Goal: Task Accomplishment & Management: Manage account settings

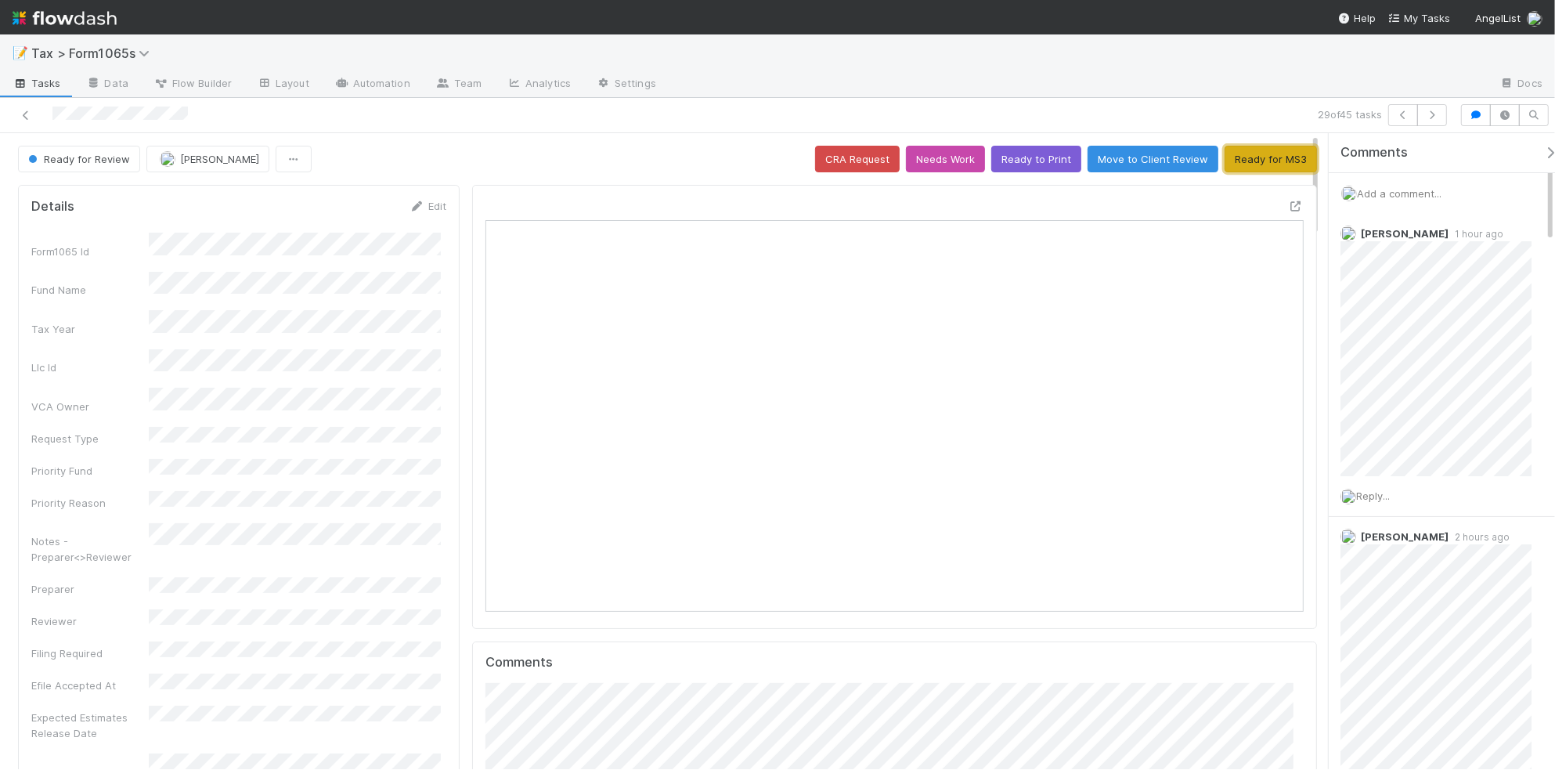
click at [1227, 168] on button "Ready for MS3" at bounding box center [1271, 159] width 92 height 27
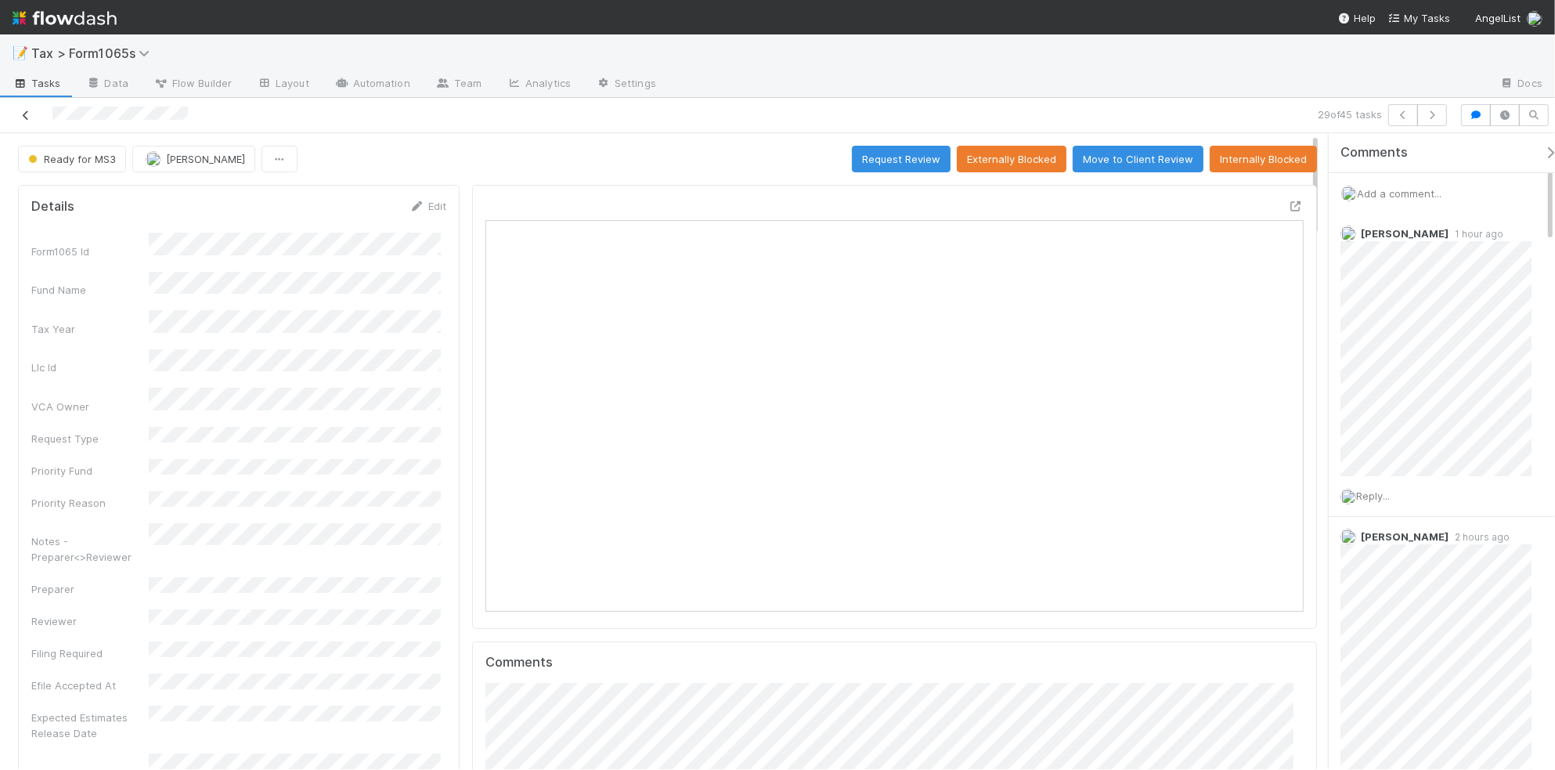
click at [27, 114] on icon at bounding box center [26, 115] width 16 height 10
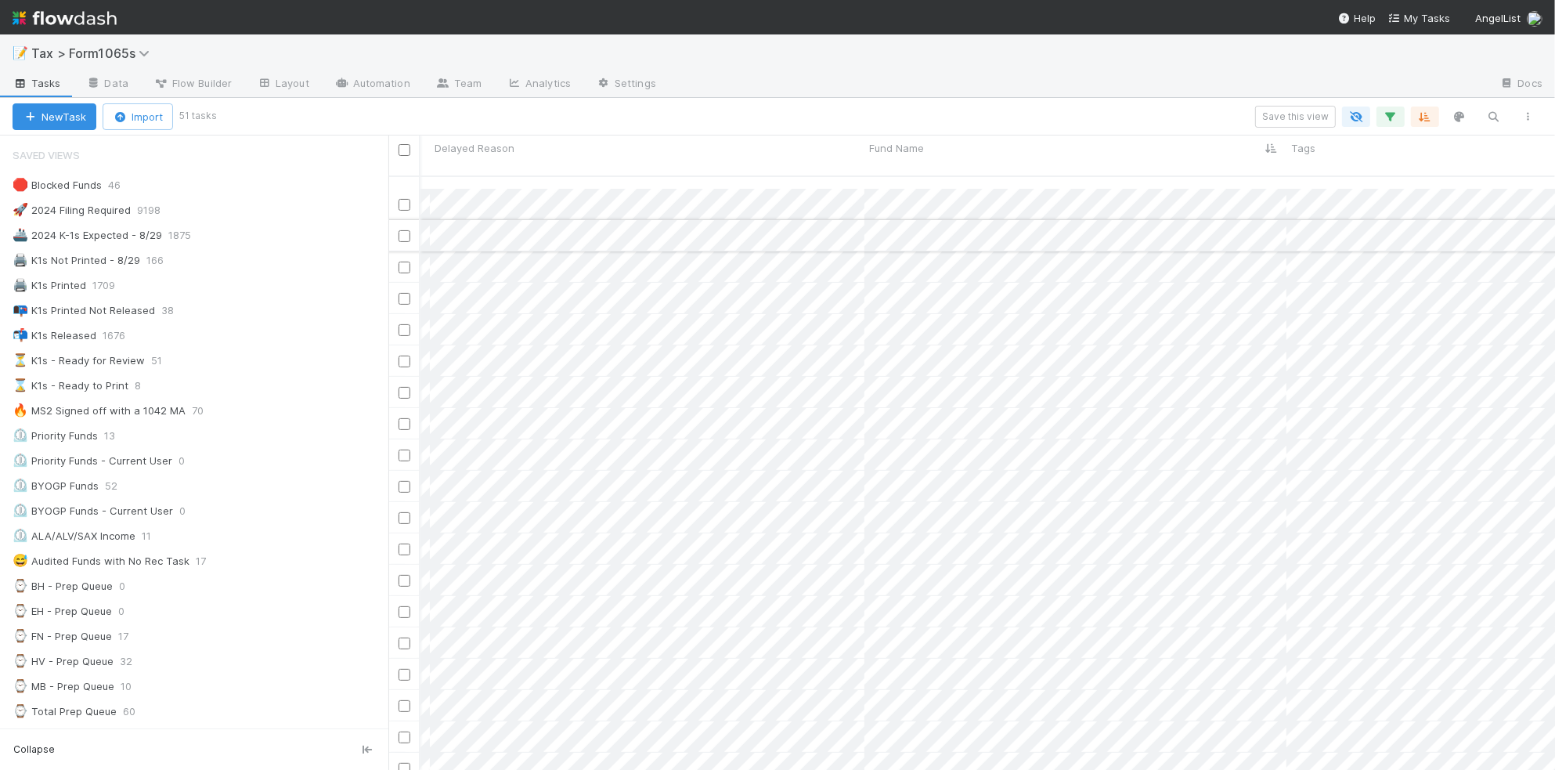
scroll to position [587, 721]
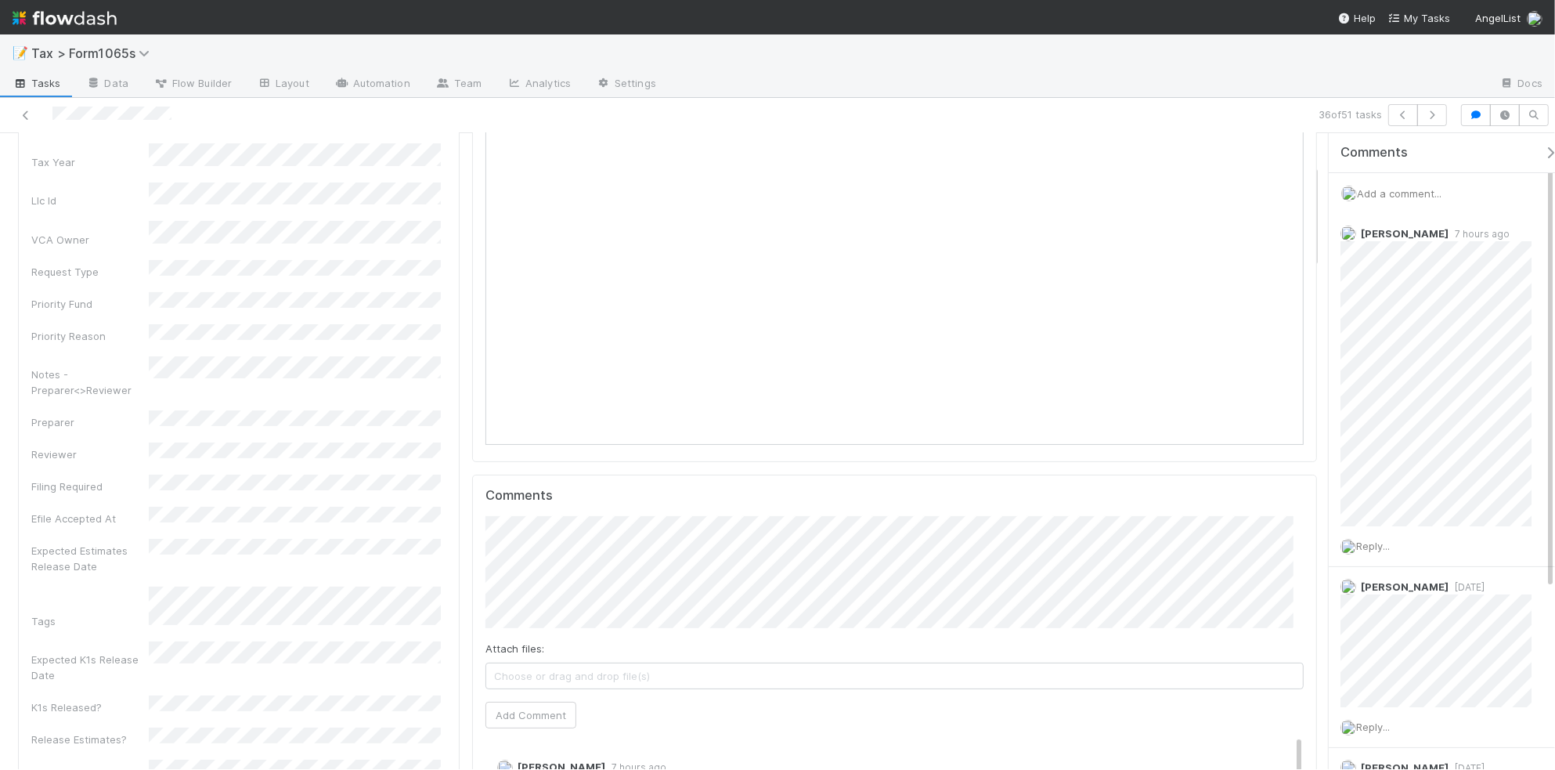
scroll to position [196, 0]
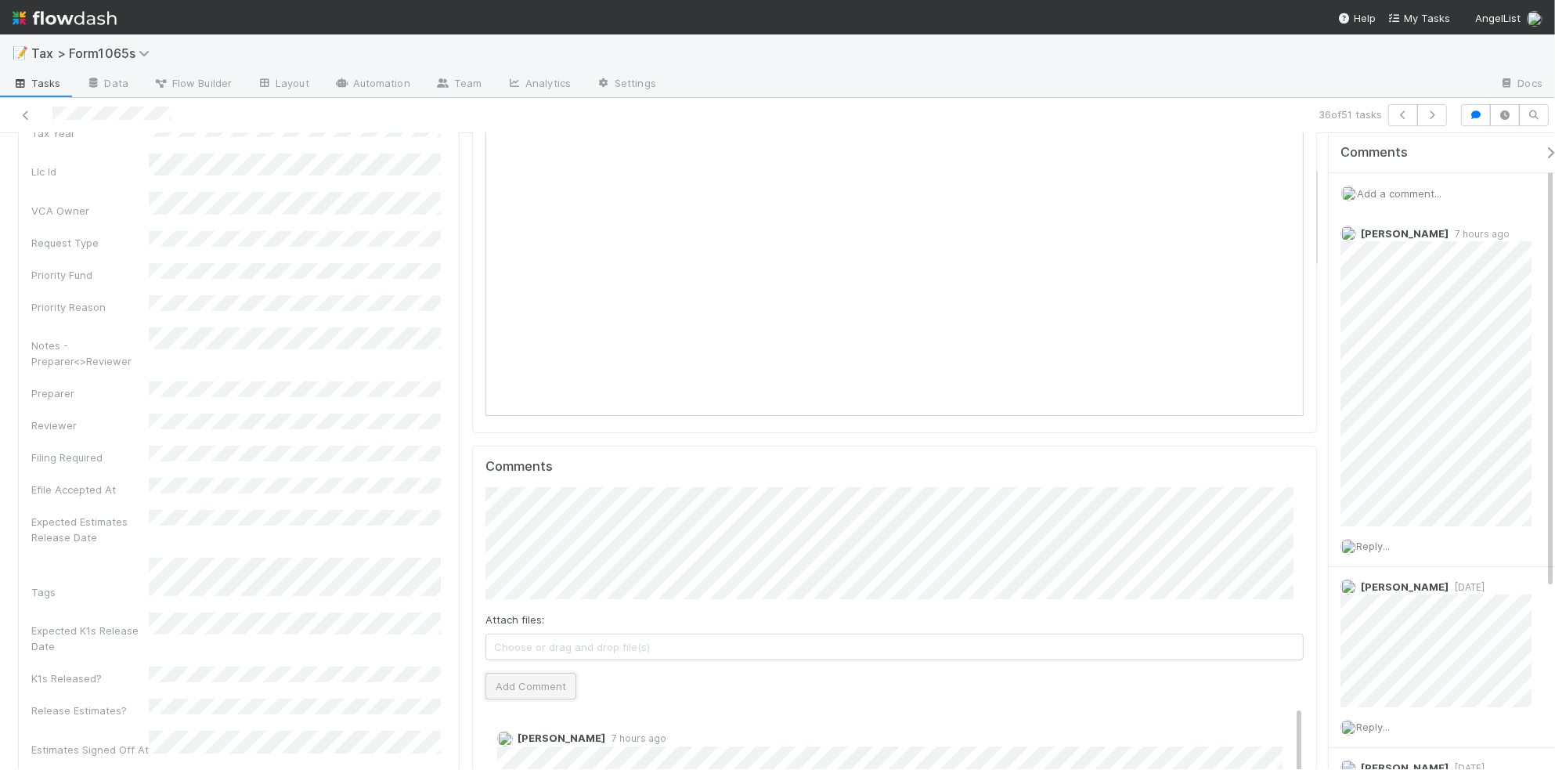
click at [527, 691] on button "Add Comment" at bounding box center [531, 686] width 91 height 27
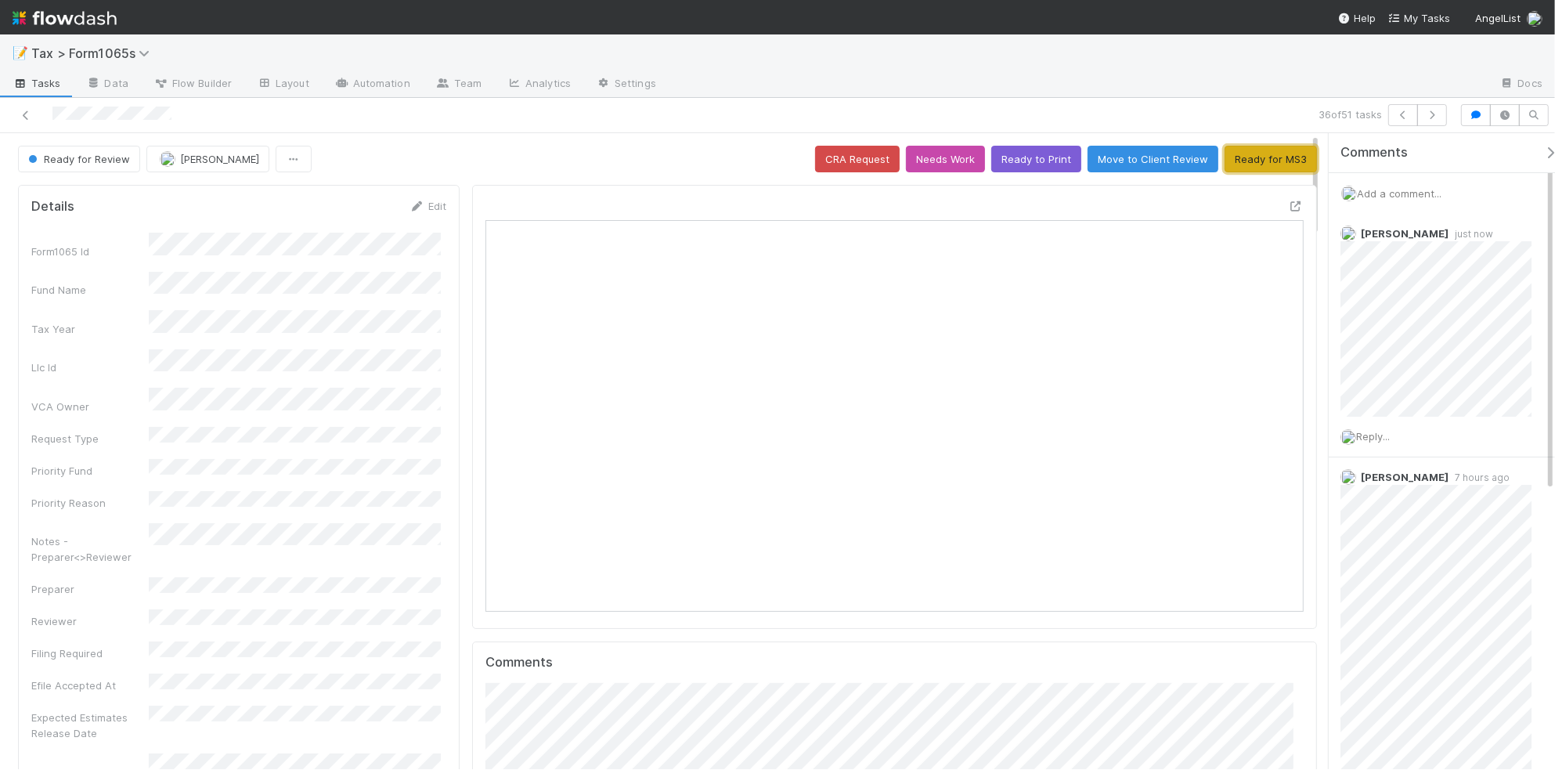
click at [1243, 164] on button "Ready for MS3" at bounding box center [1271, 159] width 92 height 27
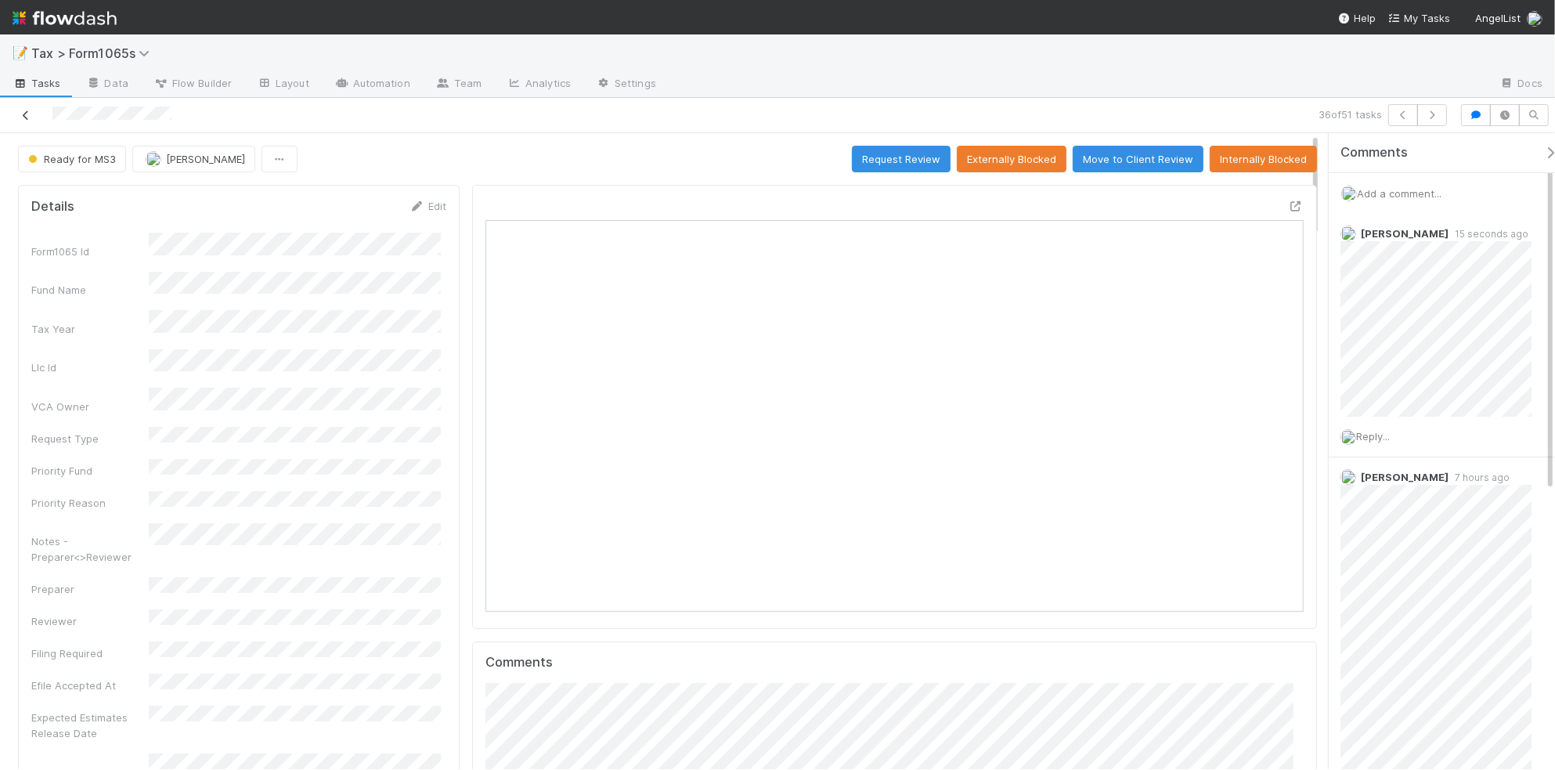
click at [24, 114] on icon at bounding box center [26, 115] width 16 height 10
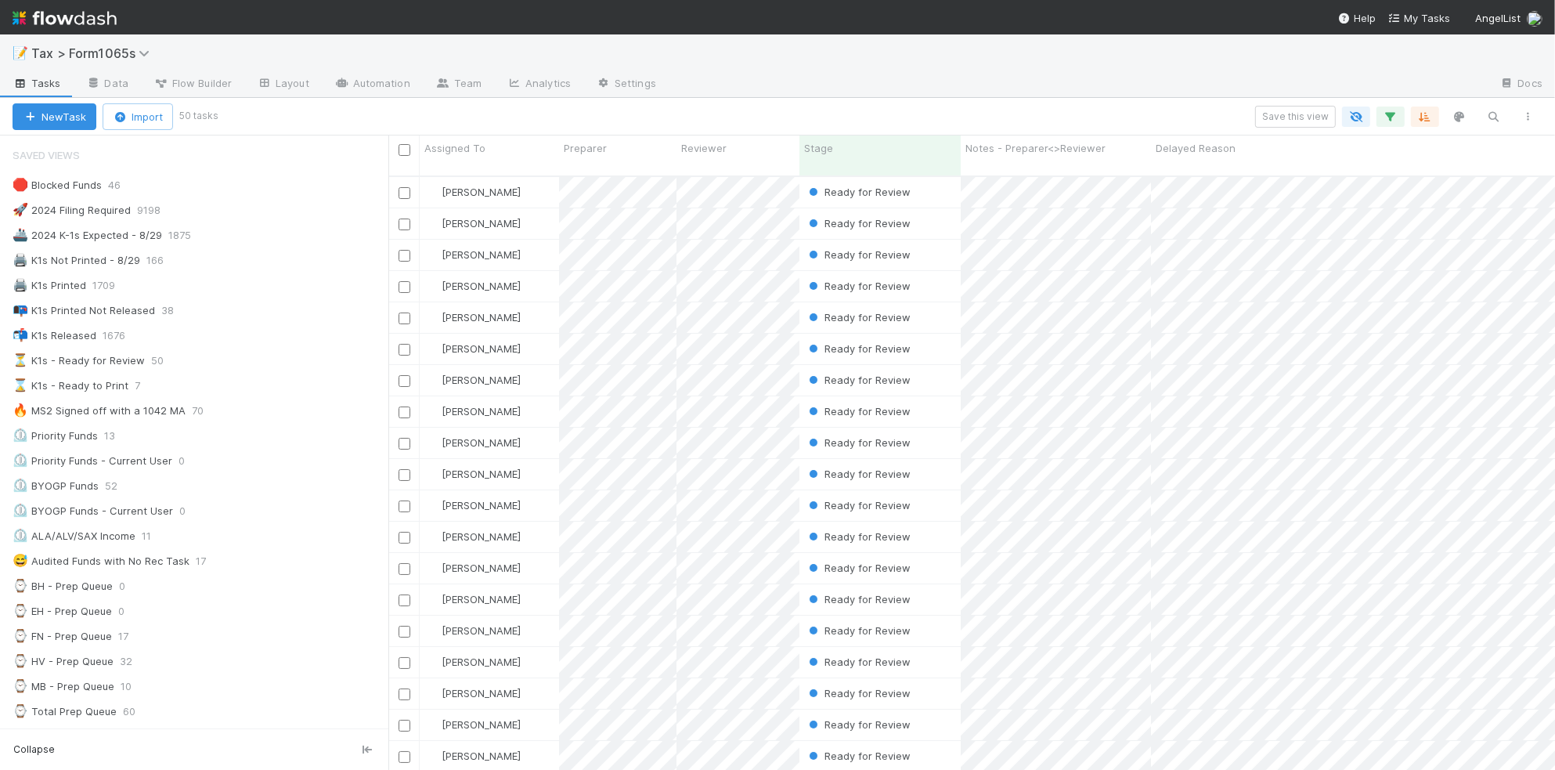
scroll to position [16, 16]
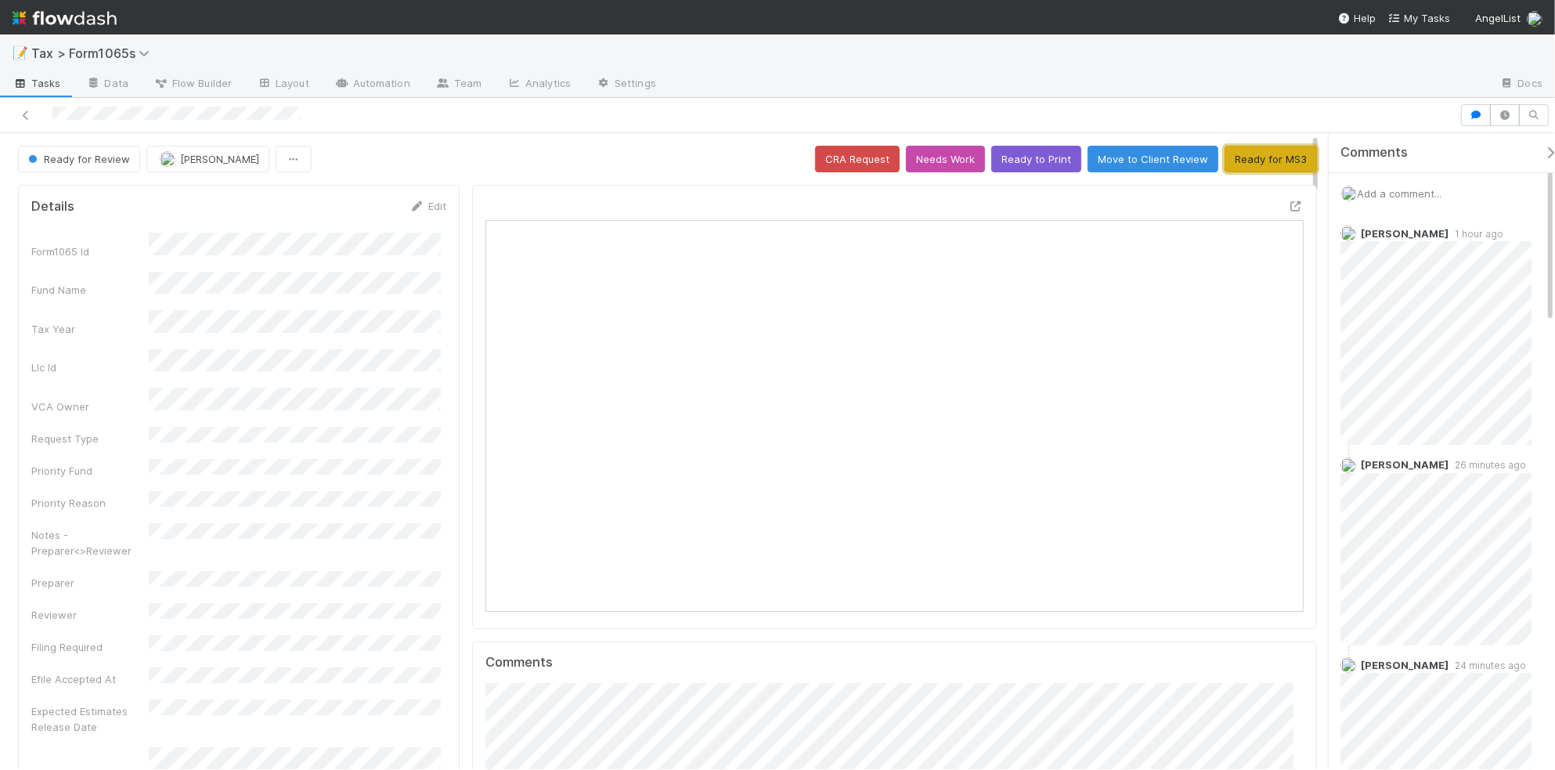
click at [1236, 162] on button "Ready for MS3" at bounding box center [1271, 159] width 92 height 27
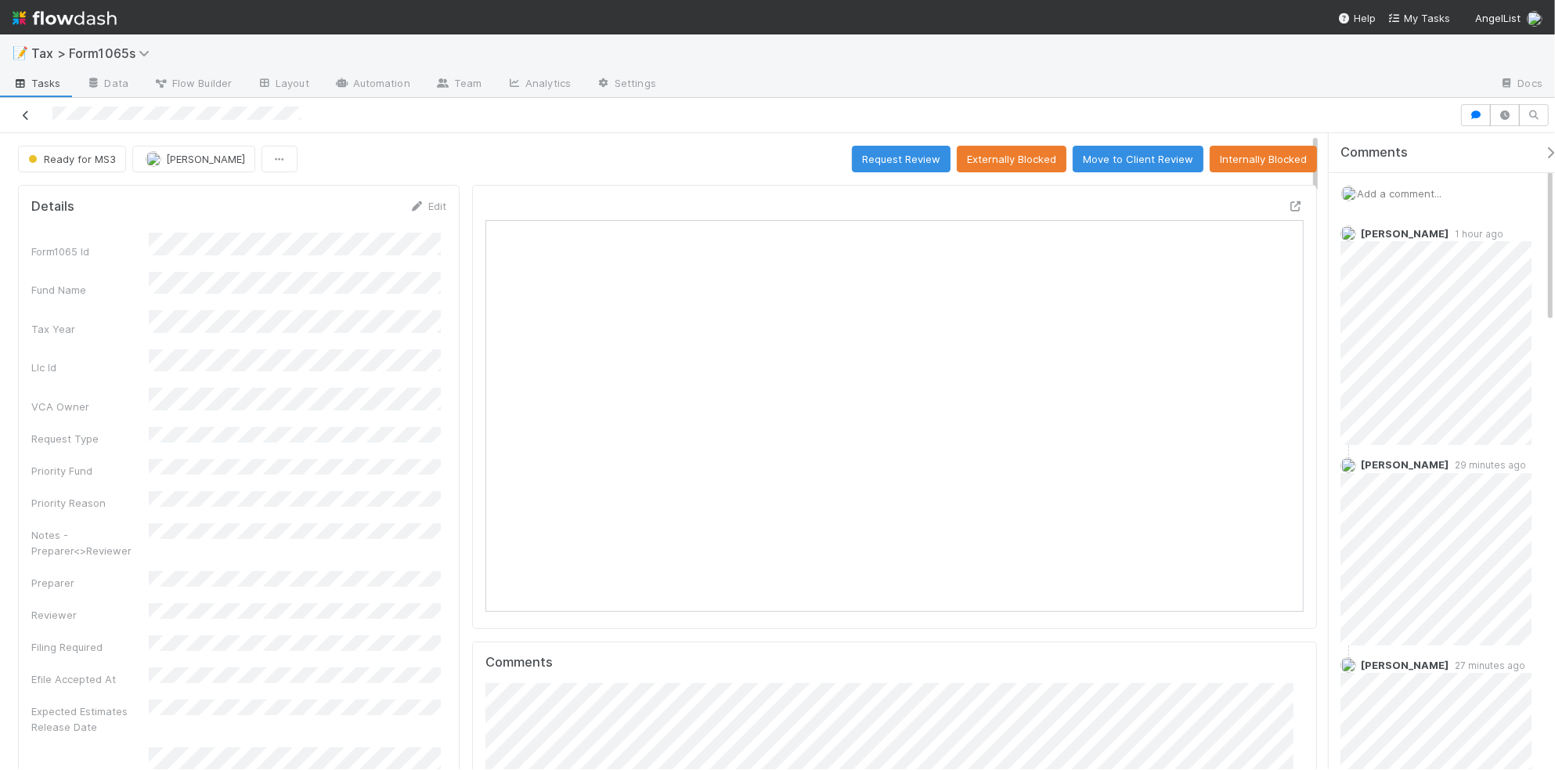
click at [24, 117] on icon at bounding box center [26, 115] width 16 height 10
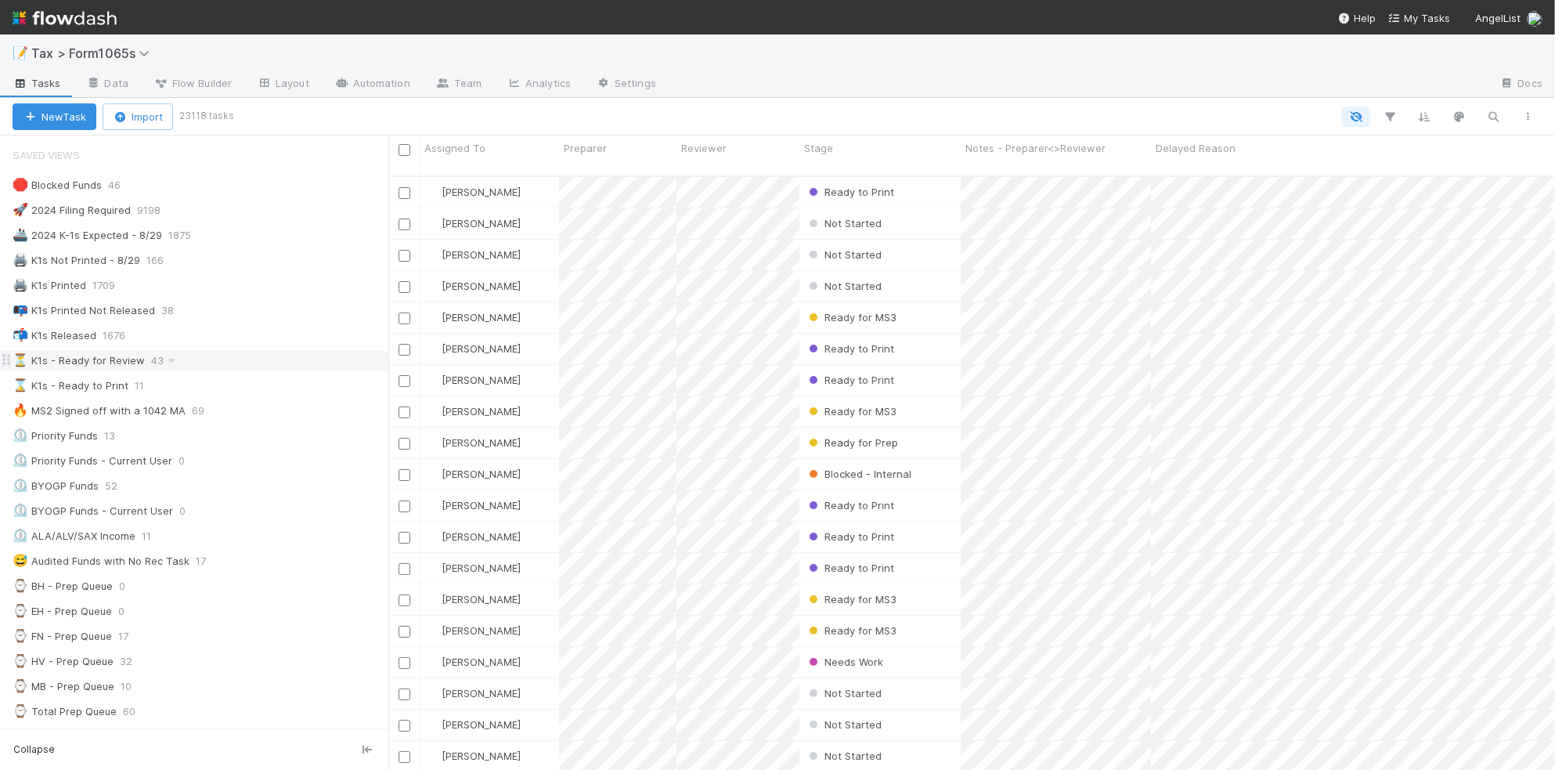
click at [249, 361] on div "⏳ K1s - Ready for Review 43" at bounding box center [201, 361] width 376 height 20
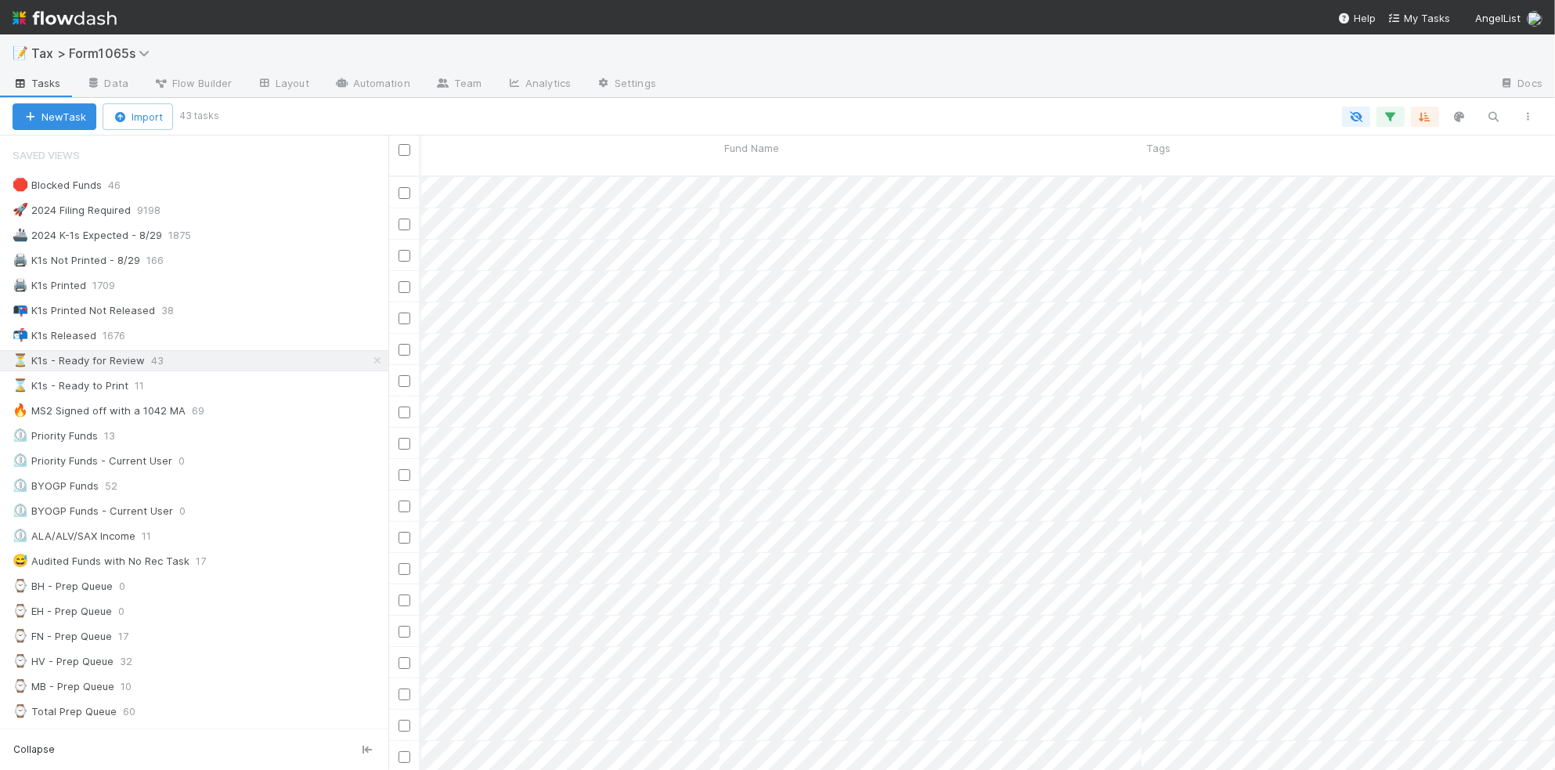
scroll to position [0, 925]
click at [260, 396] on div "⌛ K1s - Ready to Print 11" at bounding box center [201, 386] width 376 height 20
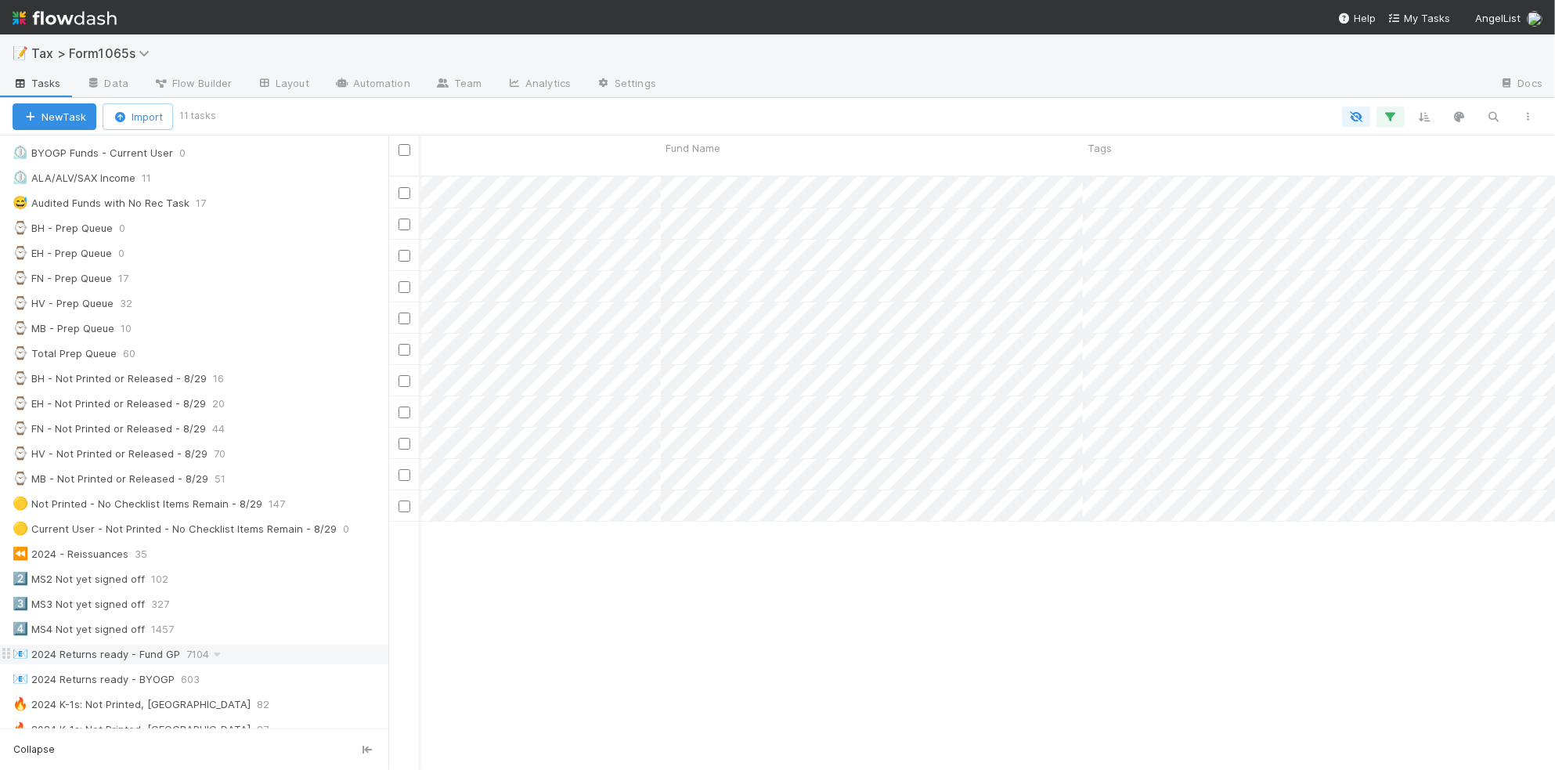
scroll to position [294, 0]
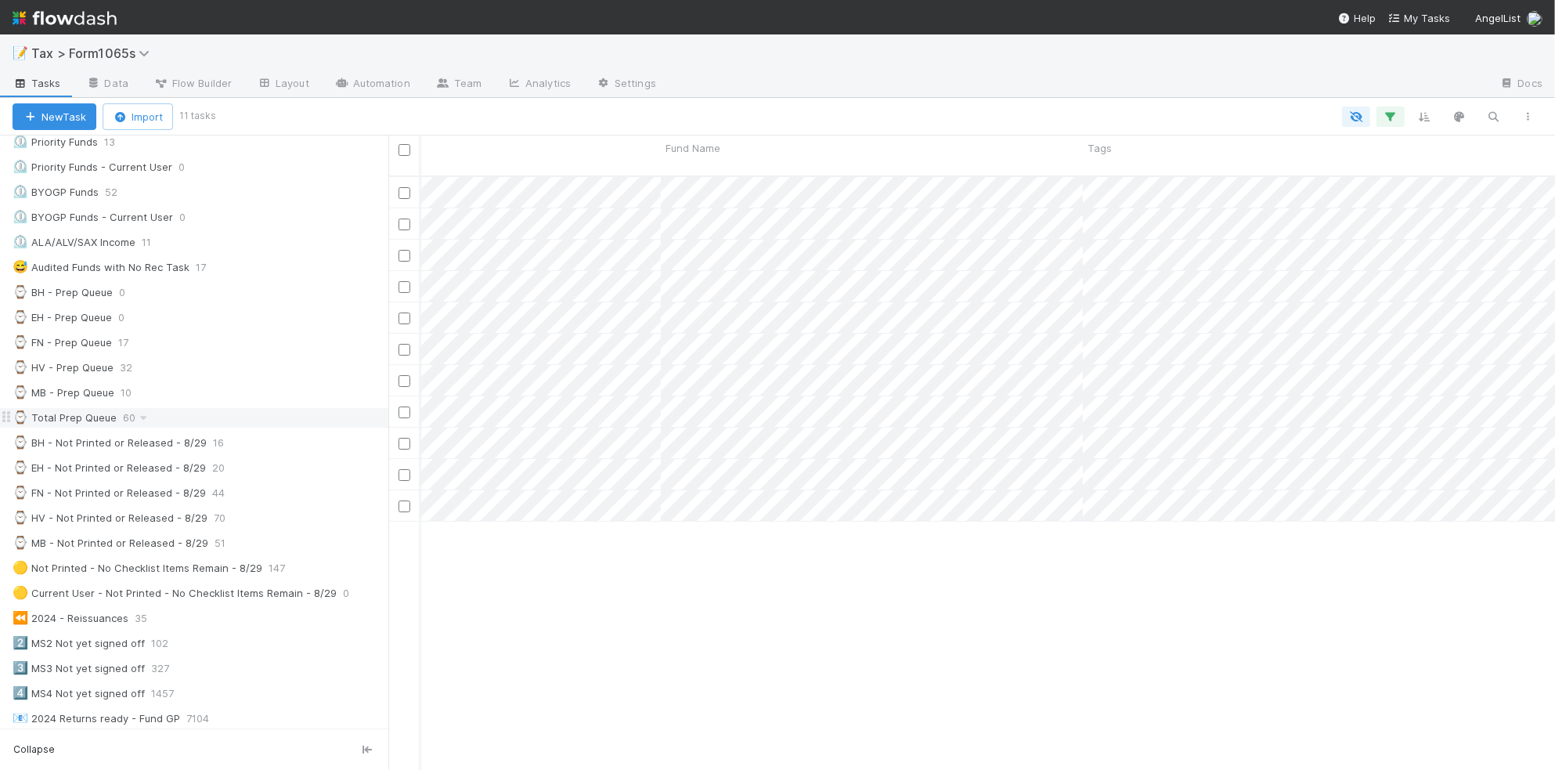
click at [255, 428] on div "⌚ Total Prep Queue 60" at bounding box center [201, 418] width 376 height 20
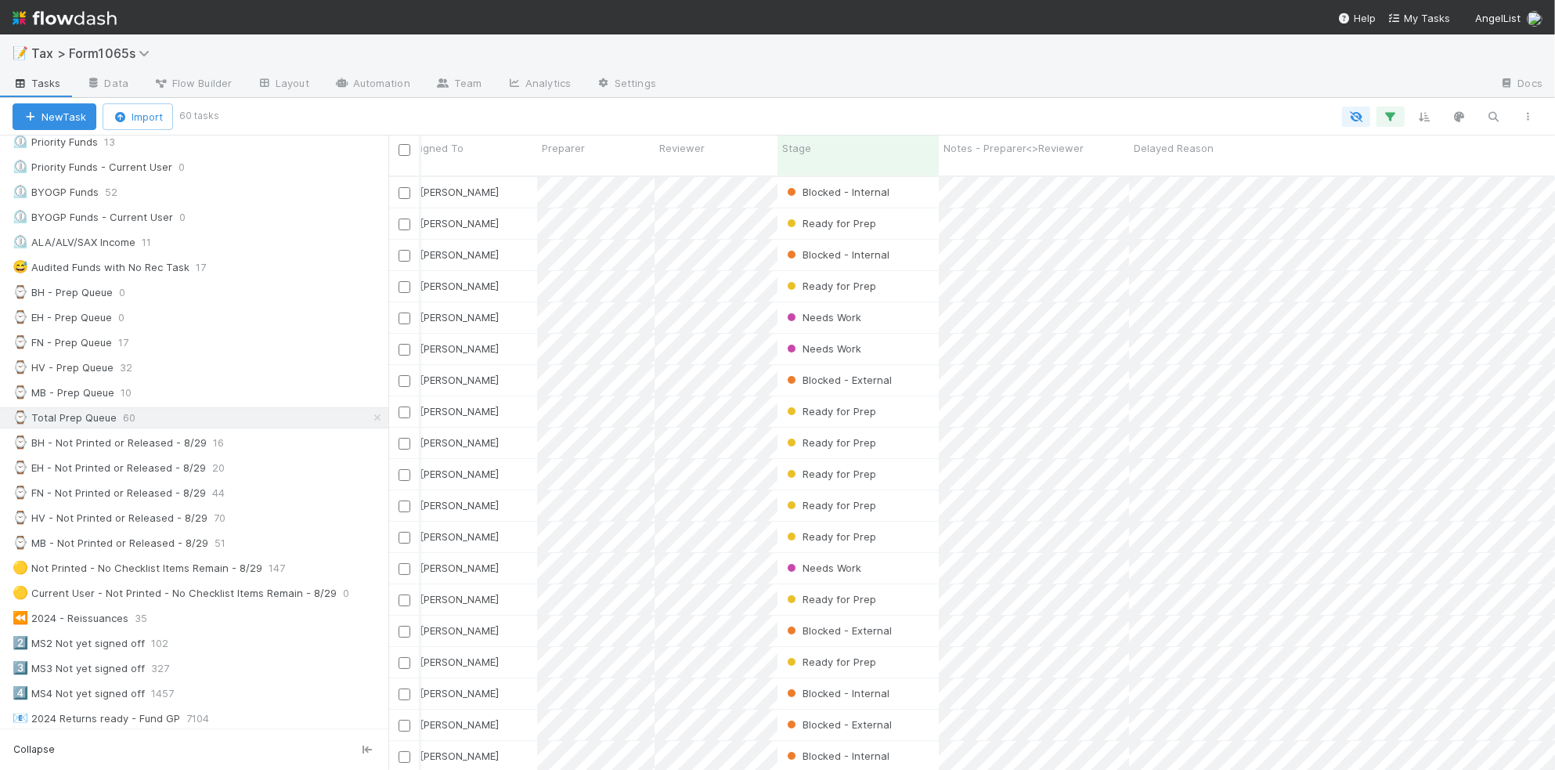
scroll to position [0, 22]
click at [807, 149] on span "Stage" at bounding box center [796, 148] width 29 height 16
click at [814, 172] on div "Sort First → Last" at bounding box center [872, 177] width 179 height 23
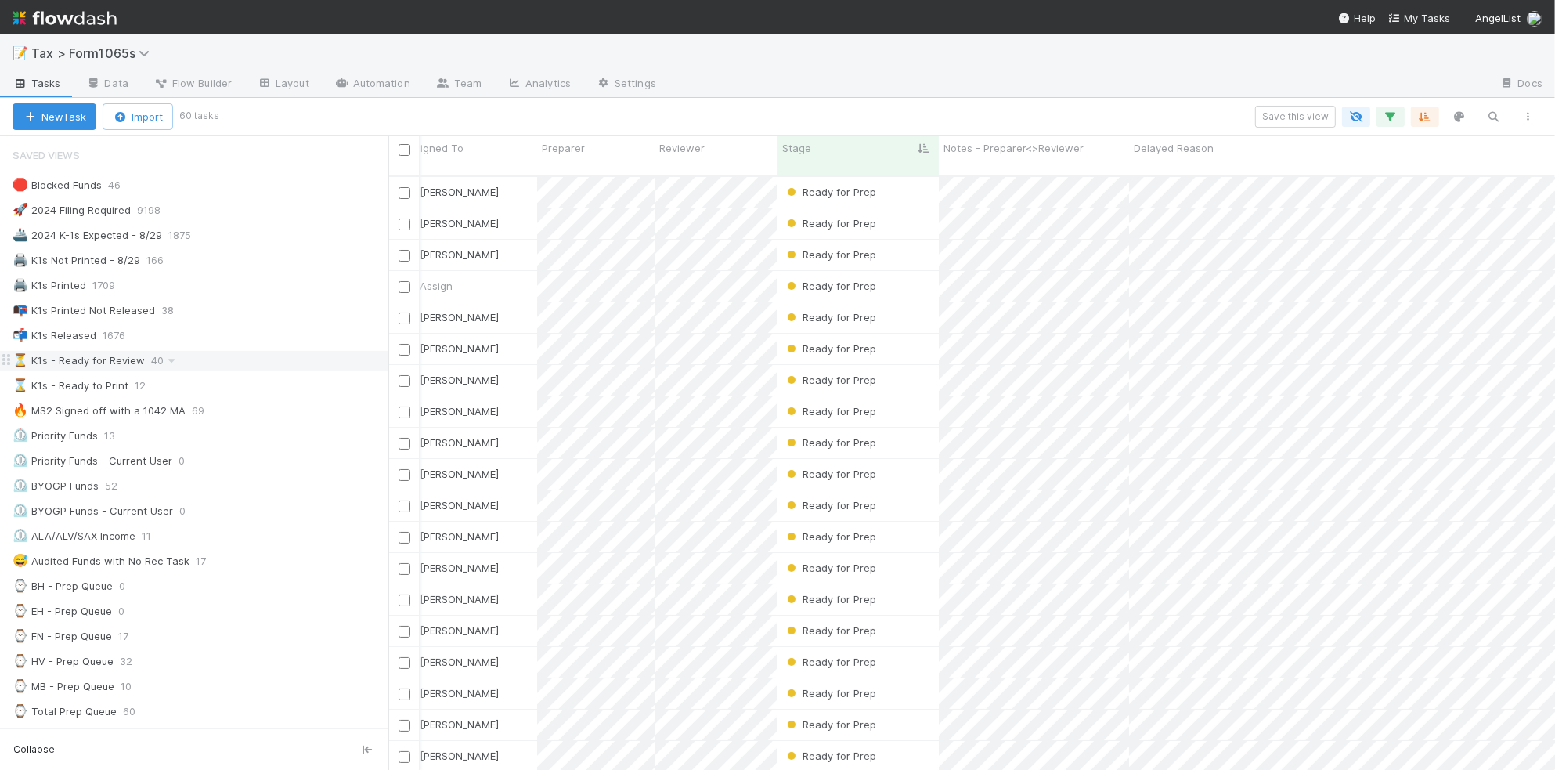
click at [214, 368] on div "⏳ K1s - Ready for Review 40" at bounding box center [201, 361] width 376 height 20
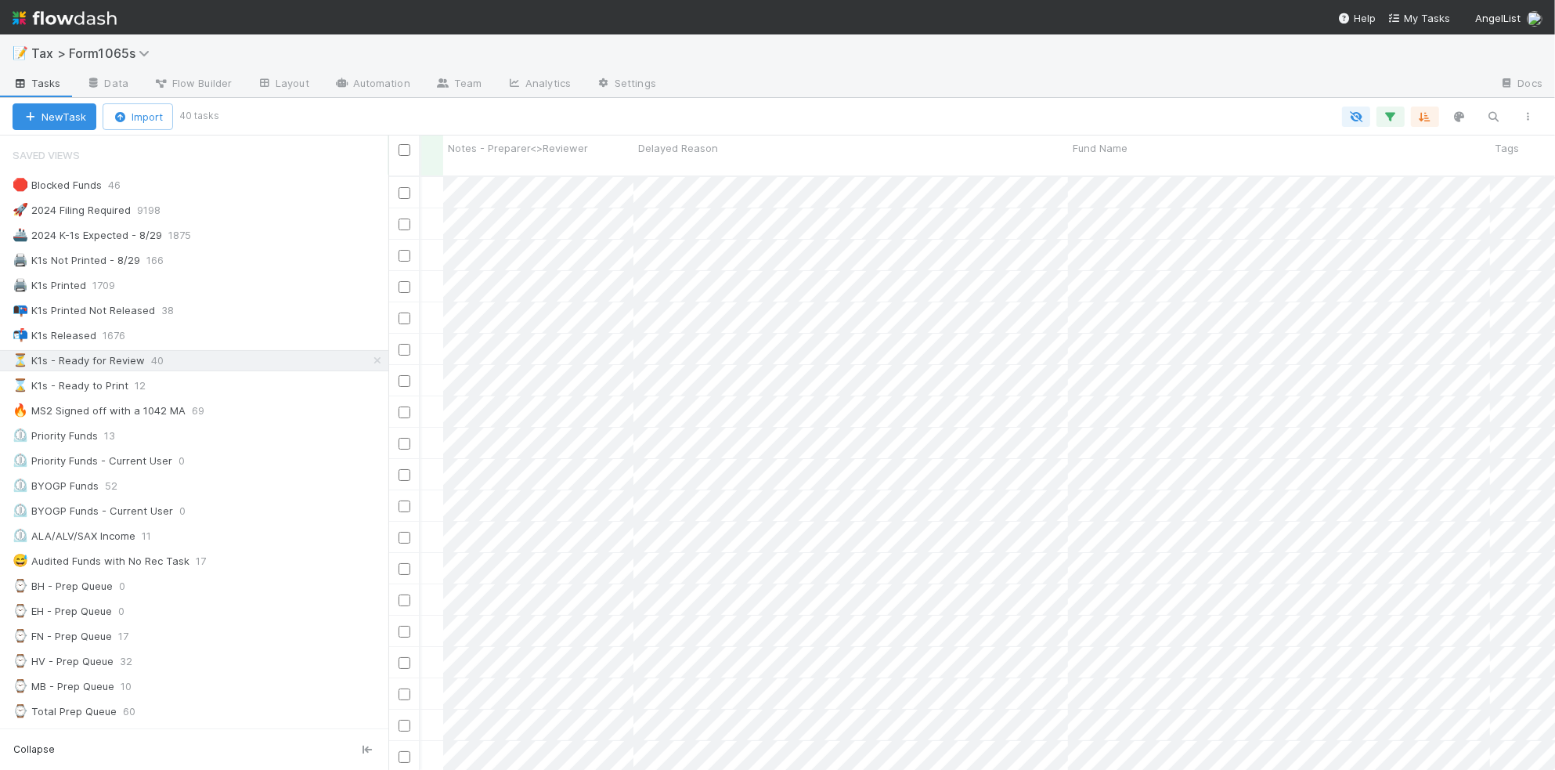
scroll to position [0, 576]
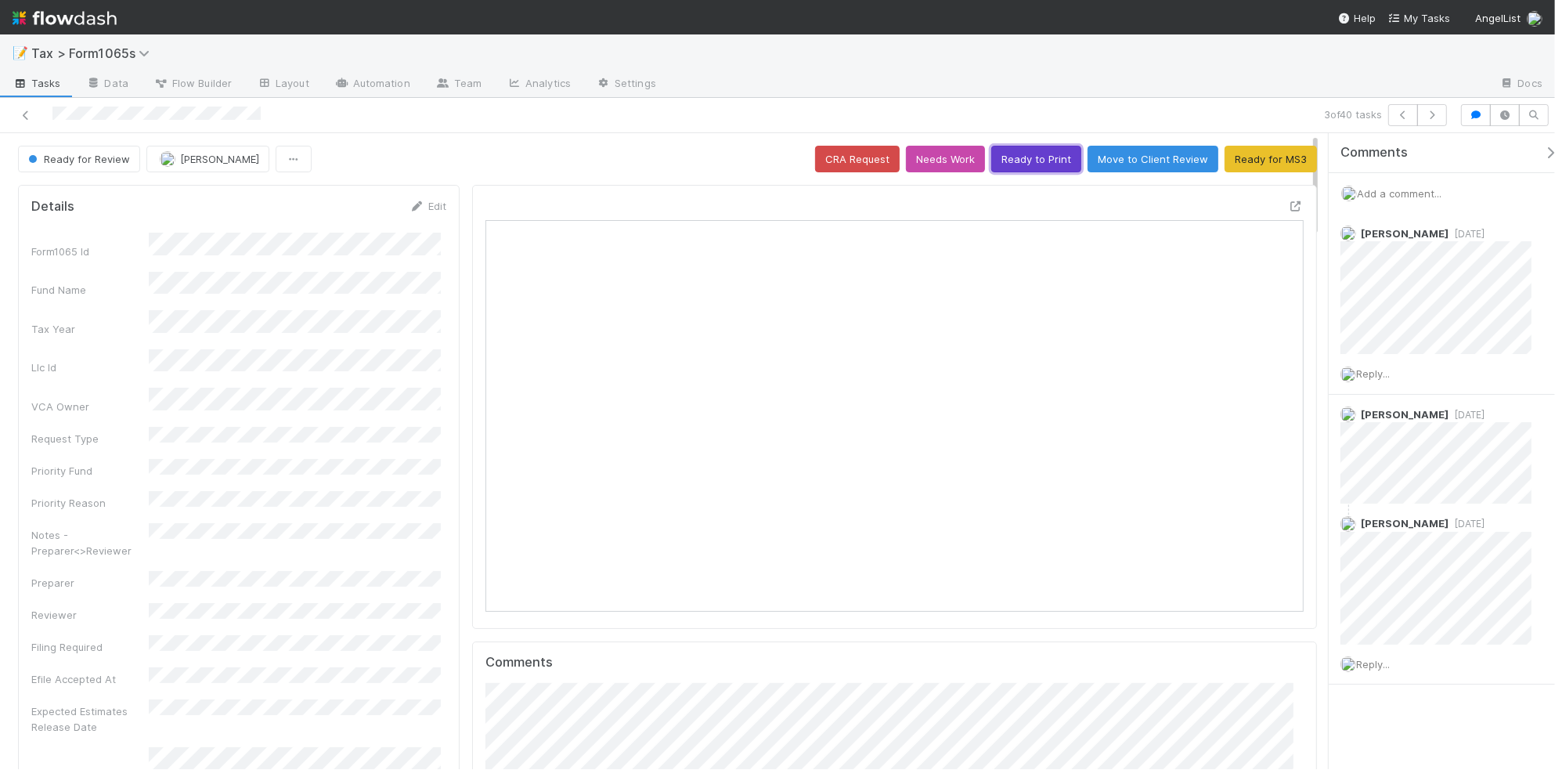
click at [1017, 163] on button "Ready to Print" at bounding box center [1036, 159] width 90 height 27
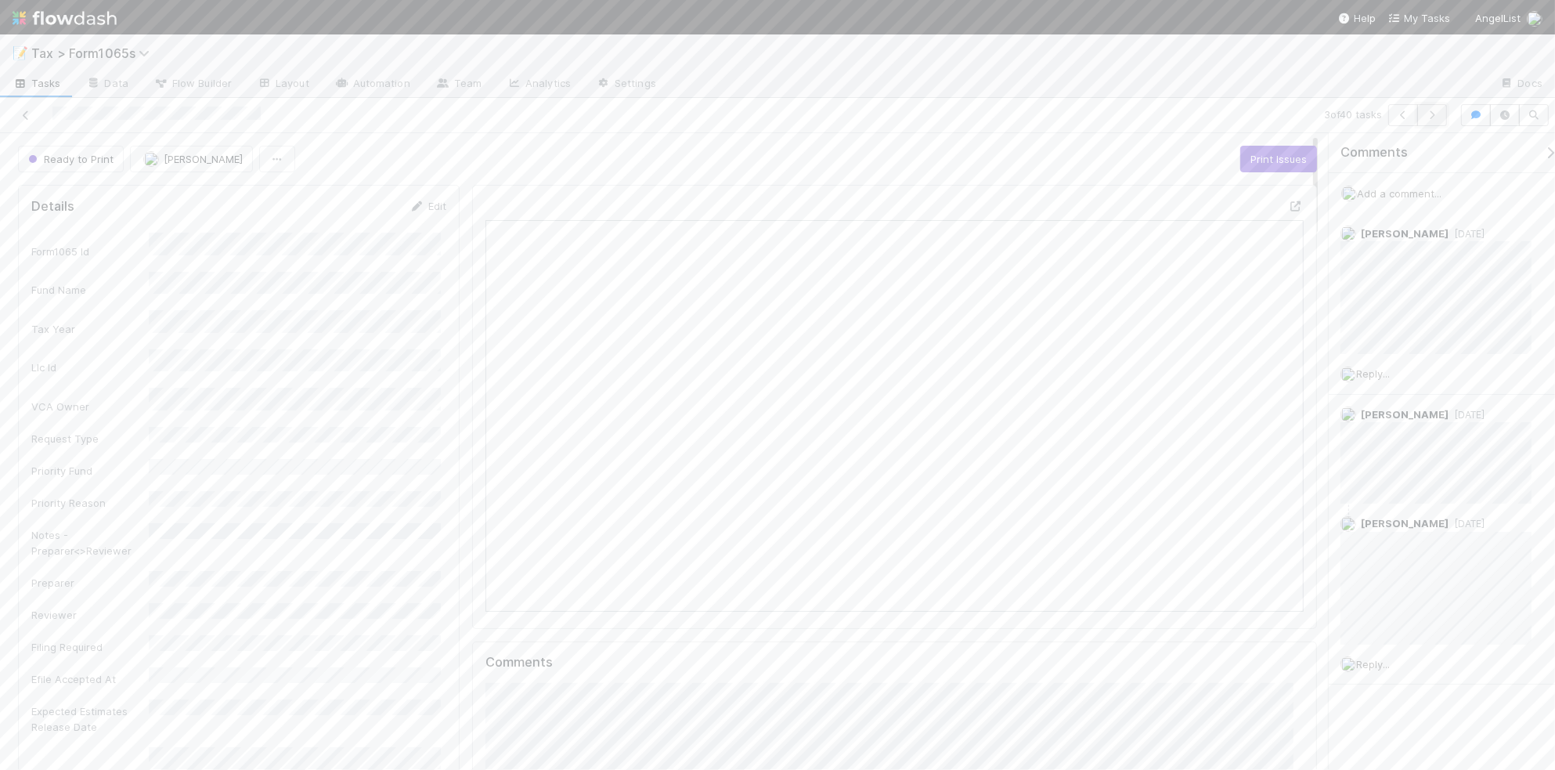
click at [1432, 110] on icon "button" at bounding box center [1433, 114] width 16 height 9
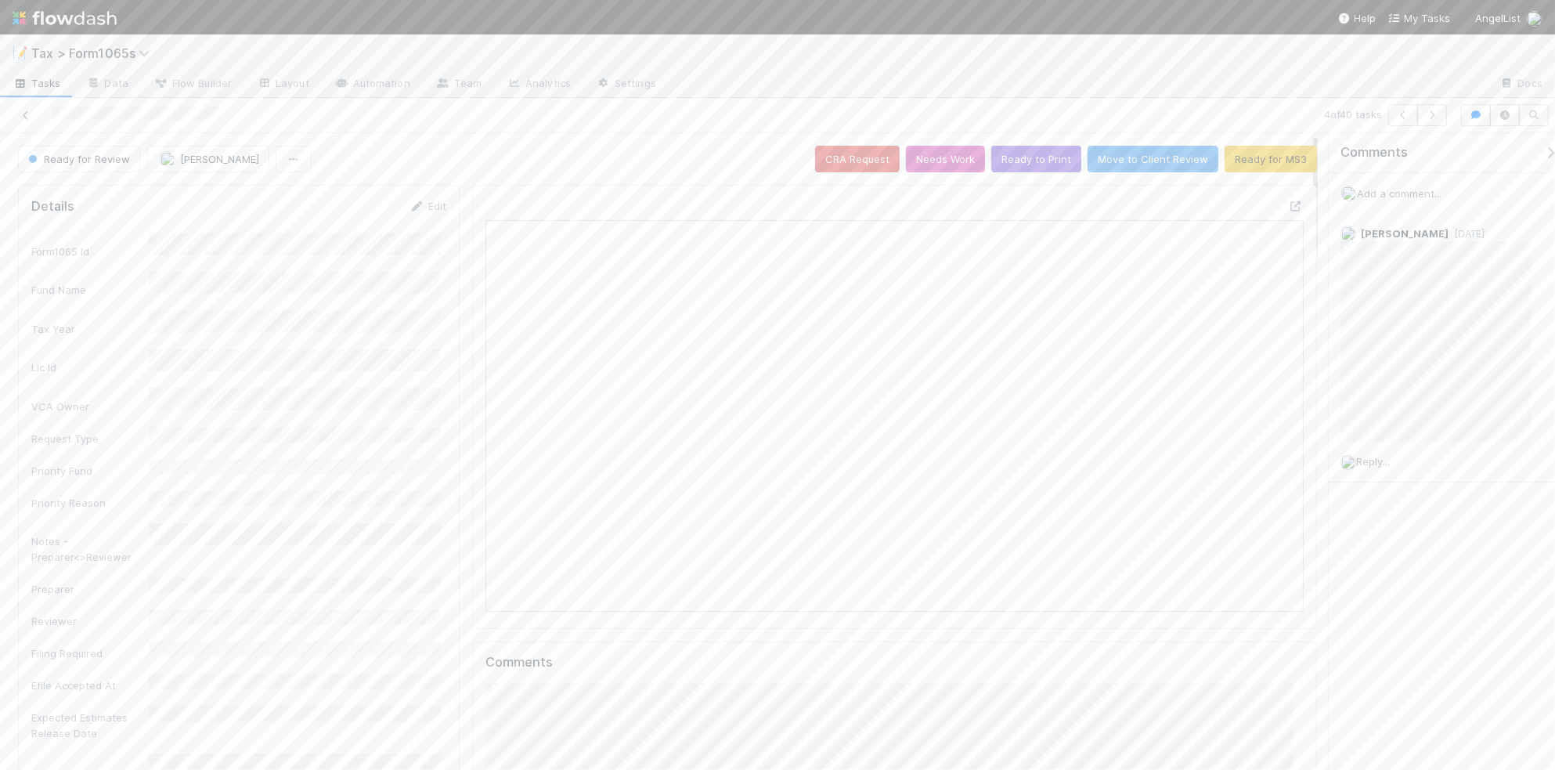
scroll to position [303, 793]
click at [1007, 167] on button "Ready to Print" at bounding box center [1036, 159] width 90 height 27
click at [1430, 116] on icon "button" at bounding box center [1433, 114] width 16 height 9
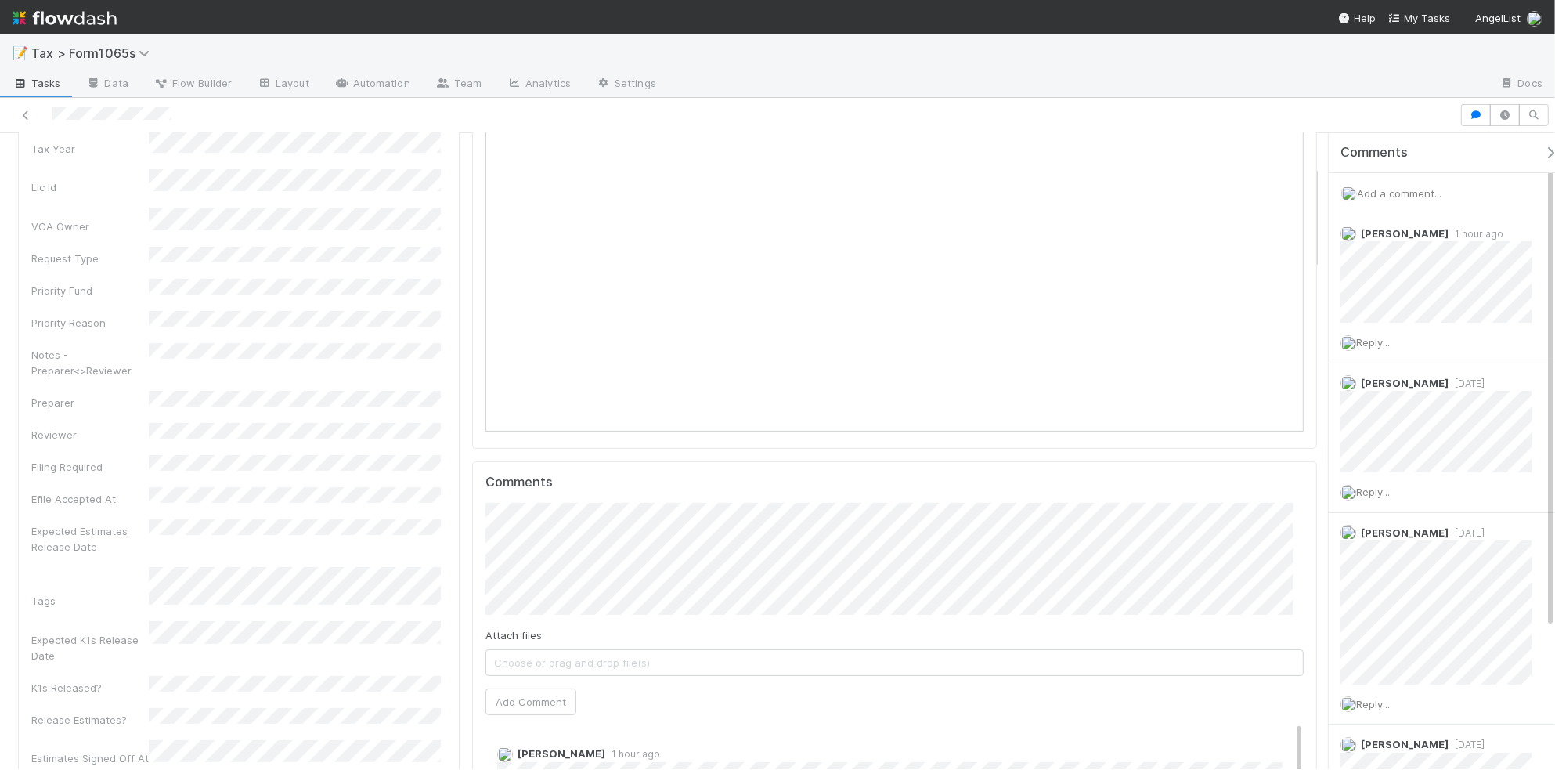
scroll to position [196, 0]
click at [558, 688] on button "Add Comment" at bounding box center [531, 686] width 91 height 27
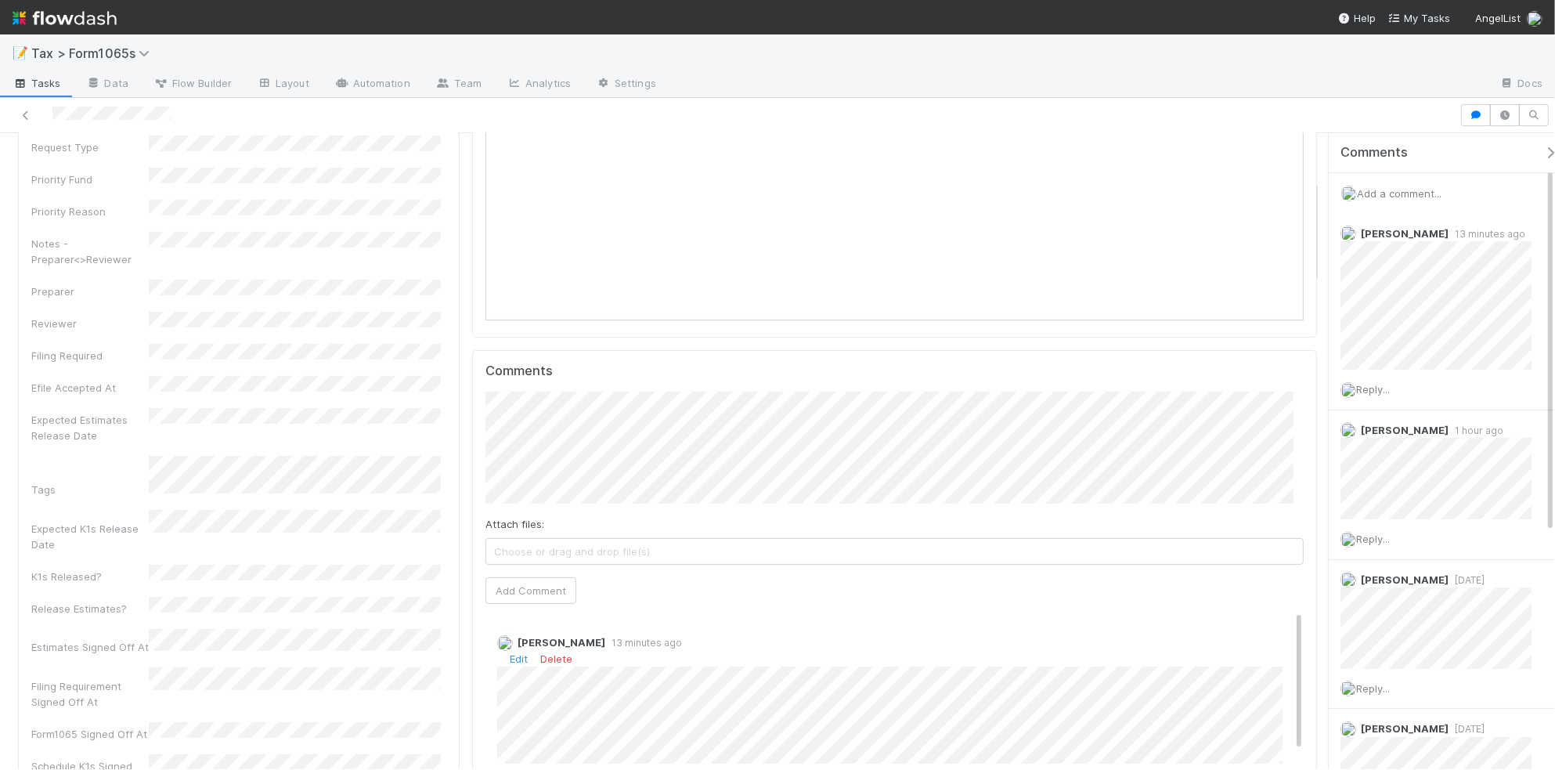
scroll to position [294, 0]
click at [553, 598] on button "Add Comment" at bounding box center [531, 588] width 91 height 27
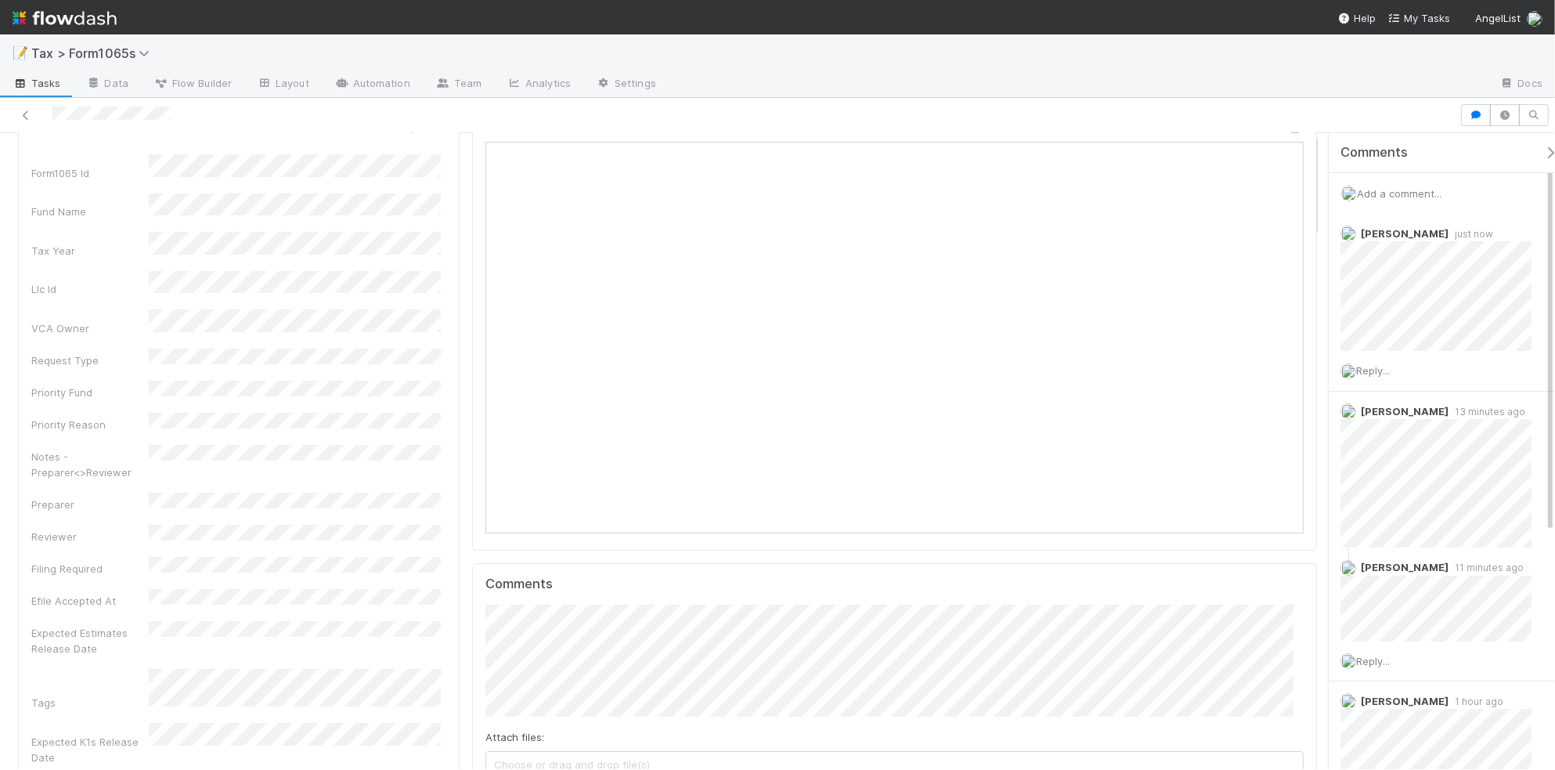
scroll to position [0, 0]
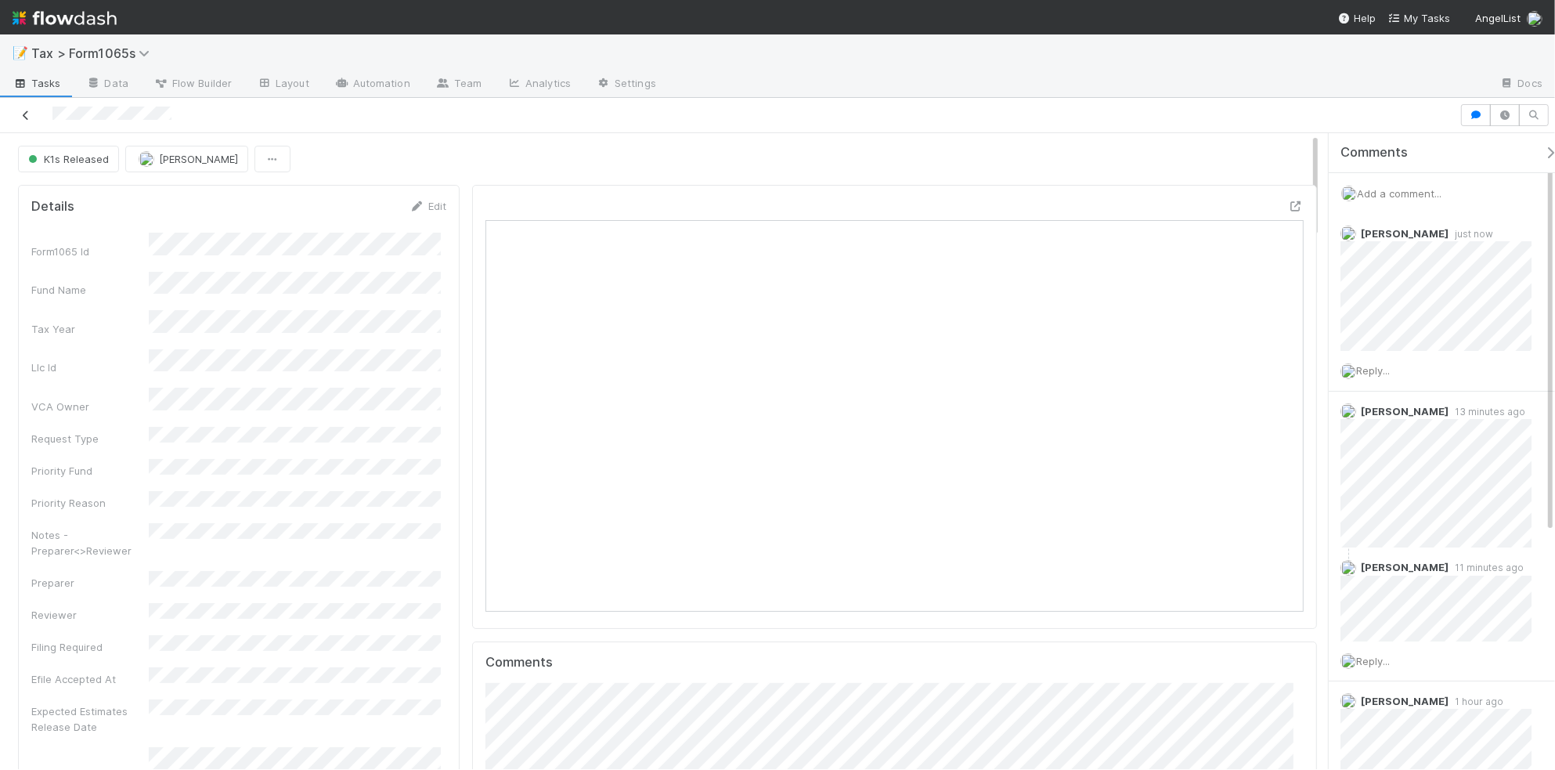
click at [26, 112] on icon at bounding box center [26, 115] width 16 height 10
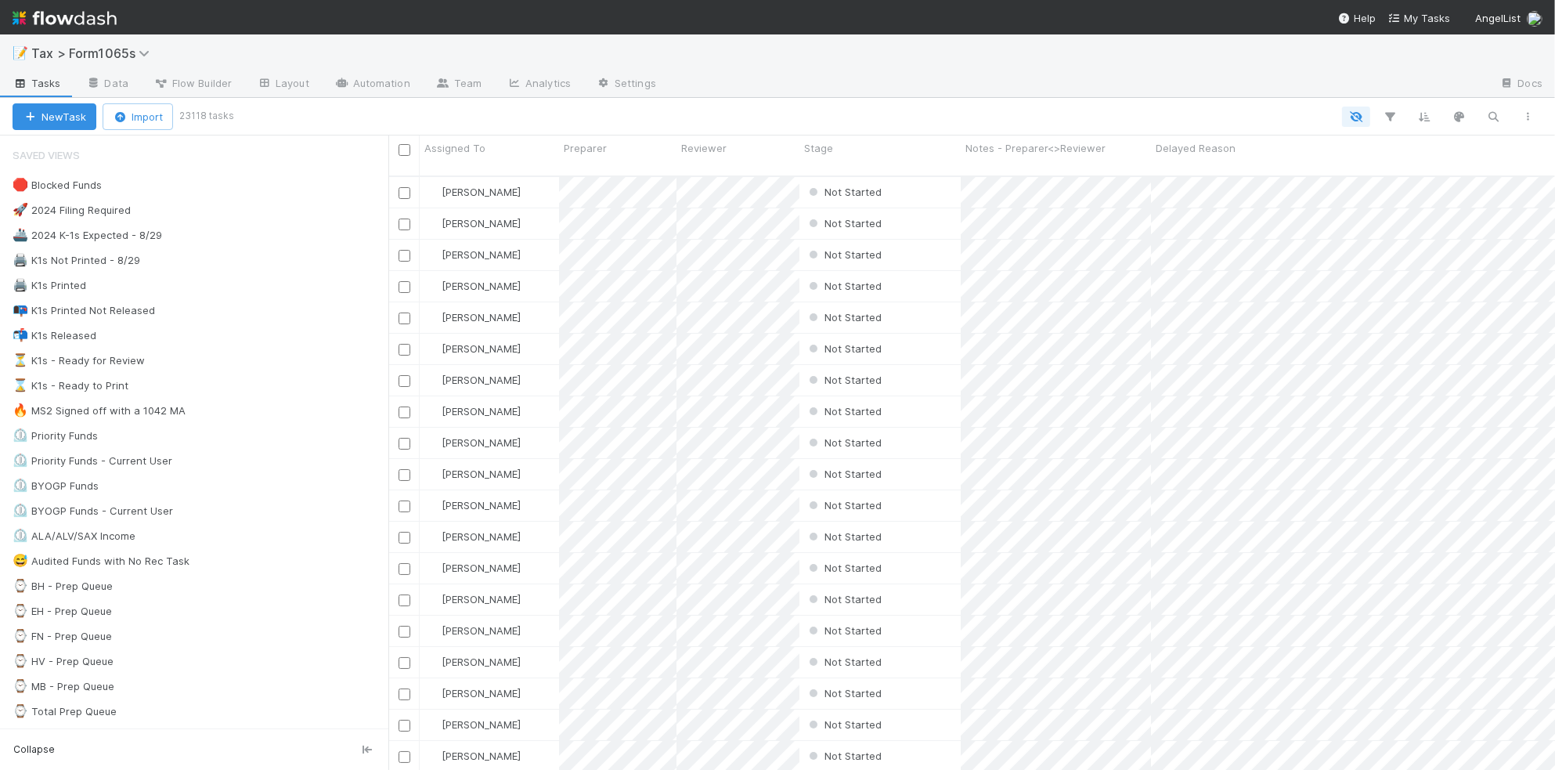
scroll to position [591, 1152]
click at [266, 362] on div "⏳ K1s - Ready for Review 50" at bounding box center [201, 361] width 376 height 20
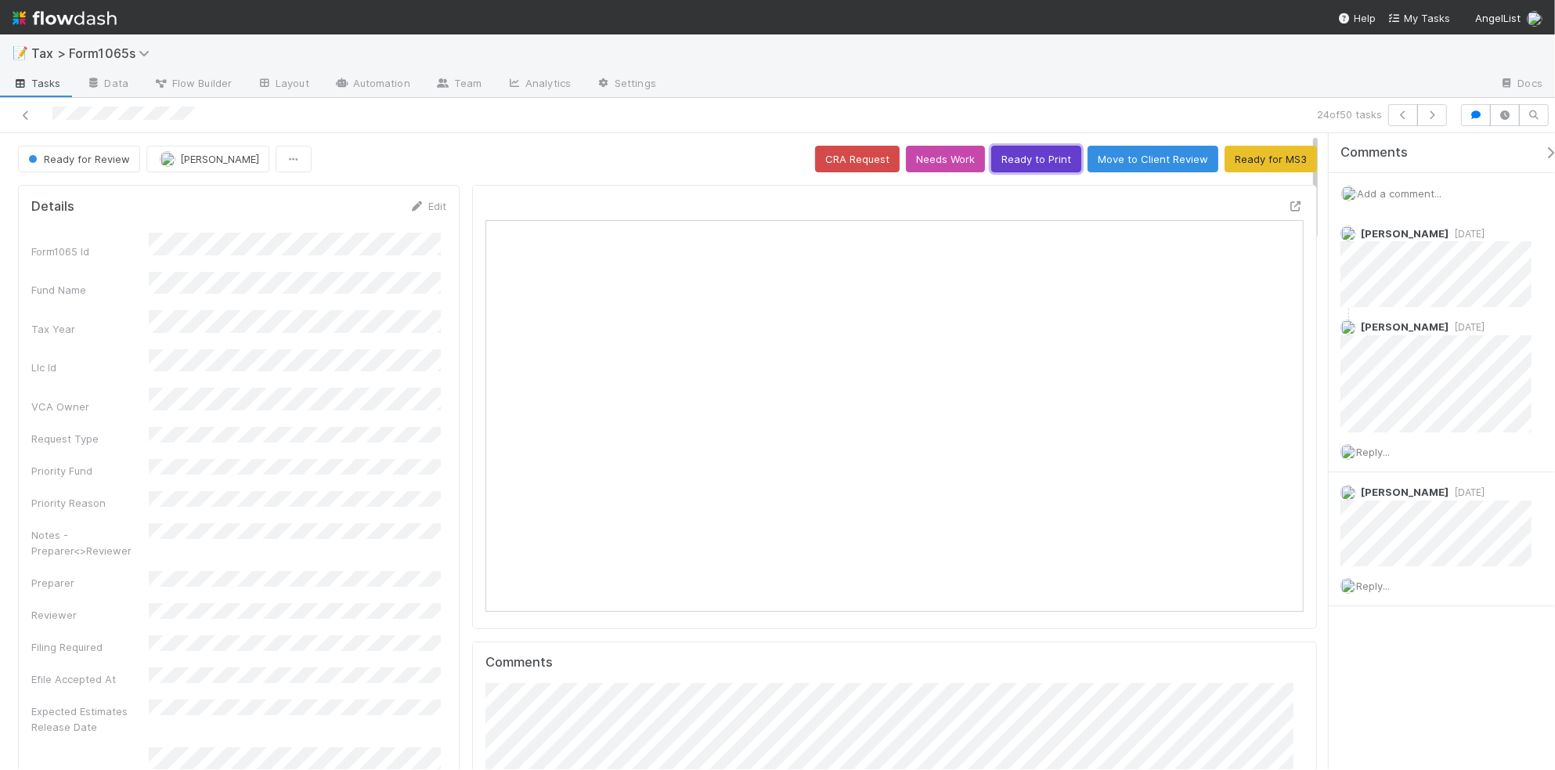
click at [1014, 161] on button "Ready to Print" at bounding box center [1036, 159] width 90 height 27
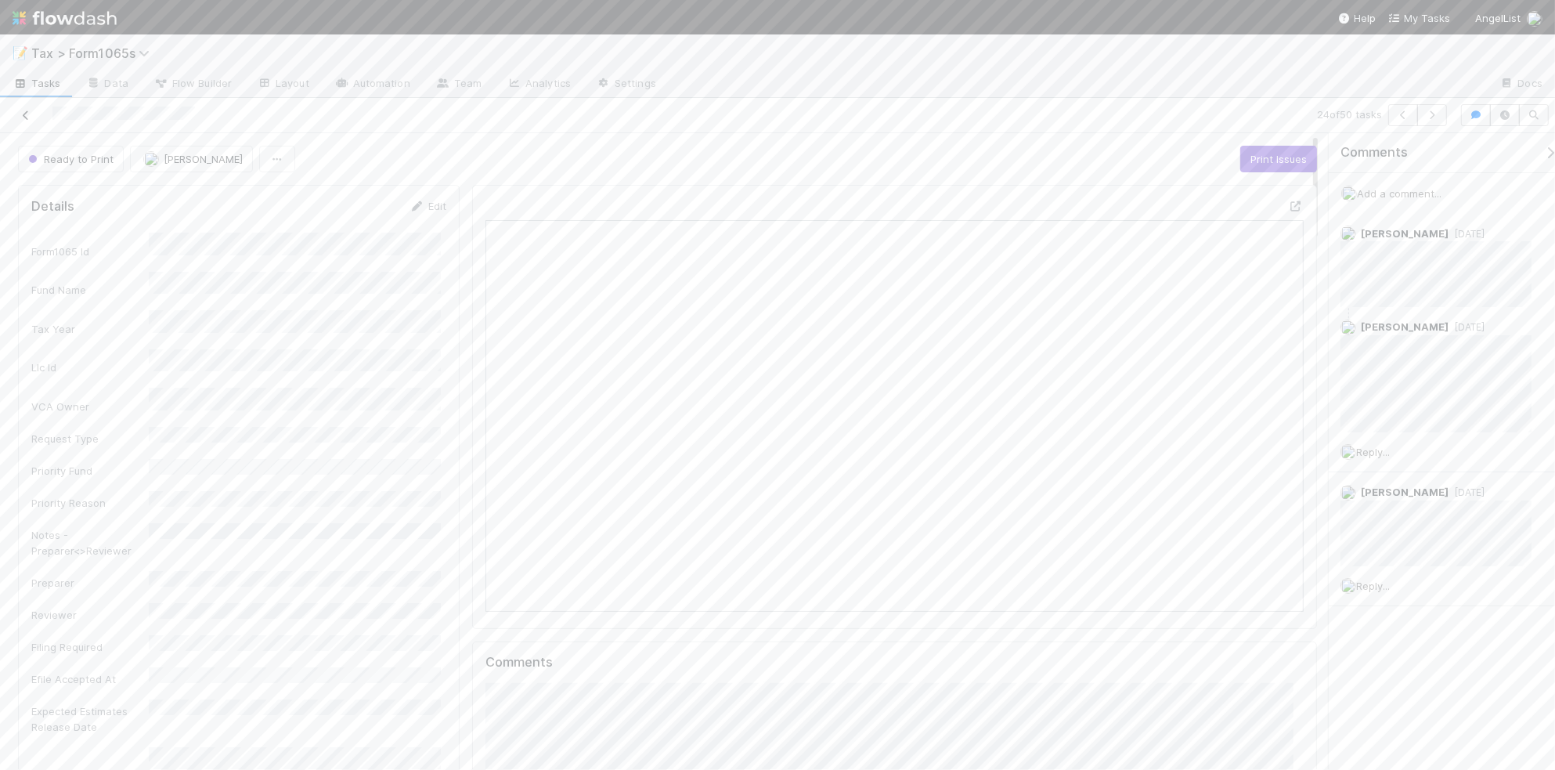
click at [26, 114] on icon at bounding box center [26, 115] width 16 height 10
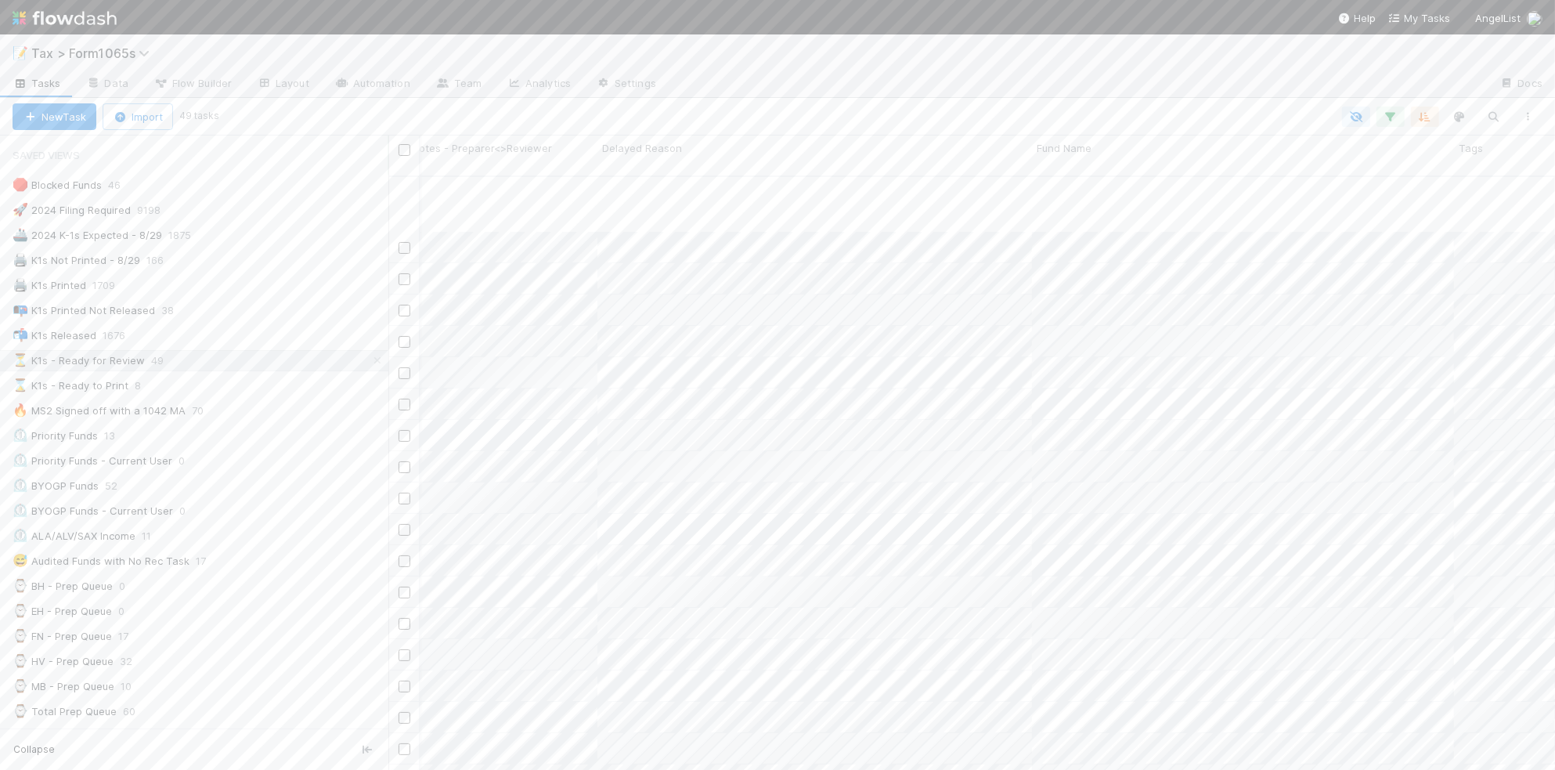
scroll to position [294, 554]
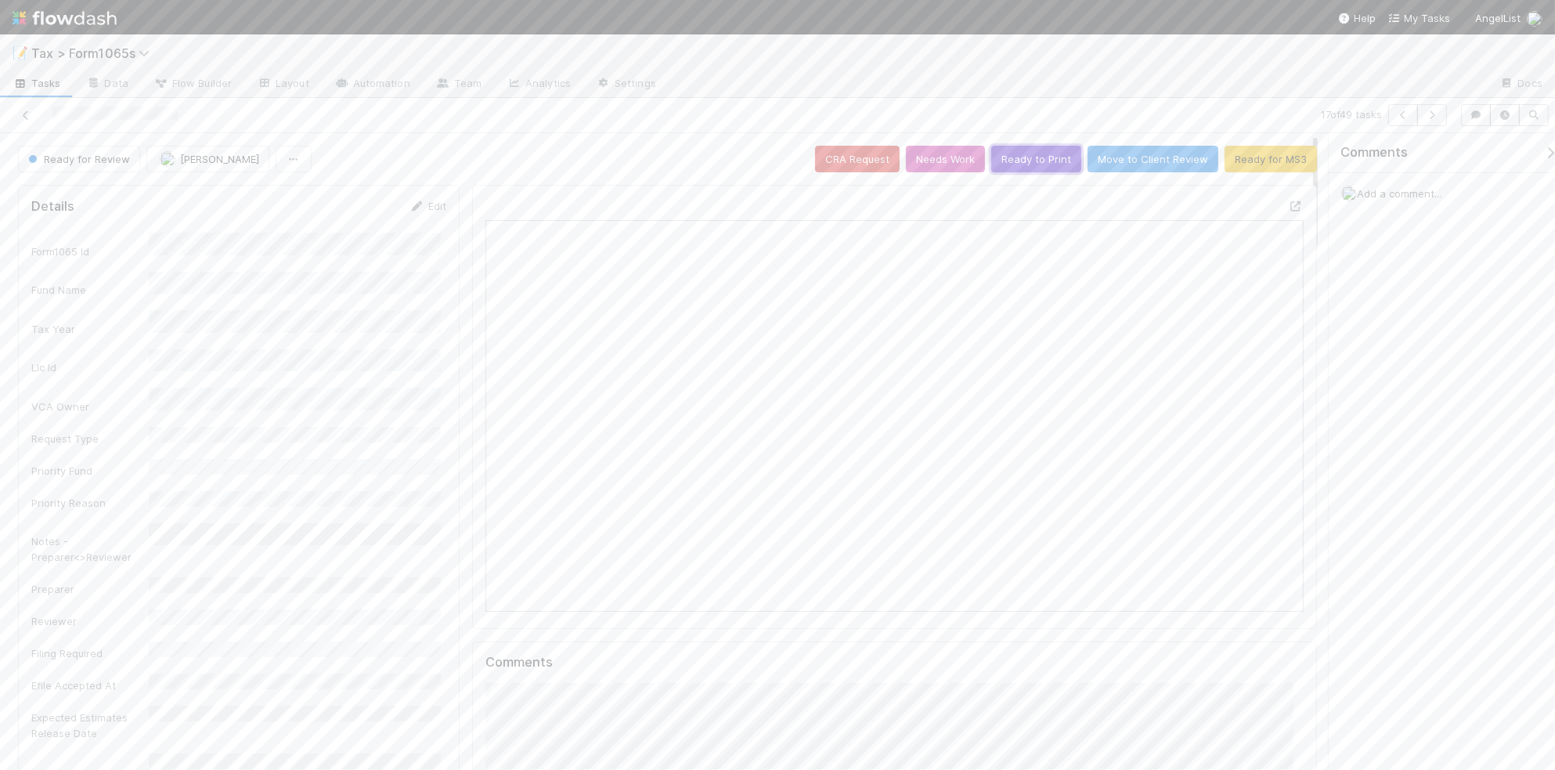
click at [1028, 167] on button "Ready to Print" at bounding box center [1036, 159] width 90 height 27
click at [26, 114] on icon at bounding box center [26, 115] width 16 height 10
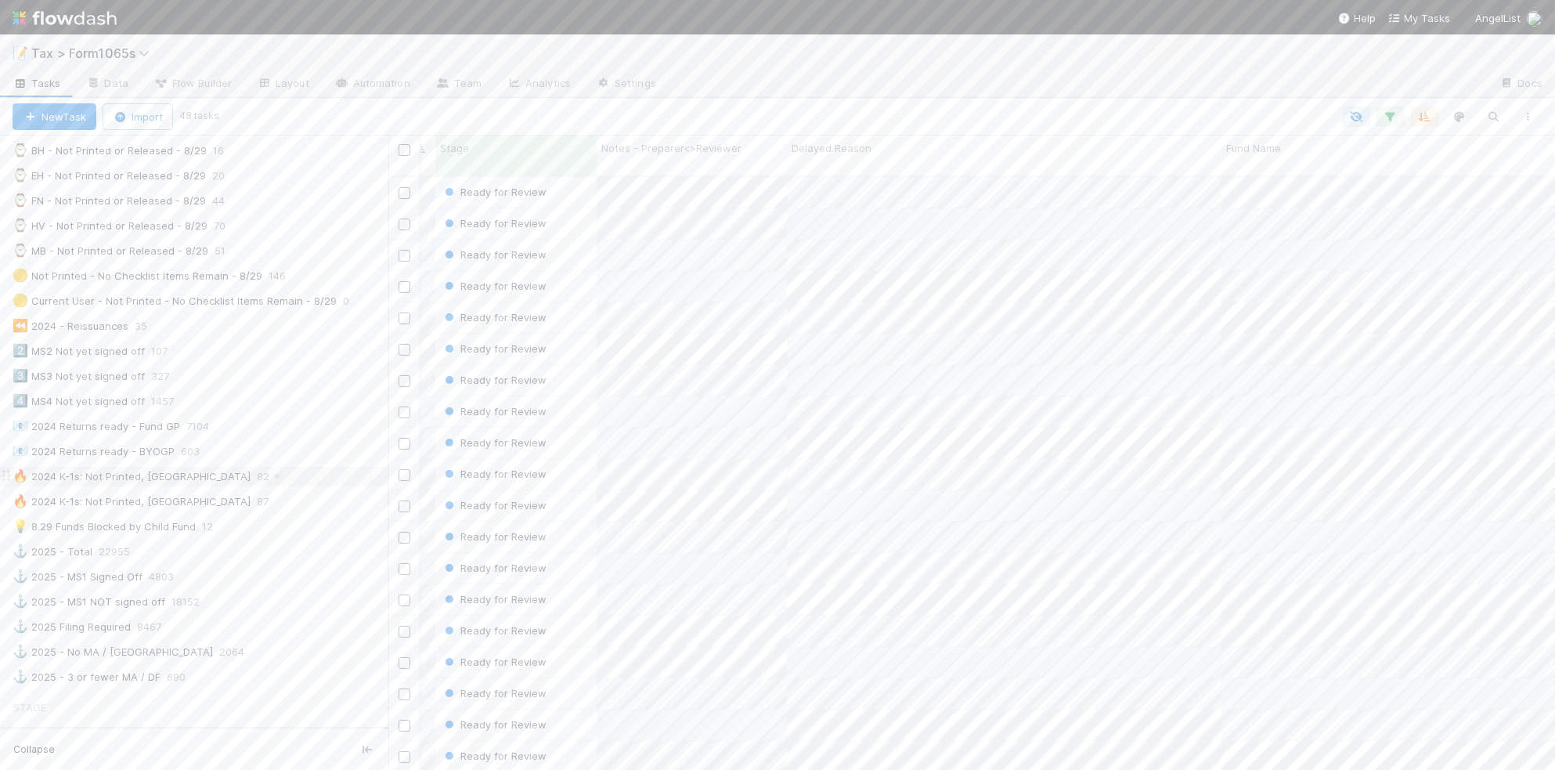
scroll to position [587, 0]
click at [315, 535] on div "💡 8.29 Funds Blocked by Child Fund 12" at bounding box center [201, 525] width 376 height 20
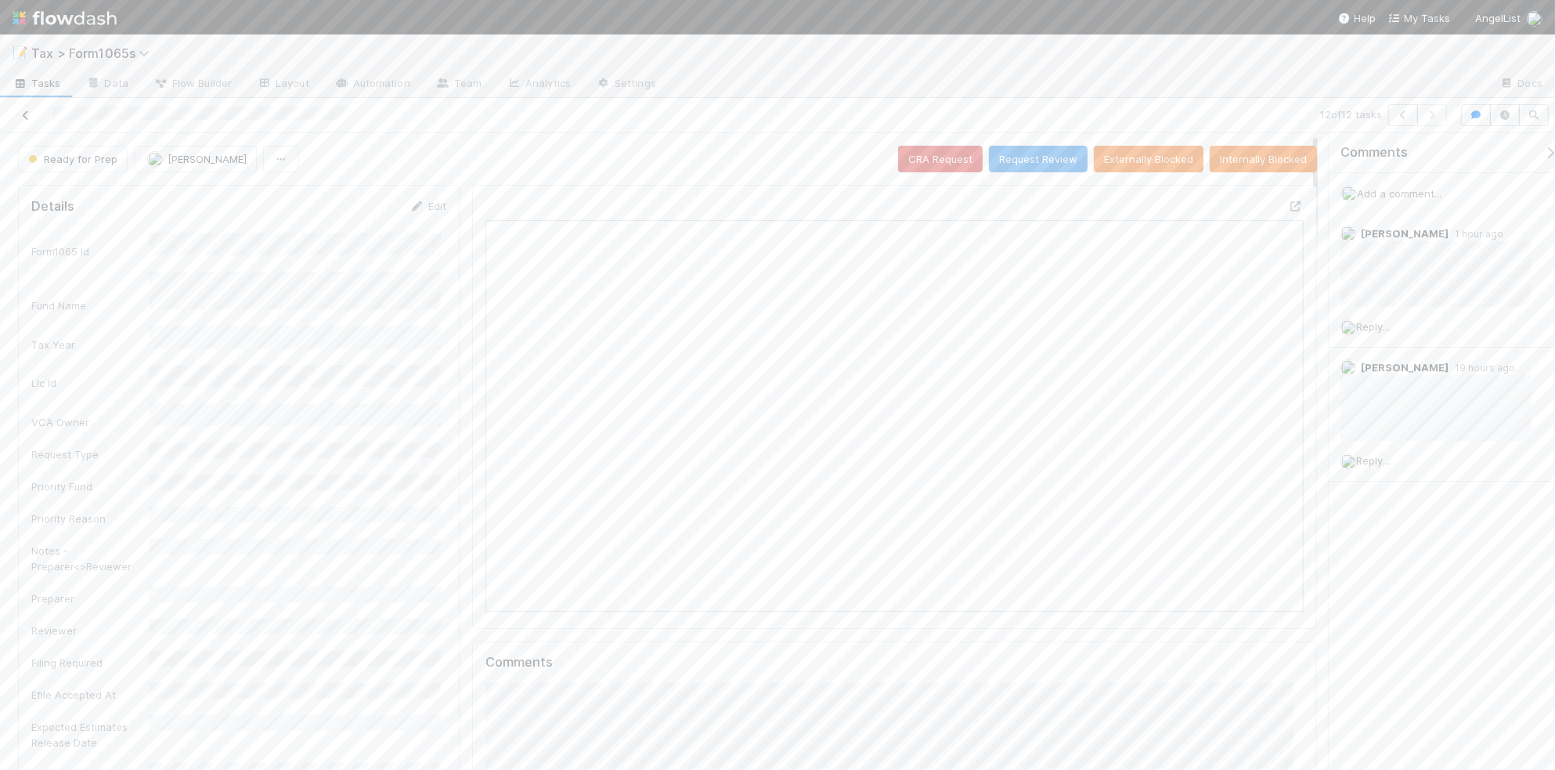
click at [22, 114] on icon at bounding box center [26, 115] width 16 height 10
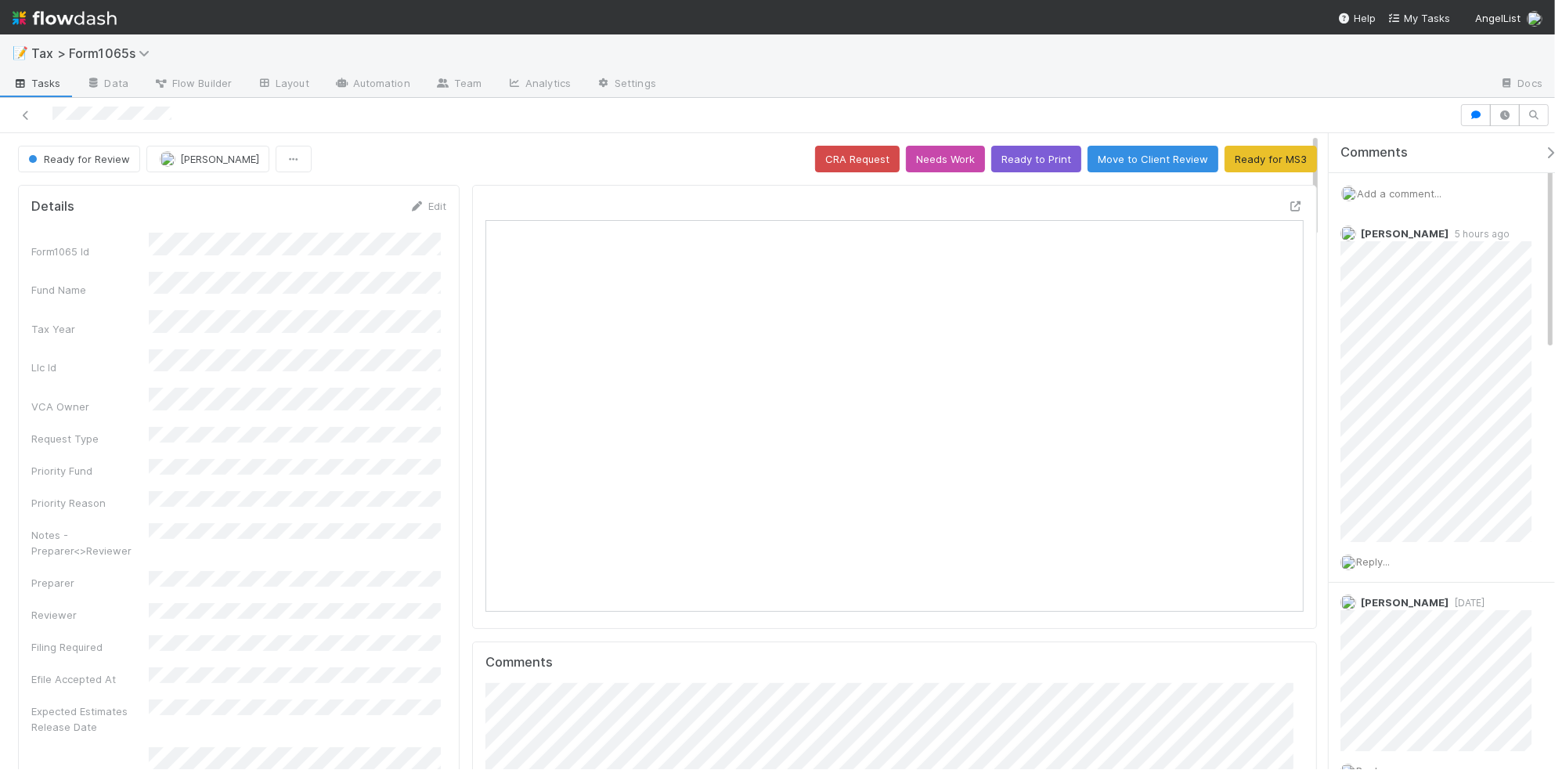
scroll to position [303, 793]
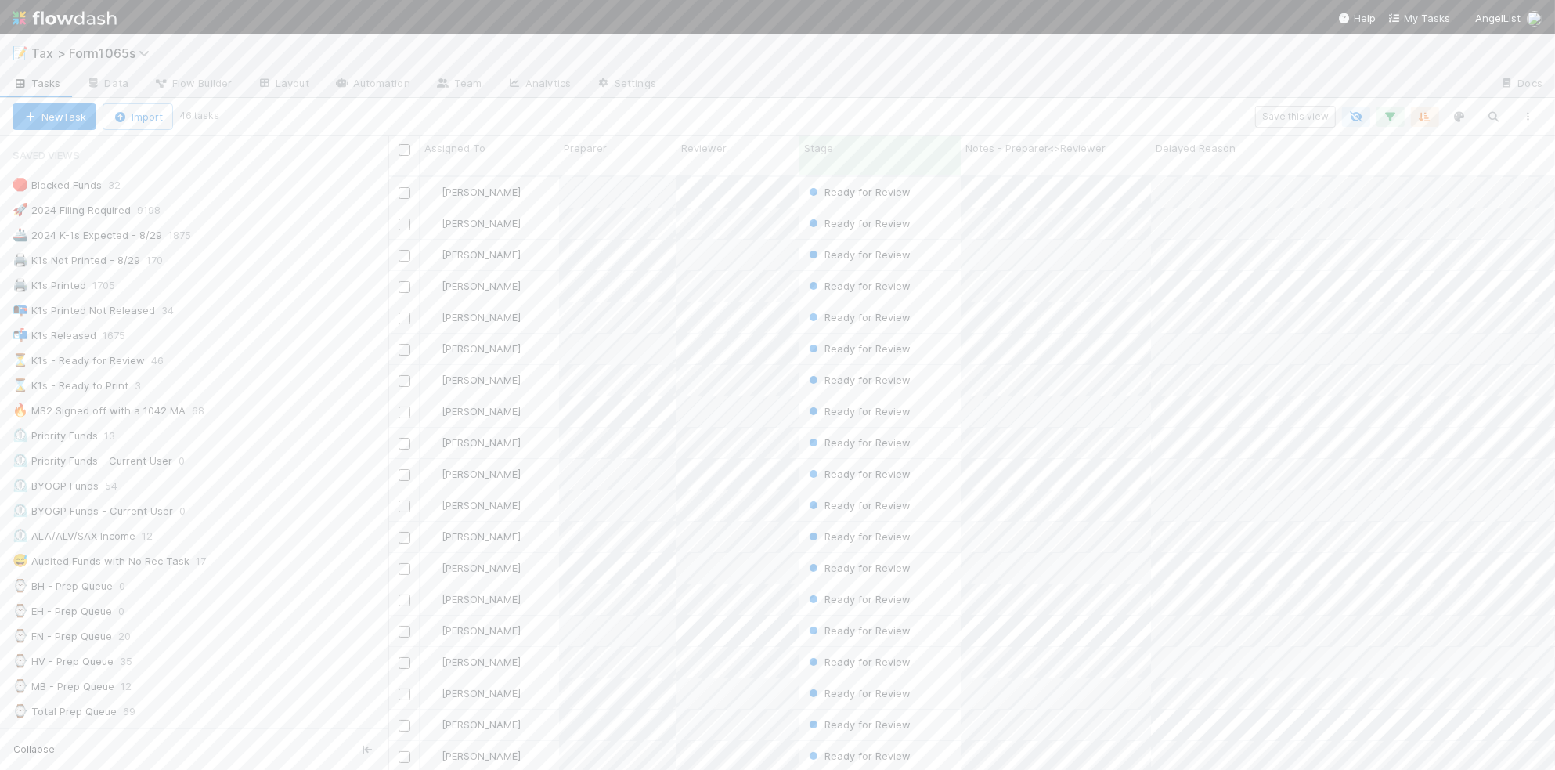
scroll to position [591, 1152]
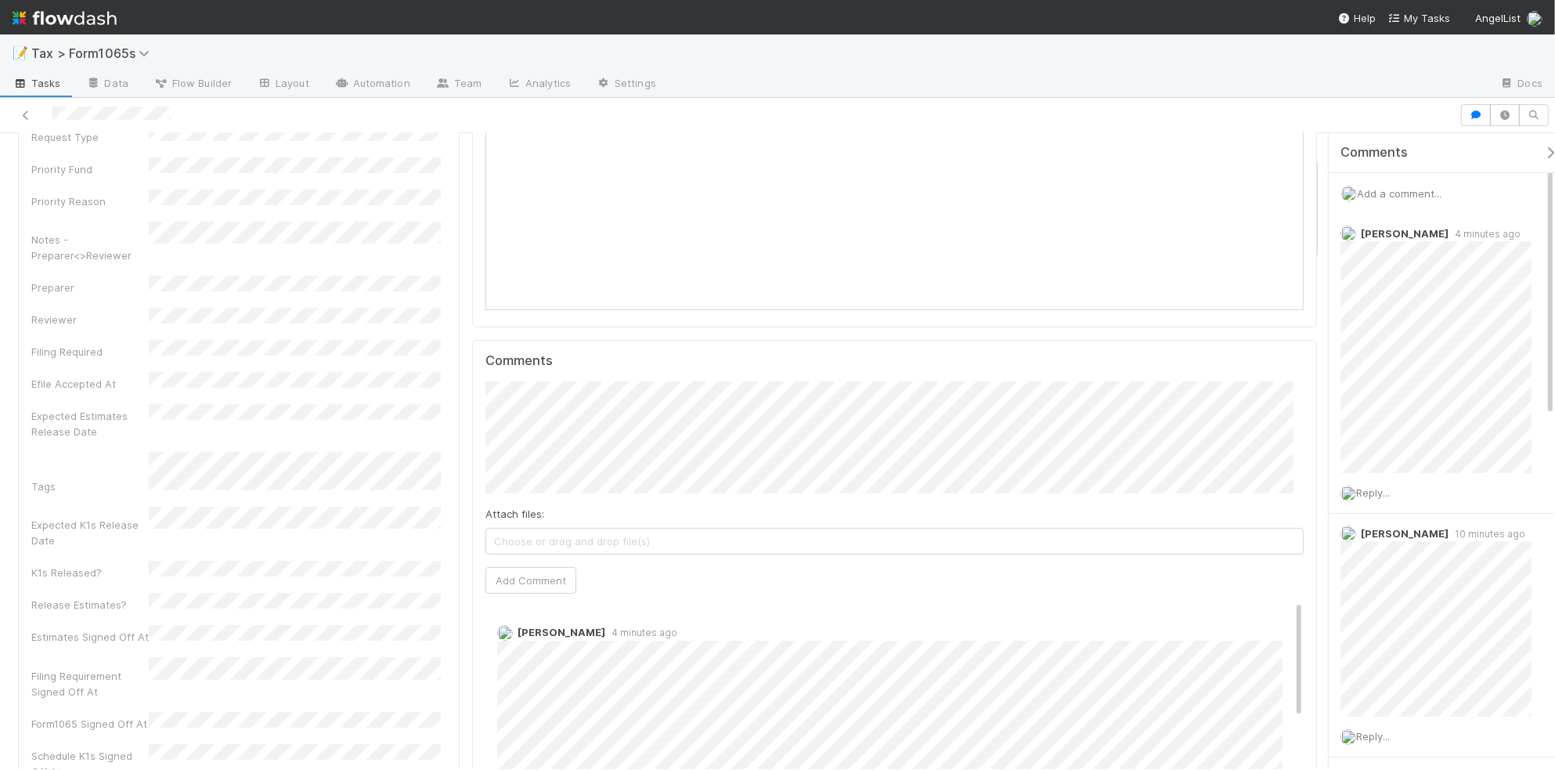
scroll to position [392, 0]
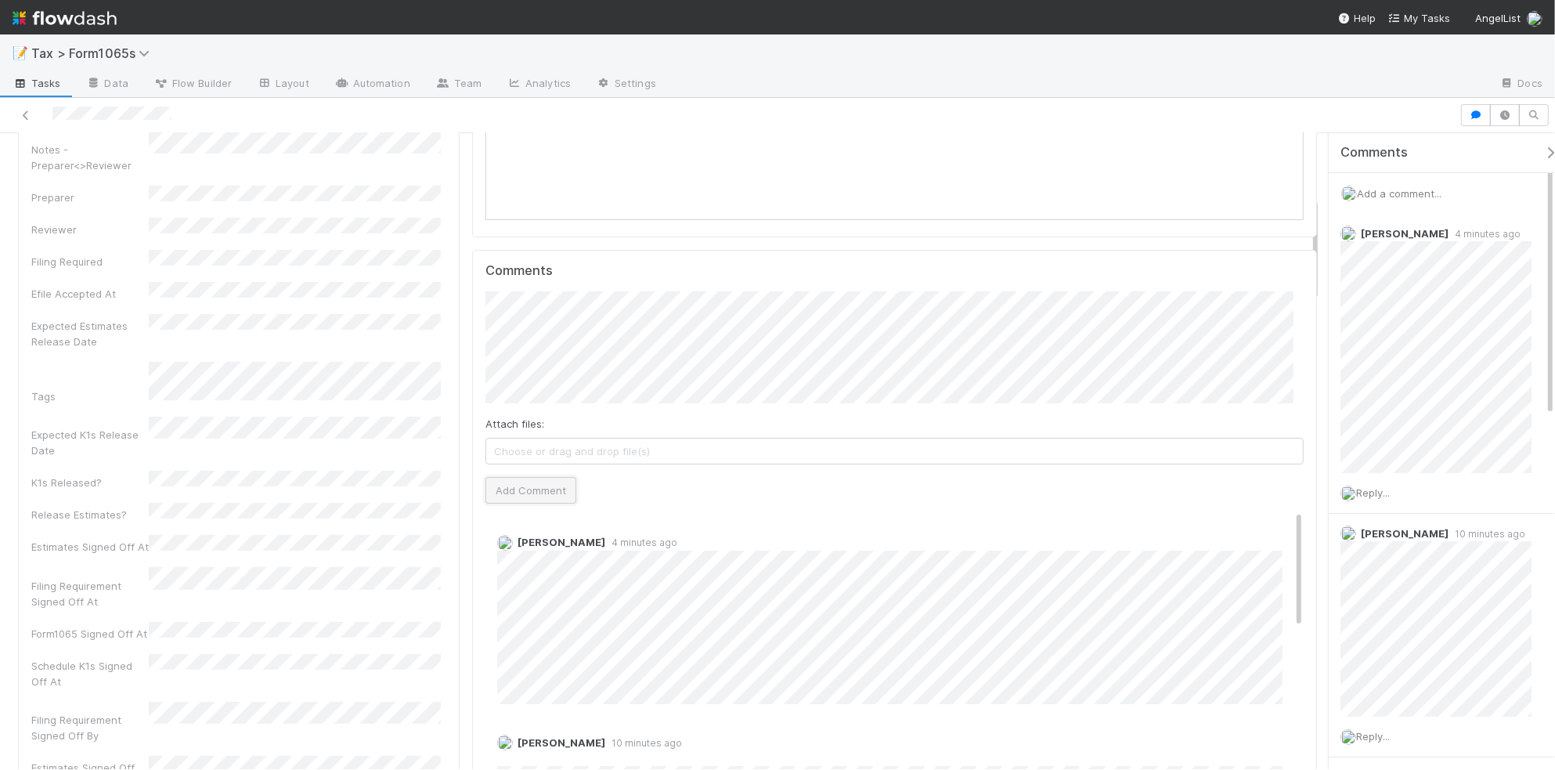
click at [546, 489] on button "Add Comment" at bounding box center [531, 490] width 91 height 27
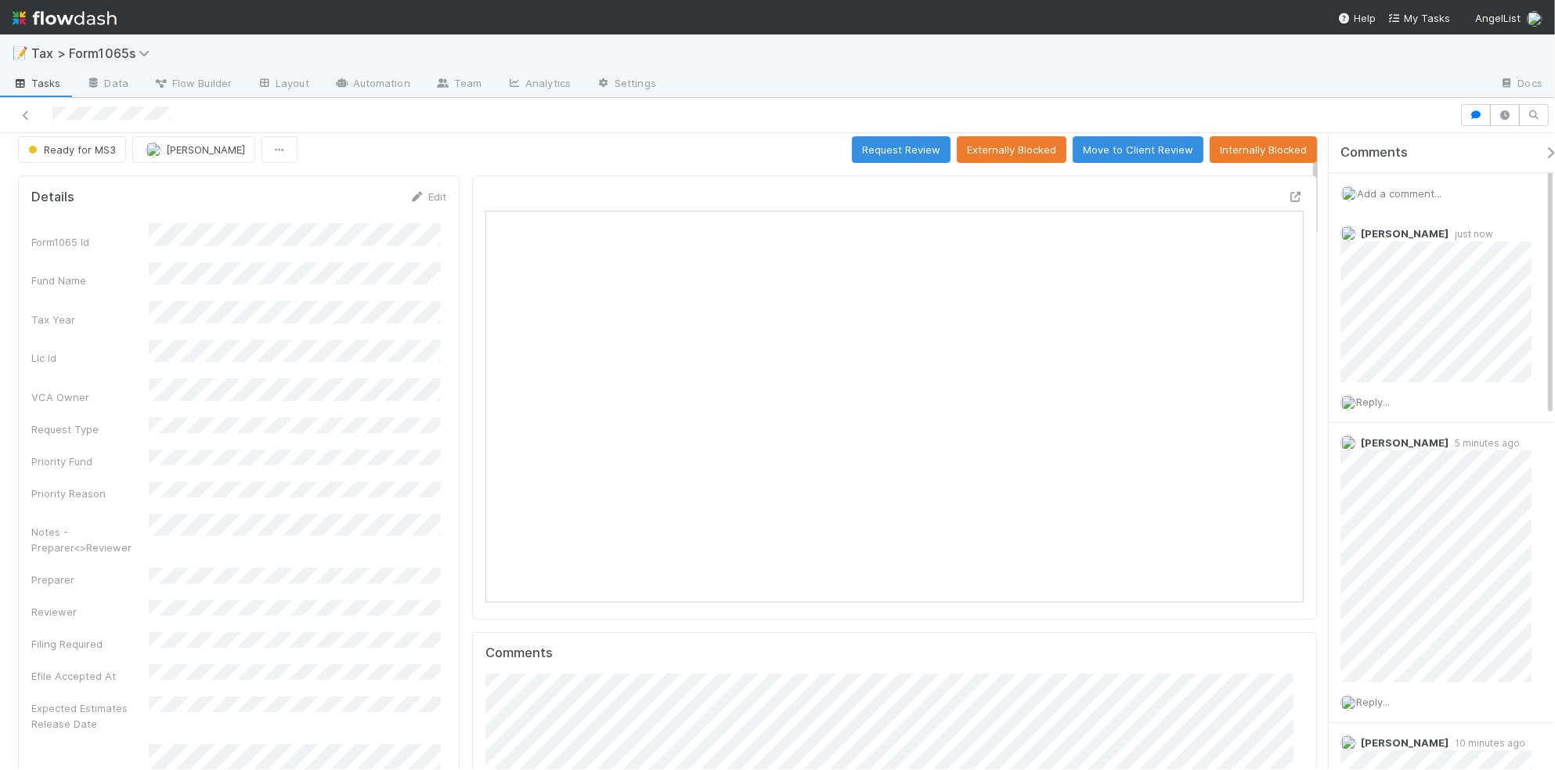
scroll to position [0, 0]
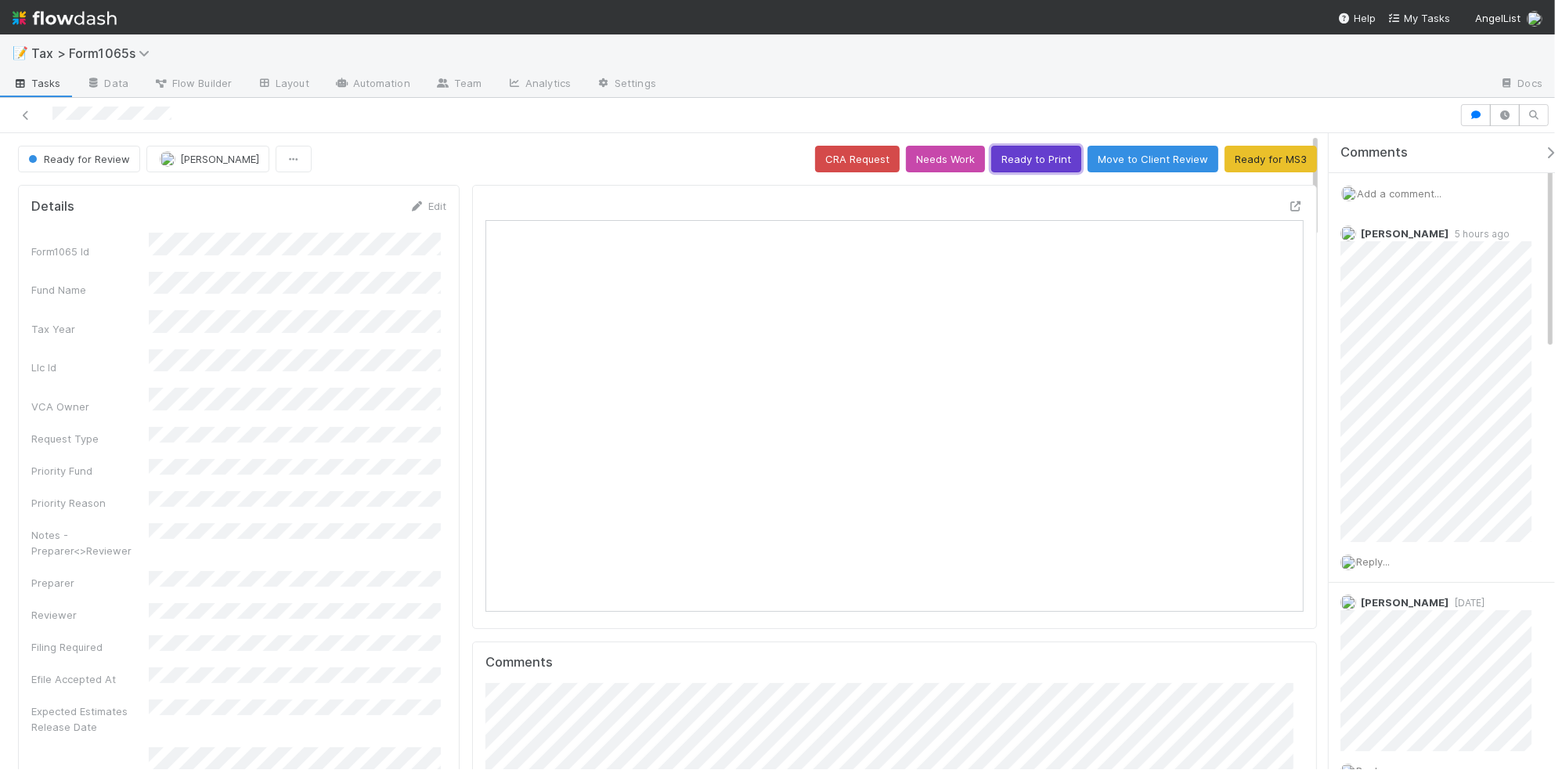
click at [1008, 164] on button "Ready to Print" at bounding box center [1036, 159] width 90 height 27
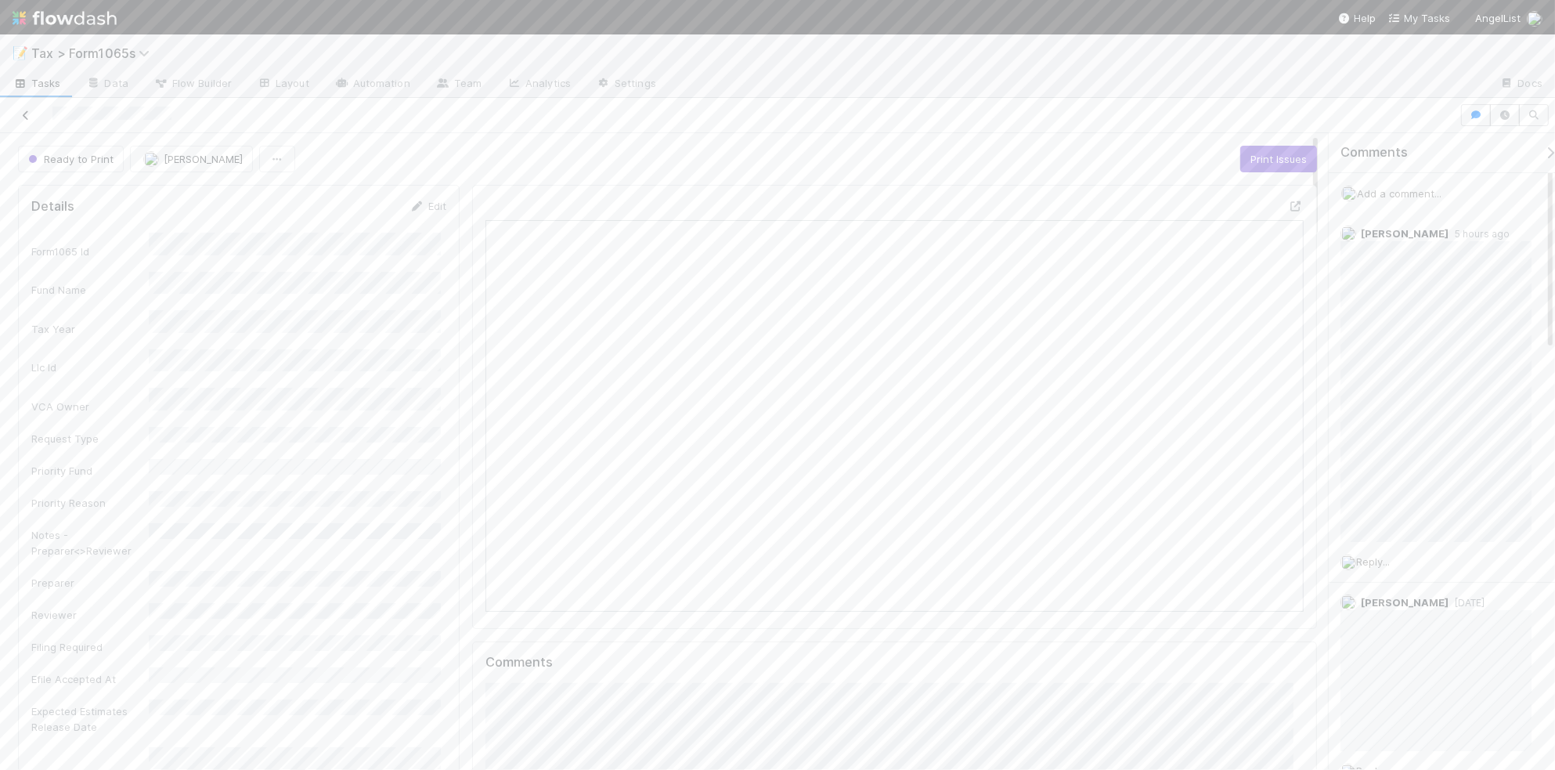
click at [26, 116] on icon at bounding box center [26, 115] width 16 height 10
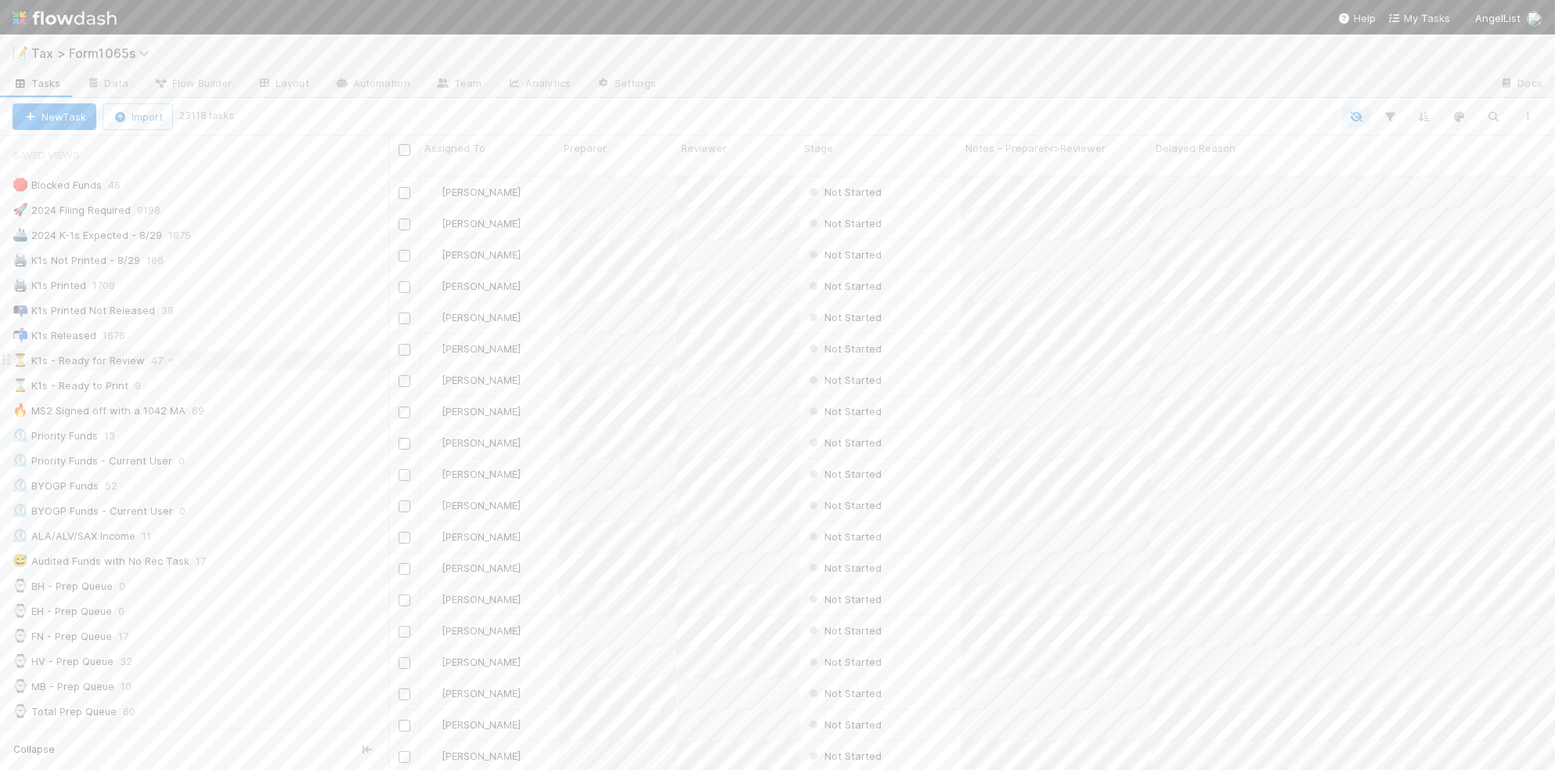
click at [223, 368] on div "⏳ K1s - Ready for Review 47" at bounding box center [201, 361] width 376 height 20
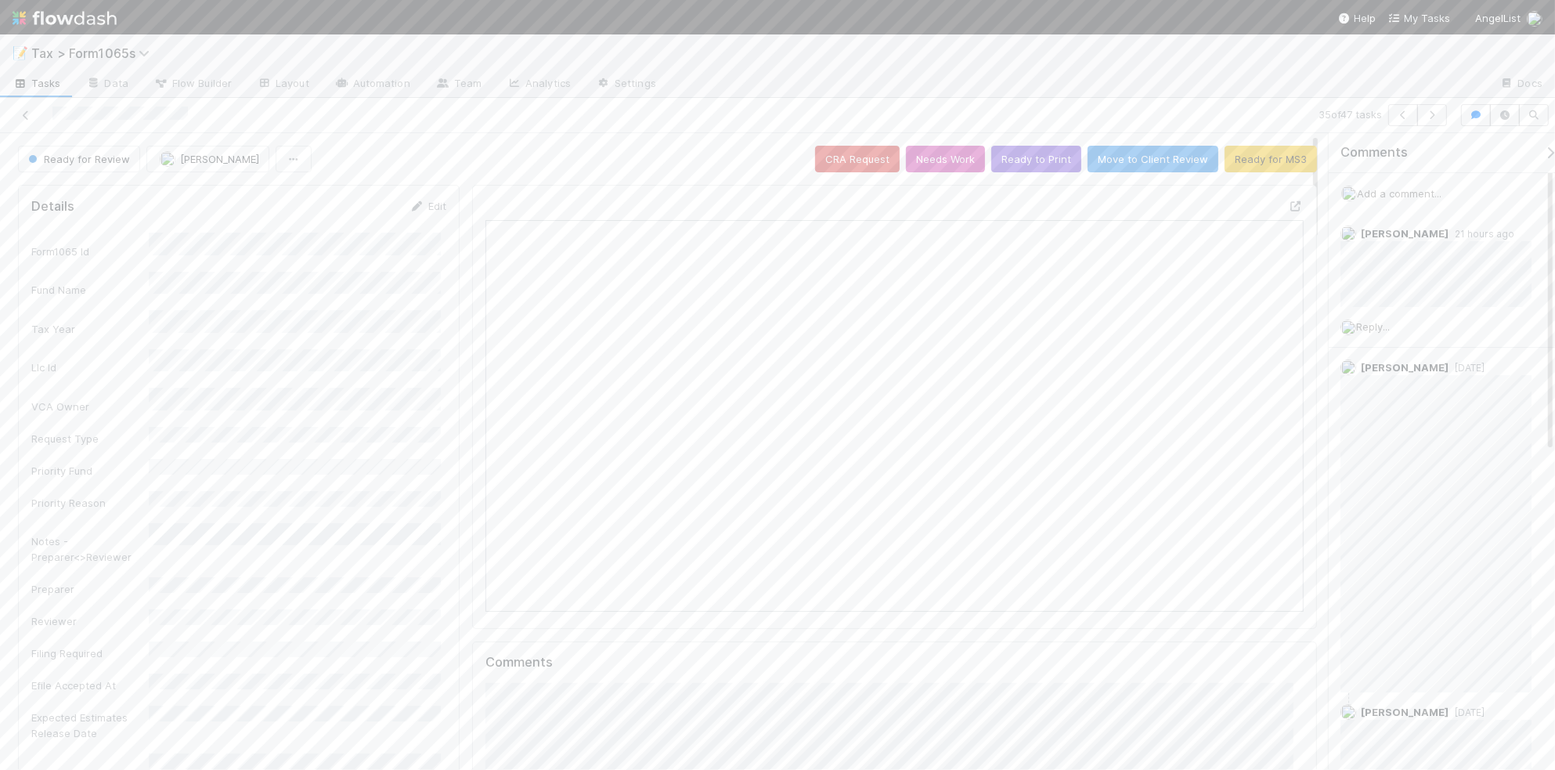
scroll to position [303, 793]
click at [1258, 162] on button "Ready for MS3" at bounding box center [1271, 159] width 92 height 27
click at [1426, 118] on icon "button" at bounding box center [1433, 114] width 16 height 9
click at [1429, 117] on icon "button" at bounding box center [1433, 114] width 16 height 9
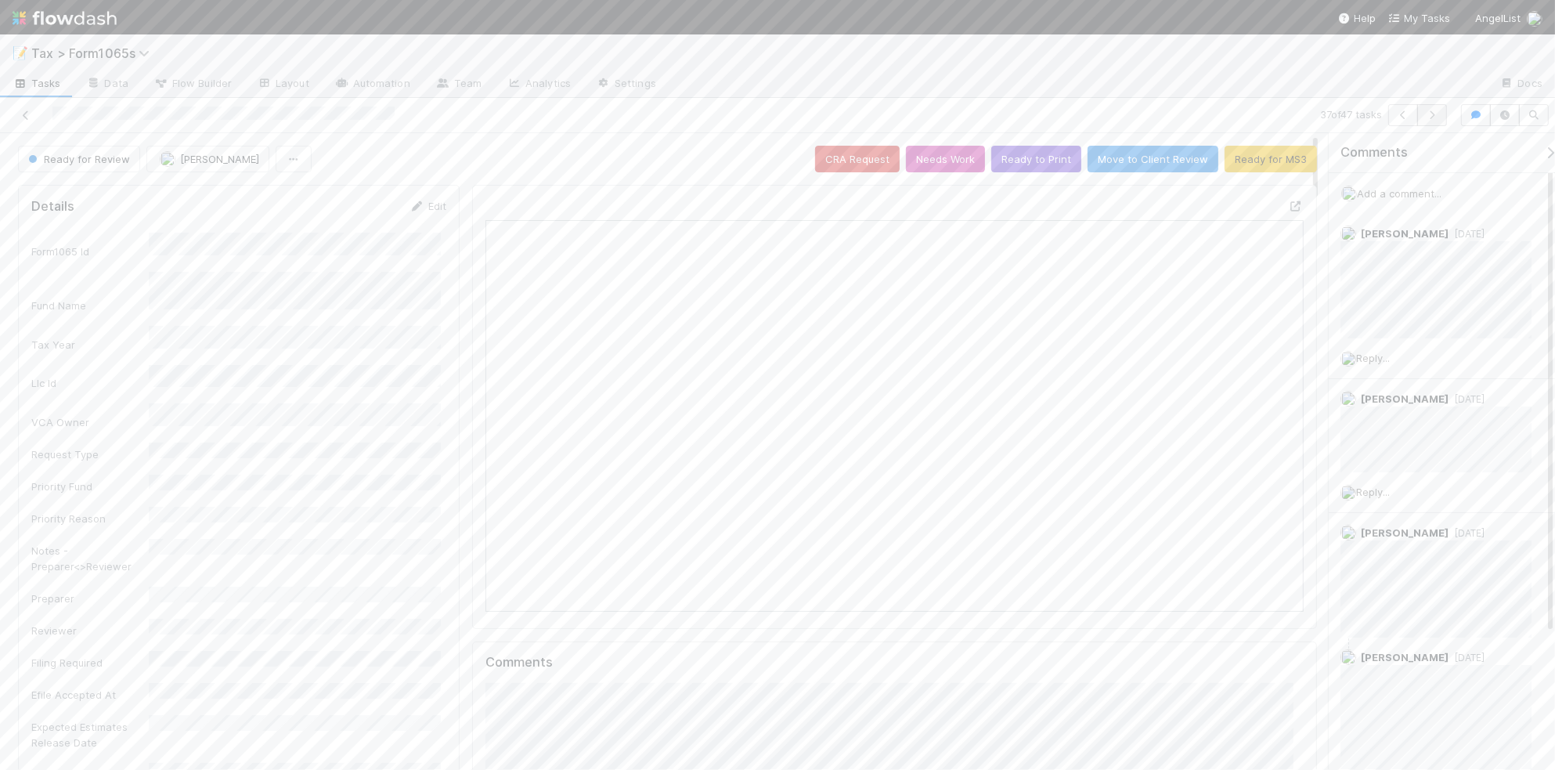
scroll to position [303, 396]
click at [1429, 118] on icon "button" at bounding box center [1433, 114] width 16 height 9
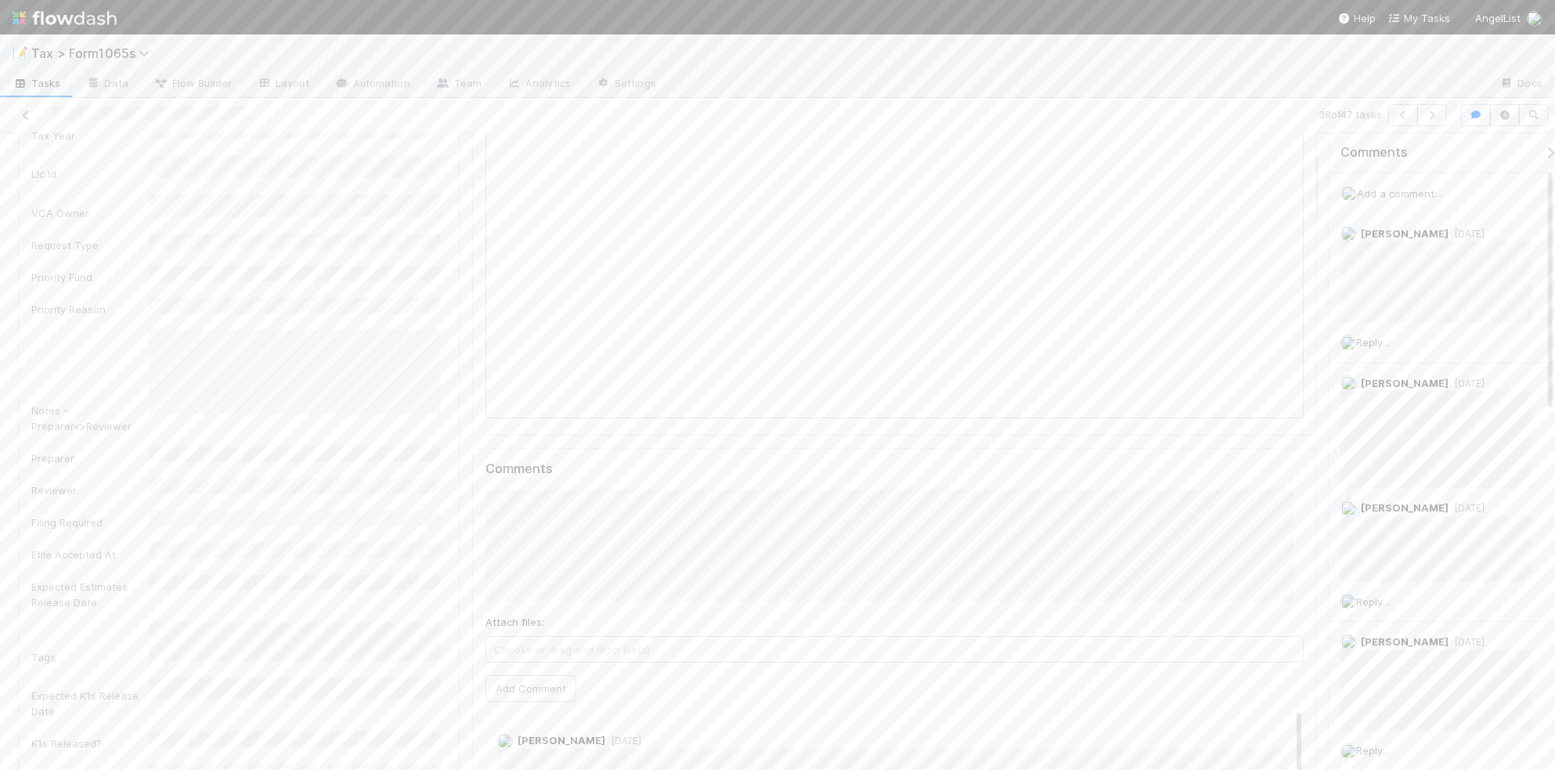
scroll to position [196, 0]
click at [542, 686] on button "Add Comment" at bounding box center [531, 686] width 91 height 27
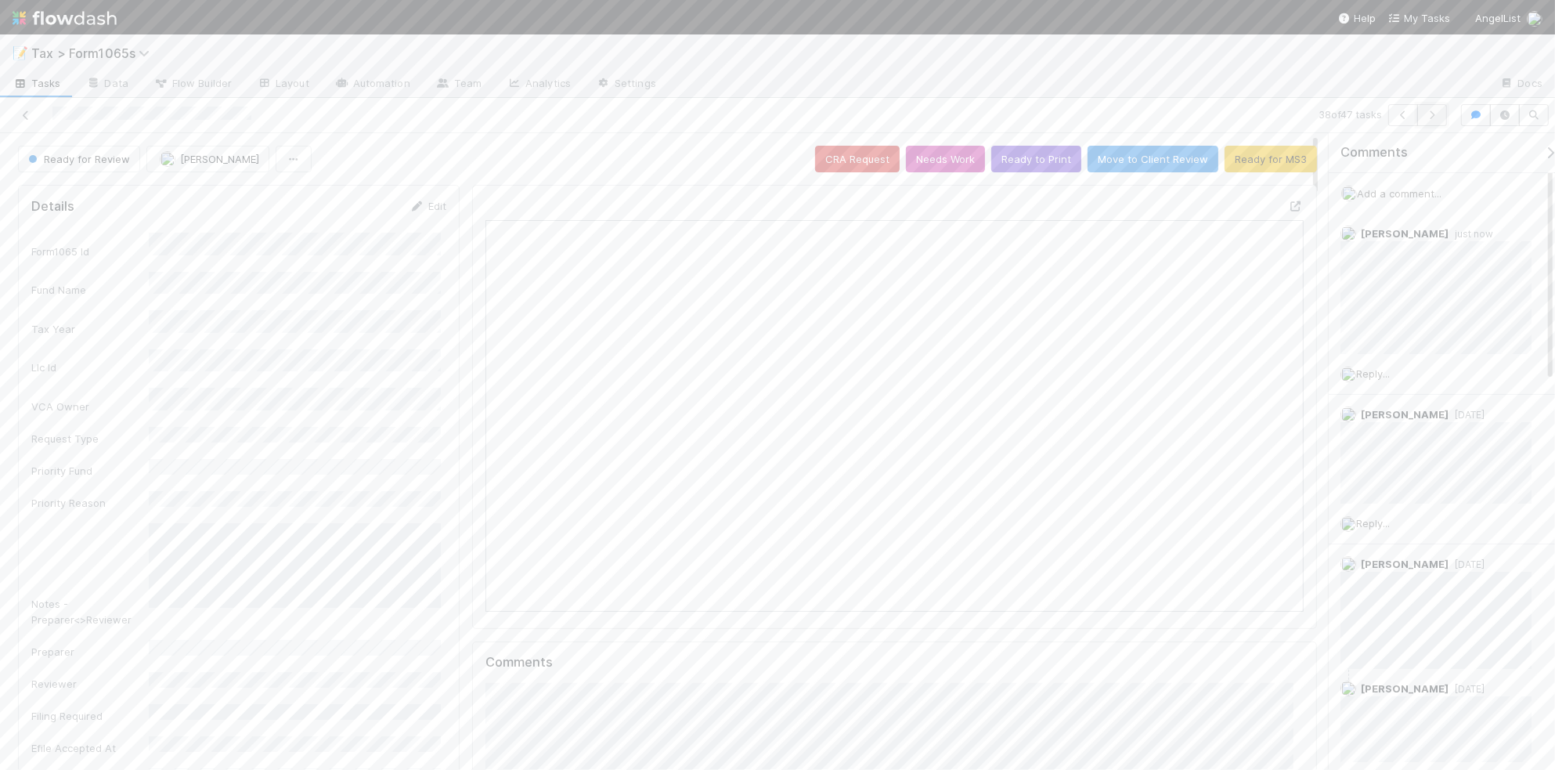
click at [1433, 119] on icon "button" at bounding box center [1433, 114] width 16 height 9
click at [1429, 115] on icon "button" at bounding box center [1433, 114] width 16 height 9
click at [1425, 119] on icon "button" at bounding box center [1433, 114] width 16 height 9
click at [1431, 112] on icon "button" at bounding box center [1433, 114] width 16 height 9
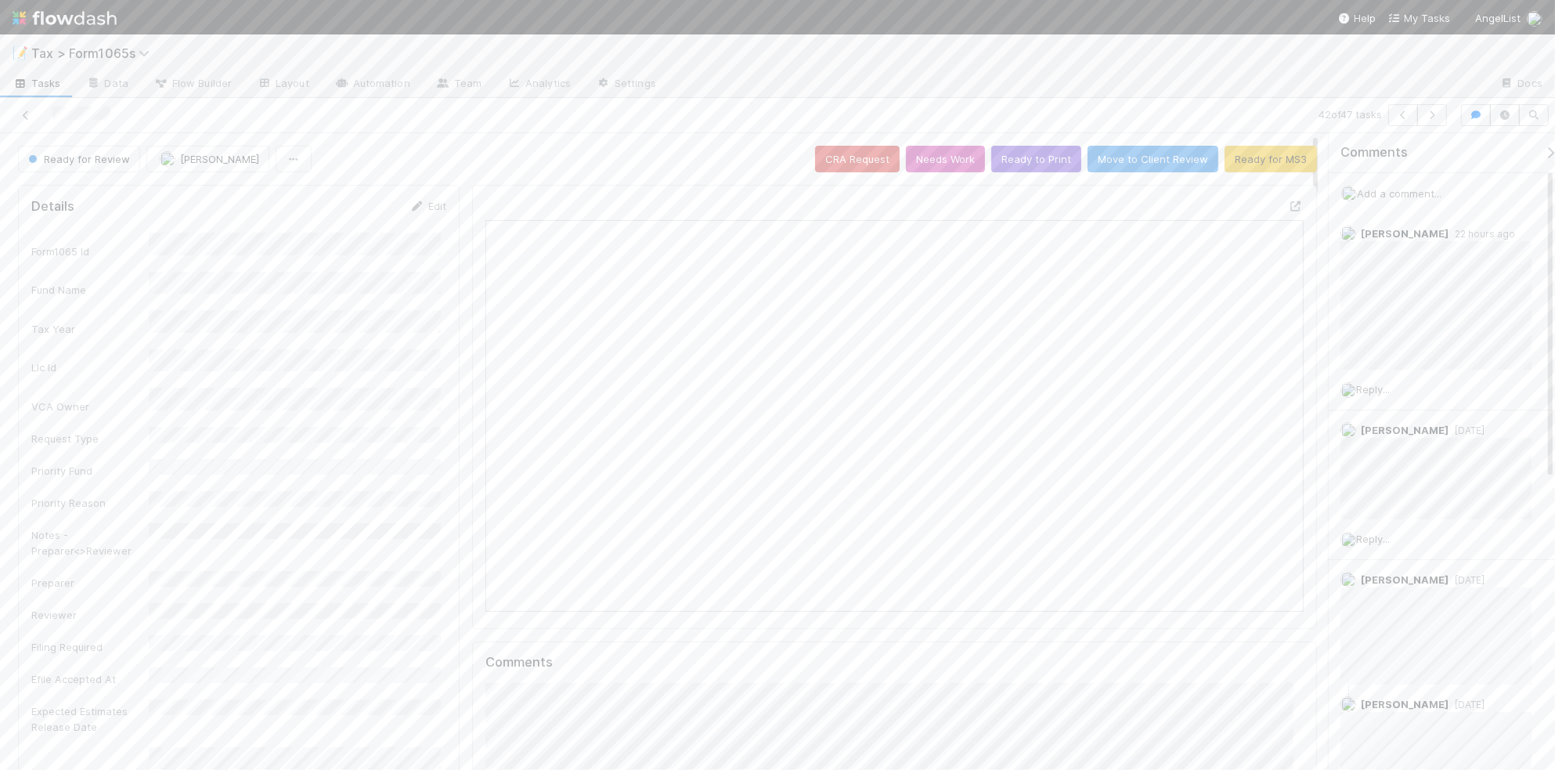
scroll to position [303, 793]
click at [1015, 164] on button "Ready to Print" at bounding box center [1036, 159] width 90 height 27
click at [1433, 114] on icon "button" at bounding box center [1433, 114] width 16 height 9
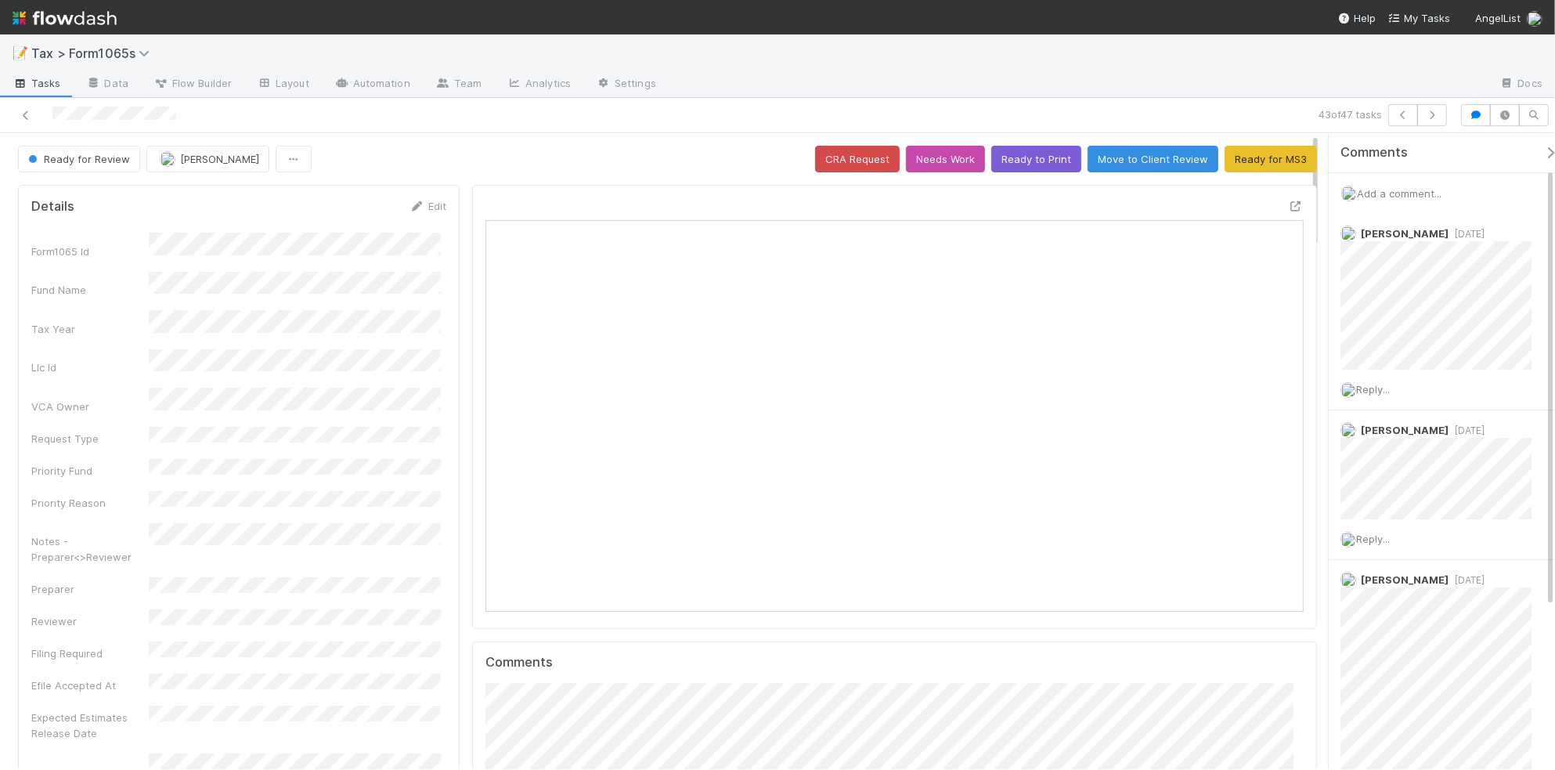
scroll to position [303, 793]
click at [1028, 166] on button "Ready to Print" at bounding box center [1036, 159] width 90 height 27
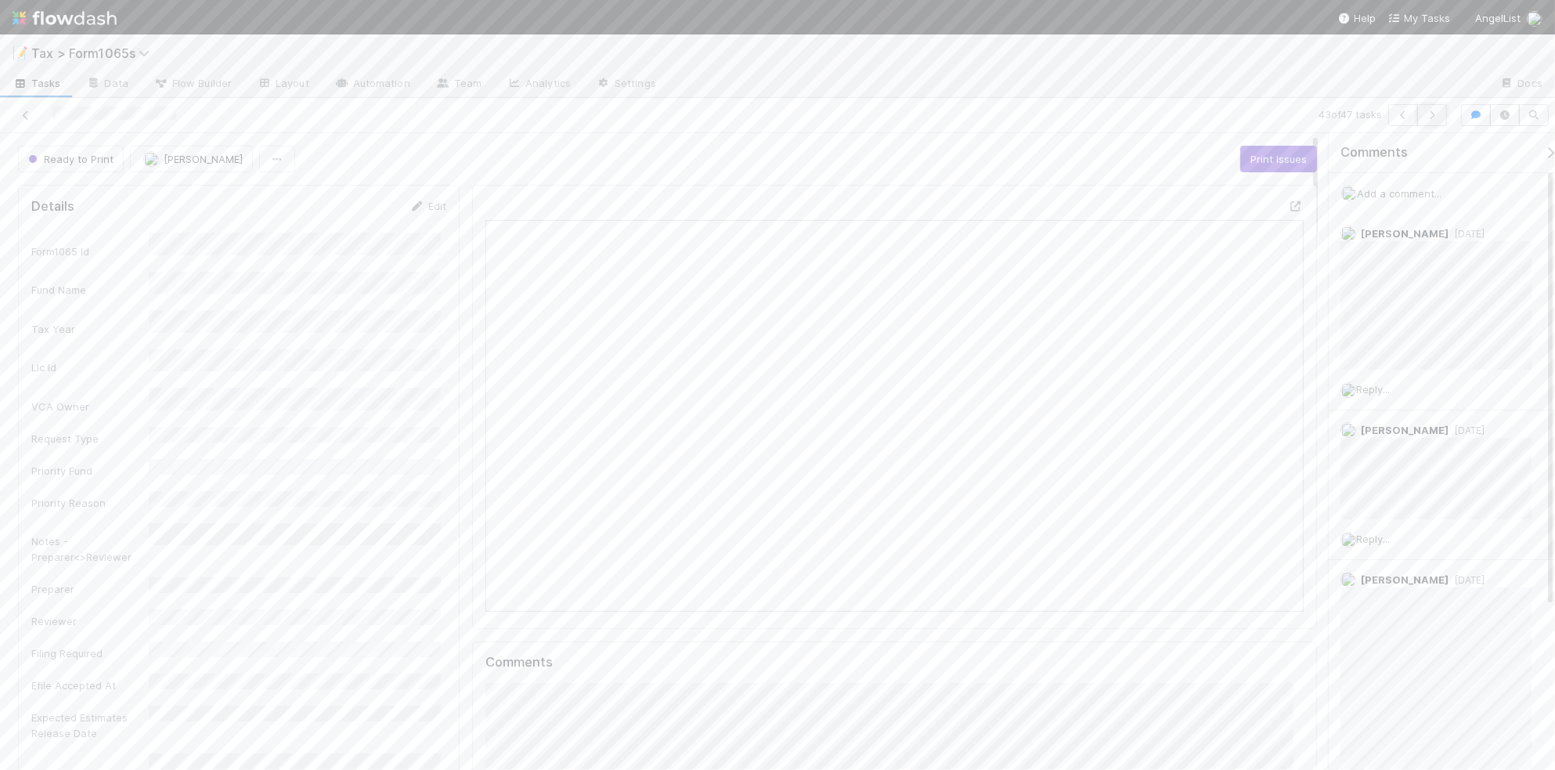
click at [1426, 117] on icon "button" at bounding box center [1433, 114] width 16 height 9
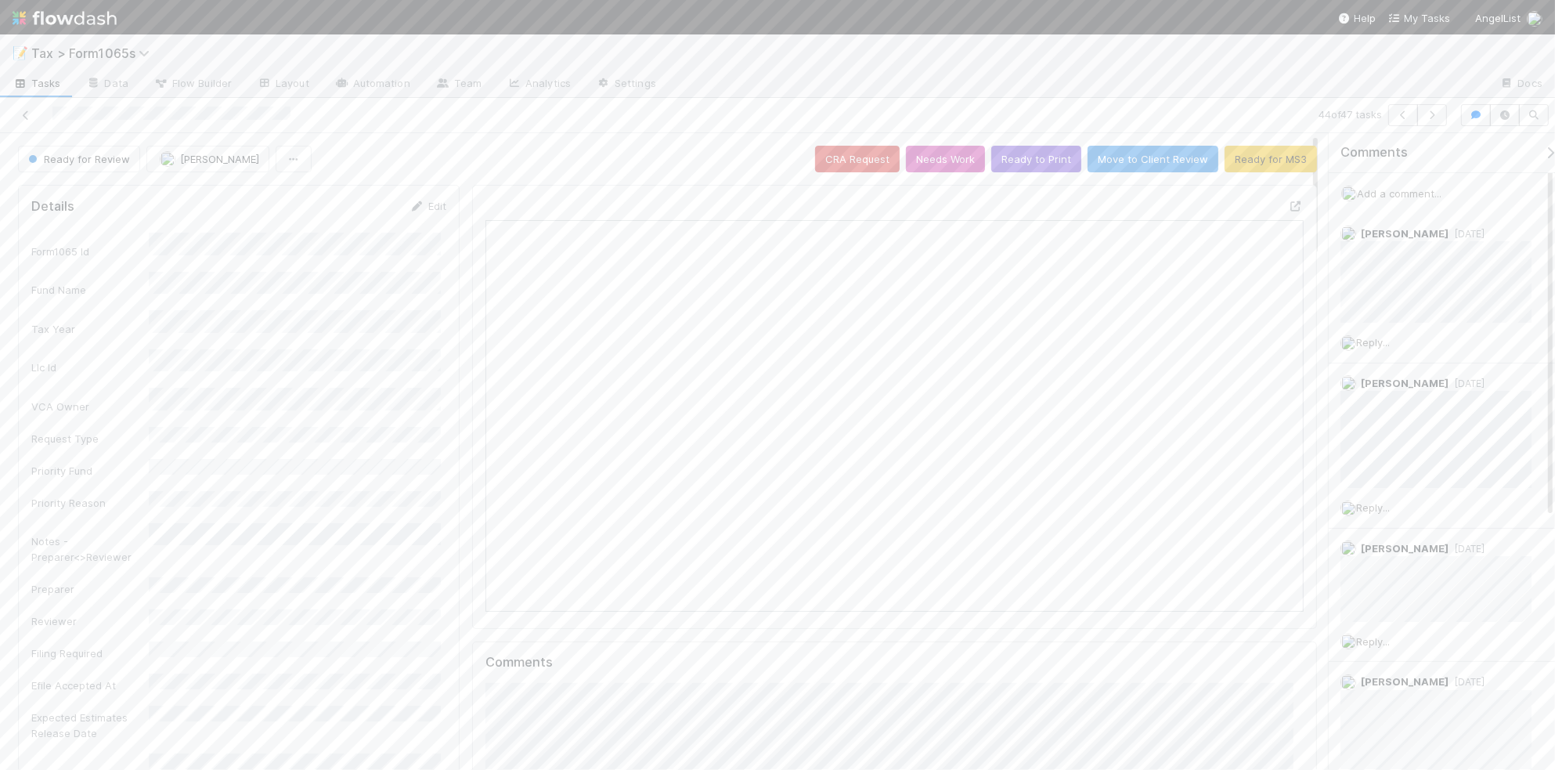
scroll to position [14, 16]
click at [1434, 114] on icon "button" at bounding box center [1433, 114] width 16 height 9
click at [1430, 121] on button "button" at bounding box center [1433, 115] width 30 height 22
click at [1435, 115] on icon "button" at bounding box center [1433, 114] width 16 height 9
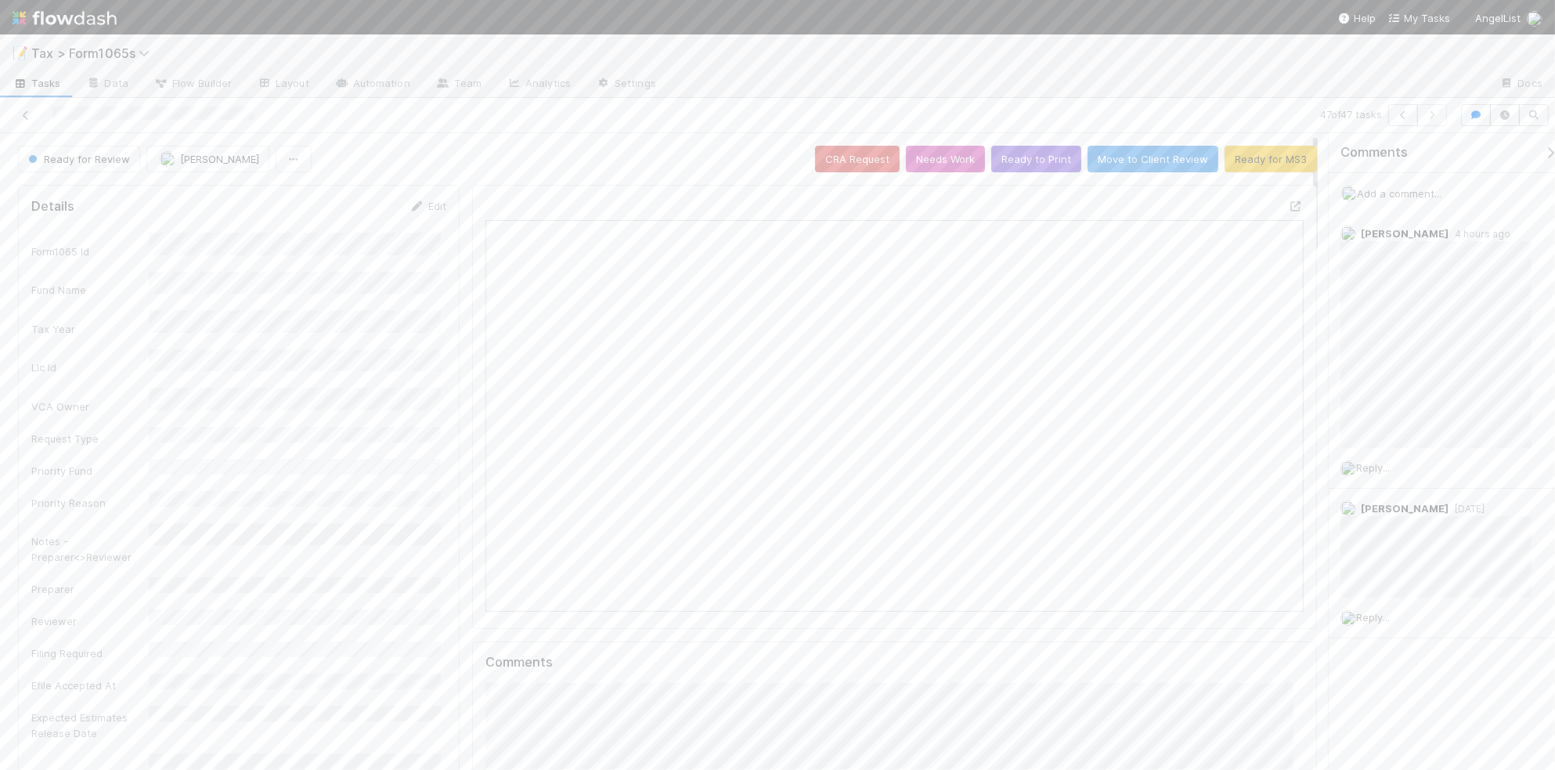
scroll to position [303, 793]
click at [27, 116] on icon at bounding box center [26, 115] width 16 height 10
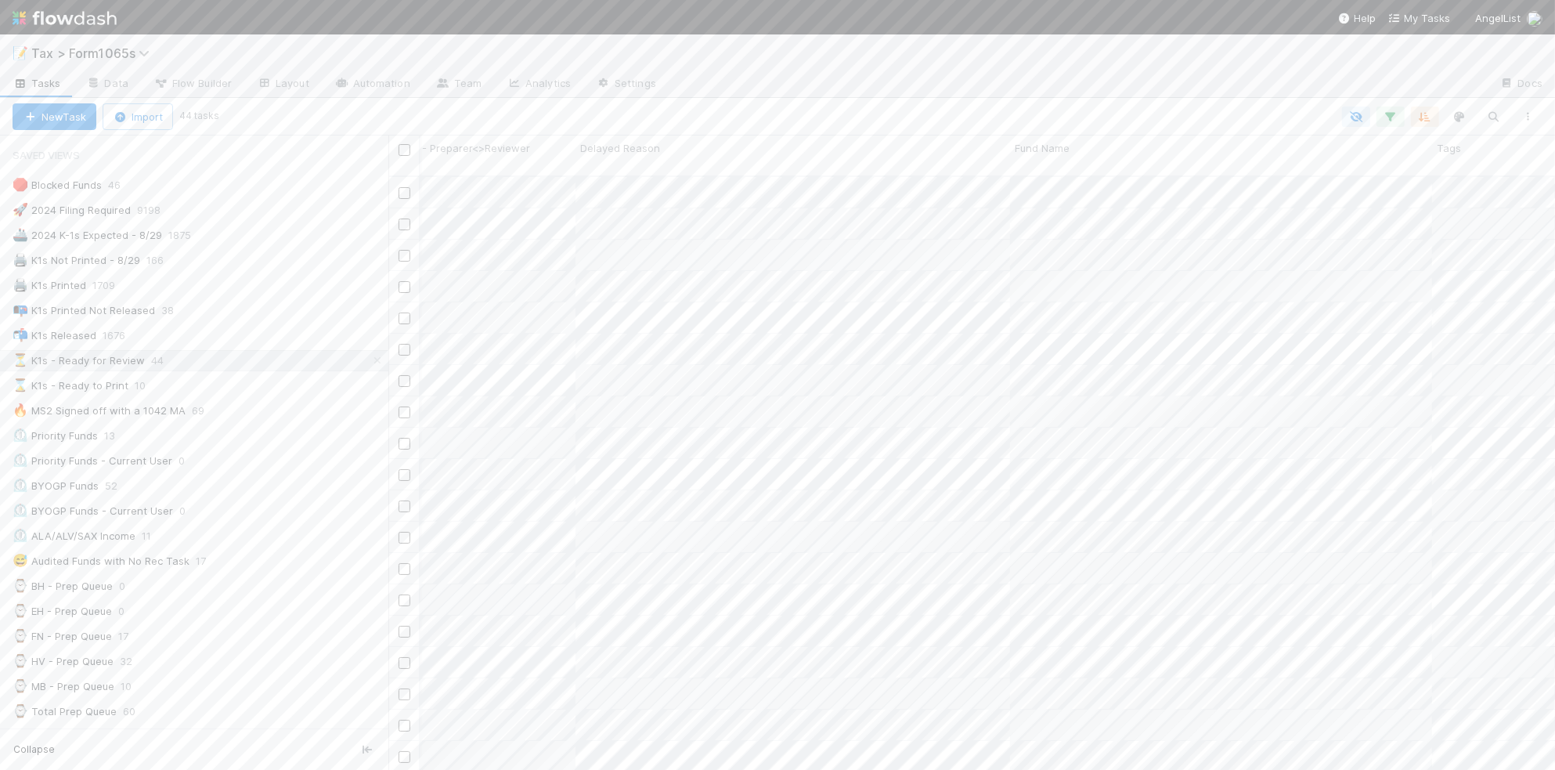
scroll to position [0, 627]
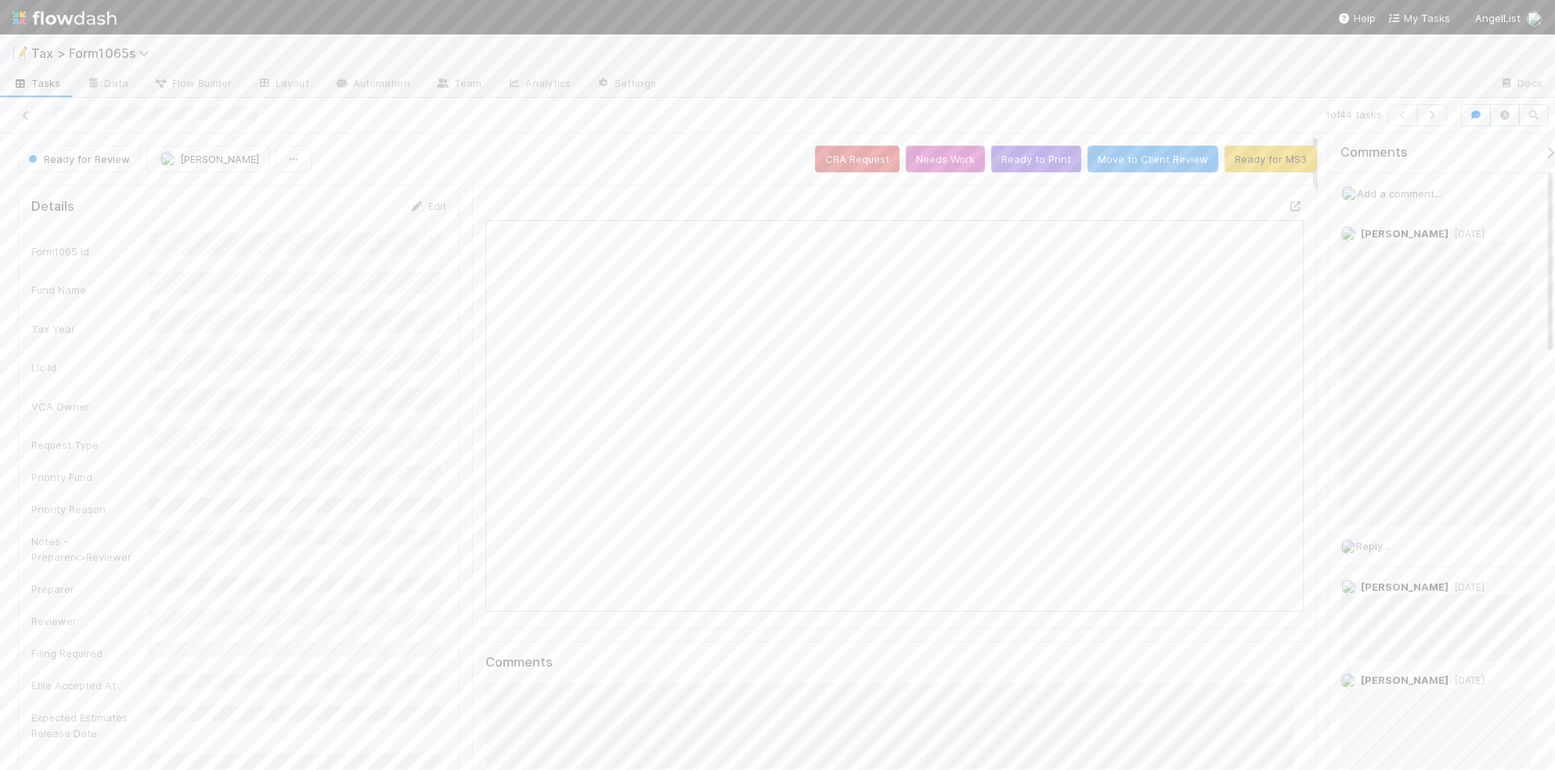
scroll to position [303, 793]
click at [1432, 117] on icon "button" at bounding box center [1433, 114] width 16 height 9
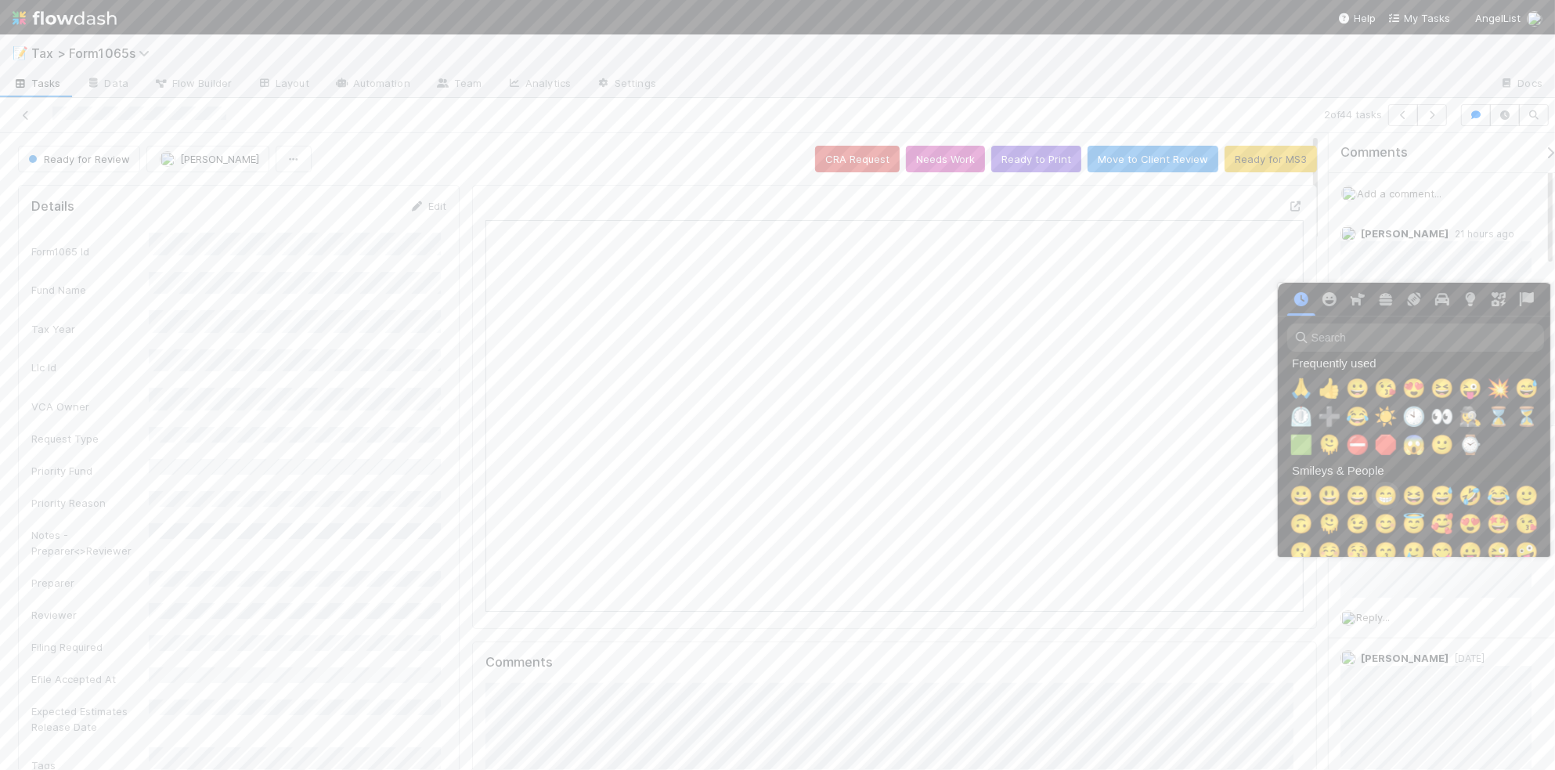
scroll to position [0, 9]
click at [1290, 380] on span "🙏" at bounding box center [1298, 388] width 23 height 22
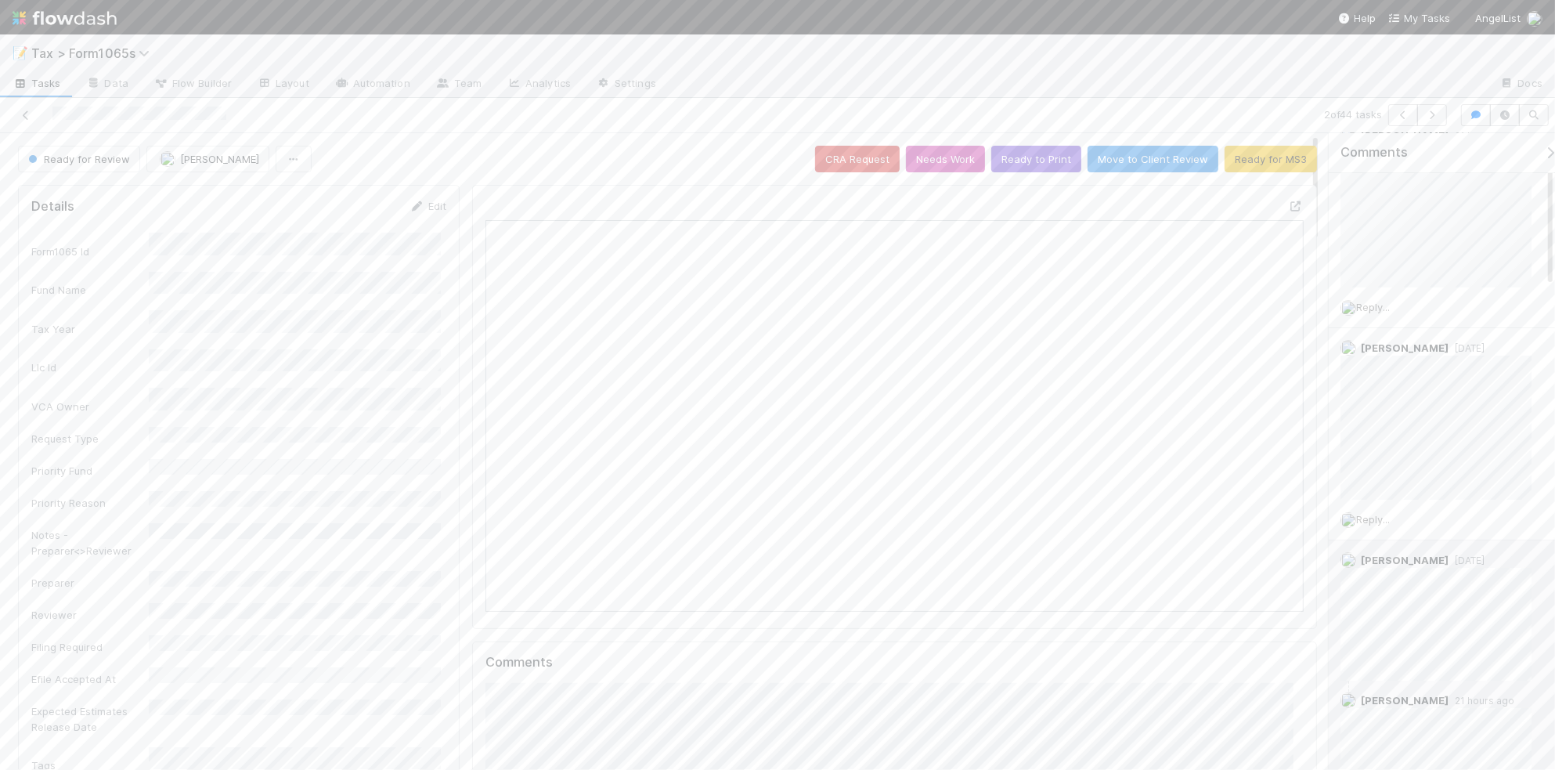
scroll to position [0, 0]
click at [1011, 164] on button "Ready to Print" at bounding box center [1036, 159] width 90 height 27
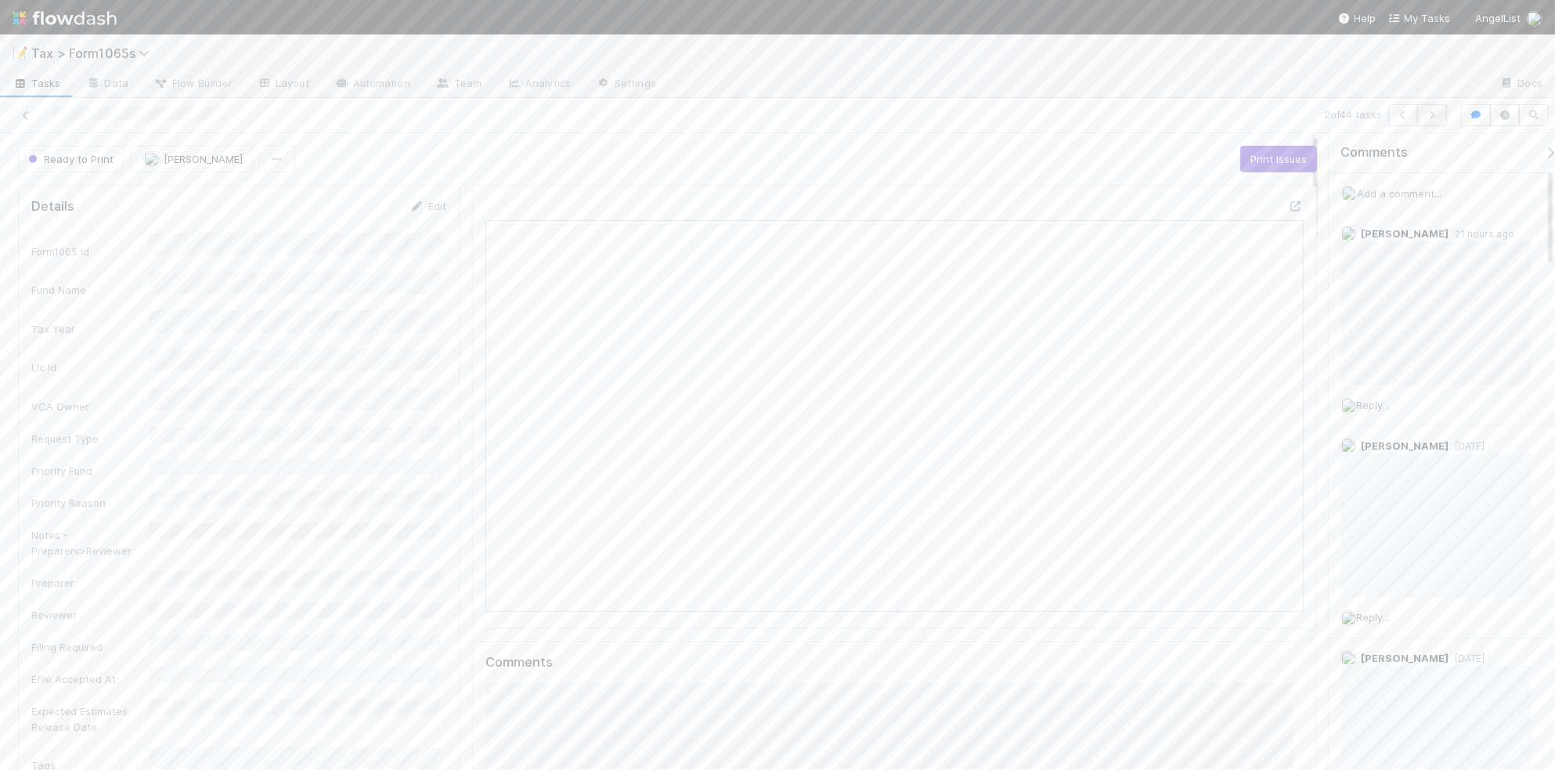
click at [1427, 116] on icon "button" at bounding box center [1433, 114] width 16 height 9
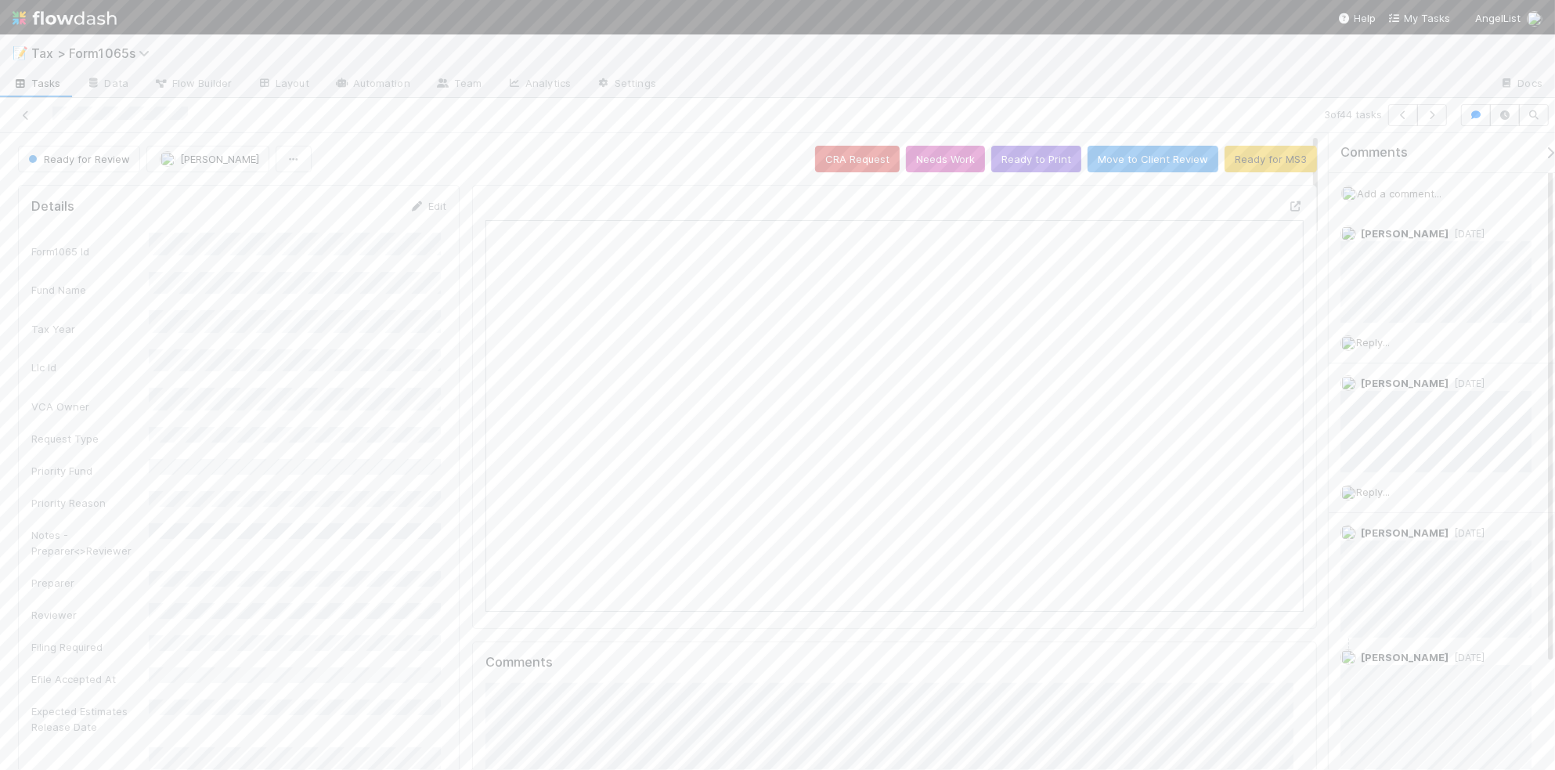
scroll to position [303, 394]
click at [537, 596] on button "Add Comment" at bounding box center [531, 588] width 91 height 27
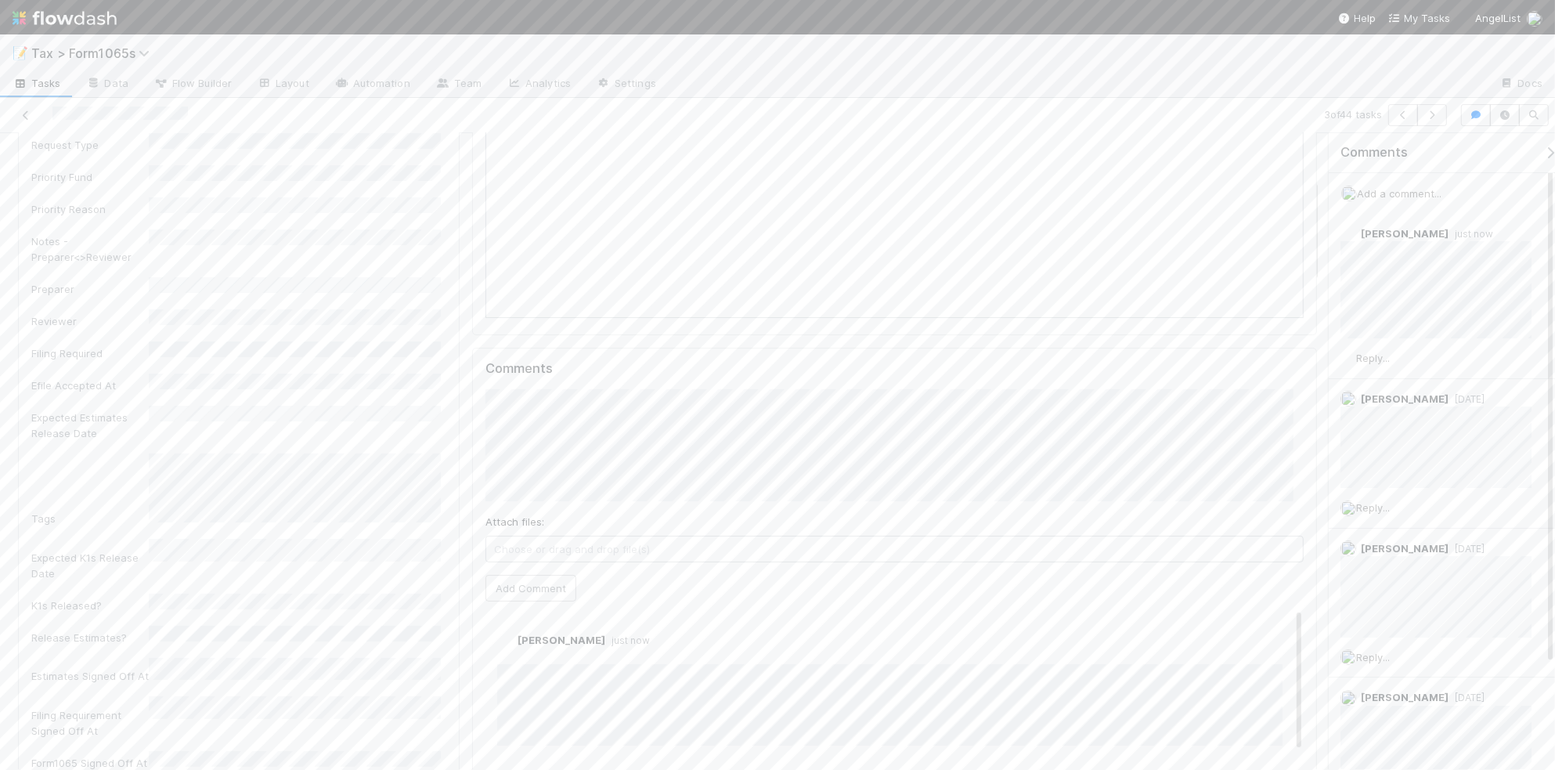
scroll to position [0, 0]
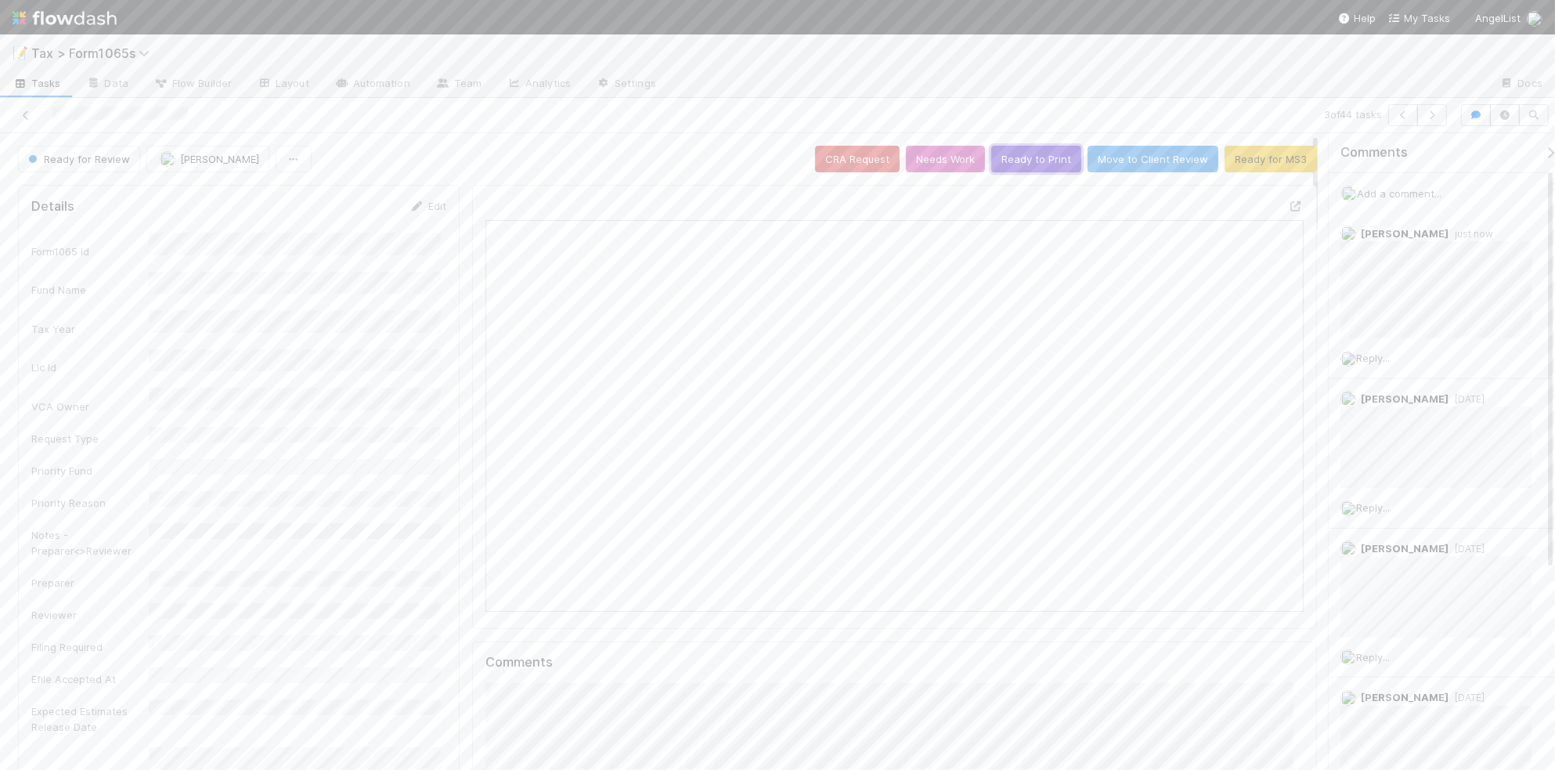
click at [1018, 165] on button "Ready to Print" at bounding box center [1036, 159] width 90 height 27
click at [1428, 119] on icon "button" at bounding box center [1433, 114] width 16 height 9
click at [1017, 162] on button "Ready to Print" at bounding box center [1036, 159] width 90 height 27
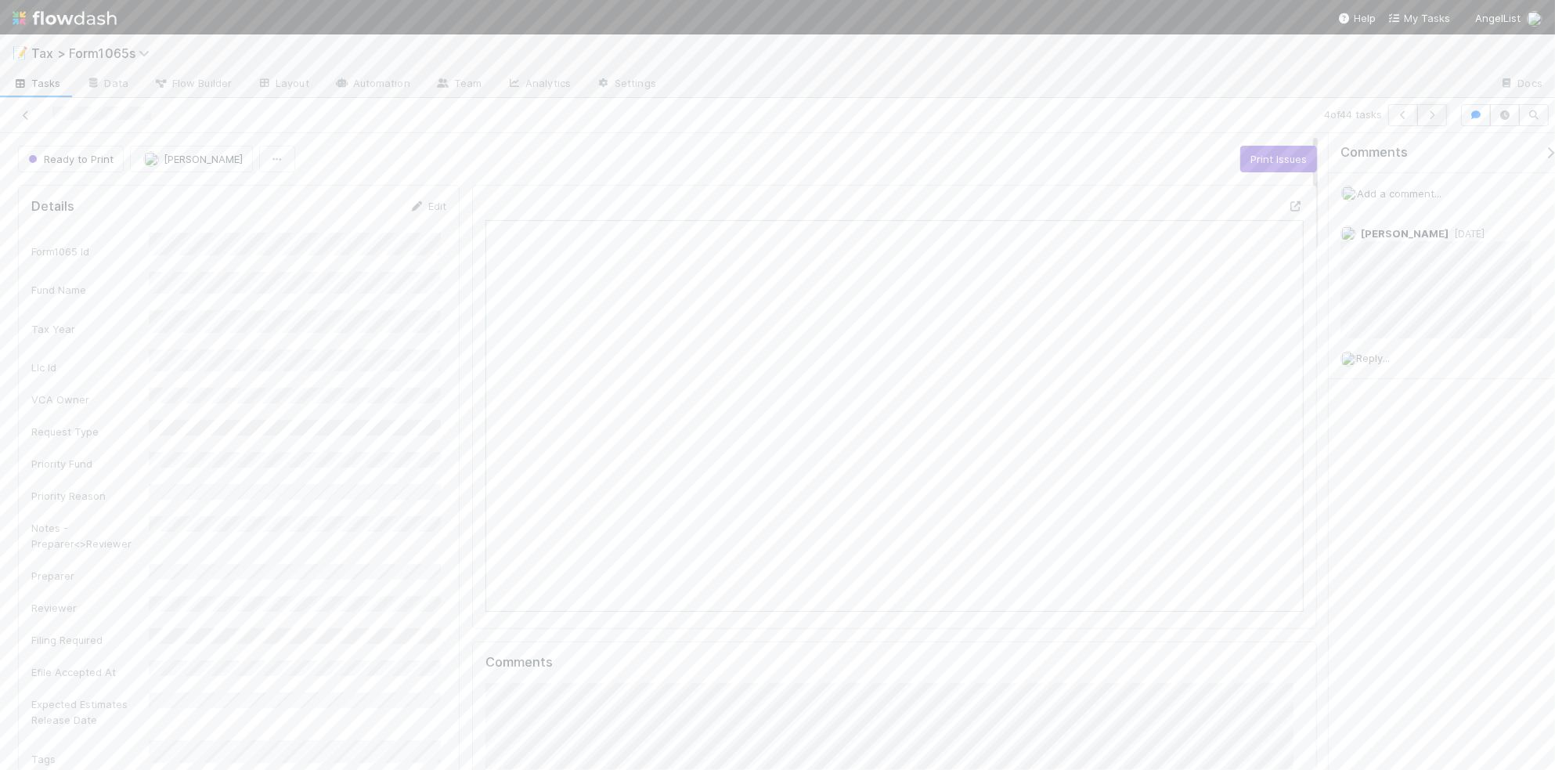
click at [1436, 115] on icon "button" at bounding box center [1433, 114] width 16 height 9
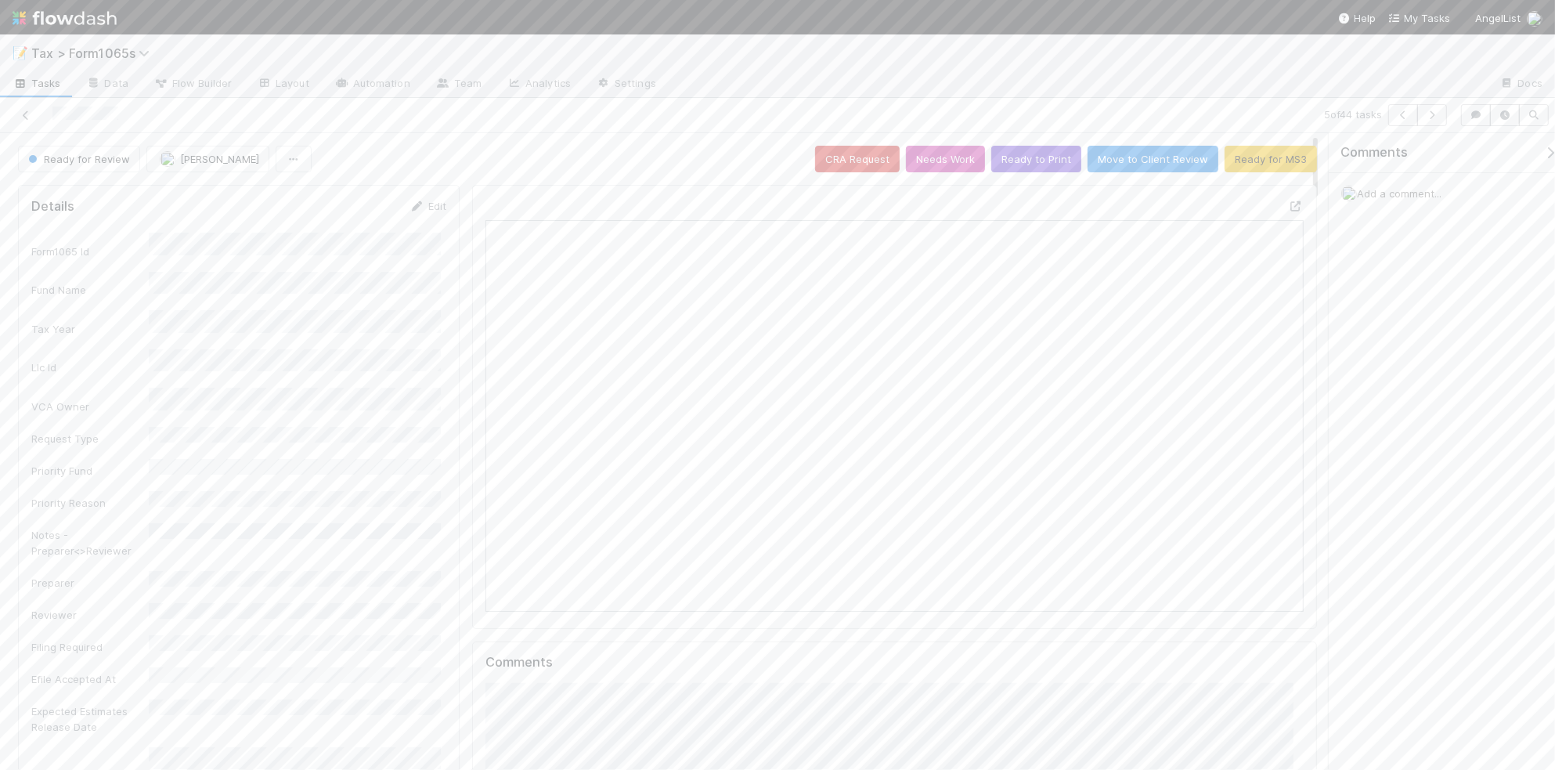
scroll to position [303, 396]
click at [1436, 115] on icon "button" at bounding box center [1433, 114] width 16 height 9
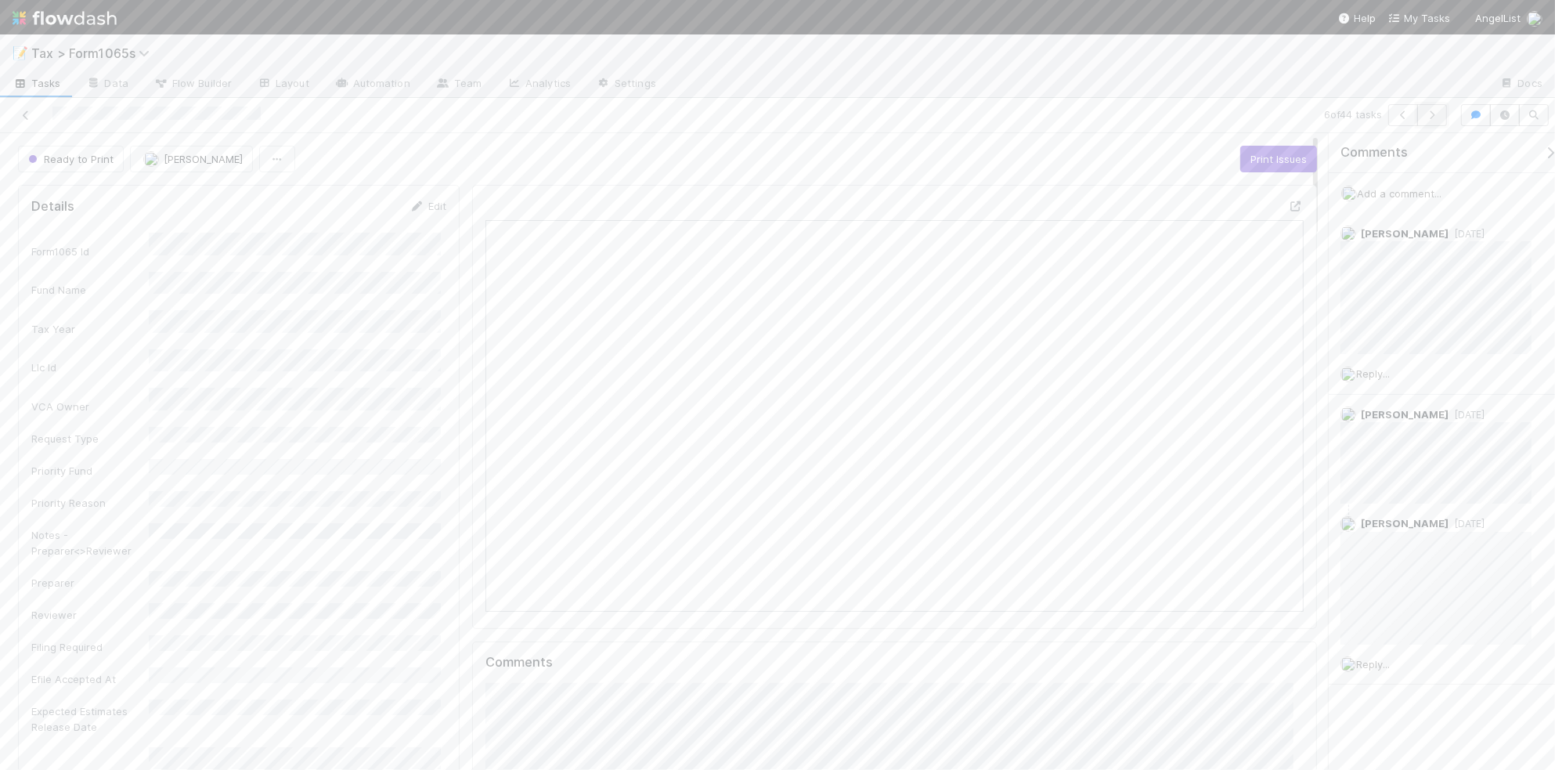
click at [1426, 119] on icon "button" at bounding box center [1433, 114] width 16 height 9
click at [1435, 116] on icon "button" at bounding box center [1433, 114] width 16 height 9
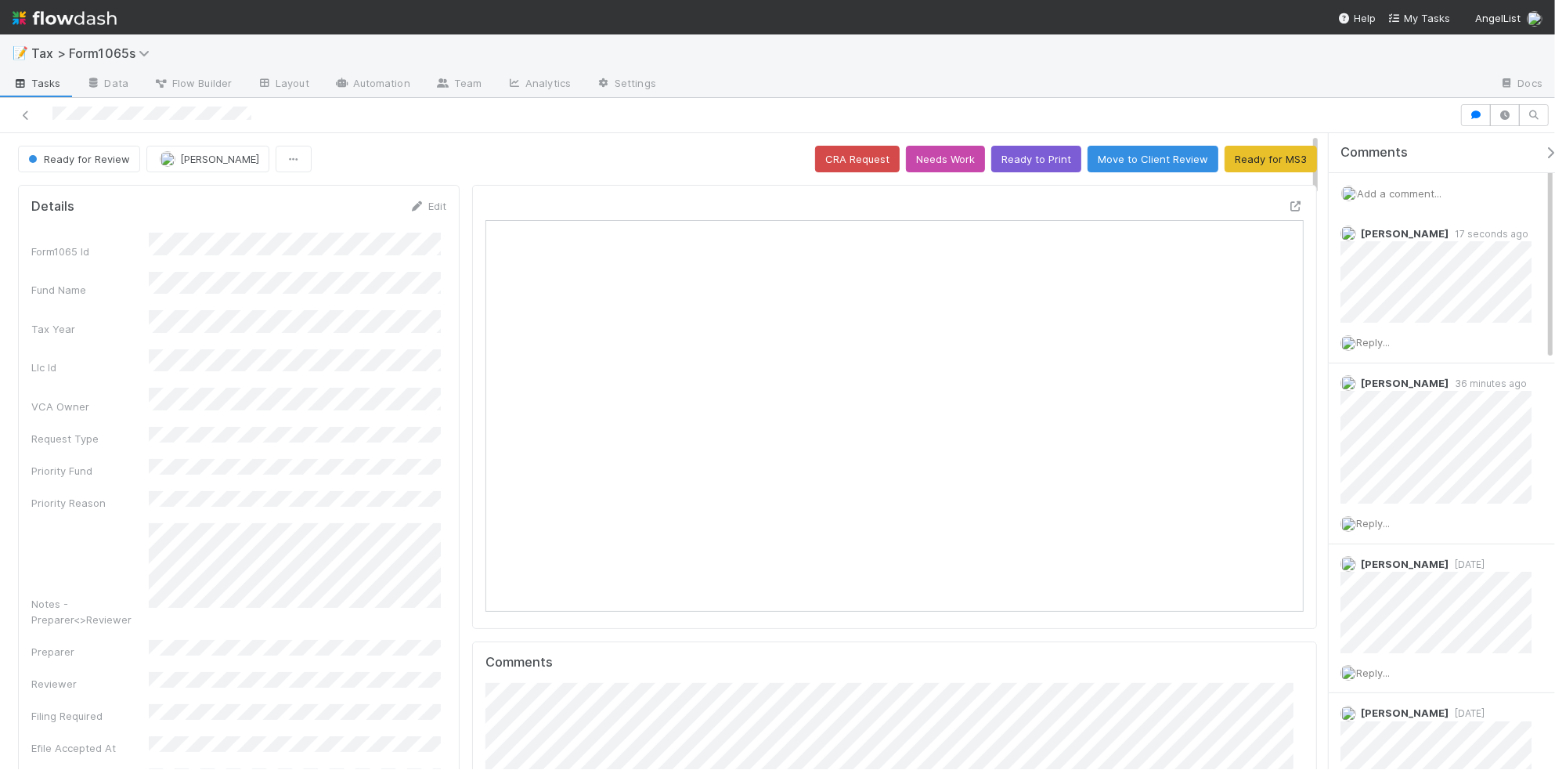
scroll to position [303, 793]
click at [1004, 157] on button "Ready to Print" at bounding box center [1036, 159] width 90 height 27
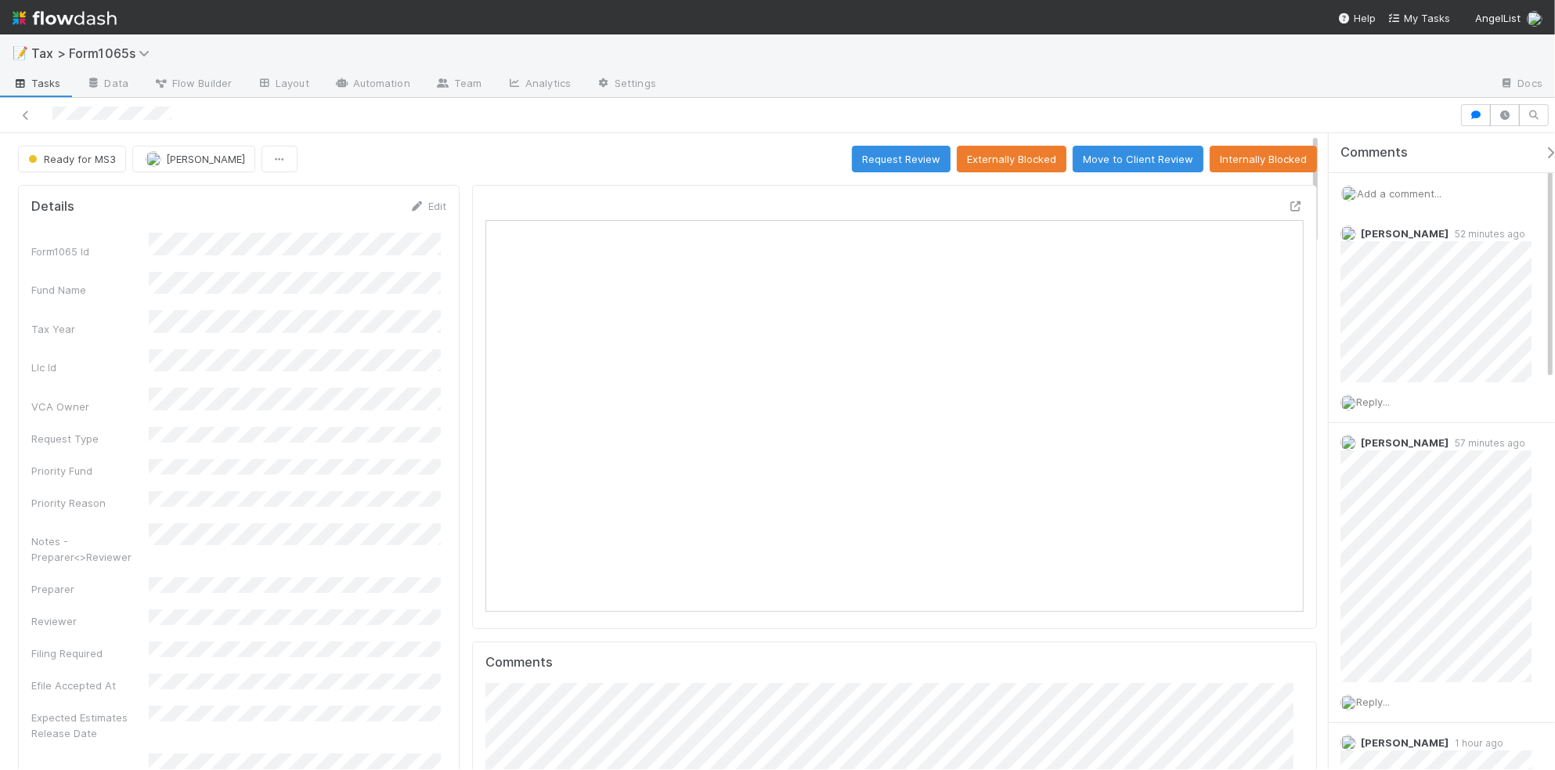
scroll to position [303, 793]
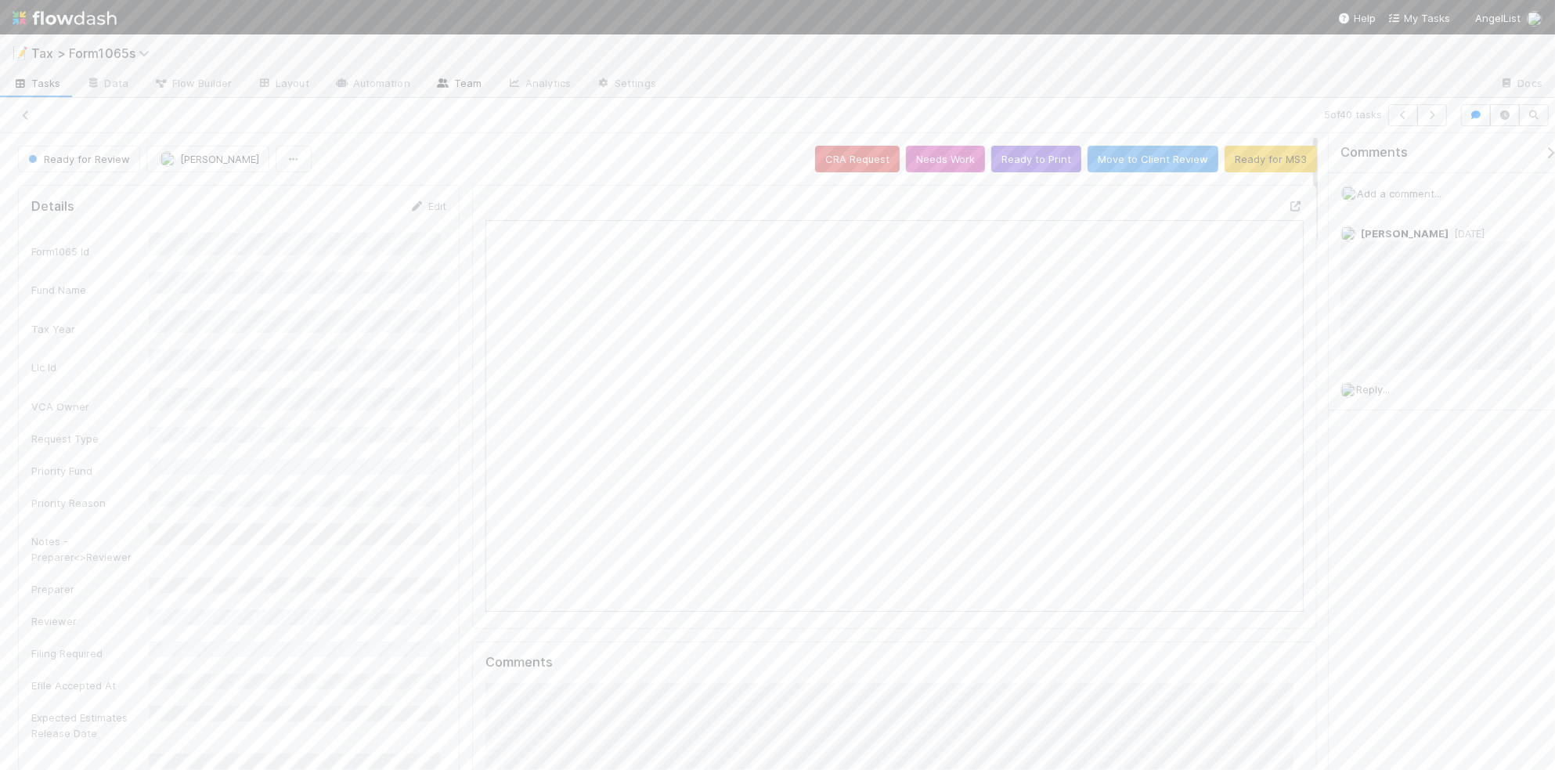
scroll to position [303, 793]
click at [23, 112] on icon at bounding box center [26, 115] width 16 height 10
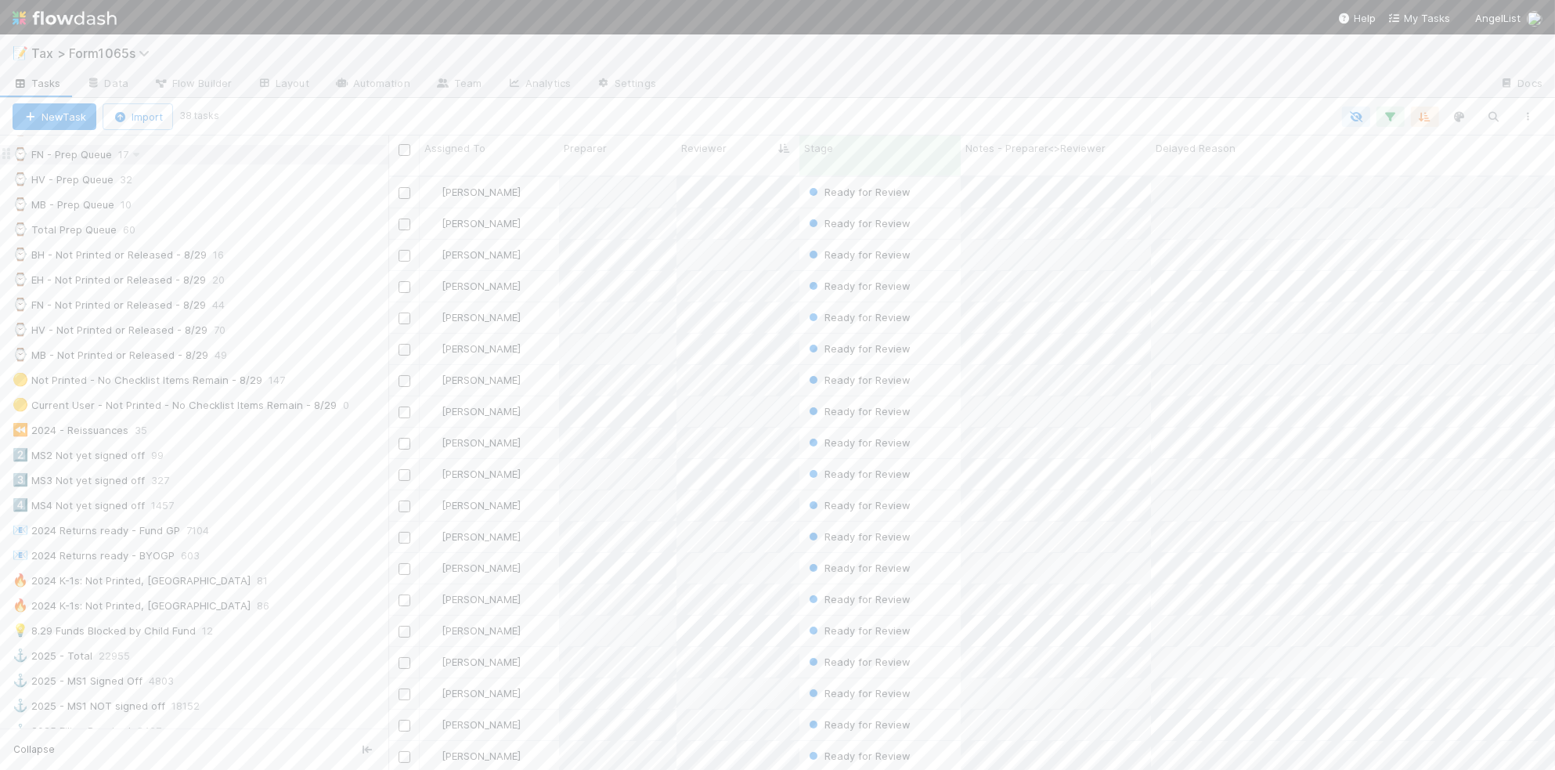
scroll to position [489, 0]
click at [302, 458] on div "2️⃣ MS2 Not yet signed off 99" at bounding box center [194, 447] width 388 height 21
click at [287, 453] on div "2️⃣ MS2 Not yet signed off 99" at bounding box center [201, 448] width 376 height 20
click at [854, 157] on div "Stage" at bounding box center [880, 155] width 161 height 40
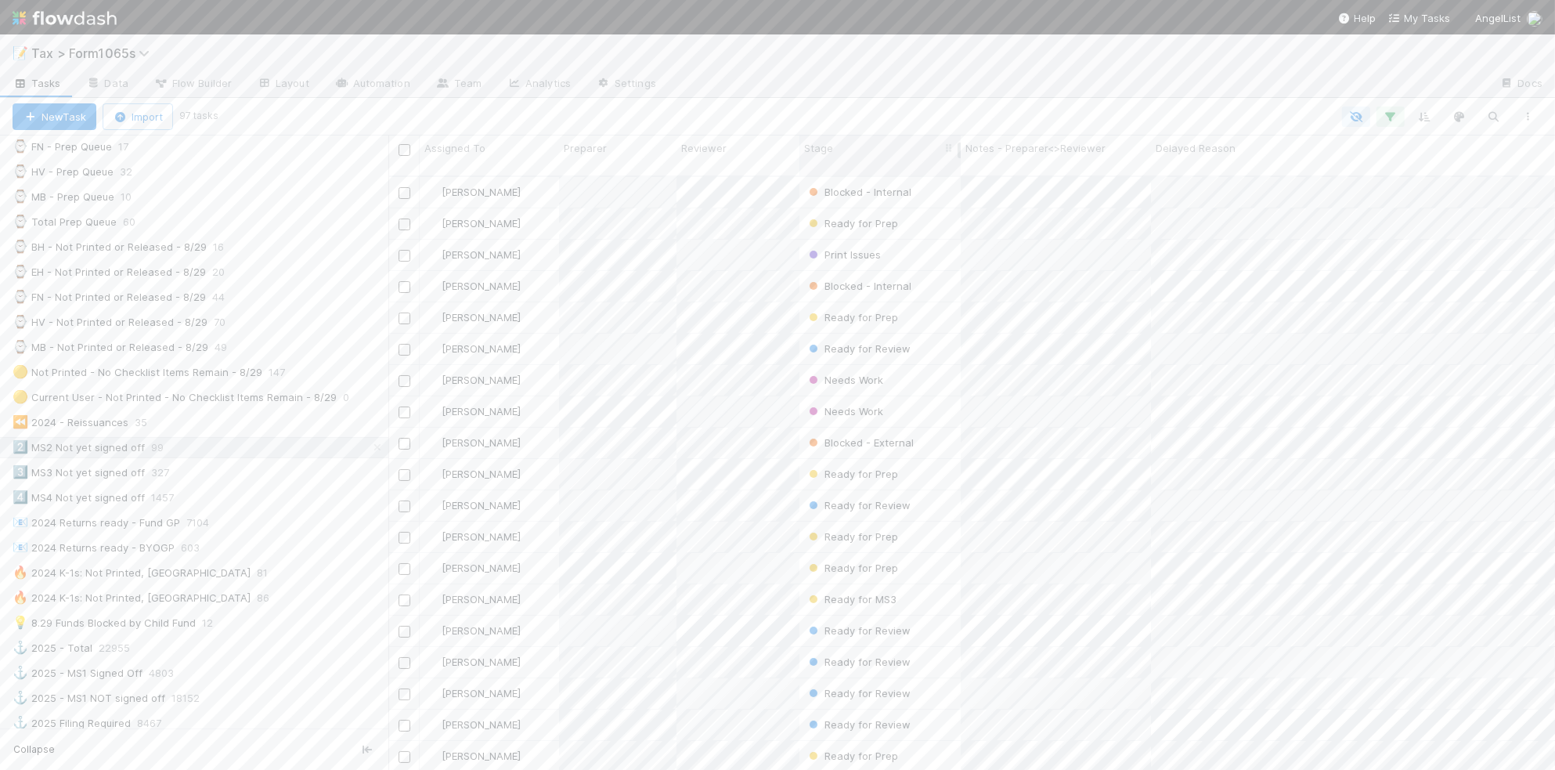
click at [840, 153] on div "Stage" at bounding box center [880, 148] width 153 height 16
click at [840, 175] on div "Sort First → Last" at bounding box center [894, 177] width 179 height 23
click at [278, 360] on div "⏳ K1s - Ready for Review 38" at bounding box center [201, 361] width 376 height 20
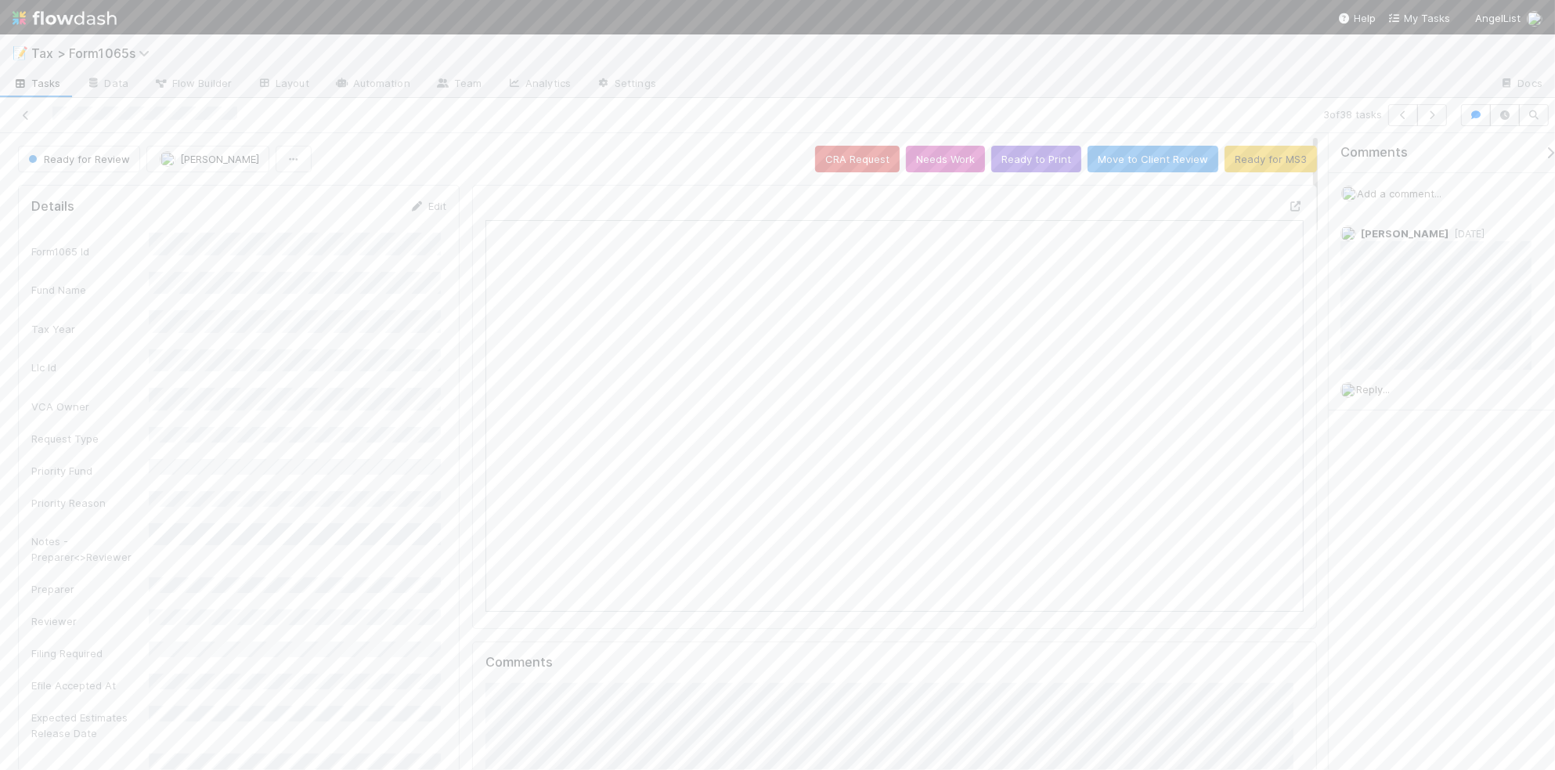
scroll to position [303, 394]
click at [26, 115] on icon at bounding box center [26, 115] width 16 height 10
click at [1436, 115] on icon "button" at bounding box center [1433, 114] width 16 height 9
click at [1433, 116] on icon "button" at bounding box center [1433, 114] width 16 height 9
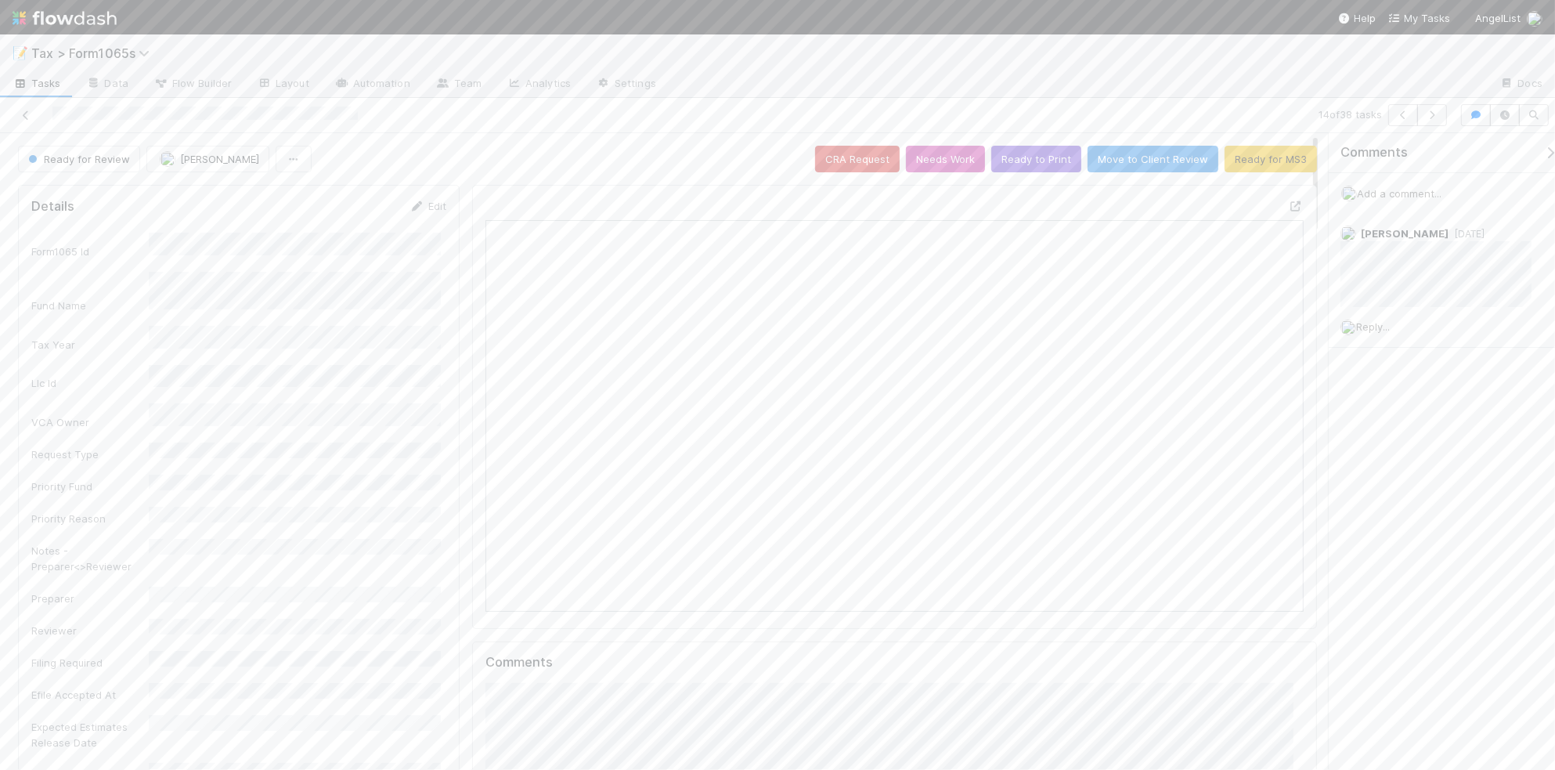
scroll to position [303, 793]
click at [1428, 117] on icon "button" at bounding box center [1433, 114] width 16 height 9
click at [1239, 165] on button "Ready for MS3" at bounding box center [1271, 159] width 92 height 27
click at [1426, 116] on icon "button" at bounding box center [1433, 114] width 16 height 9
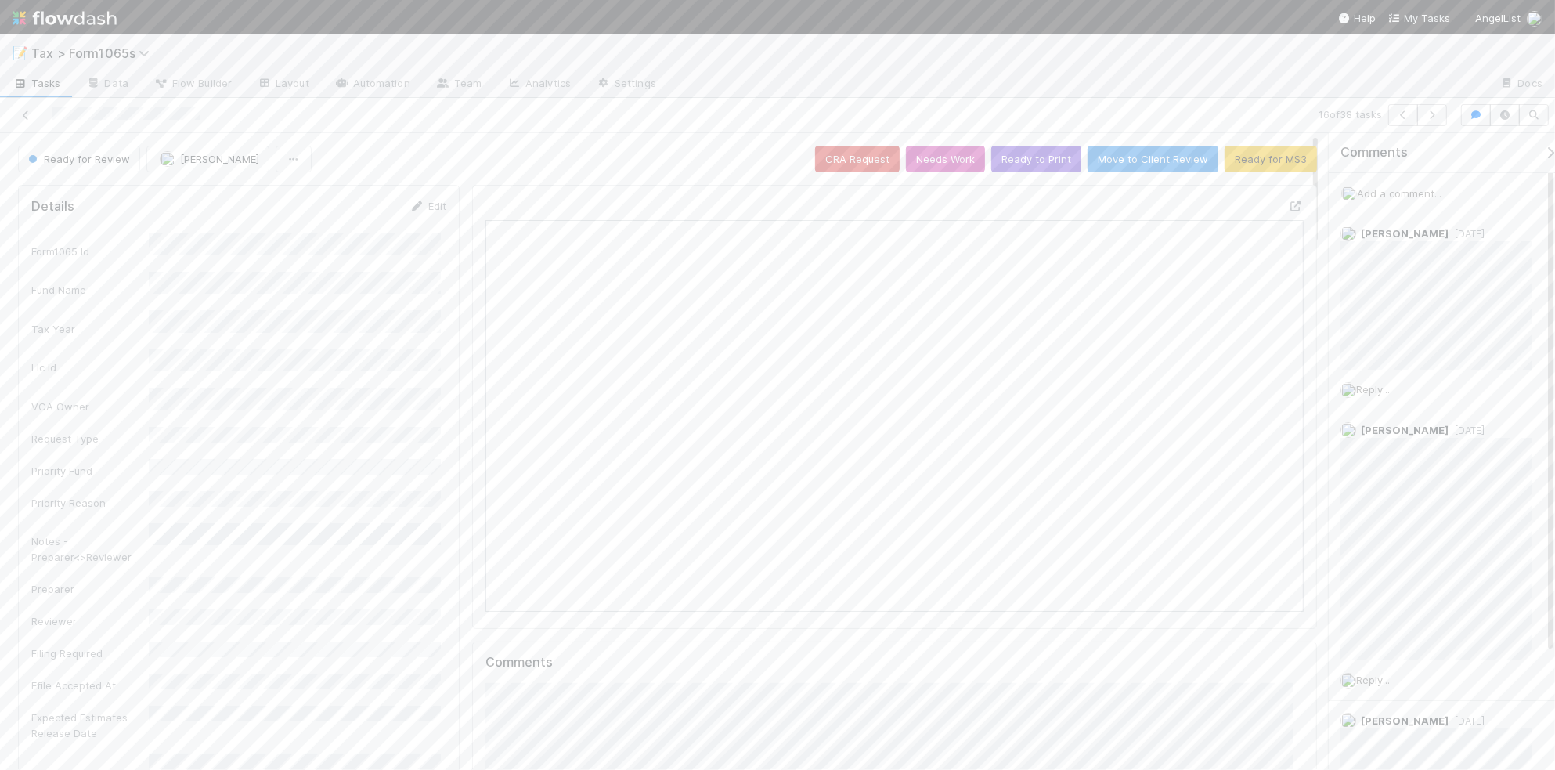
scroll to position [303, 396]
click at [1028, 166] on button "Ready to Print" at bounding box center [1036, 159] width 90 height 27
click at [1434, 119] on icon "button" at bounding box center [1433, 114] width 16 height 9
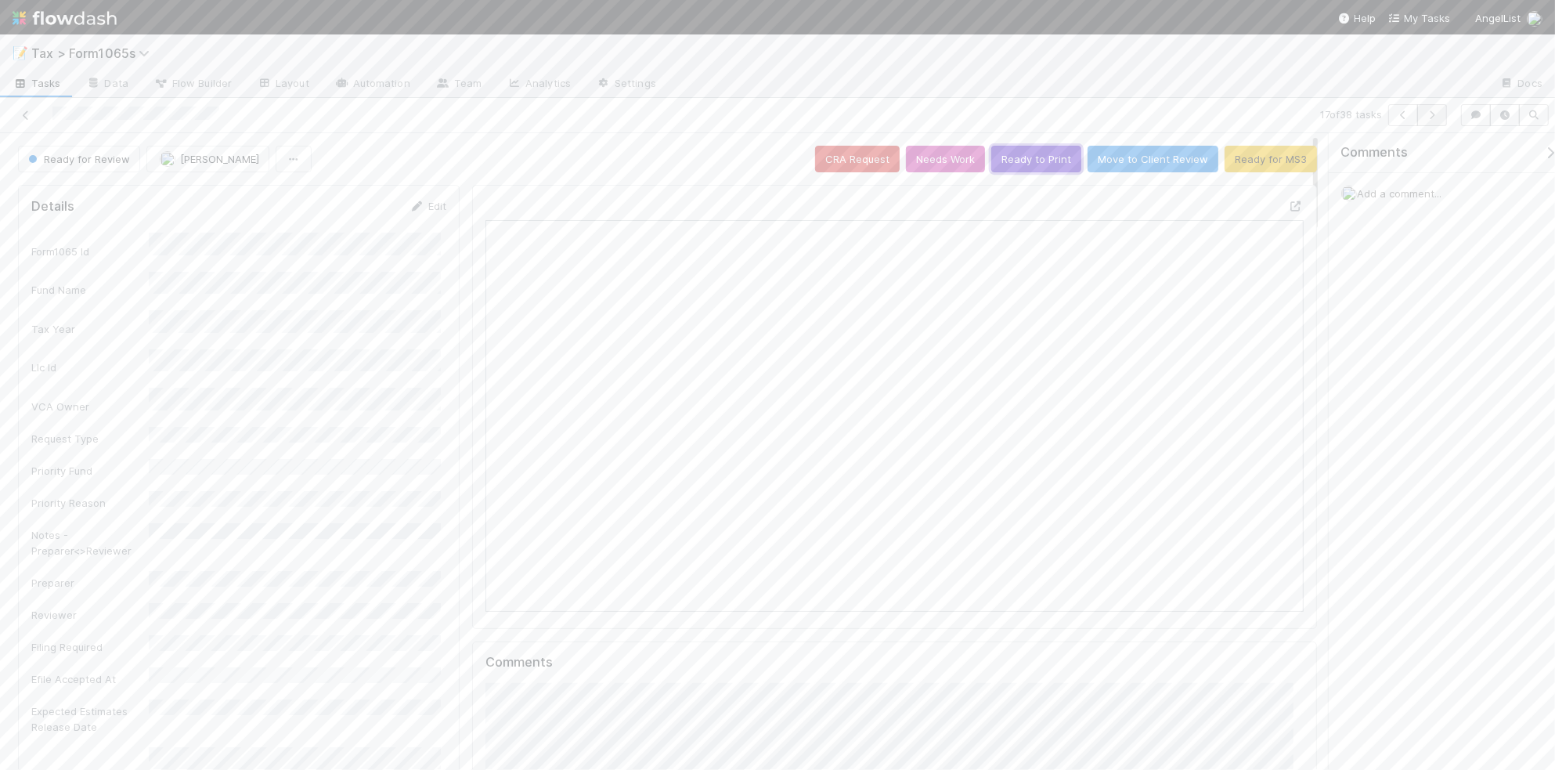
click at [1003, 166] on button "Ready to Print" at bounding box center [1036, 159] width 90 height 27
click at [1426, 122] on button "button" at bounding box center [1433, 115] width 30 height 22
click at [1010, 157] on button "Ready to Print" at bounding box center [1036, 159] width 90 height 27
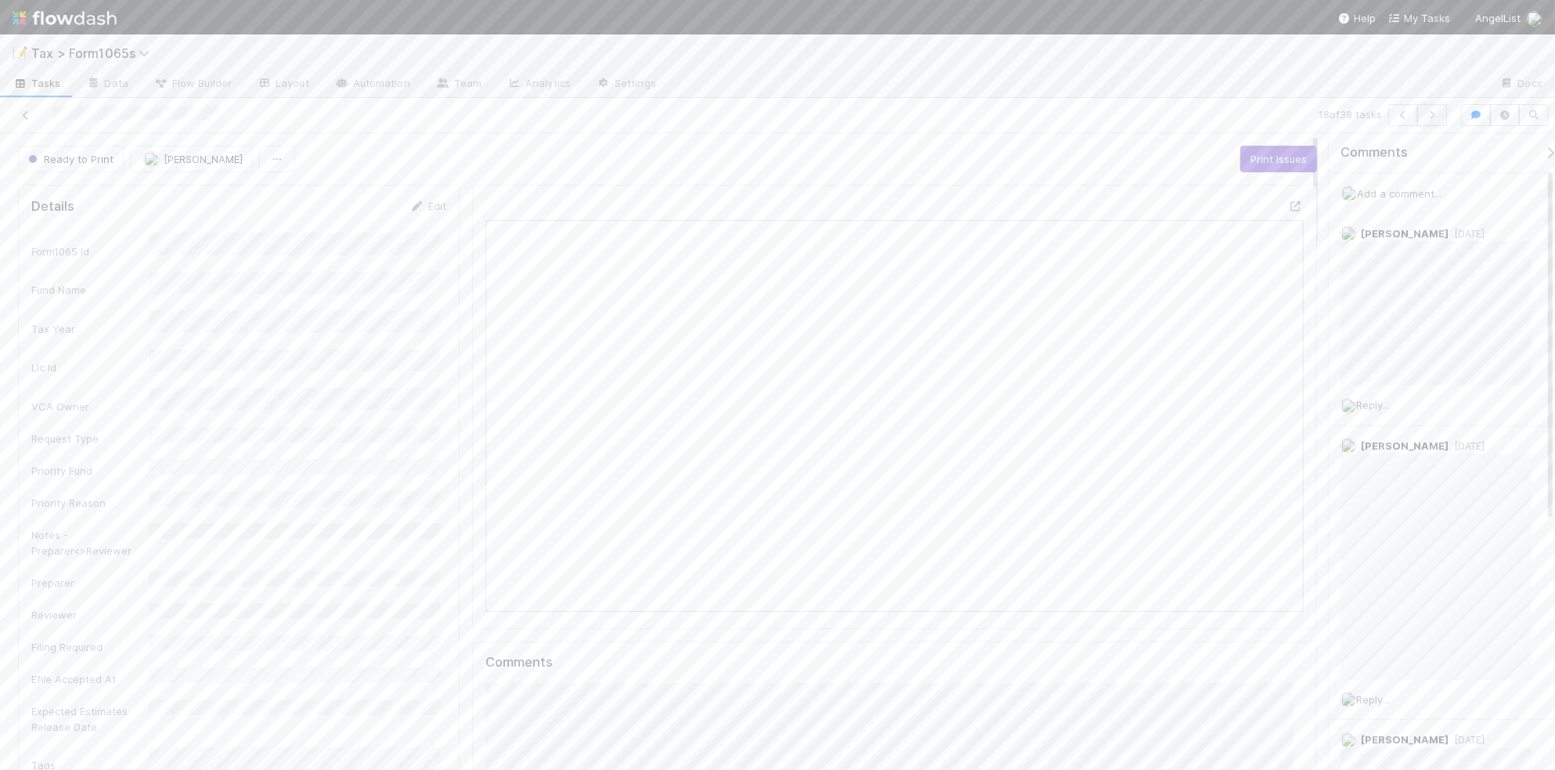
click at [1425, 115] on icon "button" at bounding box center [1433, 114] width 16 height 9
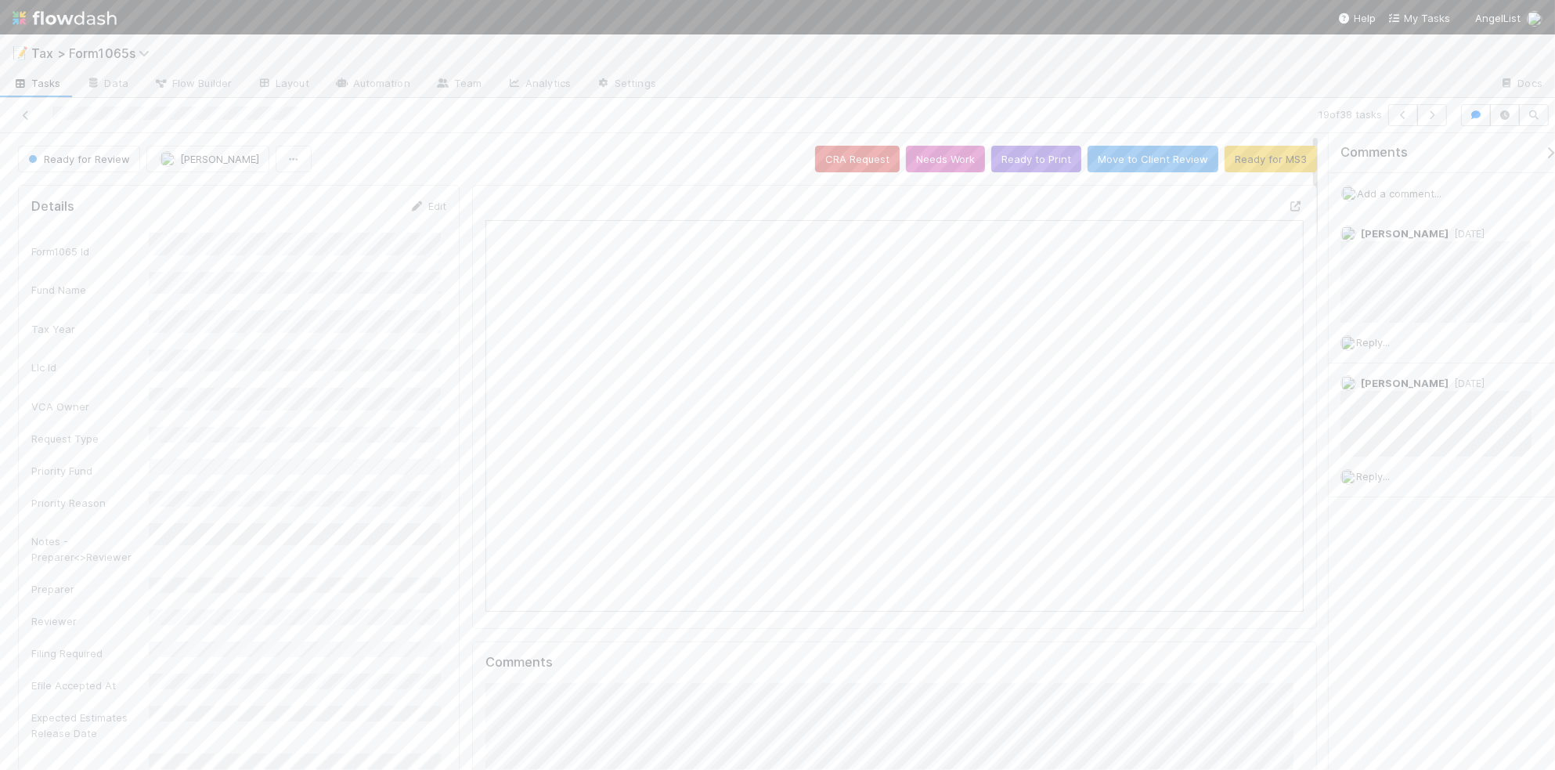
scroll to position [14, 16]
click at [1010, 164] on button "Ready to Print" at bounding box center [1036, 159] width 90 height 27
click at [1442, 115] on button "button" at bounding box center [1433, 115] width 30 height 22
click at [1043, 161] on button "Ready to Print" at bounding box center [1036, 159] width 90 height 27
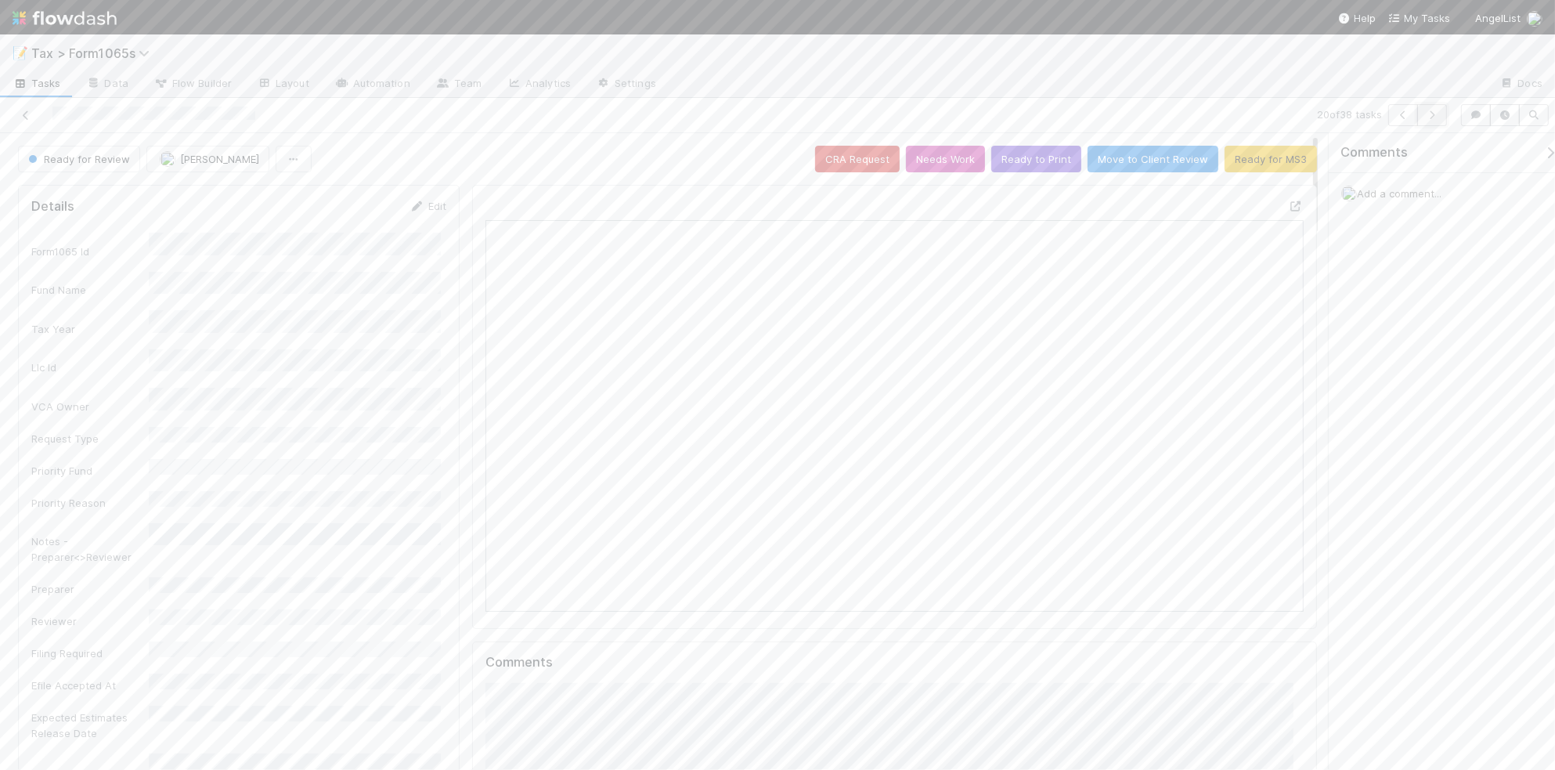
click at [1432, 121] on button "button" at bounding box center [1433, 115] width 30 height 22
click at [24, 114] on icon at bounding box center [26, 115] width 16 height 10
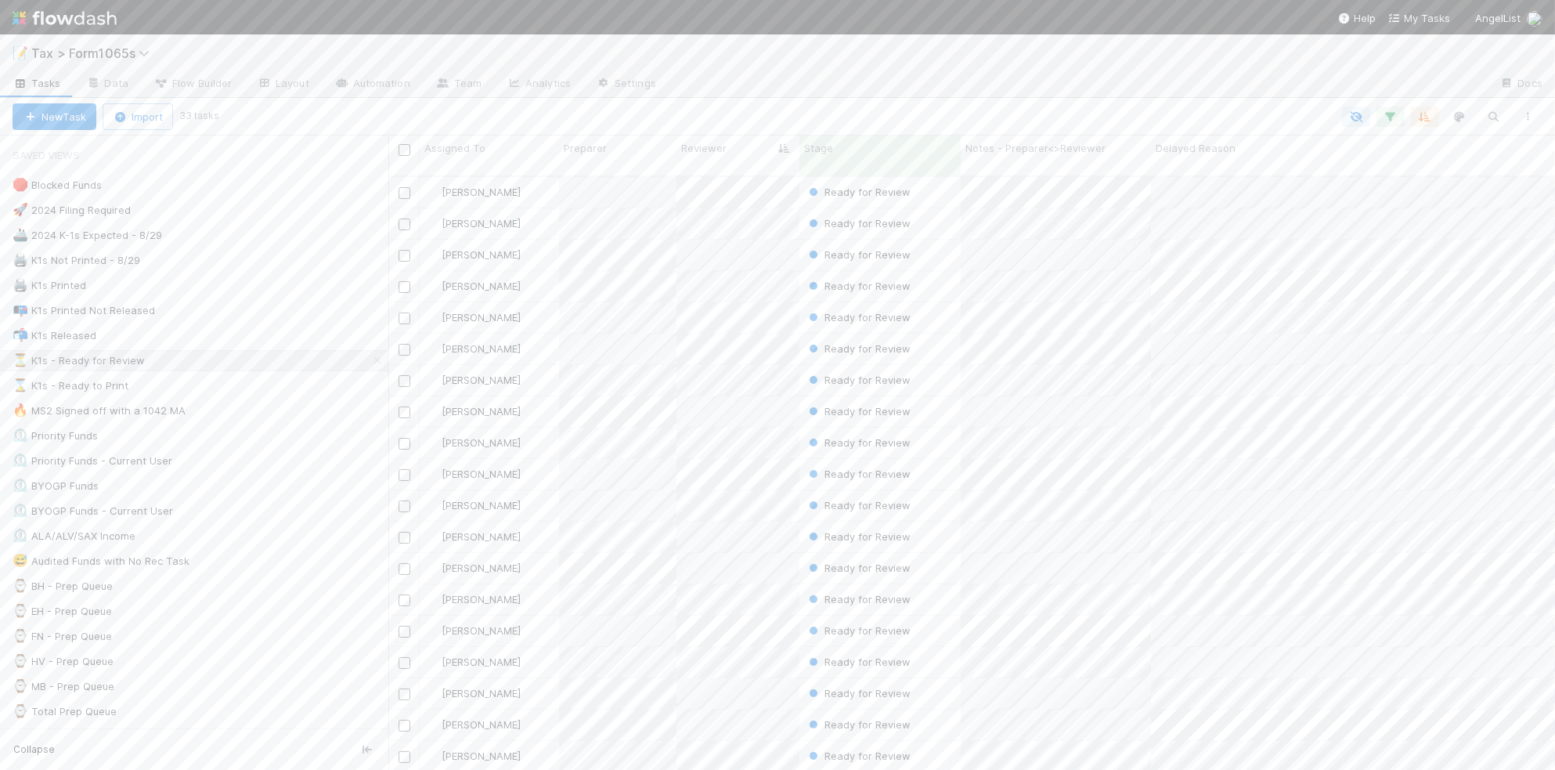
scroll to position [591, 1152]
click at [270, 388] on div "⌛ K1s - Ready to Print 16" at bounding box center [201, 386] width 376 height 20
click at [1526, 114] on icon "button" at bounding box center [1529, 116] width 16 height 9
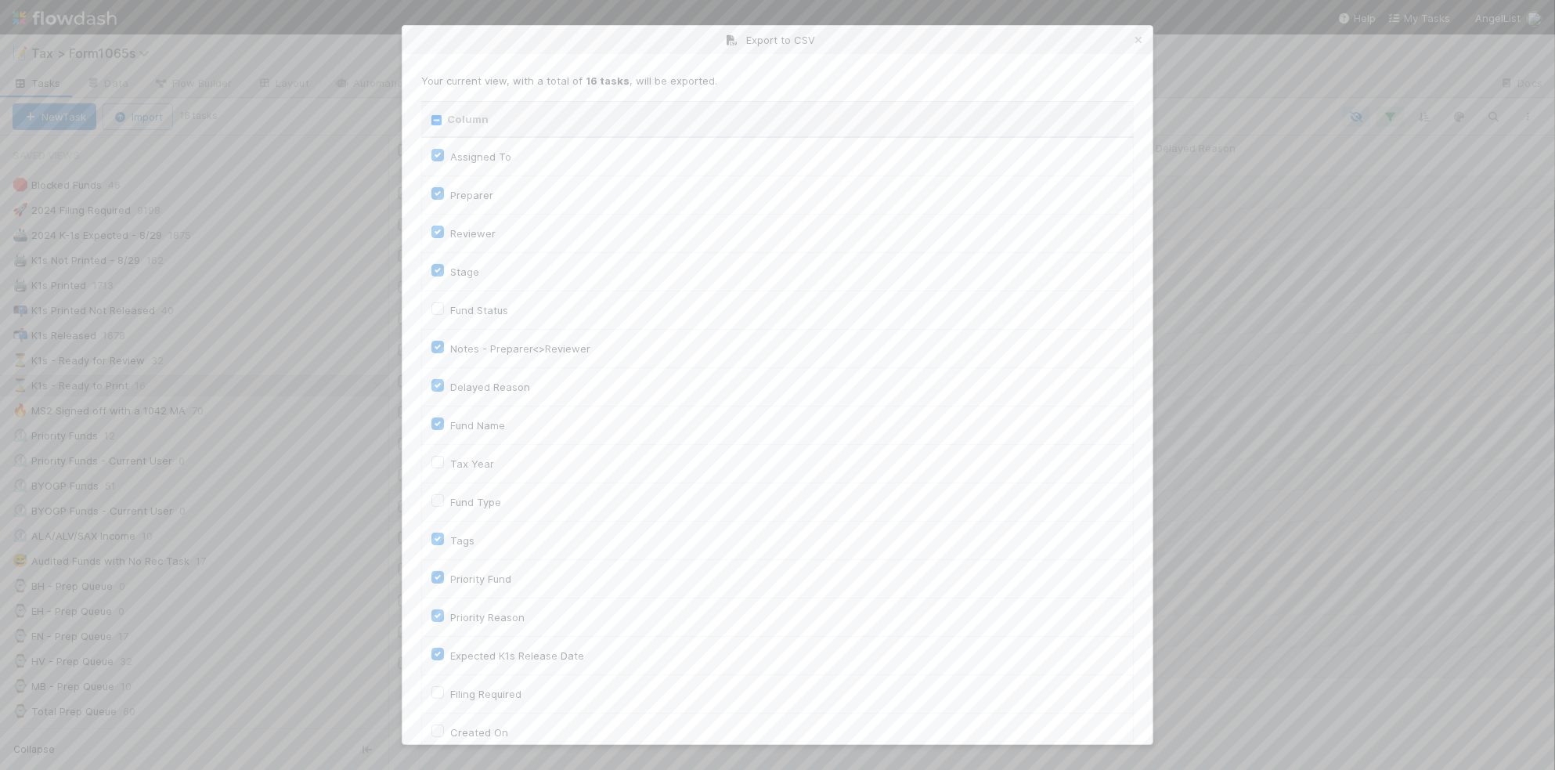
click at [440, 119] on input "Column" at bounding box center [437, 120] width 10 height 10
checkbox input "true"
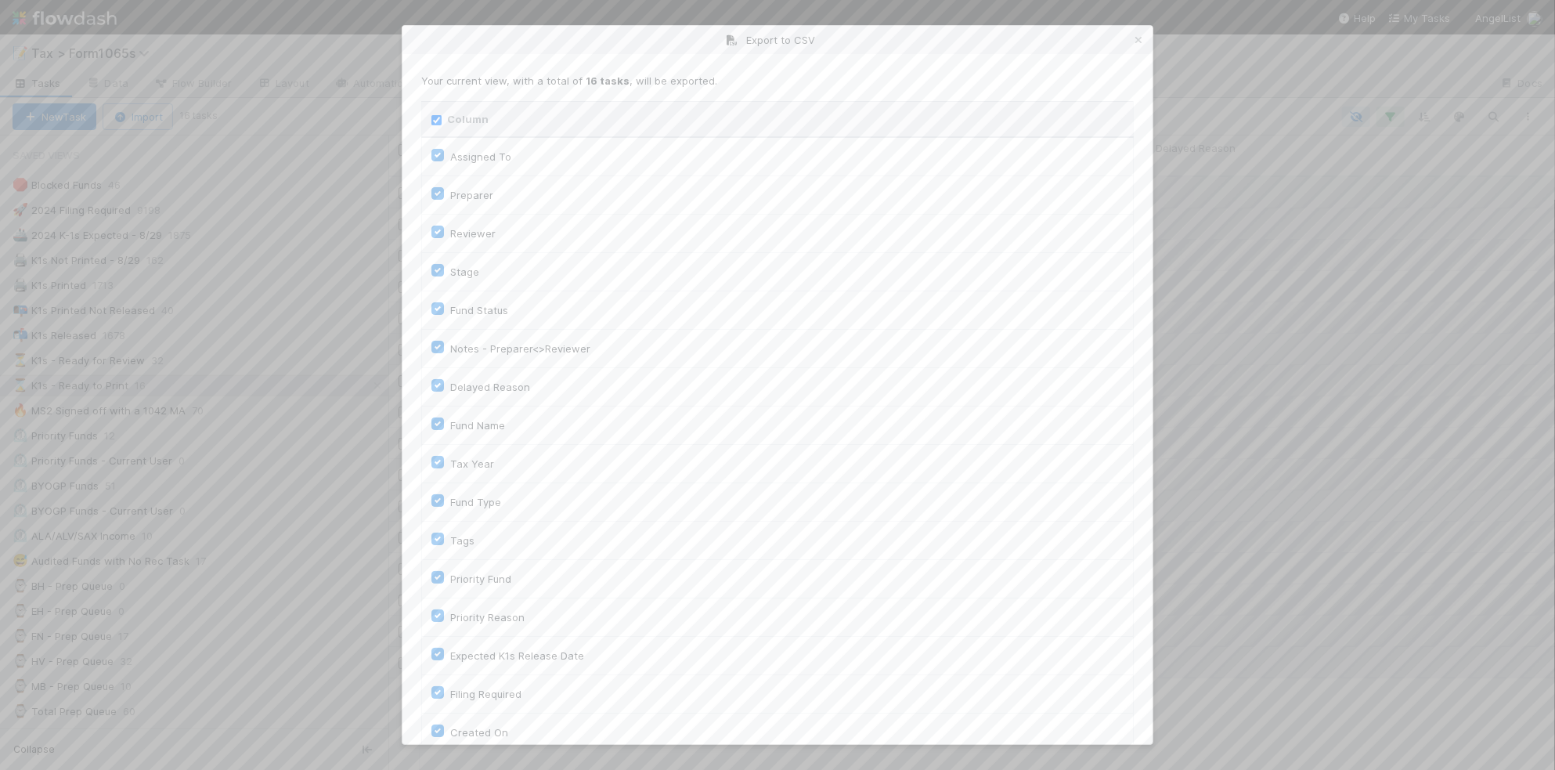
checkbox input "true"
checkbox On "true"
checkbox input "true"
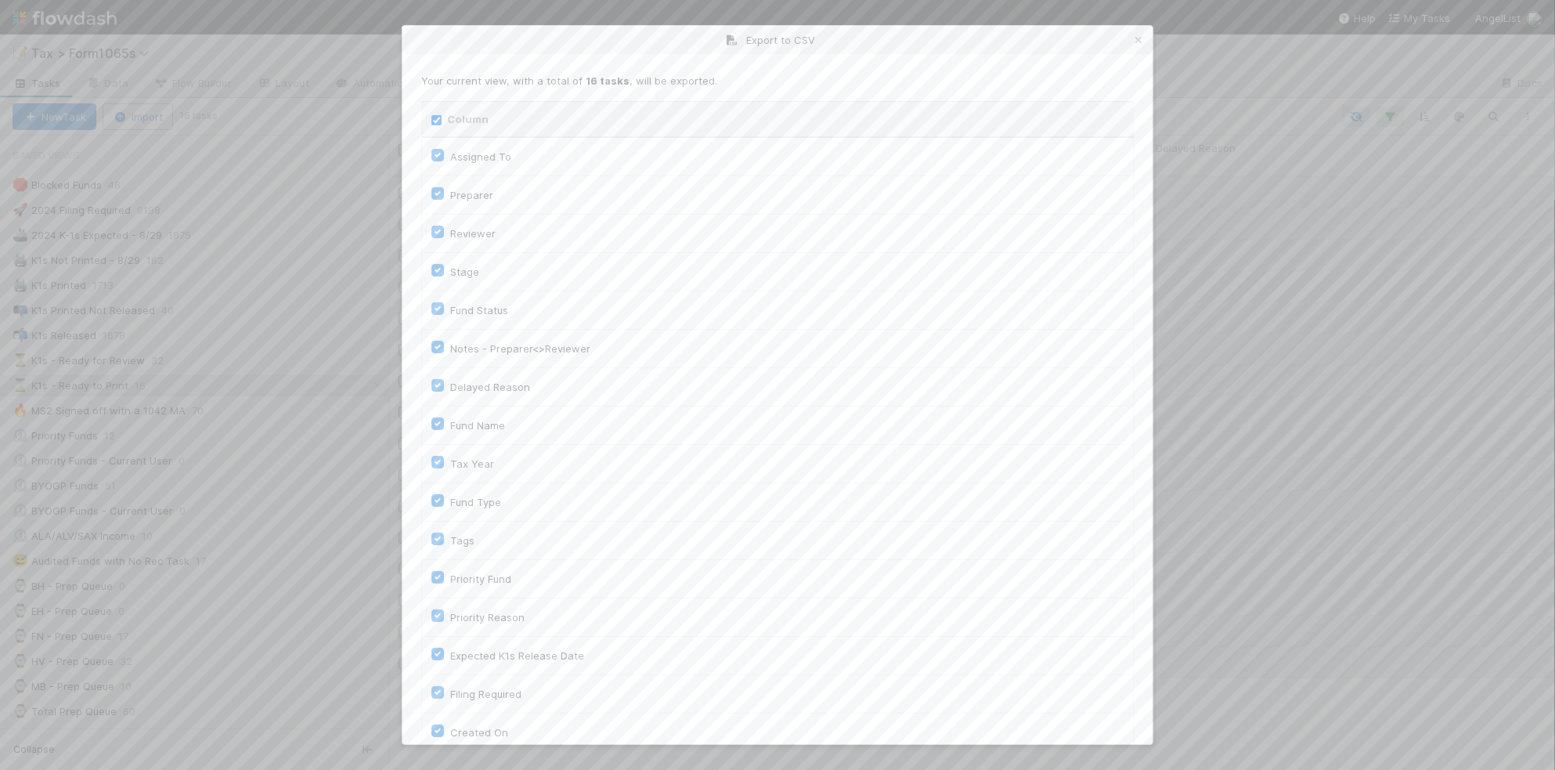
checkbox input "true"
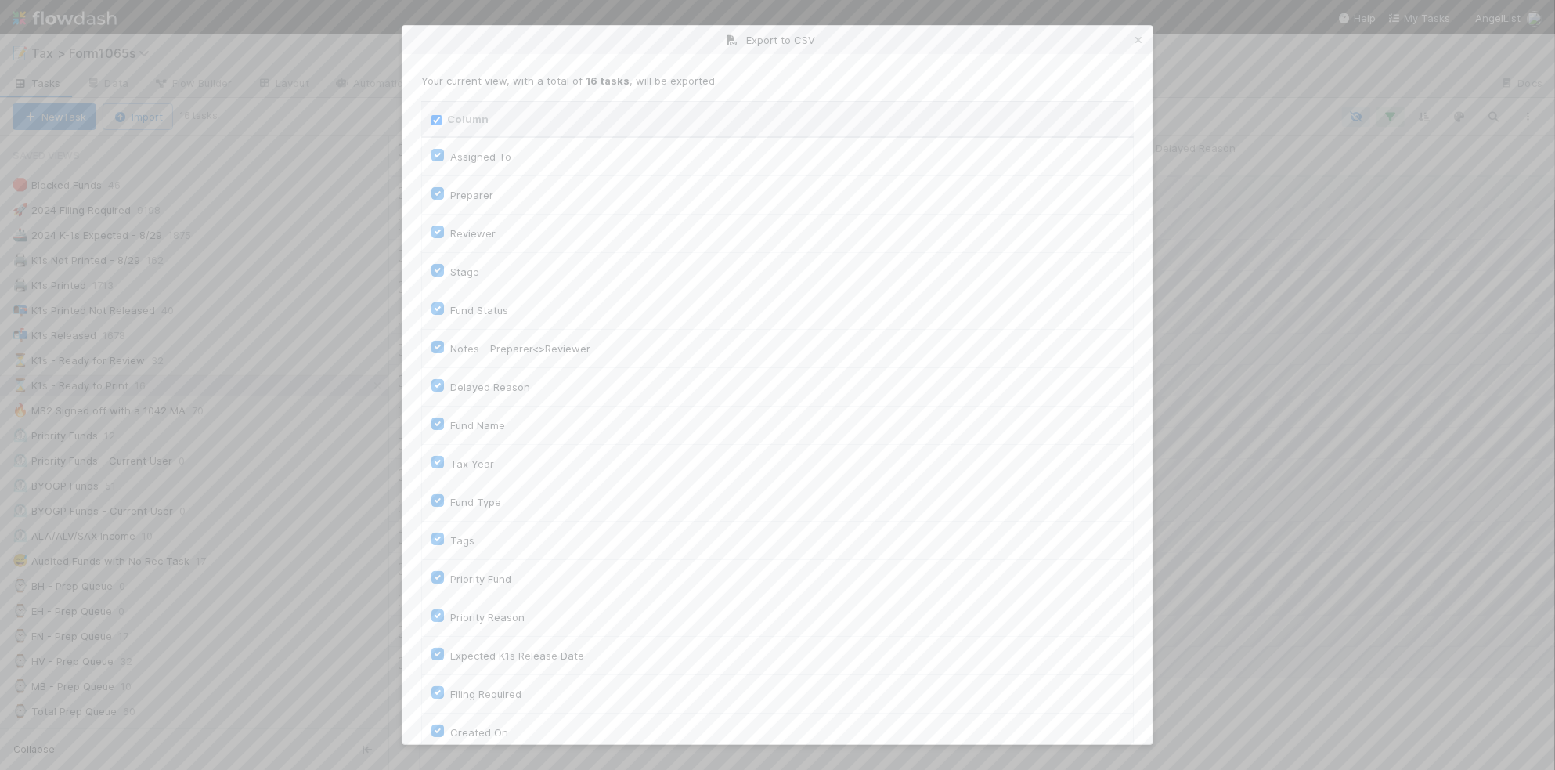
checkbox input "true"
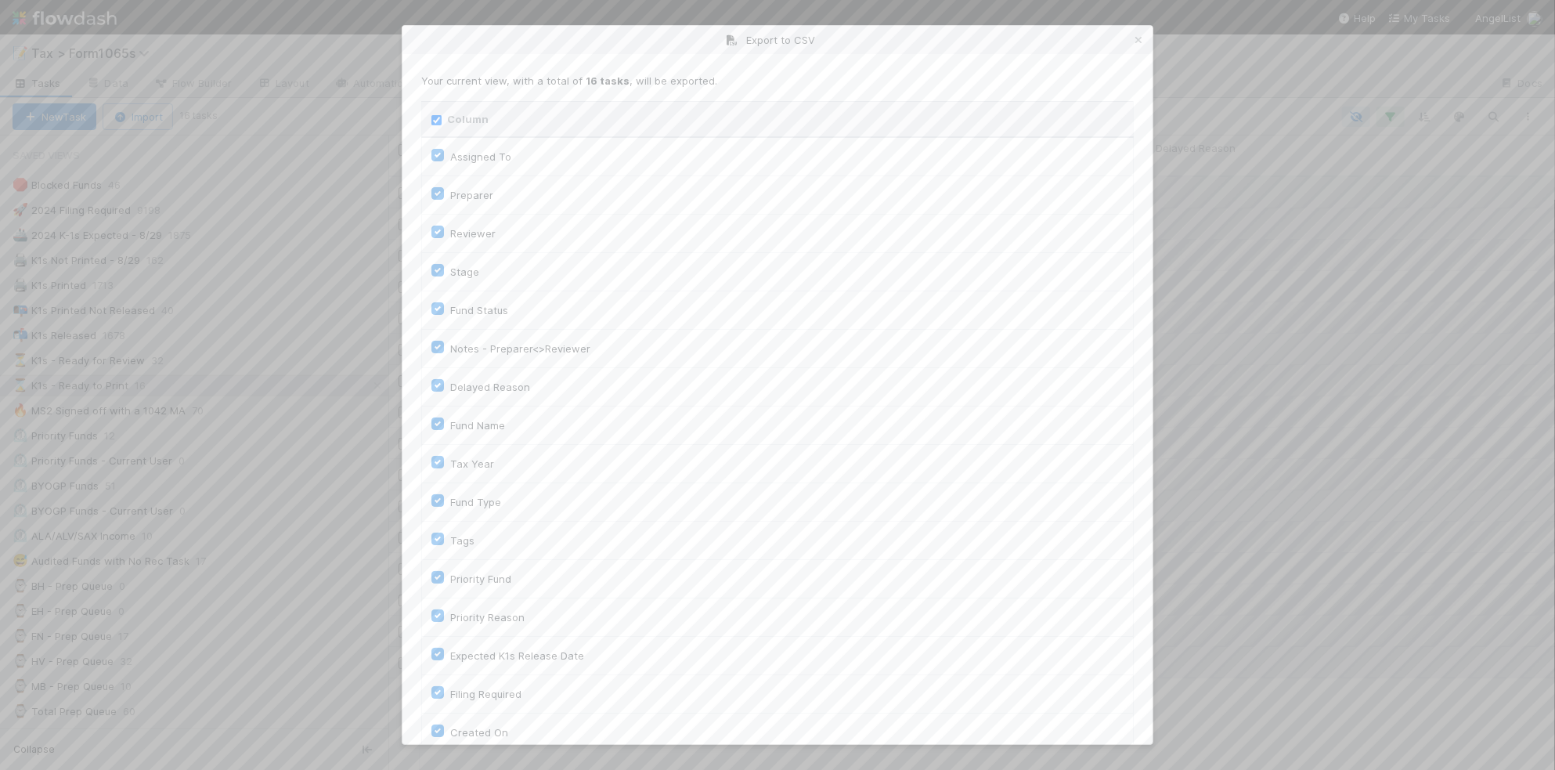
checkbox input "true"
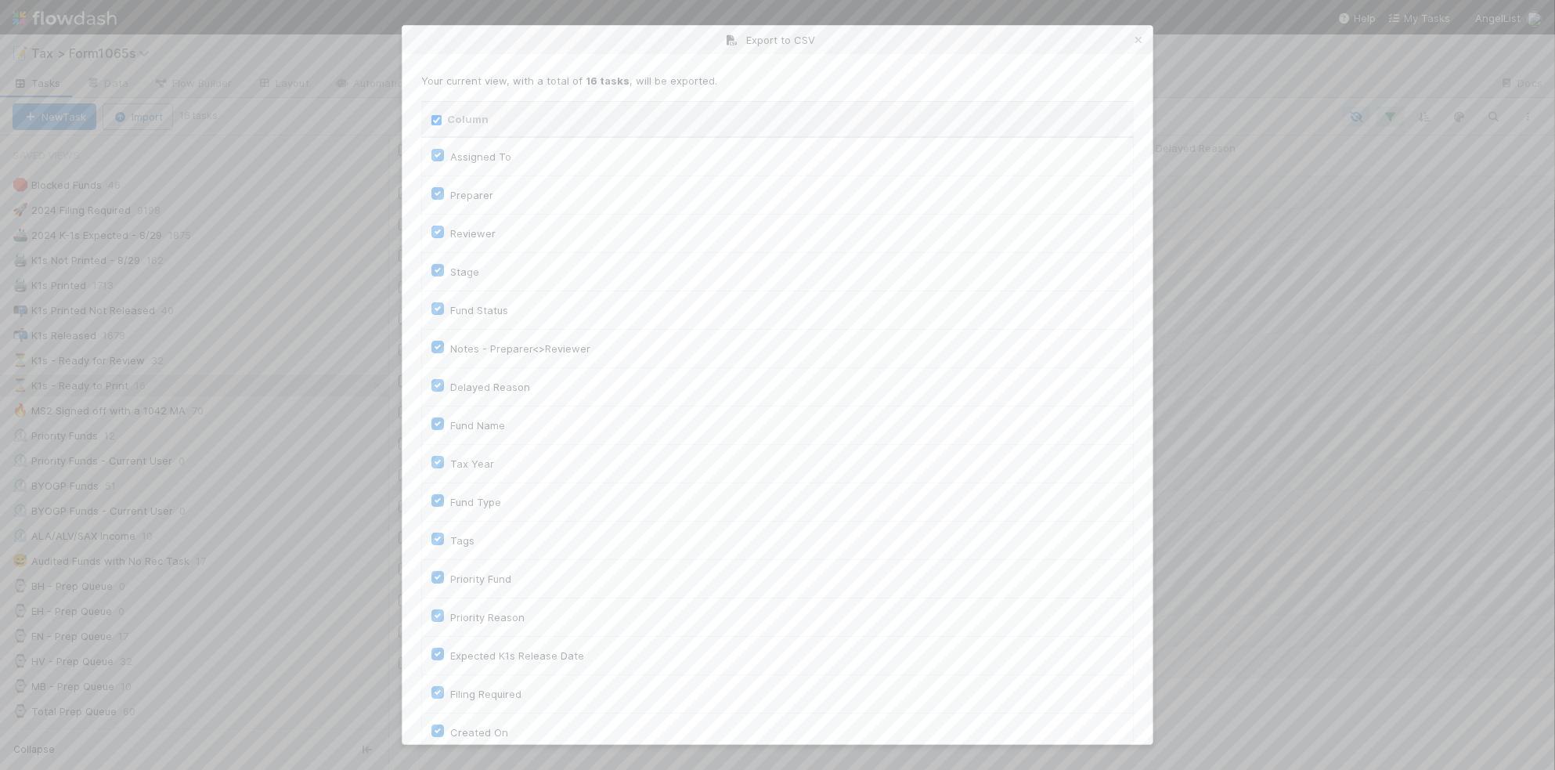
checkbox input "true"
click at [440, 119] on input "Column" at bounding box center [437, 120] width 10 height 10
checkbox input "false"
checkbox To "false"
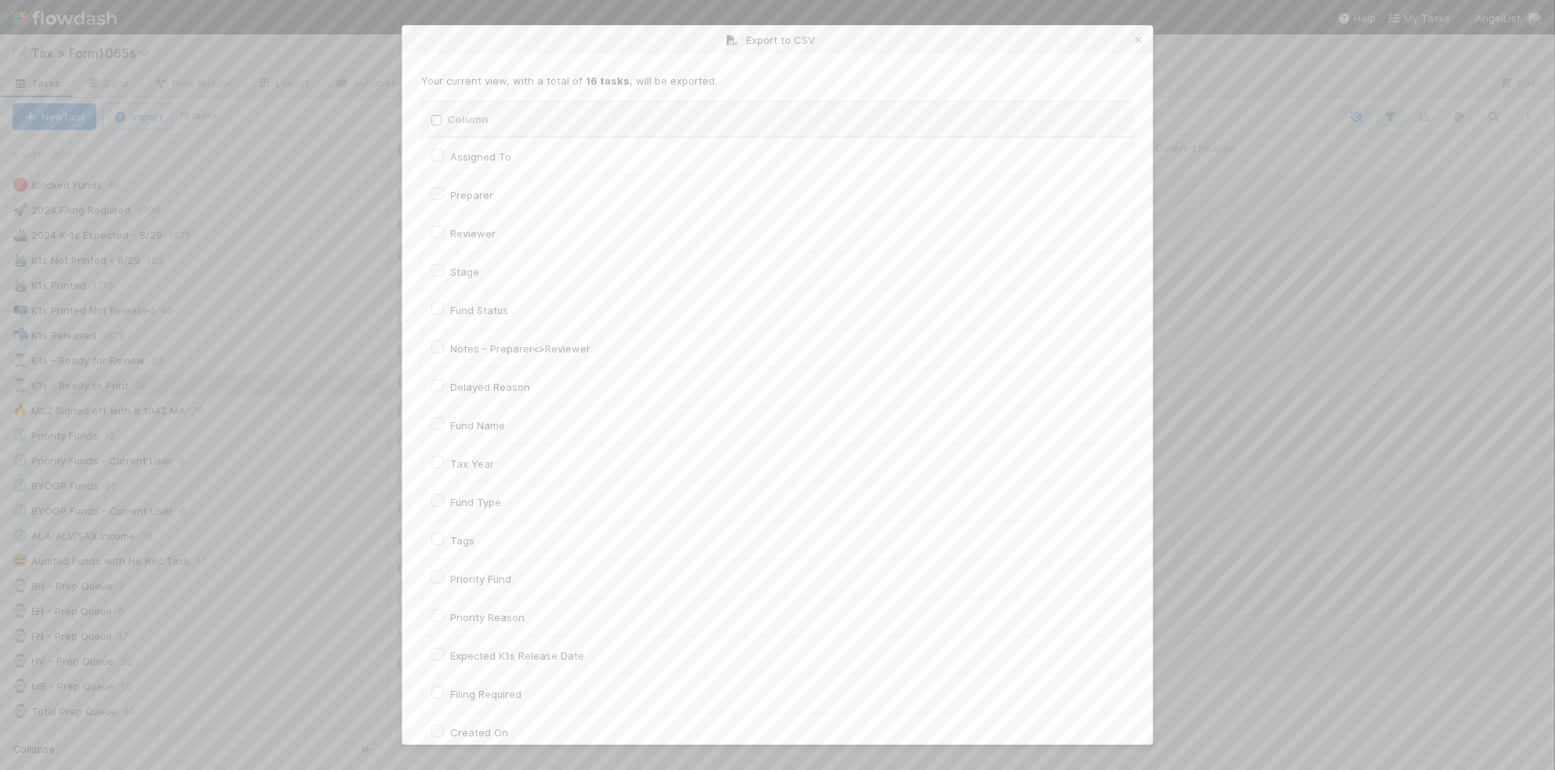
checkbox input "false"
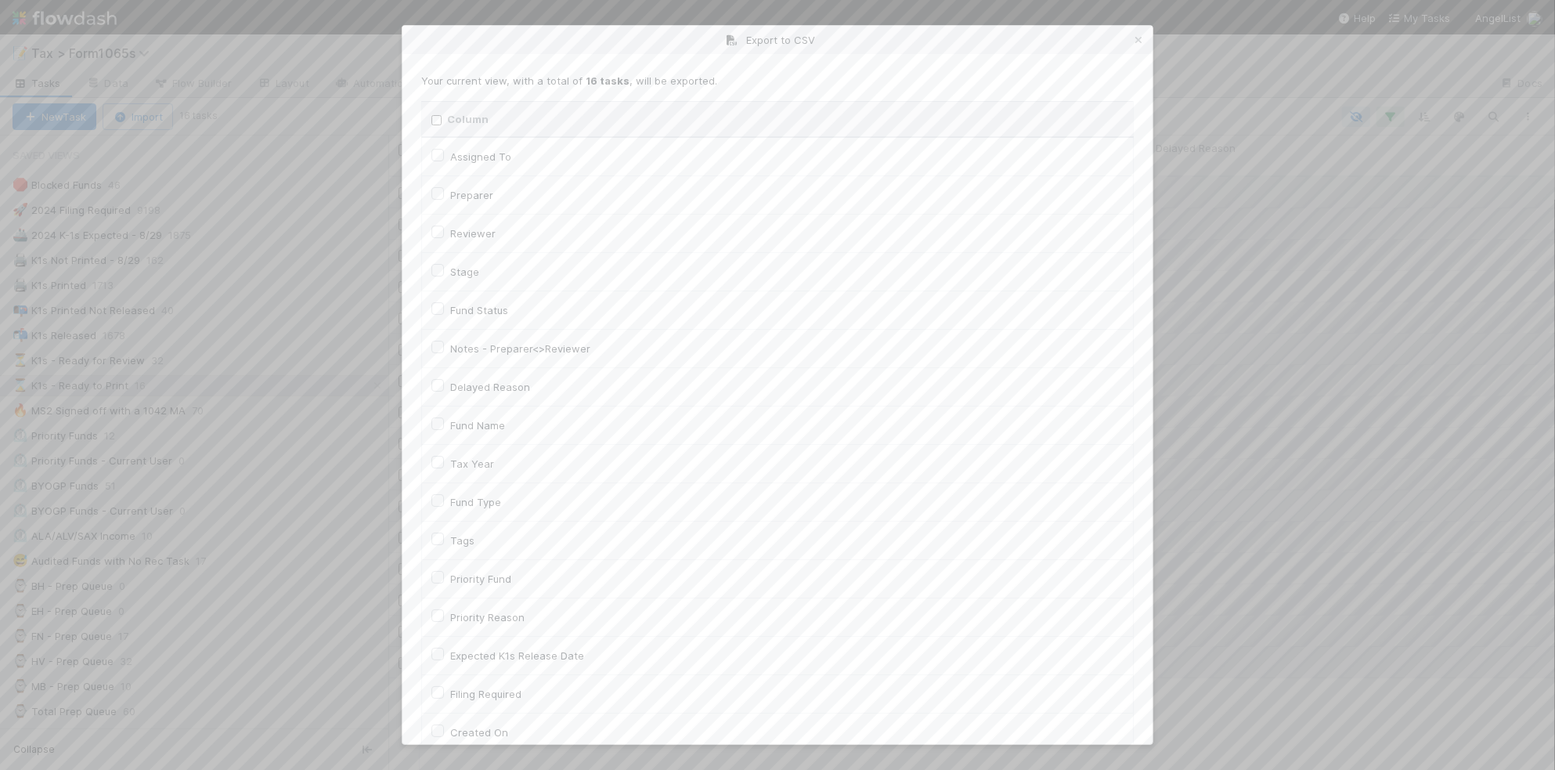
checkbox input "false"
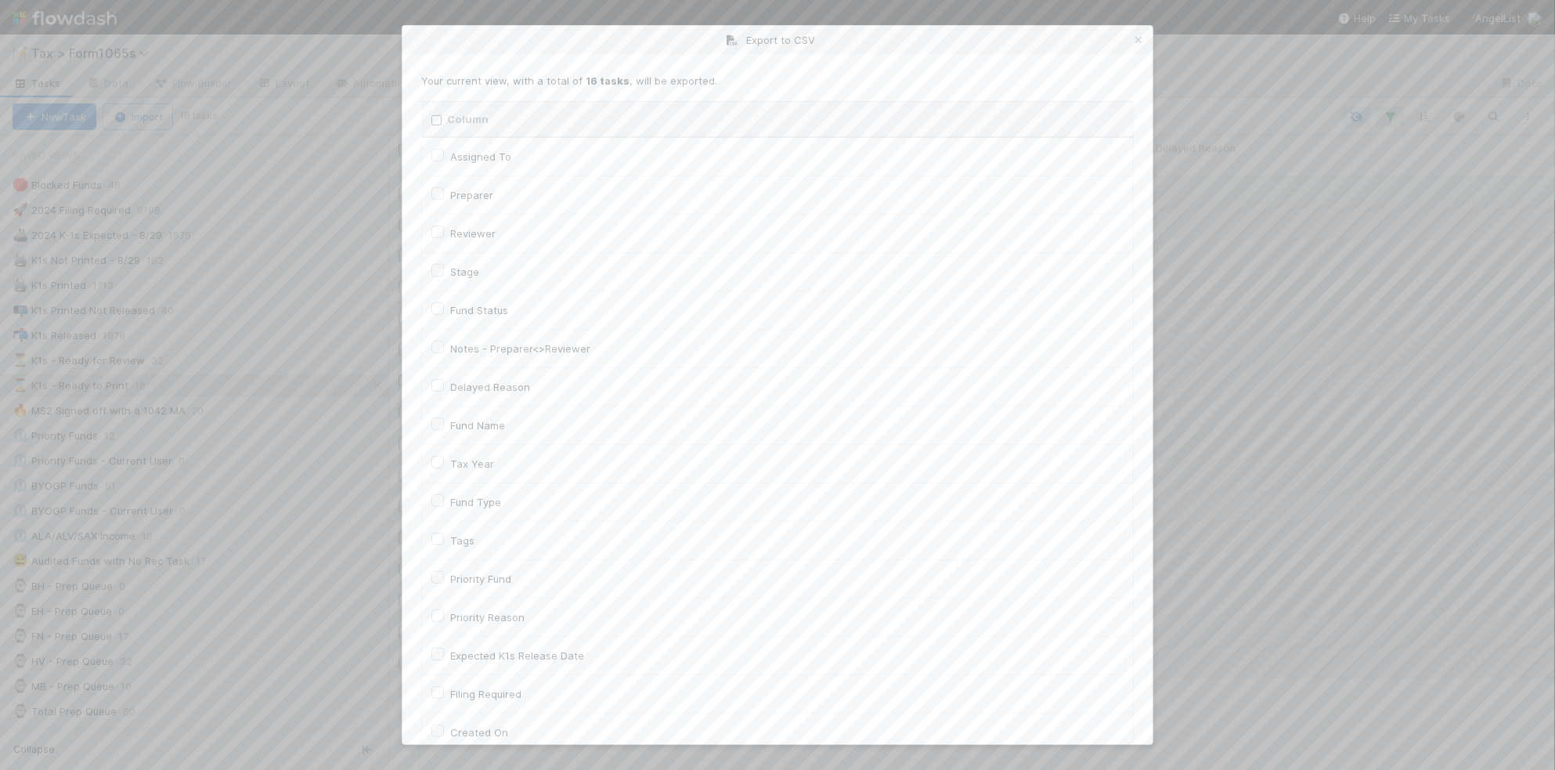
checkbox input "false"
checkbox On "false"
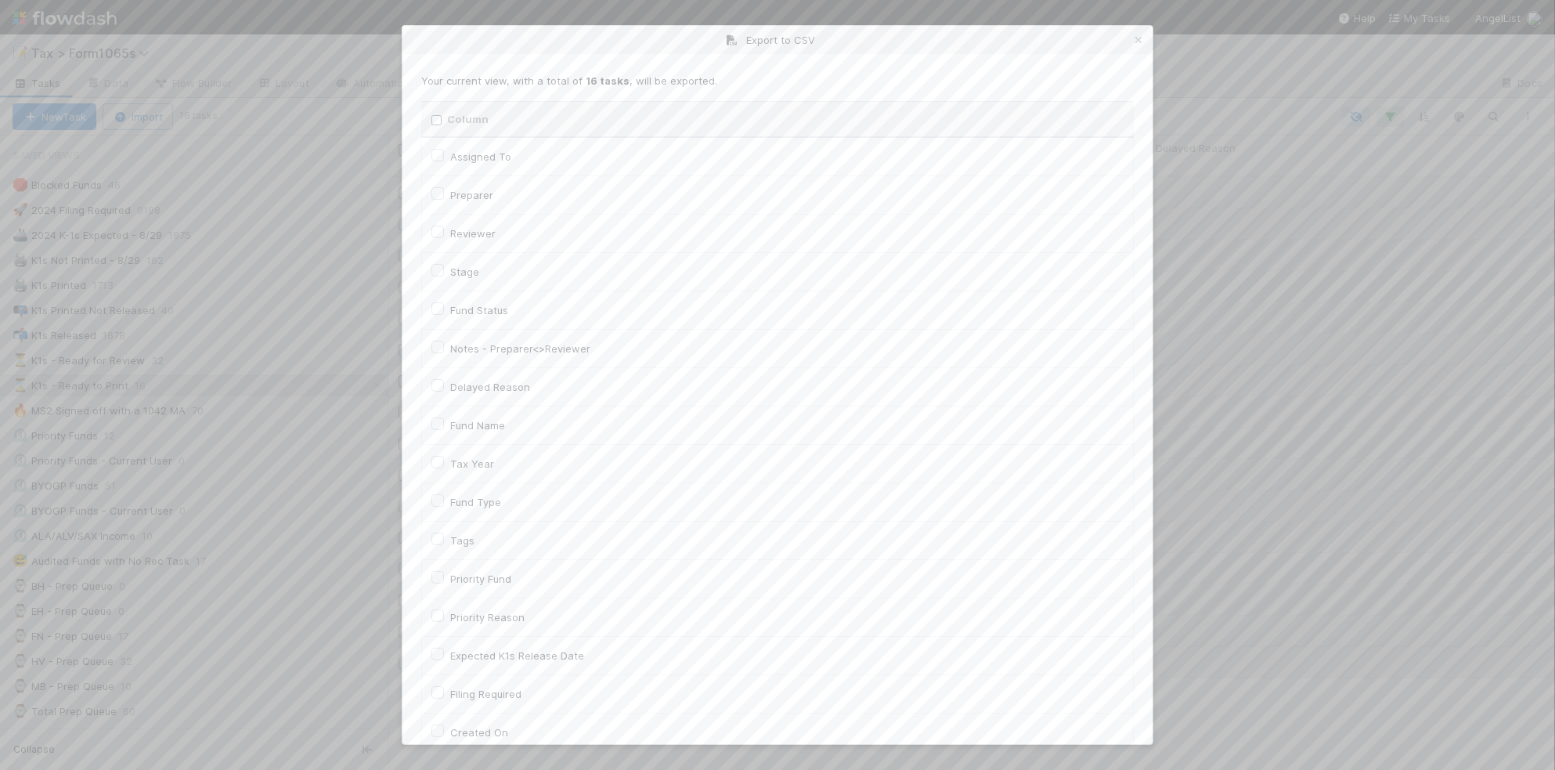
checkbox input "false"
checkbox On "false"
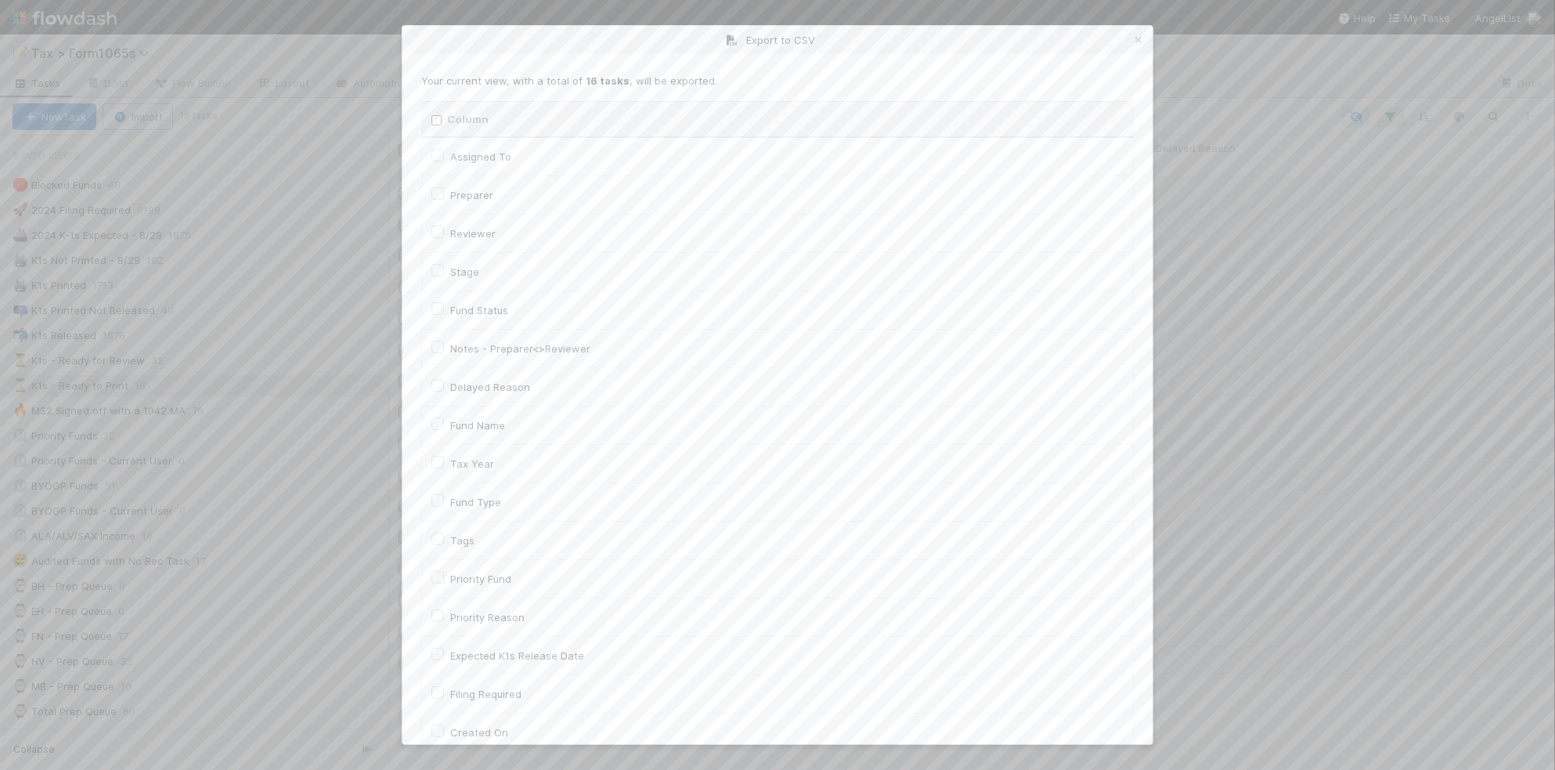
checkbox input "false"
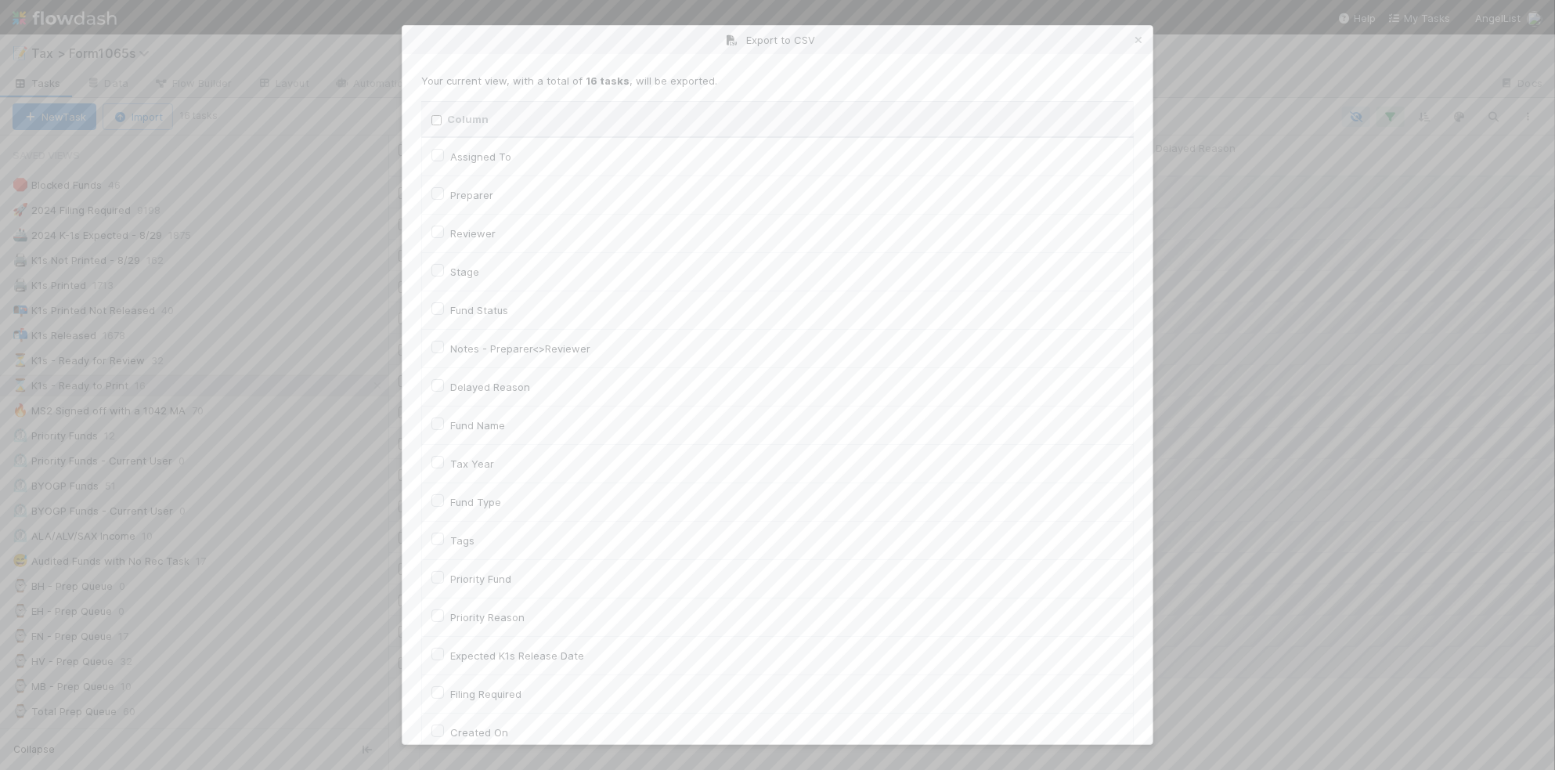
checkbox input "false"
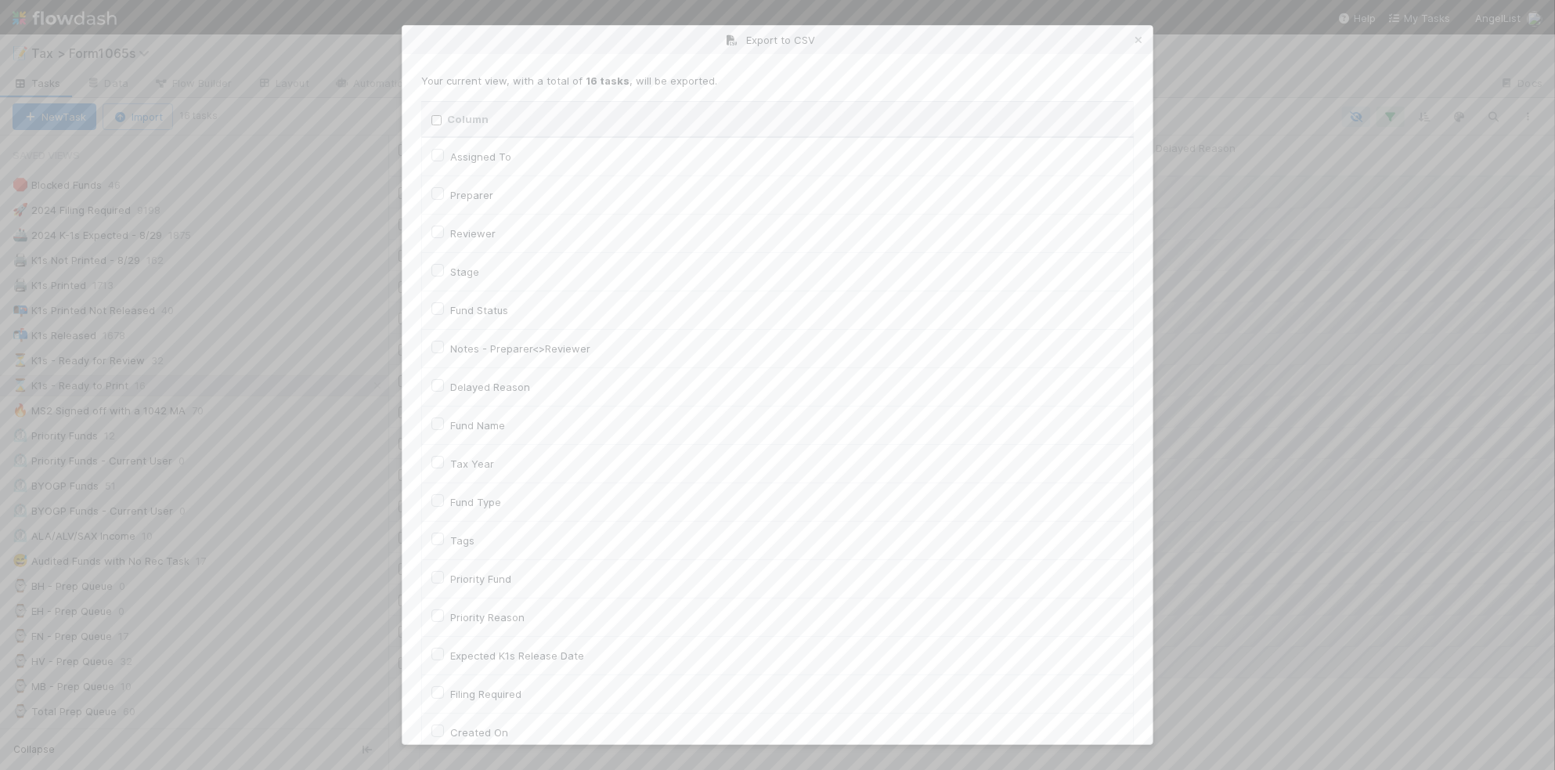
checkbox input "false"
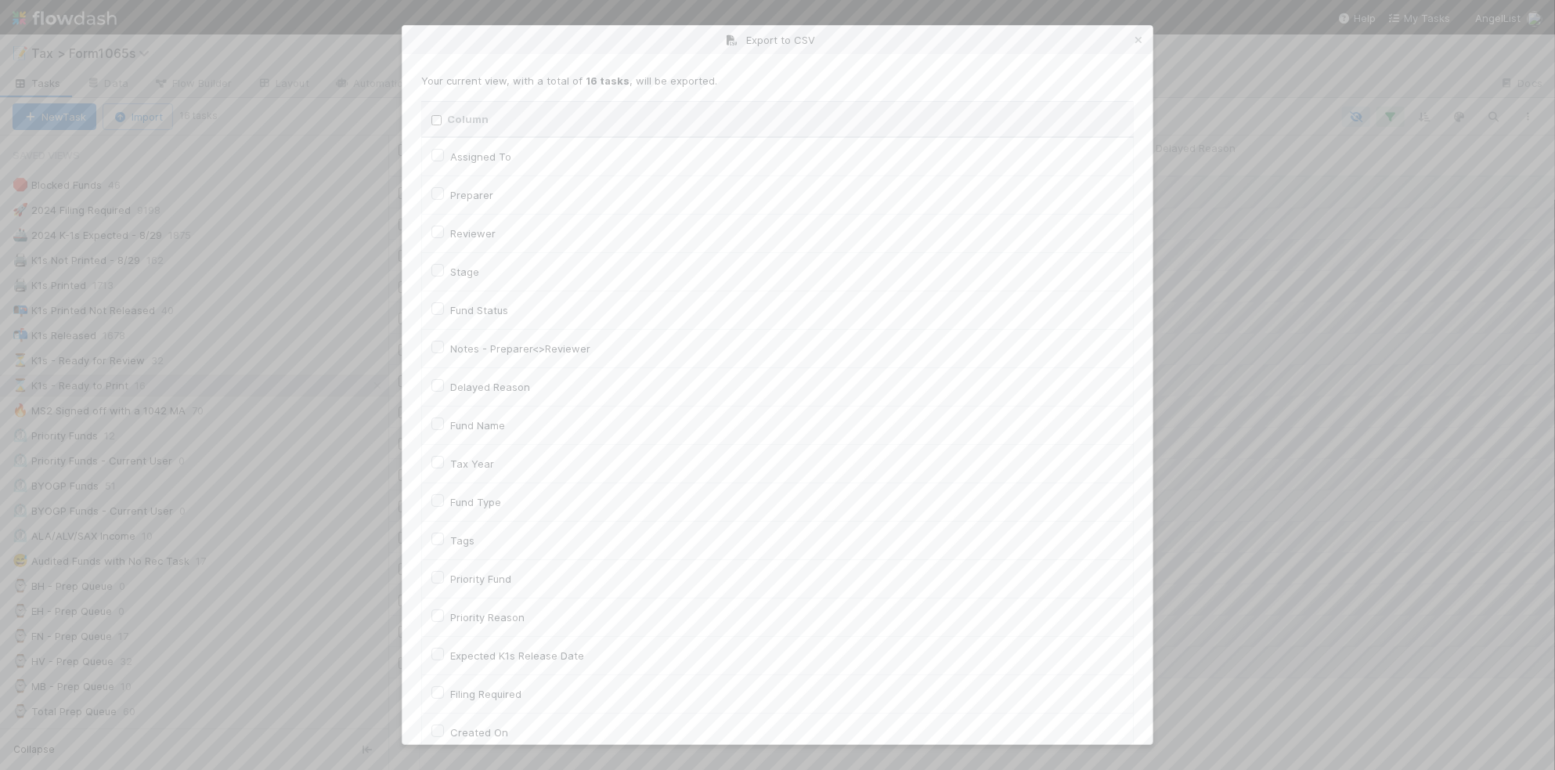
checkbox input "false"
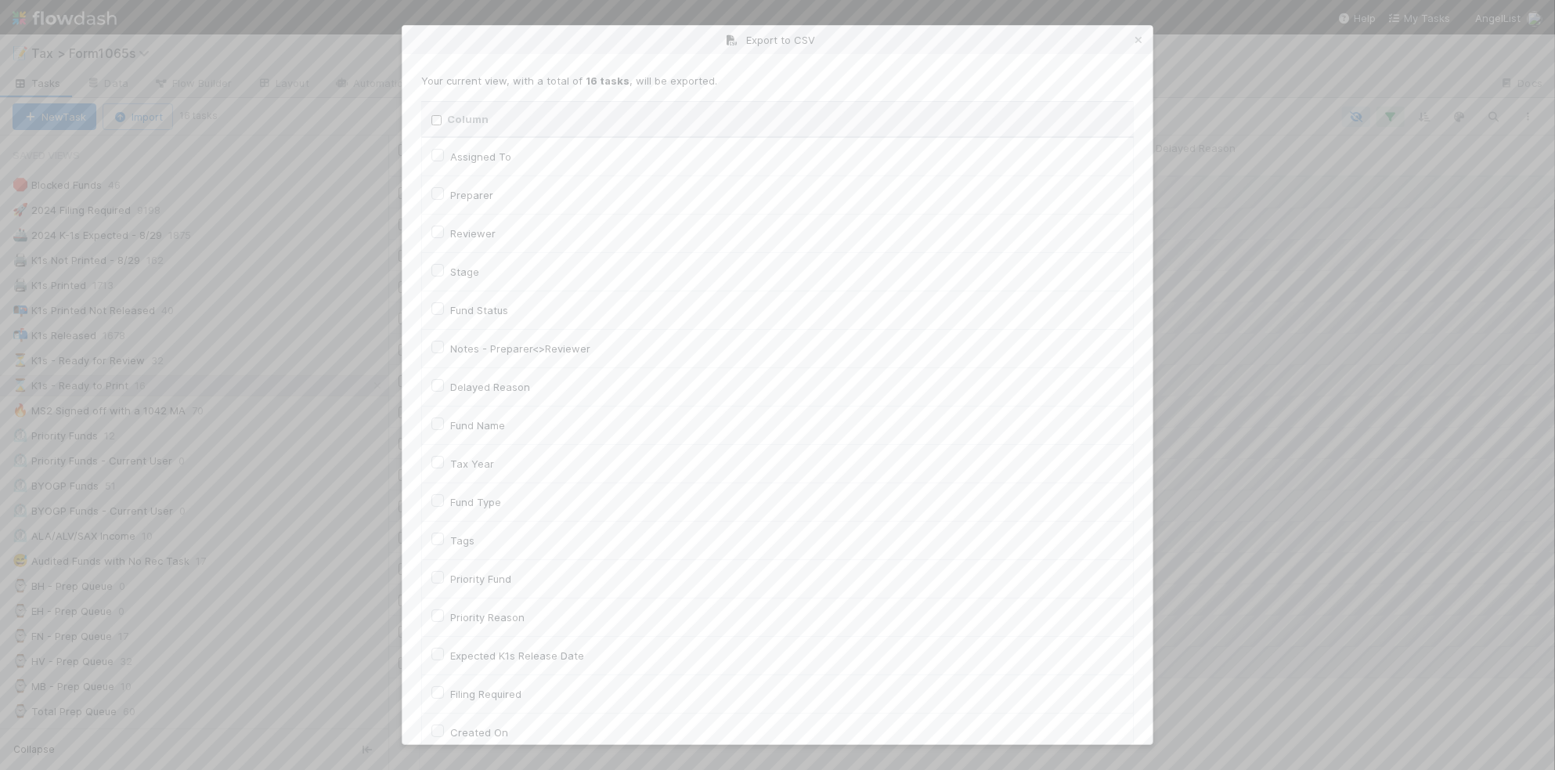
checkbox input "false"
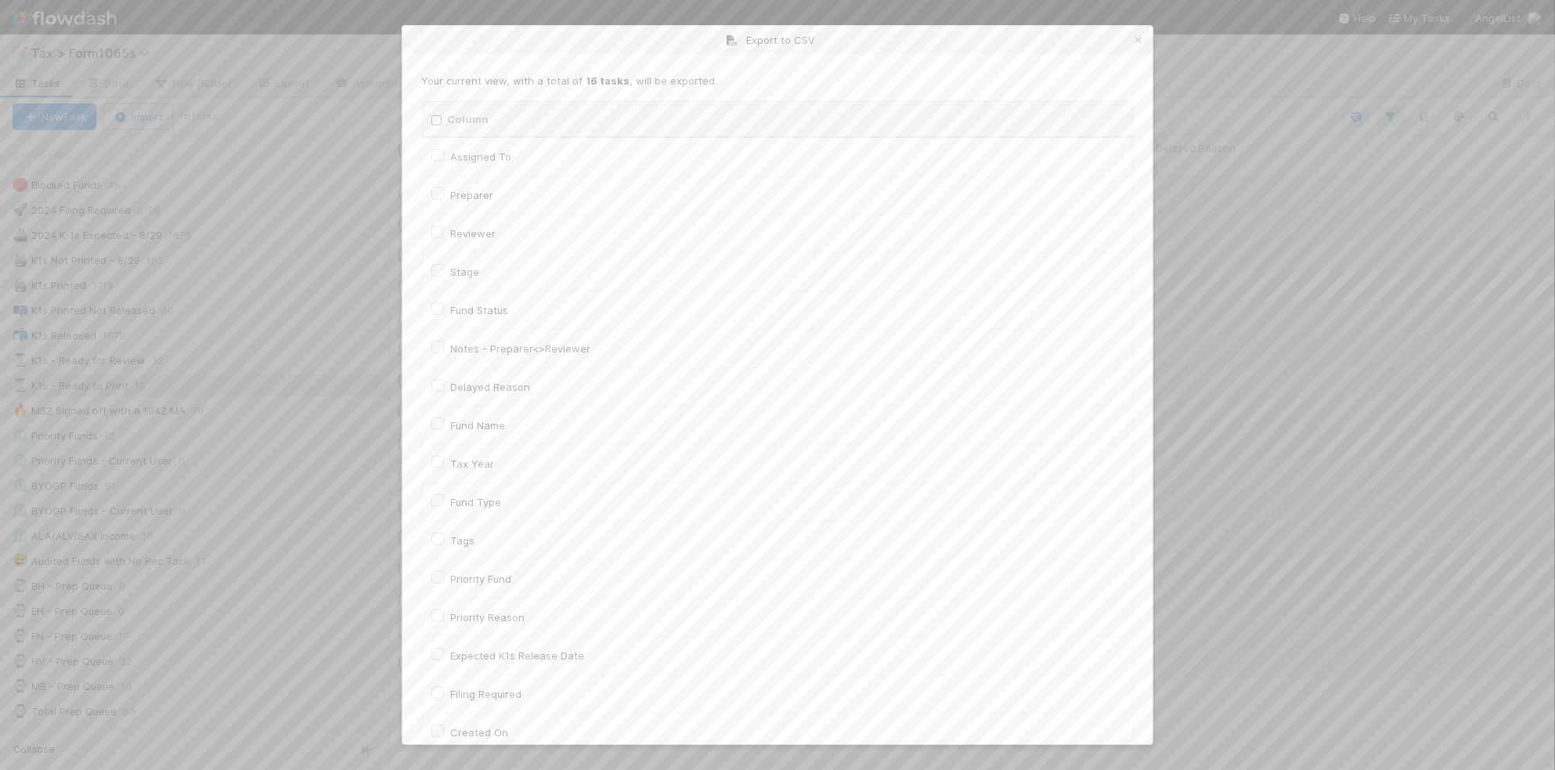
checkbox input "false"
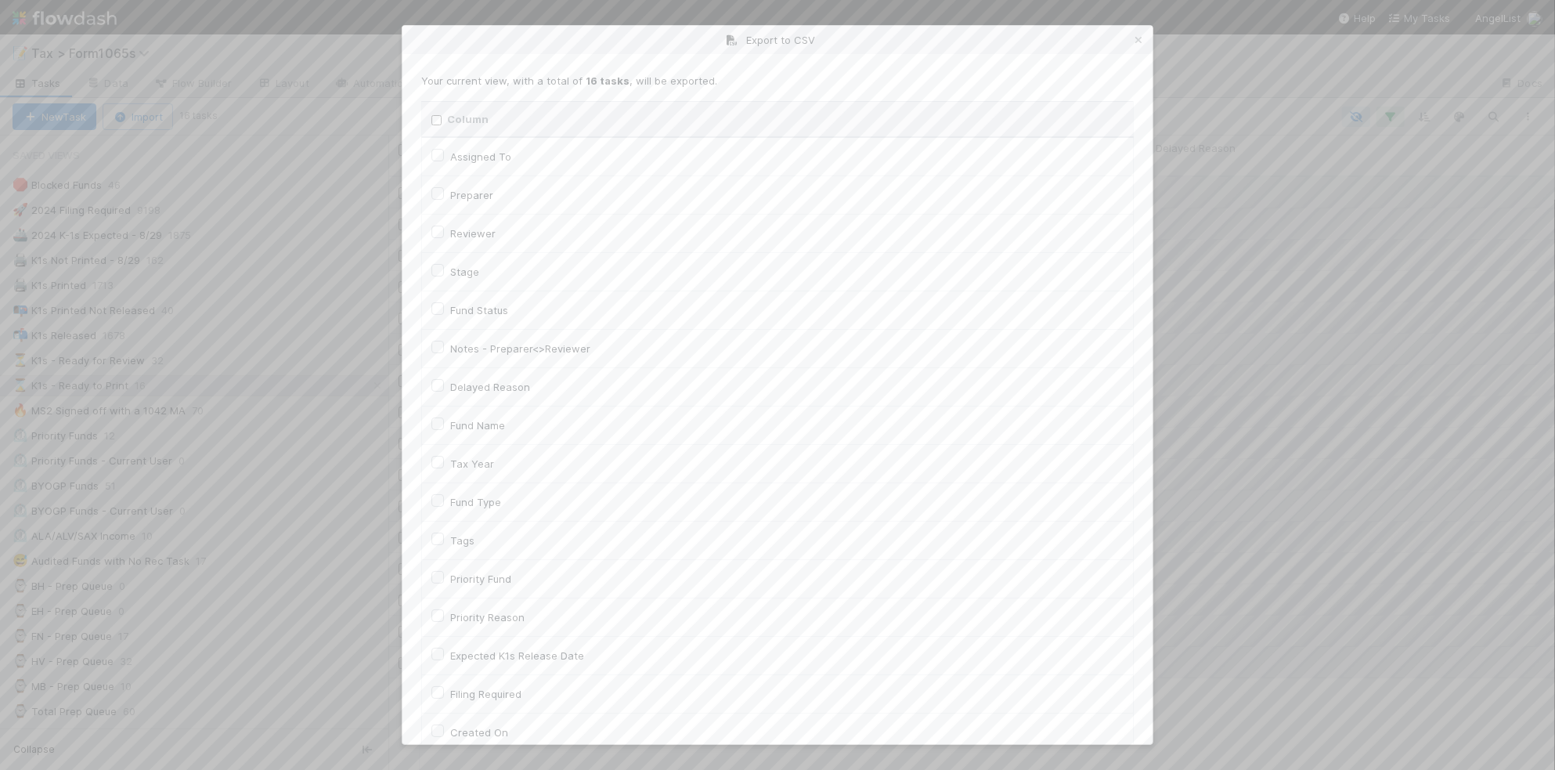
checkbox input "false"
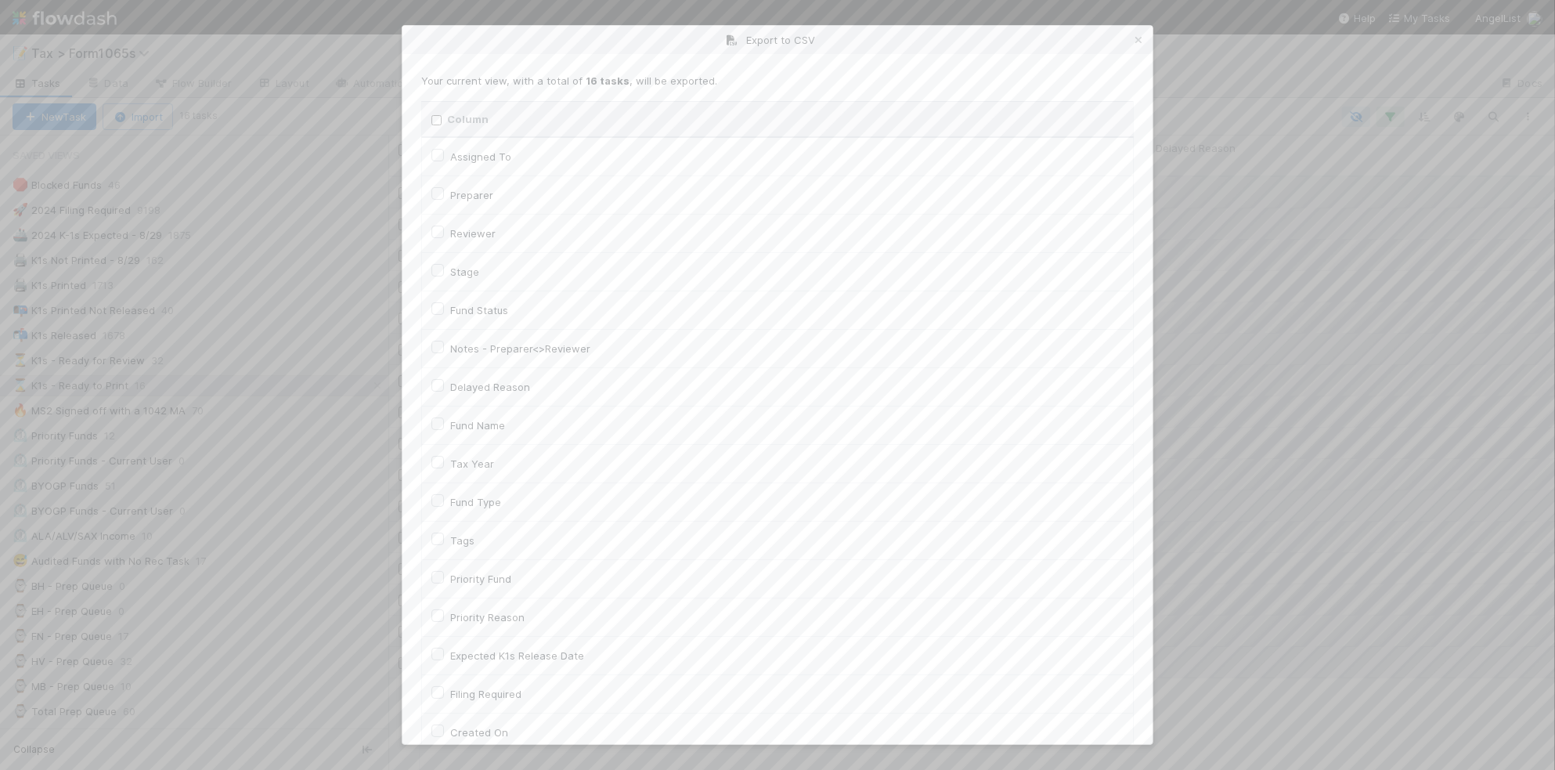
checkbox input "false"
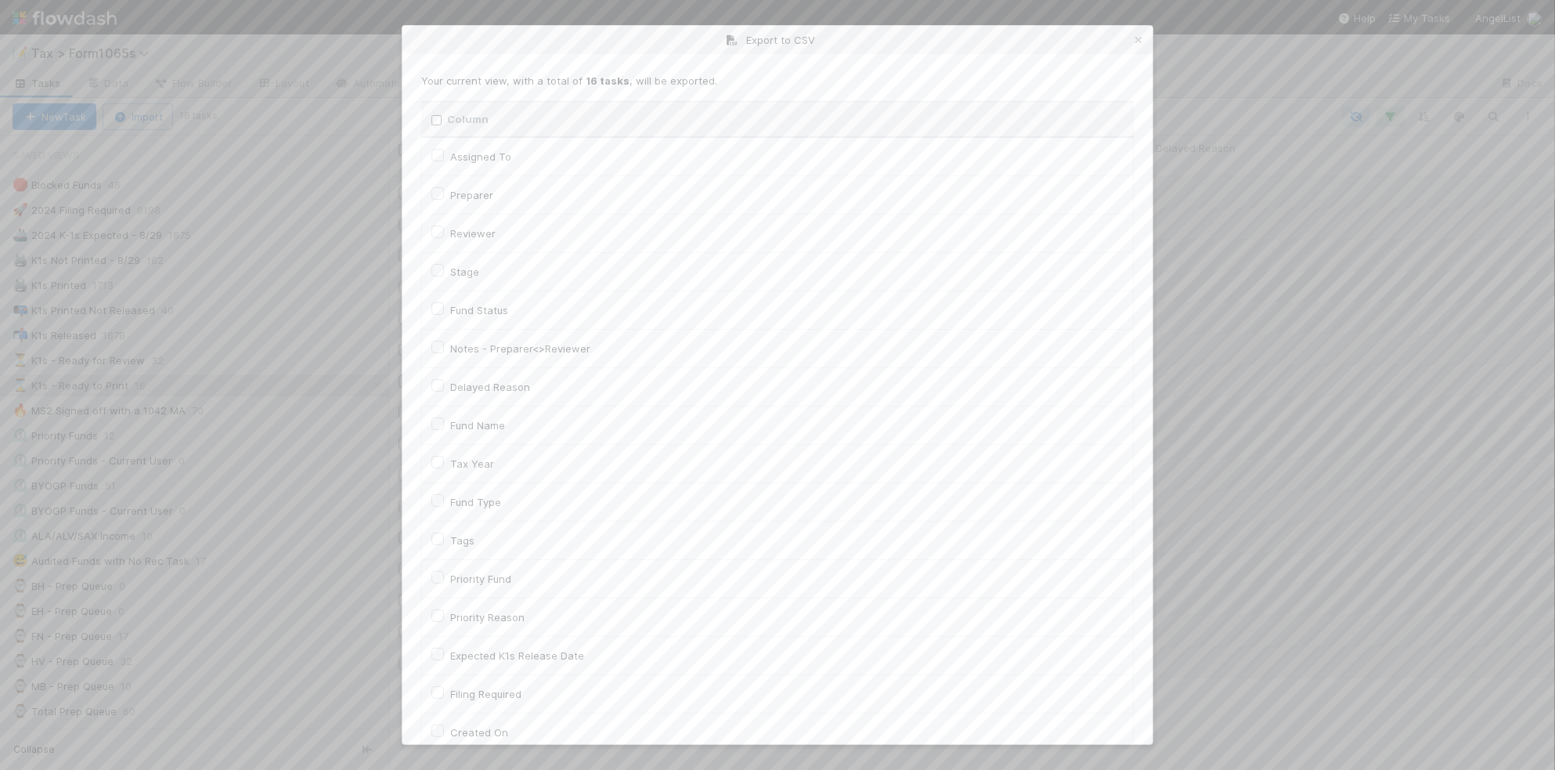
checkbox input "false"
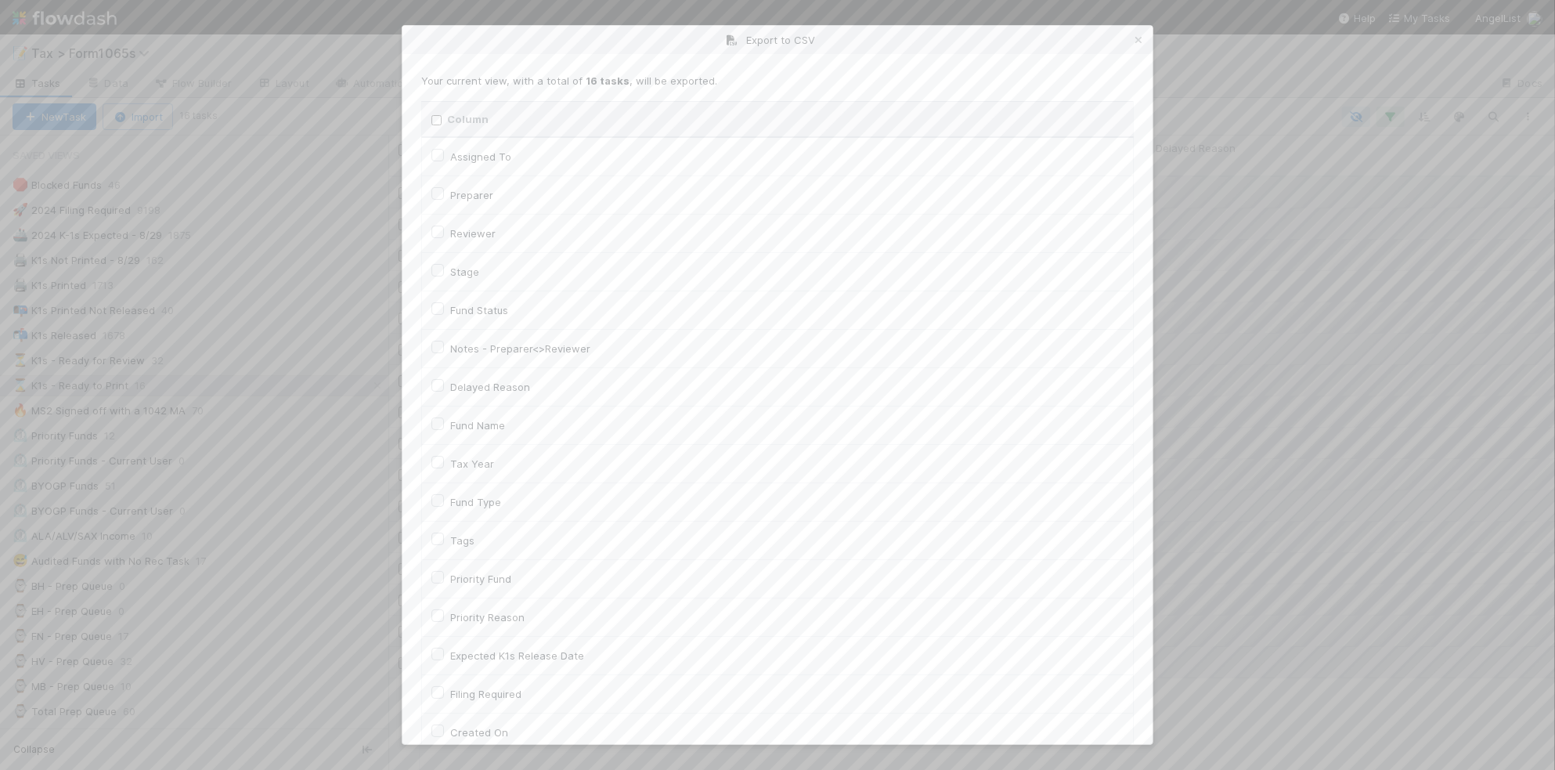
checkbox input "false"
checkbox URL "false"
click at [492, 429] on label "Fund Name" at bounding box center [477, 425] width 55 height 19
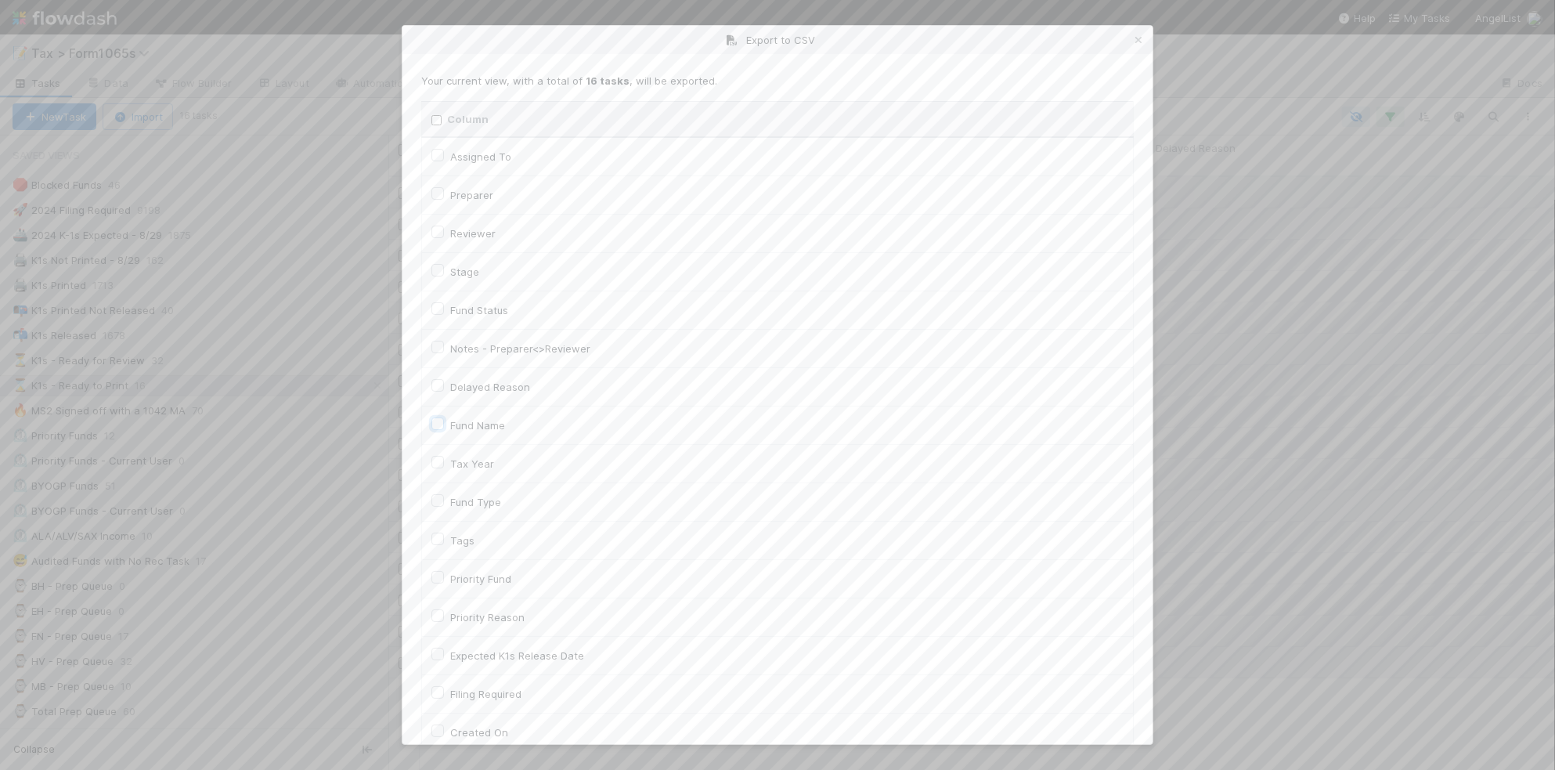
click at [444, 429] on input "Fund Name" at bounding box center [438, 423] width 13 height 14
click at [489, 424] on label "Fund Name" at bounding box center [477, 425] width 55 height 19
click at [444, 424] on input "Fund Name" at bounding box center [438, 423] width 13 height 14
checkbox input "false"
click at [478, 464] on label "Tax Year" at bounding box center [472, 463] width 44 height 19
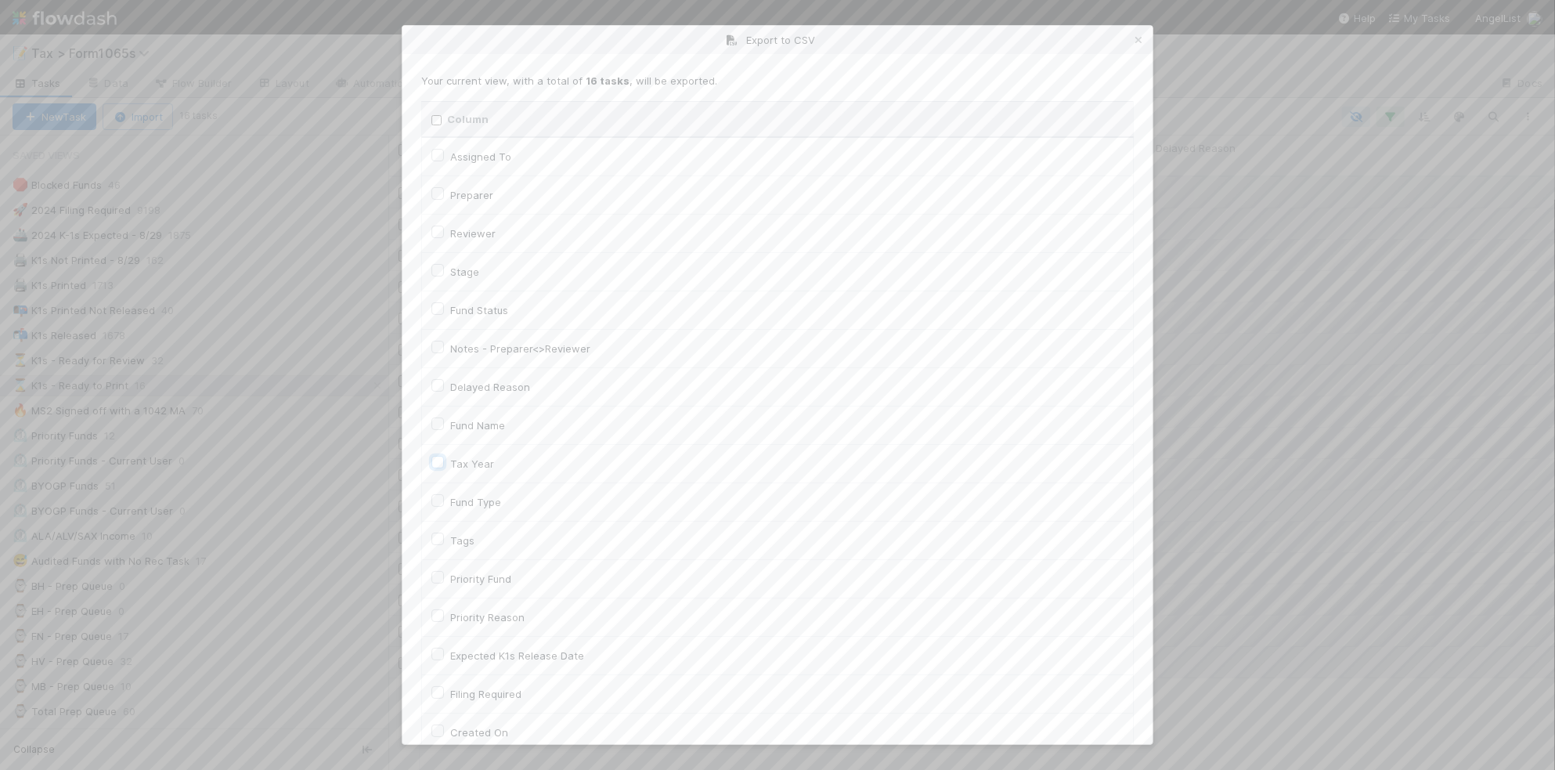
click at [444, 464] on input "Tax Year" at bounding box center [438, 461] width 13 height 14
checkbox input "true"
click at [461, 456] on label "Llc Id" at bounding box center [462, 451] width 25 height 19
click at [444, 456] on input "Llc Id" at bounding box center [438, 449] width 13 height 14
checkbox input "true"
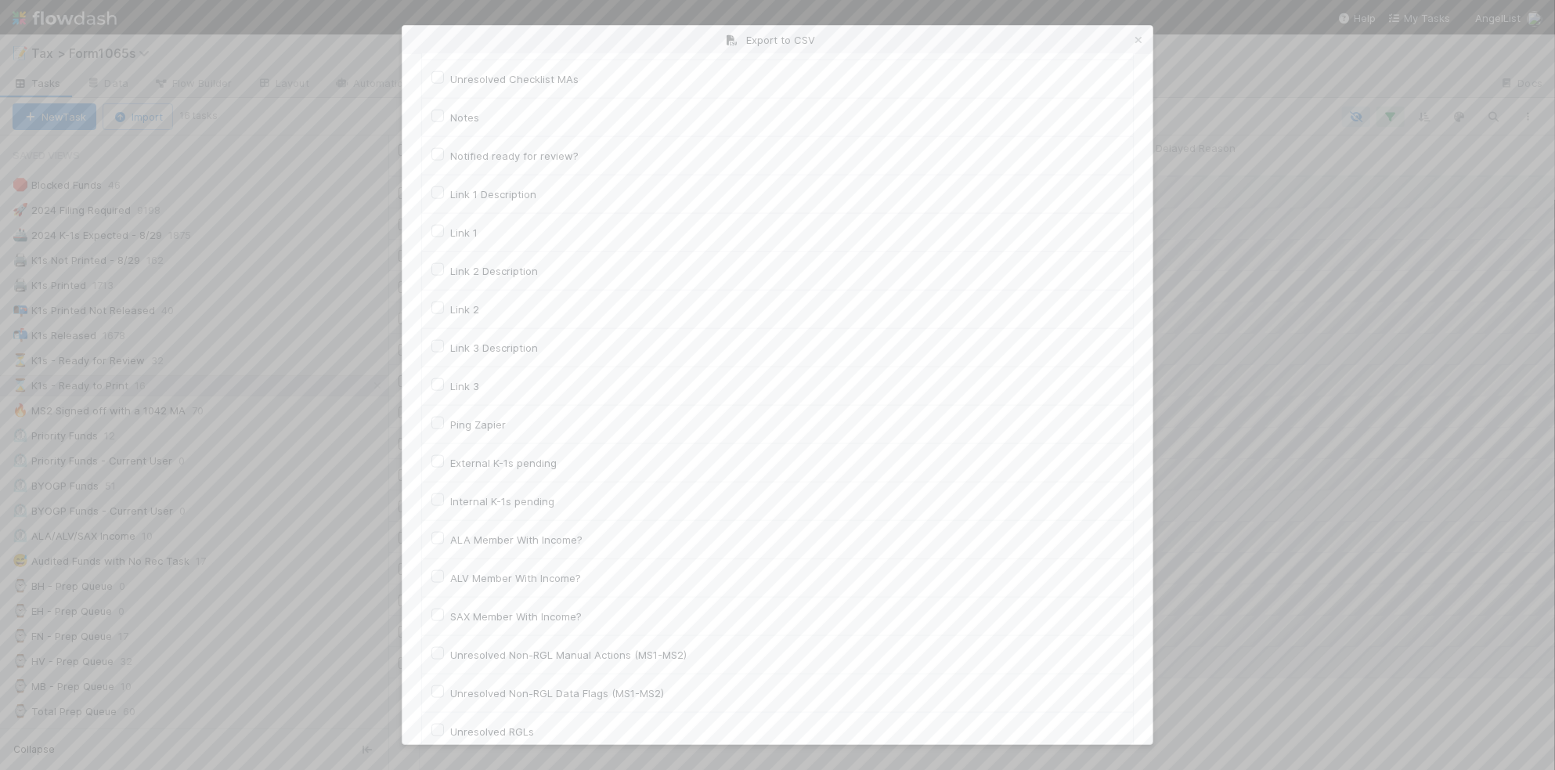
scroll to position [2151, 0]
click at [468, 711] on button "Generate CSV" at bounding box center [467, 712] width 92 height 27
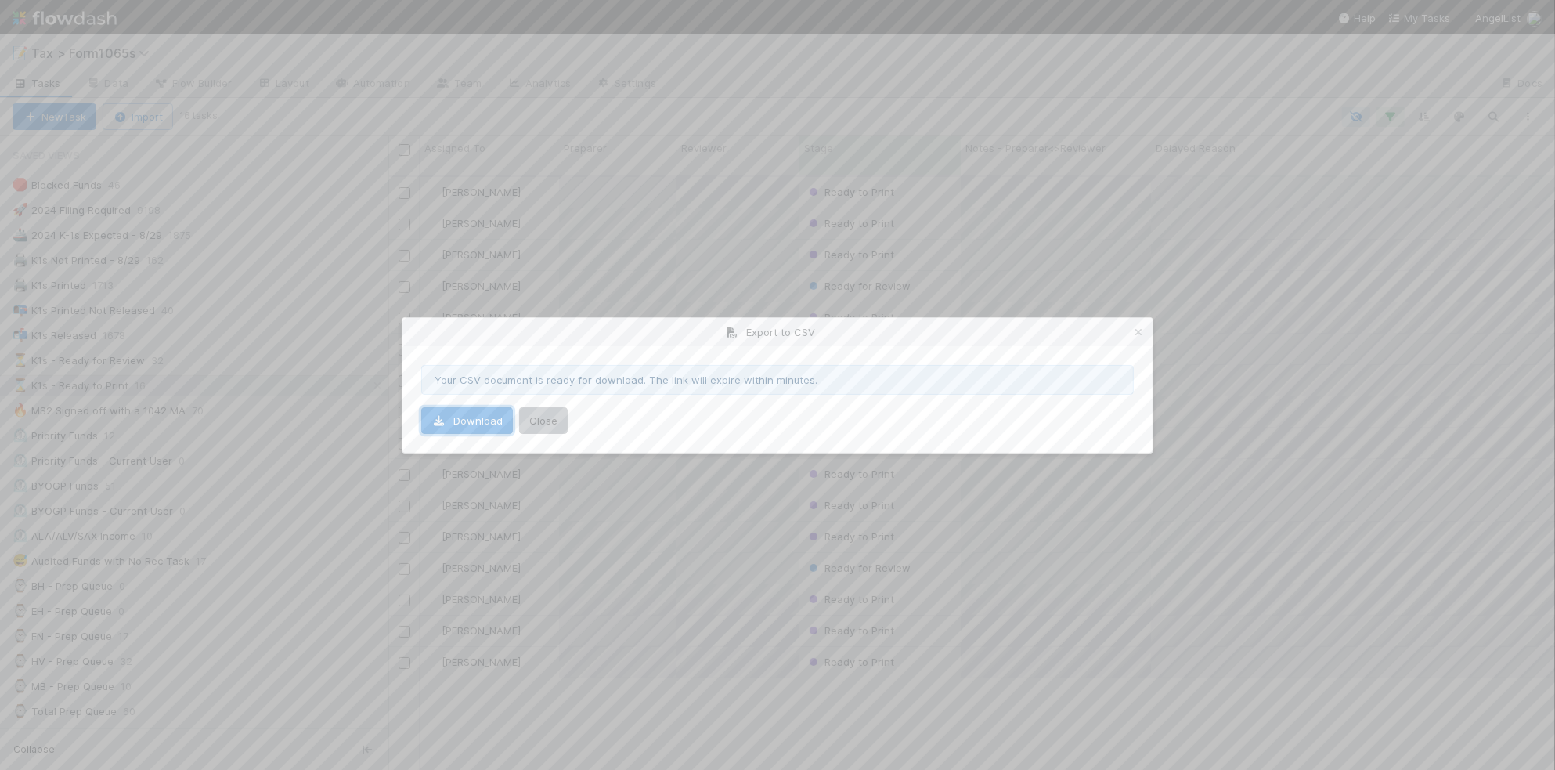
click at [497, 428] on link "Download" at bounding box center [467, 420] width 92 height 27
click at [1141, 325] on link at bounding box center [1139, 332] width 16 height 16
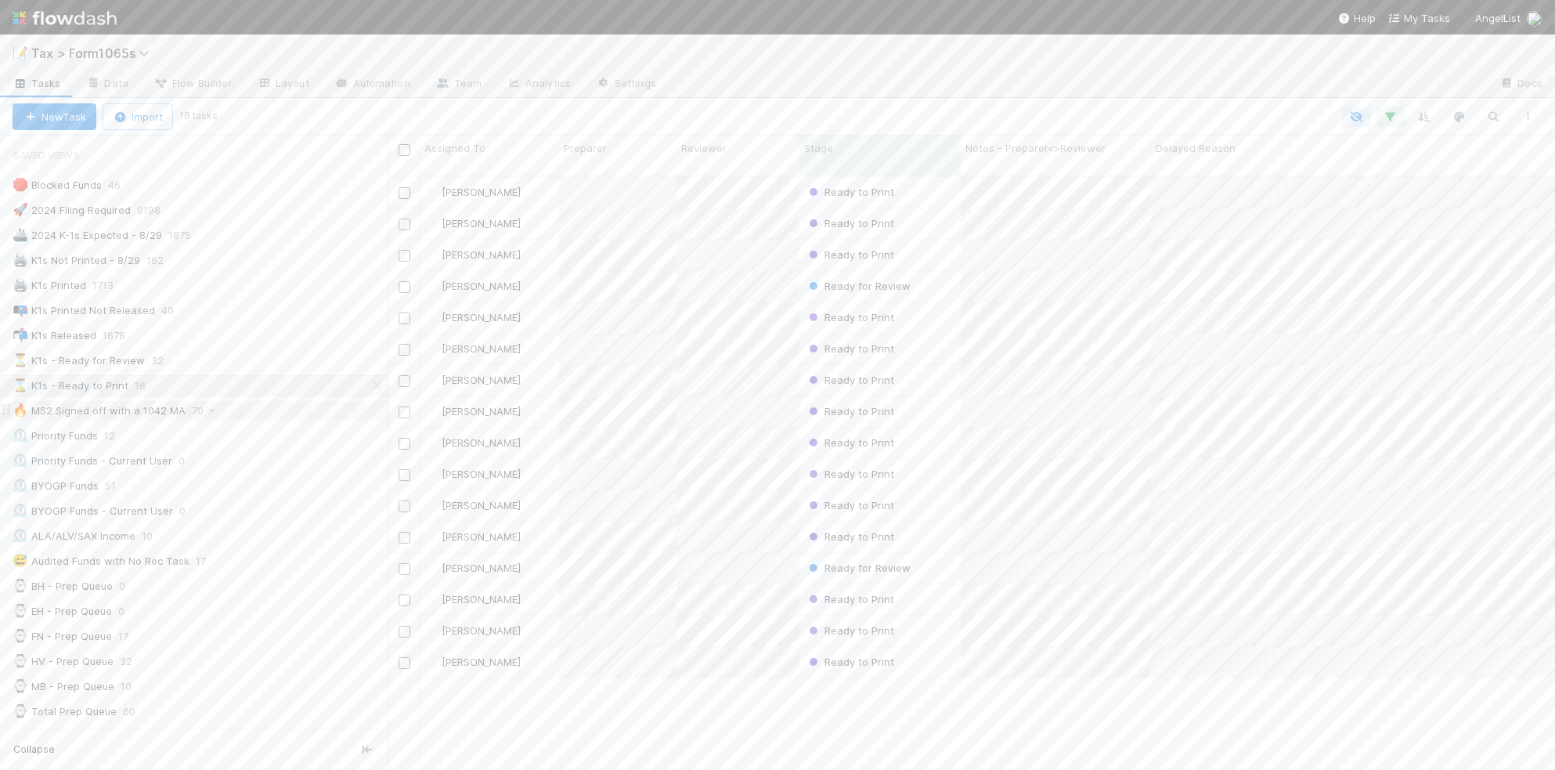
click at [243, 413] on div "🔥 MS2 Signed off with a 1042 MA 70" at bounding box center [201, 411] width 376 height 20
click at [1529, 114] on icon "button" at bounding box center [1529, 116] width 16 height 9
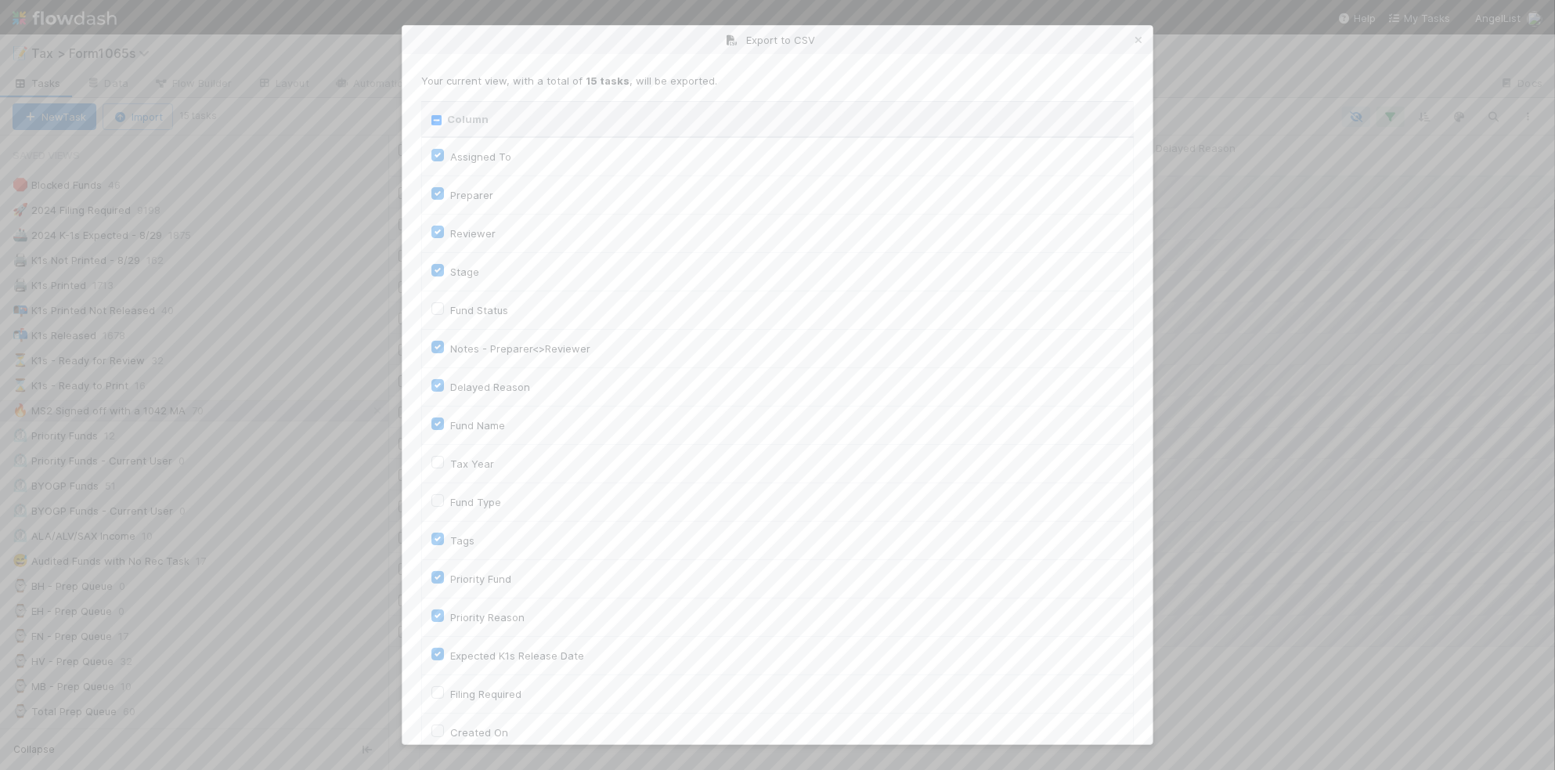
click at [433, 125] on input "Column" at bounding box center [437, 120] width 10 height 10
checkbox input "true"
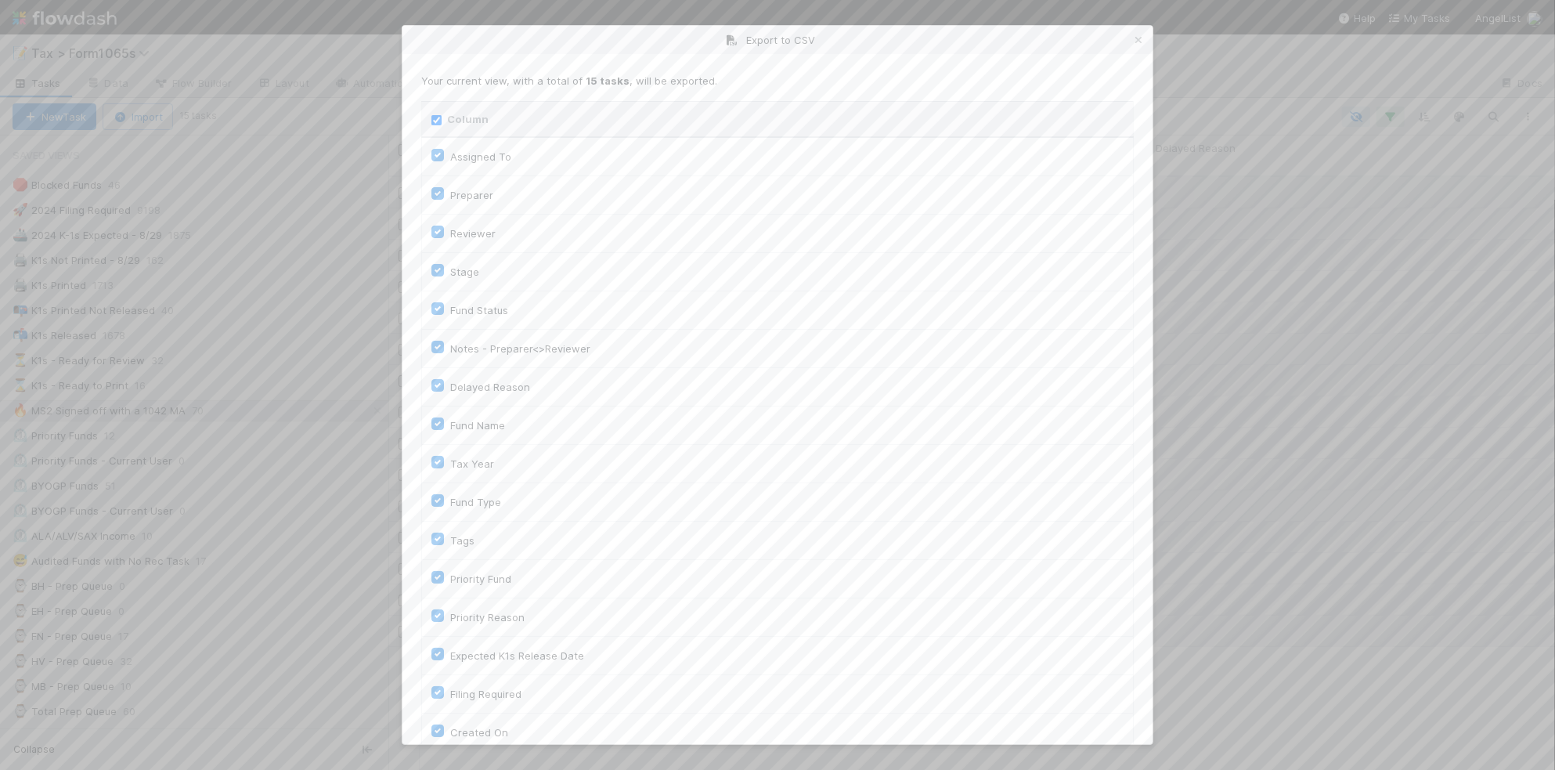
checkbox input "true"
checkbox On "true"
checkbox input "true"
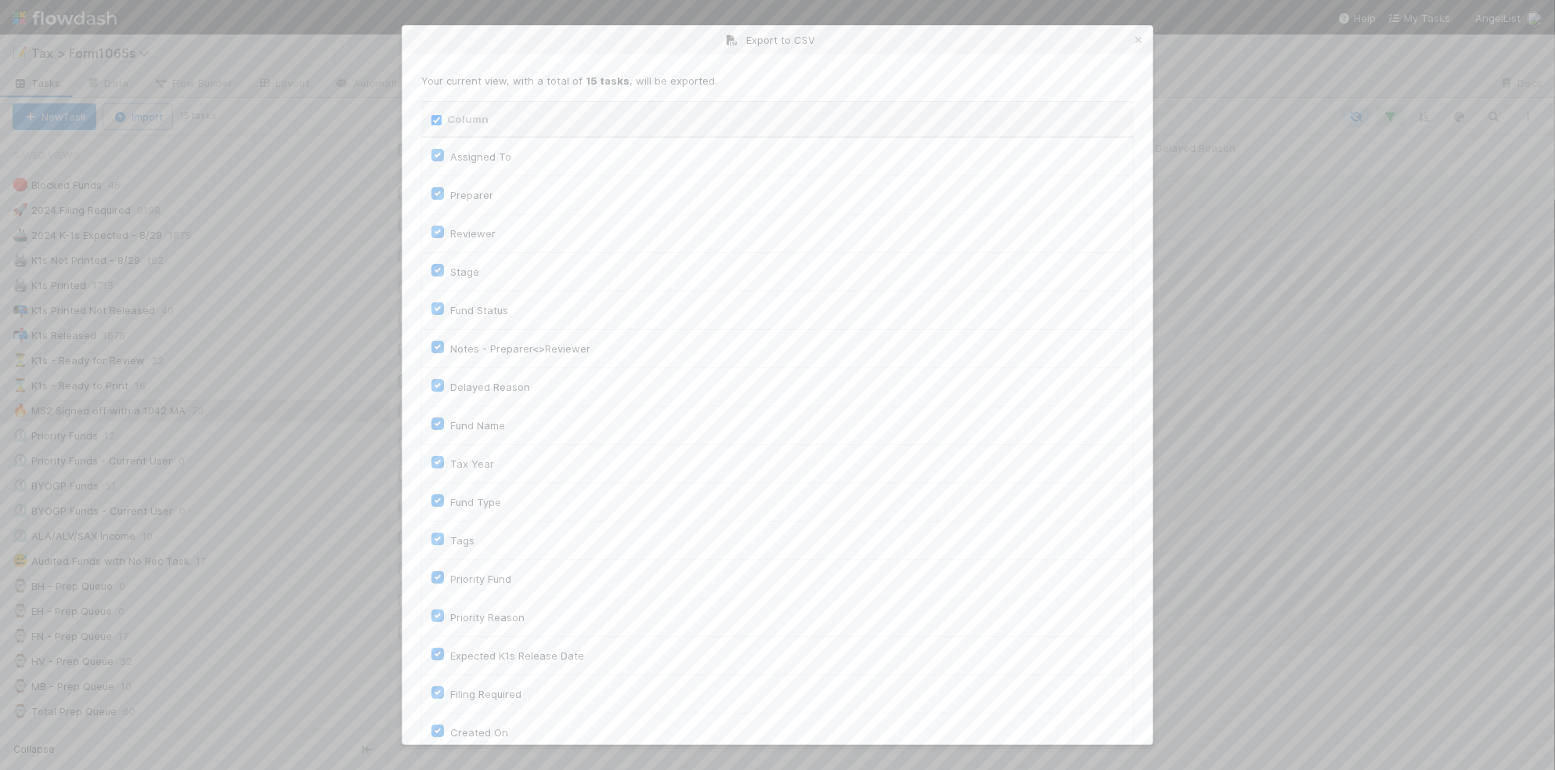
checkbox input "true"
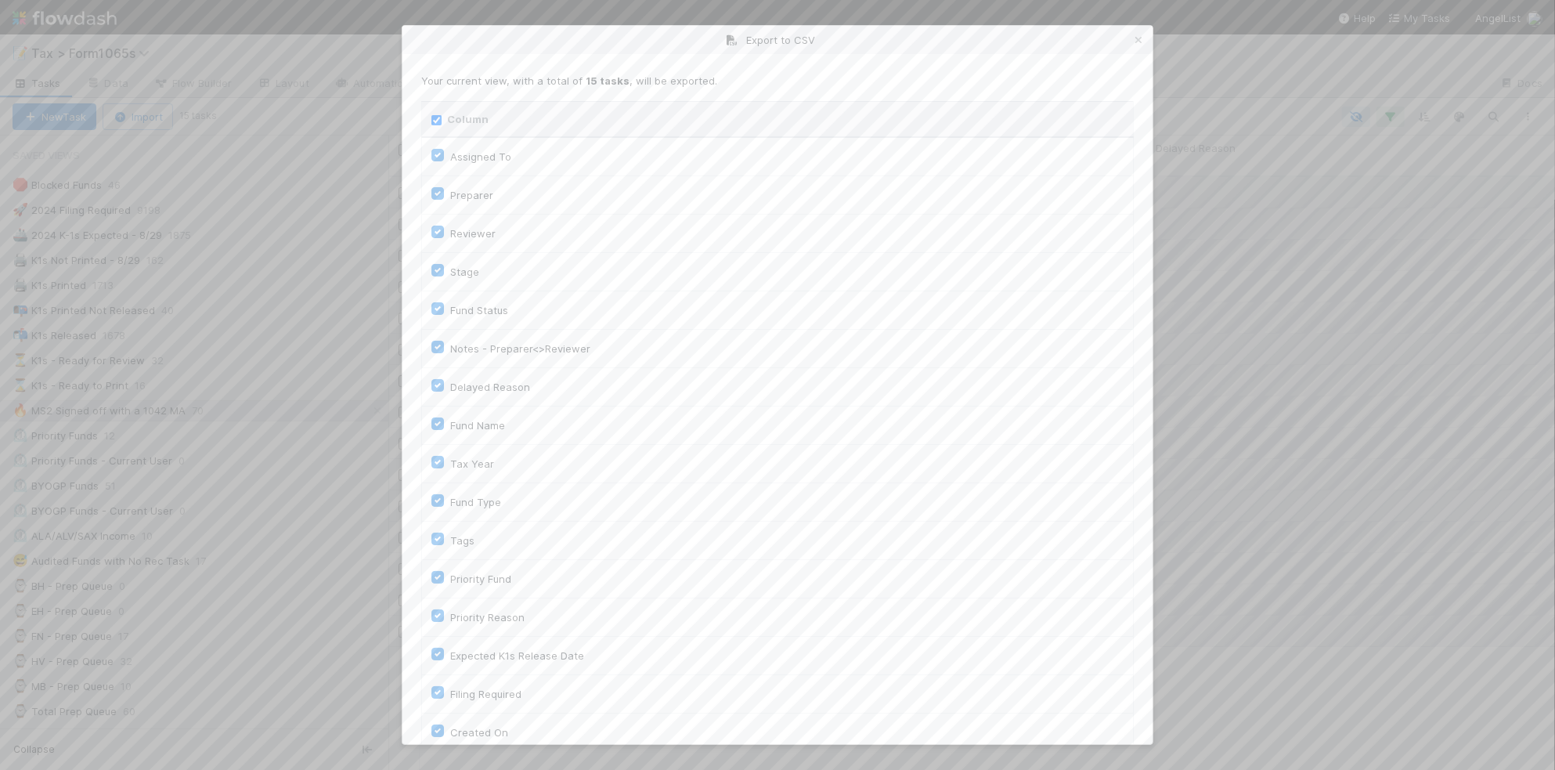
checkbox input "true"
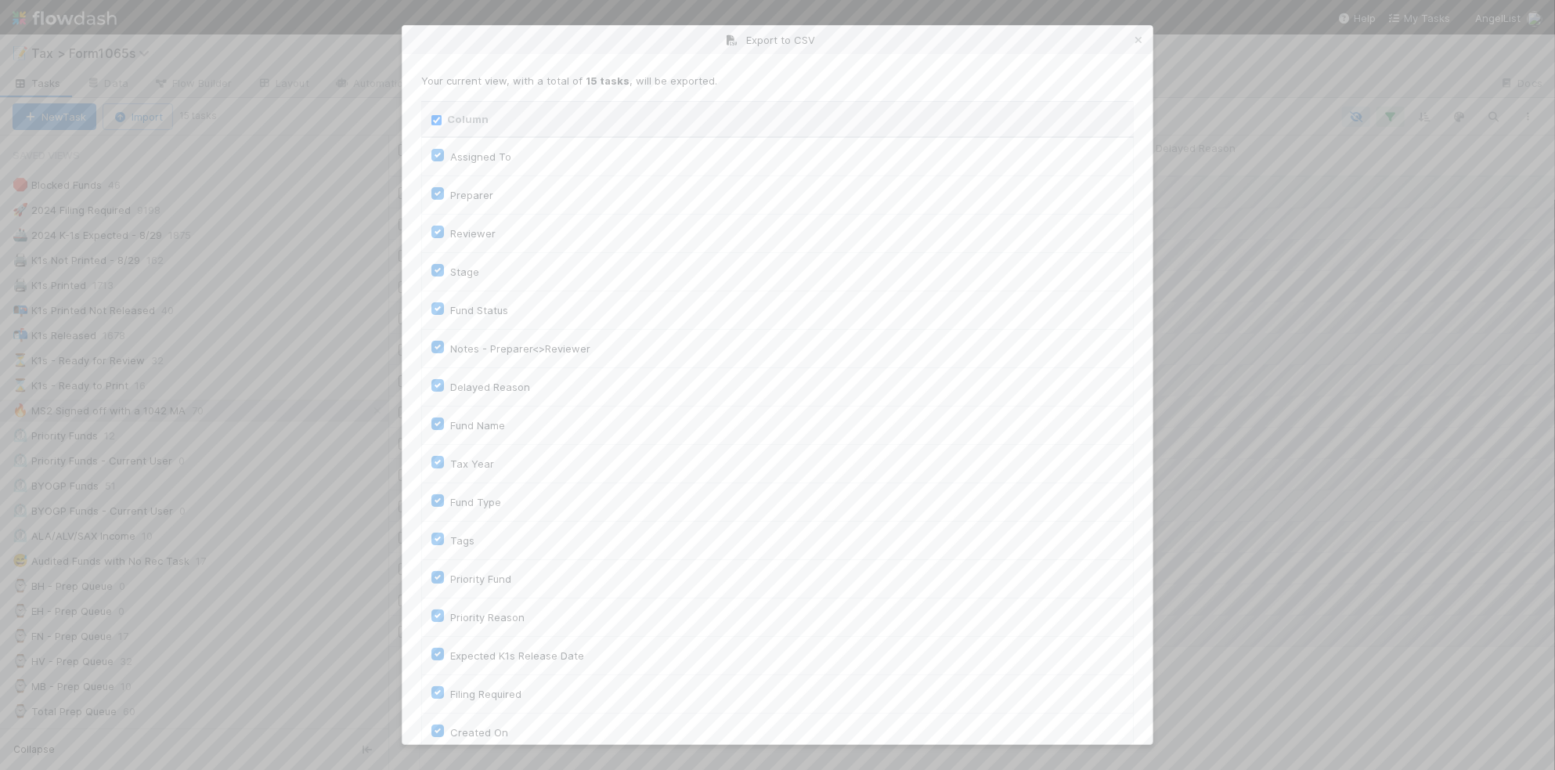
checkbox input "true"
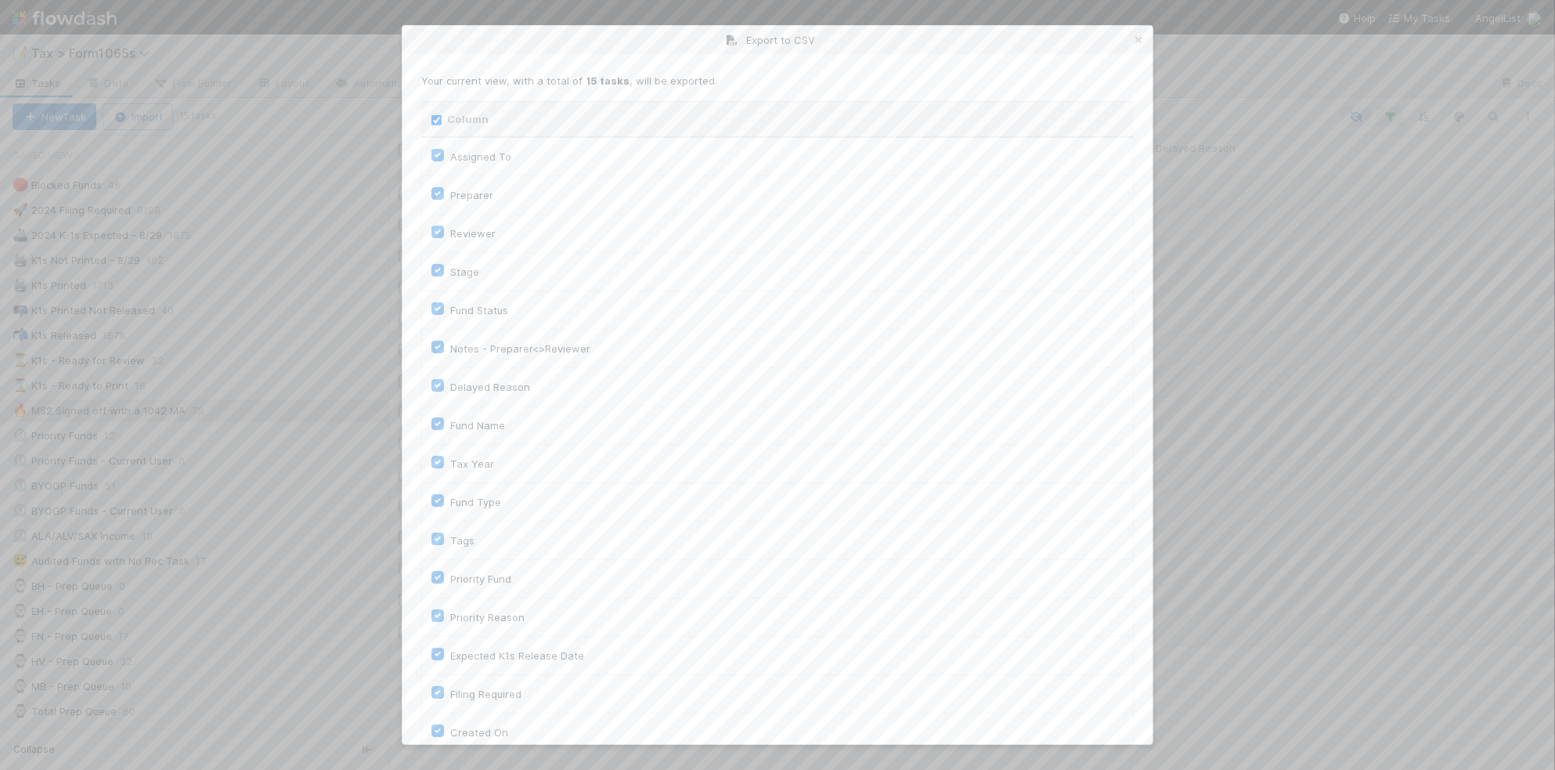
checkbox input "true"
click at [433, 125] on input "Column" at bounding box center [437, 120] width 10 height 10
checkbox input "false"
checkbox To "false"
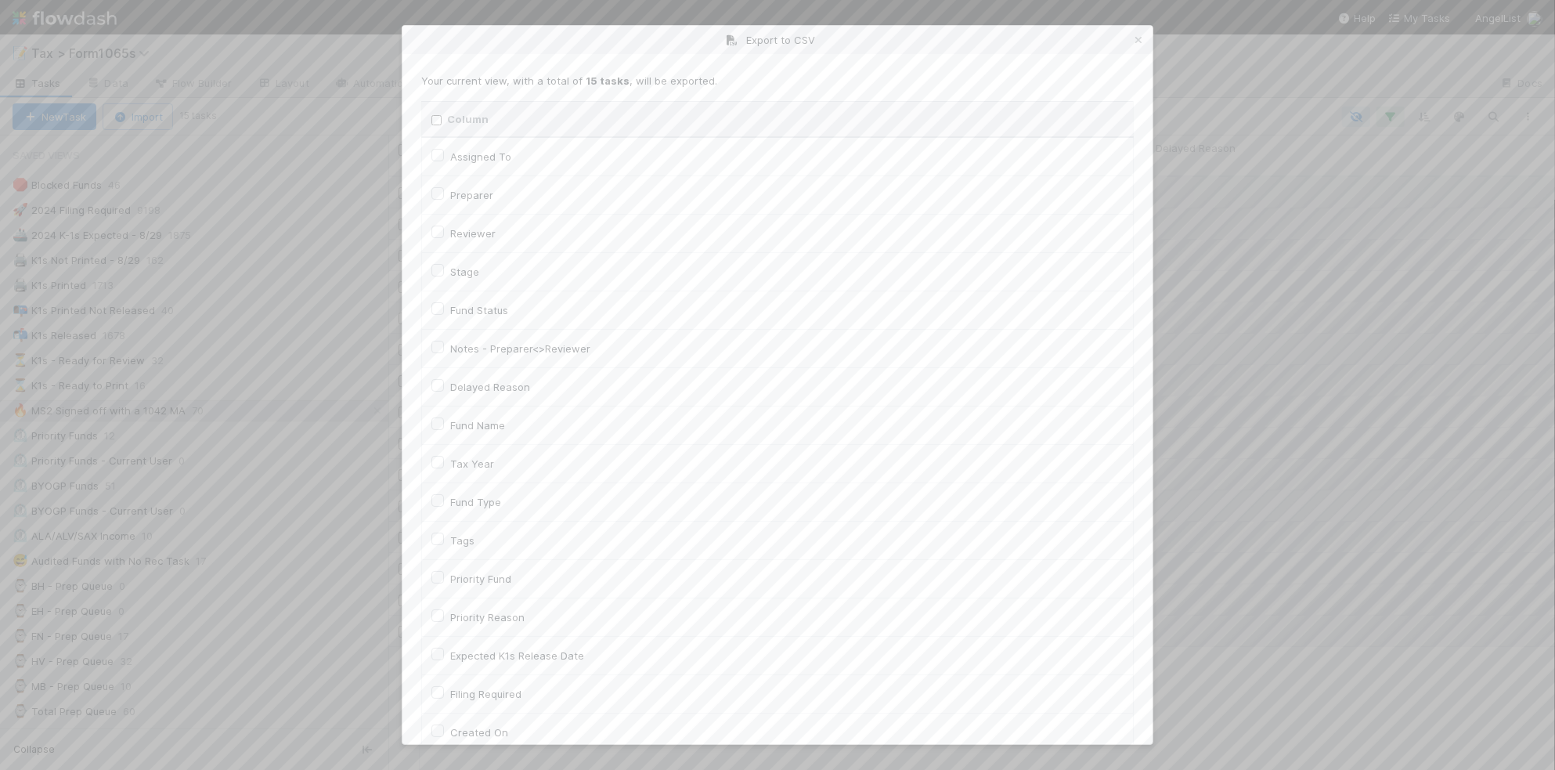
checkbox input "false"
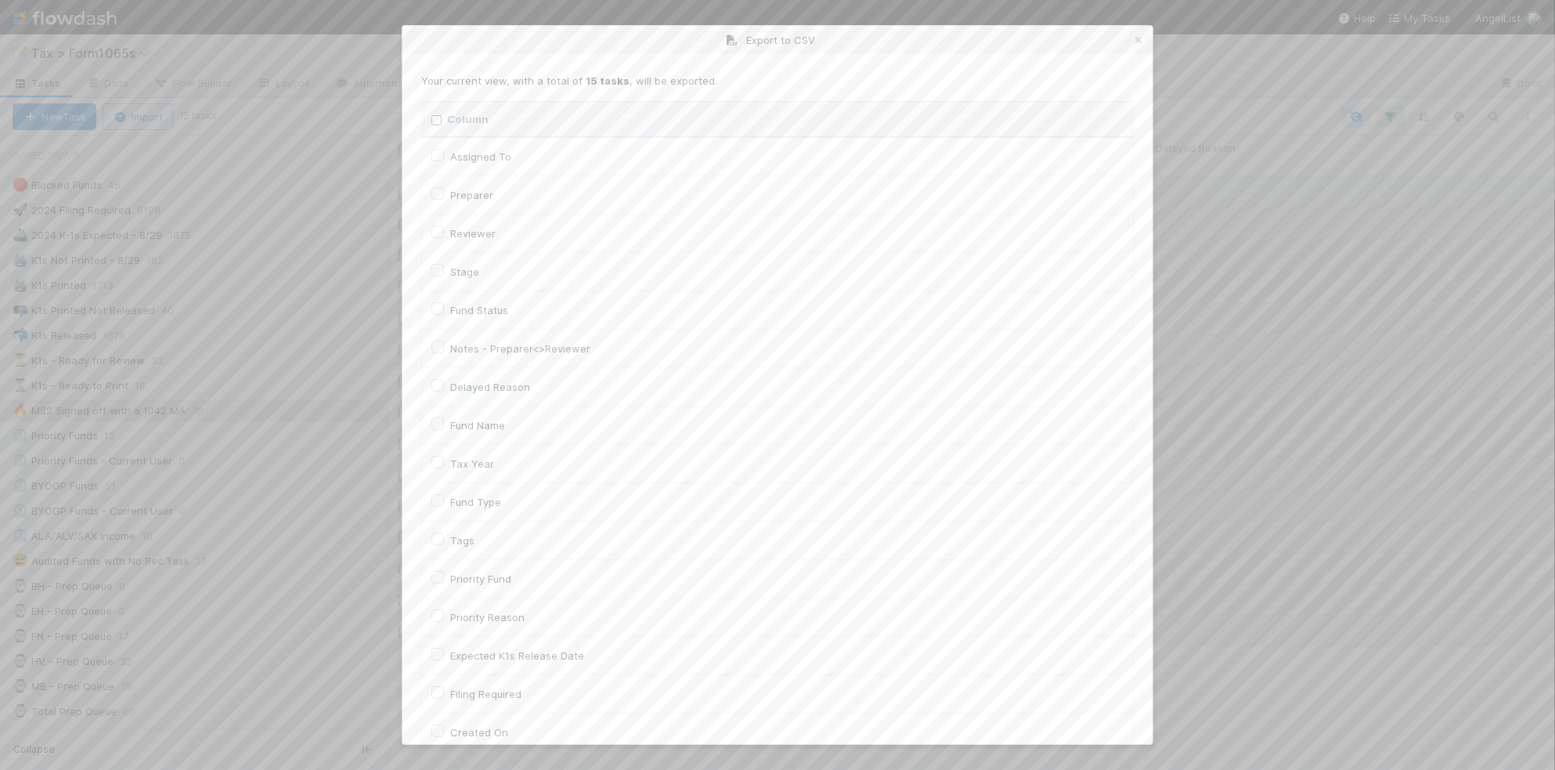
checkbox input "false"
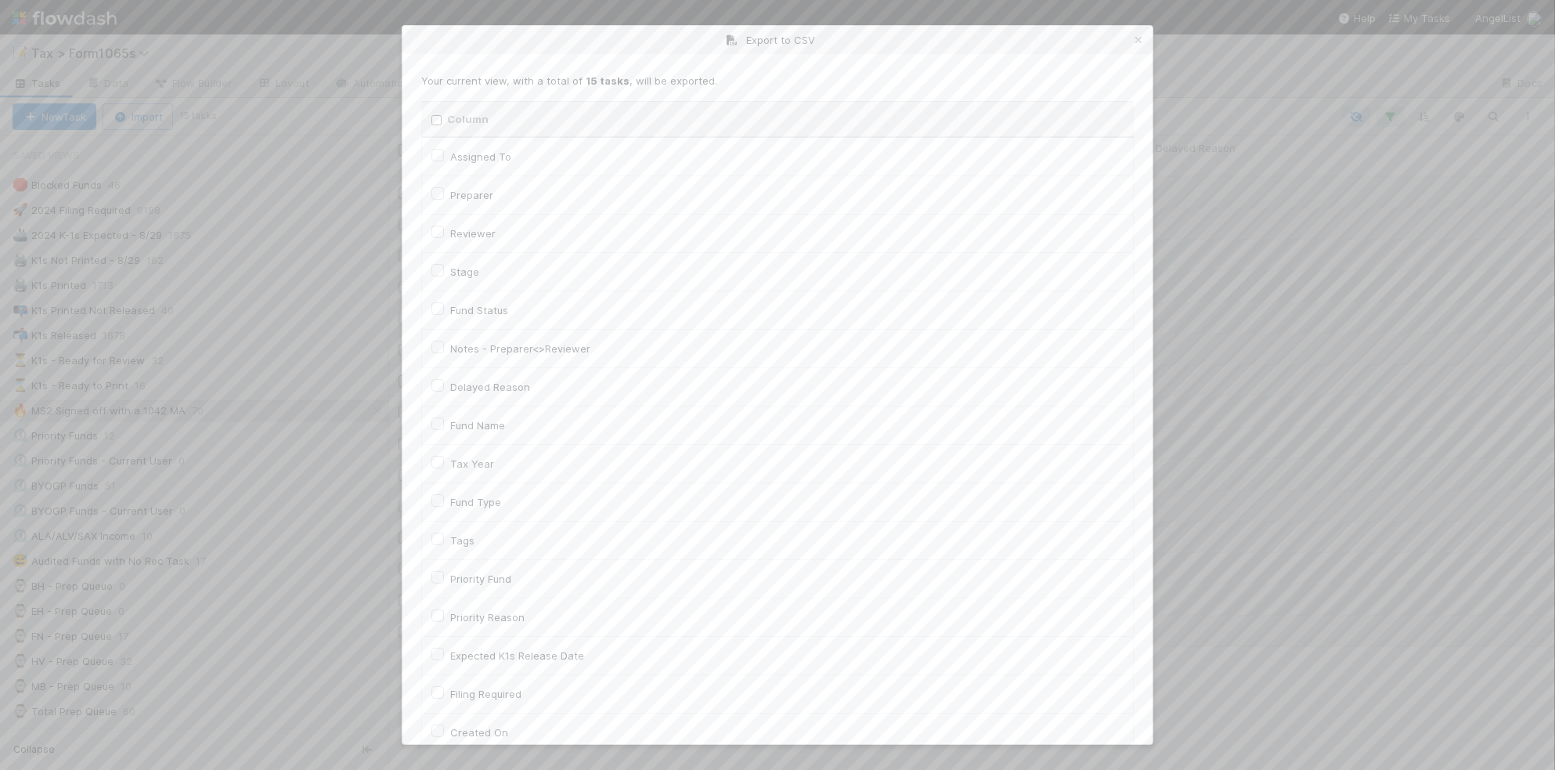
checkbox input "false"
checkbox On "false"
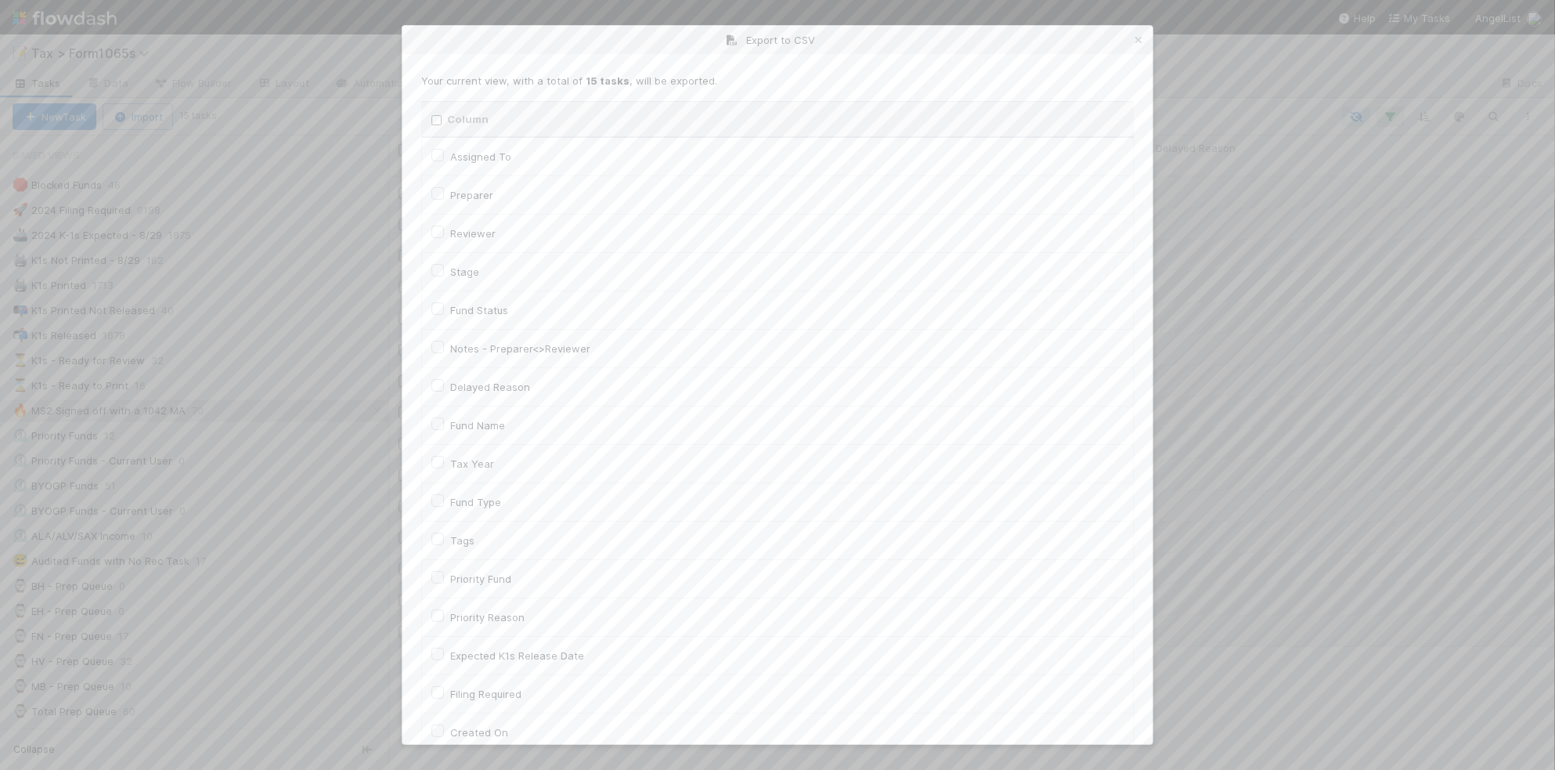
checkbox input "false"
checkbox On "false"
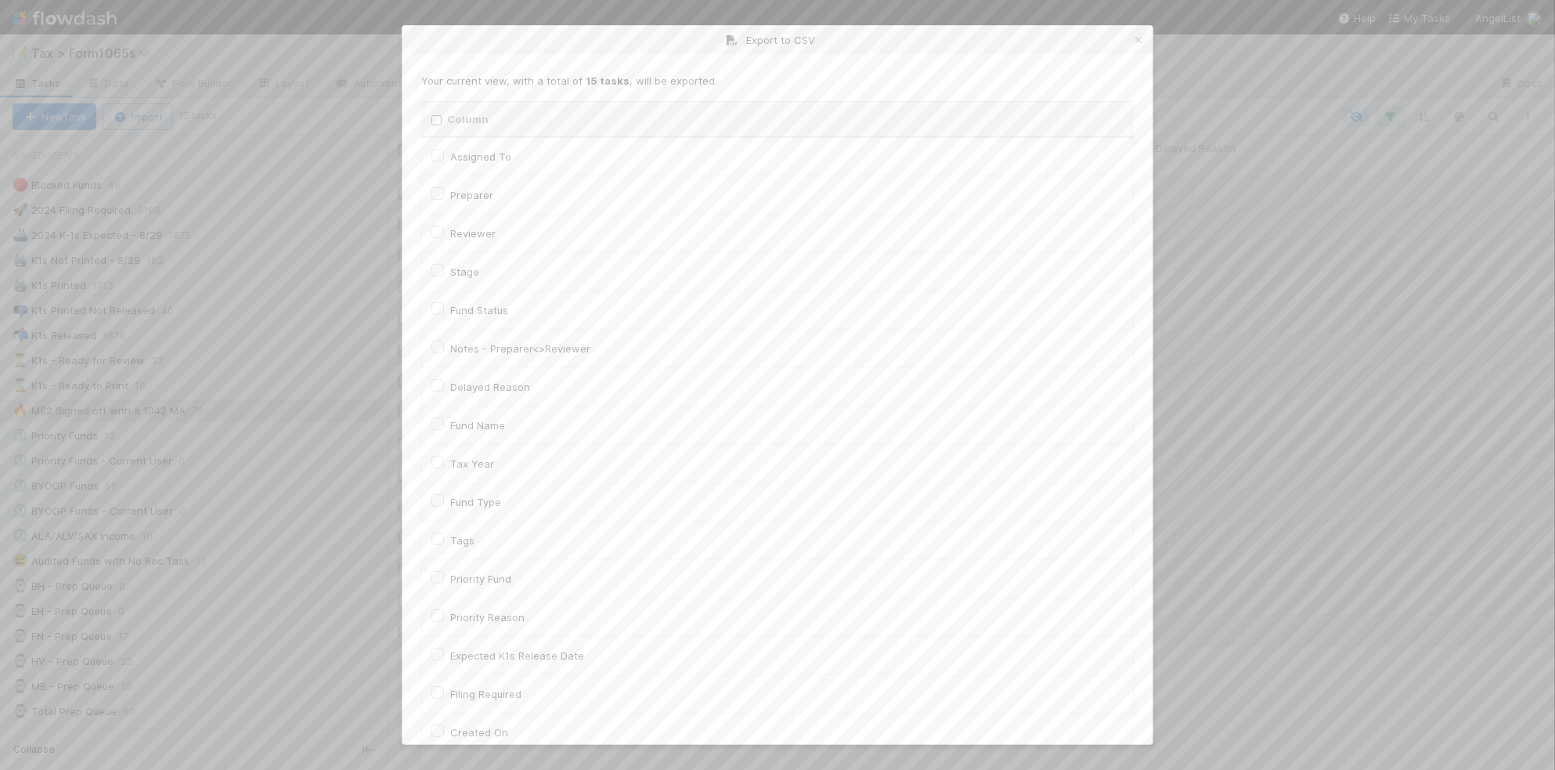
checkbox input "false"
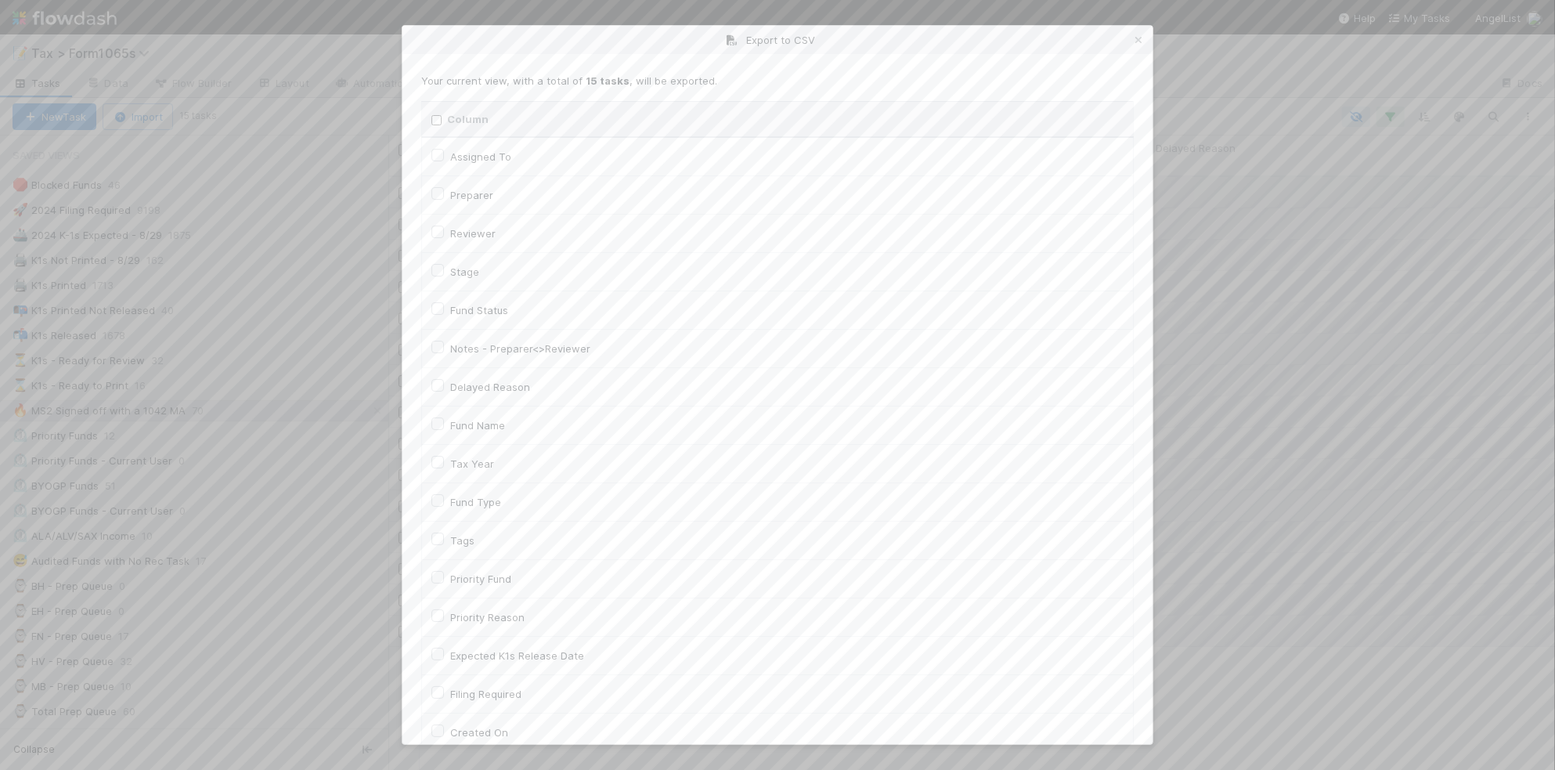
checkbox input "false"
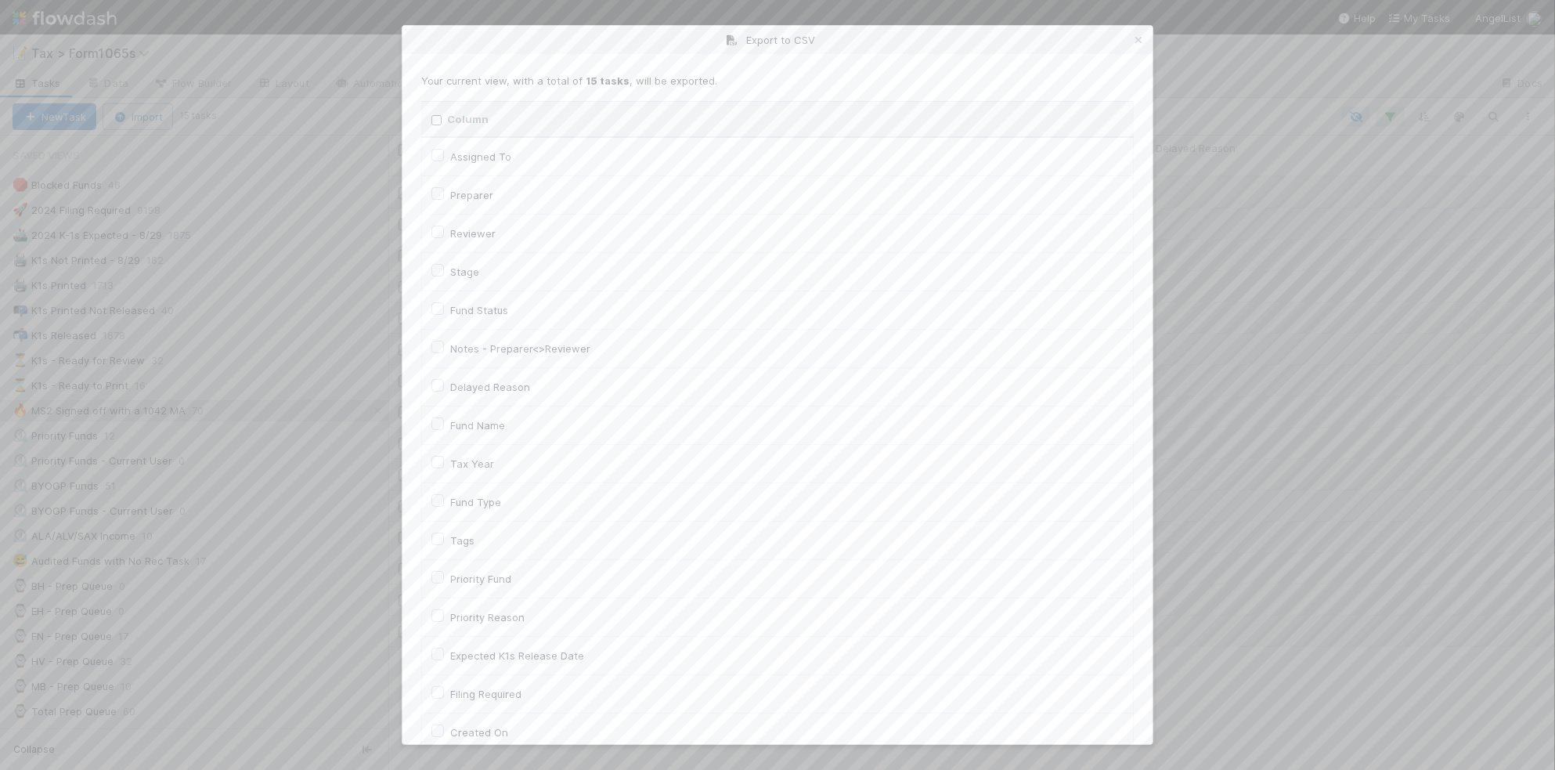
checkbox input "false"
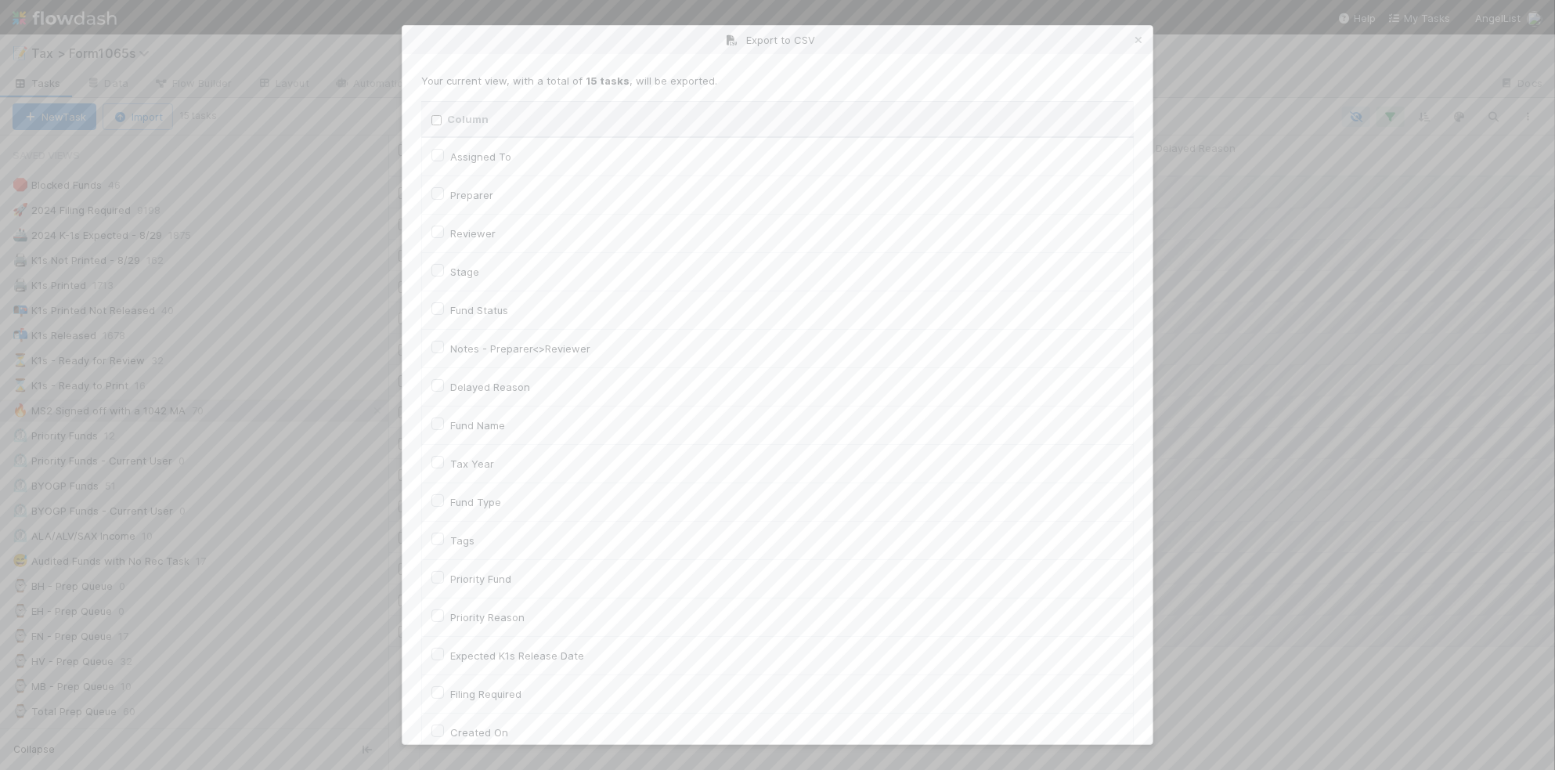
checkbox input "false"
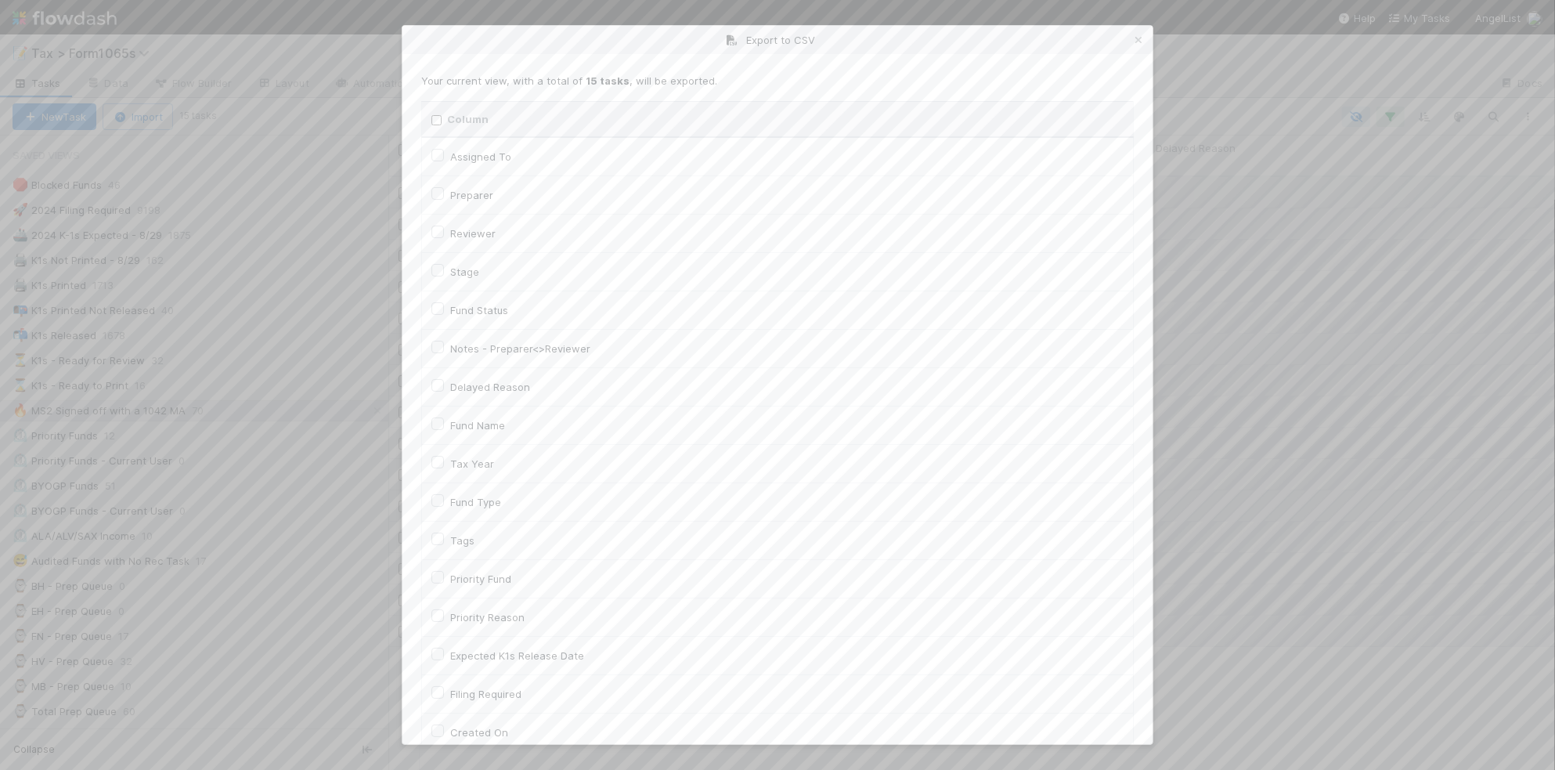
checkbox input "false"
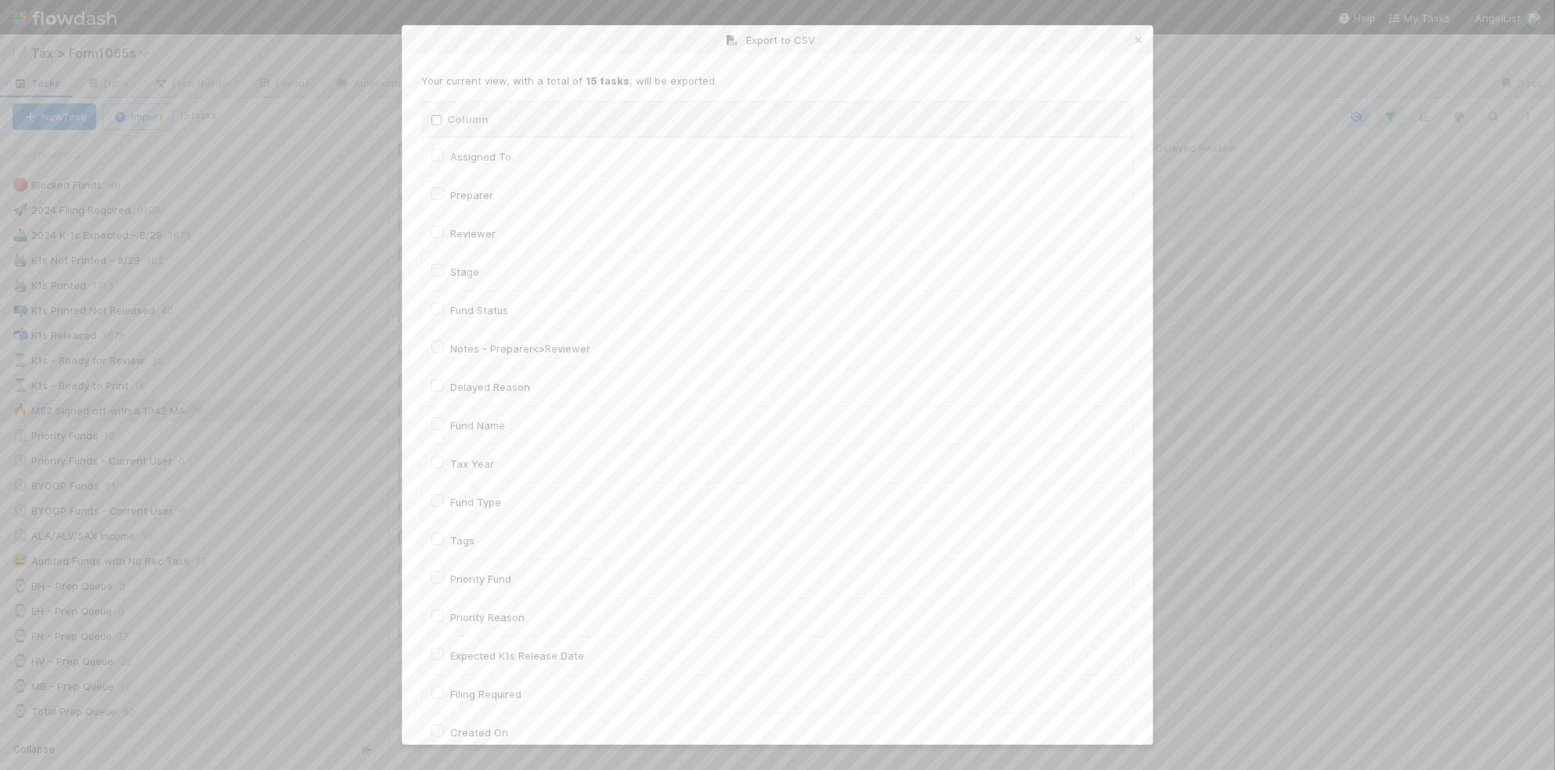
checkbox input "false"
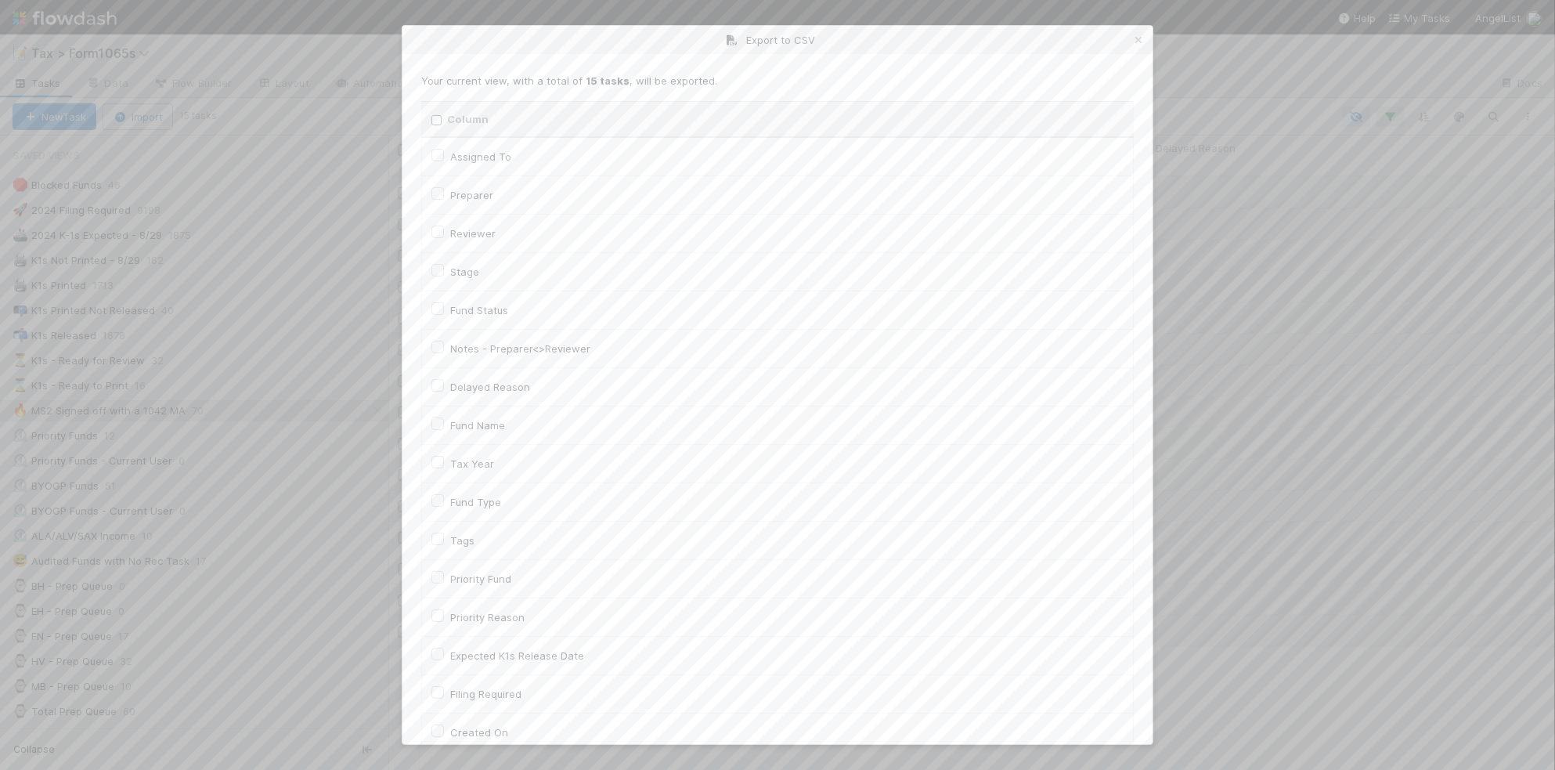
checkbox input "false"
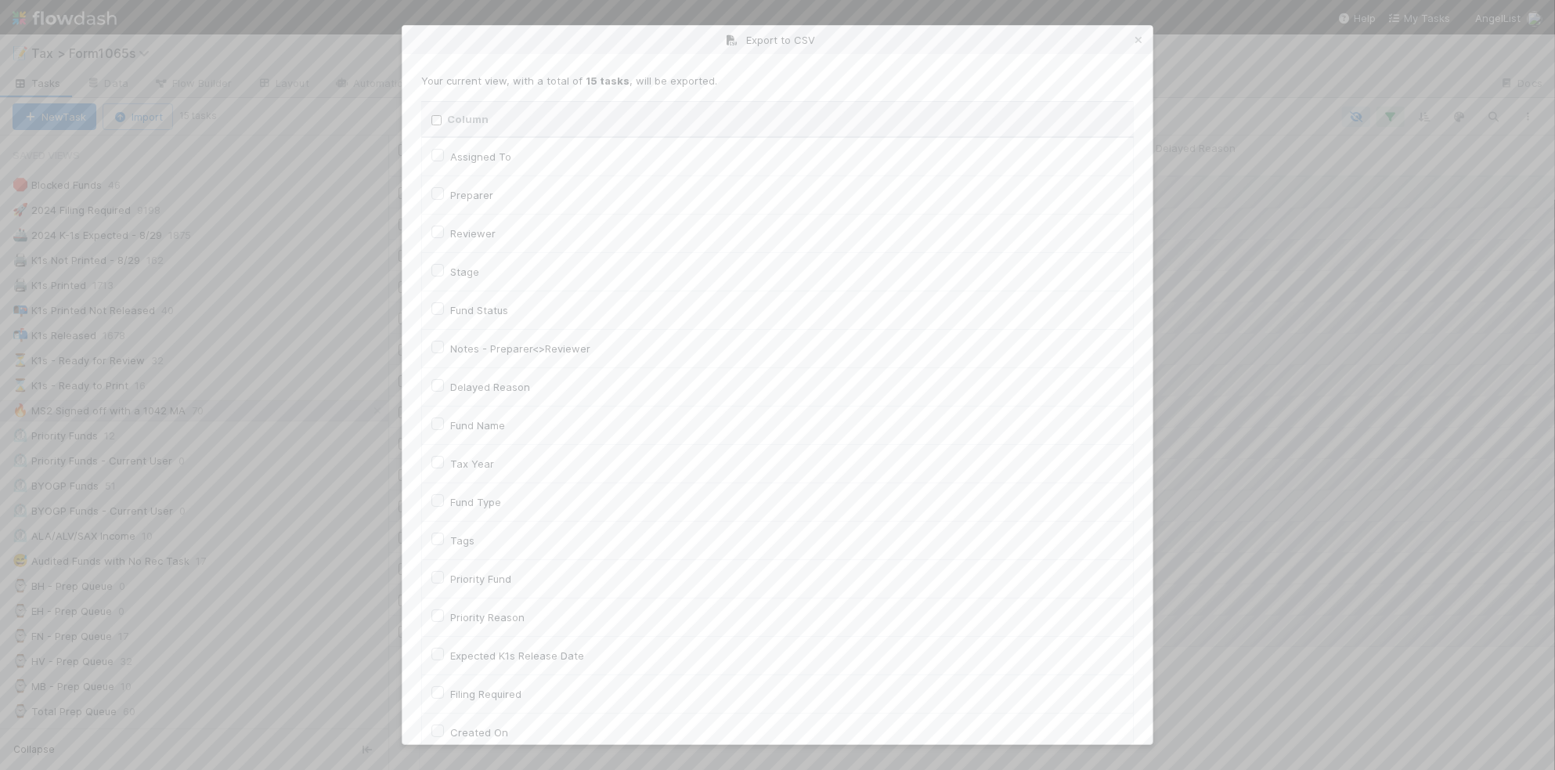
checkbox input "false"
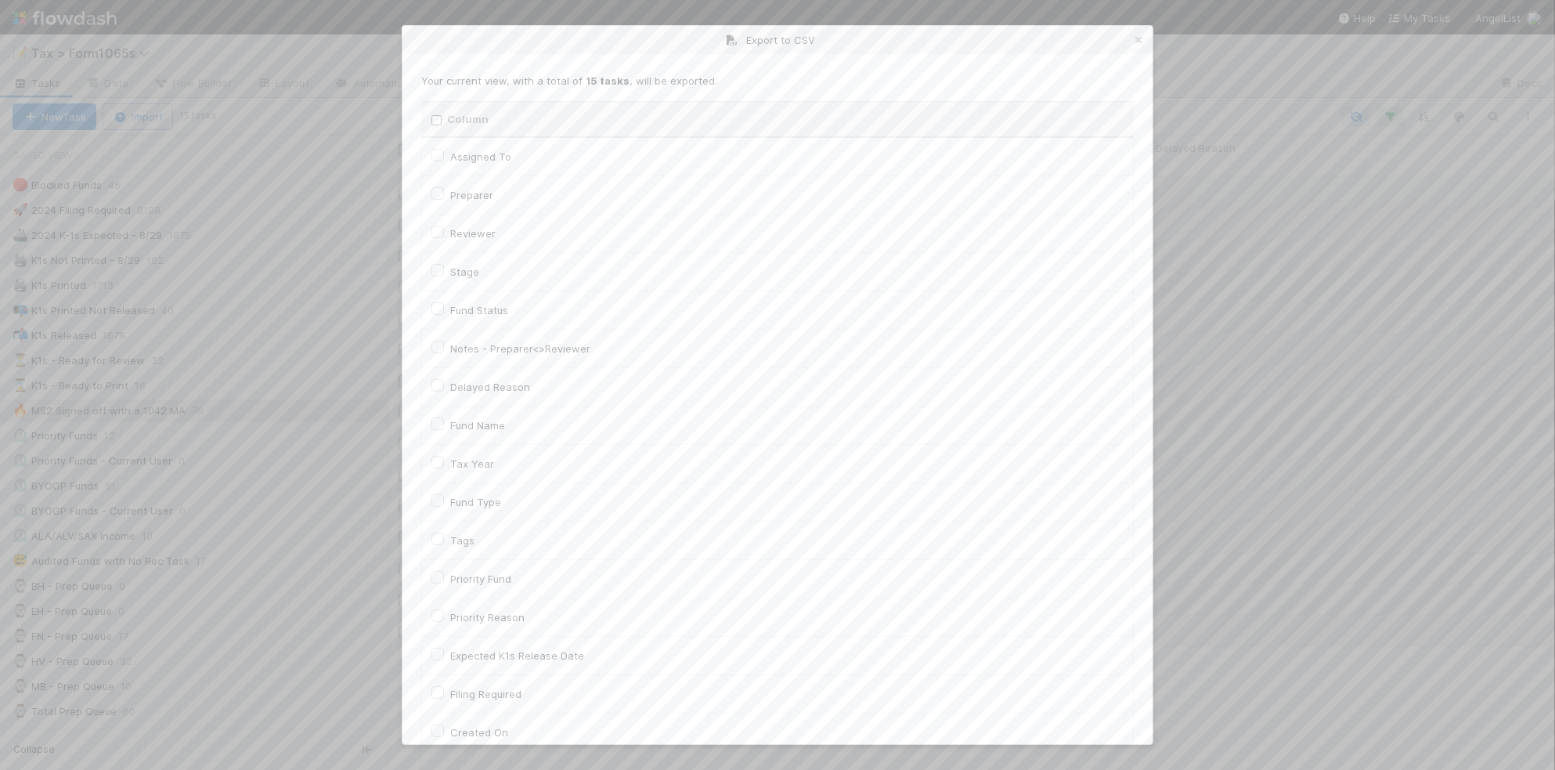
checkbox input "false"
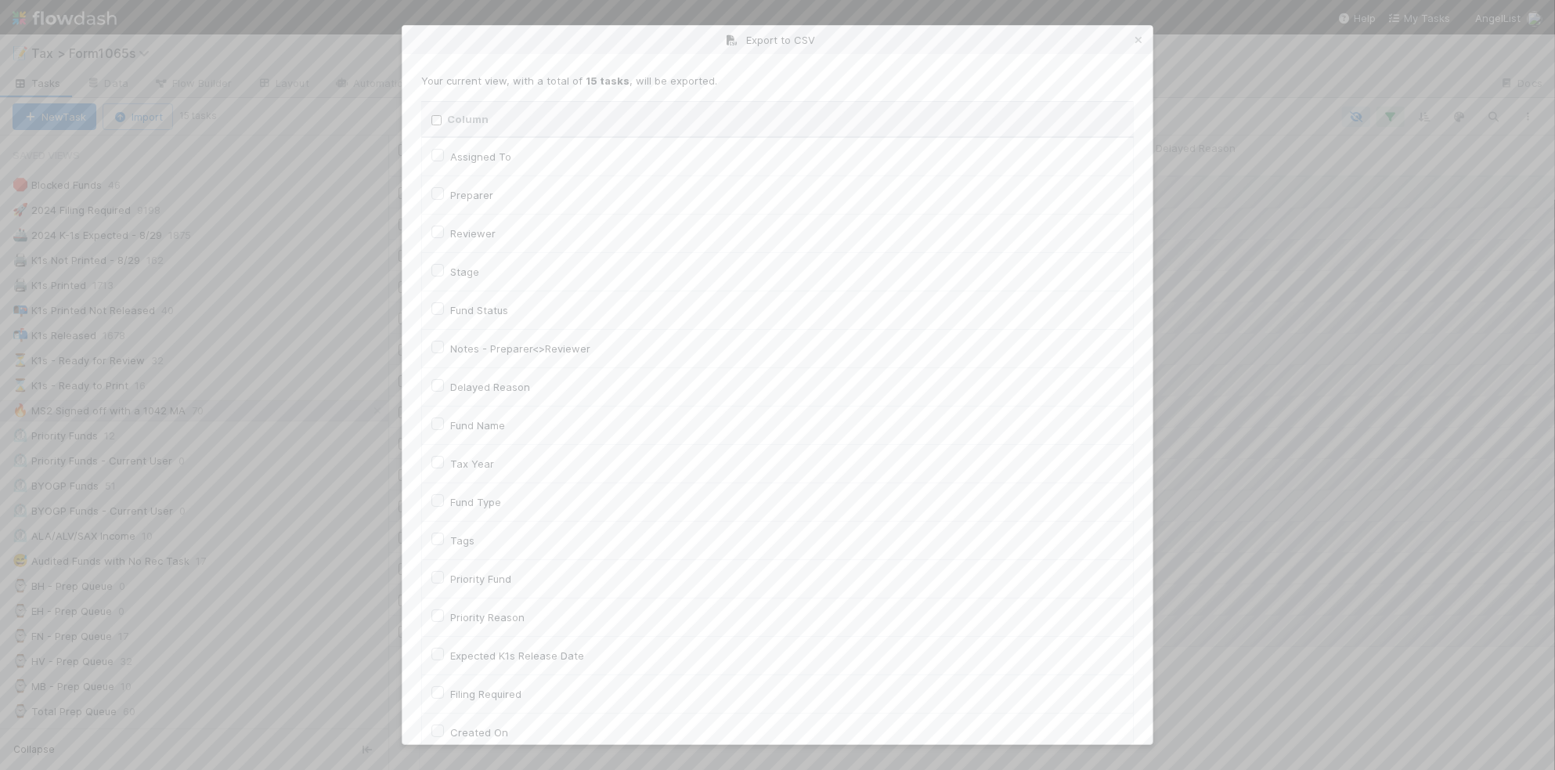
checkbox input "false"
checkbox URL "false"
click at [486, 439] on td "Fund Name" at bounding box center [778, 425] width 712 height 38
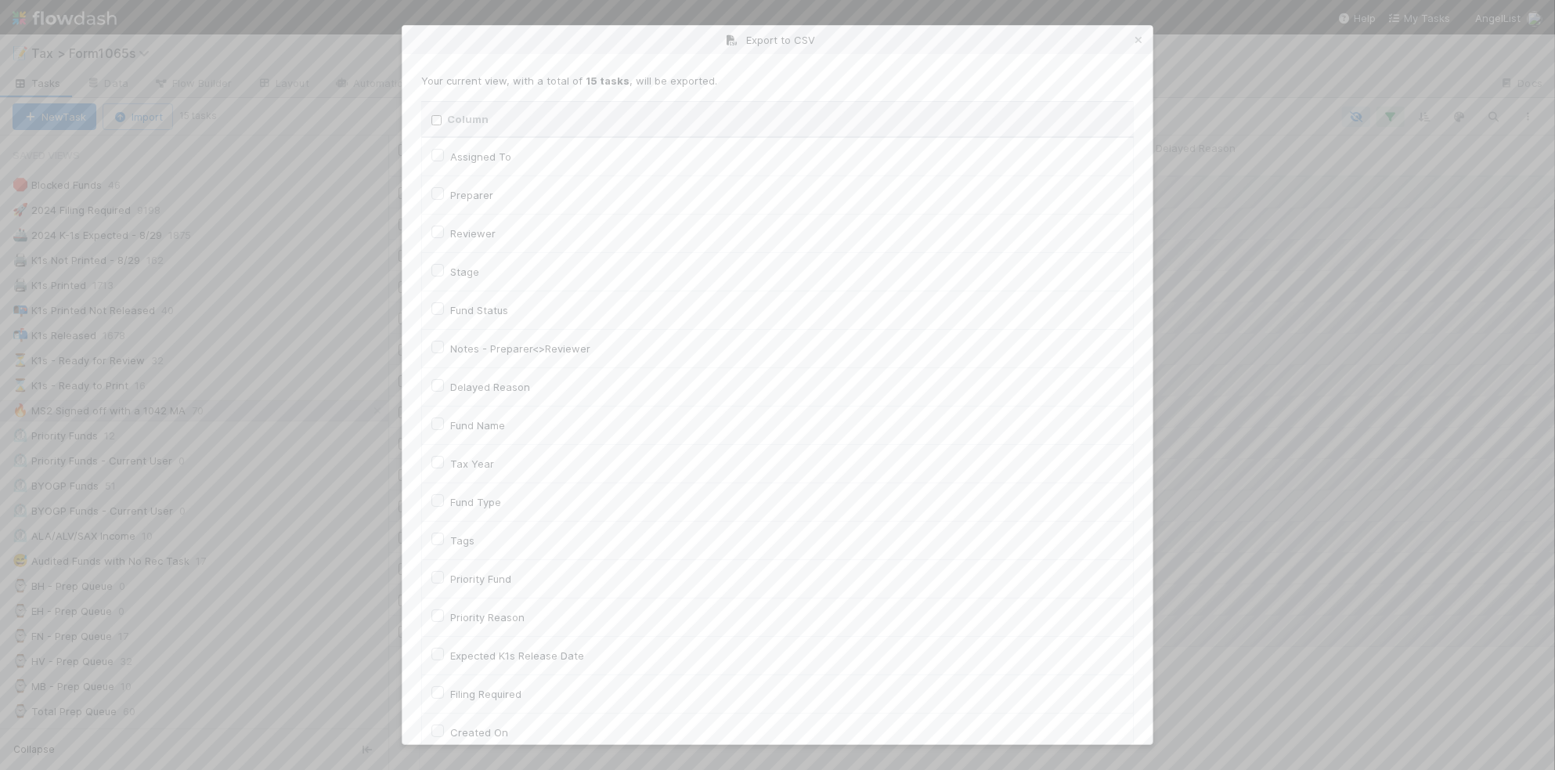
click at [486, 432] on label "Fund Name" at bounding box center [477, 425] width 55 height 19
click at [444, 430] on input "Fund Name" at bounding box center [438, 423] width 13 height 14
checkbox input "true"
click at [486, 437] on td "Fund Name" at bounding box center [778, 425] width 712 height 38
click at [482, 468] on label "Tax Year" at bounding box center [472, 463] width 44 height 19
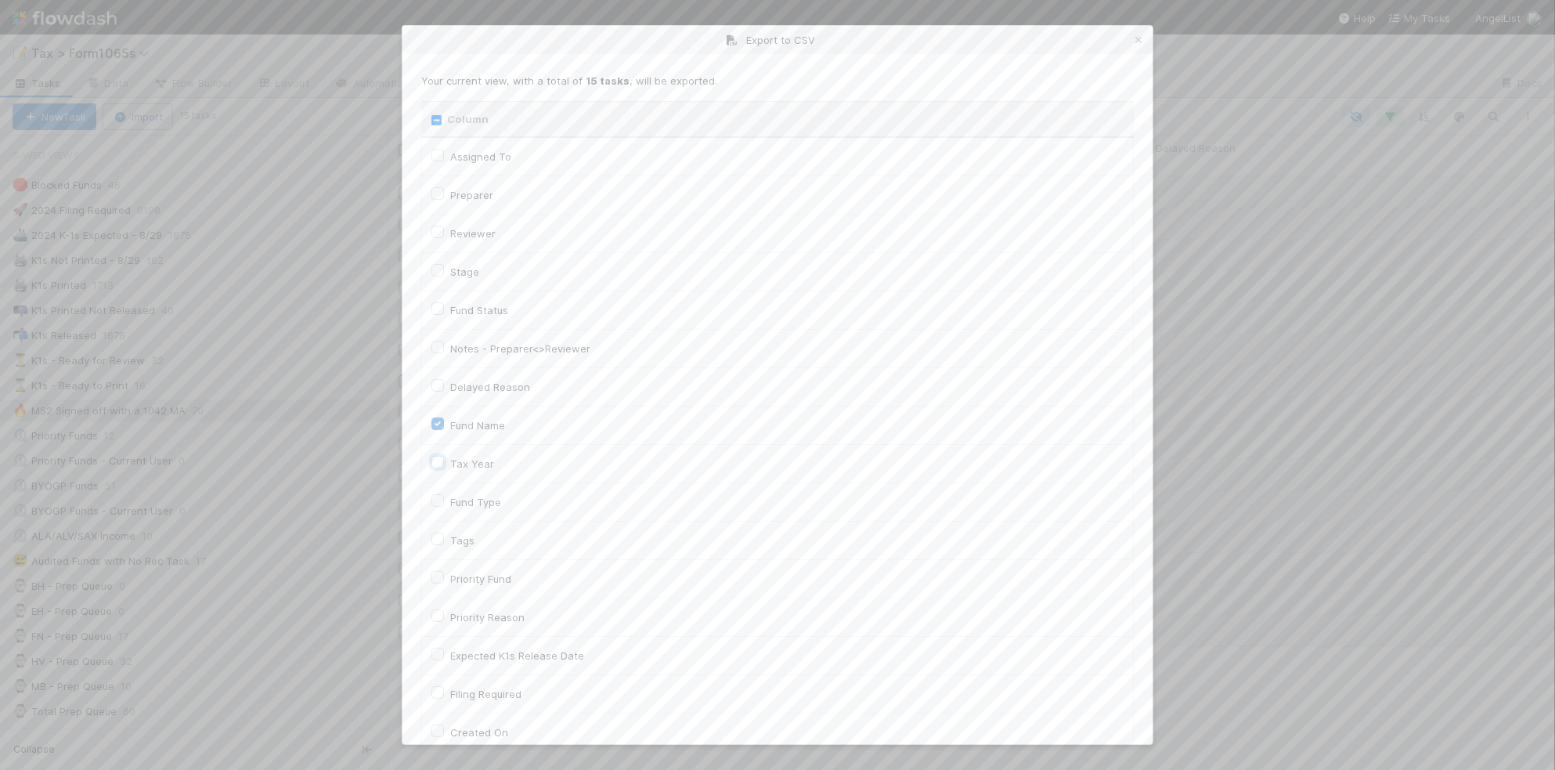
click at [444, 468] on input "Tax Year" at bounding box center [438, 461] width 13 height 14
checkbox input "true"
click at [461, 648] on label "Llc Id" at bounding box center [462, 647] width 25 height 19
click at [444, 648] on input "Llc Id" at bounding box center [438, 645] width 13 height 14
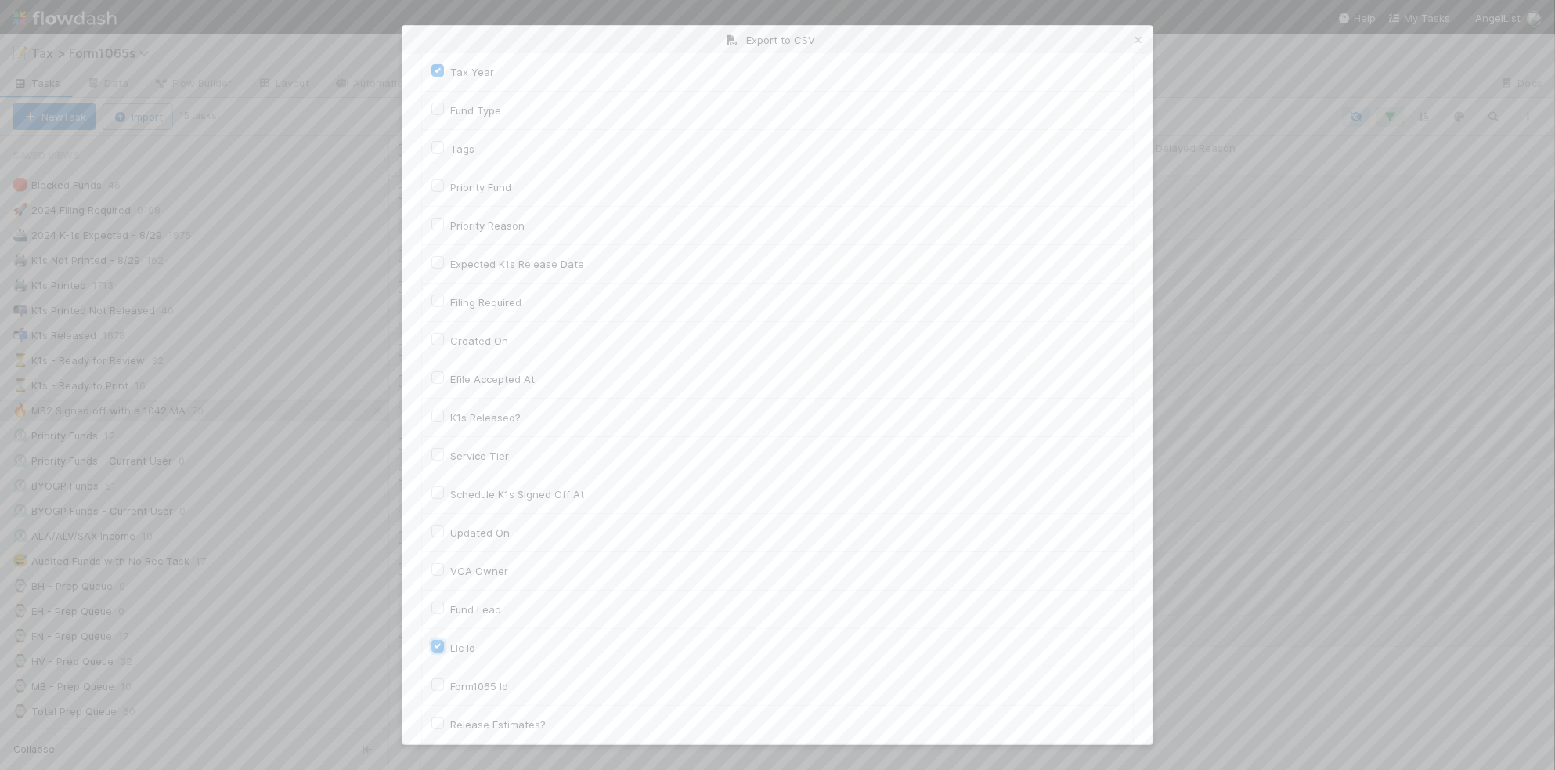
checkbox input "true"
click at [507, 432] on div "Fund Name" at bounding box center [778, 425] width 692 height 19
click at [488, 428] on label "Fund Name" at bounding box center [477, 425] width 55 height 19
click at [444, 428] on input "Fund Name" at bounding box center [438, 423] width 13 height 14
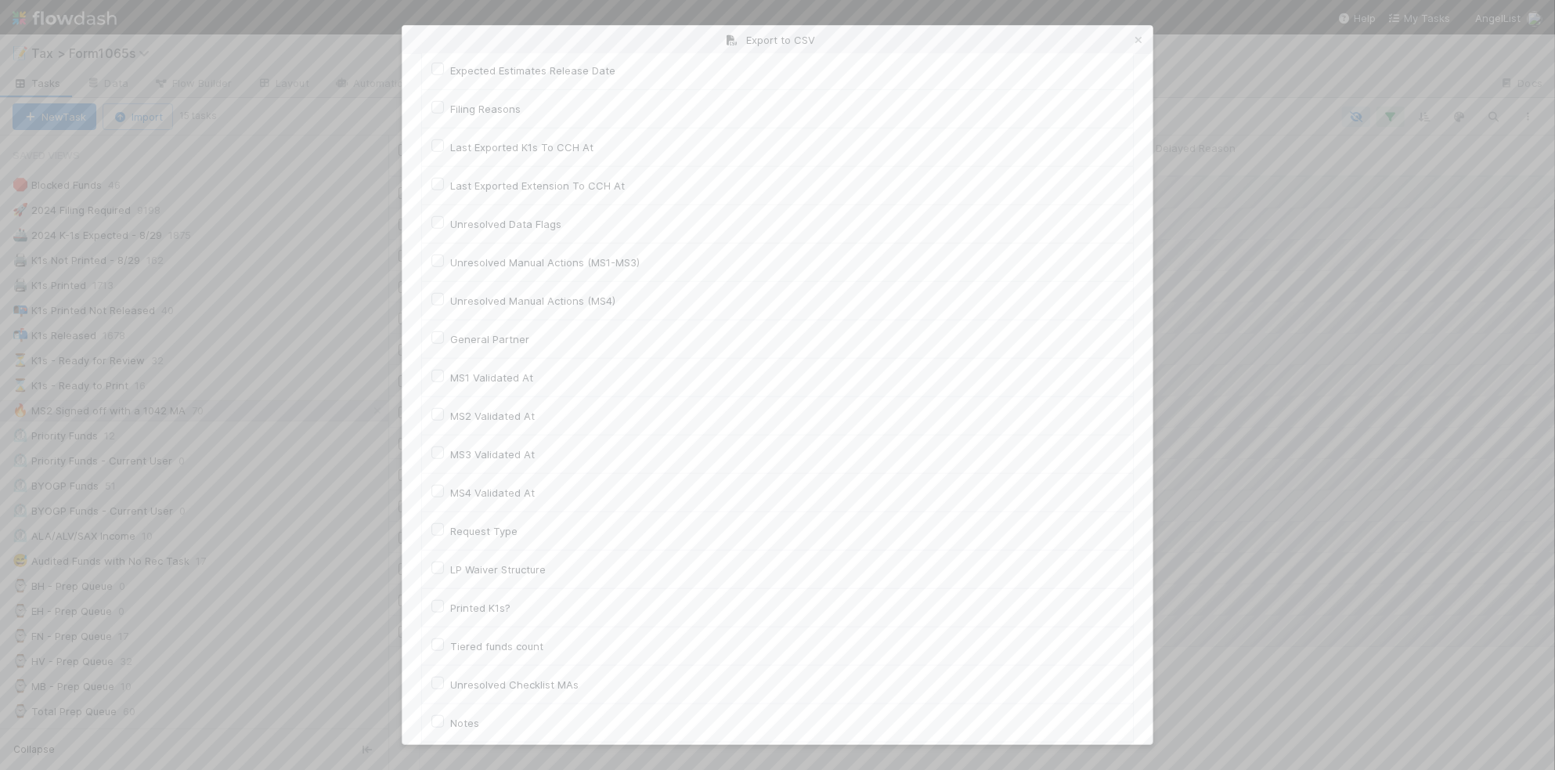
scroll to position [2151, 0]
click at [462, 710] on button "Generate CSV" at bounding box center [467, 712] width 92 height 27
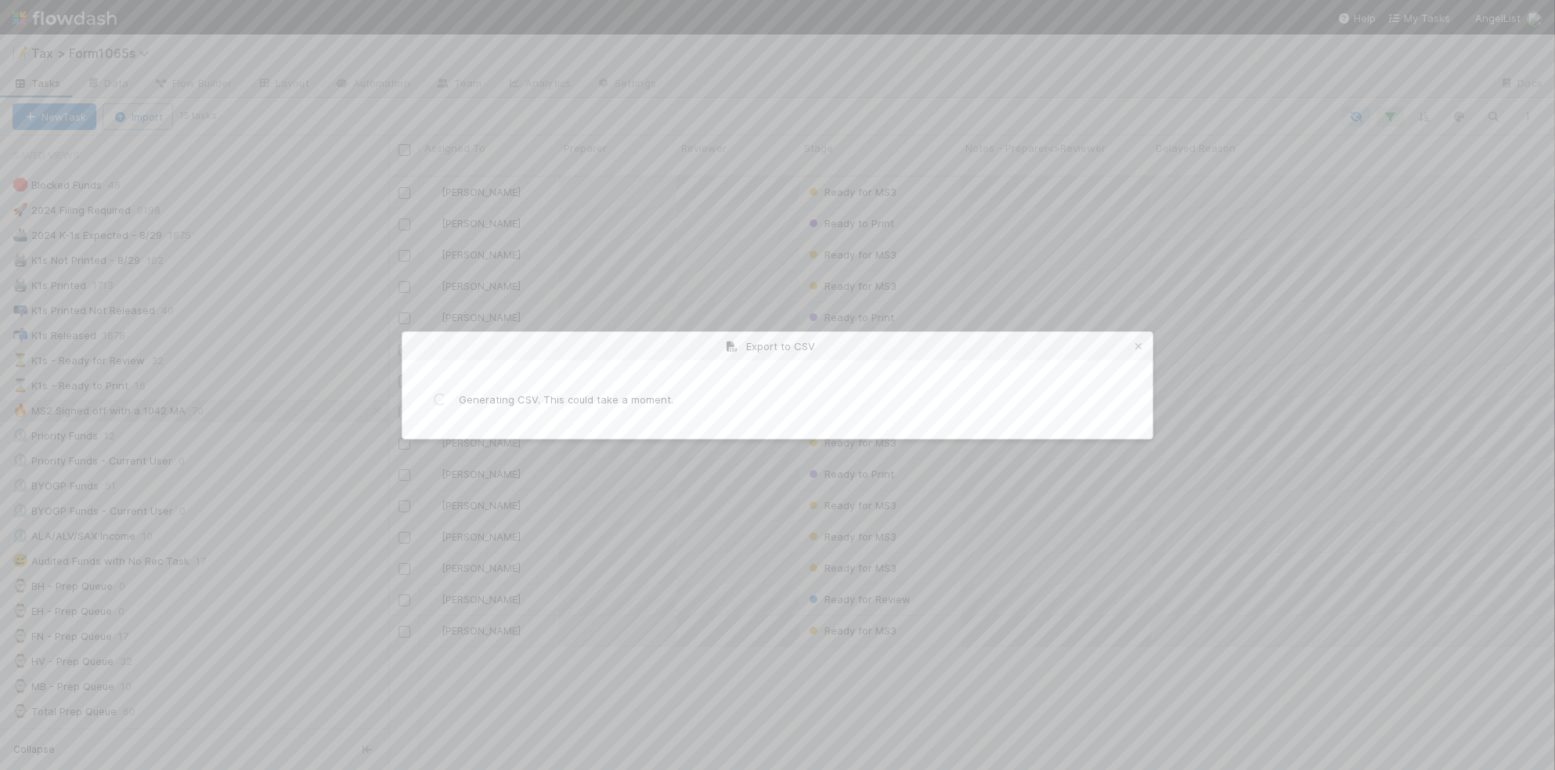
scroll to position [0, 0]
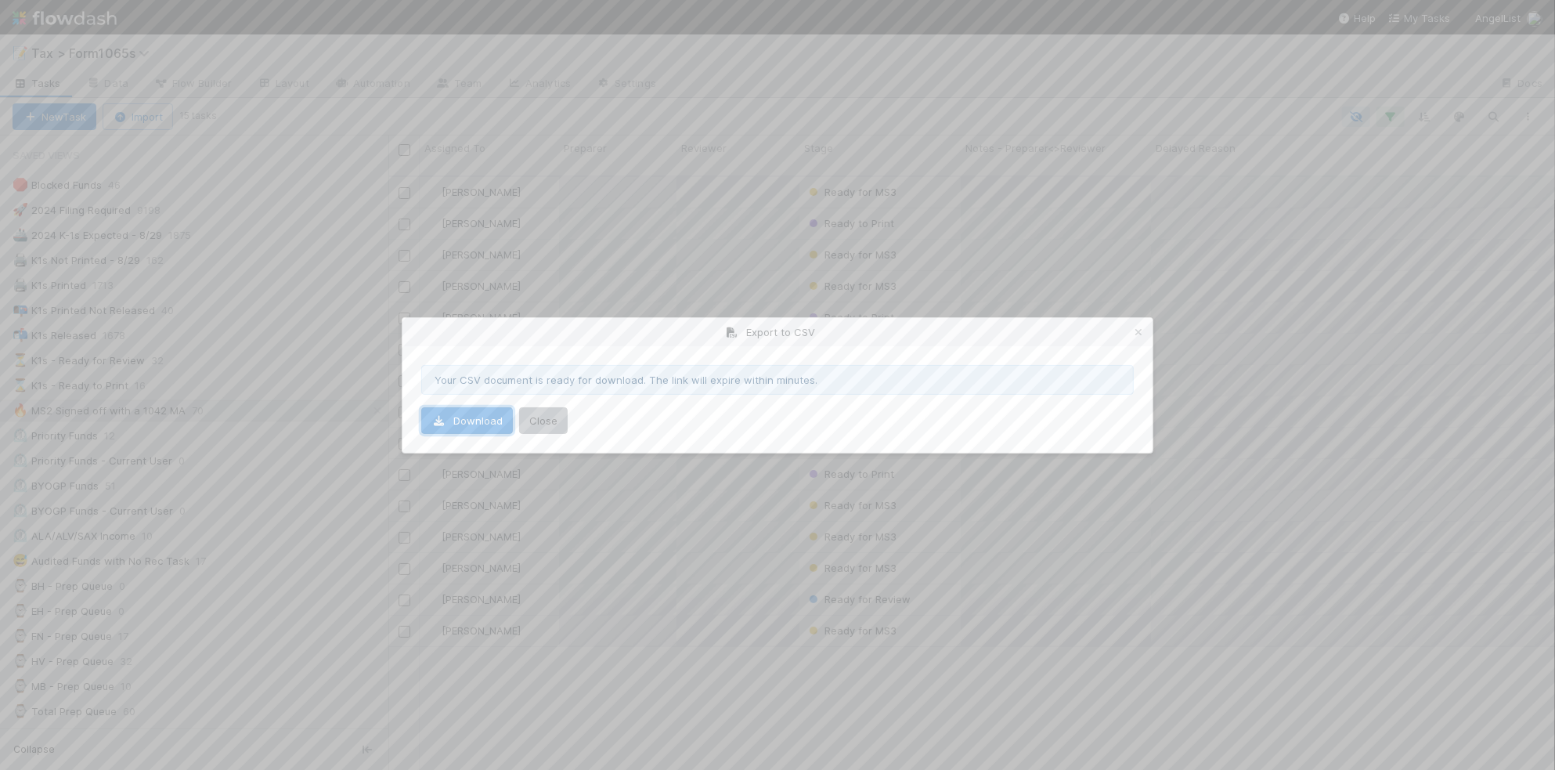
click at [468, 424] on link "Download" at bounding box center [467, 420] width 92 height 27
drag, startPoint x: 1141, startPoint y: 323, endPoint x: 20, endPoint y: 541, distance: 1141.8
click at [1141, 324] on link at bounding box center [1139, 332] width 16 height 16
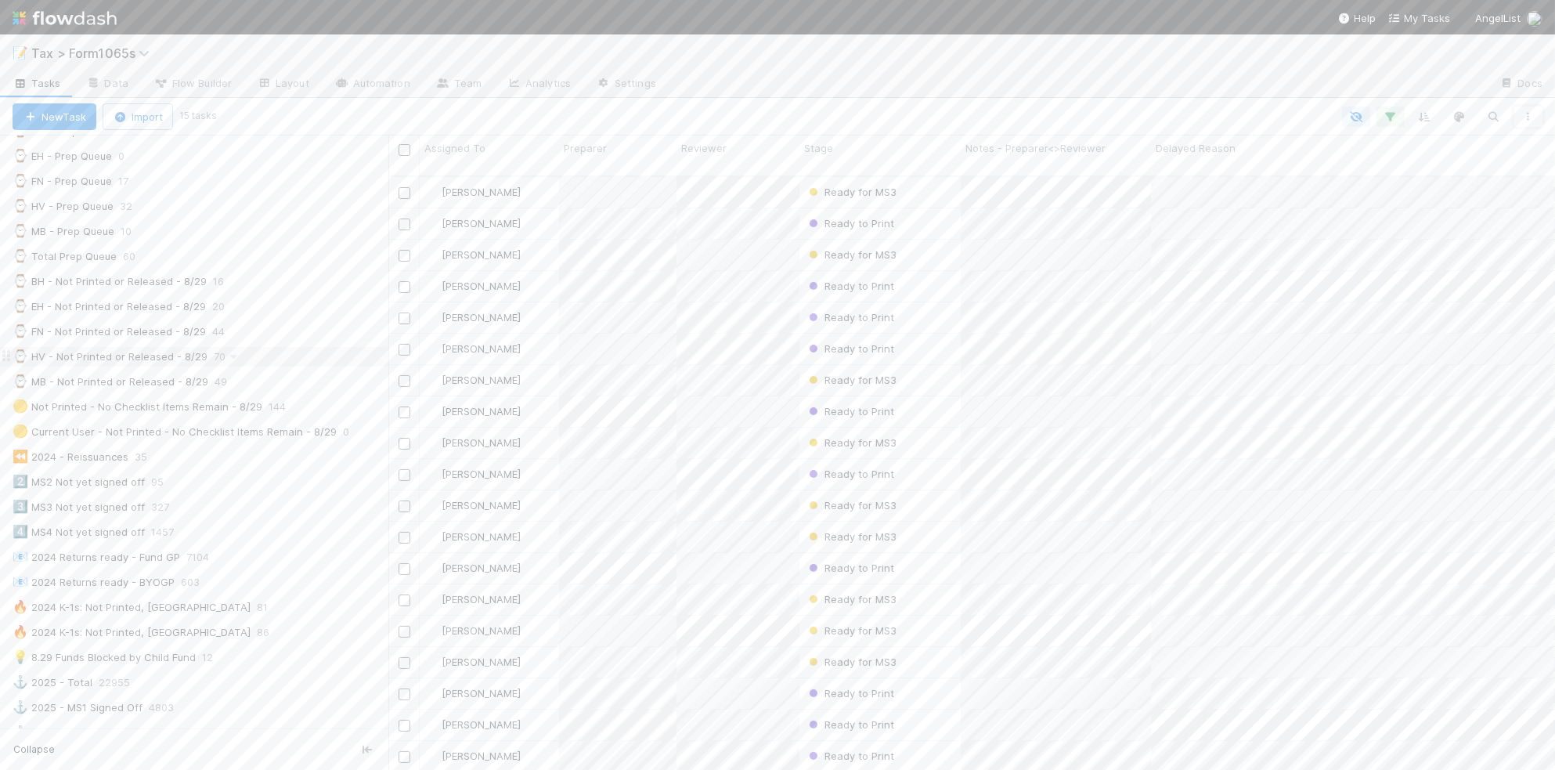
scroll to position [489, 0]
click at [296, 633] on div "💡 8.29 Funds Blocked by Child Fund 12" at bounding box center [201, 623] width 376 height 20
click at [1046, 565] on div at bounding box center [777, 385] width 1555 height 770
click at [1048, 557] on div "Michael Binck Blocked - Internal 8/27/25, 8:01:38 PM 75 78 0 3 1 0 48 Helen Vo …" at bounding box center [971, 480] width 1167 height 606
click at [765, 682] on div "Michael Binck Blocked - Internal 8/27/25, 8:01:38 PM 75 78 0 3 1 0 48 Helen Vo …" at bounding box center [971, 480] width 1167 height 606
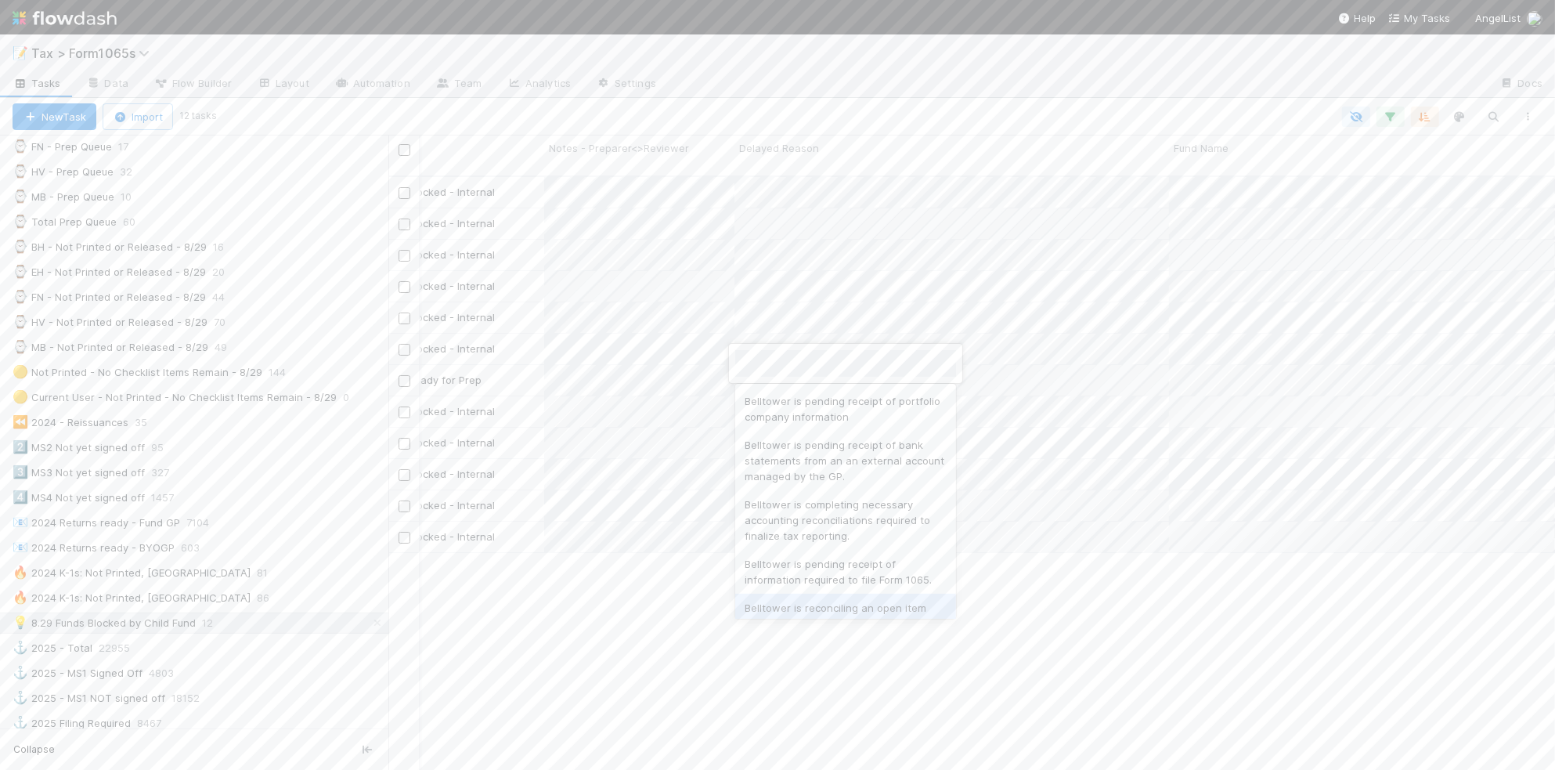
click at [1078, 676] on div at bounding box center [777, 385] width 1555 height 770
click at [1089, 624] on div "Michael Binck Blocked - Internal 8/27/25, 8:01:38 PM 75 78 0 3 1 0 48 Helen Vo …" at bounding box center [971, 480] width 1167 height 606
click at [1097, 600] on div "Michael Binck Blocked - Internal 8/27/25, 8:01:38 PM 75 78 0 3 1 0 48 Helen Vo …" at bounding box center [971, 480] width 1167 height 606
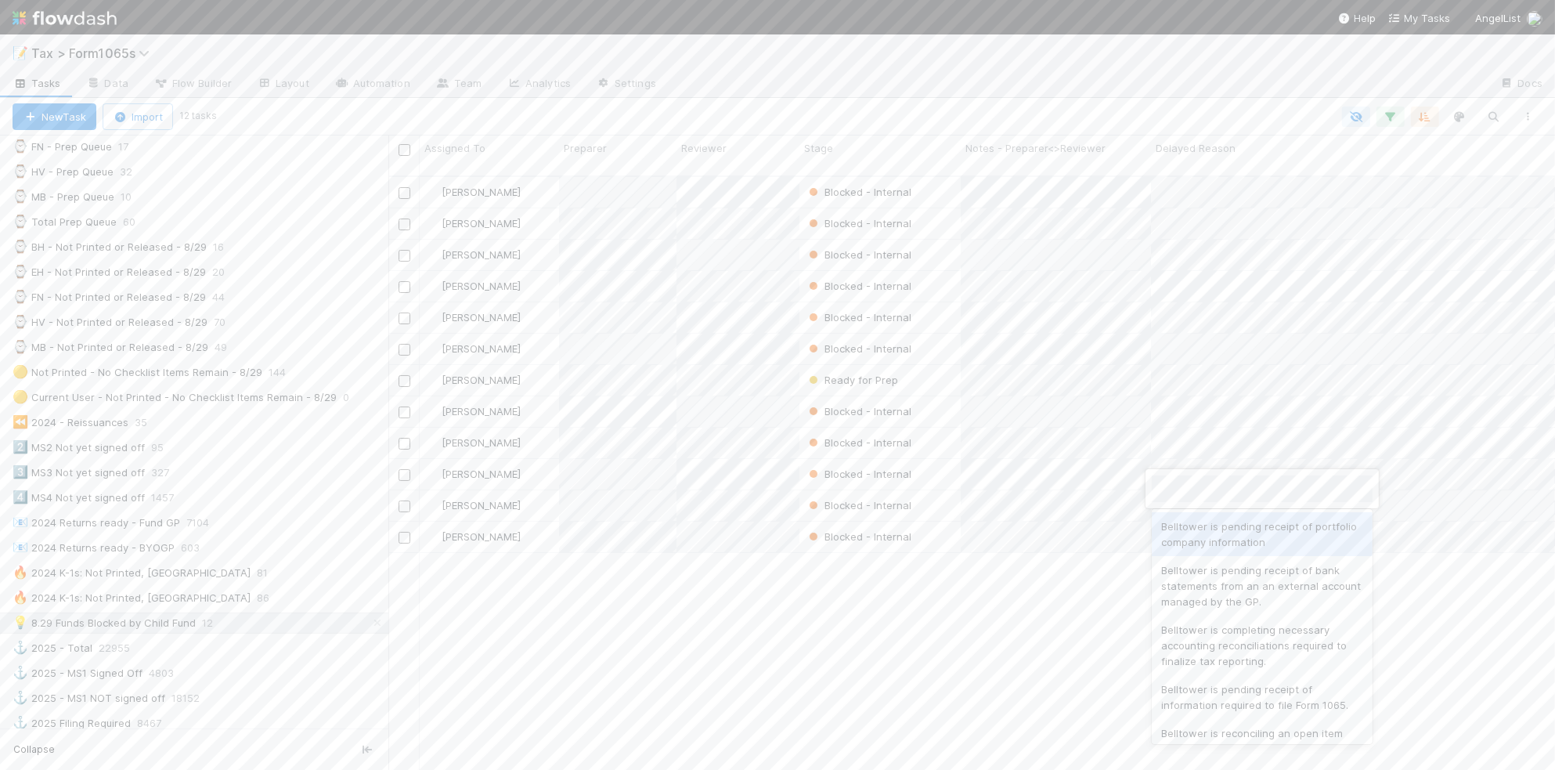
click at [1180, 533] on div "Belltower is pending receipt of portfolio company information" at bounding box center [1262, 534] width 221 height 44
click at [1188, 611] on div at bounding box center [777, 385] width 1555 height 770
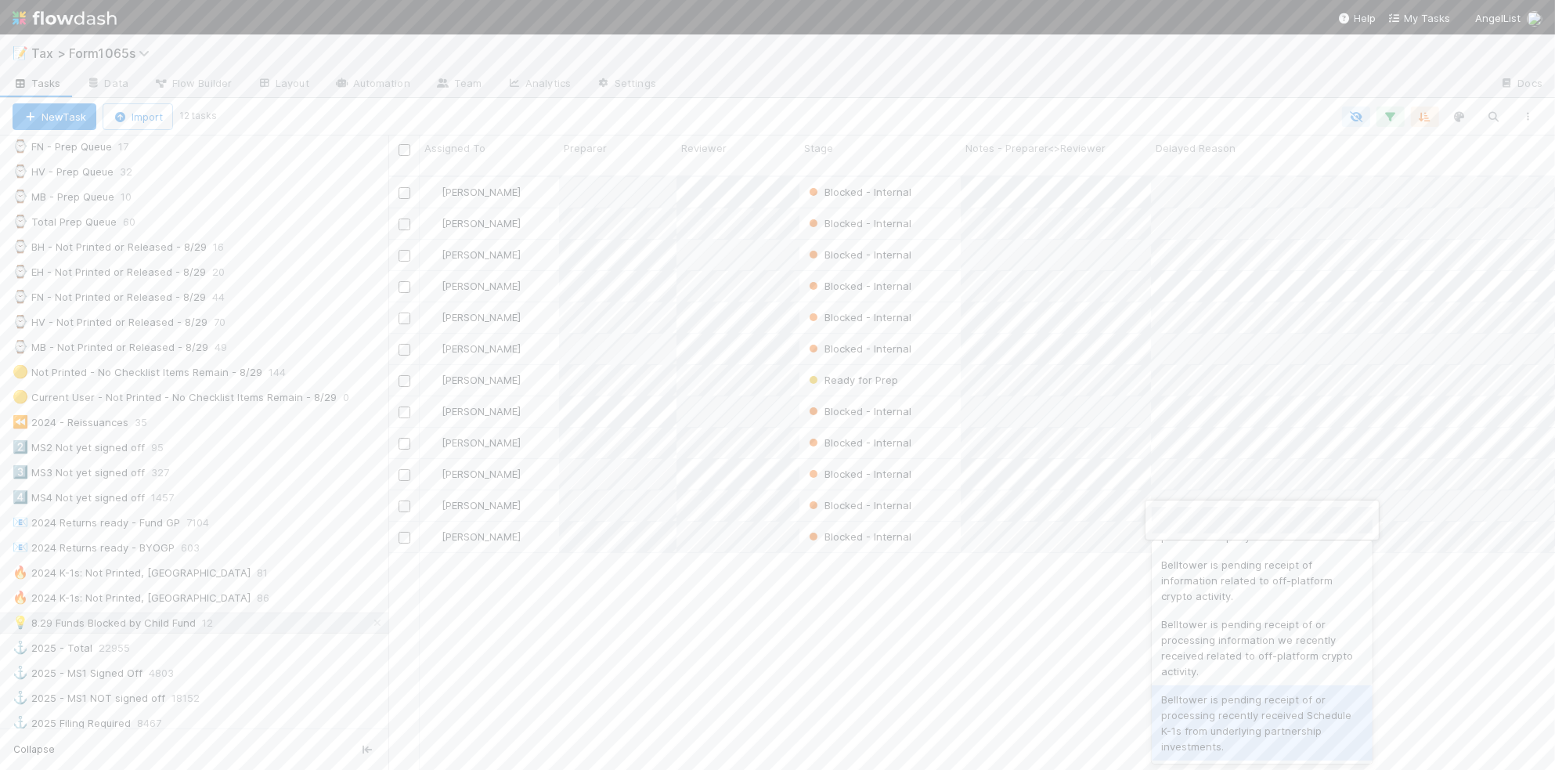
click at [1298, 707] on div "Belltower is pending receipt of or processing recently received Schedule K-1s f…" at bounding box center [1262, 722] width 221 height 75
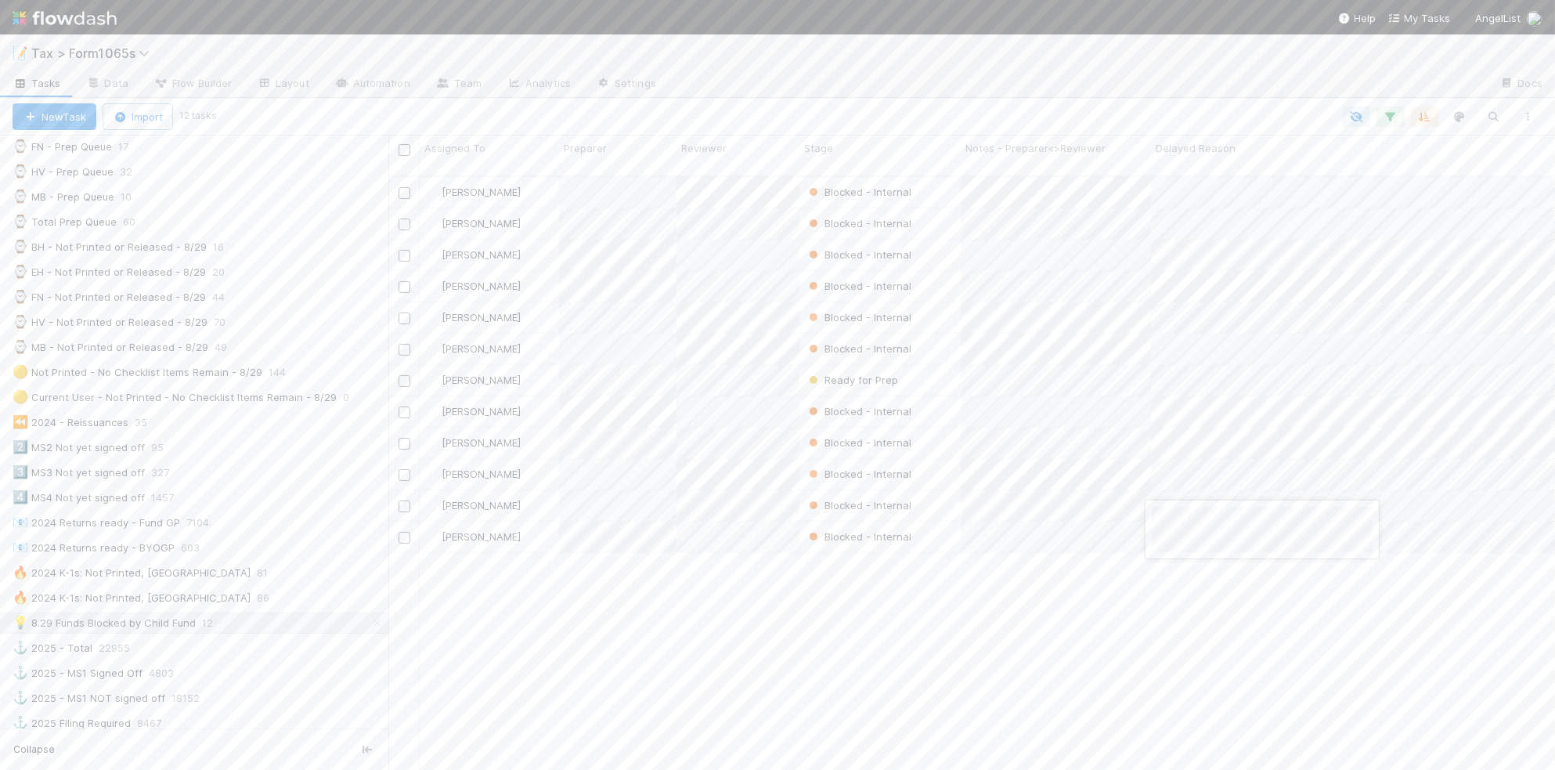
click at [1250, 652] on div at bounding box center [777, 385] width 1555 height 770
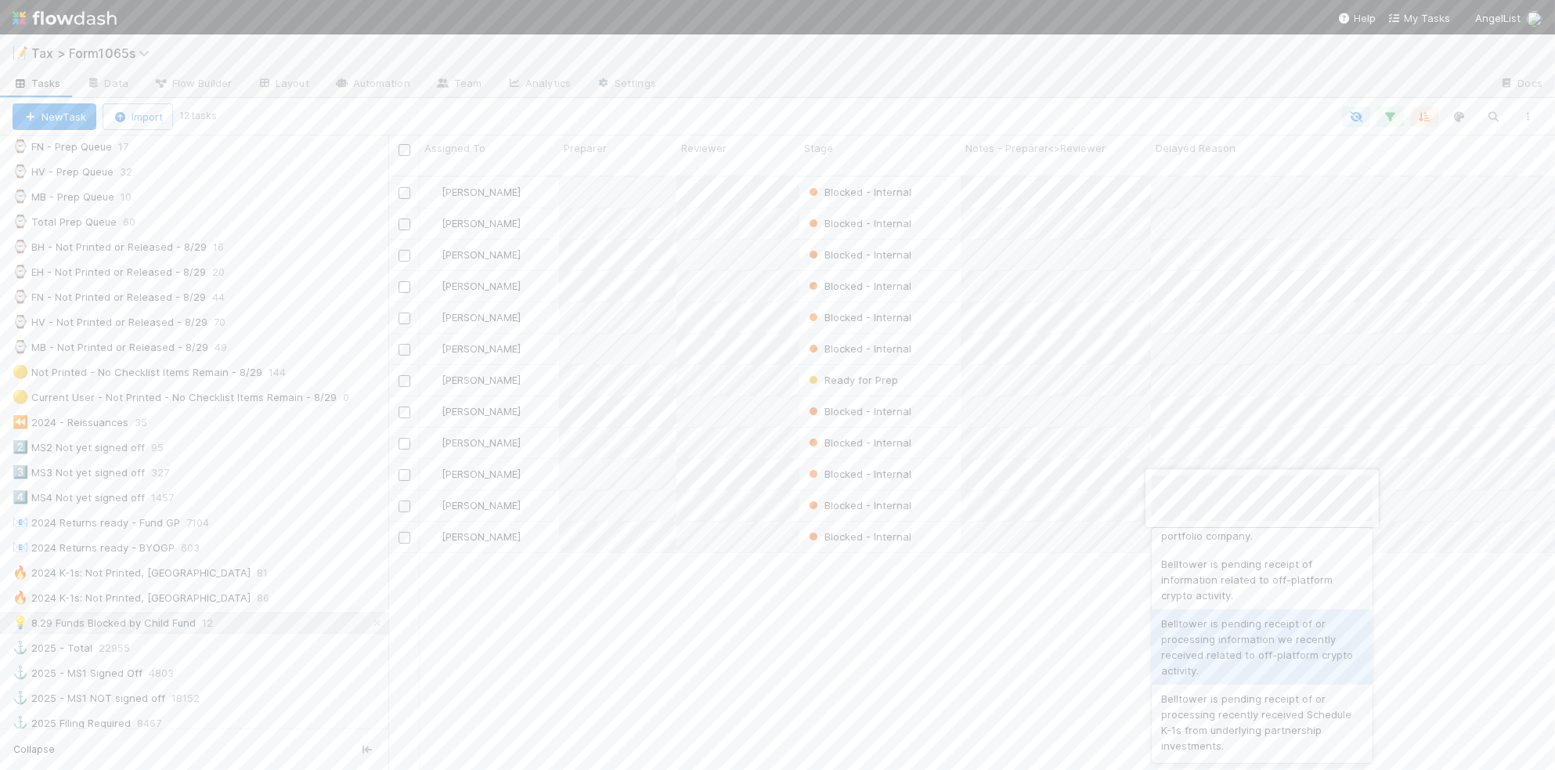
scroll to position [588, 0]
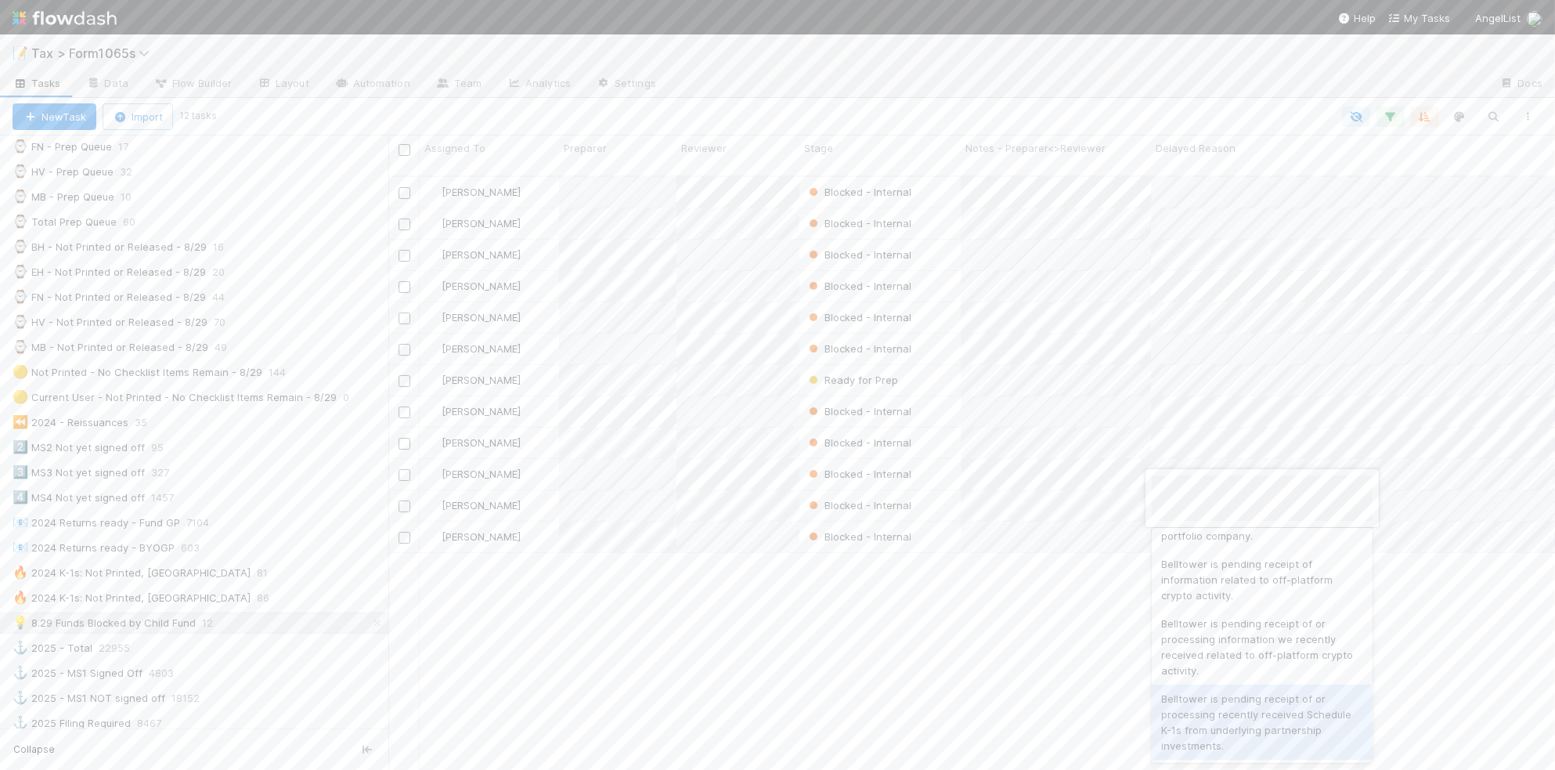
click at [1289, 740] on div "Belltower is pending receipt of or processing recently received Schedule K-1s f…" at bounding box center [1262, 721] width 221 height 75
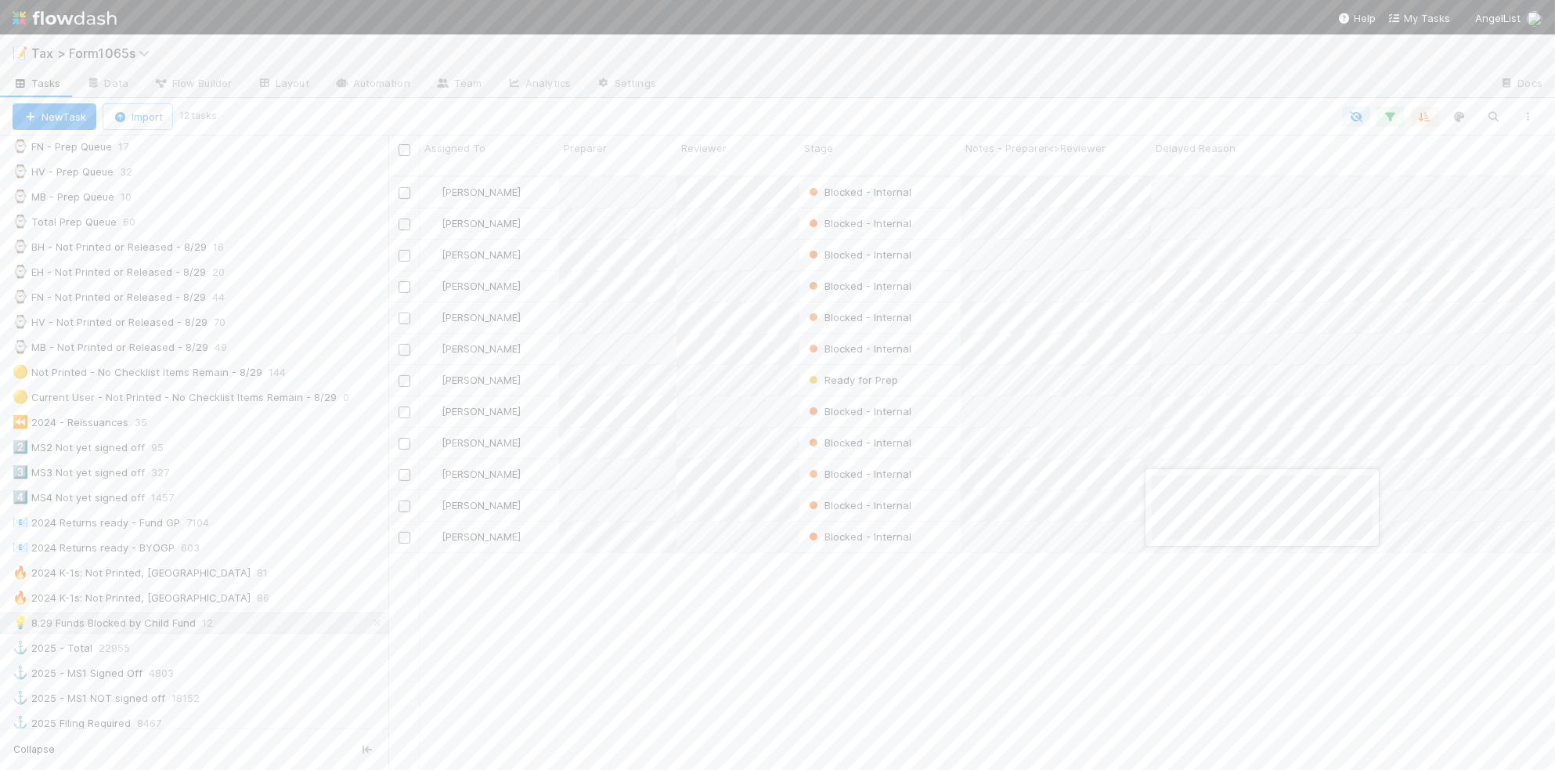
click at [1418, 670] on div at bounding box center [777, 385] width 1555 height 770
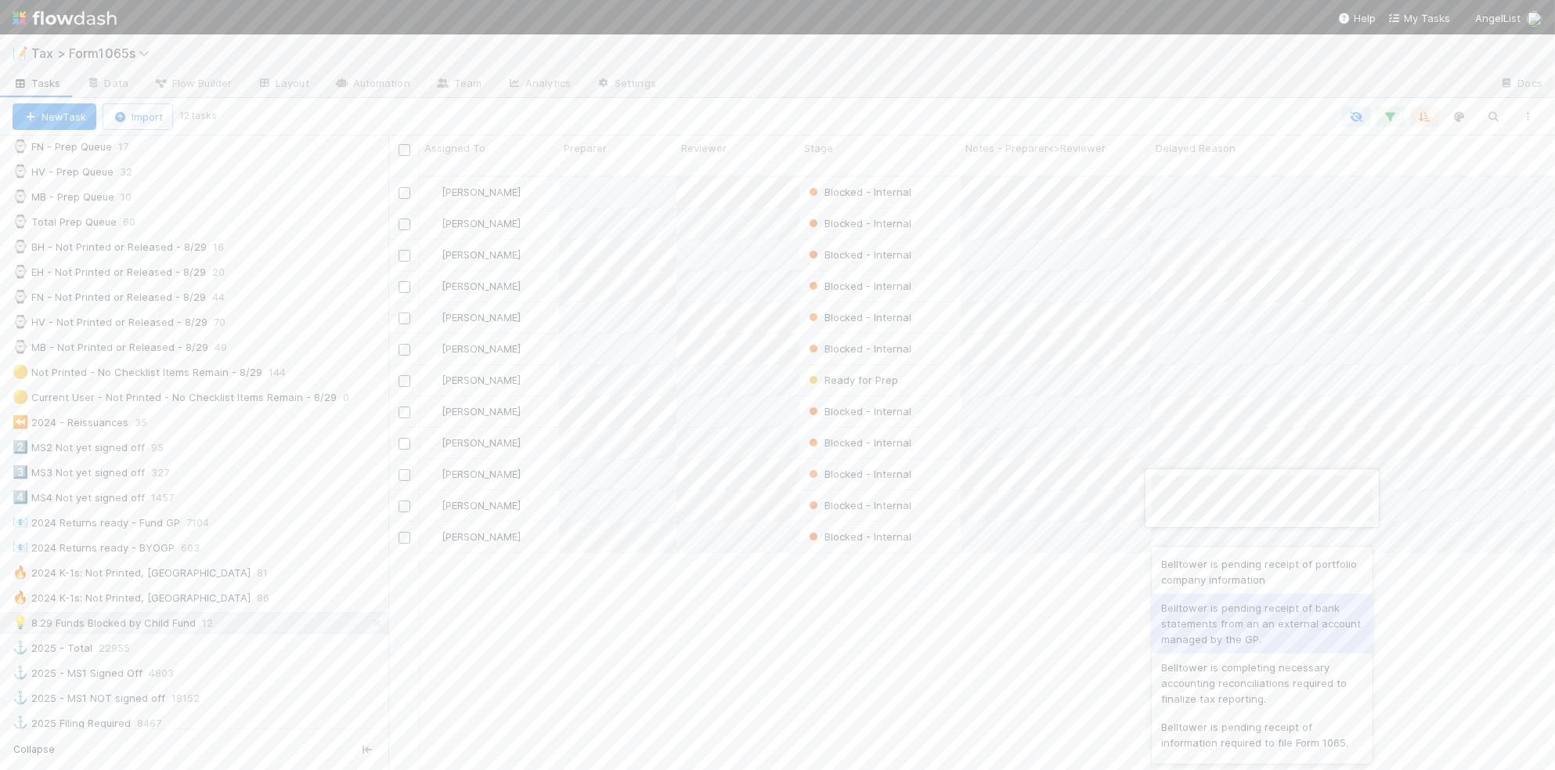
click at [1047, 619] on div at bounding box center [777, 385] width 1555 height 770
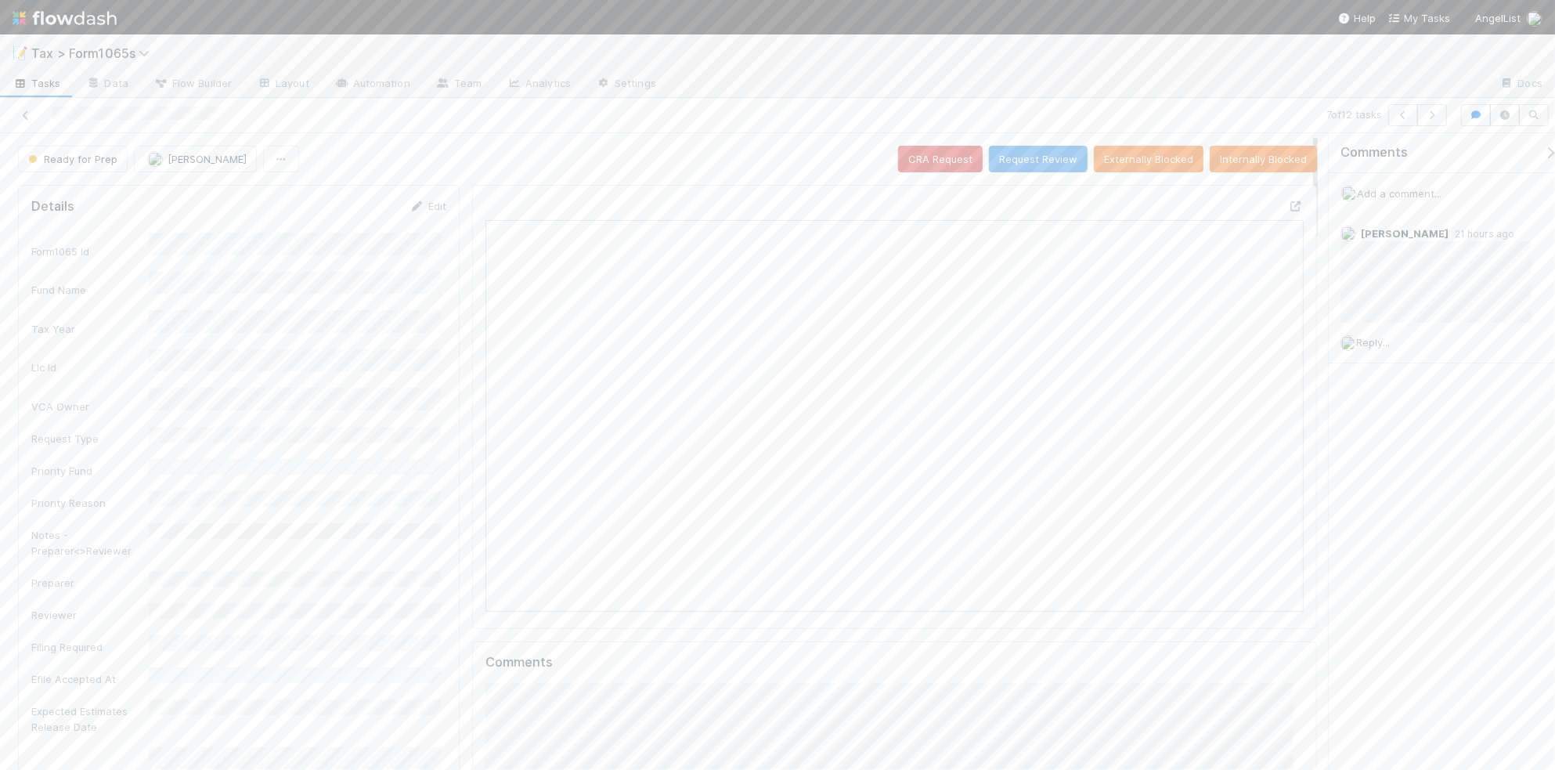
scroll to position [303, 793]
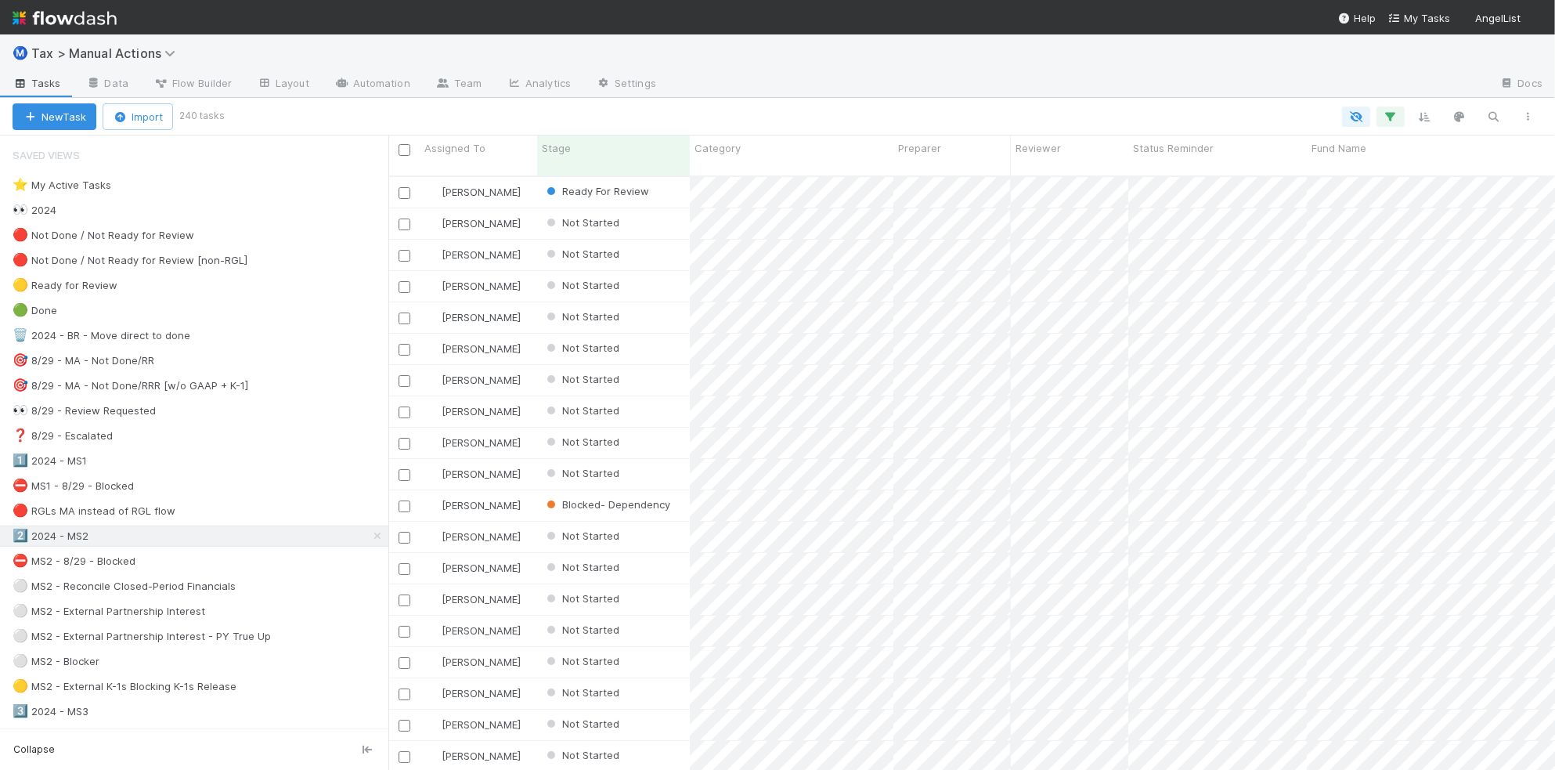
scroll to position [591, 1152]
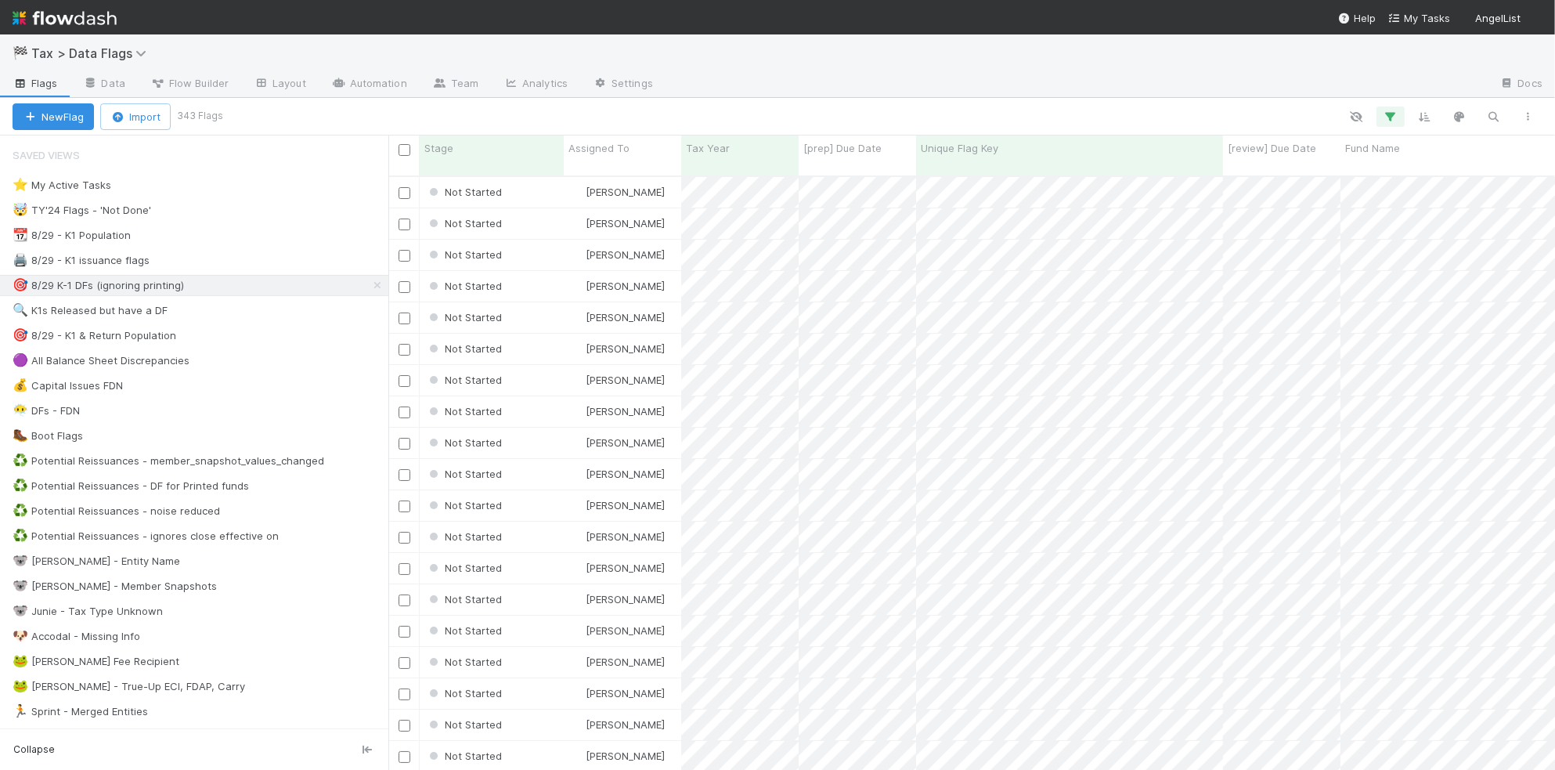
scroll to position [591, 1152]
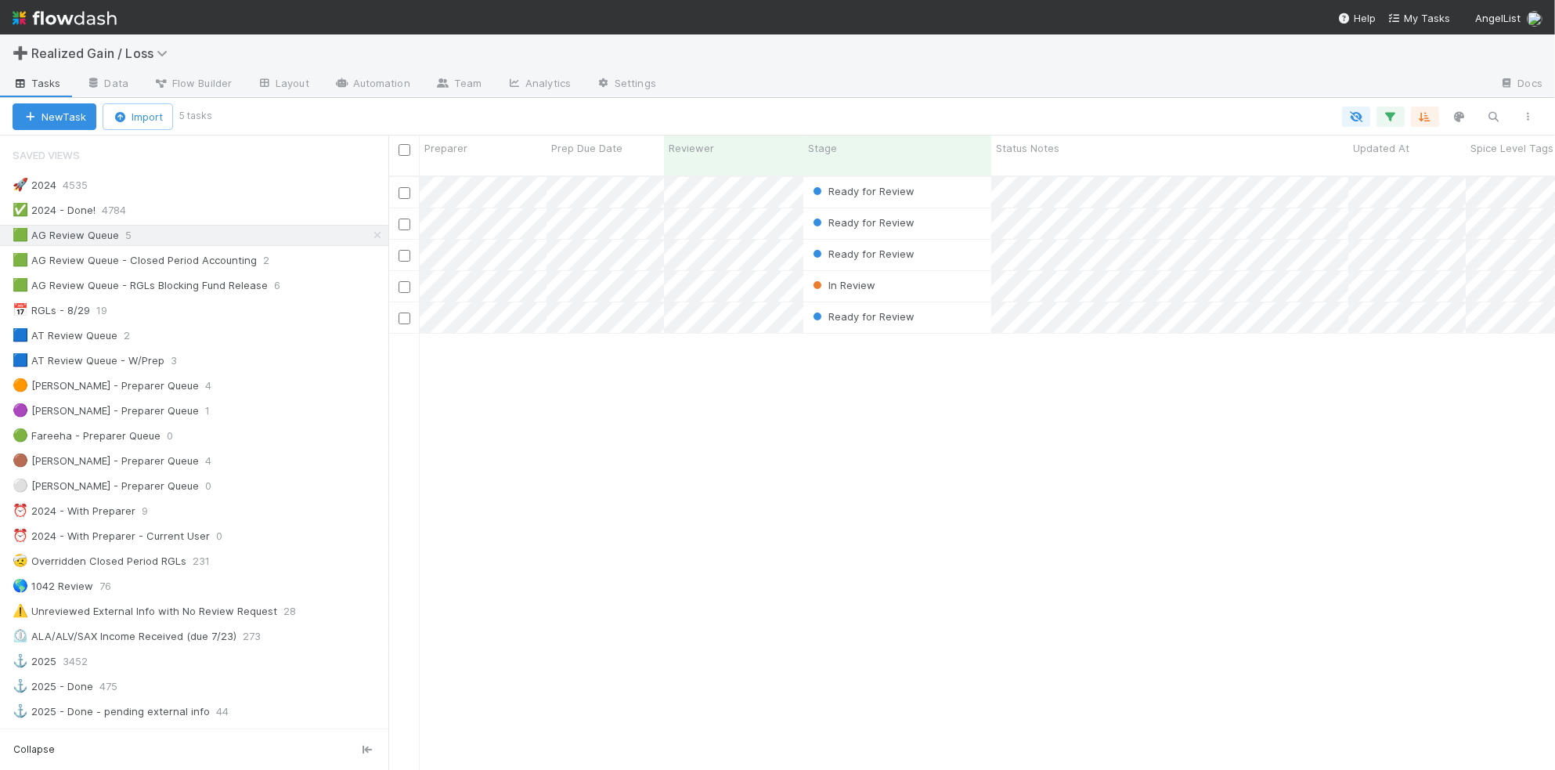
scroll to position [16, 16]
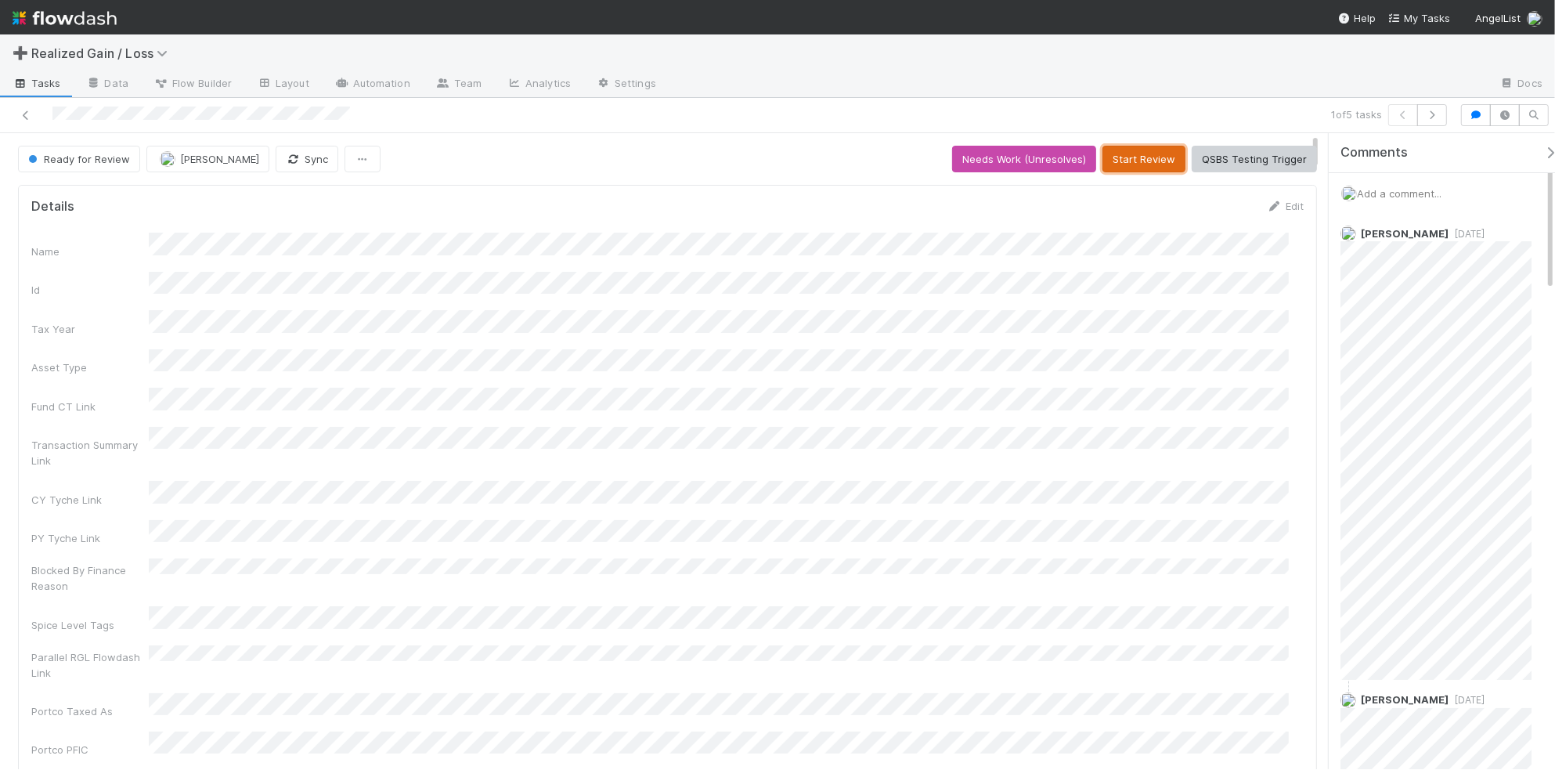
click at [1111, 157] on button "Start Review" at bounding box center [1144, 159] width 83 height 27
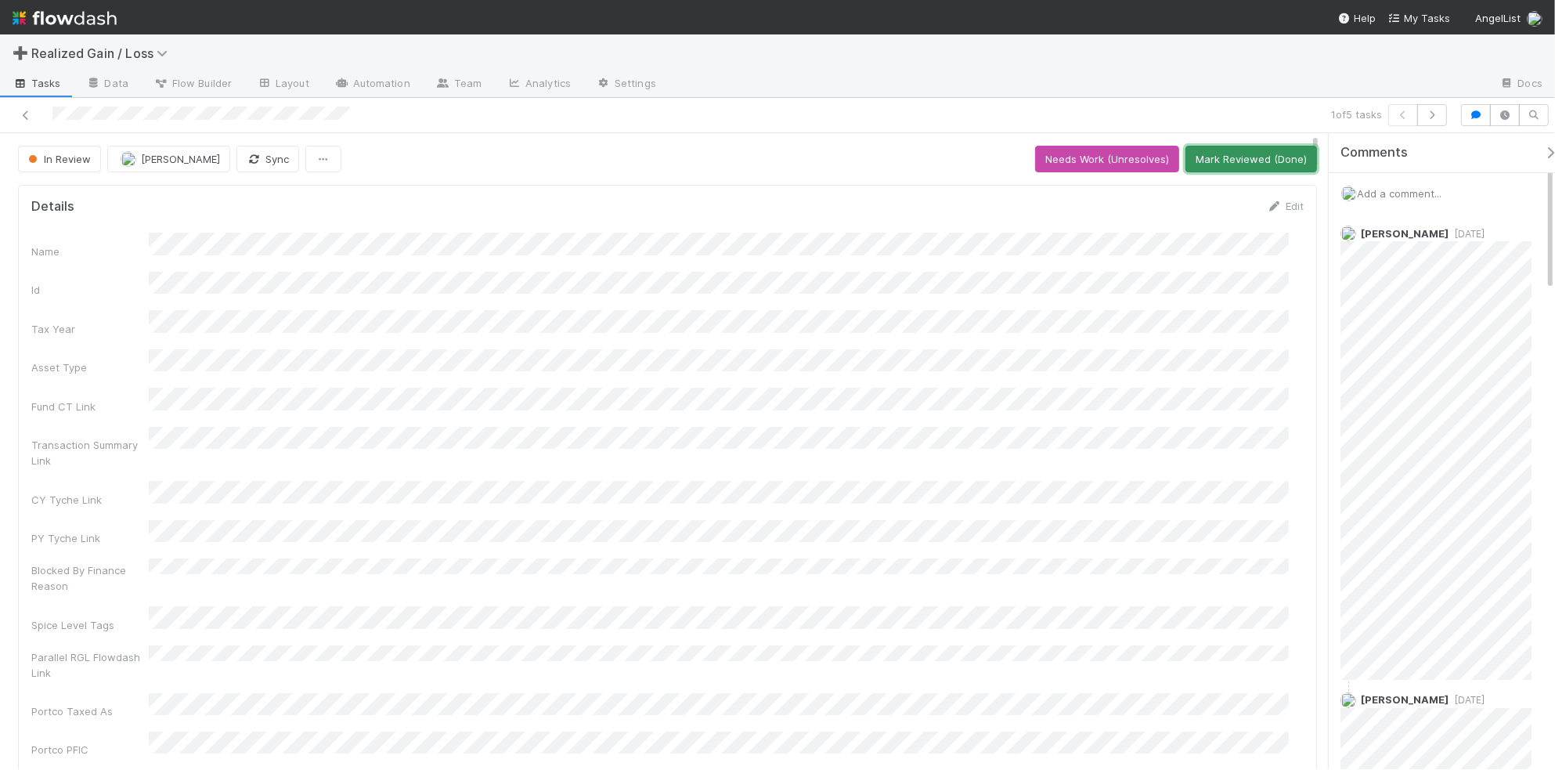
click at [1231, 161] on button "Mark Reviewed (Done)" at bounding box center [1252, 159] width 132 height 27
click at [1436, 122] on button "button" at bounding box center [1433, 115] width 30 height 22
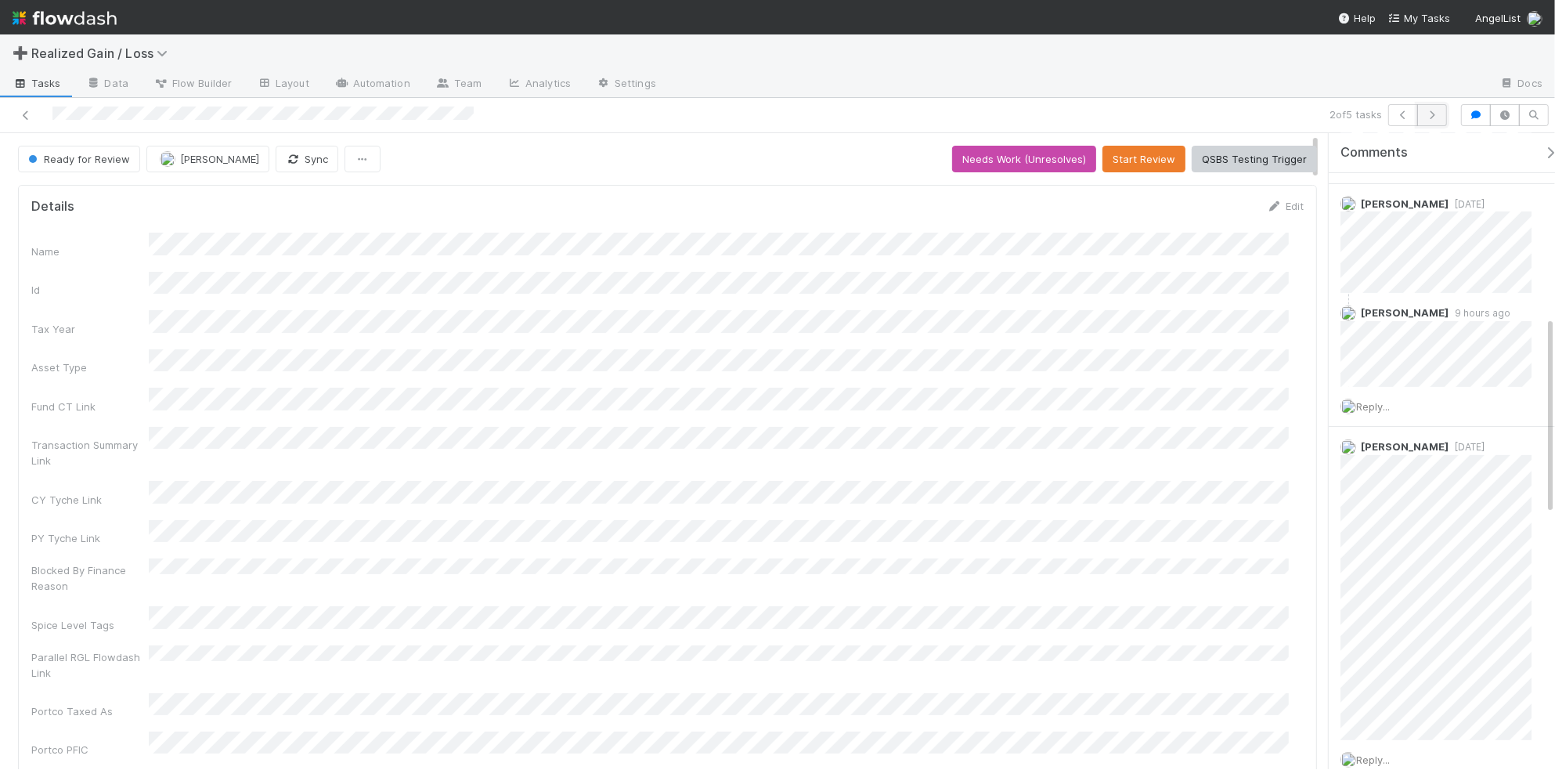
click at [1436, 119] on icon "button" at bounding box center [1433, 114] width 16 height 9
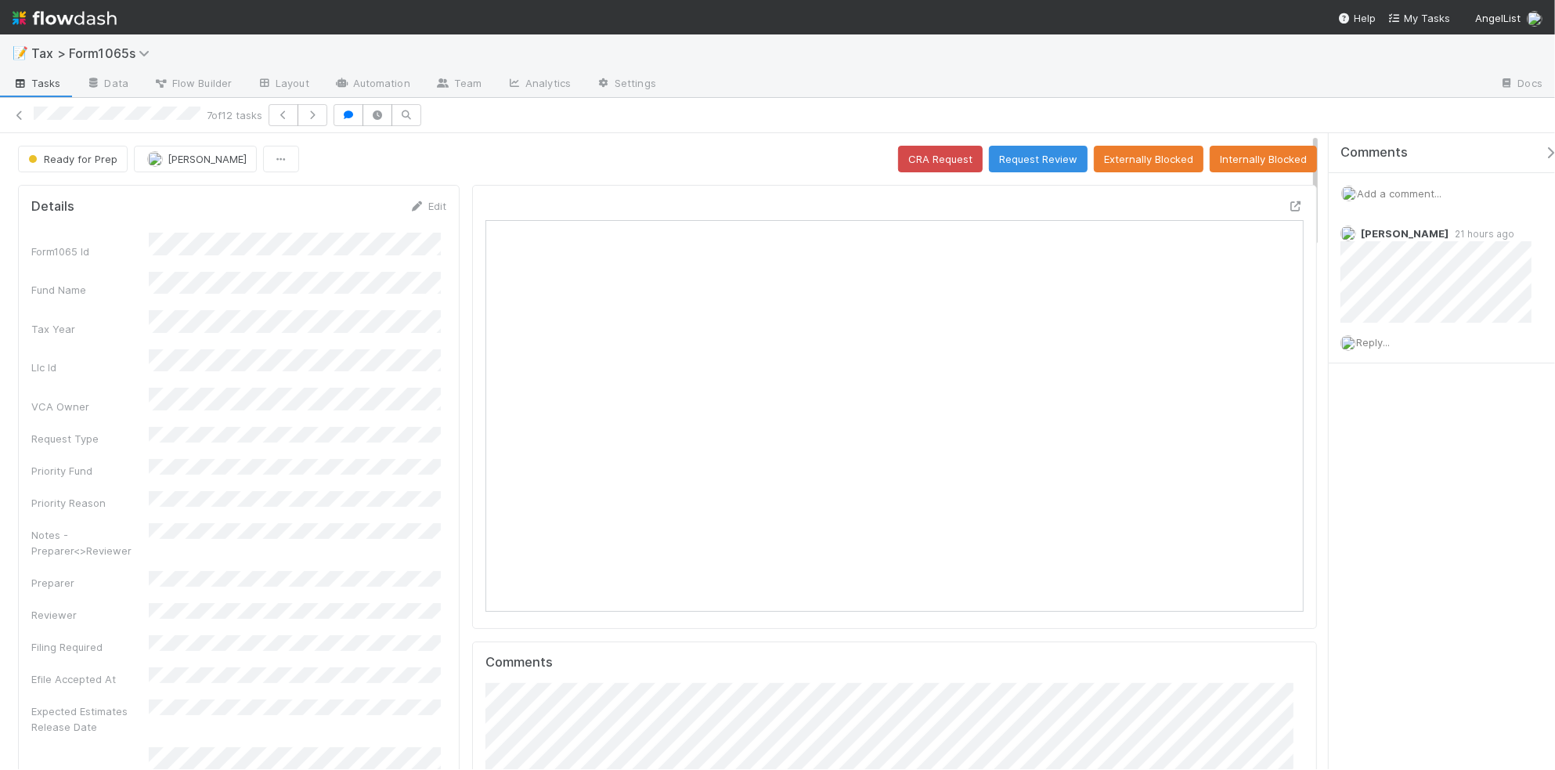
scroll to position [303, 793]
click at [16, 115] on icon at bounding box center [20, 115] width 16 height 10
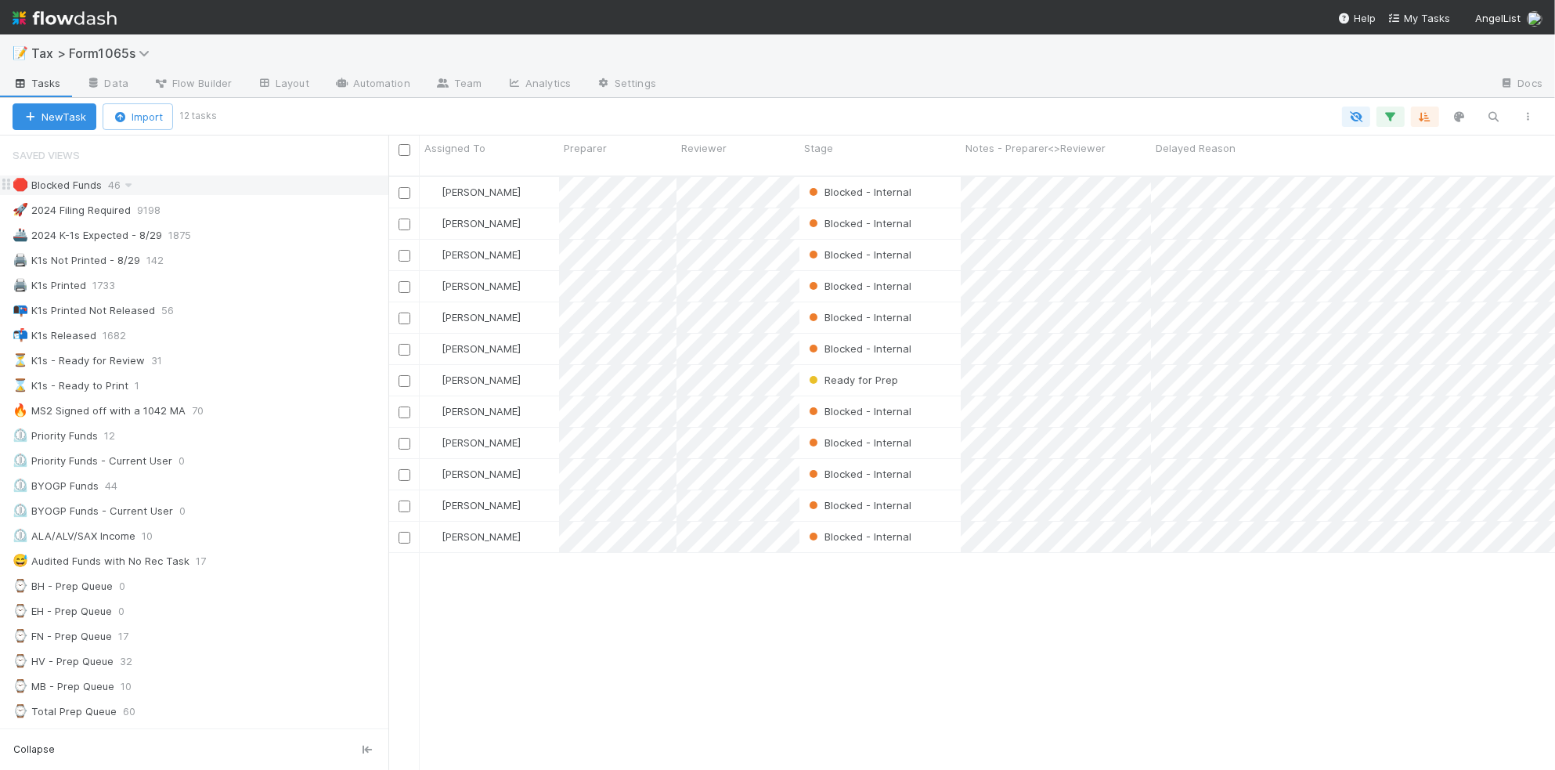
click at [206, 192] on div "🛑 Blocked Funds 46" at bounding box center [201, 185] width 376 height 20
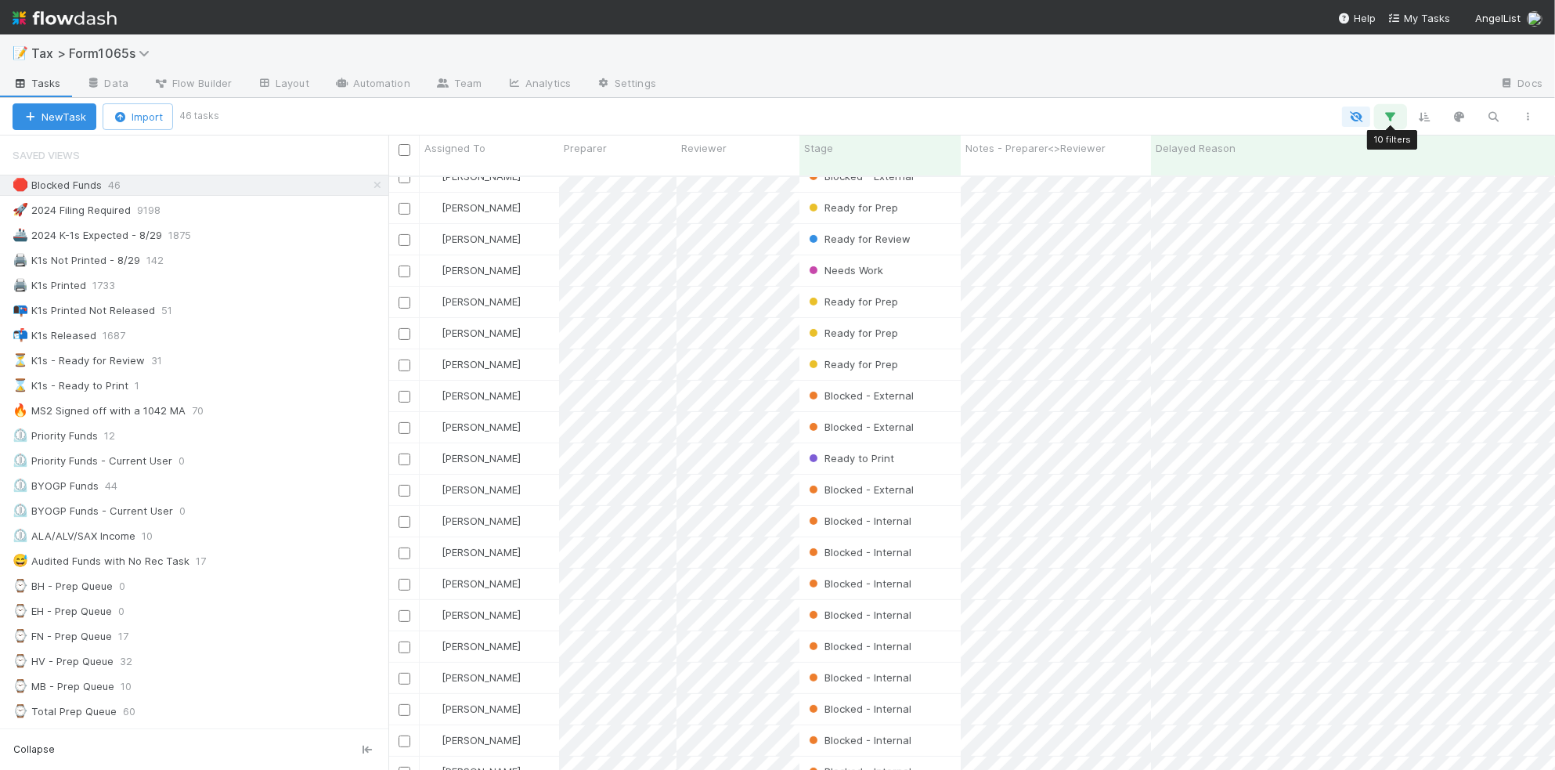
click at [1389, 119] on icon "button" at bounding box center [1391, 117] width 16 height 14
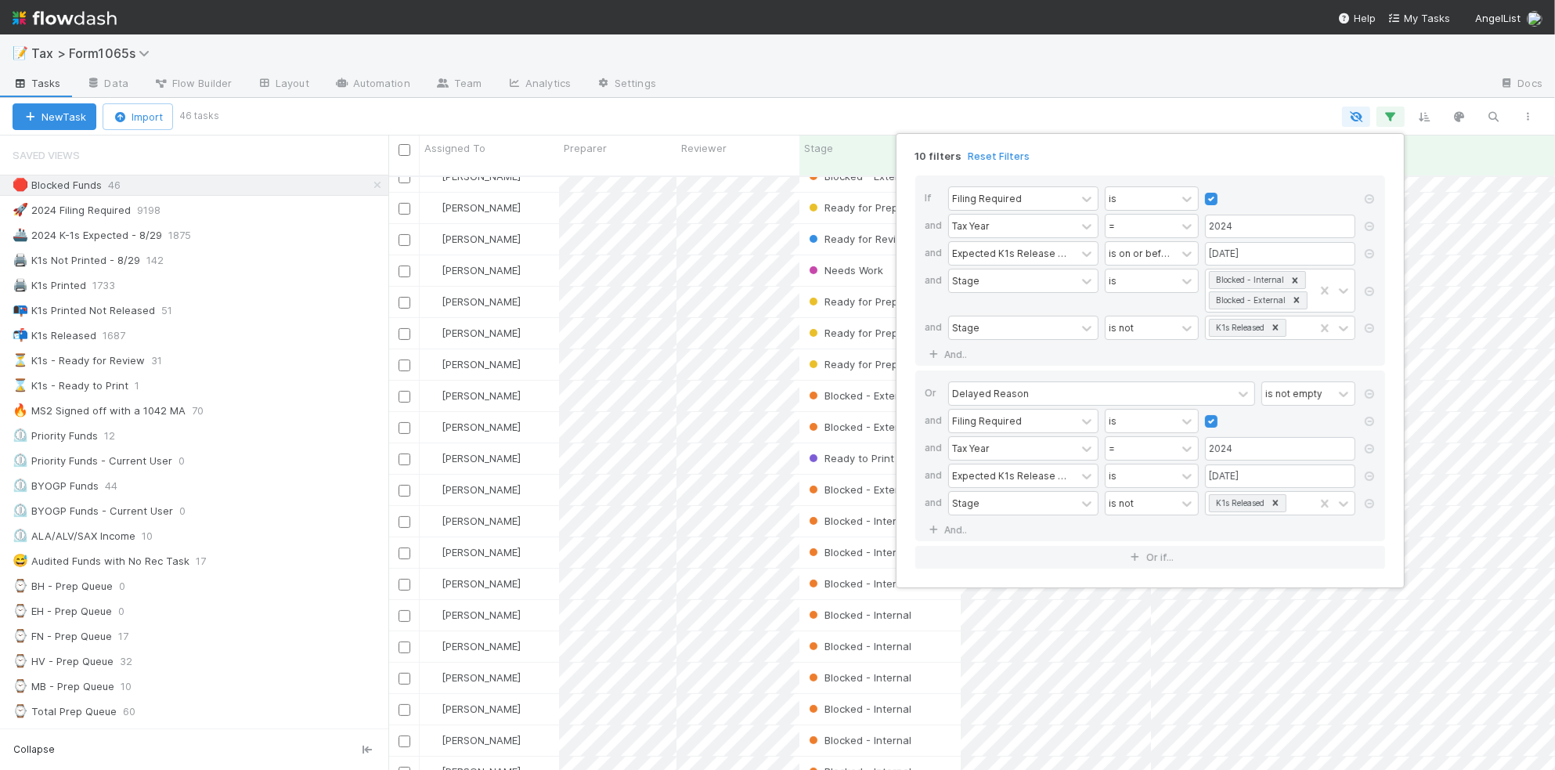
click at [1129, 83] on div "10 filters Reset Filters If Filing Required is and Tax Year = 2024 and Expected…" at bounding box center [777, 385] width 1555 height 770
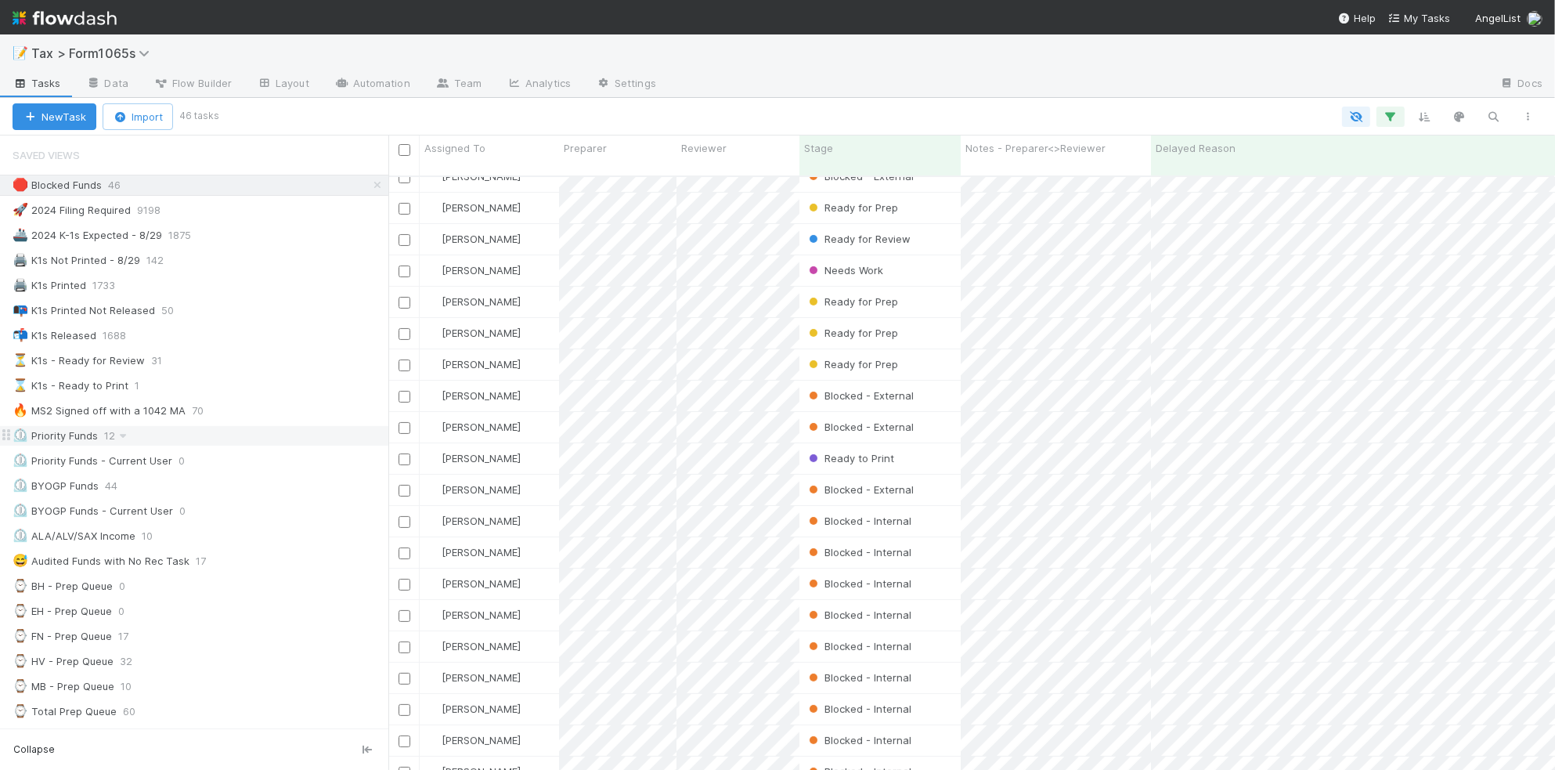
click at [295, 439] on div "⏲️ Priority Funds 12" at bounding box center [201, 436] width 376 height 20
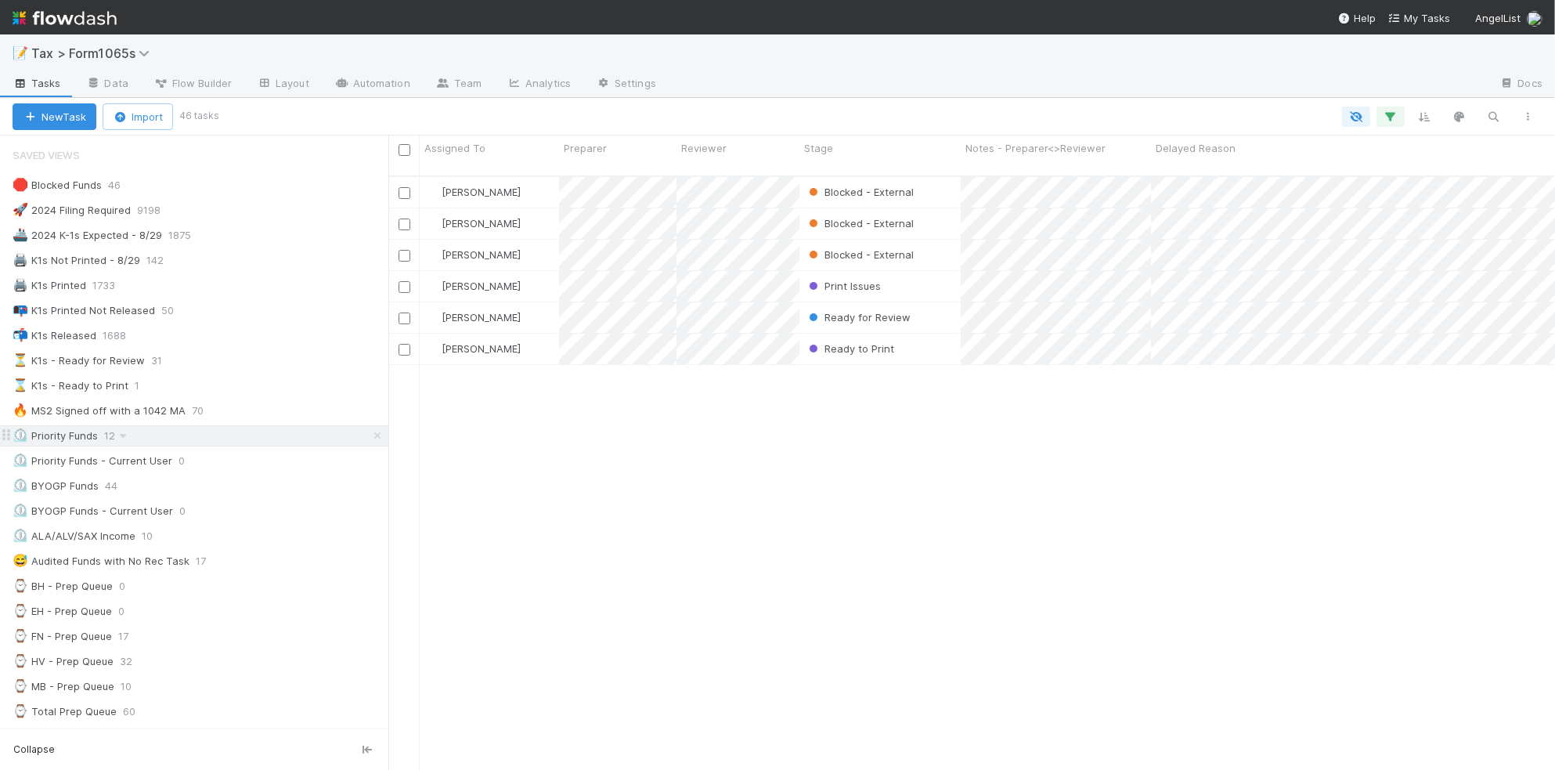
scroll to position [591, 1152]
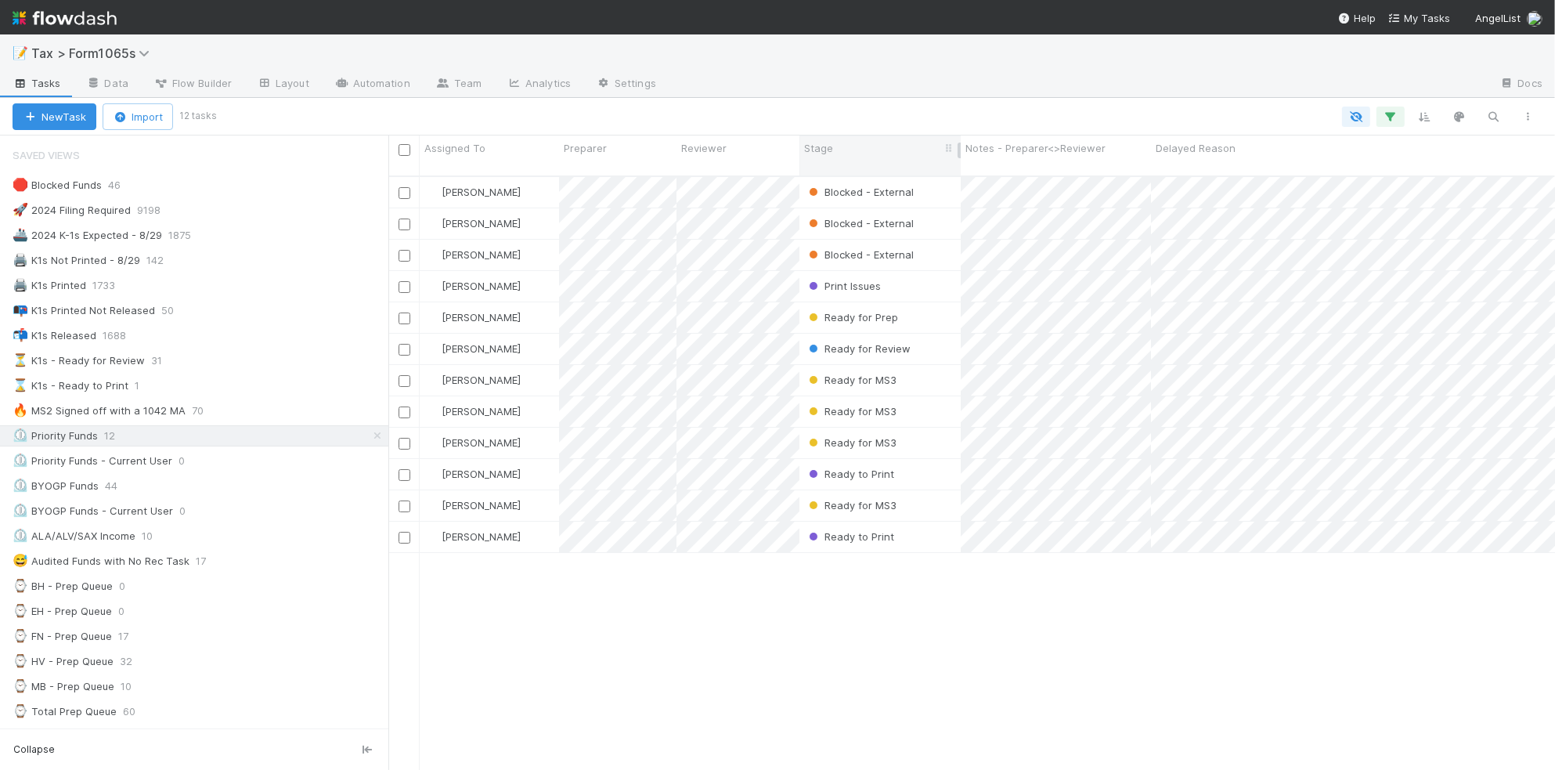
click at [843, 154] on div "Stage" at bounding box center [880, 148] width 153 height 16
click at [843, 184] on div "Sort First → Last" at bounding box center [894, 177] width 179 height 23
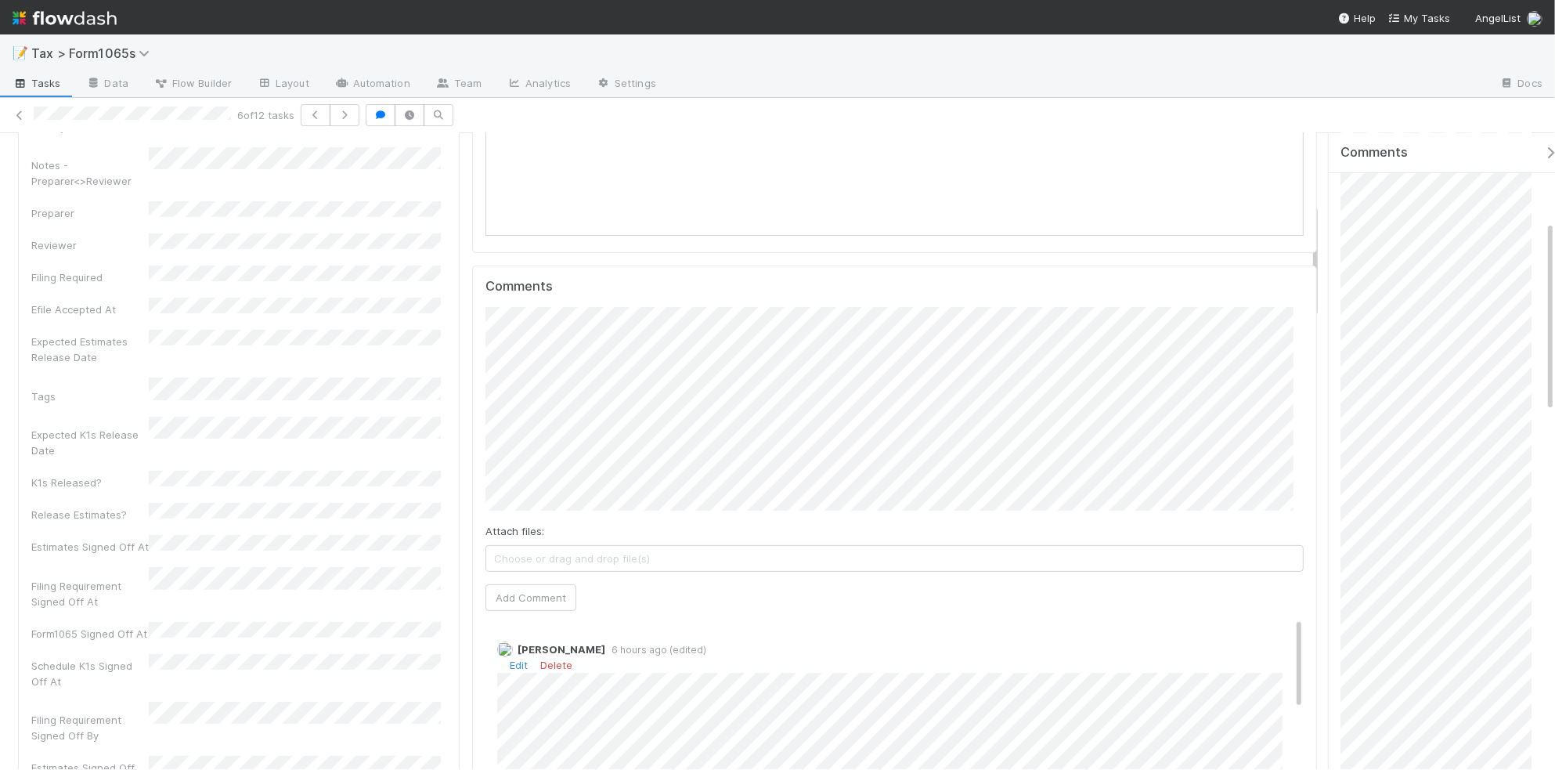
scroll to position [392, 0]
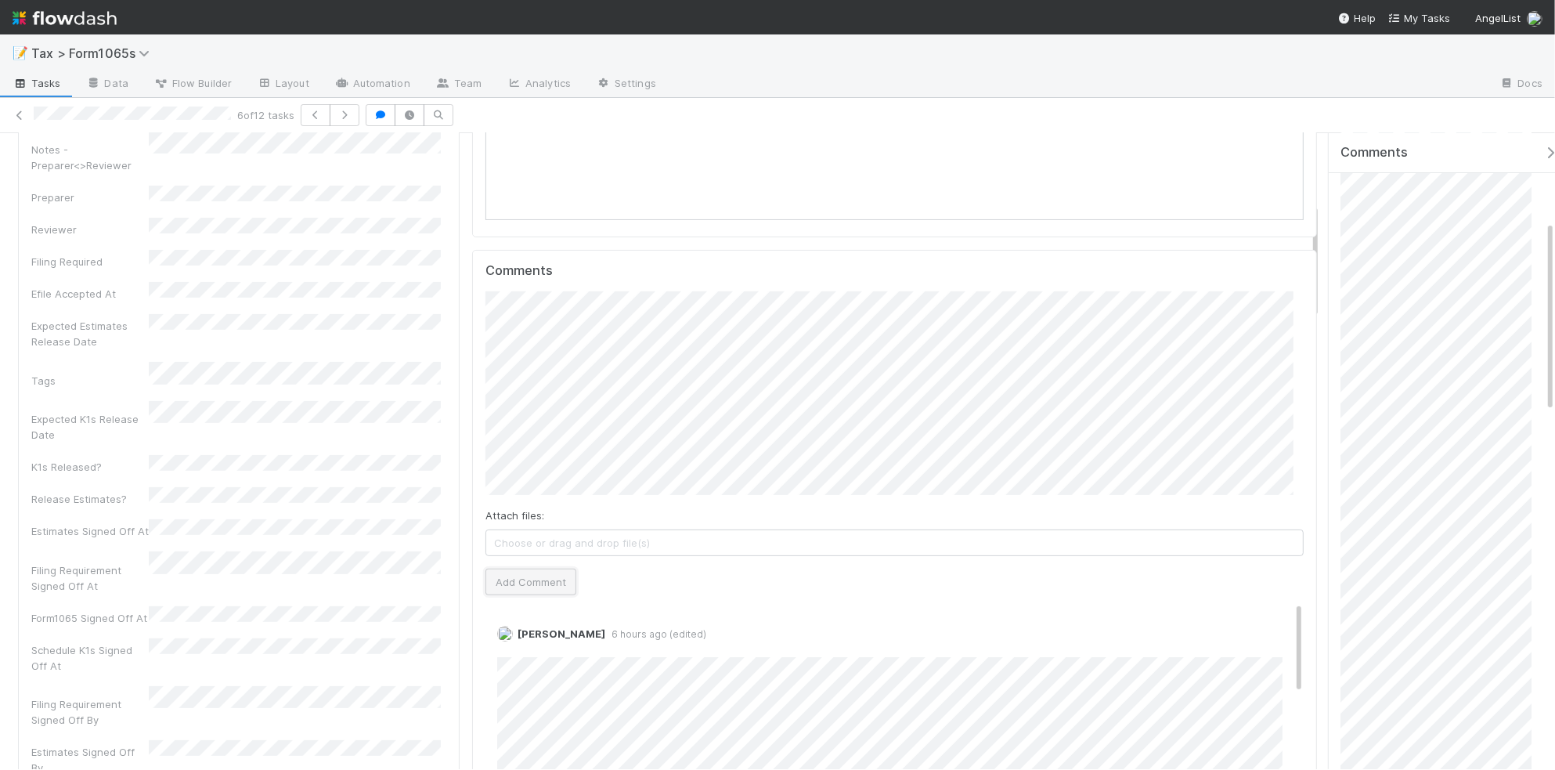
click at [527, 585] on button "Add Comment" at bounding box center [531, 582] width 91 height 27
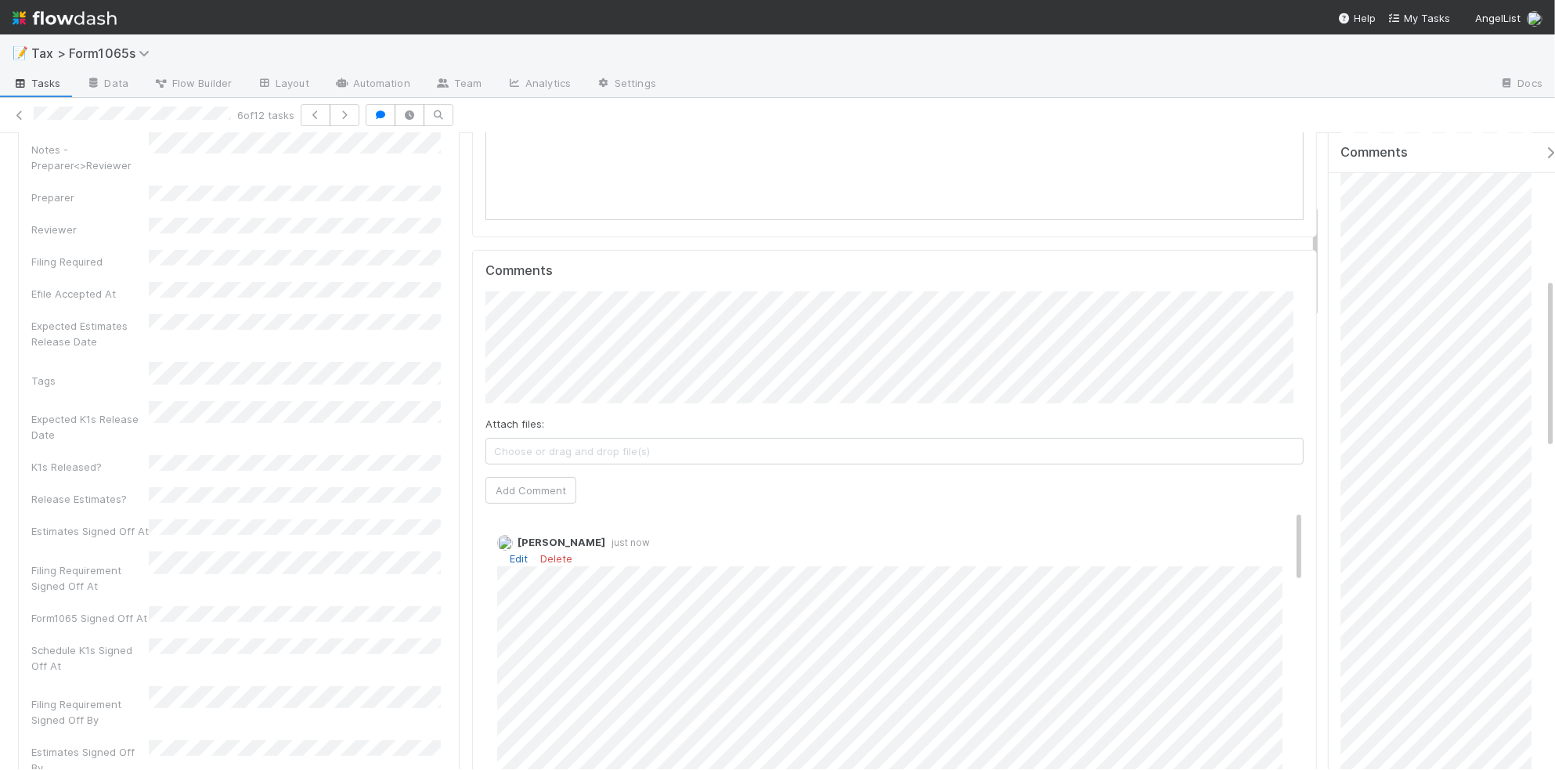
click at [511, 562] on link "Edit" at bounding box center [519, 558] width 18 height 13
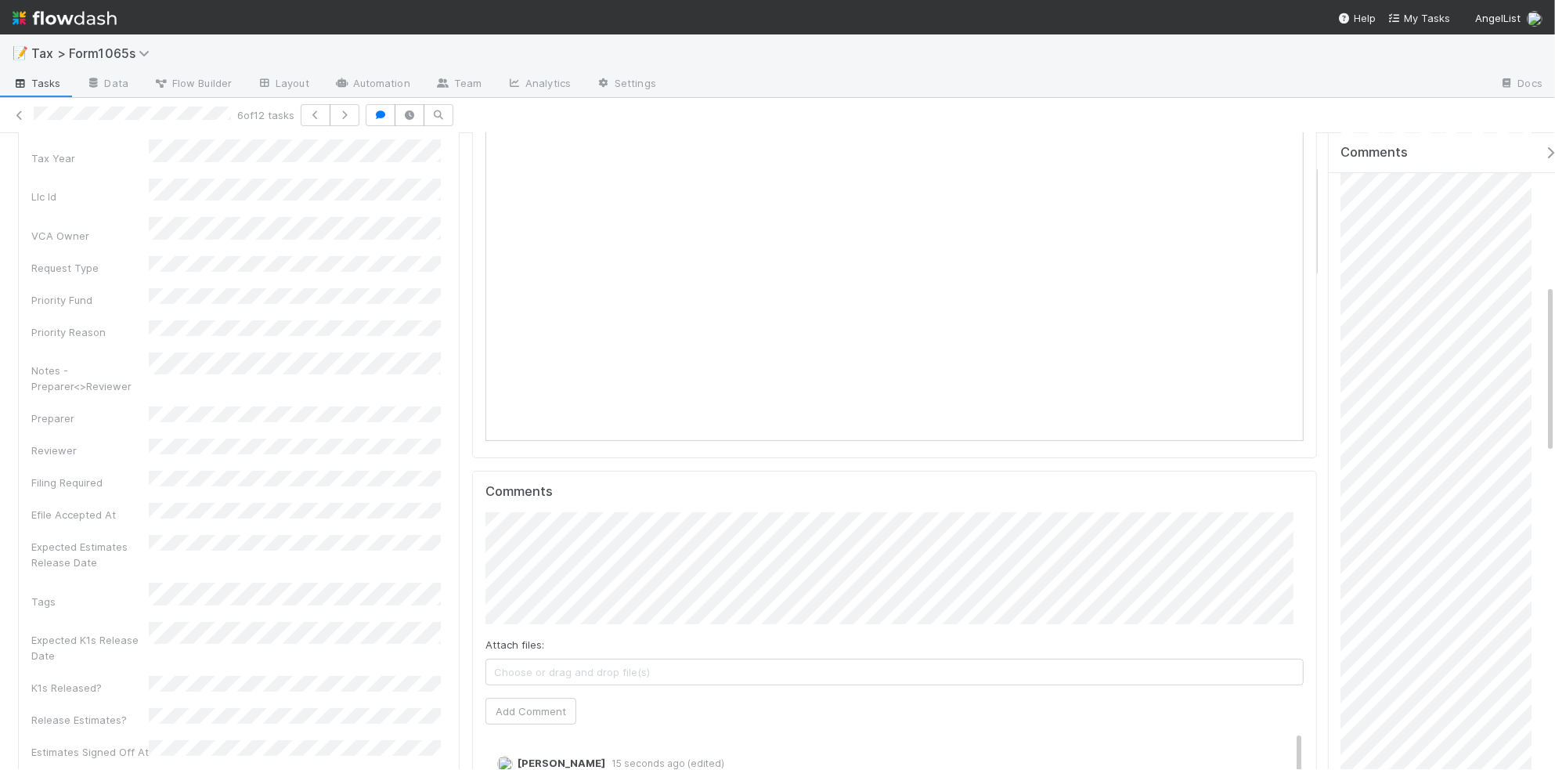
scroll to position [0, 0]
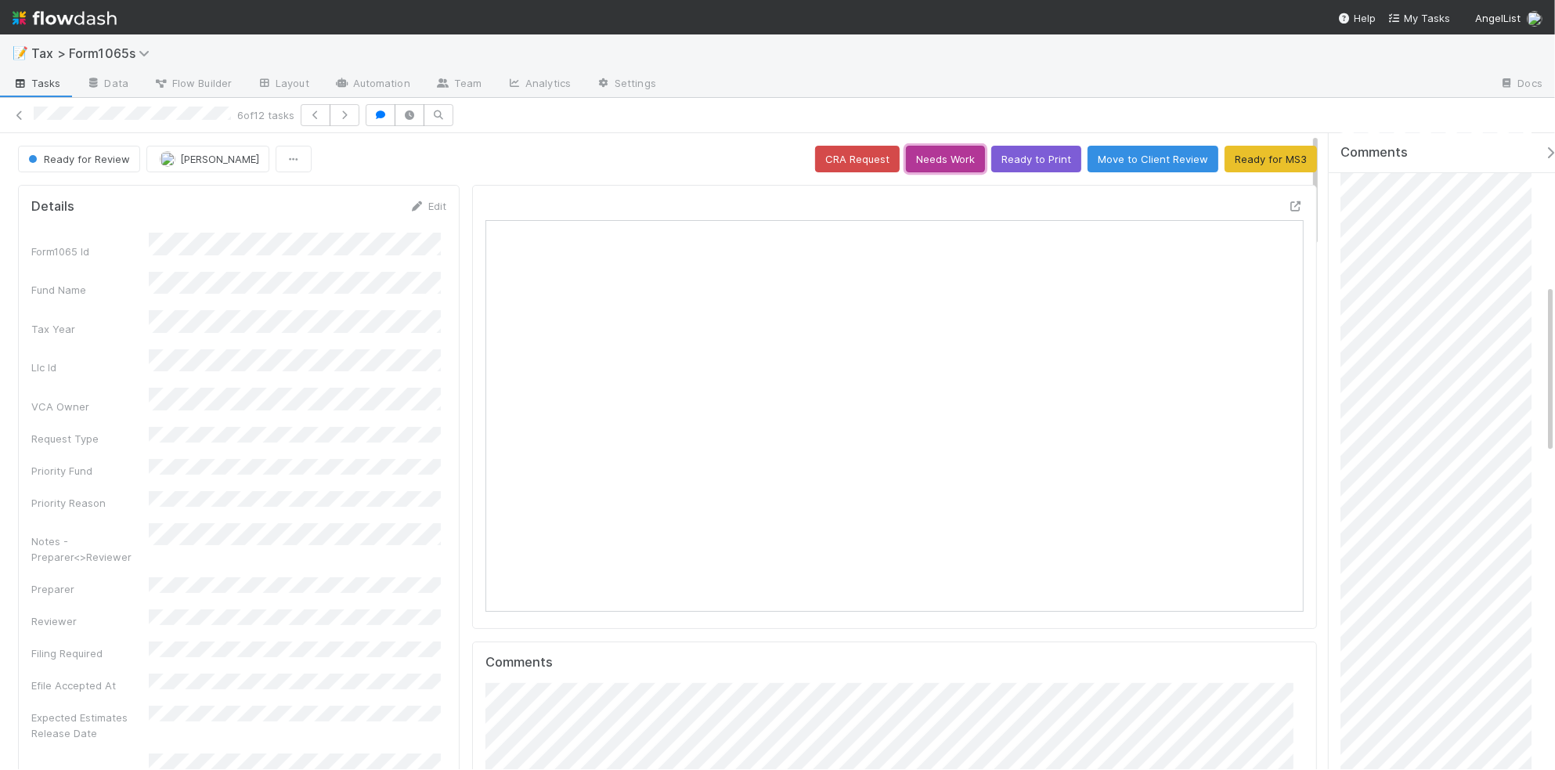
click at [948, 162] on button "Needs Work" at bounding box center [945, 159] width 79 height 27
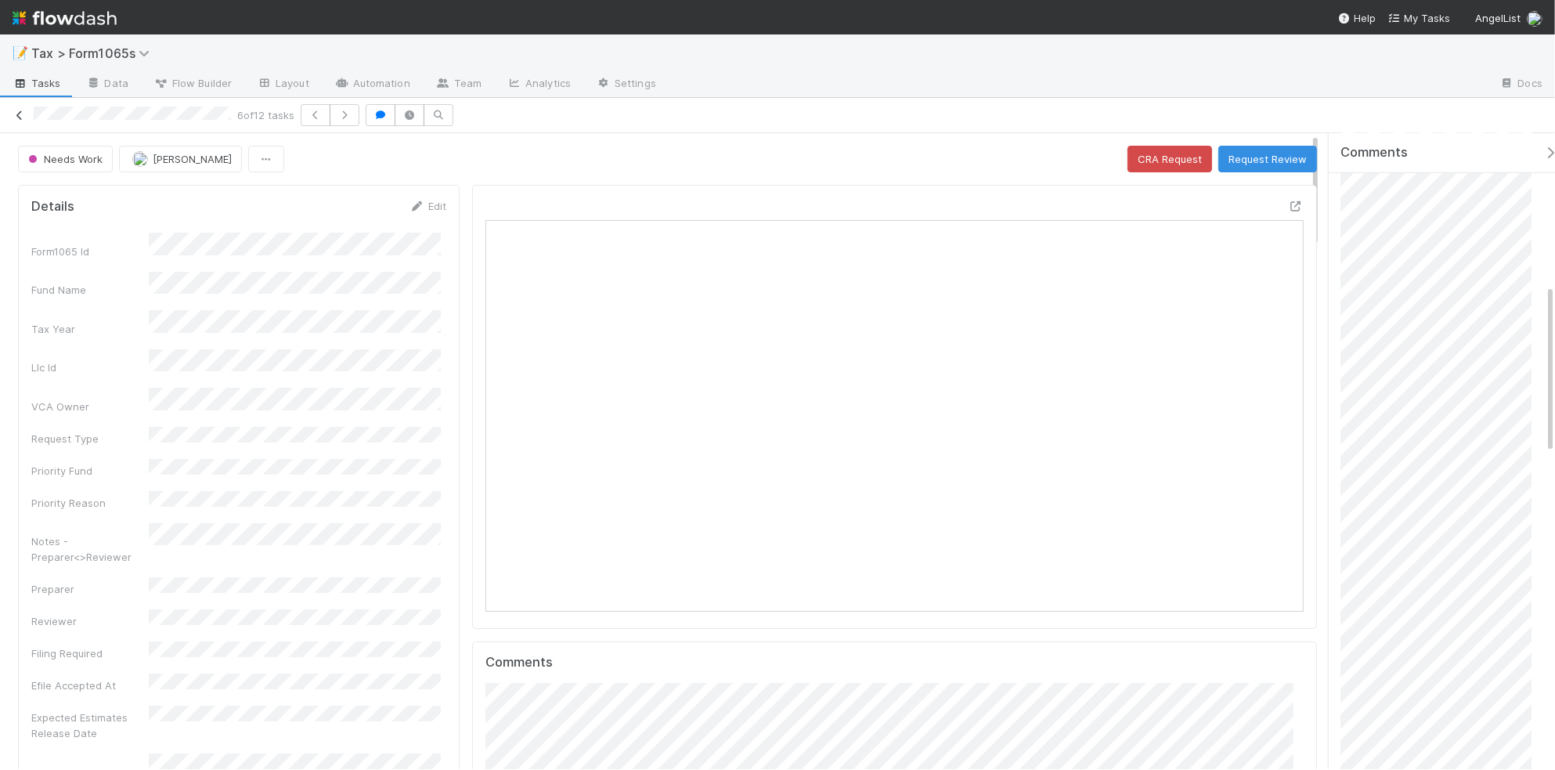
click at [20, 114] on icon at bounding box center [20, 115] width 16 height 10
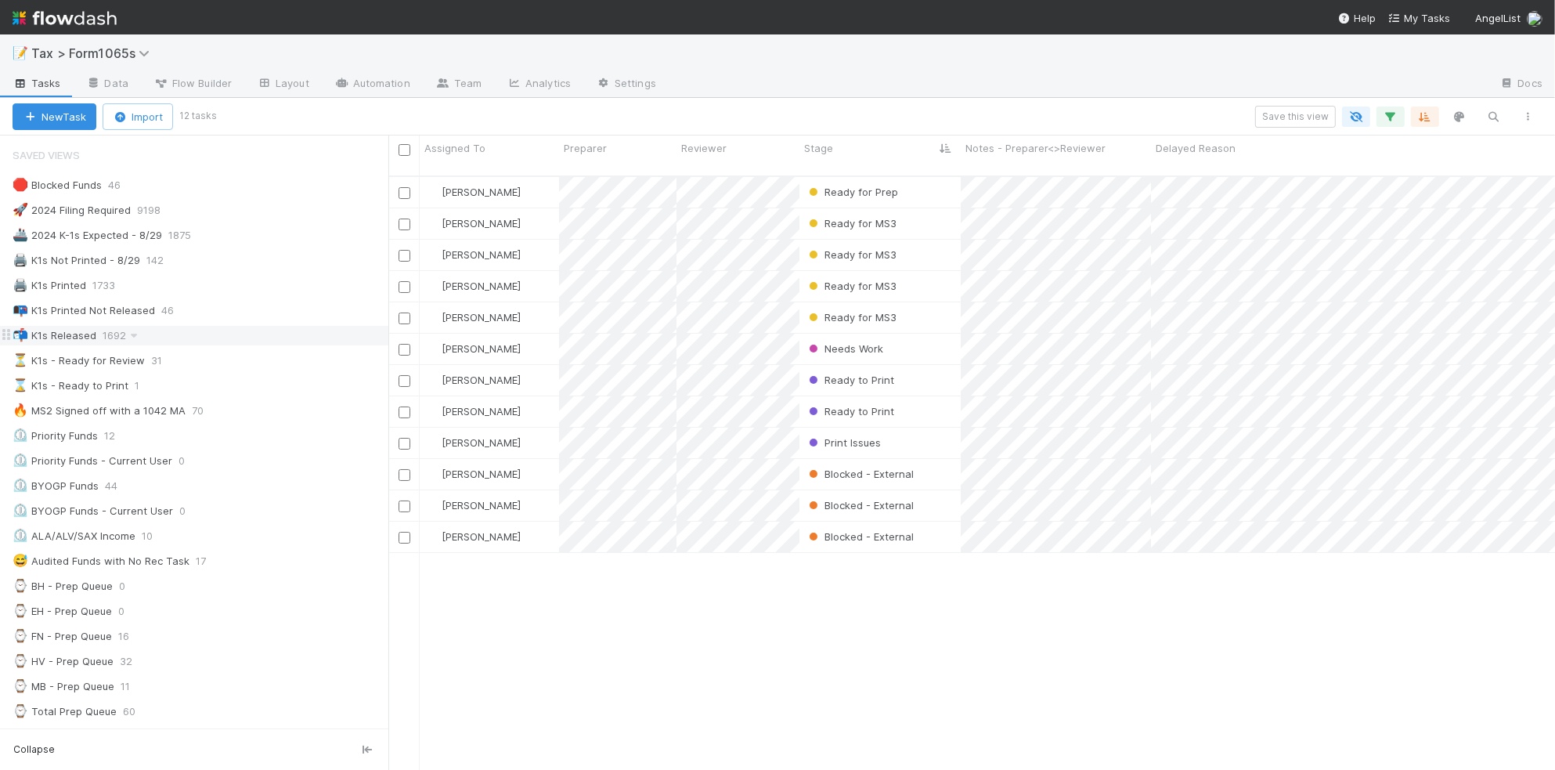
click at [206, 335] on div "📬 K1s Released 1692" at bounding box center [201, 336] width 376 height 20
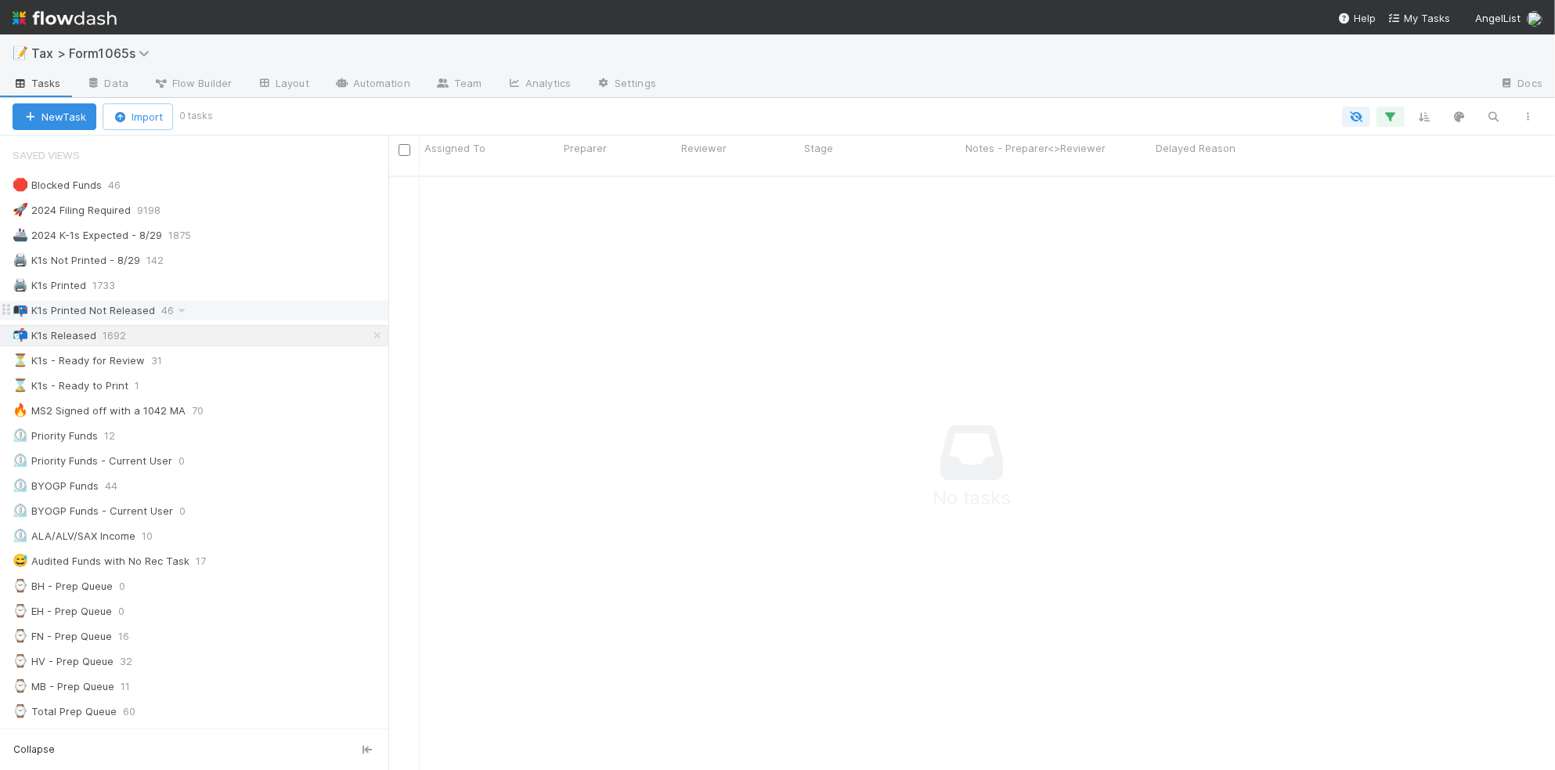
scroll to position [576, 1137]
click at [237, 320] on div "📭 K1s Printed Not Released 46" at bounding box center [201, 311] width 376 height 20
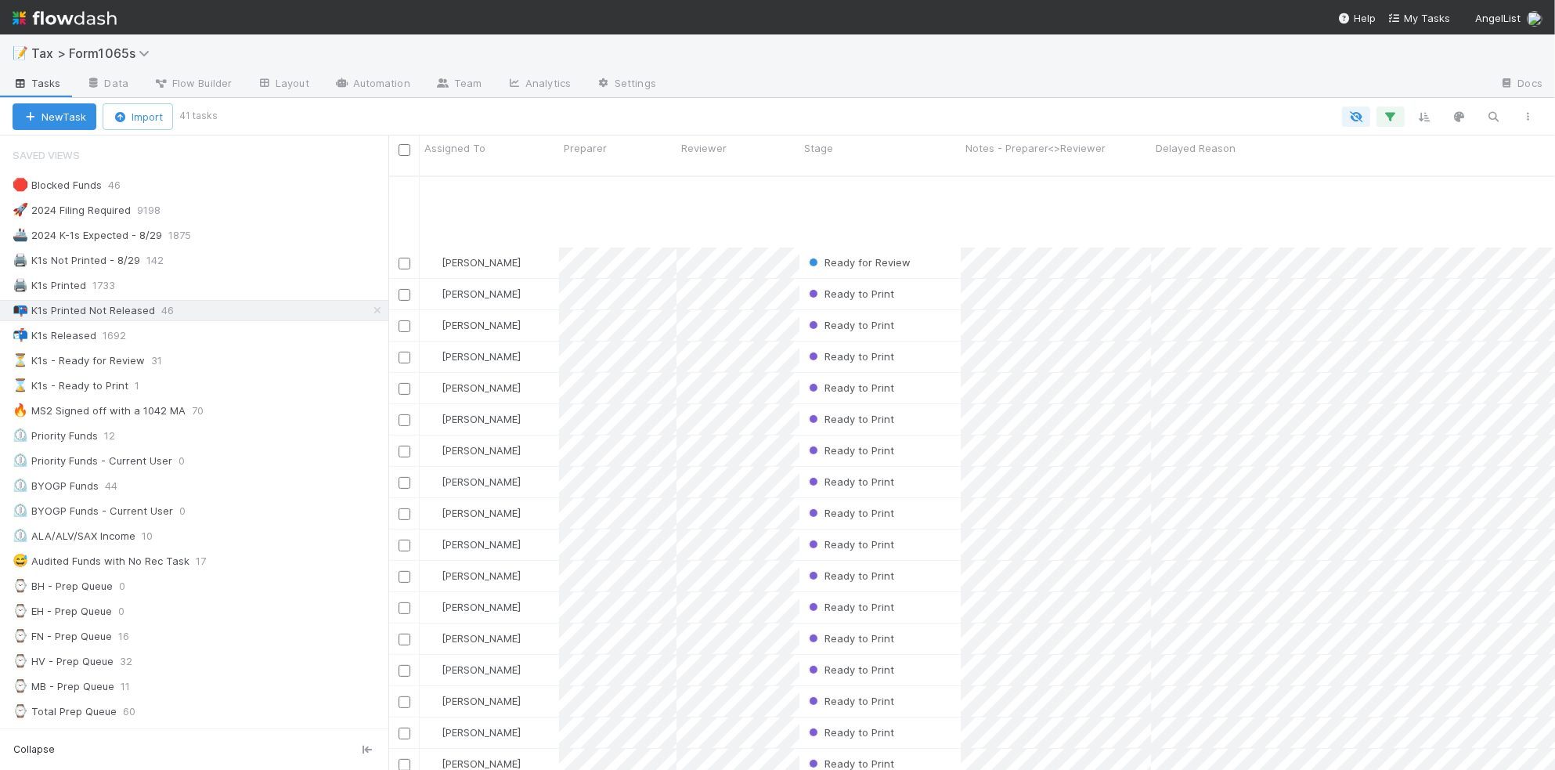
scroll to position [693, 0]
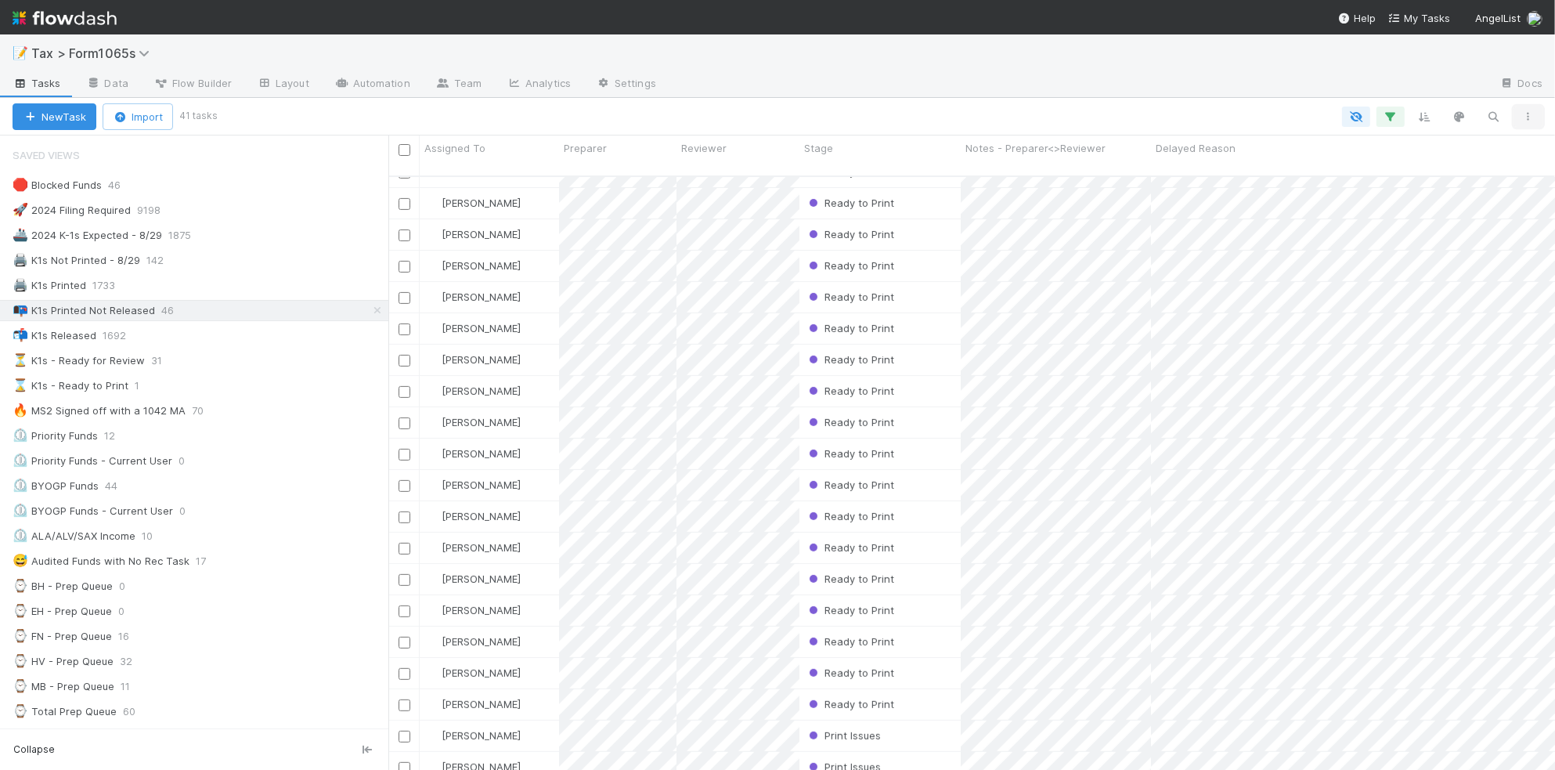
click at [1529, 112] on icon "button" at bounding box center [1529, 116] width 16 height 9
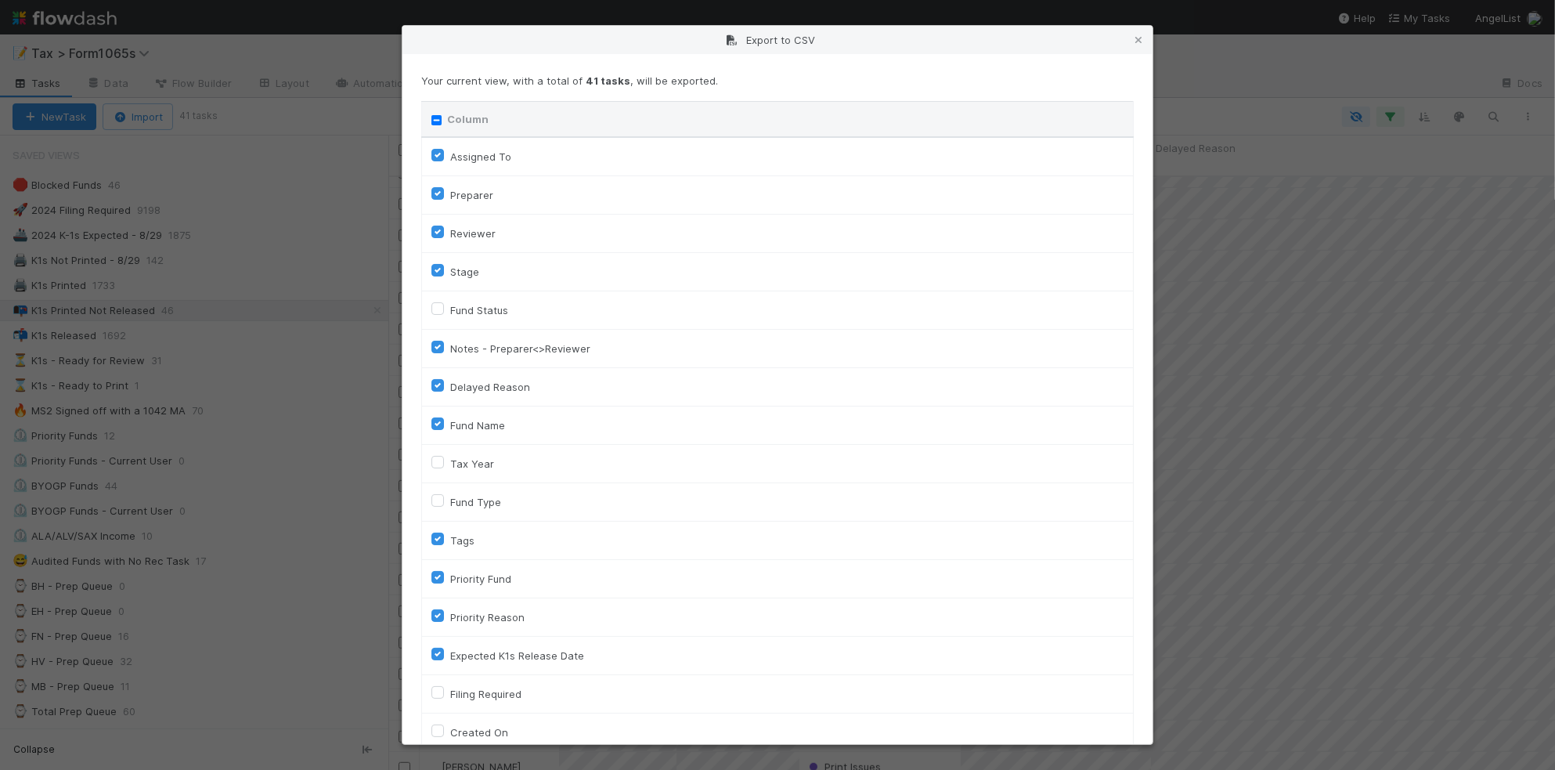
click at [439, 118] on input "Column" at bounding box center [437, 120] width 10 height 10
checkbox input "true"
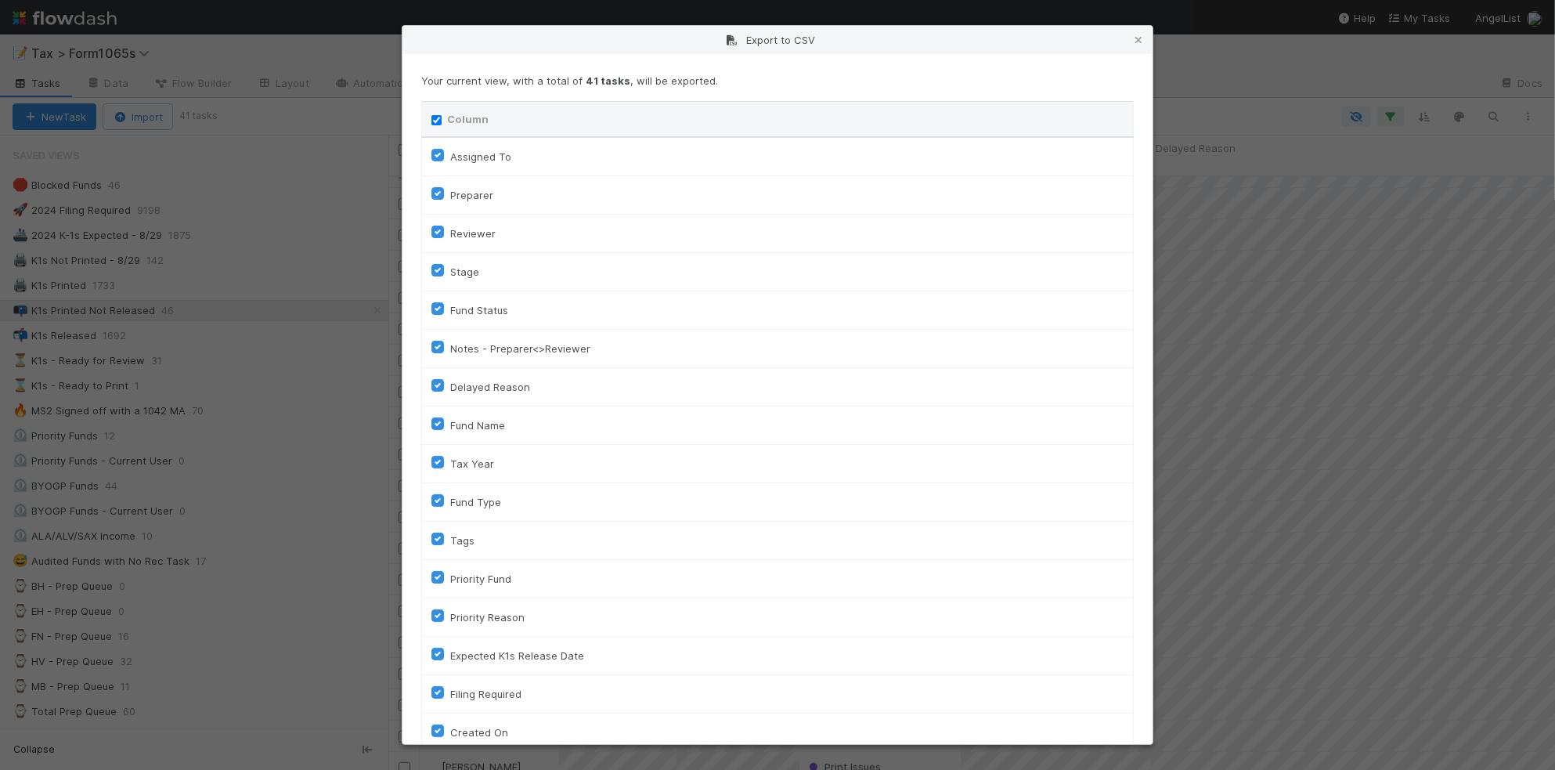
checkbox input "true"
checkbox On "true"
checkbox input "true"
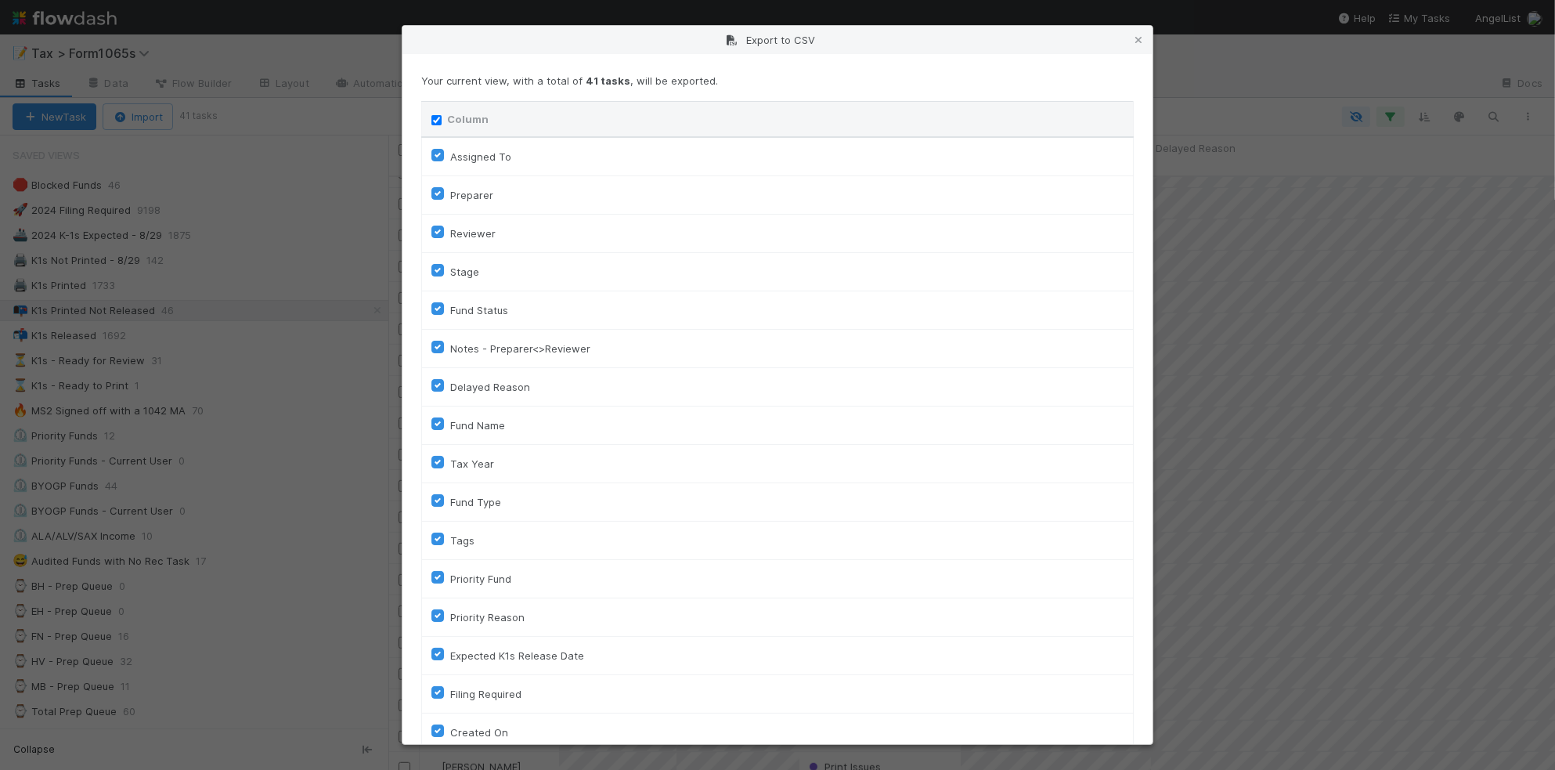
checkbox input "true"
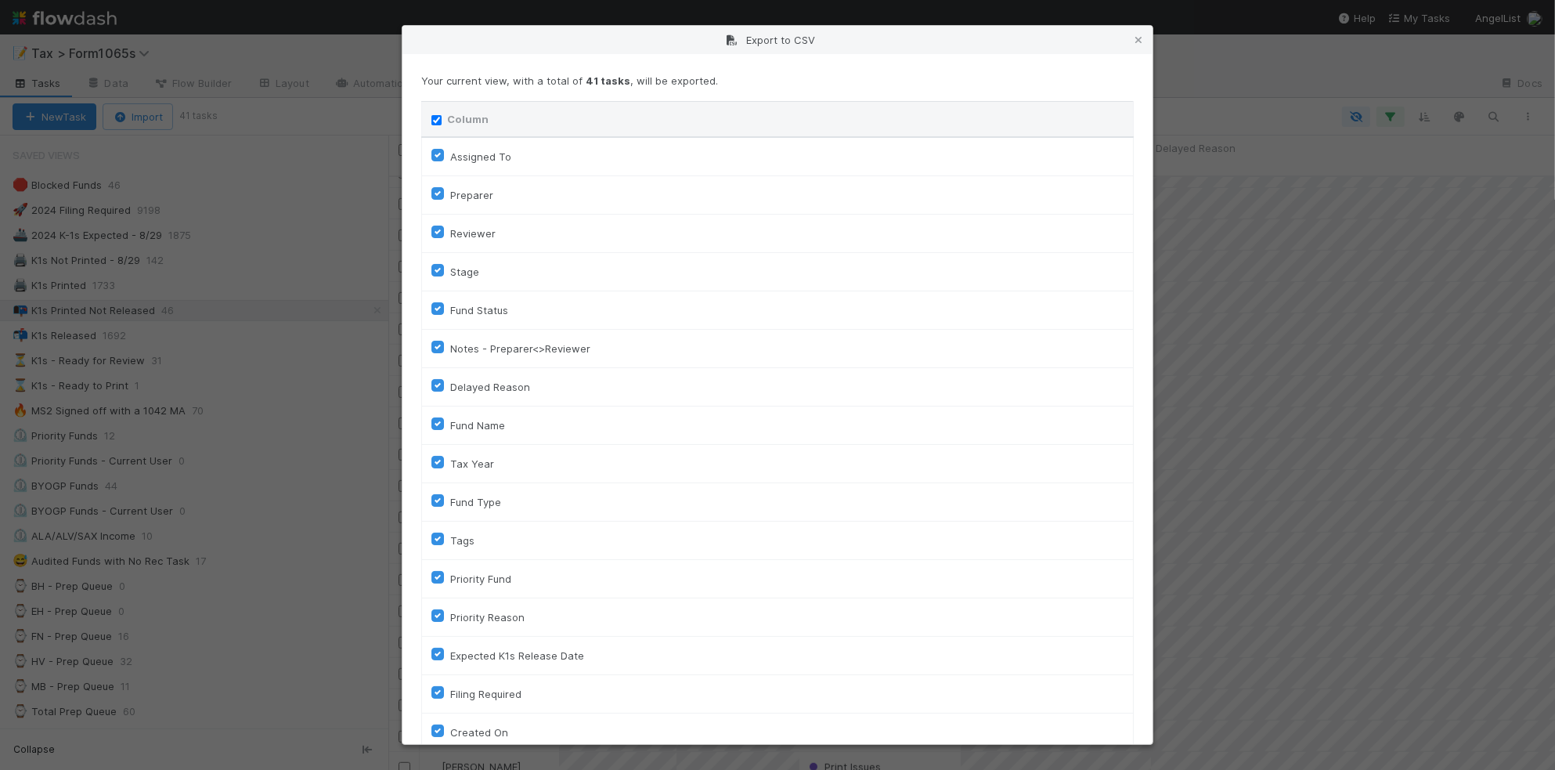
checkbox input "true"
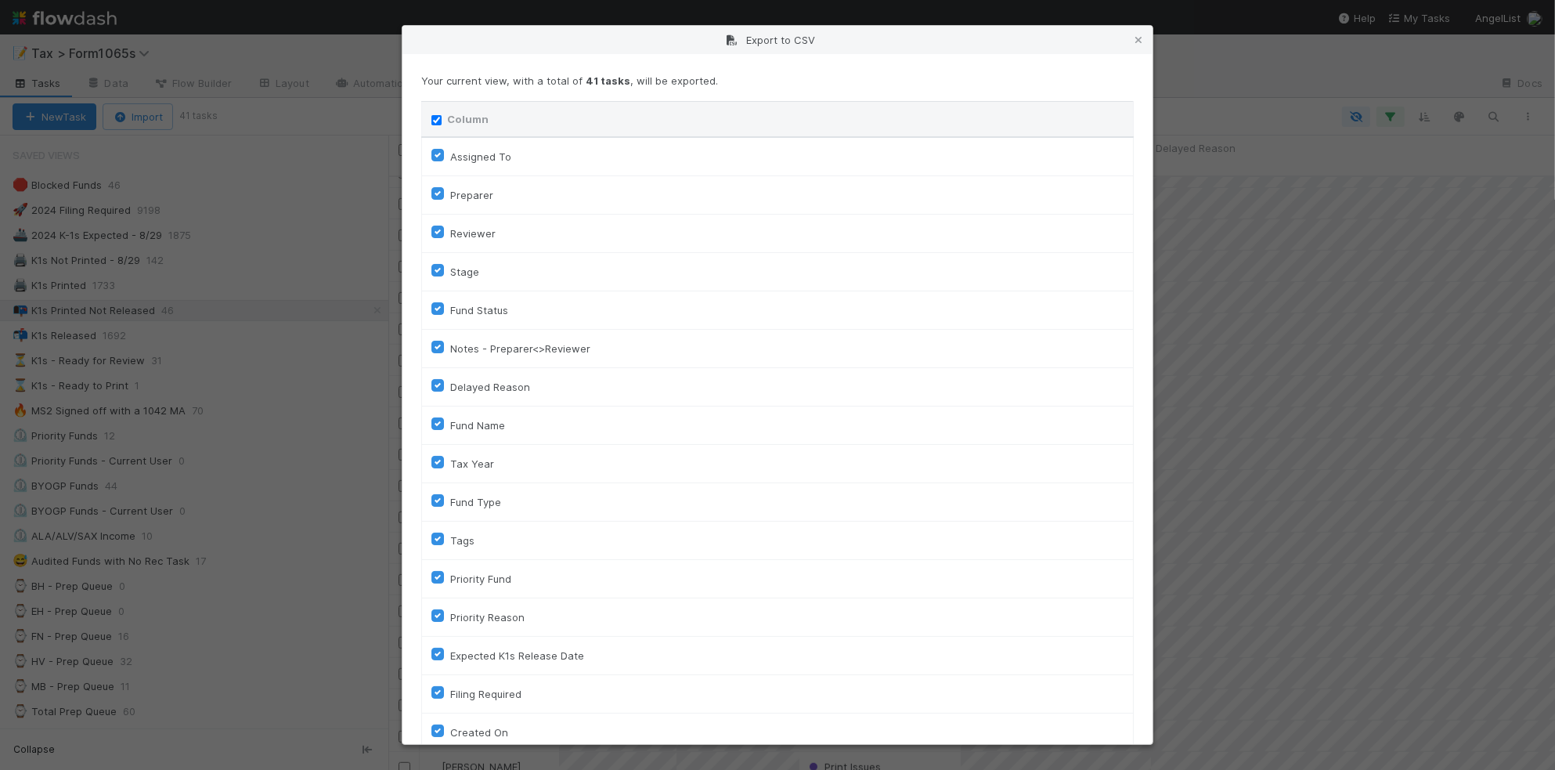
checkbox input "true"
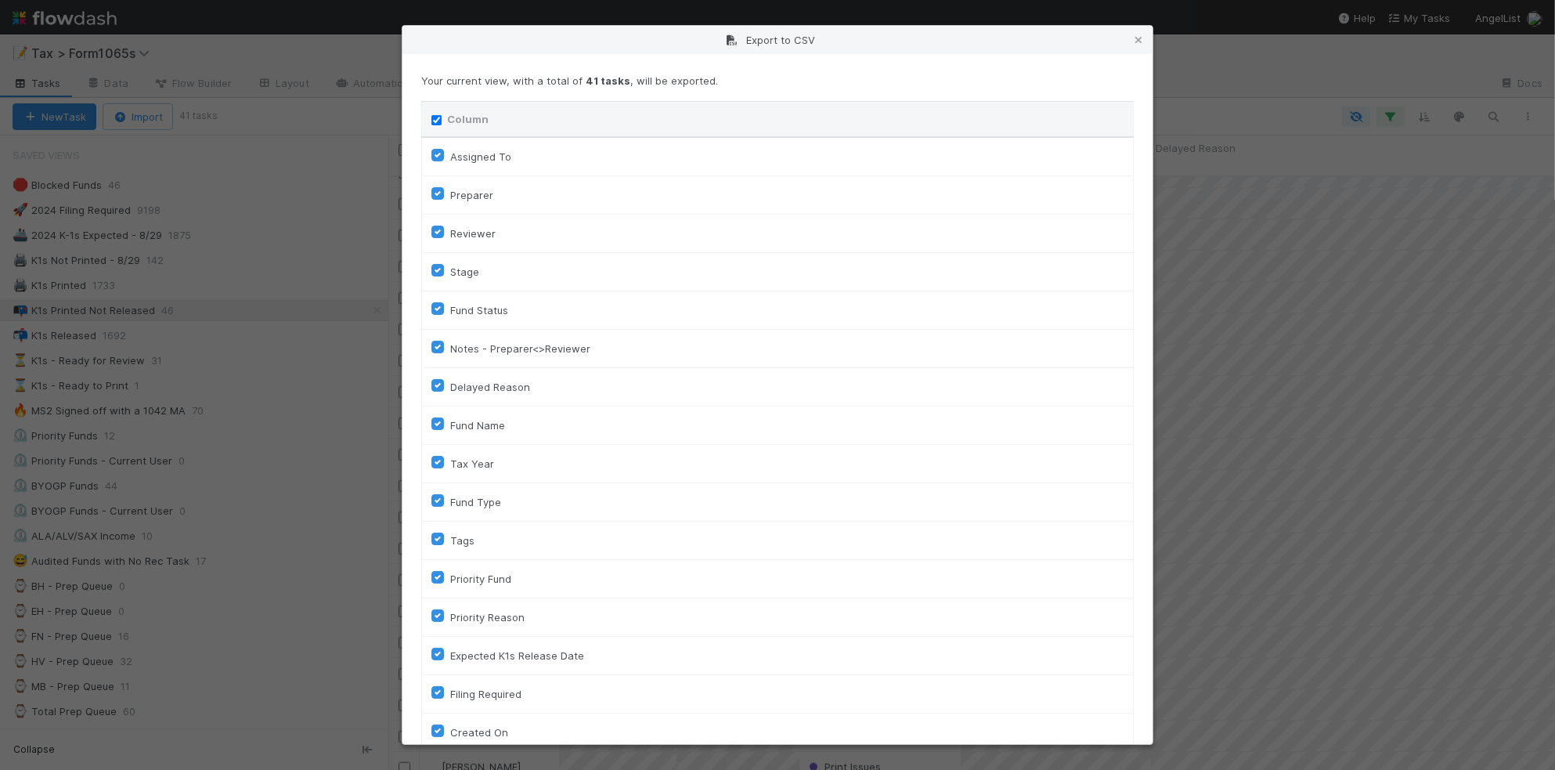
checkbox input "true"
click at [439, 118] on input "Column" at bounding box center [437, 120] width 10 height 10
checkbox input "false"
checkbox To "false"
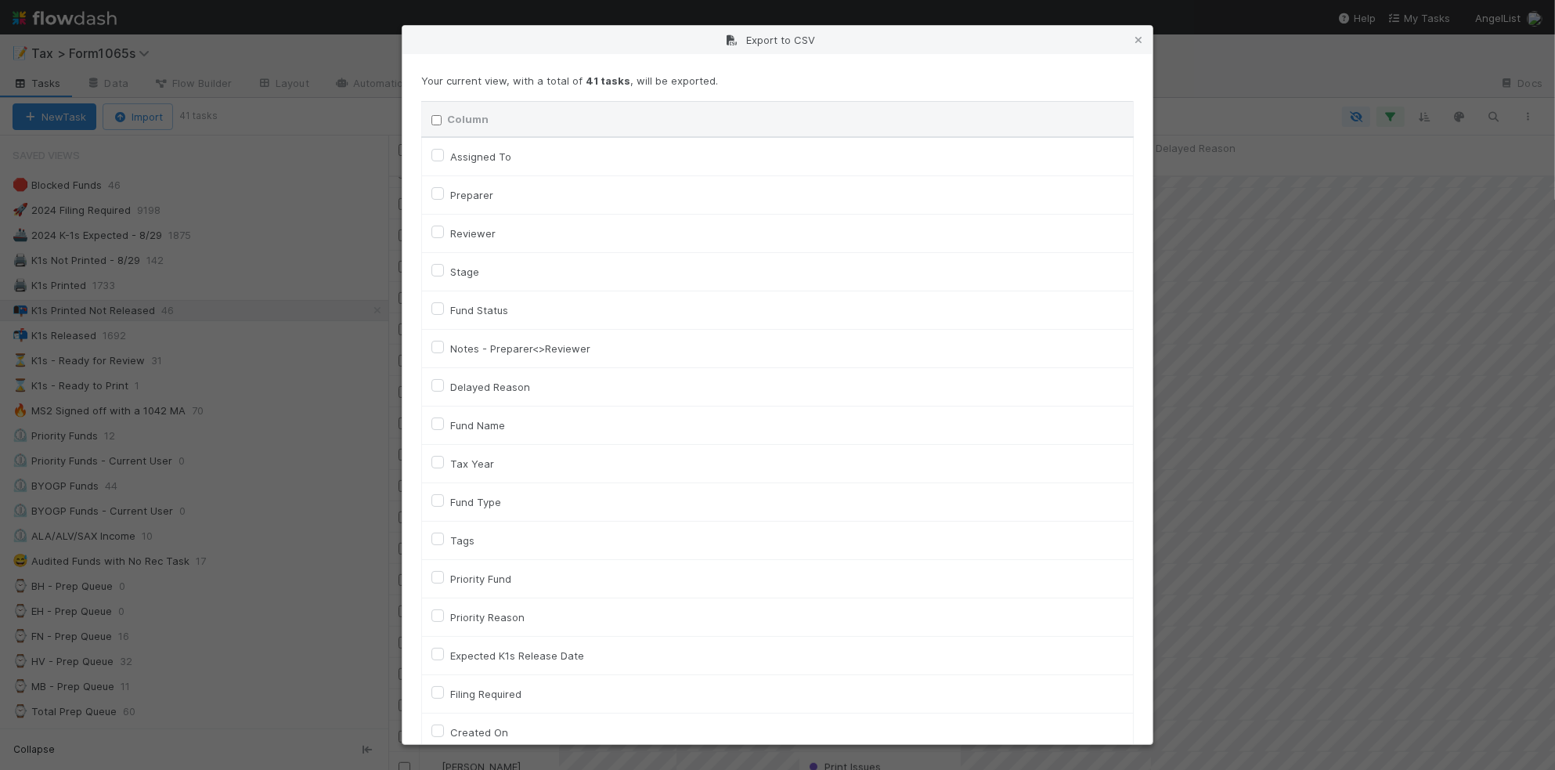
checkbox input "false"
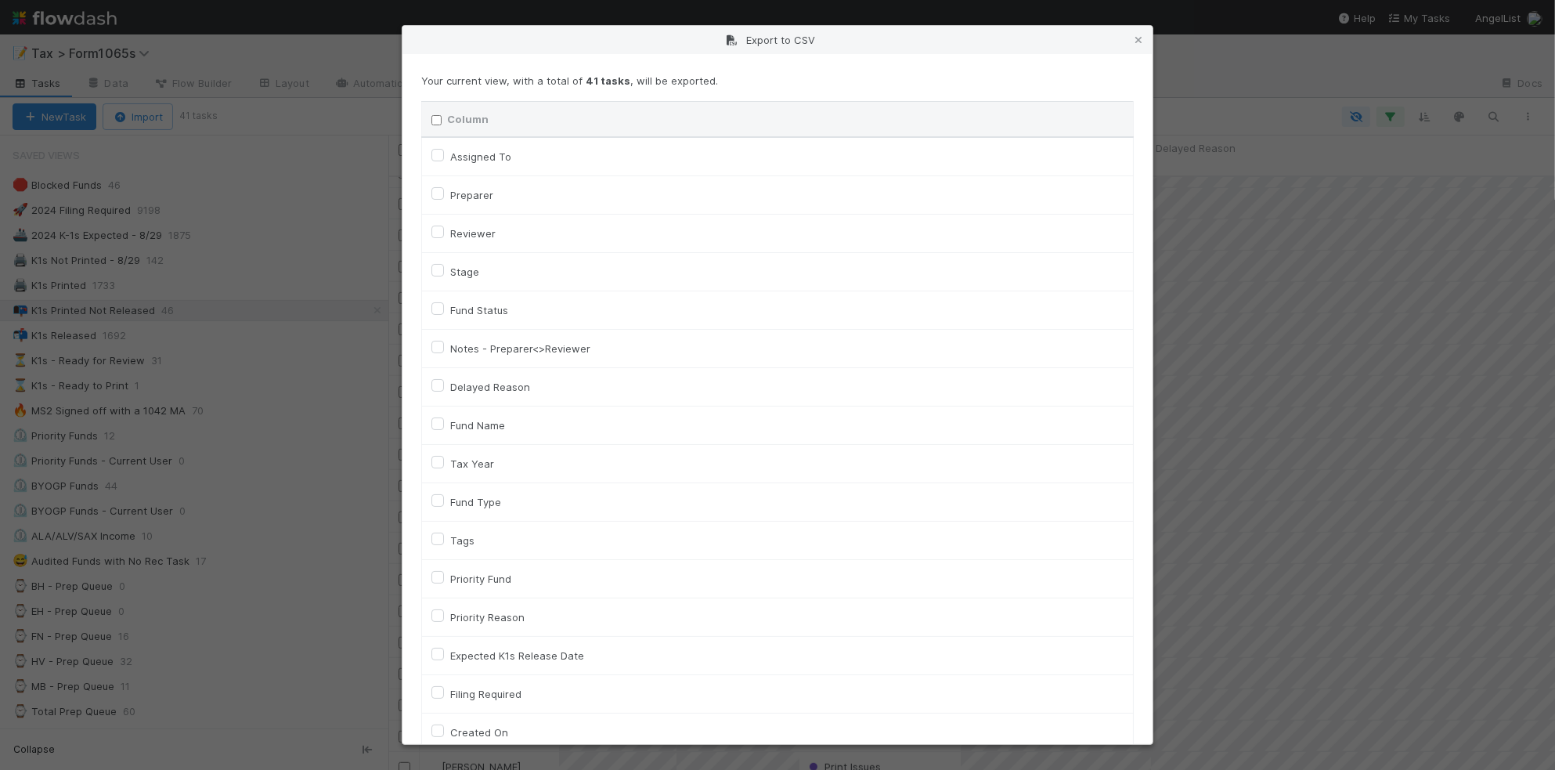
checkbox input "false"
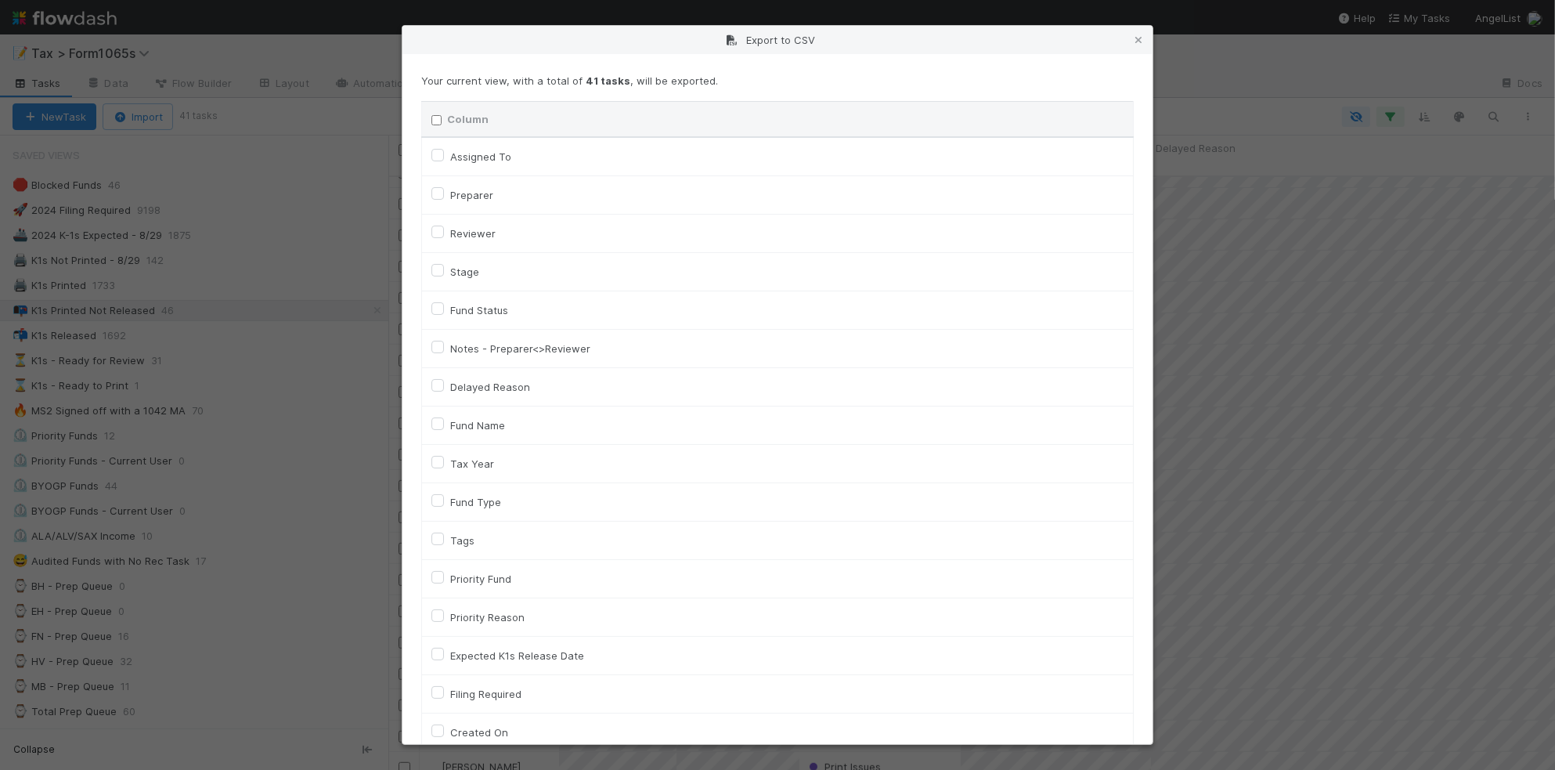
checkbox input "false"
checkbox On "false"
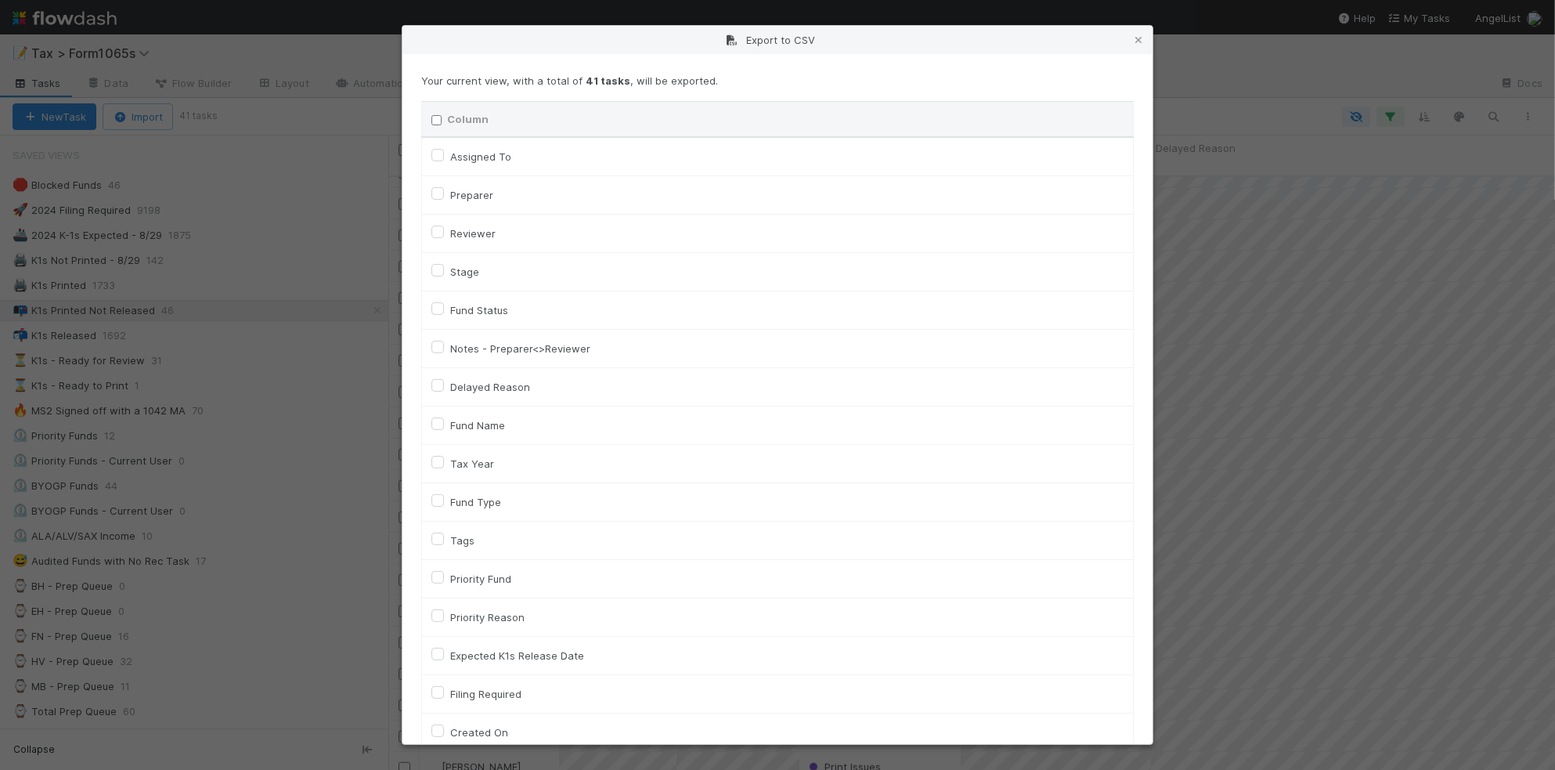
checkbox input "false"
checkbox On "false"
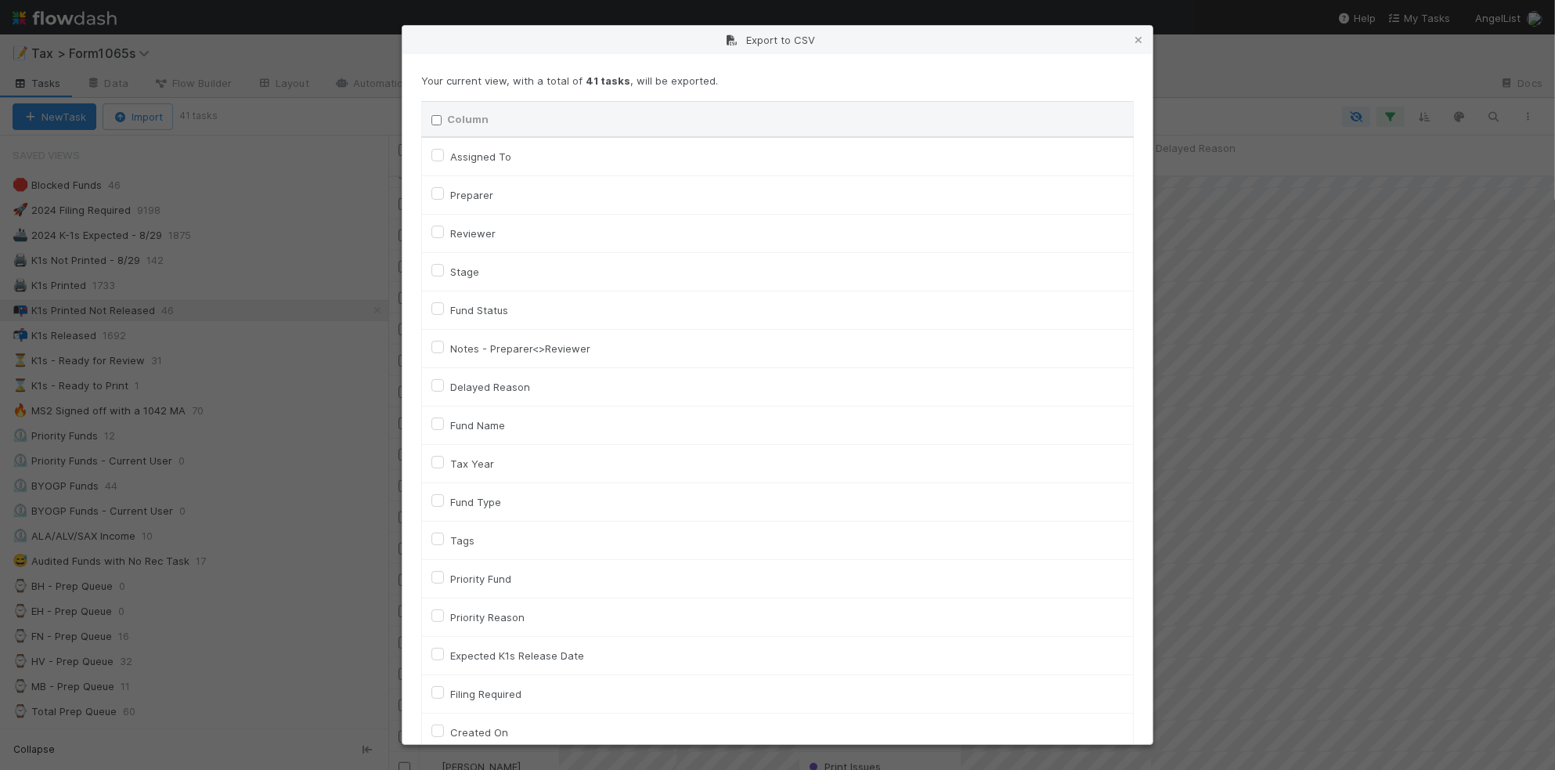
checkbox input "false"
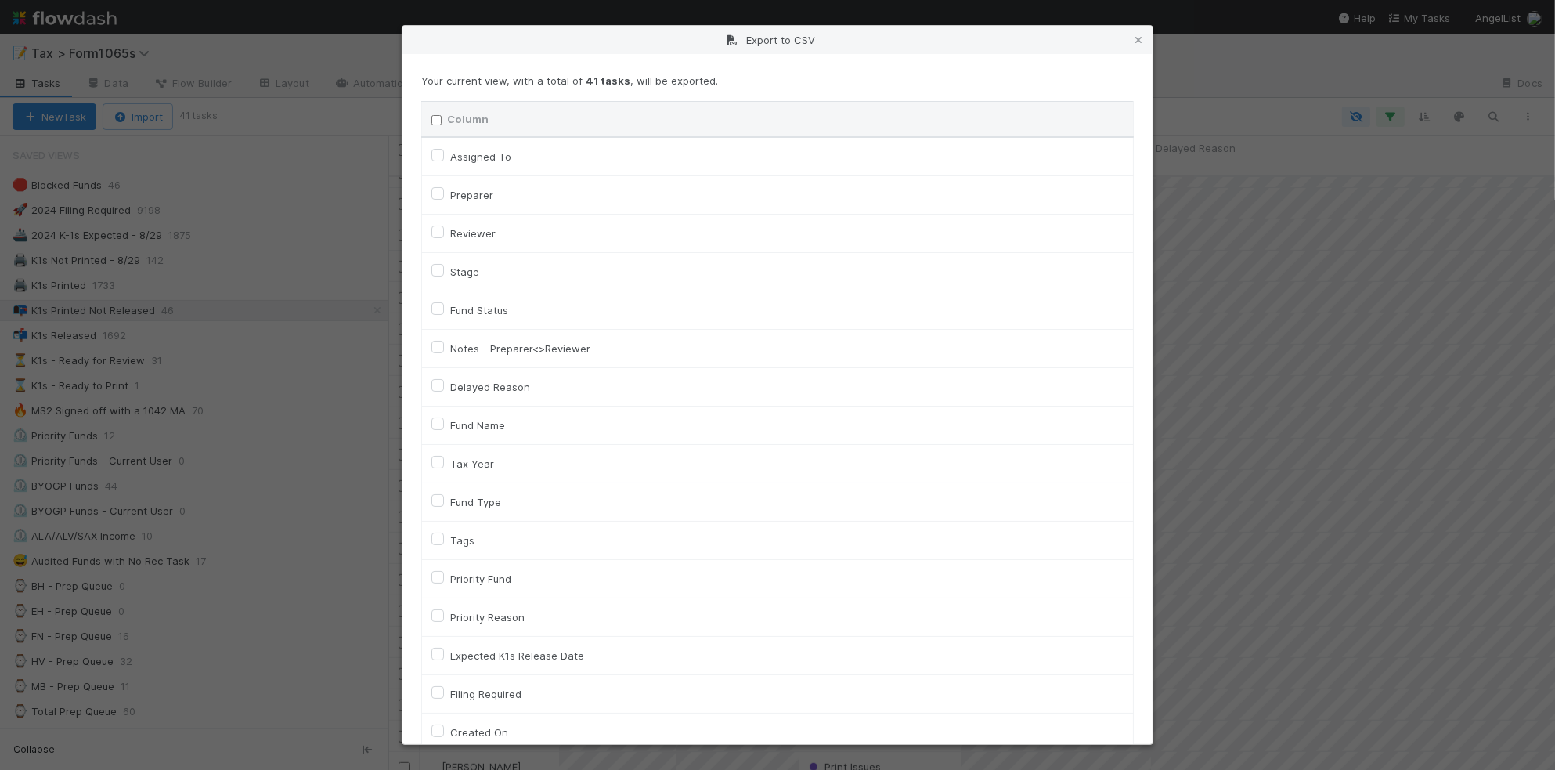
checkbox input "false"
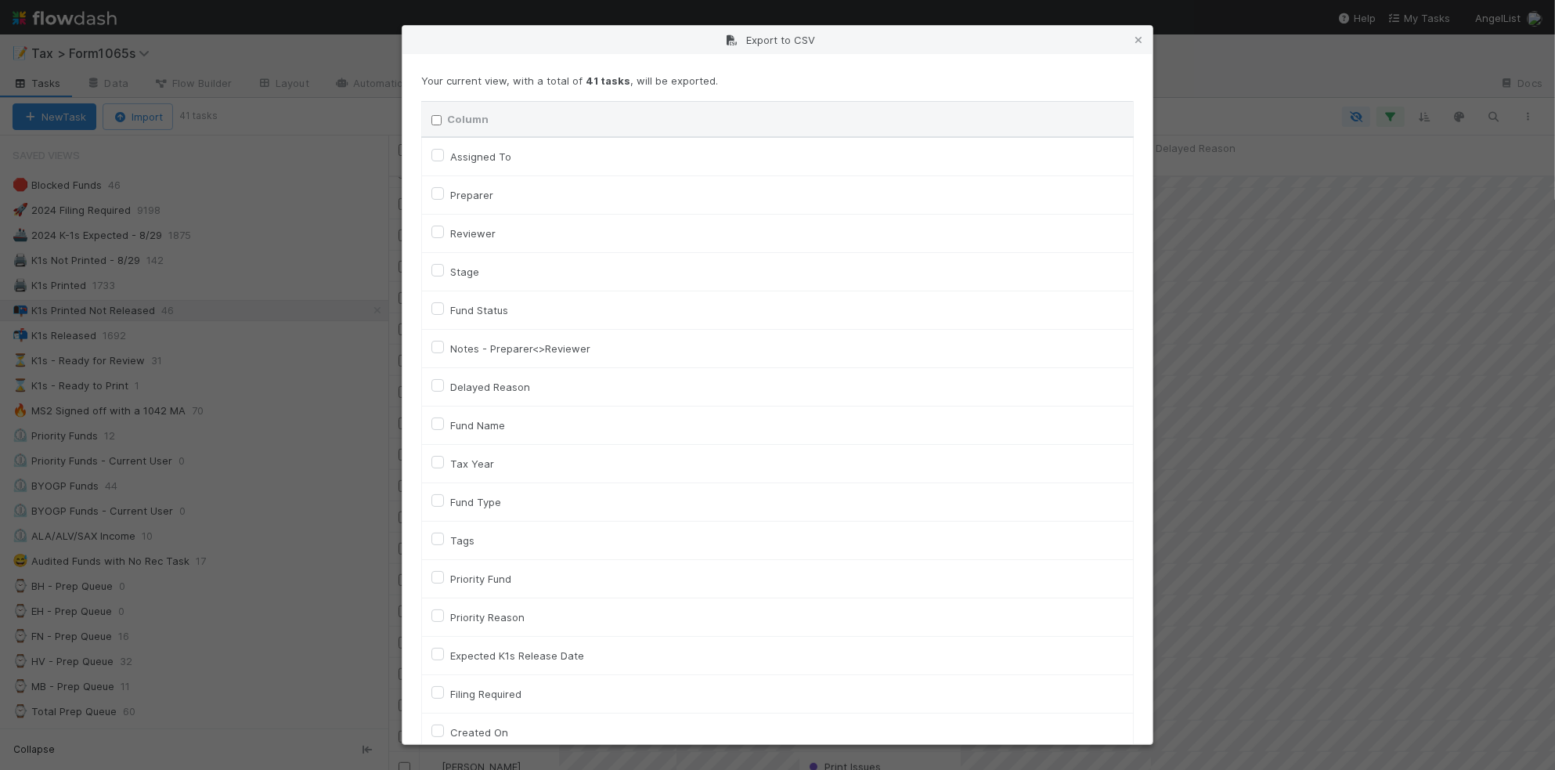
checkbox input "false"
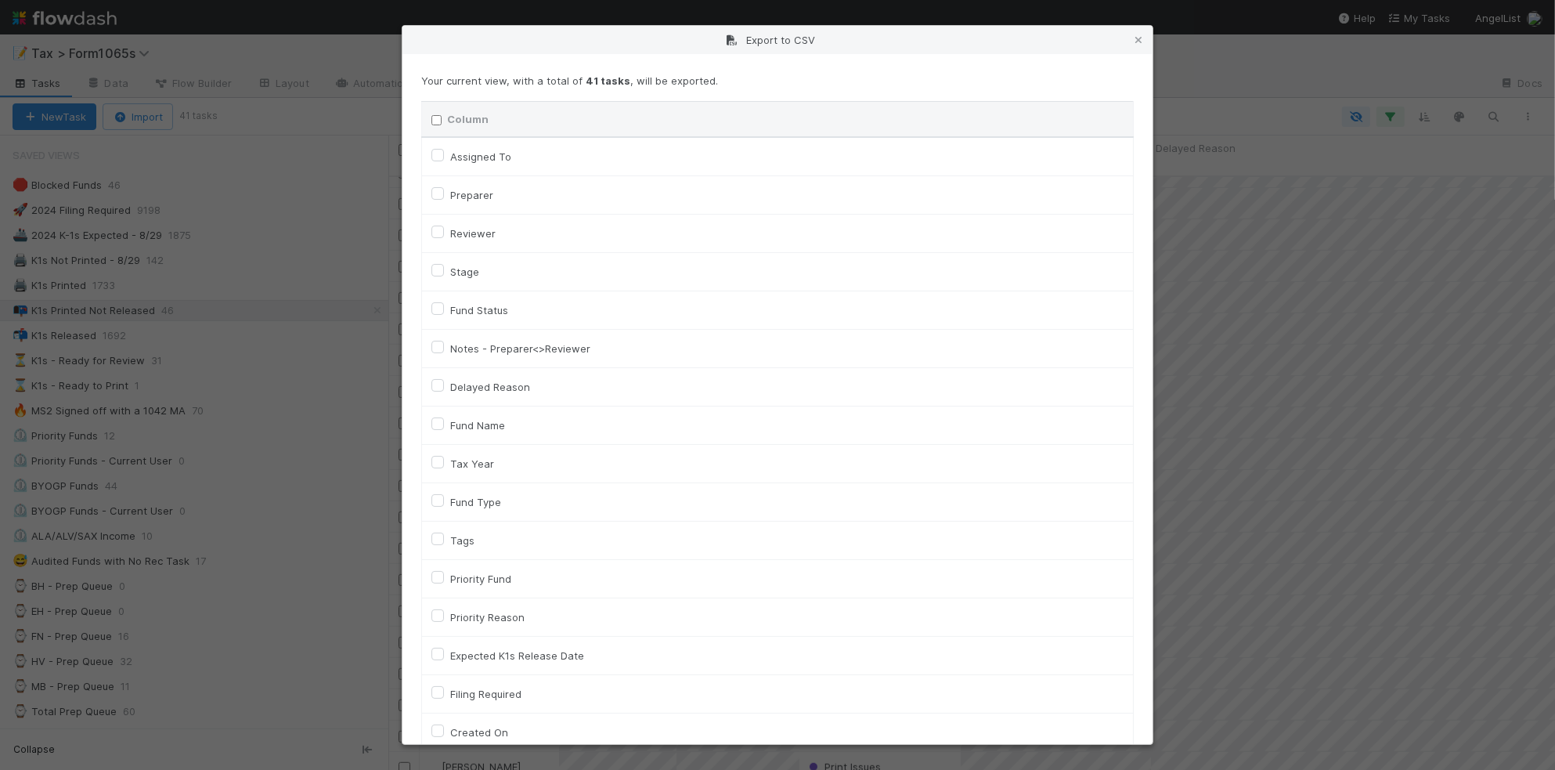
checkbox input "false"
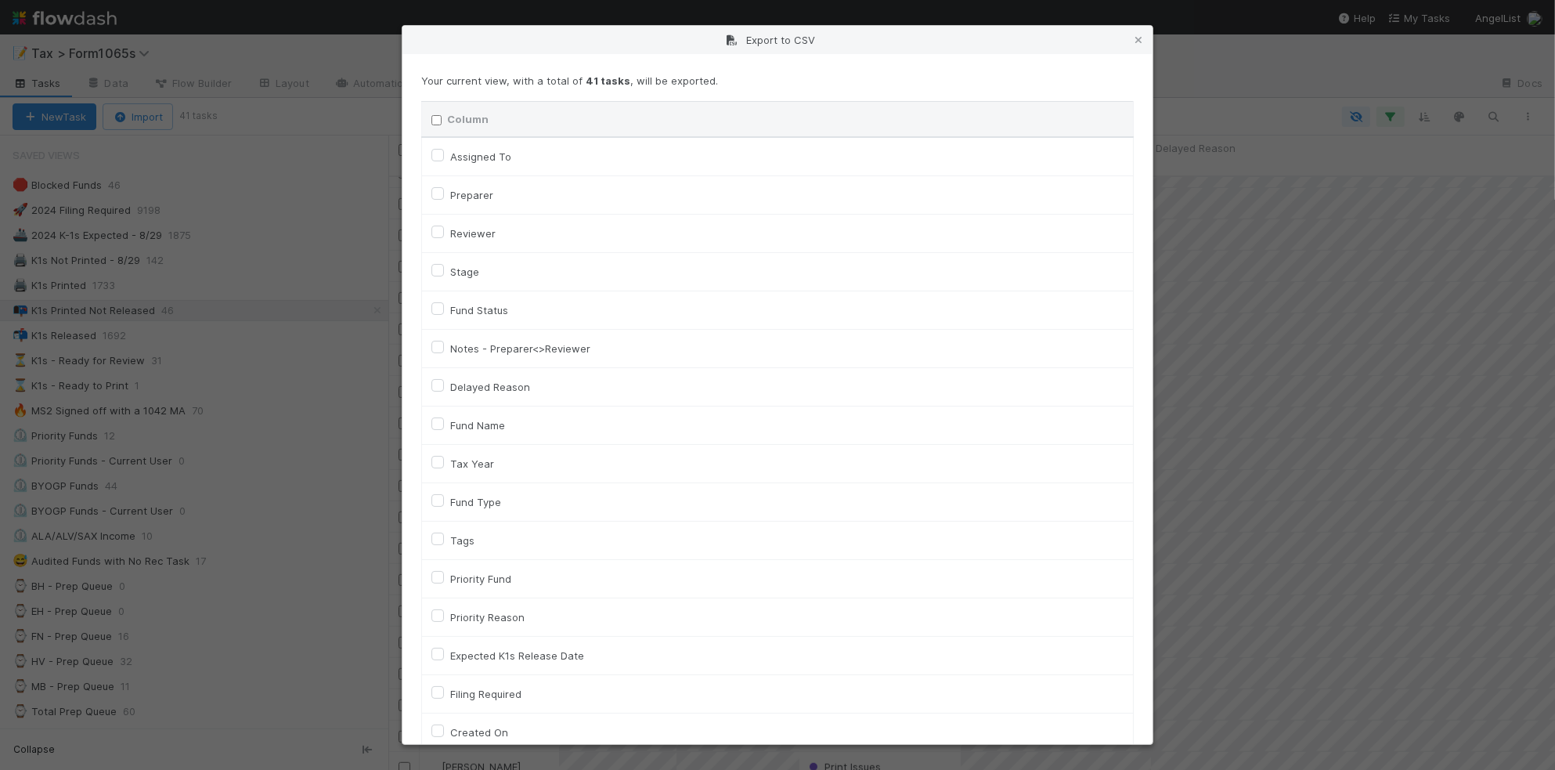
checkbox input "false"
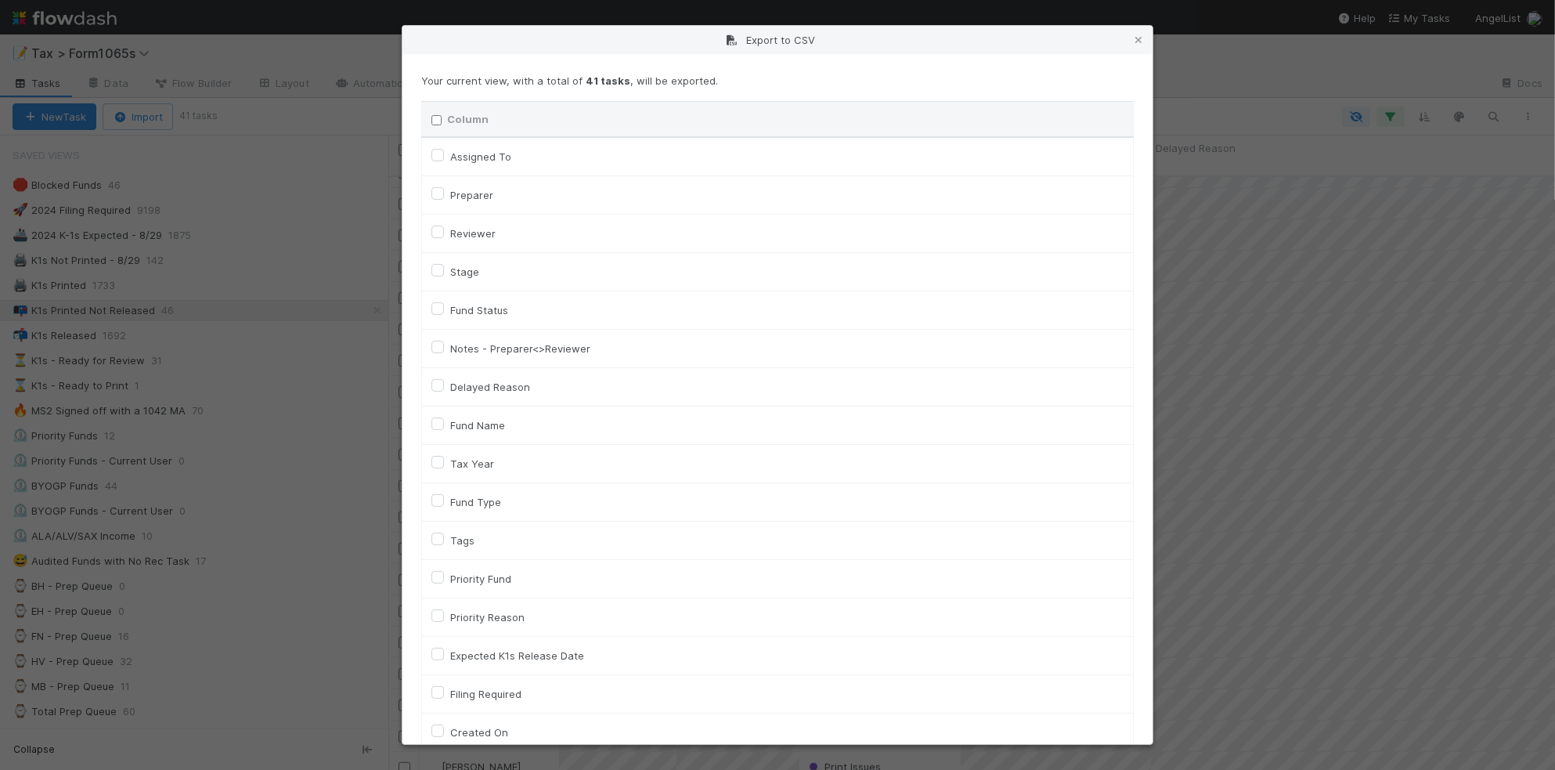
checkbox input "false"
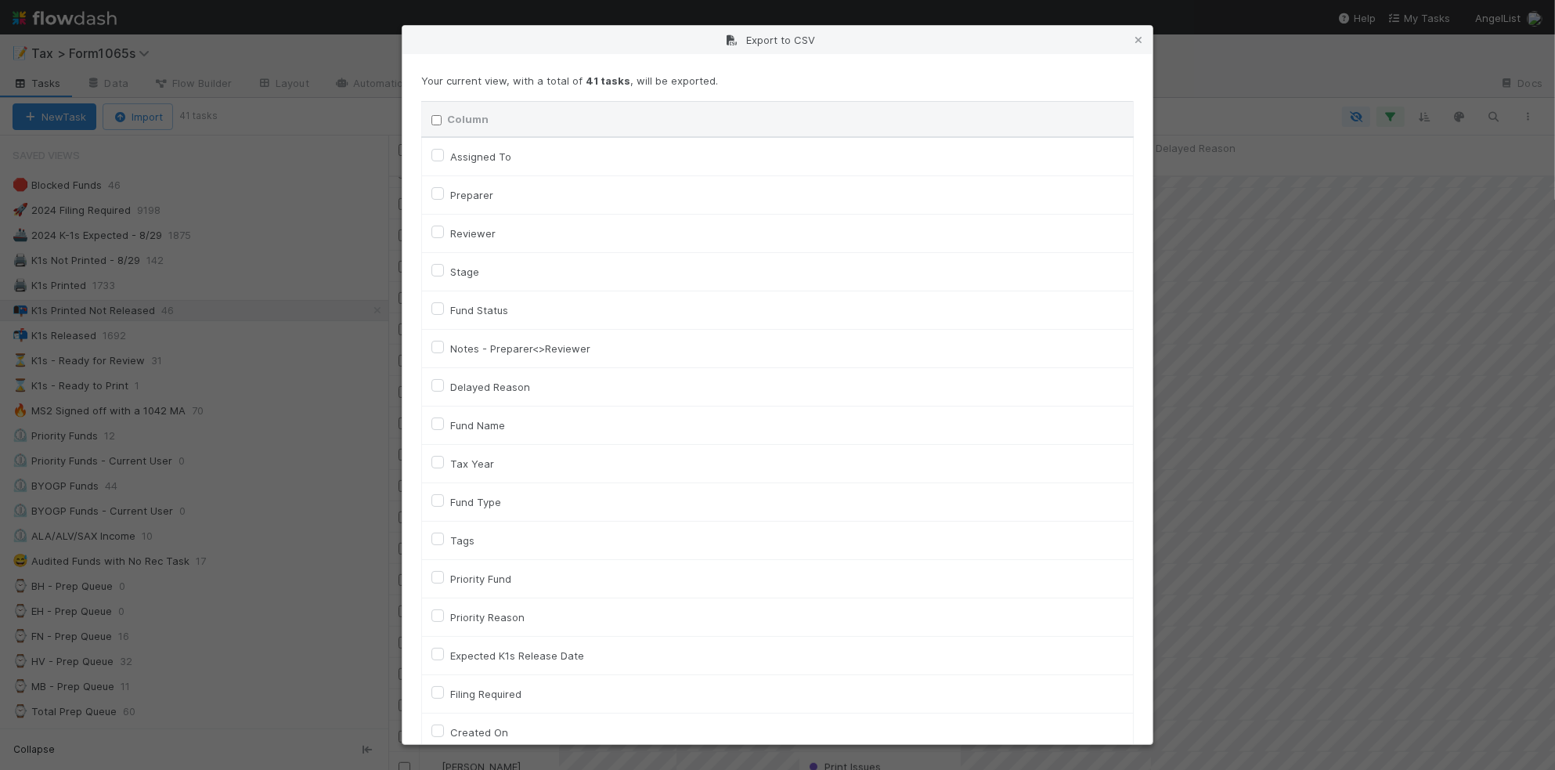
checkbox input "false"
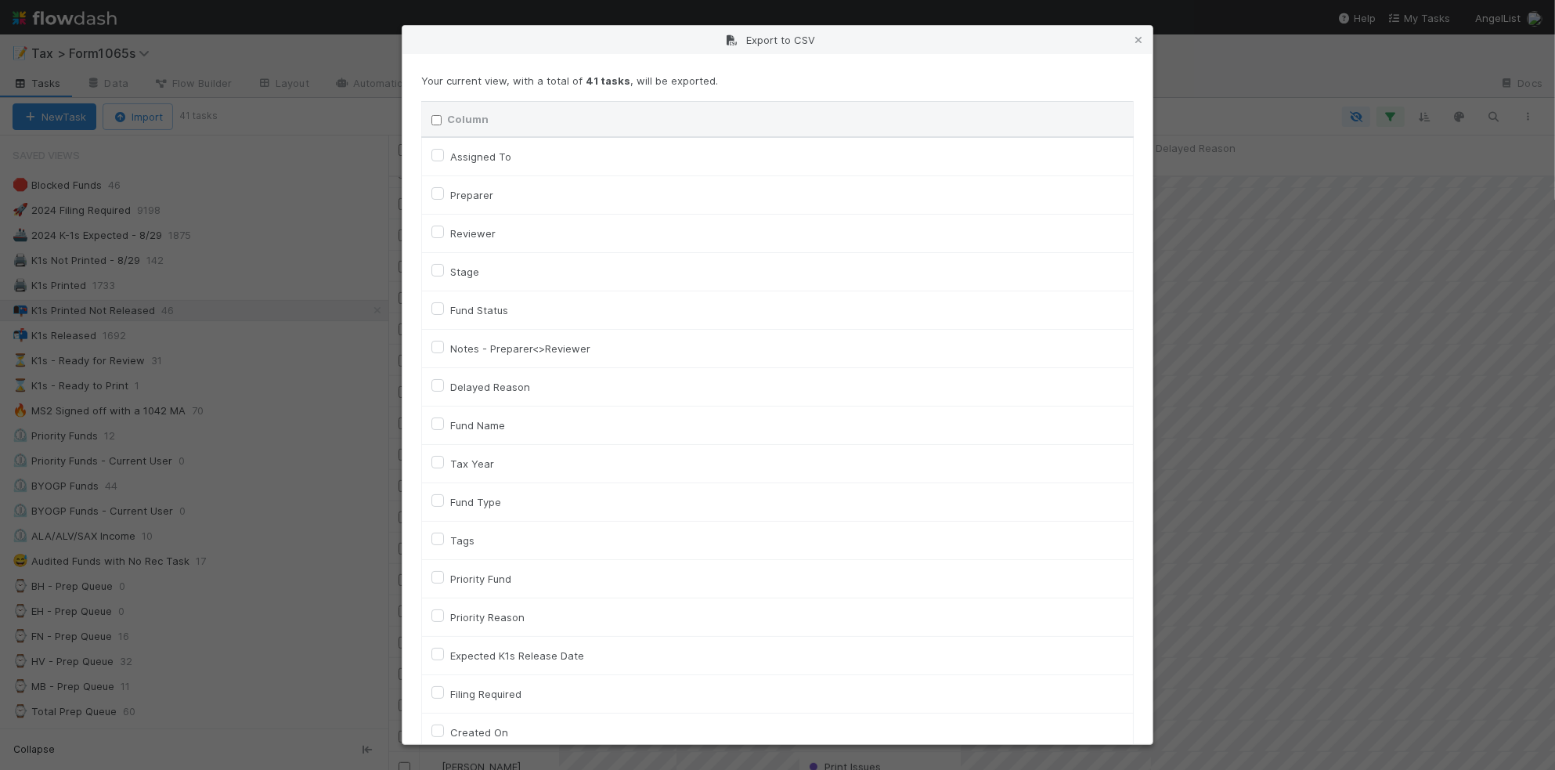
checkbox input "false"
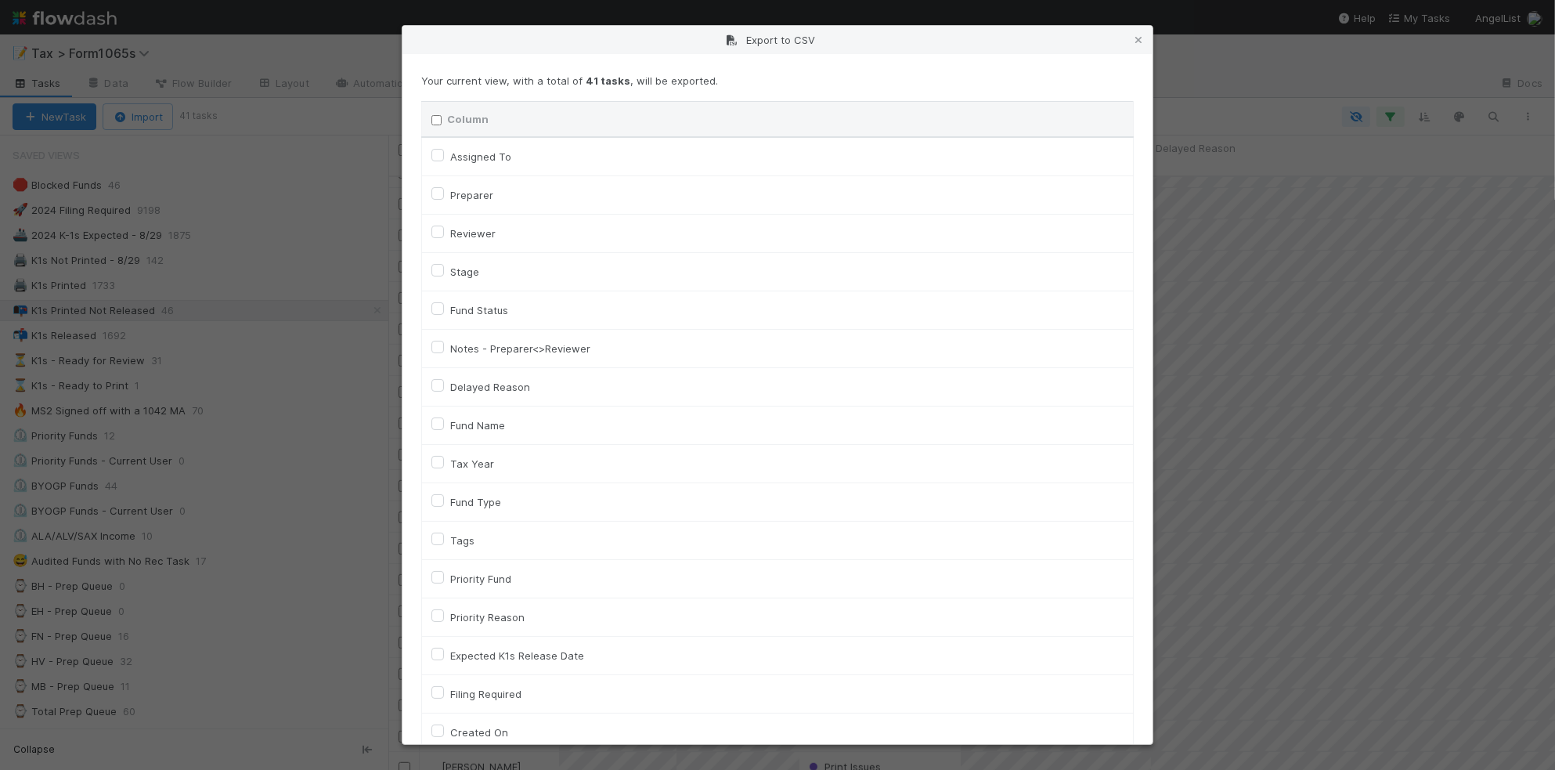
checkbox input "false"
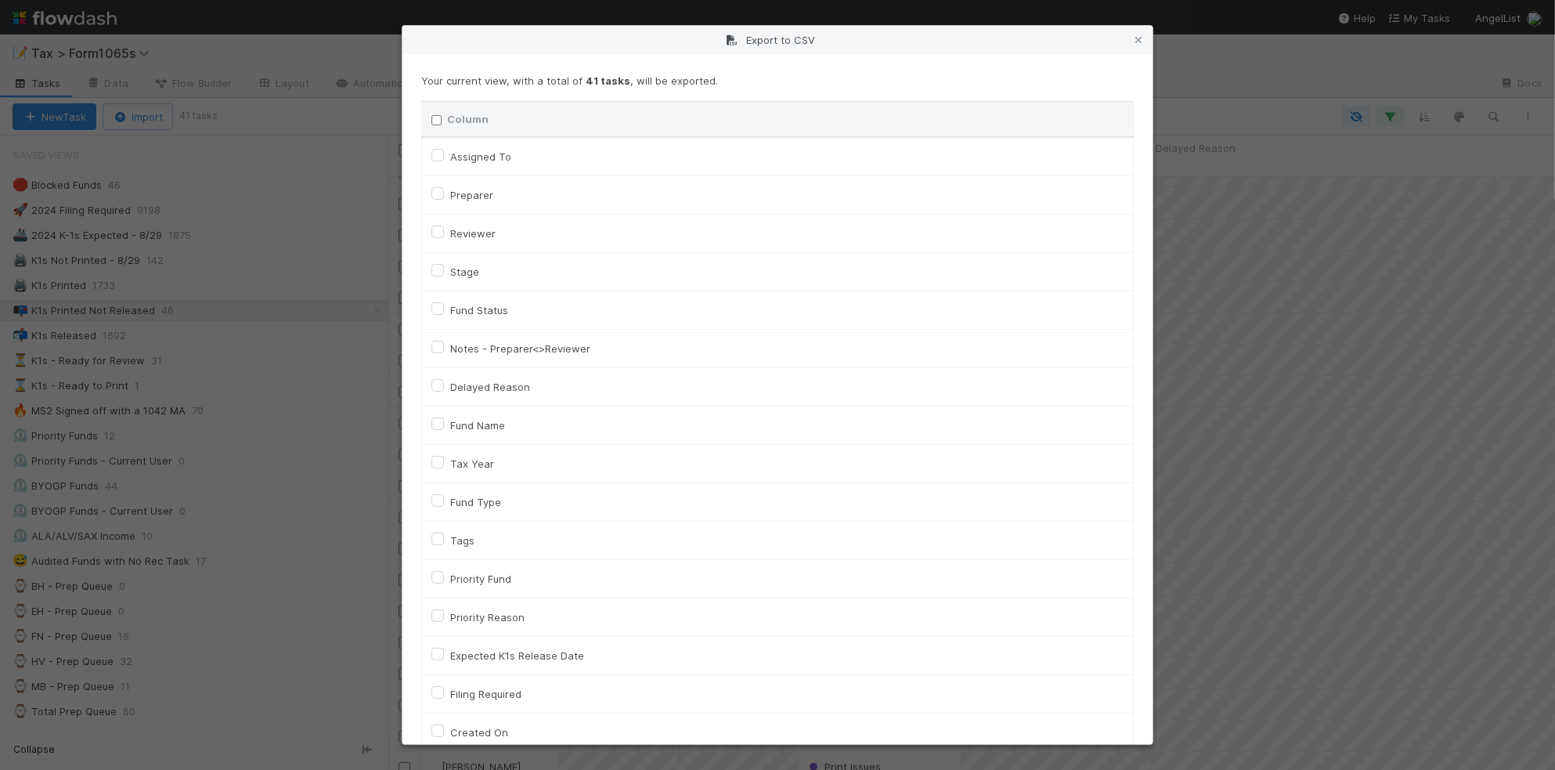
checkbox input "false"
checkbox URL "false"
click at [476, 470] on label "Tax Year" at bounding box center [472, 463] width 44 height 19
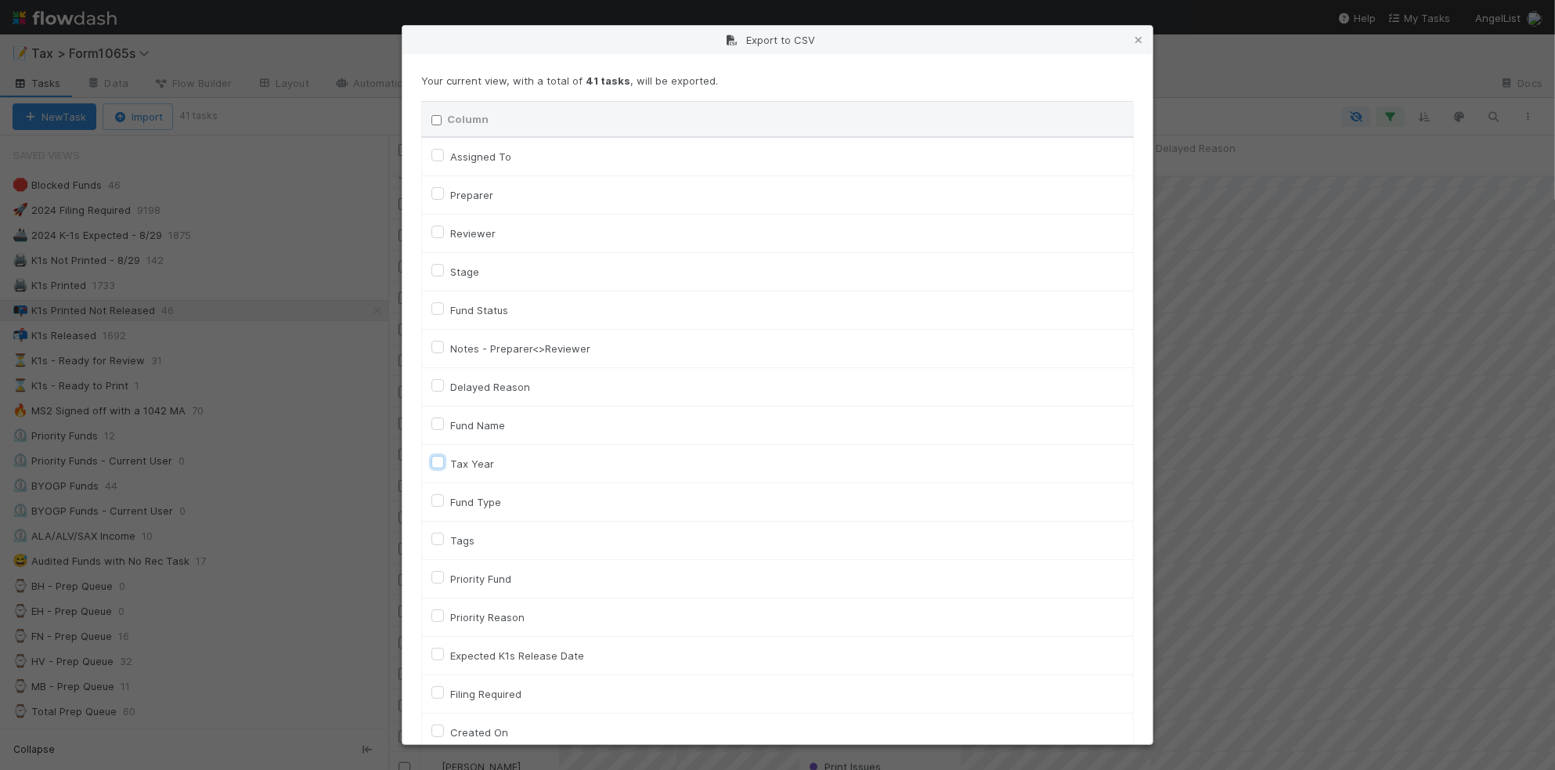
click at [444, 468] on input "Tax Year" at bounding box center [438, 461] width 13 height 14
checkbox input "true"
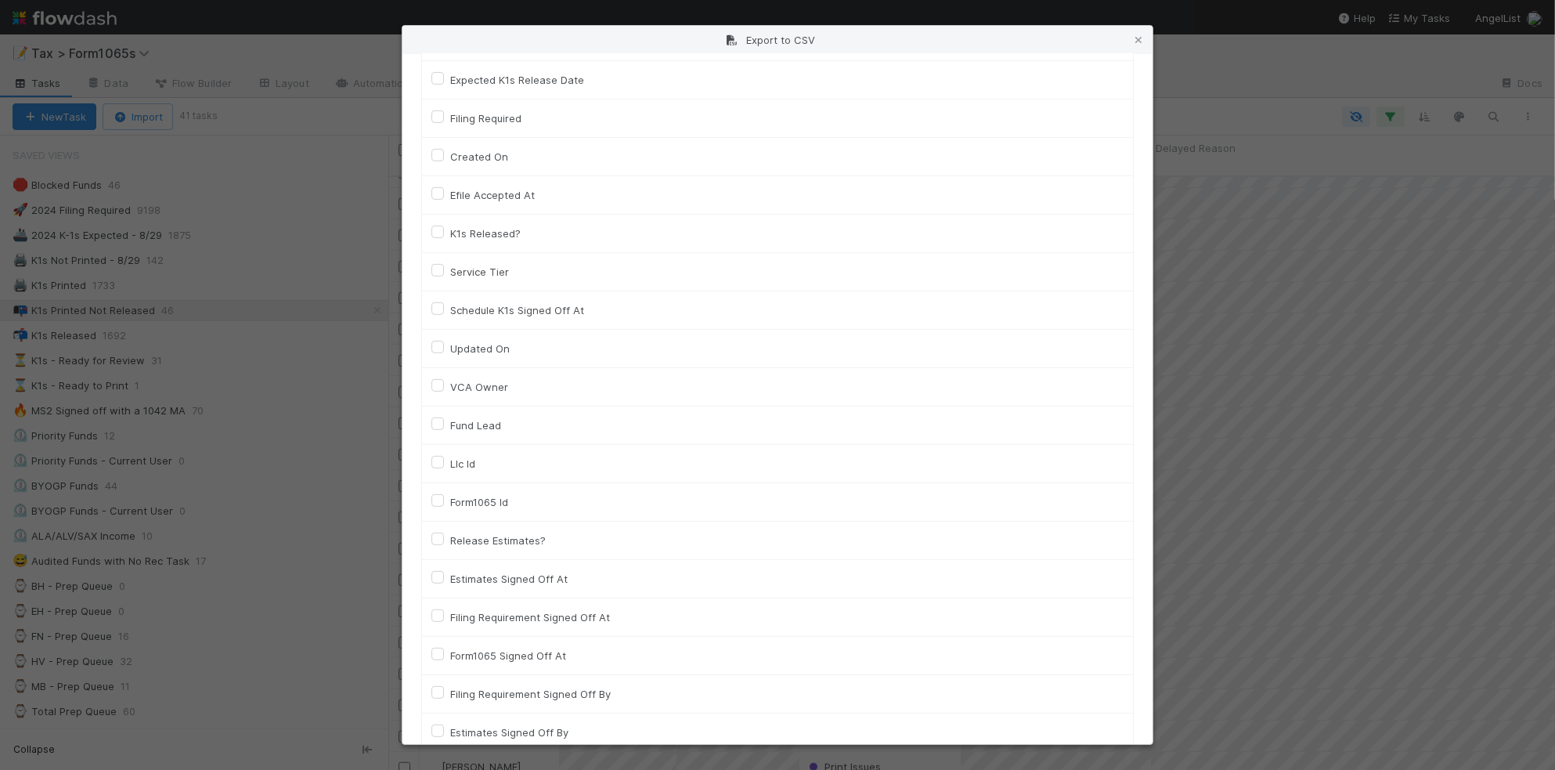
scroll to position [587, 0]
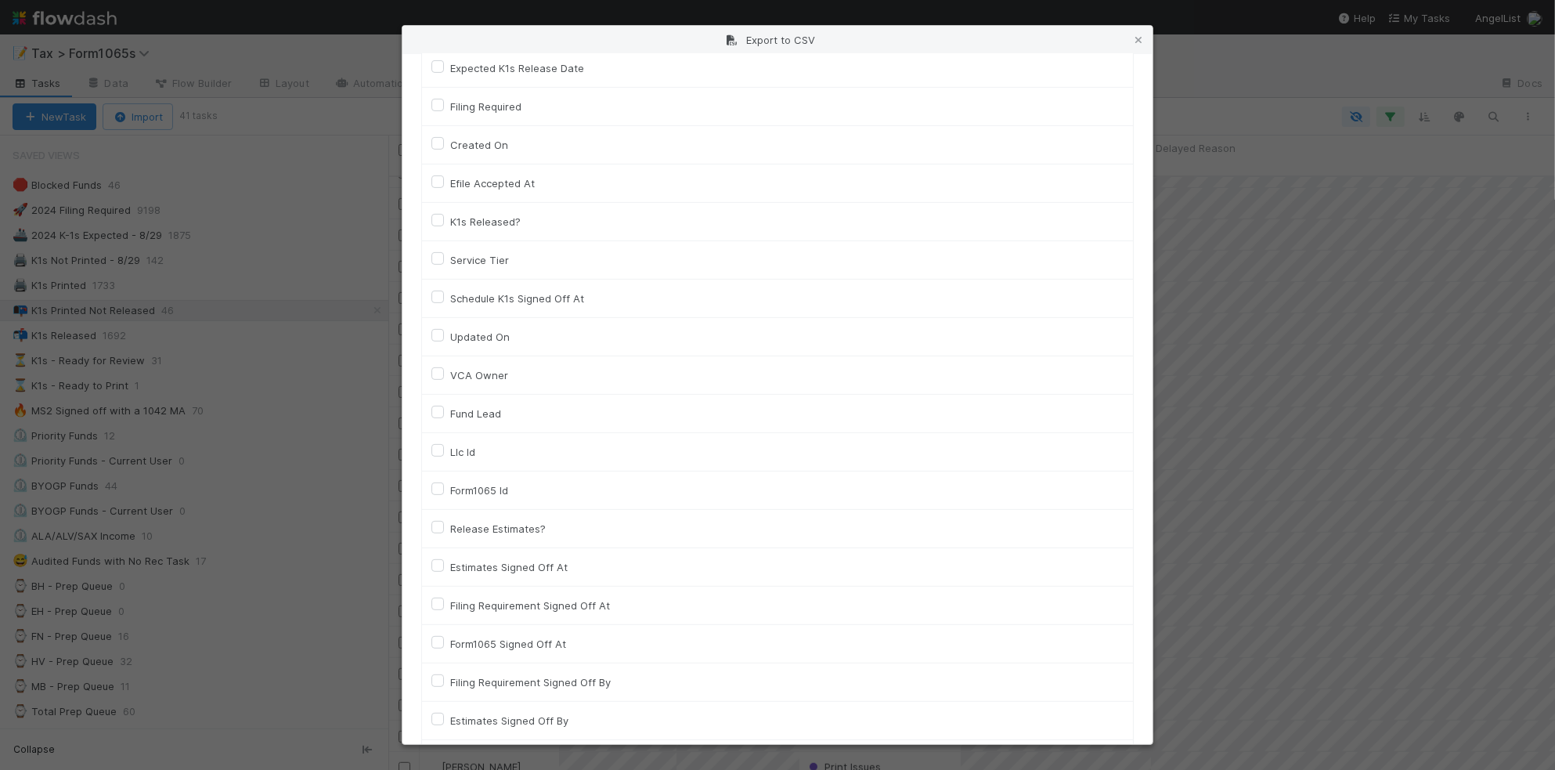
click at [464, 456] on label "Llc Id" at bounding box center [462, 451] width 25 height 19
click at [444, 456] on input "Llc Id" at bounding box center [438, 449] width 13 height 14
checkbox input "true"
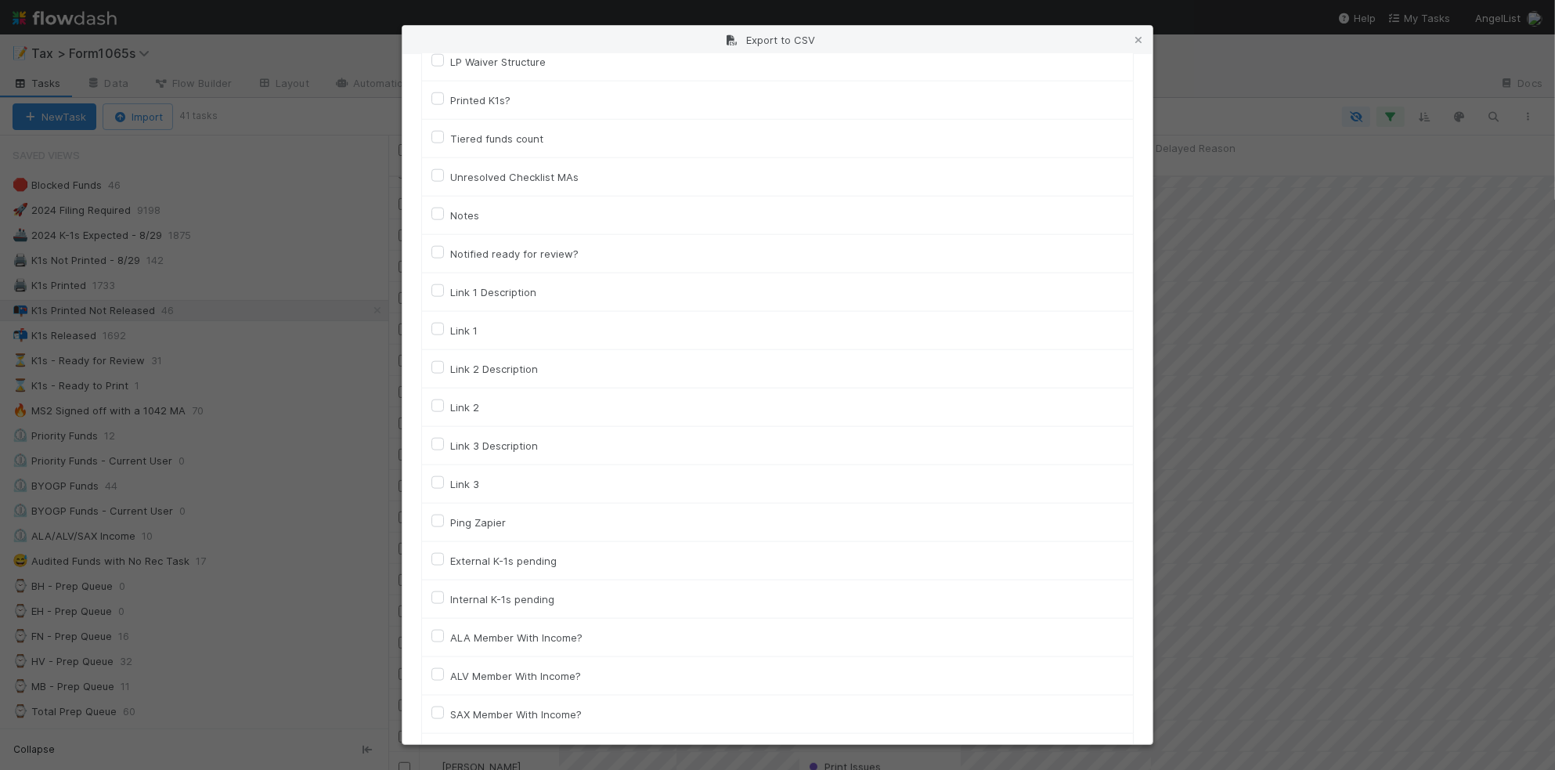
scroll to position [2151, 0]
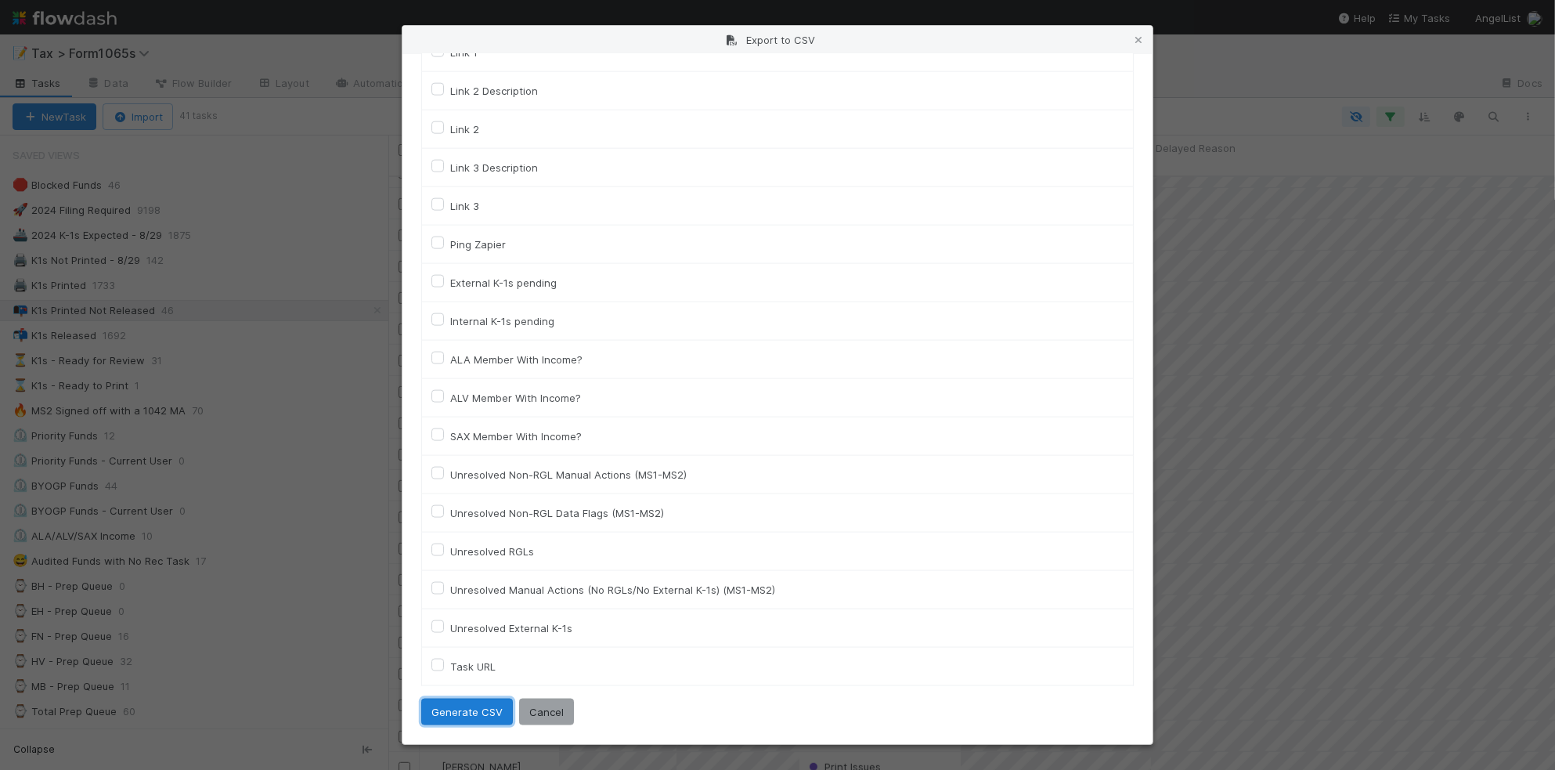
click at [459, 717] on button "Generate CSV" at bounding box center [467, 712] width 92 height 27
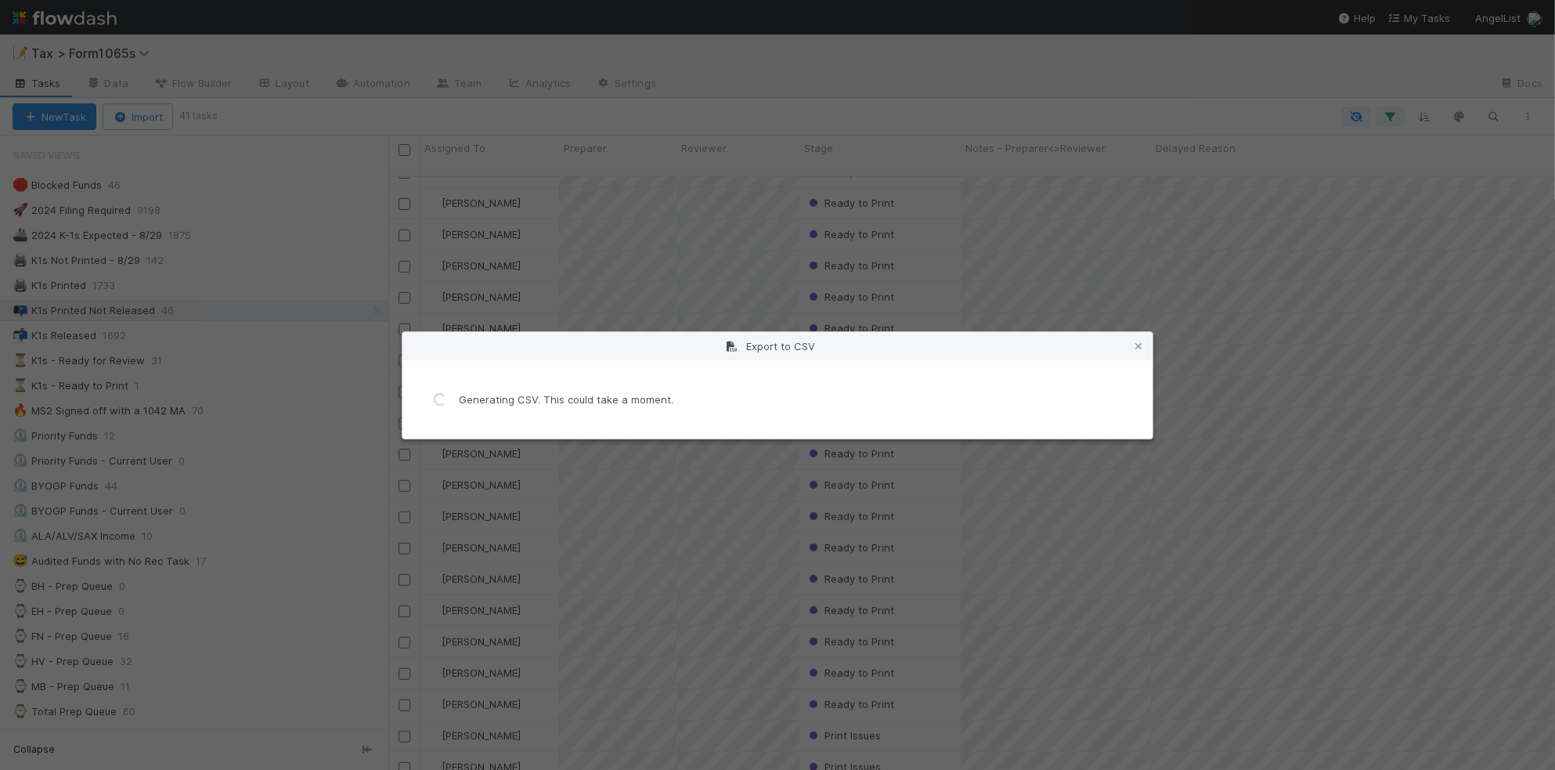
scroll to position [0, 0]
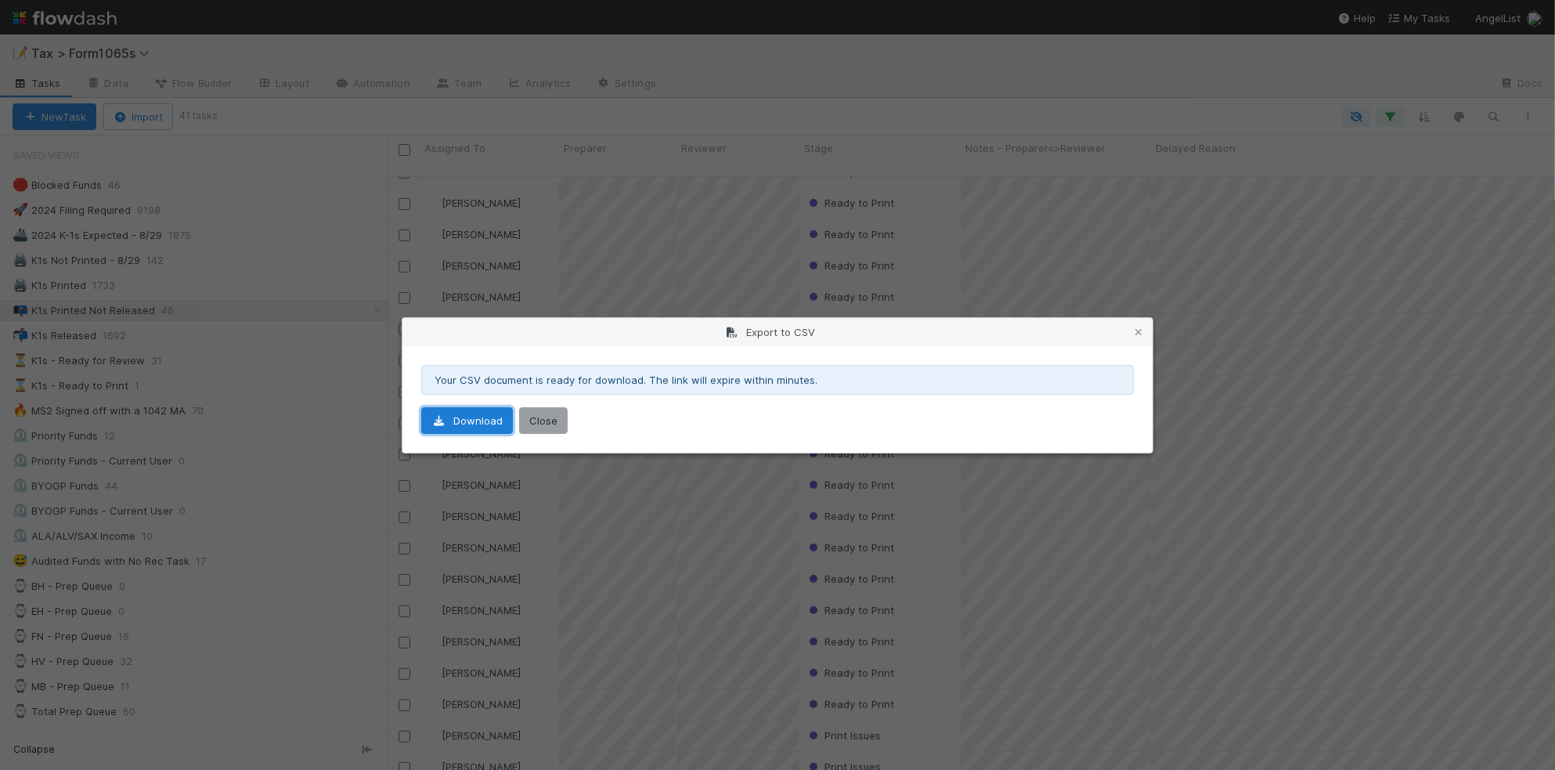
click at [495, 410] on link "Download" at bounding box center [467, 420] width 92 height 27
click at [1143, 331] on icon at bounding box center [1139, 332] width 16 height 10
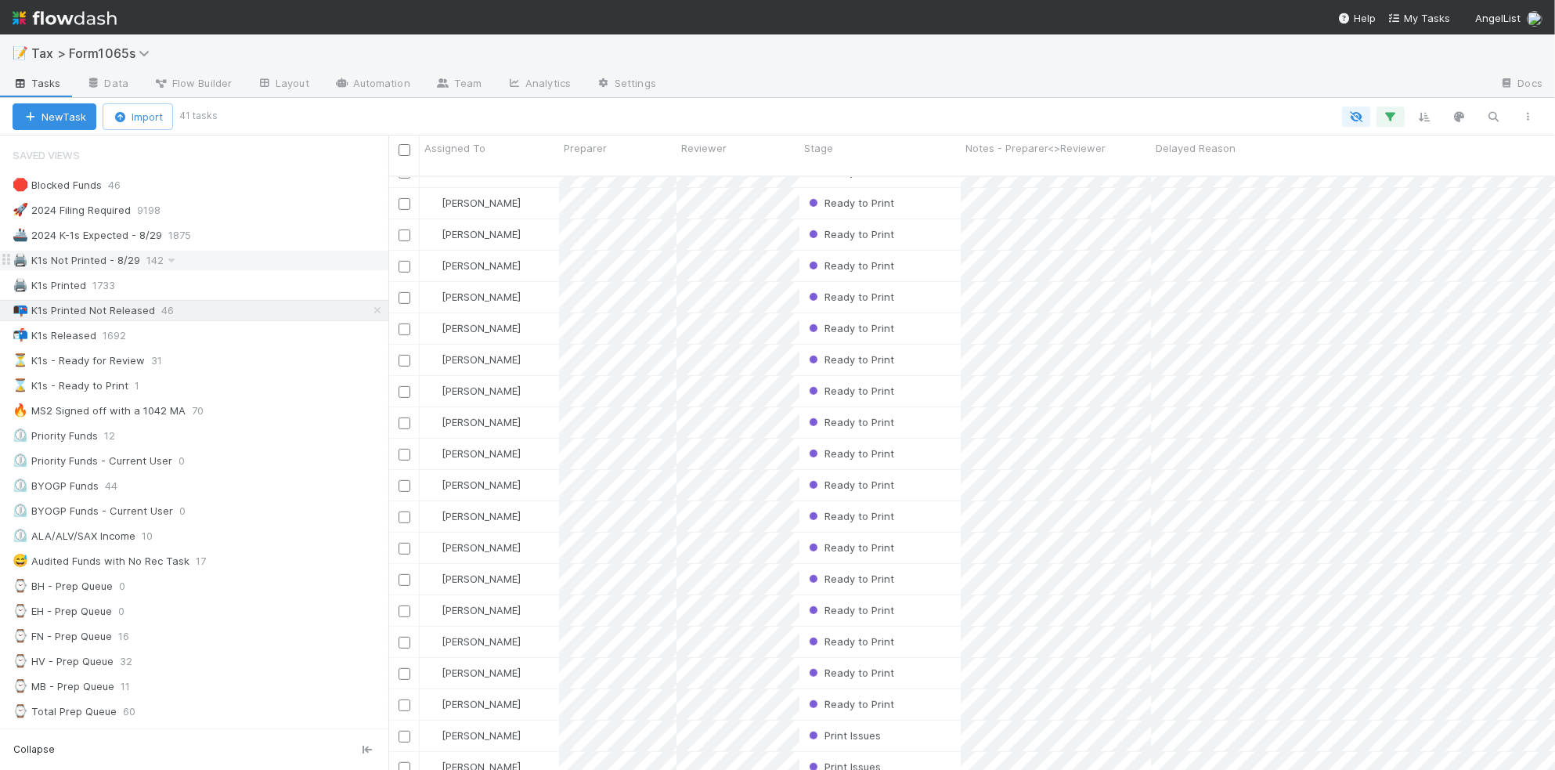
click at [204, 257] on div "🖨️ K1s Not Printed - 8/29 142" at bounding box center [201, 261] width 376 height 20
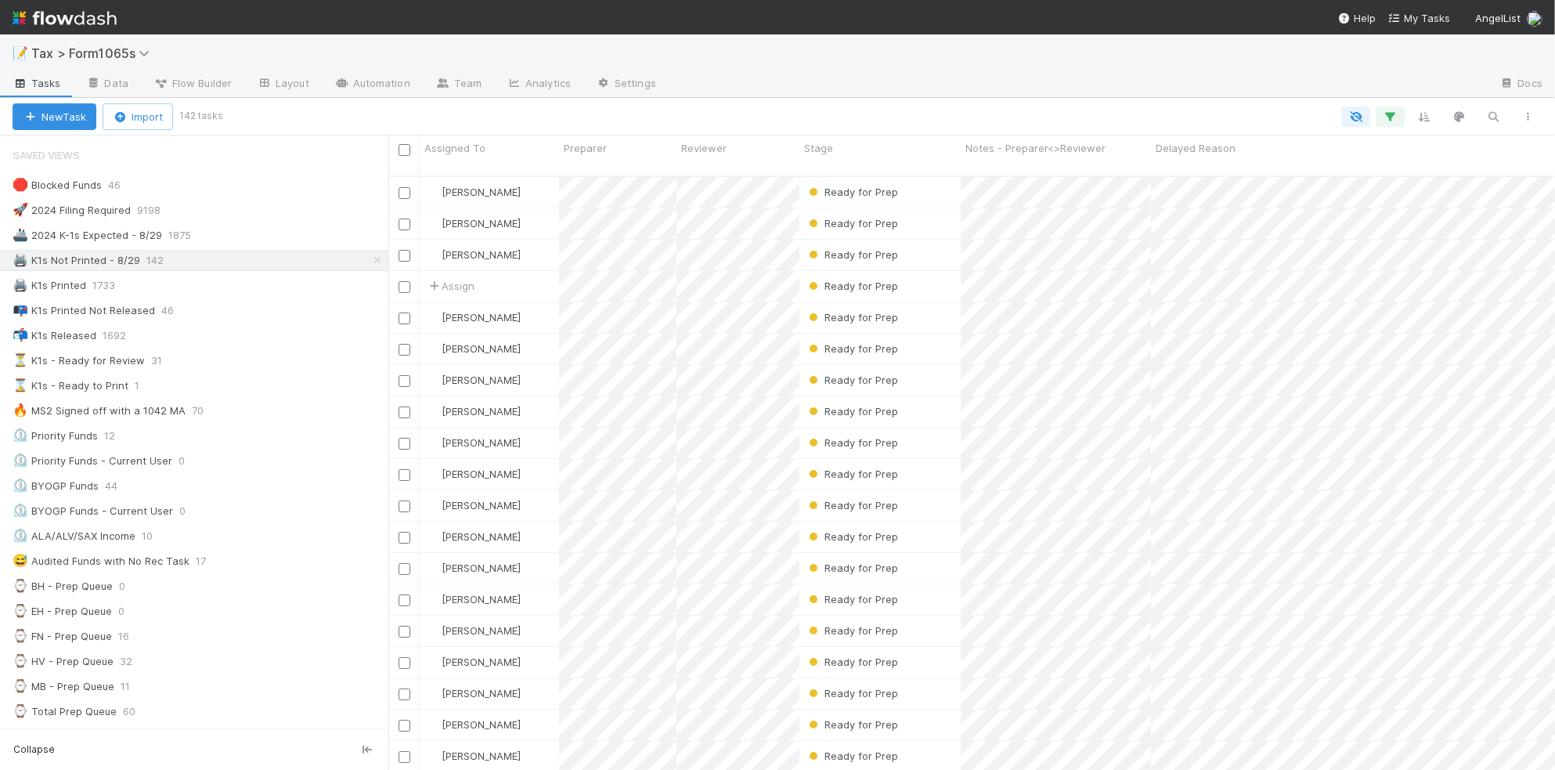
scroll to position [591, 1152]
click at [273, 432] on div "⏲️ Priority Funds 12" at bounding box center [201, 436] width 376 height 20
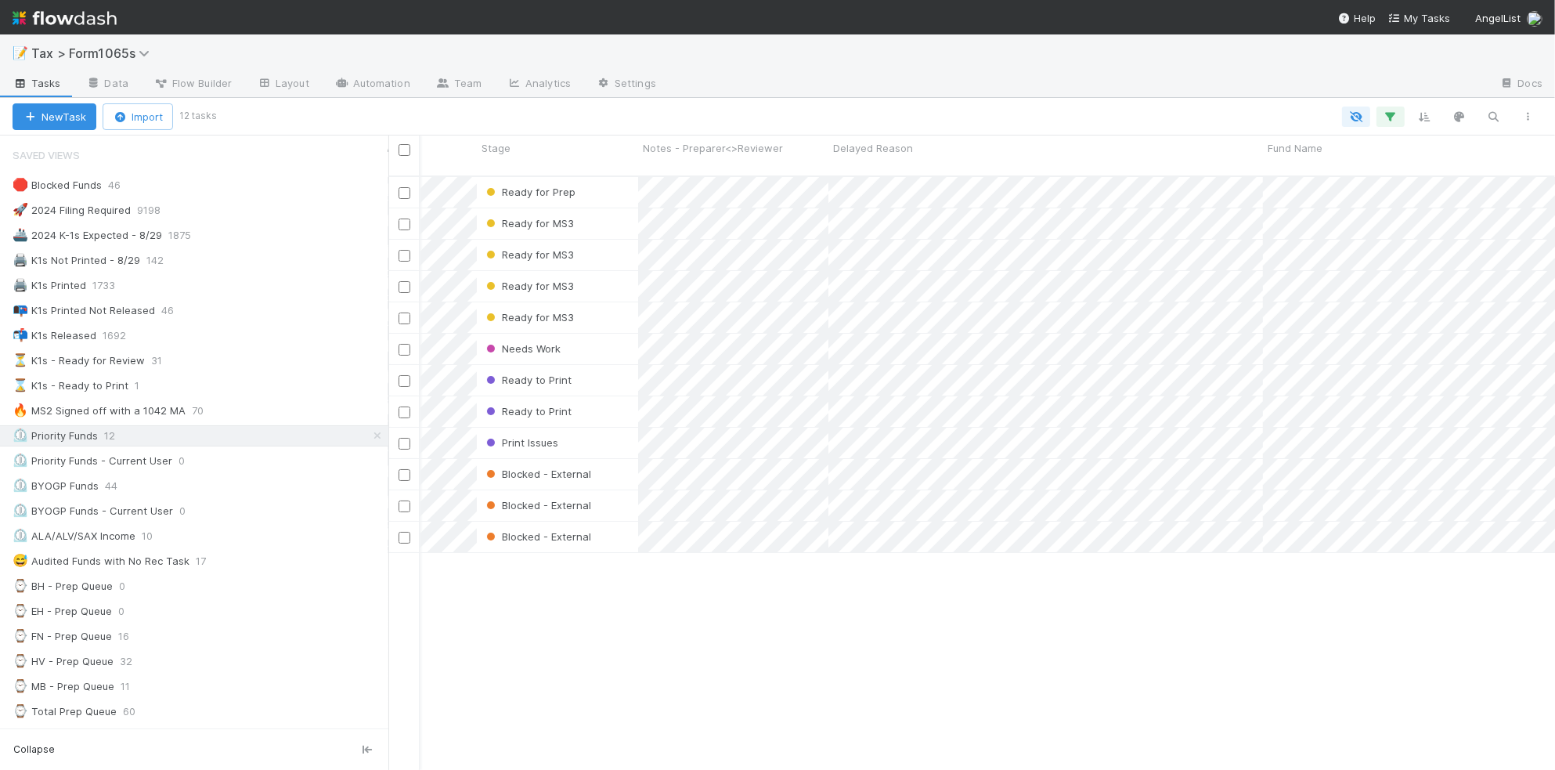
drag, startPoint x: 658, startPoint y: 670, endPoint x: 587, endPoint y: 539, distance: 148.6
click at [658, 667] on div "[PERSON_NAME] Ready for Prep [DATE] 11:08:33 PM 25 18 0 5 1 0 12 [PERSON_NAME] …" at bounding box center [971, 480] width 1167 height 606
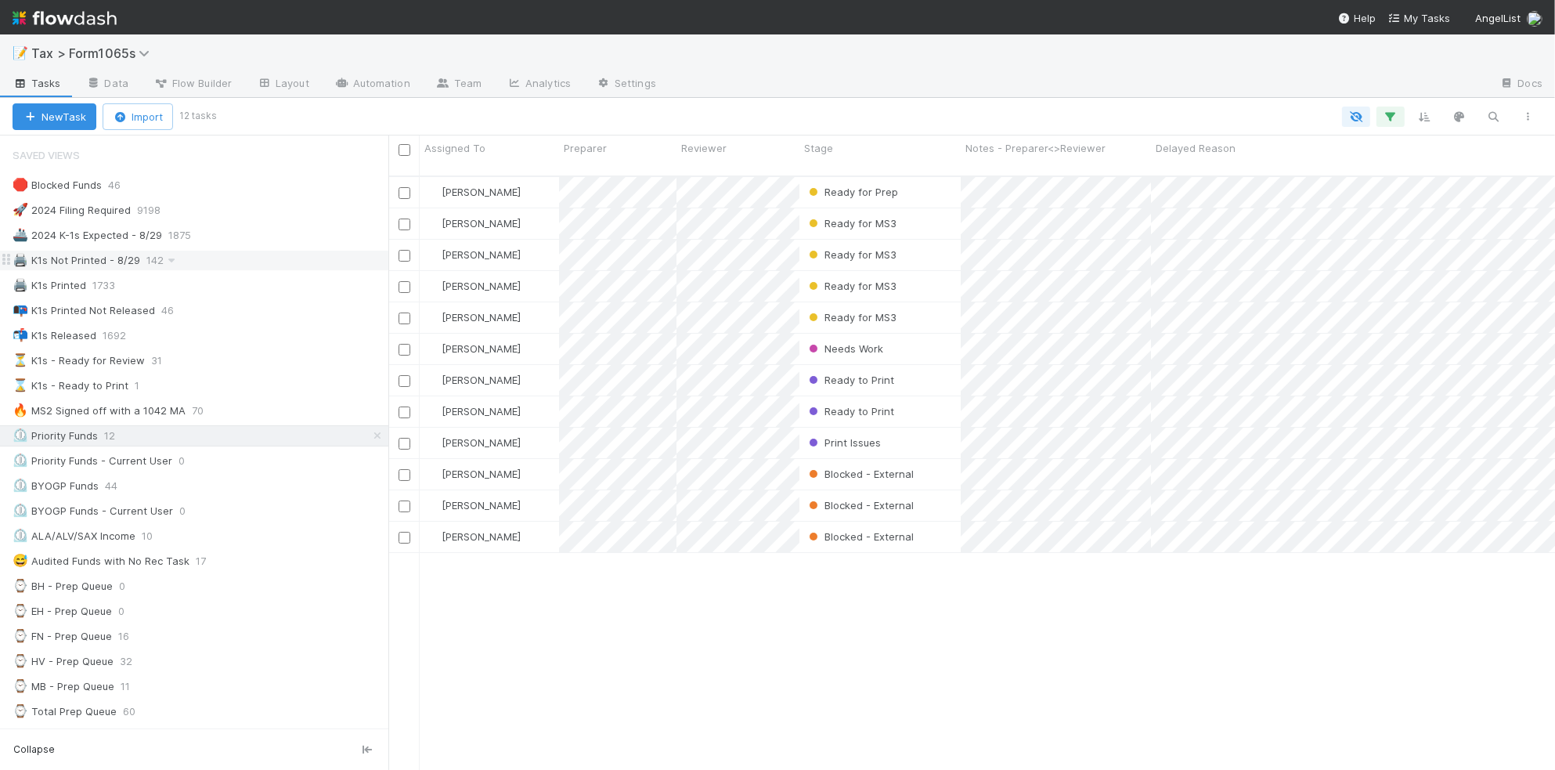
click at [252, 266] on div "🖨️ K1s Not Printed - 8/29 142" at bounding box center [201, 261] width 376 height 20
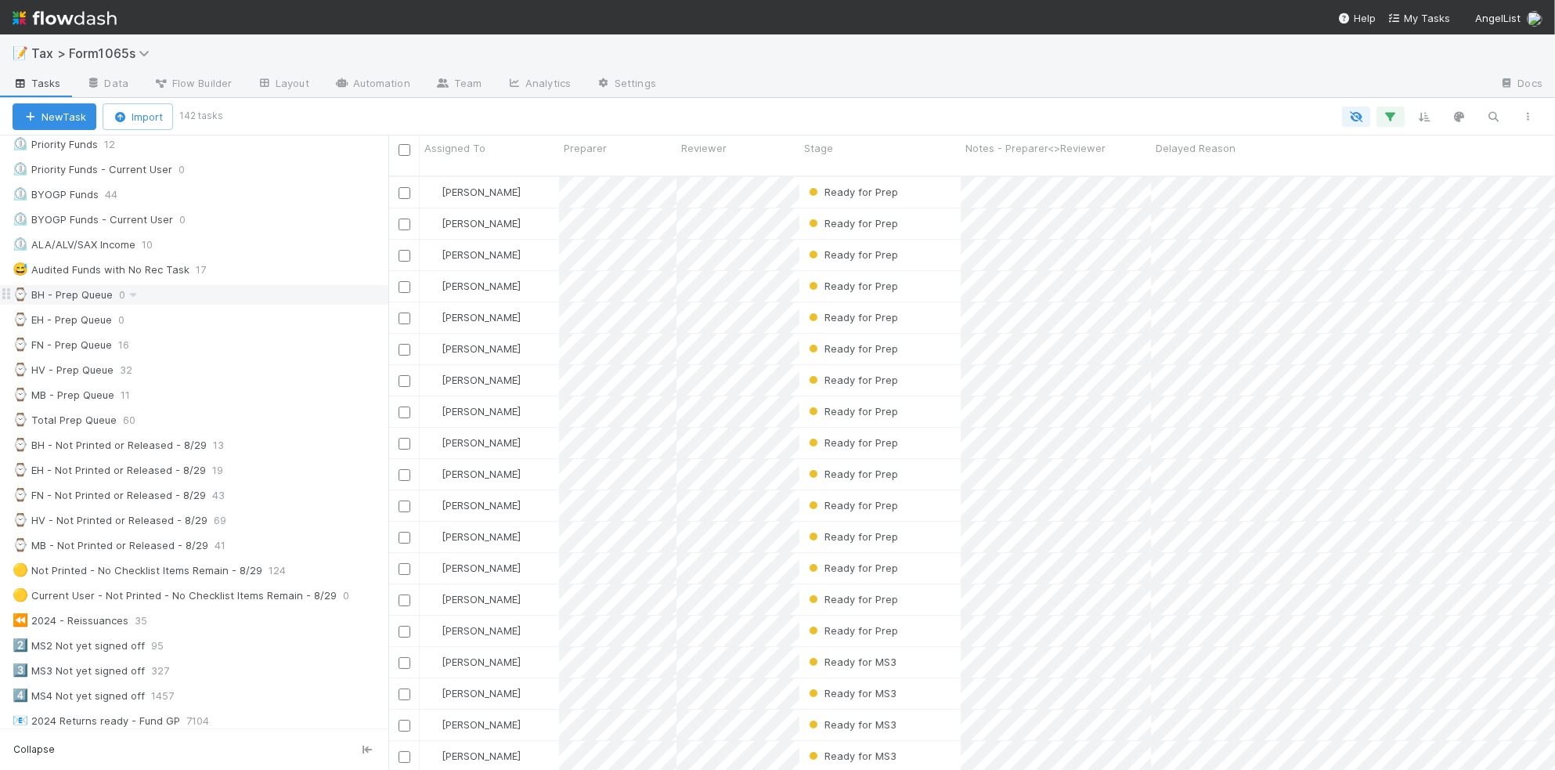
scroll to position [294, 0]
click at [586, 153] on span "Preparer" at bounding box center [585, 148] width 43 height 16
click at [627, 178] on div "Sort A → Z" at bounding box center [654, 177] width 179 height 23
click at [843, 155] on div "Stage" at bounding box center [880, 148] width 153 height 16
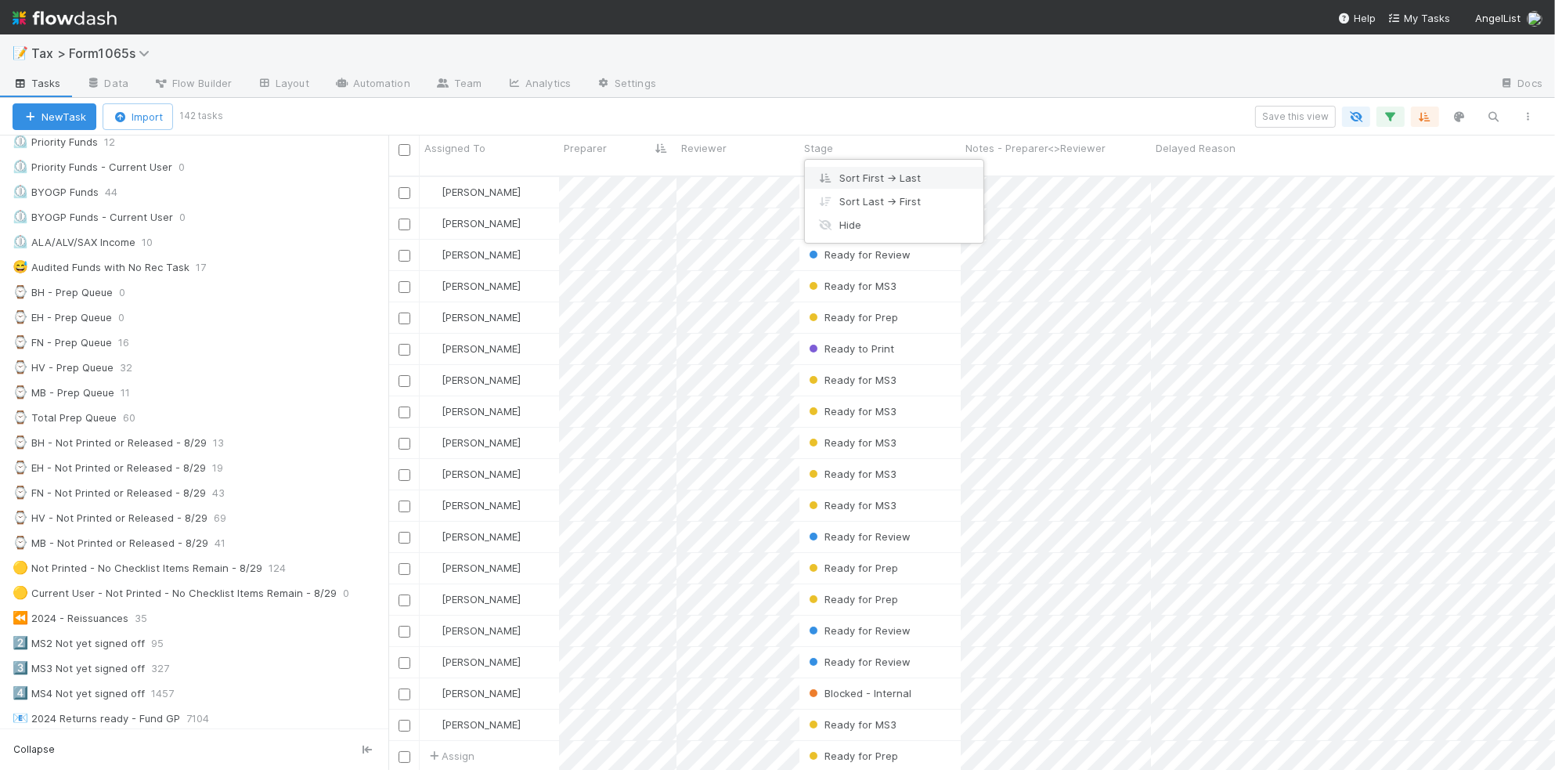
click at [851, 177] on div "Sort First → Last" at bounding box center [894, 177] width 179 height 23
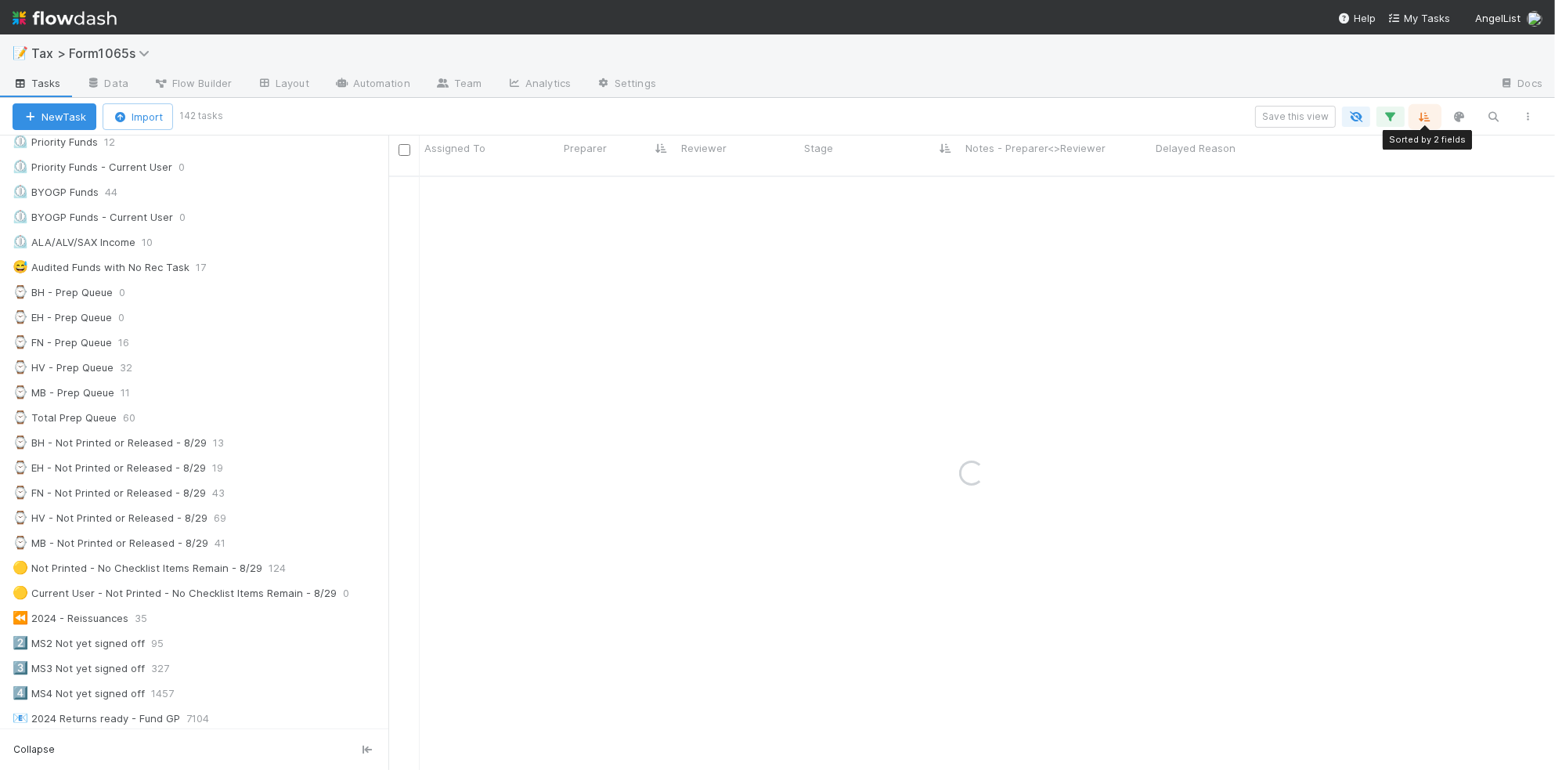
click at [1434, 114] on button "button" at bounding box center [1425, 117] width 28 height 20
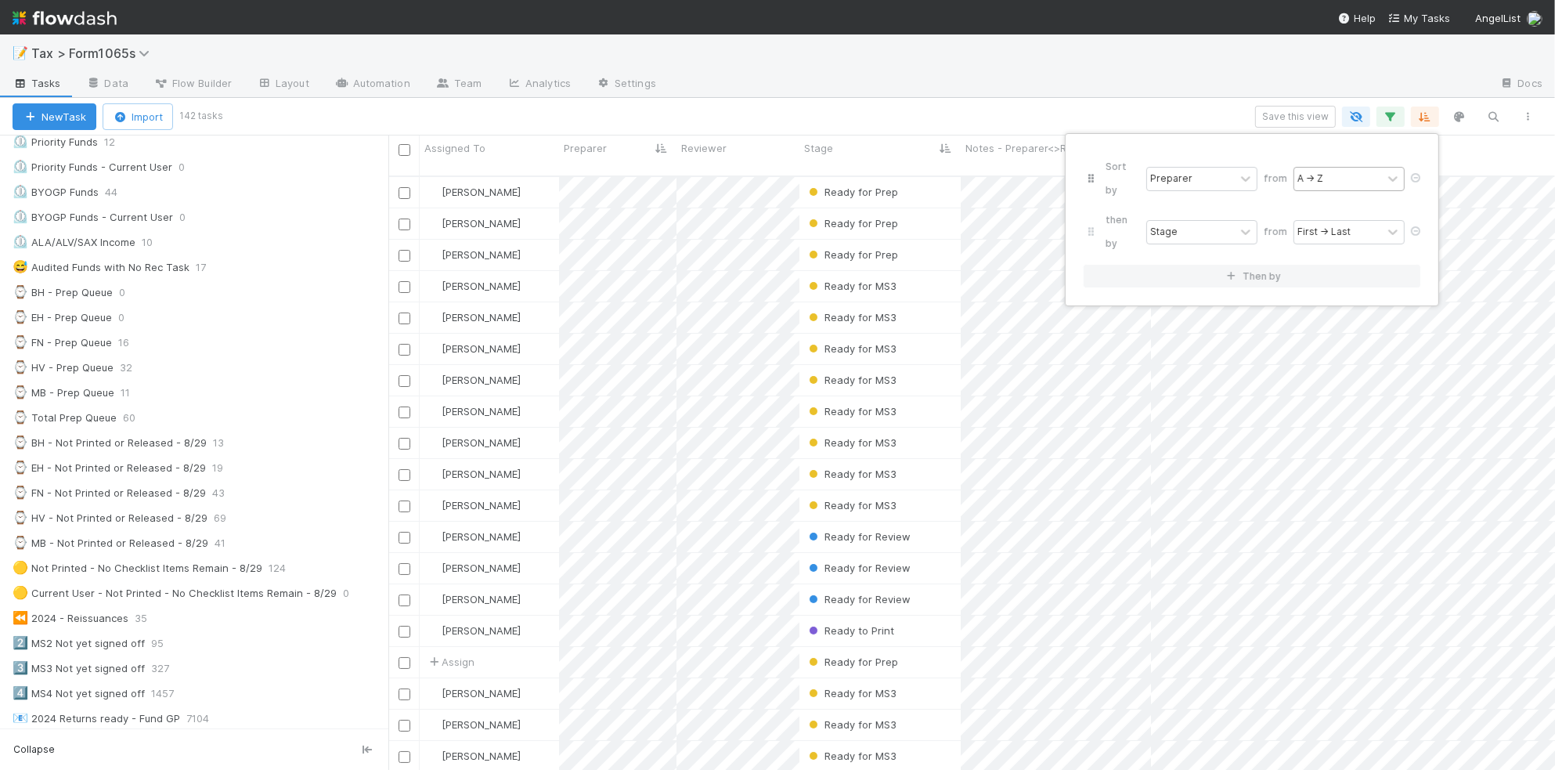
click at [1412, 173] on icon at bounding box center [1416, 177] width 16 height 9
click at [522, 40] on div "Sort by Stage from First → Last Then by" at bounding box center [777, 385] width 1555 height 770
click at [519, 24] on div "Sort by Stage from First → Last Then by" at bounding box center [777, 385] width 1555 height 770
click at [530, 43] on div "📝 Tax > Form1065s" at bounding box center [777, 53] width 1555 height 38
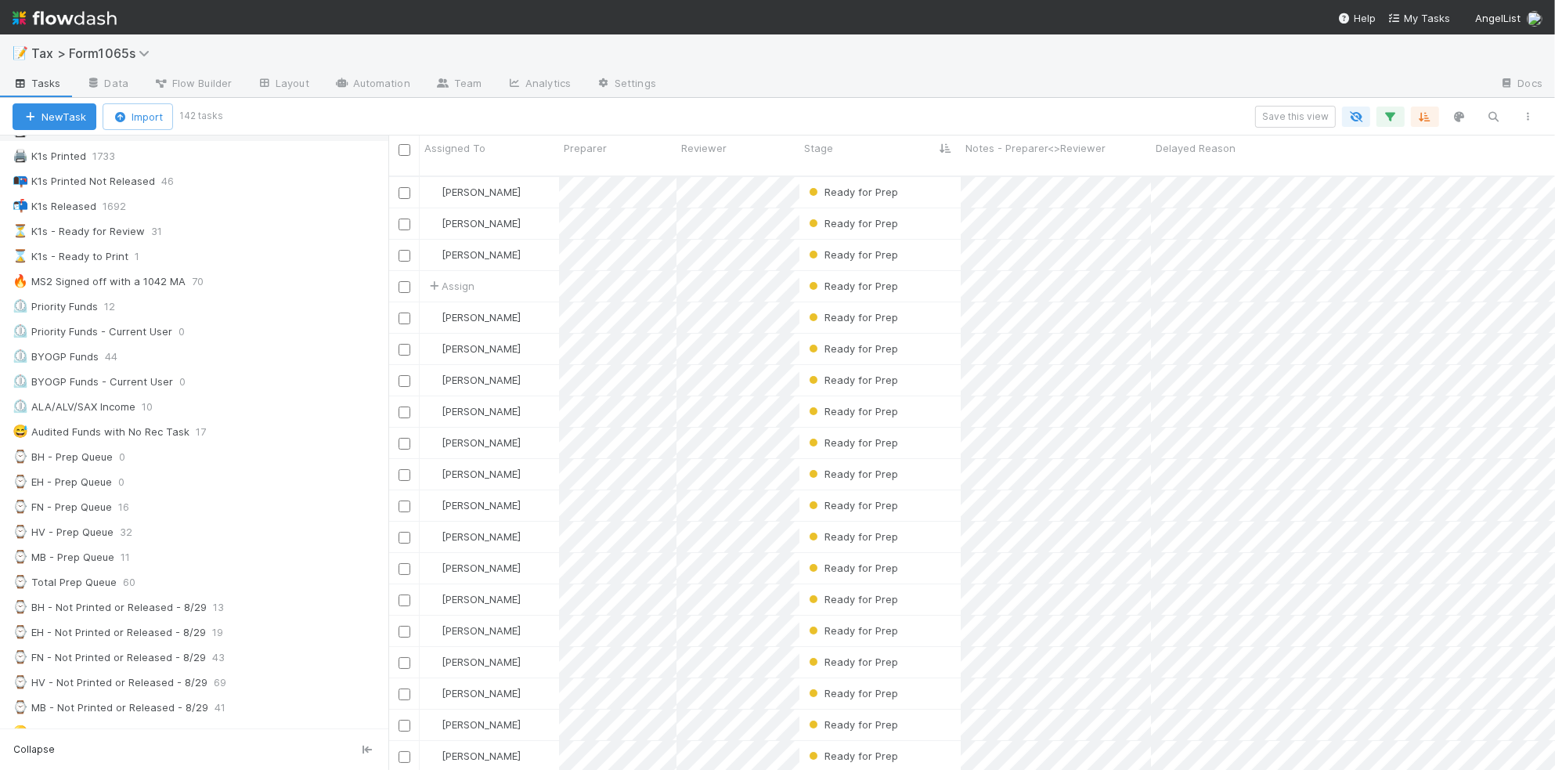
scroll to position [0, 0]
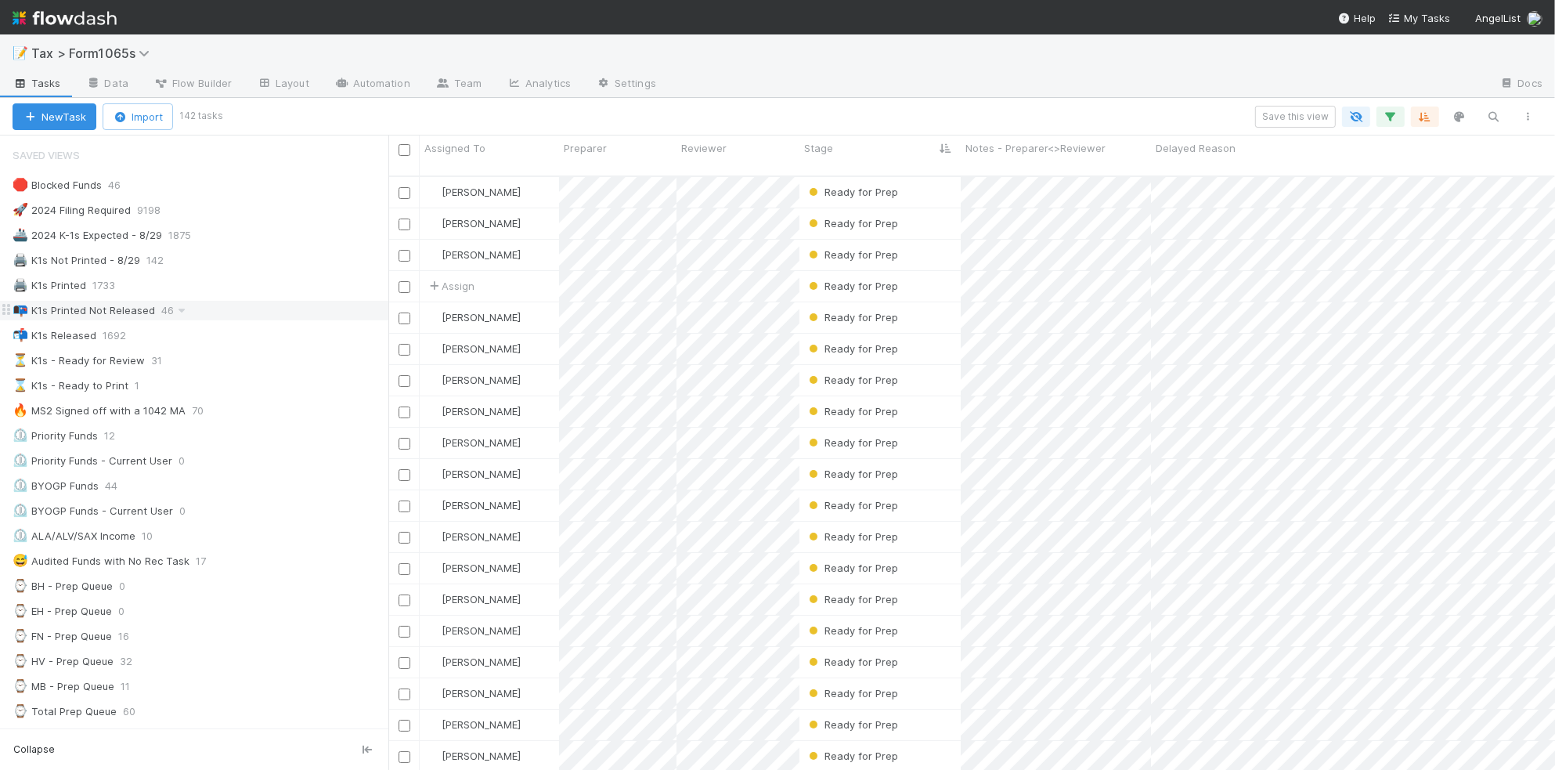
click at [204, 315] on div "📭 K1s Printed Not Released 46" at bounding box center [201, 311] width 376 height 20
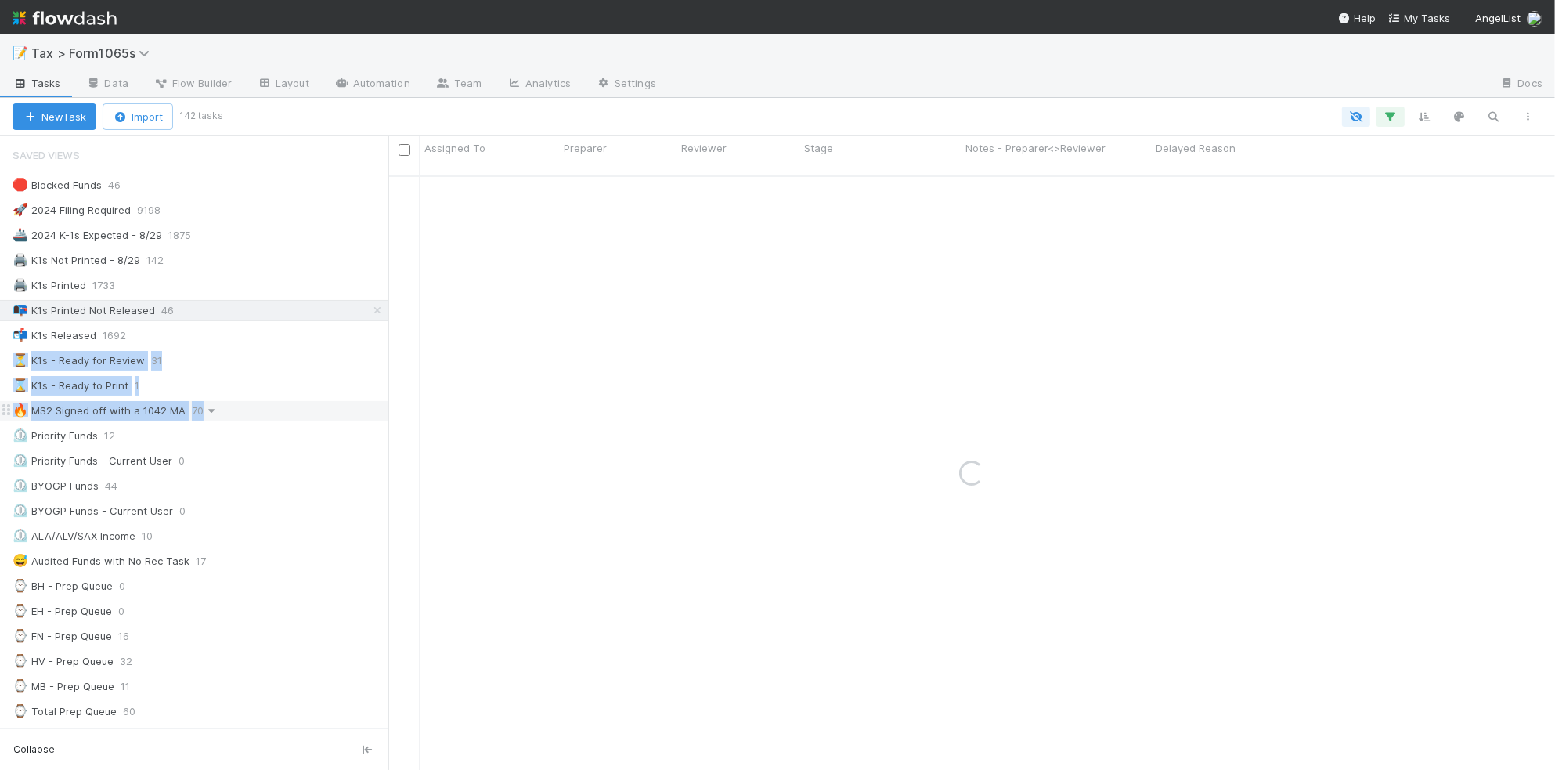
drag, startPoint x: 210, startPoint y: 393, endPoint x: 214, endPoint y: 417, distance: 24.6
click at [214, 417] on div "🛑 Blocked Funds 46 🚀 2024 Filing Required 9198 🚢 2024 K-1s Expected - 8/29 1875…" at bounding box center [194, 724] width 388 height 1099
click at [341, 116] on div at bounding box center [883, 117] width 1326 height 20
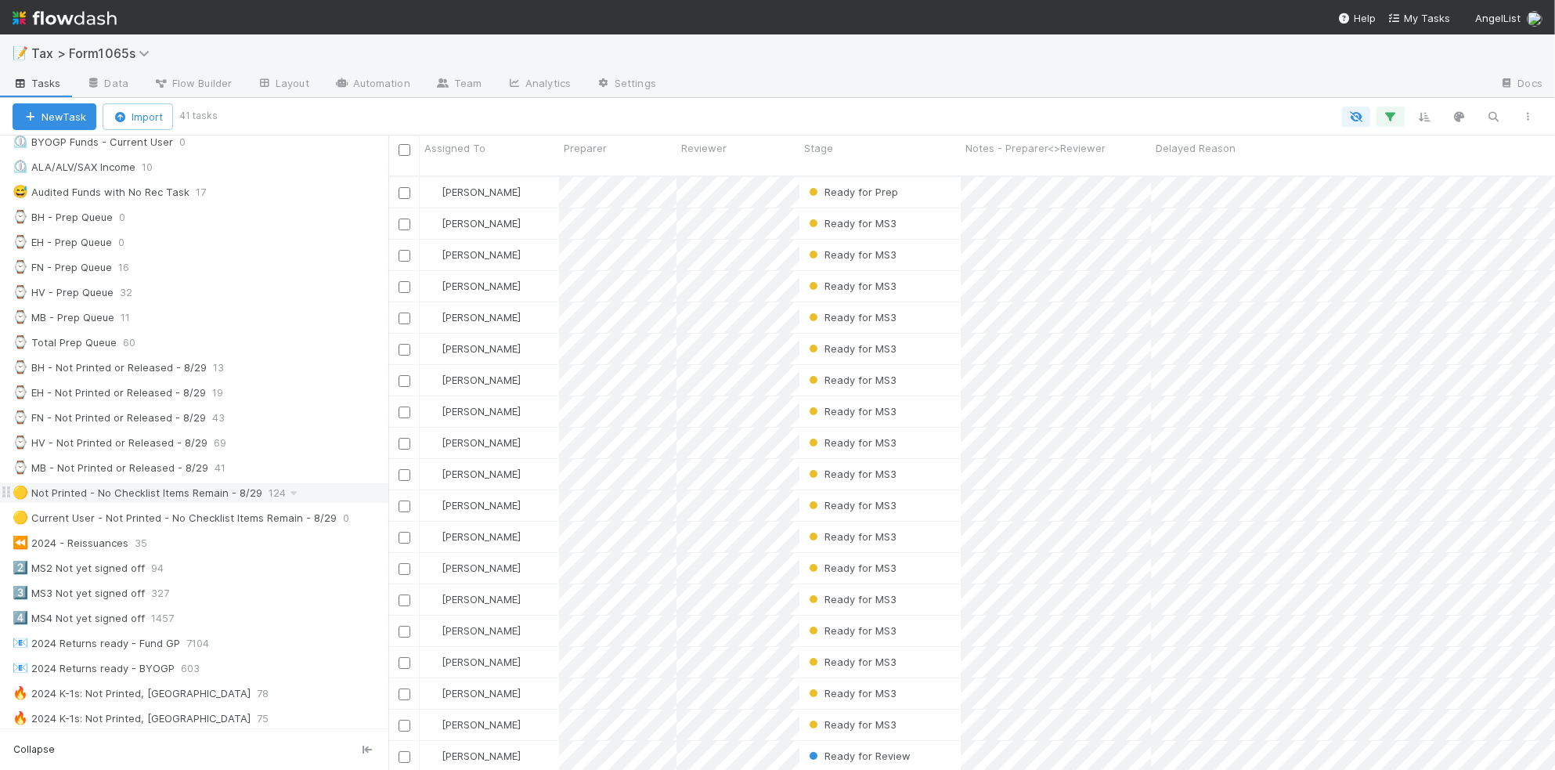
scroll to position [392, 0]
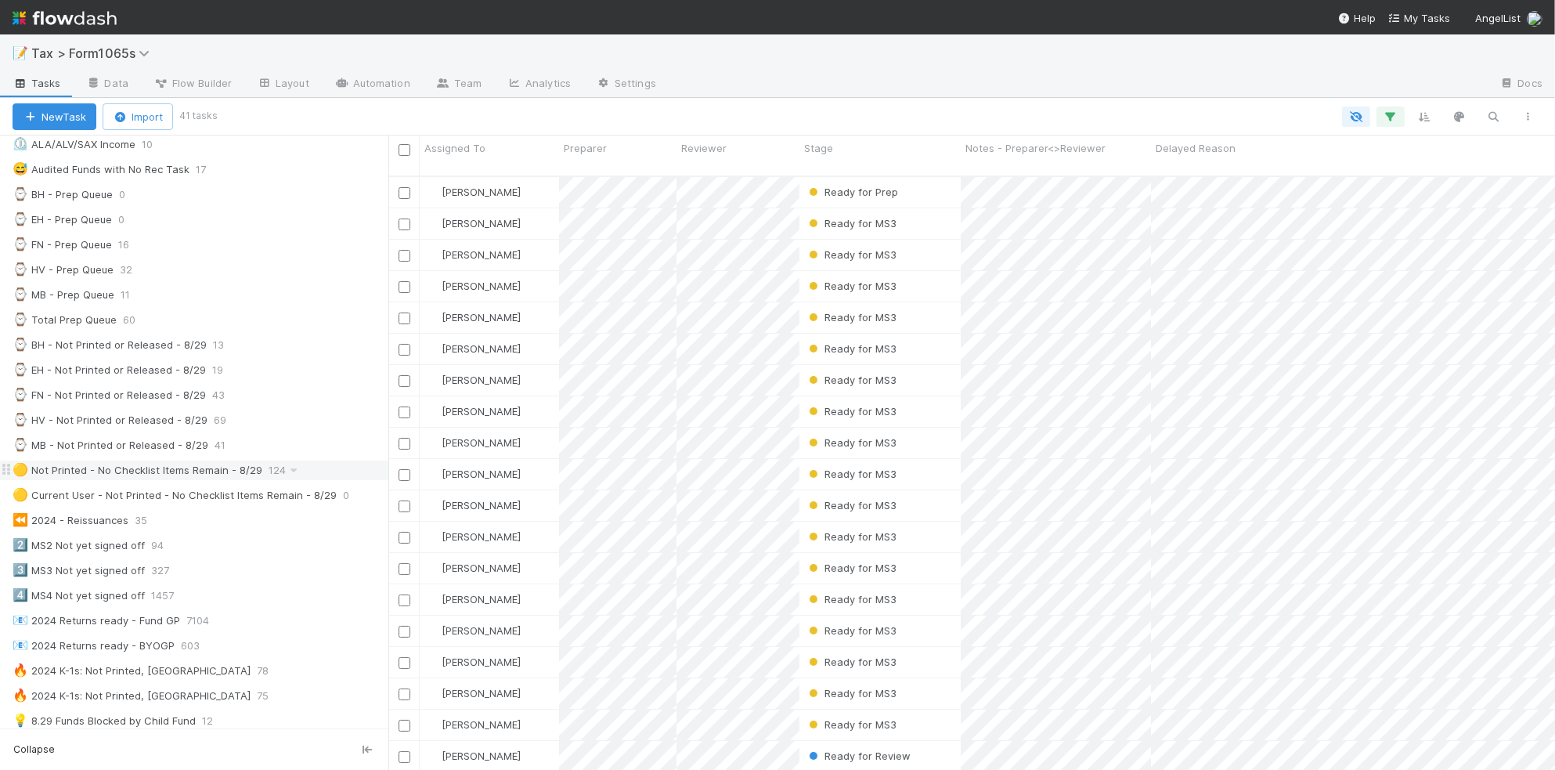
click at [310, 480] on div "🟡 Not Printed - No Checklist Items Remain - 8/29 124" at bounding box center [201, 471] width 376 height 20
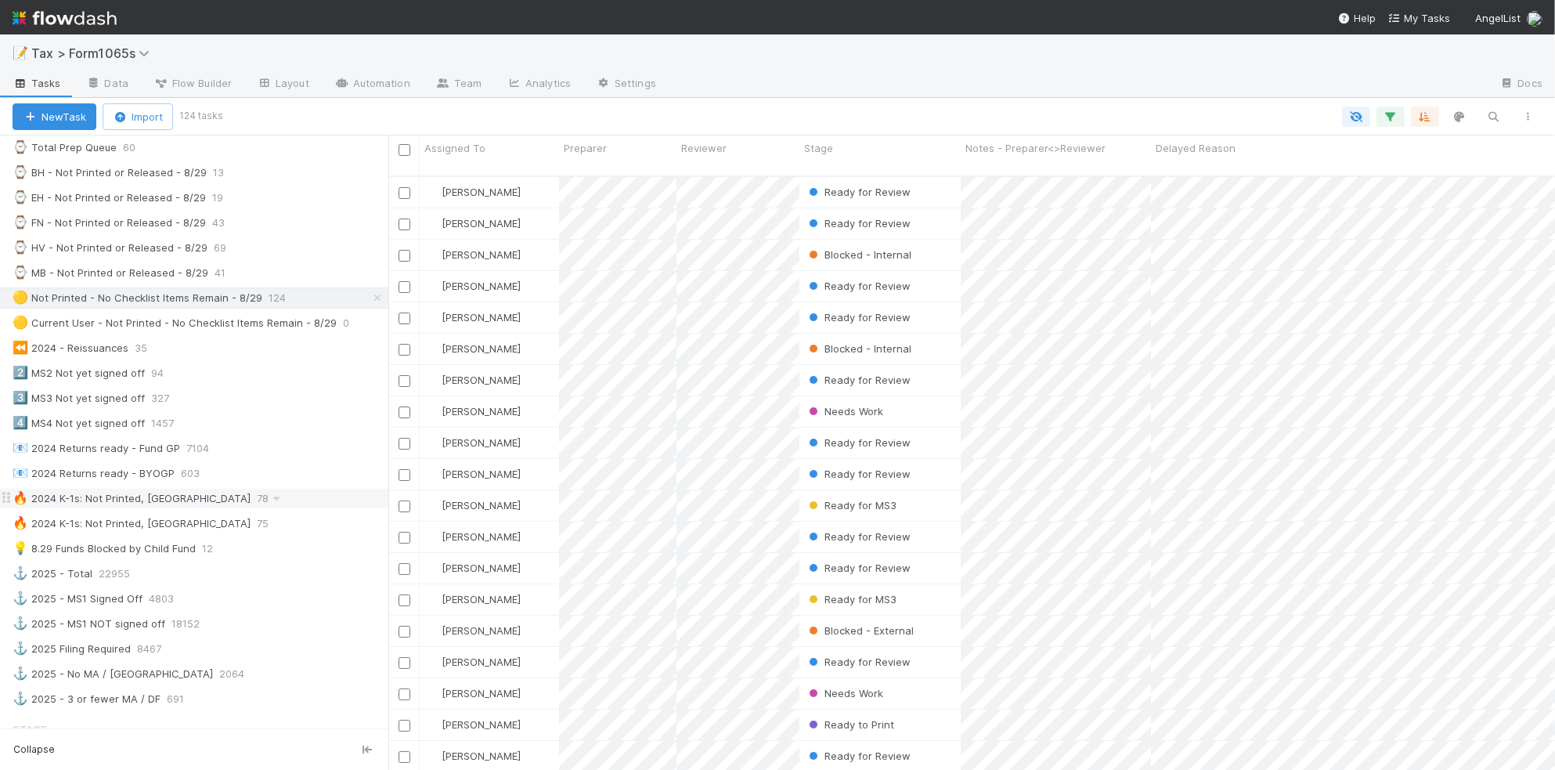
scroll to position [587, 0]
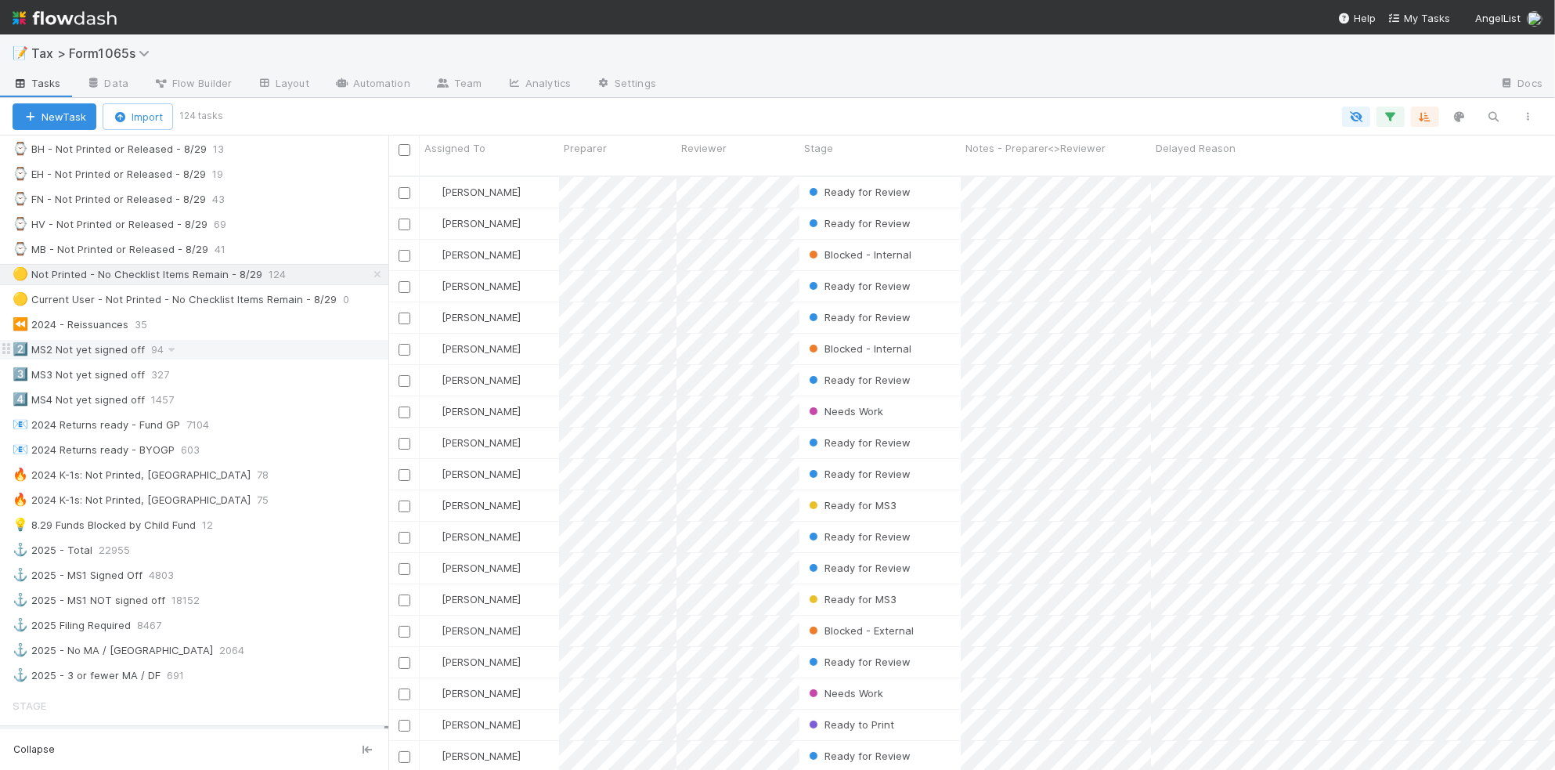
click at [233, 359] on div "2️⃣ MS2 Not yet signed off 94" at bounding box center [201, 350] width 376 height 20
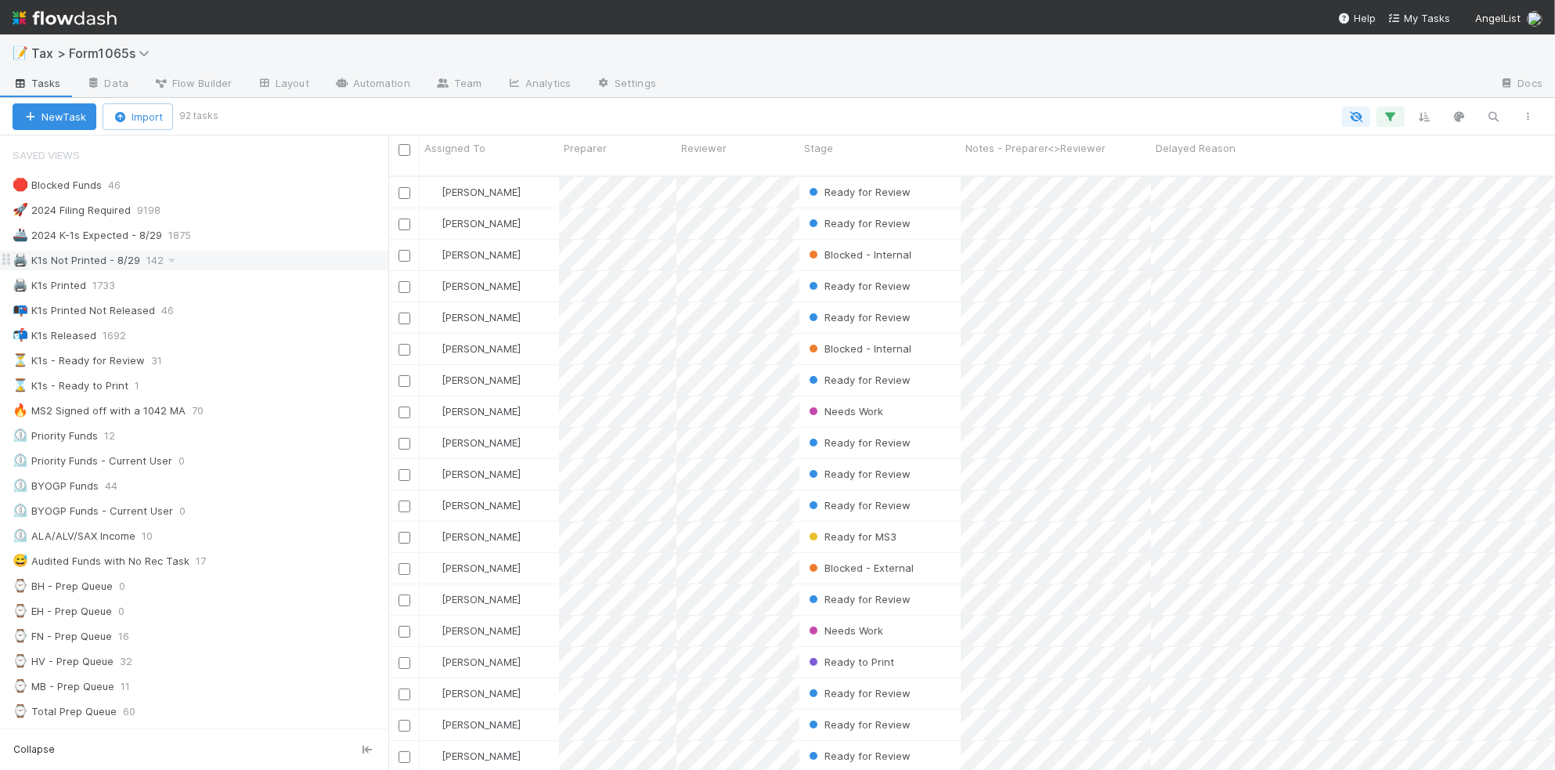
click at [266, 264] on div "🖨️ K1s Not Printed - 8/29 142" at bounding box center [201, 261] width 376 height 20
click at [858, 150] on div "Stage" at bounding box center [880, 148] width 153 height 16
click at [856, 172] on div "Sort First → Last" at bounding box center [894, 177] width 179 height 23
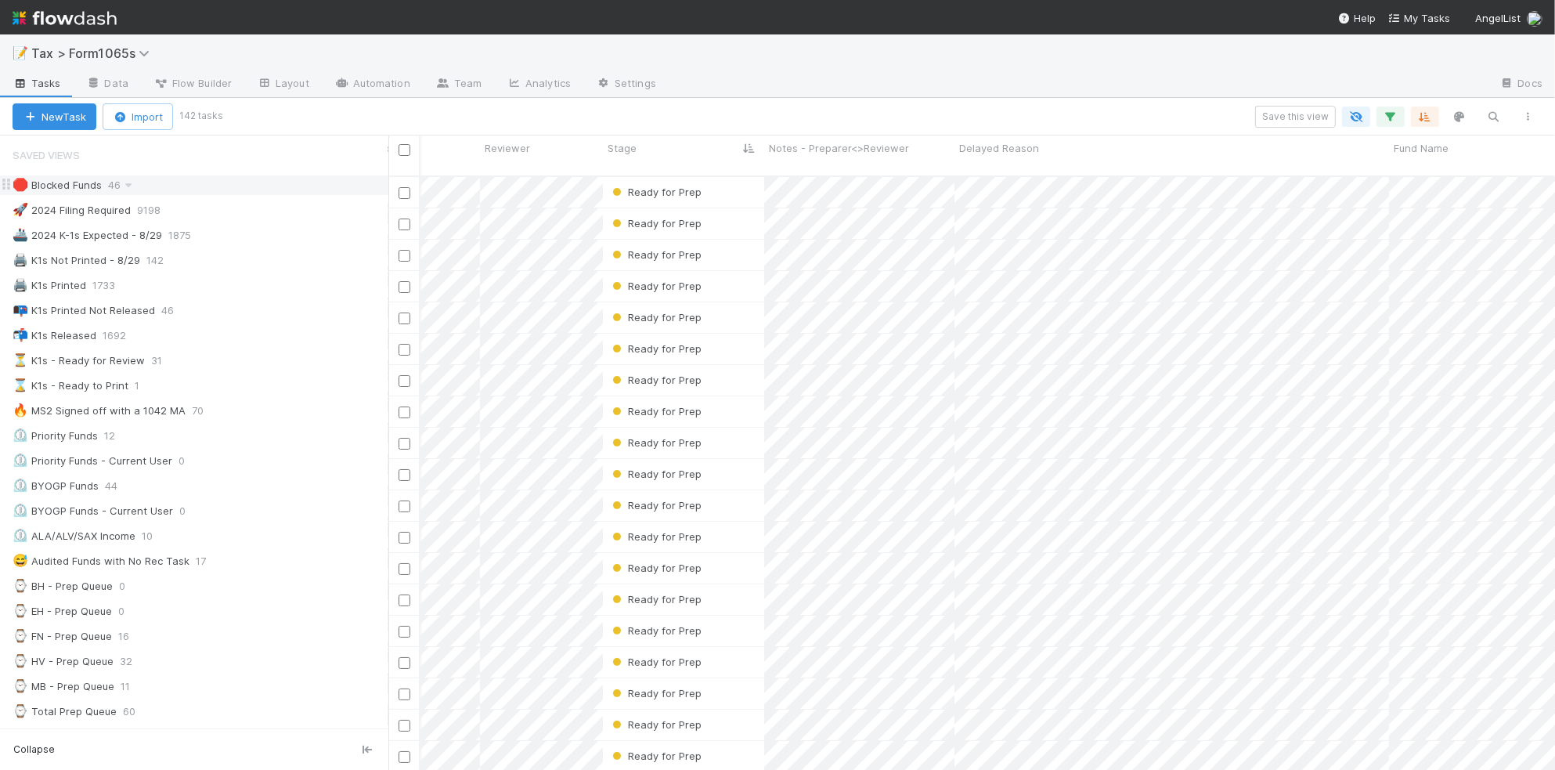
click at [170, 190] on div "🛑 Blocked Funds 46" at bounding box center [201, 185] width 376 height 20
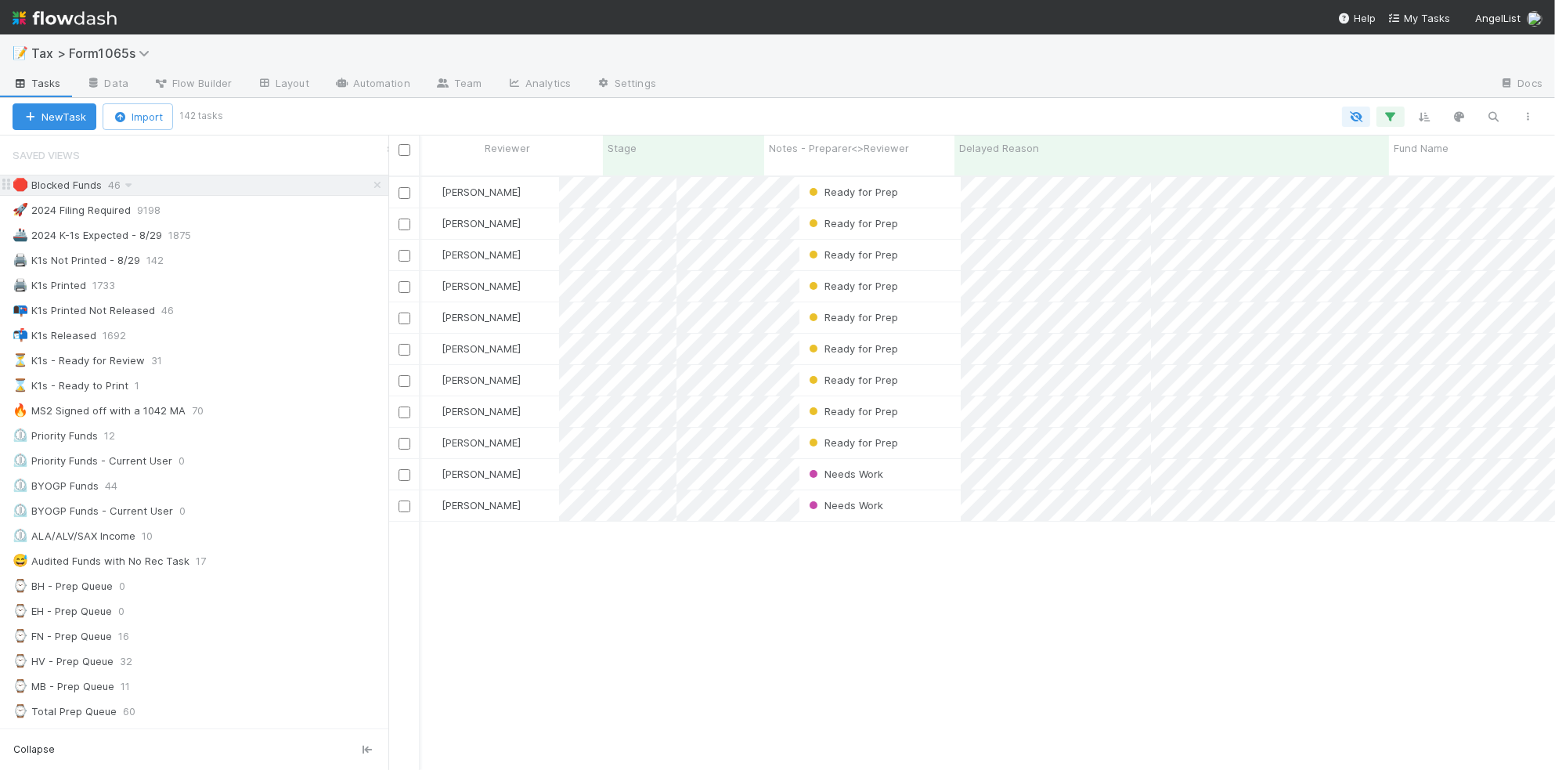
scroll to position [591, 1152]
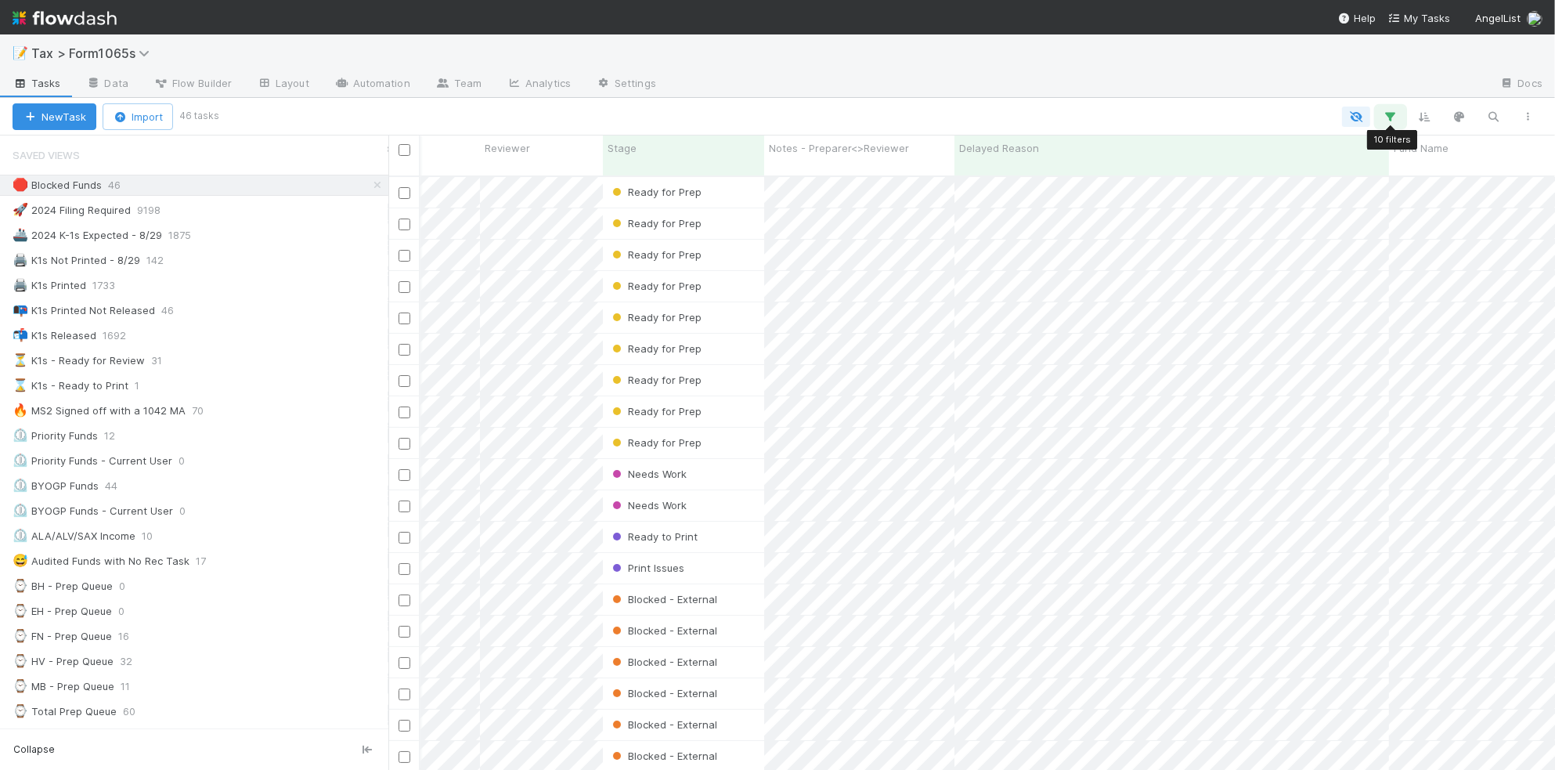
click at [1387, 123] on icon "button" at bounding box center [1391, 117] width 16 height 14
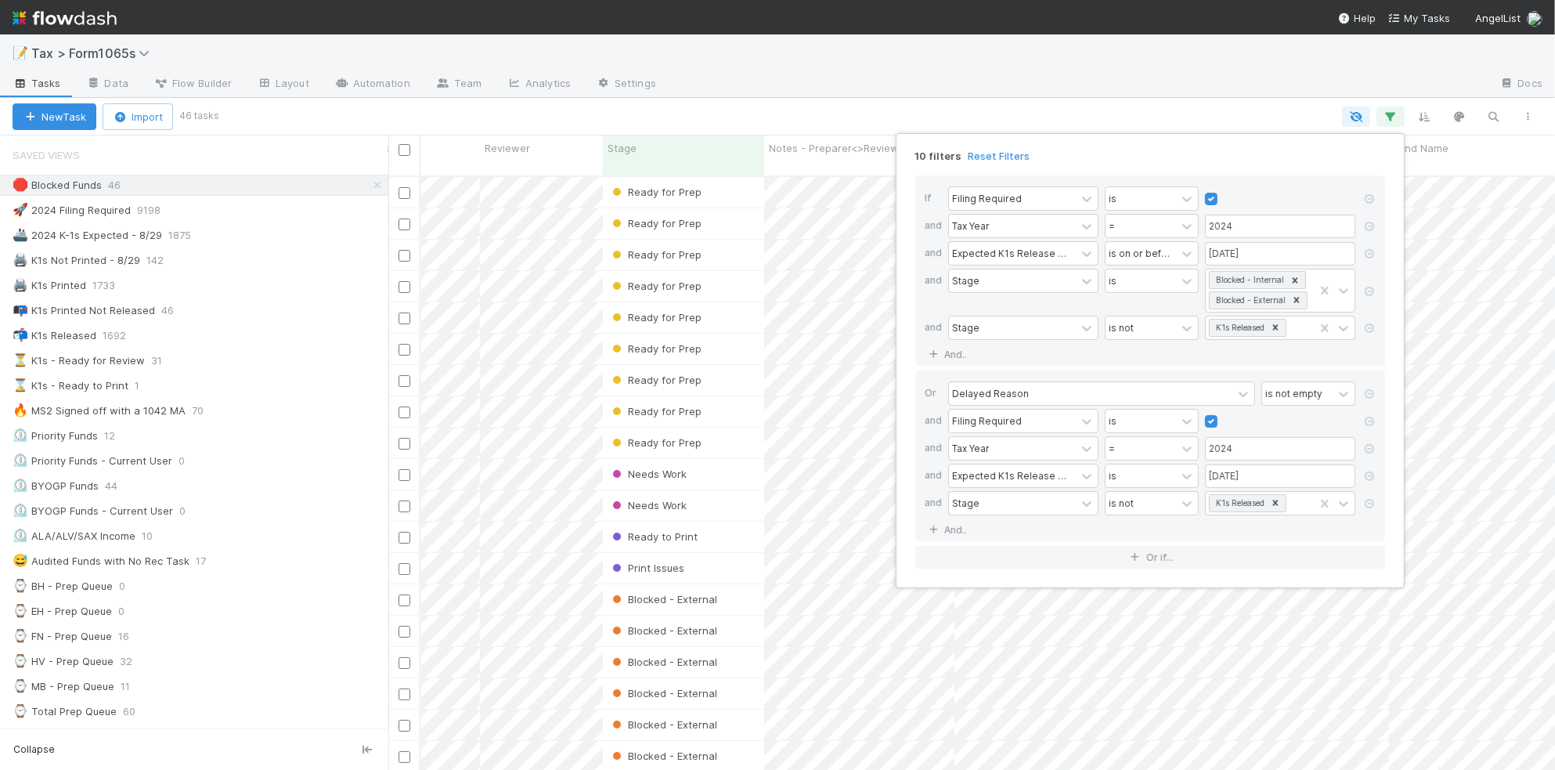
click at [1022, 110] on div "10 filters Reset Filters If Filing Required is and Tax Year = 2024 and Expected…" at bounding box center [777, 385] width 1555 height 770
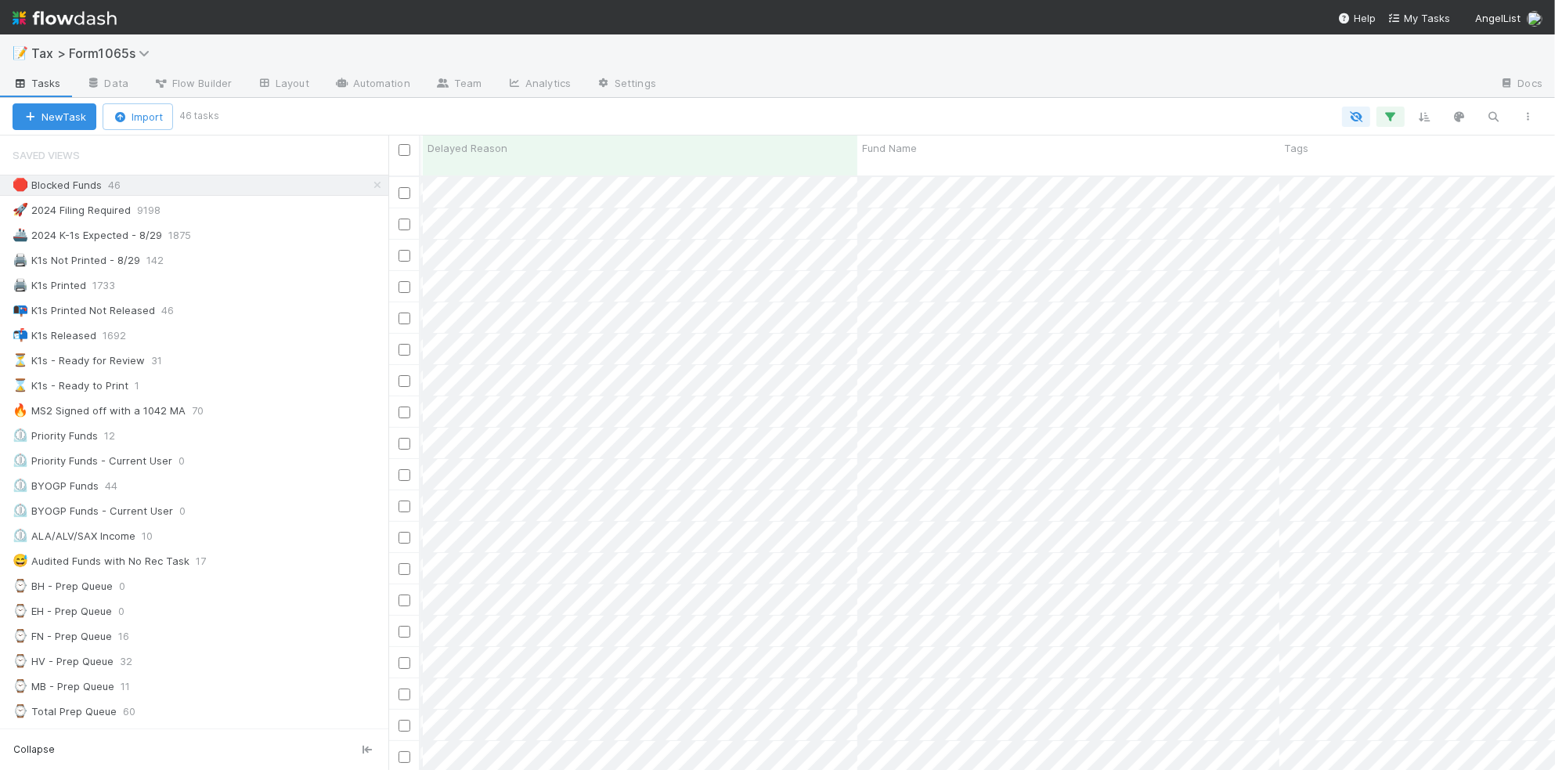
scroll to position [0, 0]
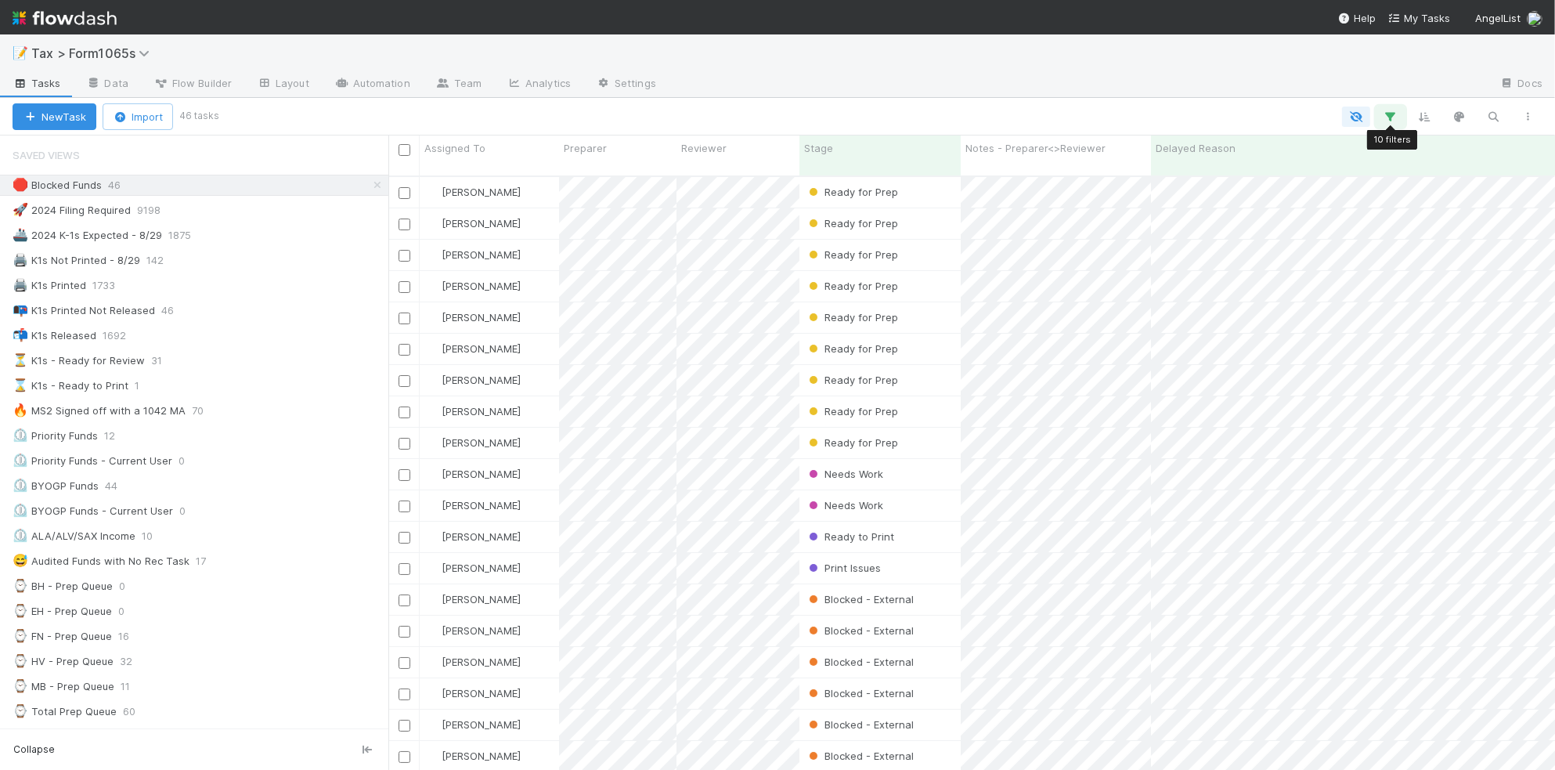
click at [1387, 117] on icon "button" at bounding box center [1391, 117] width 16 height 14
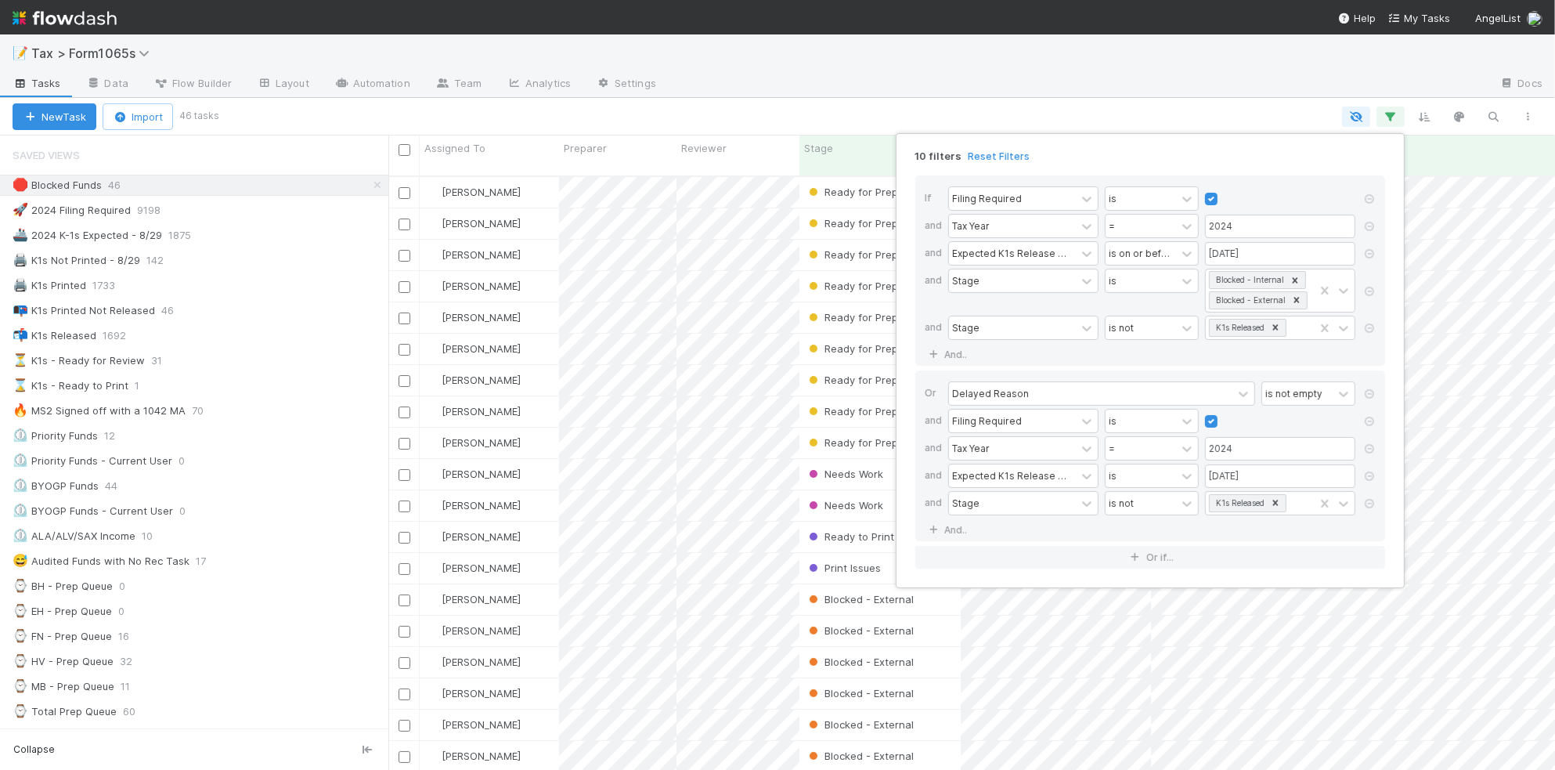
click at [811, 114] on div "10 filters Reset Filters If Filing Required is and Tax Year = 2024 and Expected…" at bounding box center [777, 385] width 1555 height 770
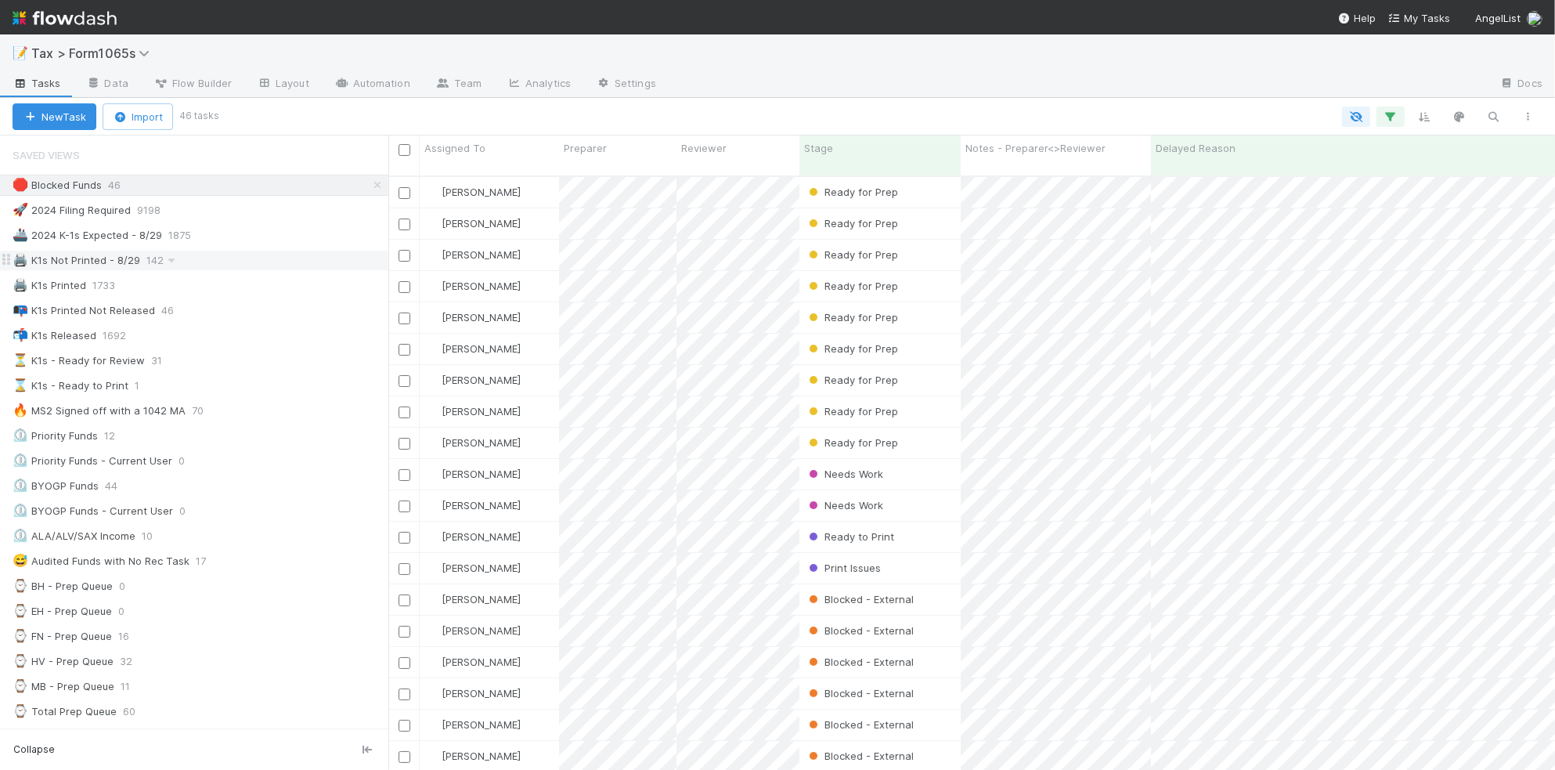
click at [200, 267] on div "🖨️ K1s Not Printed - 8/29 142" at bounding box center [201, 261] width 376 height 20
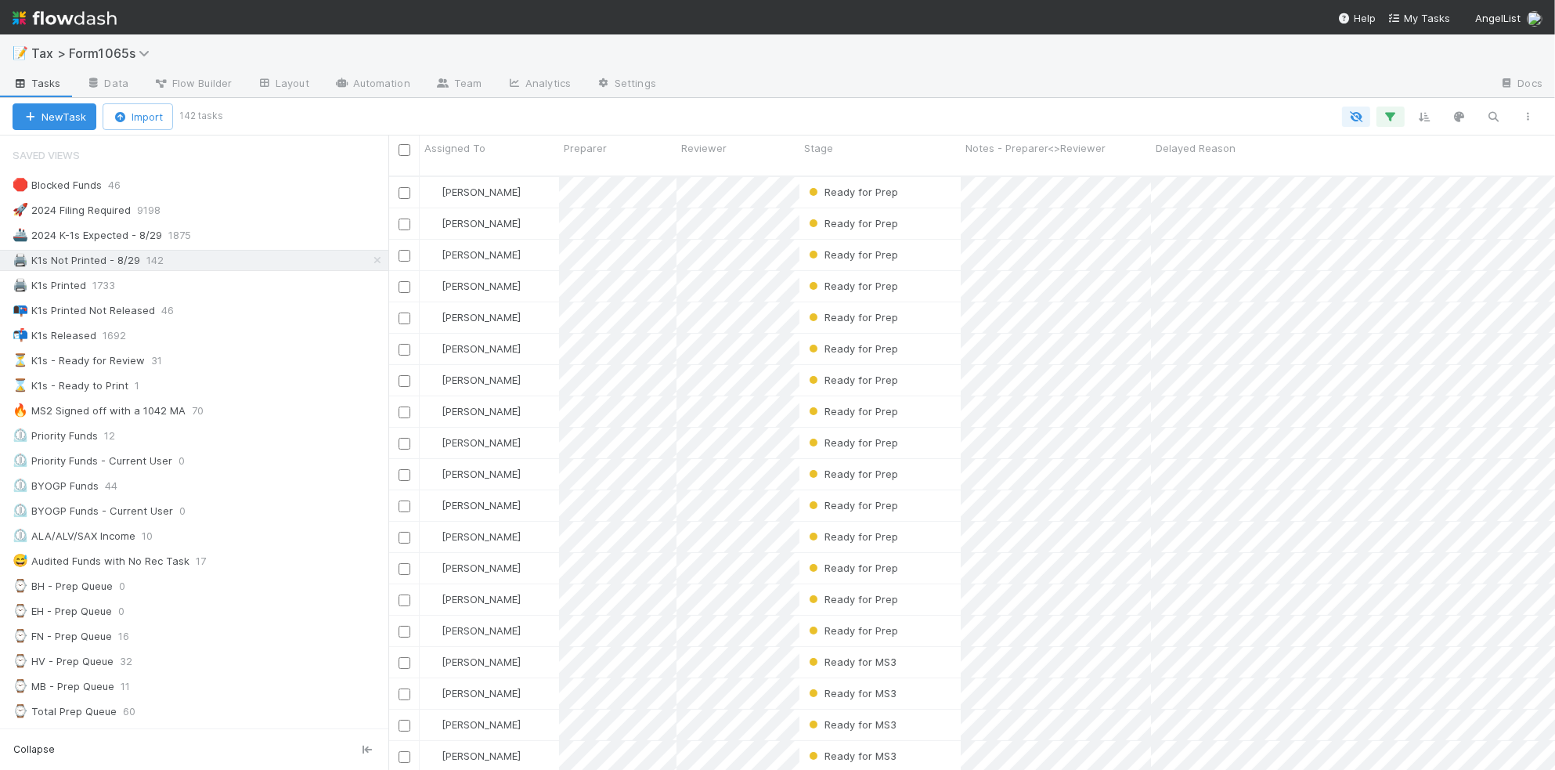
scroll to position [591, 1152]
click at [870, 147] on div "Stage" at bounding box center [880, 148] width 153 height 16
click at [875, 180] on div "Sort First → Last" at bounding box center [894, 177] width 179 height 23
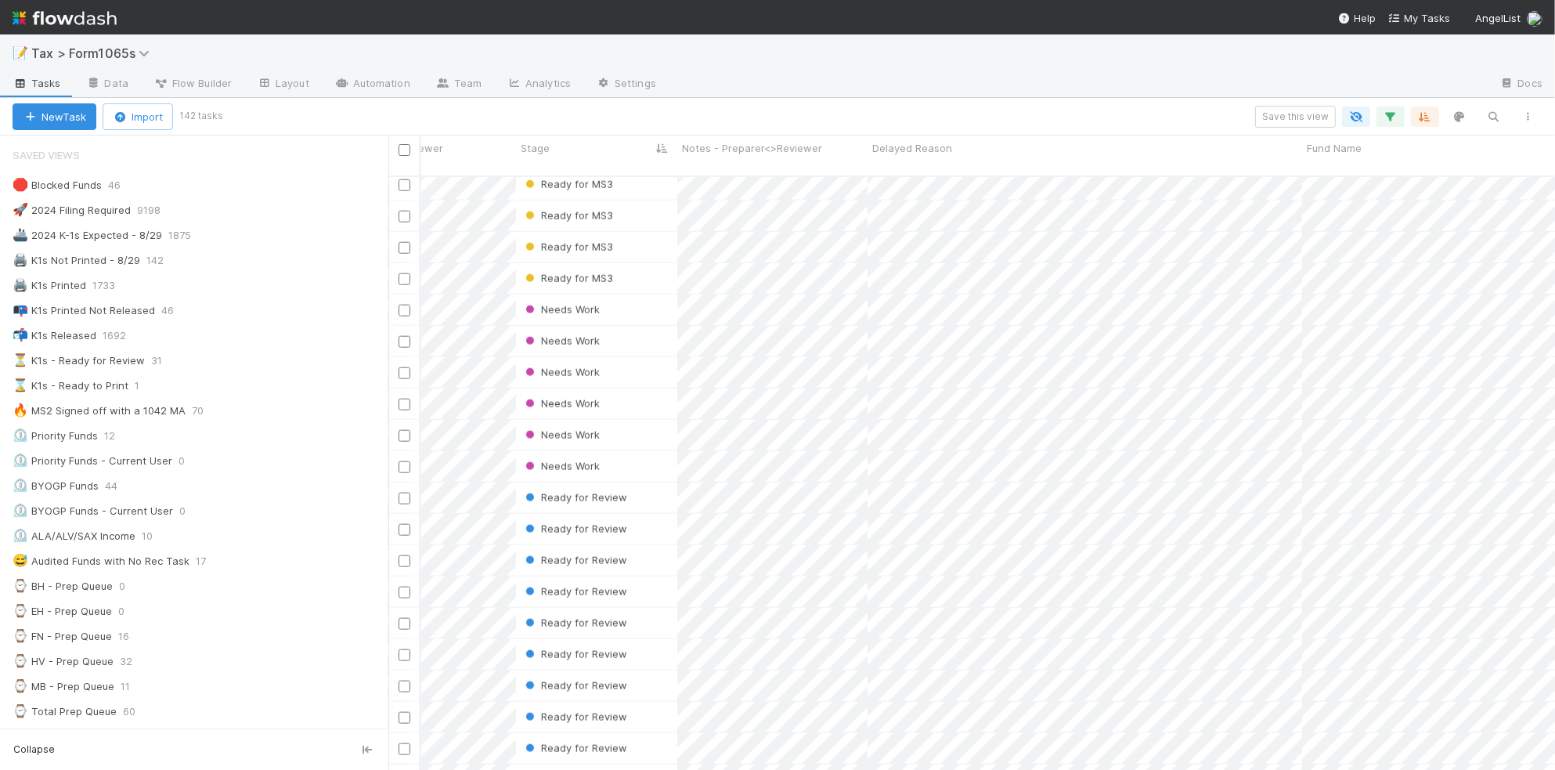
scroll to position [0, 298]
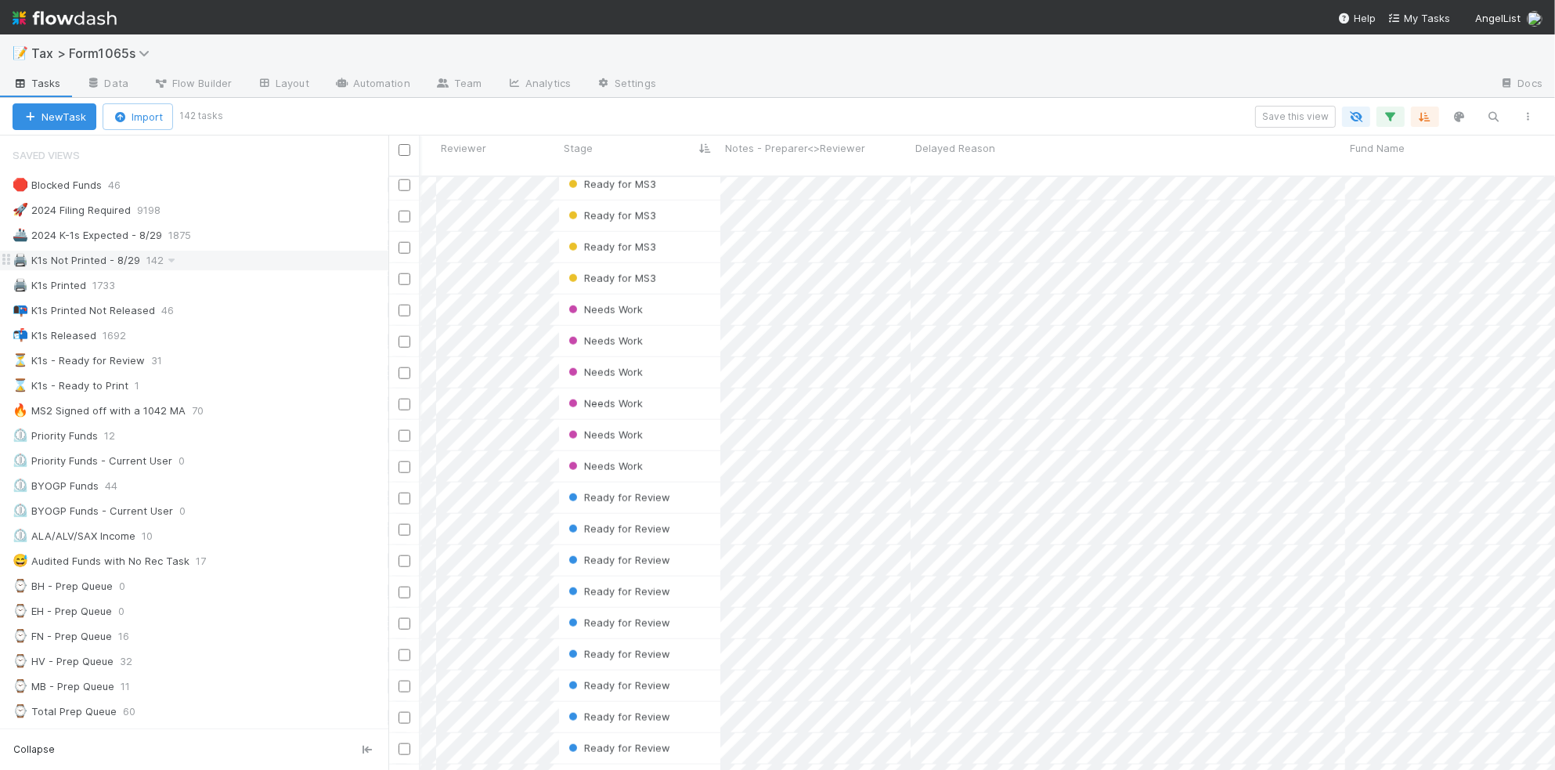
click at [261, 270] on div "🖨️ K1s Not Printed - 8/29 142" at bounding box center [201, 261] width 376 height 20
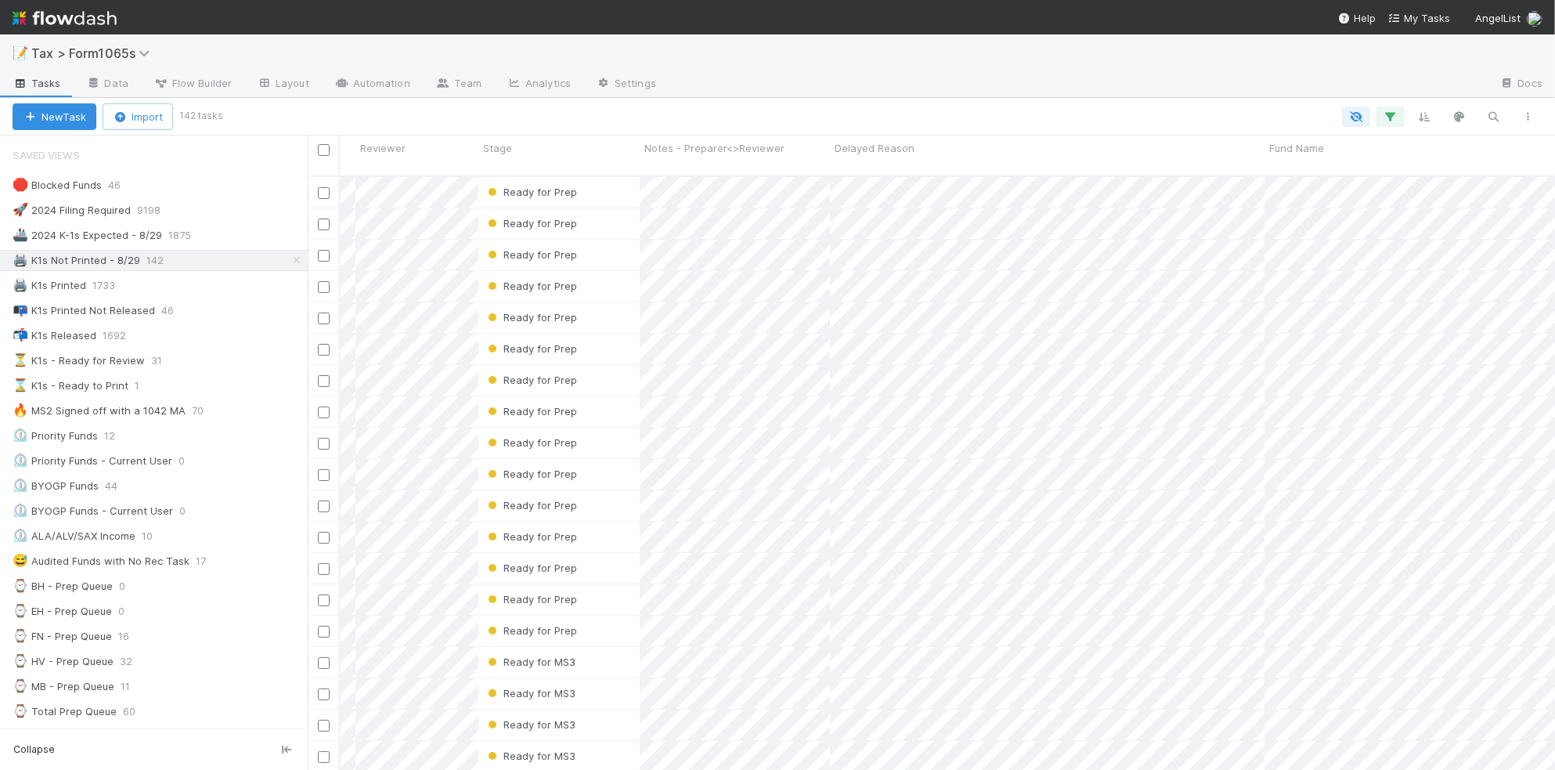
drag, startPoint x: 392, startPoint y: 510, endPoint x: 308, endPoint y: 500, distance: 84.4
click at [308, 500] on div at bounding box center [308, 452] width 1 height 634
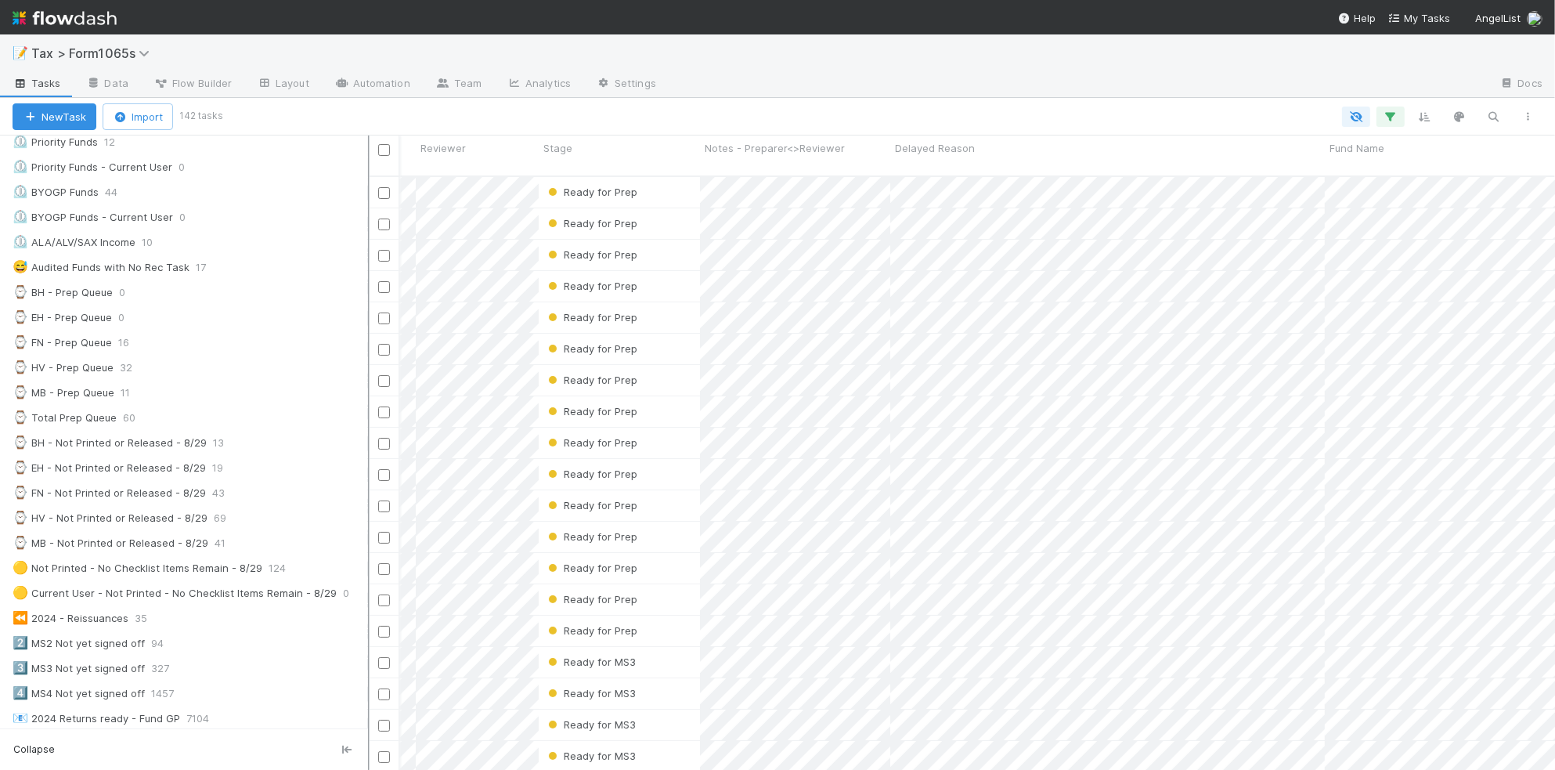
scroll to position [16, 16]
drag, startPoint x: 311, startPoint y: 362, endPoint x: 368, endPoint y: 366, distance: 57.3
click at [368, 366] on div at bounding box center [369, 452] width 2 height 634
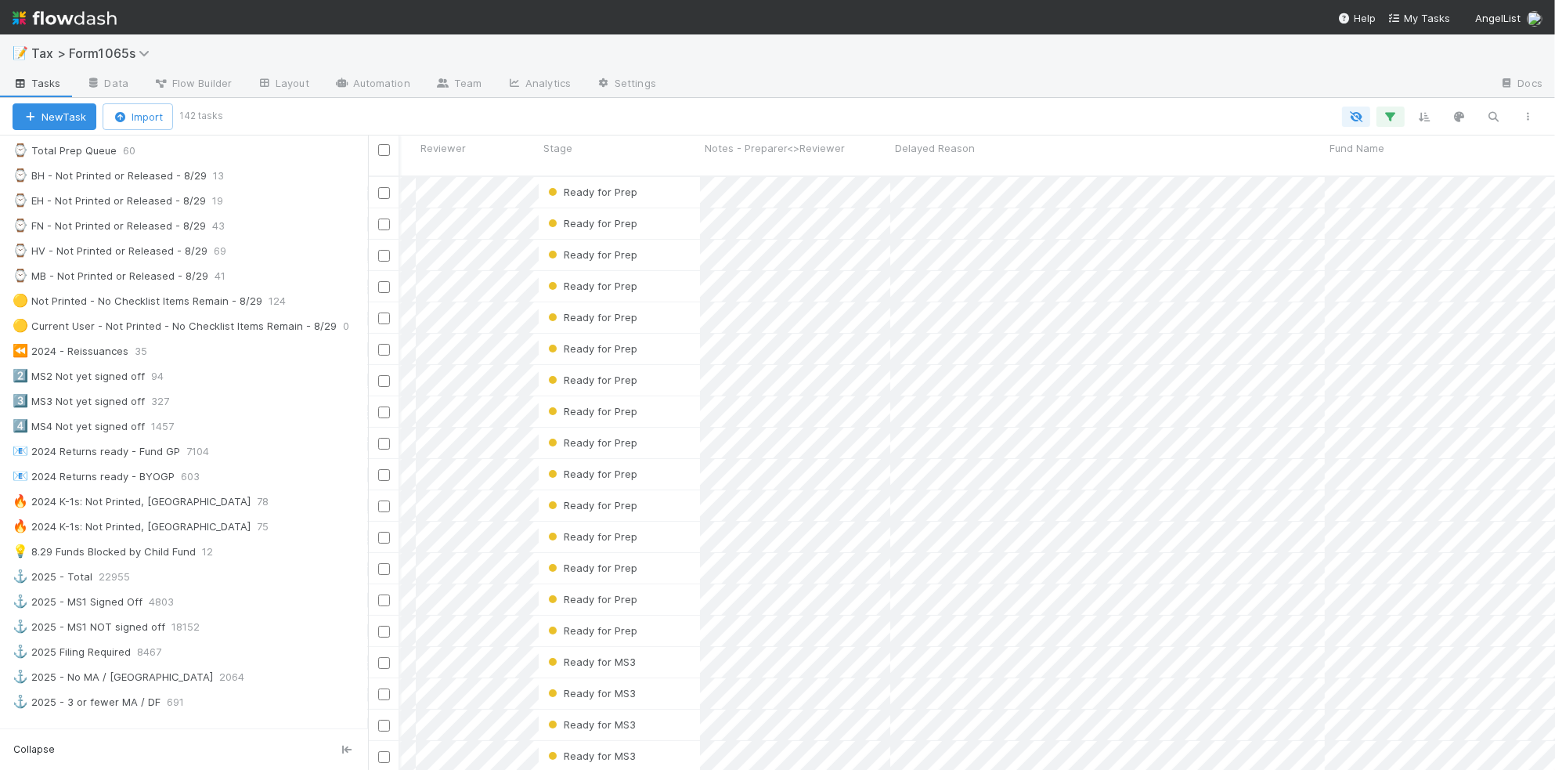
scroll to position [587, 0]
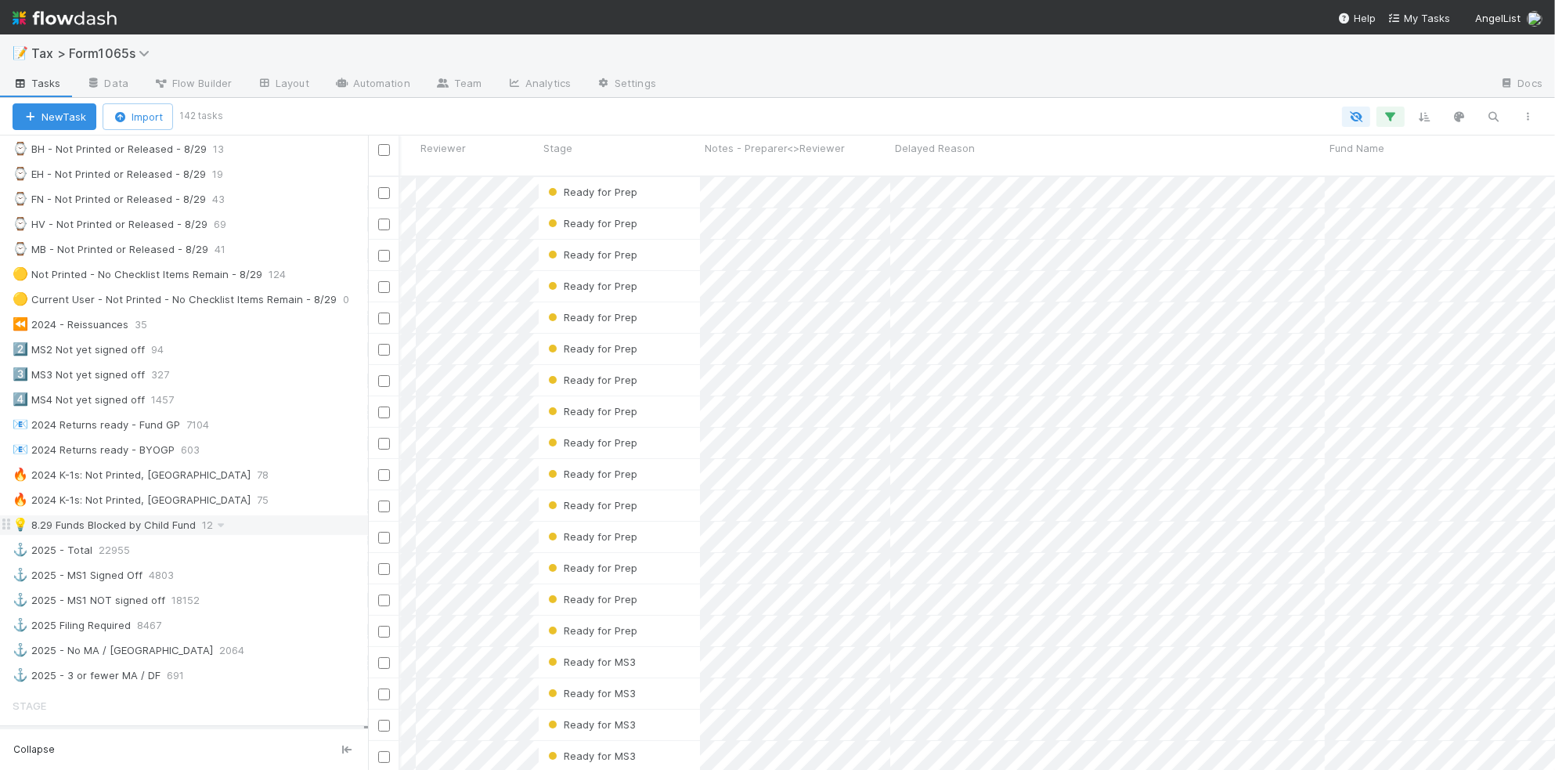
click at [273, 535] on div "💡 8.29 Funds Blocked by Child Fund 12" at bounding box center [191, 525] width 356 height 20
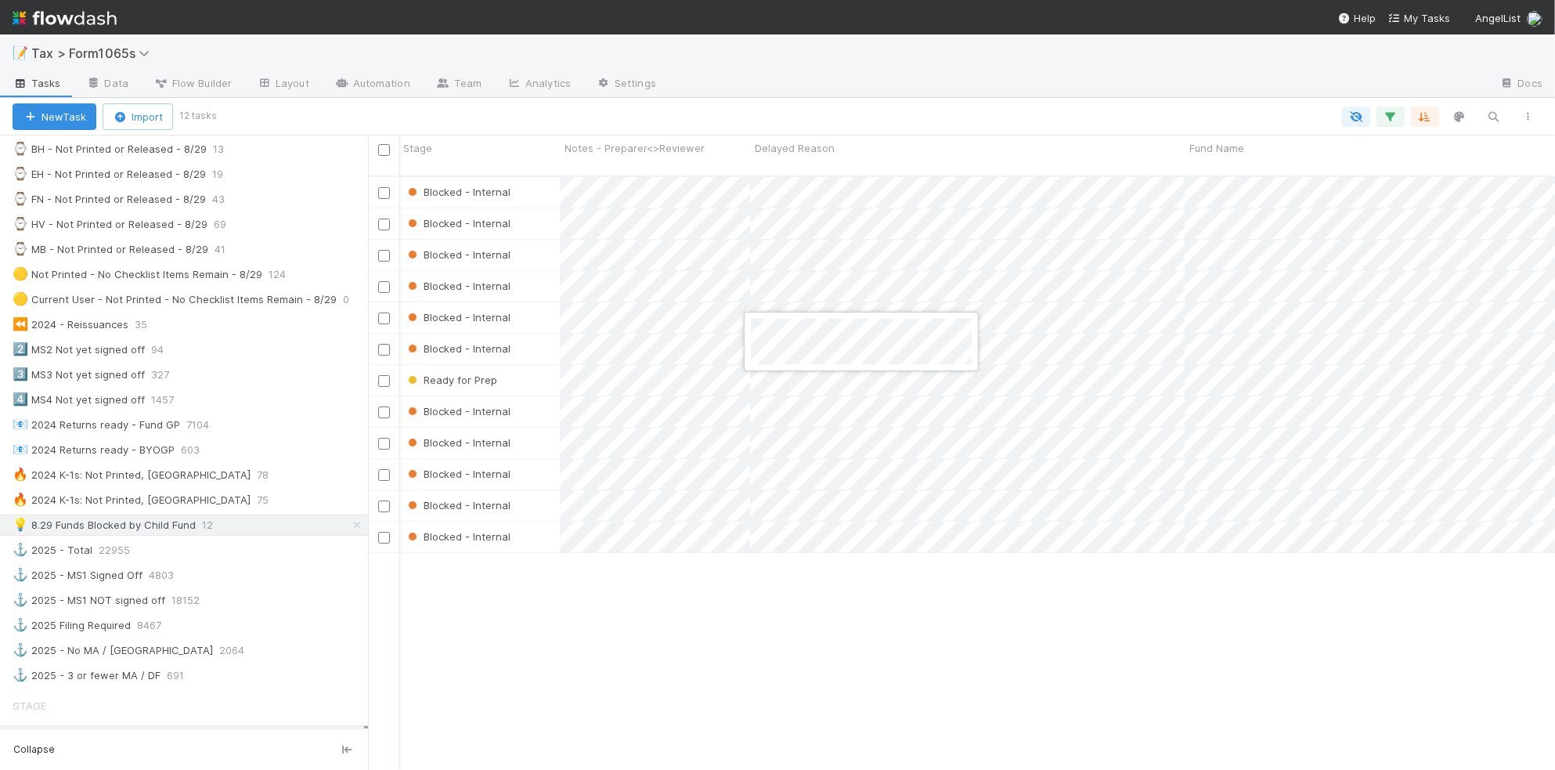
click at [1102, 330] on div at bounding box center [777, 385] width 1555 height 770
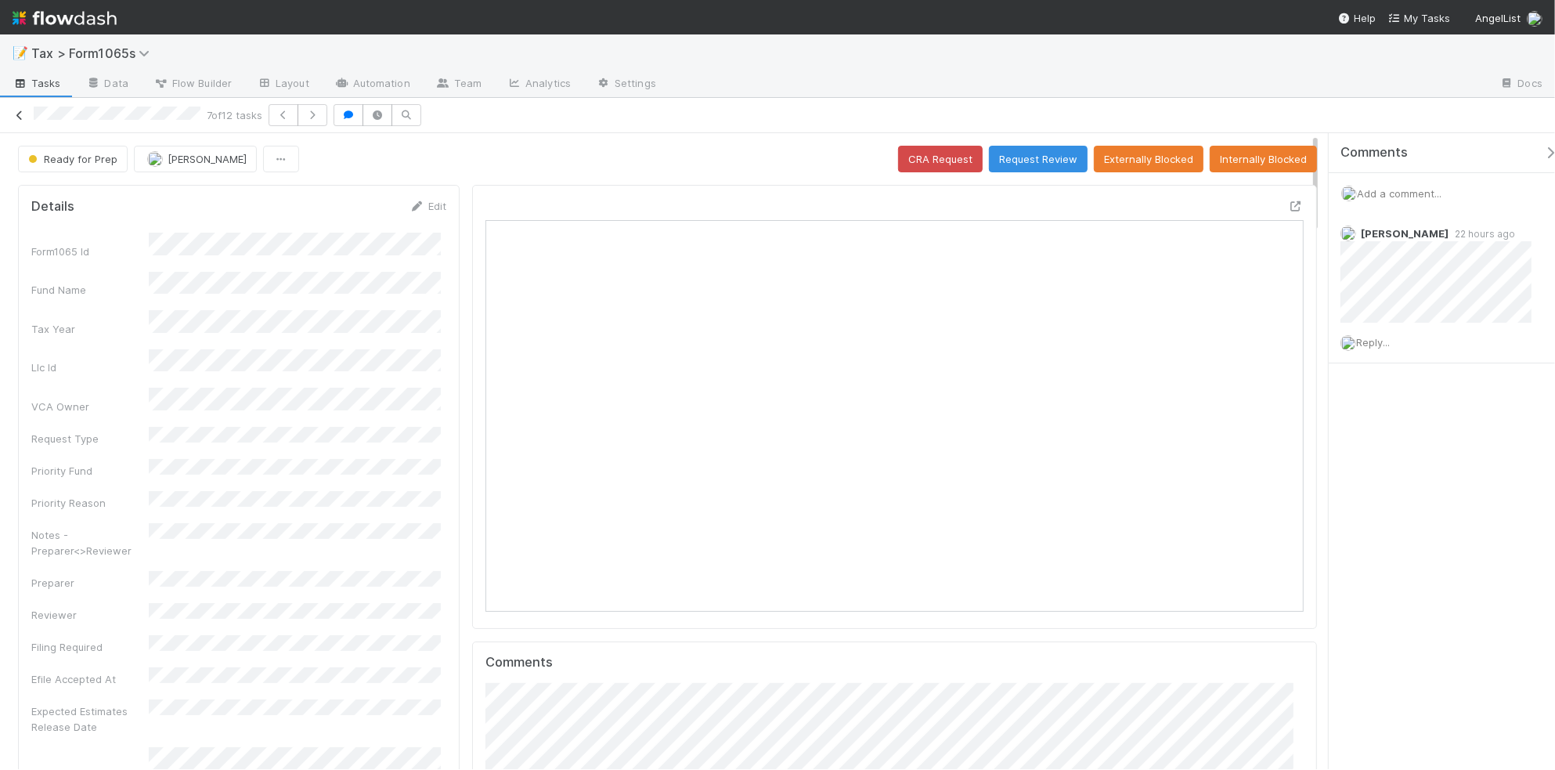
click at [17, 114] on icon at bounding box center [20, 115] width 16 height 10
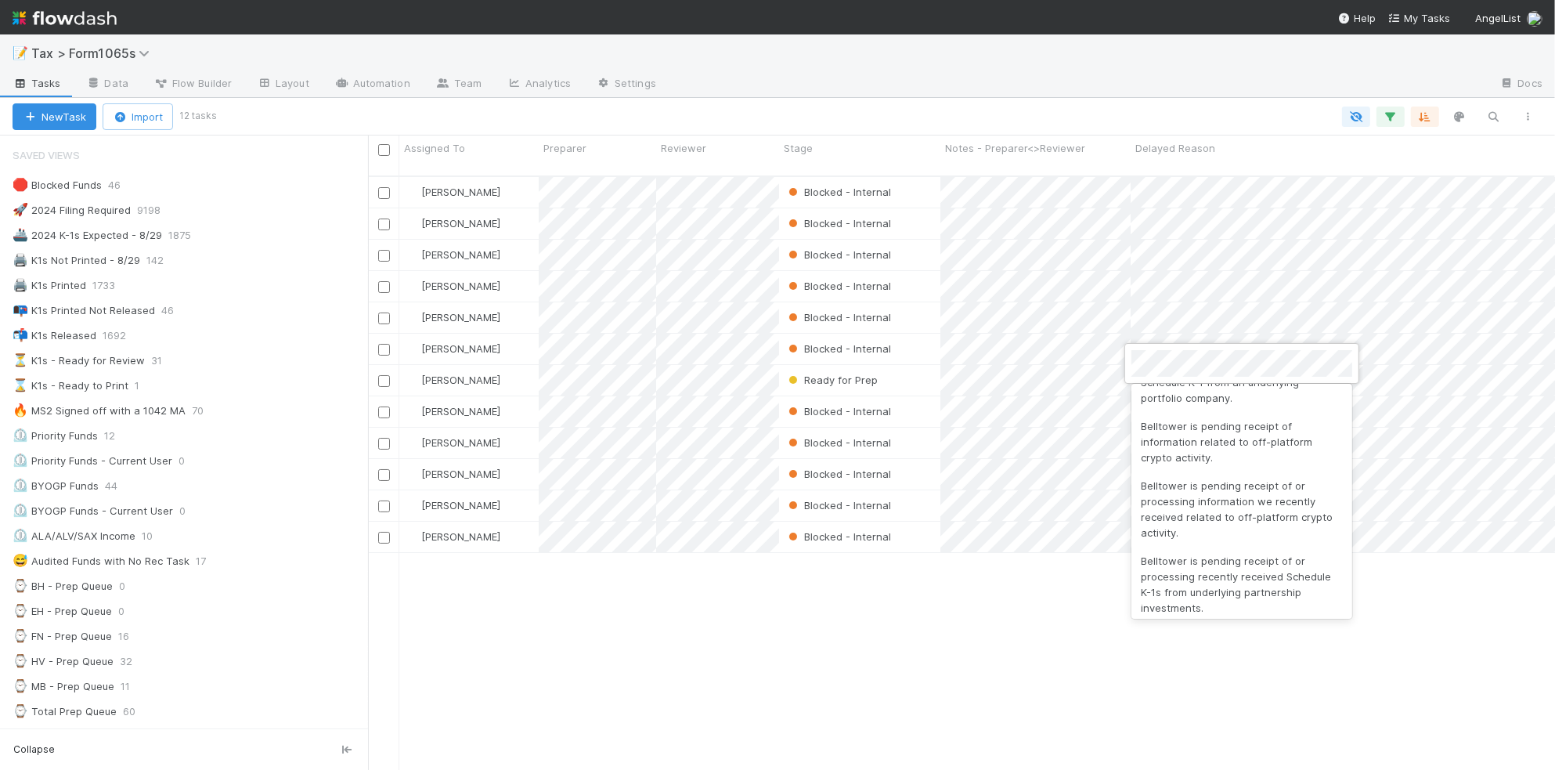
scroll to position [632, 0]
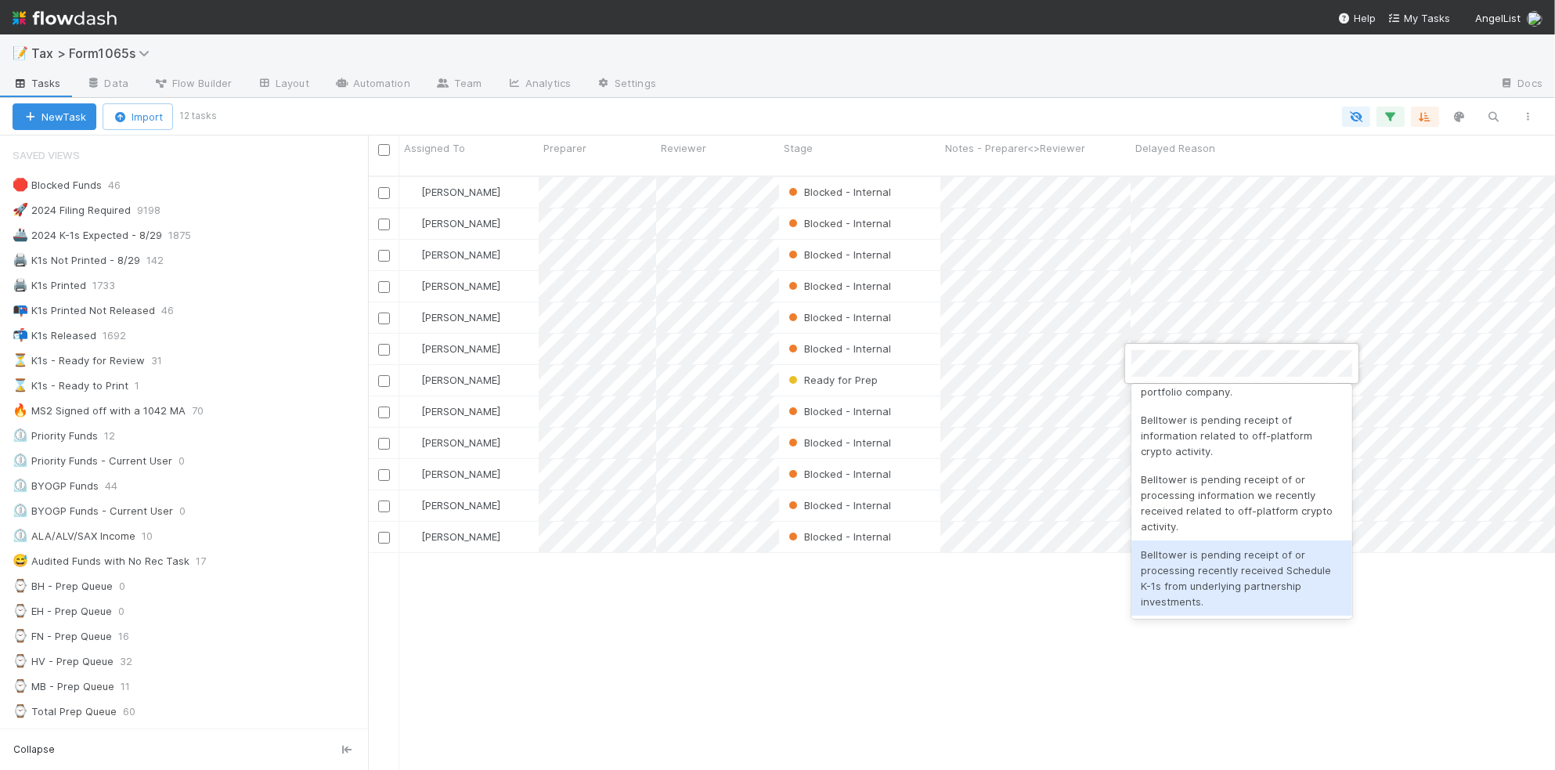
click at [1255, 595] on div "Belltower is pending receipt of or processing recently received Schedule K-1s f…" at bounding box center [1242, 577] width 221 height 75
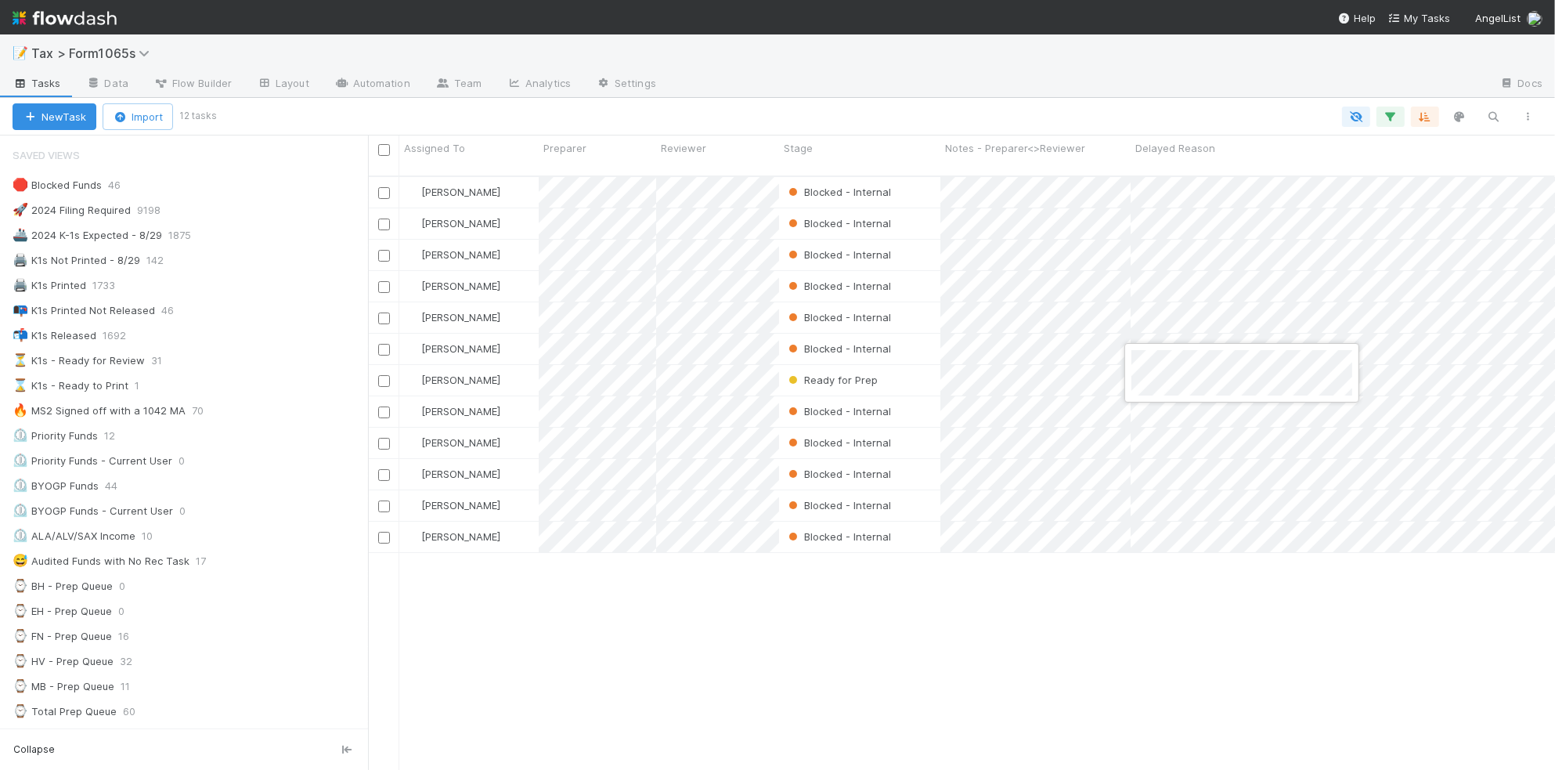
click at [1255, 609] on div at bounding box center [777, 385] width 1555 height 770
click at [206, 262] on div "🖨️ K1s Not Printed - 8/29 142" at bounding box center [191, 261] width 356 height 20
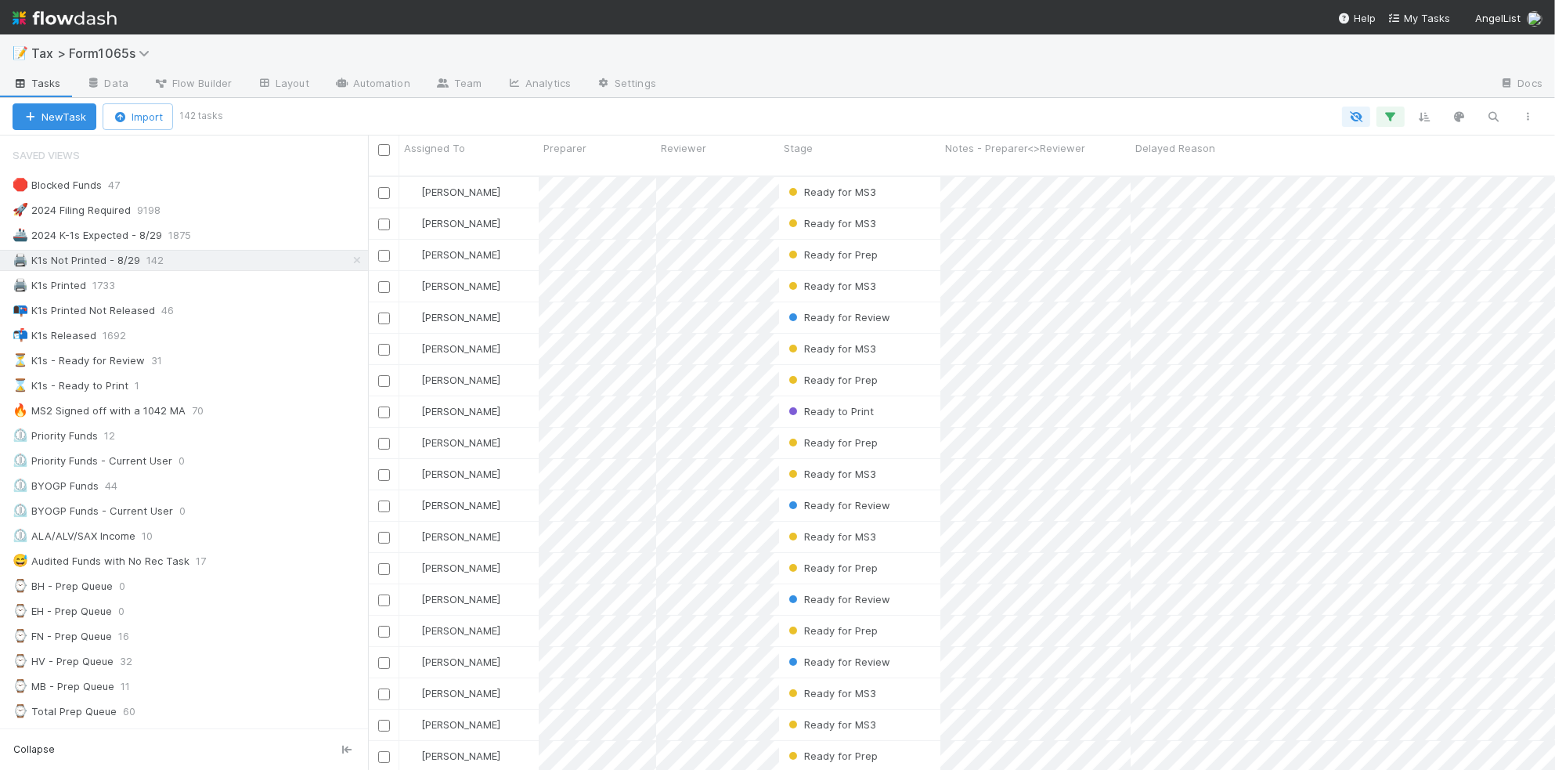
scroll to position [591, 1172]
click at [846, 157] on div "Stage" at bounding box center [859, 155] width 161 height 40
click at [800, 154] on span "Stage" at bounding box center [798, 148] width 29 height 16
click at [827, 175] on div "Sort First → Last" at bounding box center [874, 177] width 179 height 23
click at [1394, 112] on icon "button" at bounding box center [1391, 117] width 16 height 14
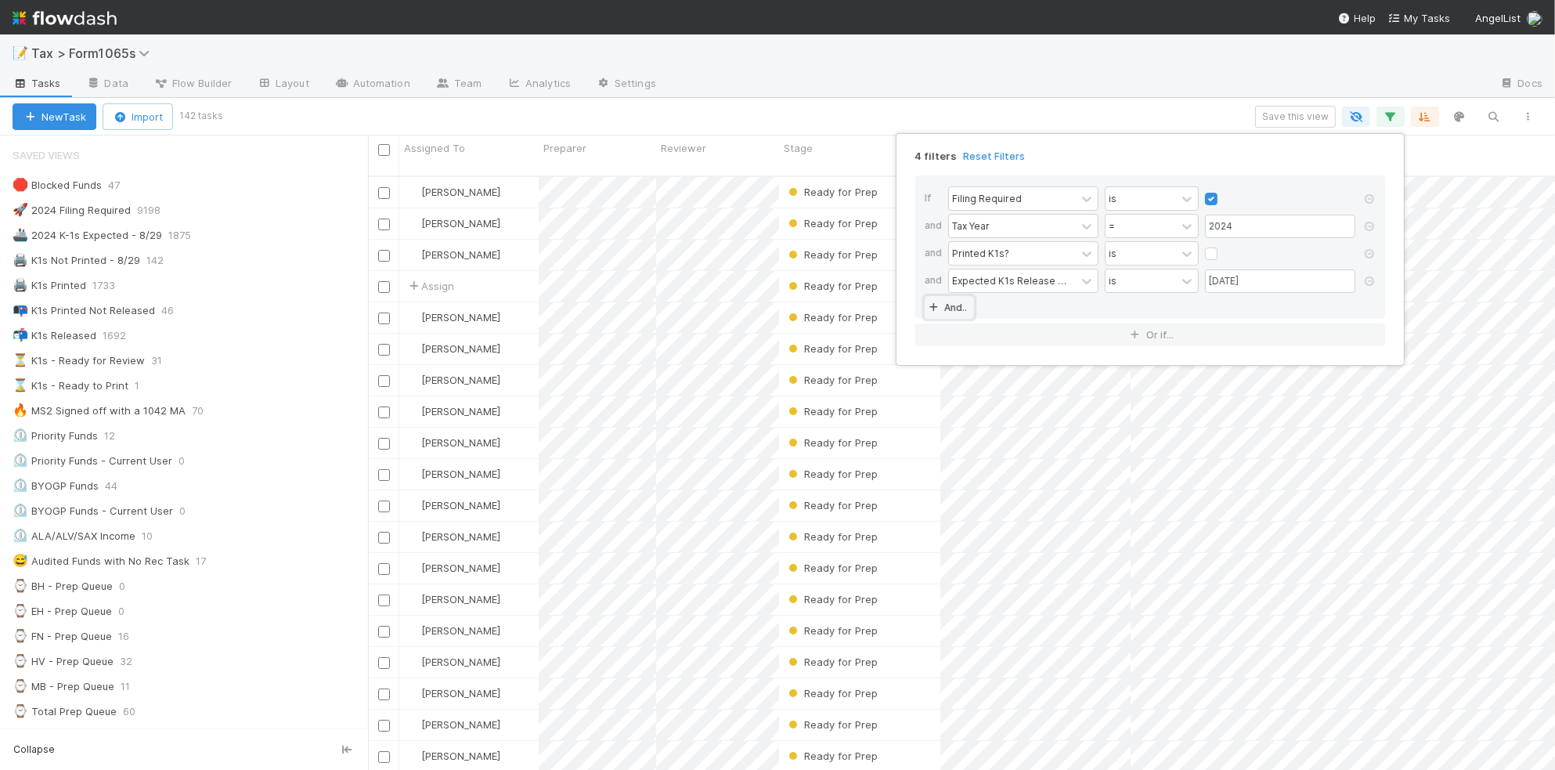
click at [952, 314] on link "And.." at bounding box center [949, 307] width 49 height 23
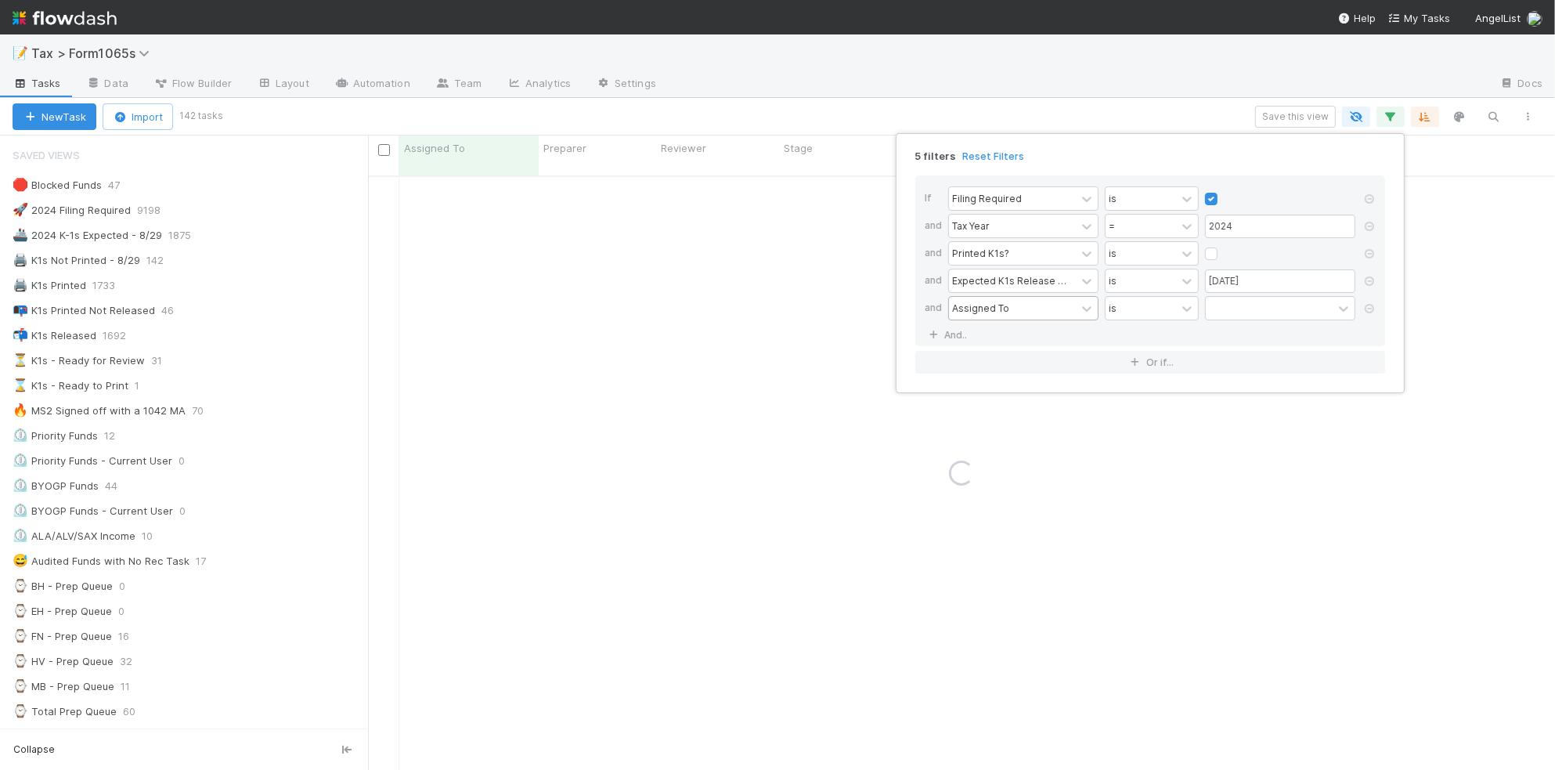
click at [987, 312] on div "Assigned To" at bounding box center [980, 308] width 57 height 14
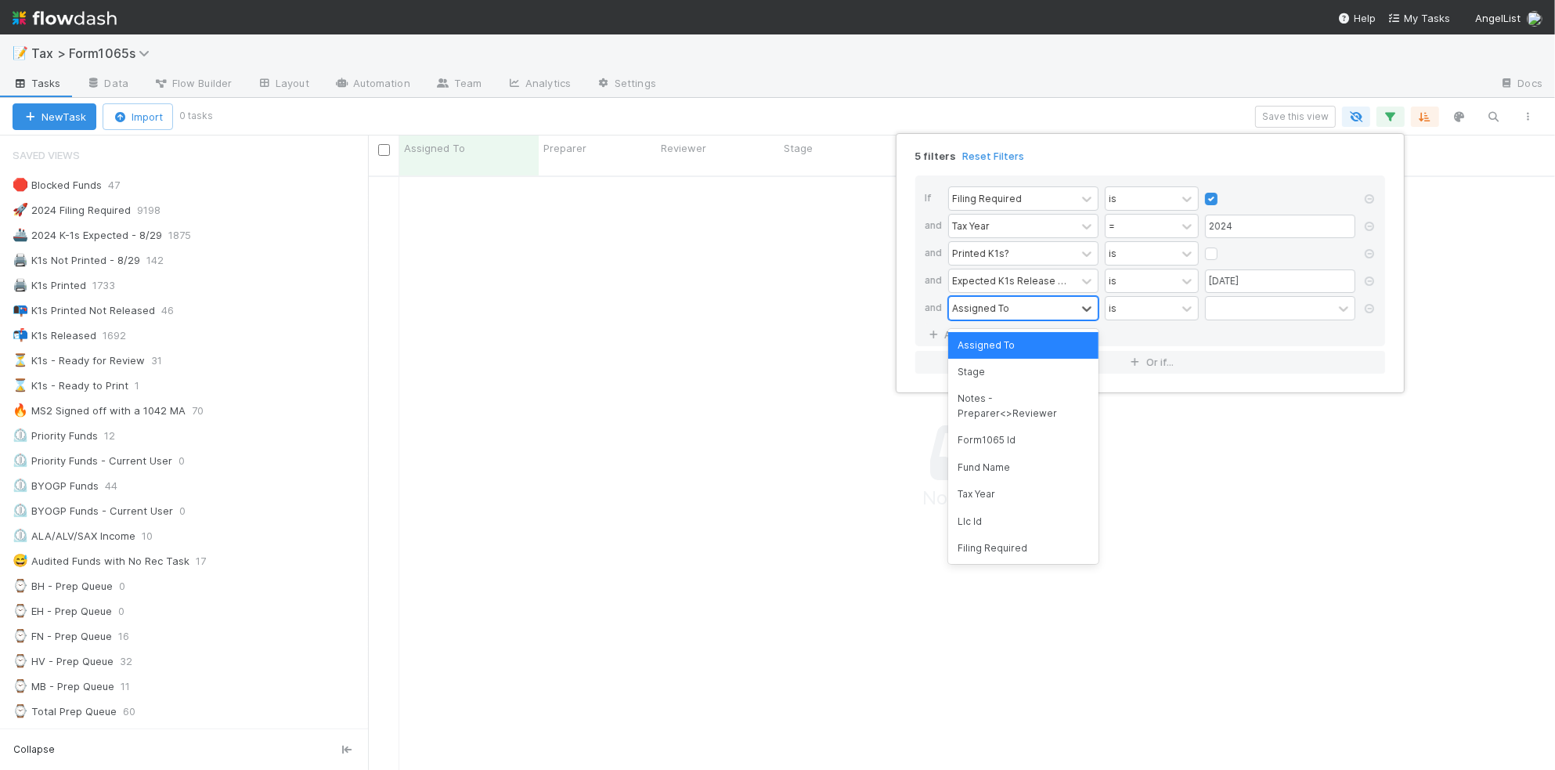
scroll to position [576, 1158]
type input "del"
click at [1018, 357] on div "Delayed Reason" at bounding box center [1023, 345] width 150 height 27
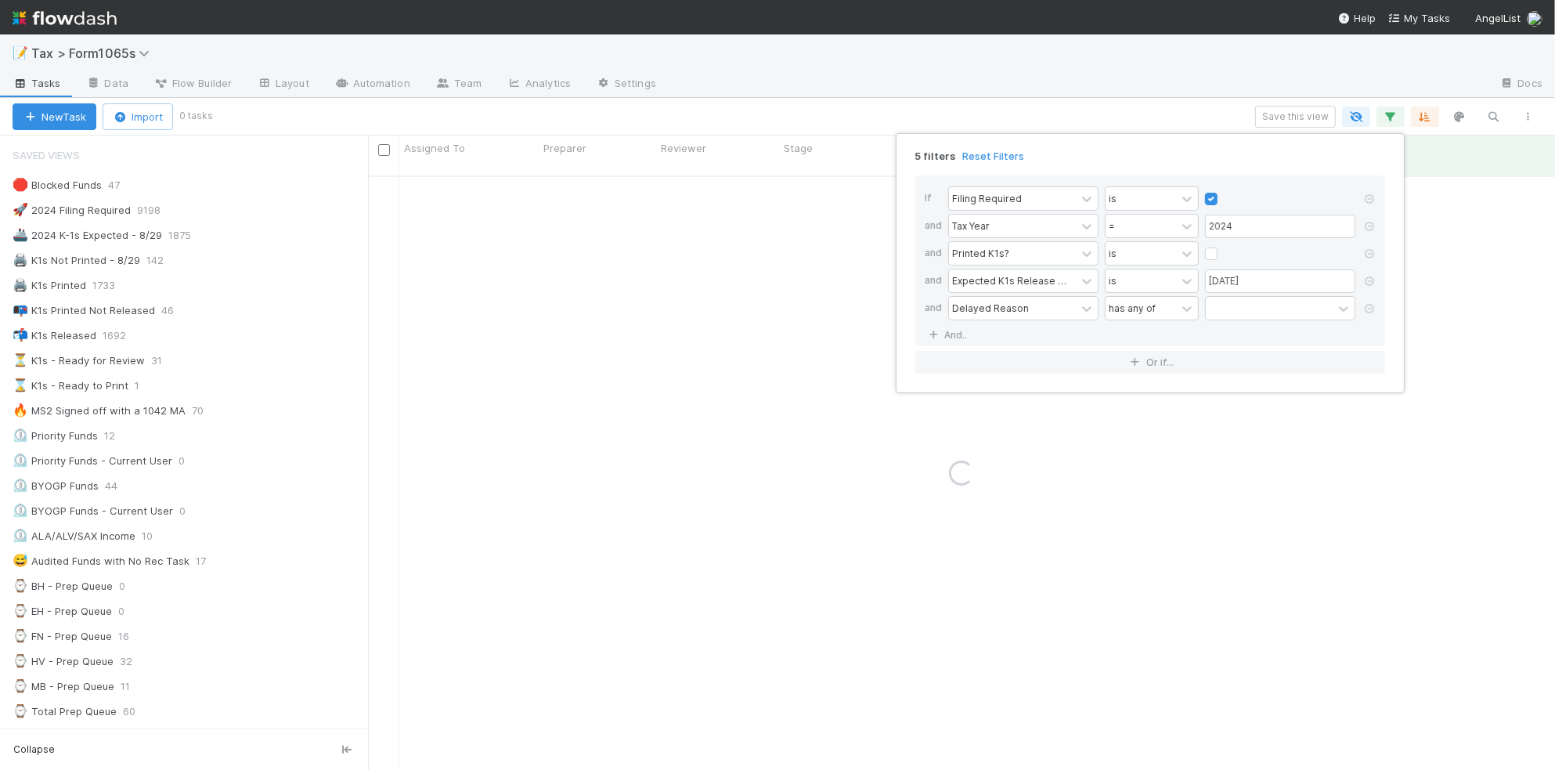
click at [1144, 322] on div "Delayed Reason has any of" at bounding box center [1155, 309] width 414 height 27
click at [1146, 310] on div "has any of" at bounding box center [1132, 308] width 47 height 14
click at [1175, 448] on div "is empty" at bounding box center [1152, 452] width 94 height 27
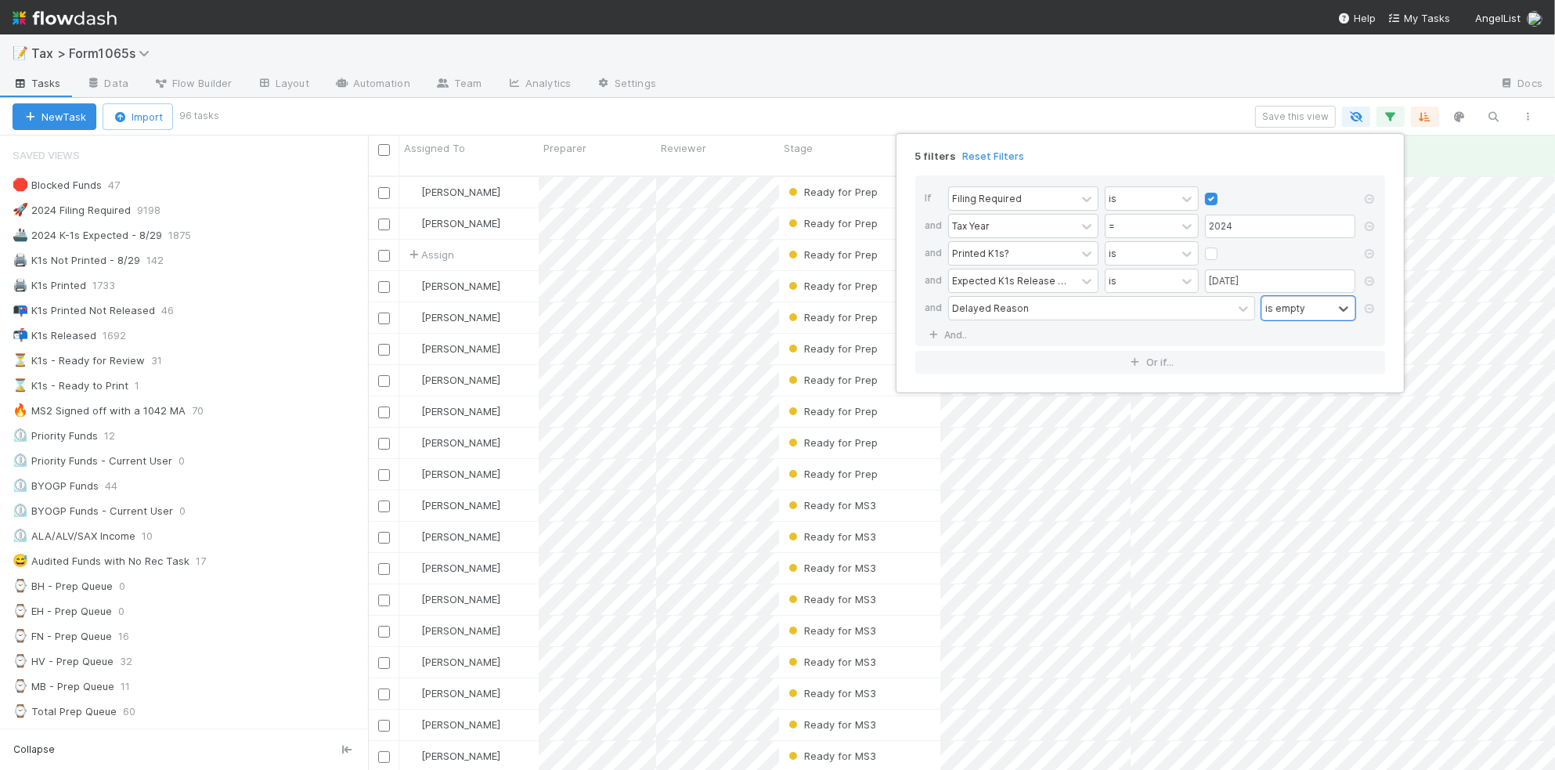
scroll to position [591, 1172]
click at [590, 114] on div "5 filters Reset Filters If Filing Required is and Tax Year = 2024 and Printed K…" at bounding box center [777, 385] width 1555 height 770
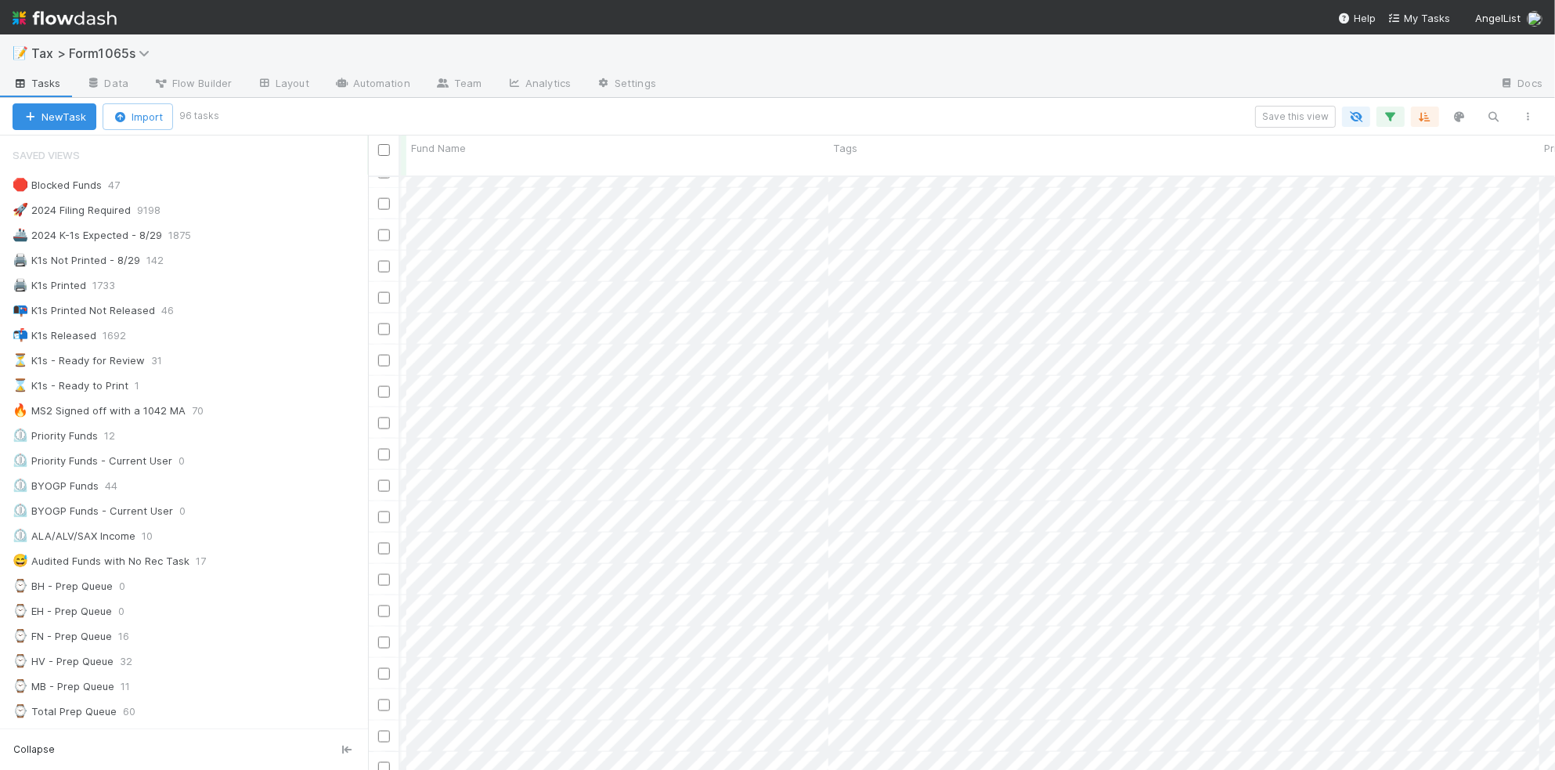
scroll to position [0, 1208]
click at [839, 114] on div at bounding box center [777, 385] width 1555 height 770
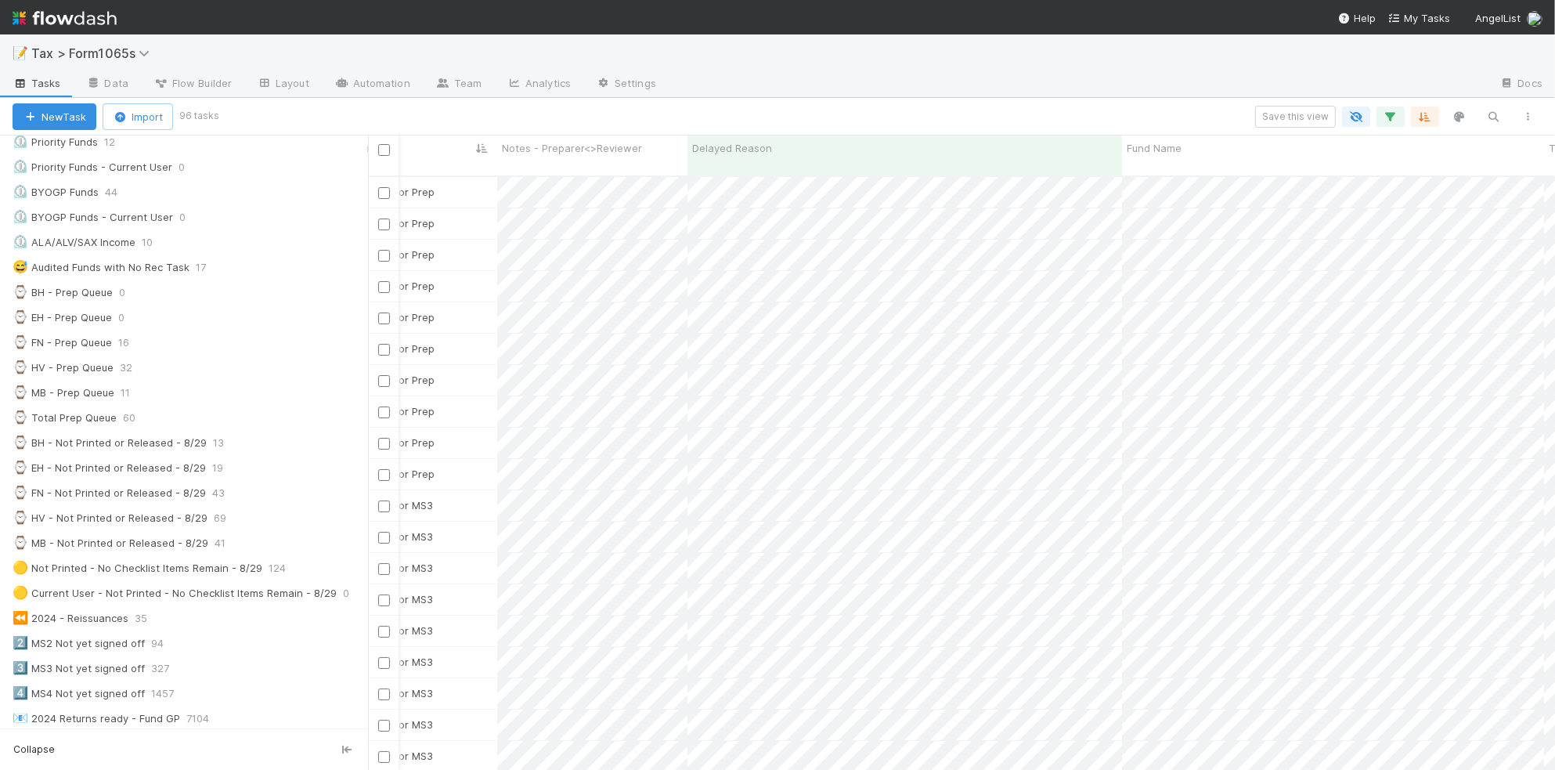
scroll to position [0, 372]
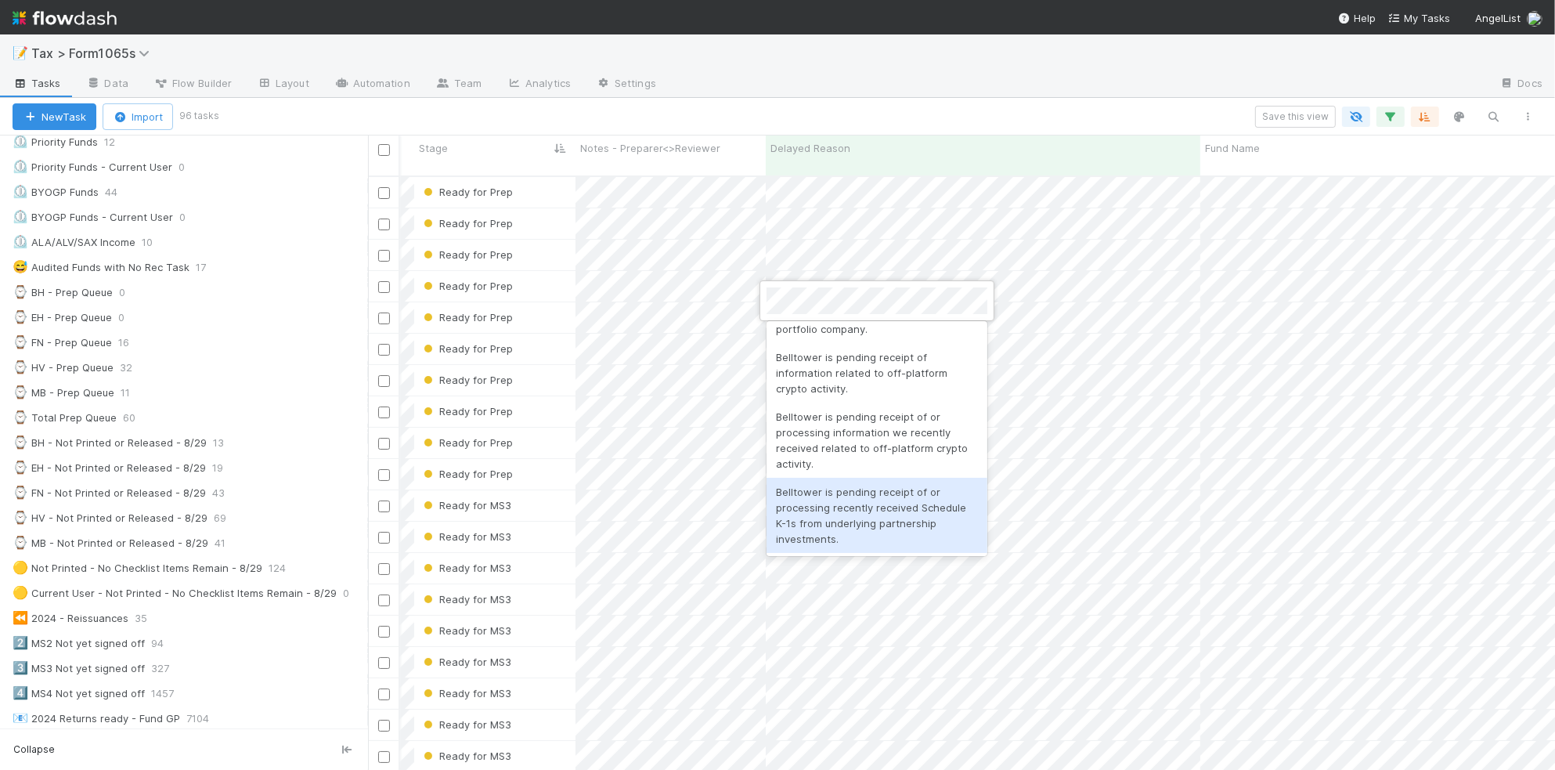
click at [898, 529] on div "Belltower is pending receipt of or processing recently received Schedule K-1s f…" at bounding box center [877, 515] width 221 height 75
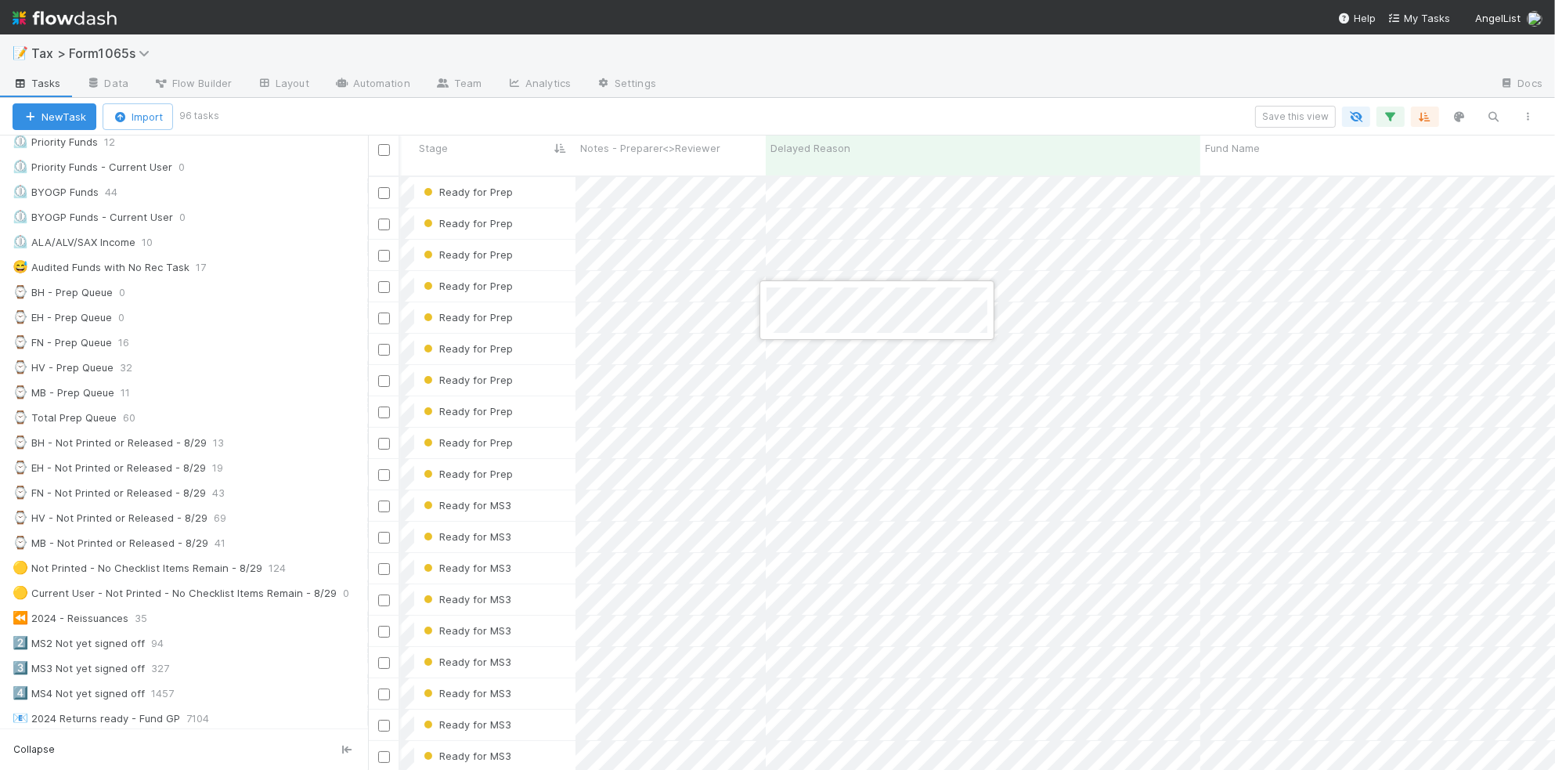
click at [768, 92] on div at bounding box center [777, 385] width 1555 height 770
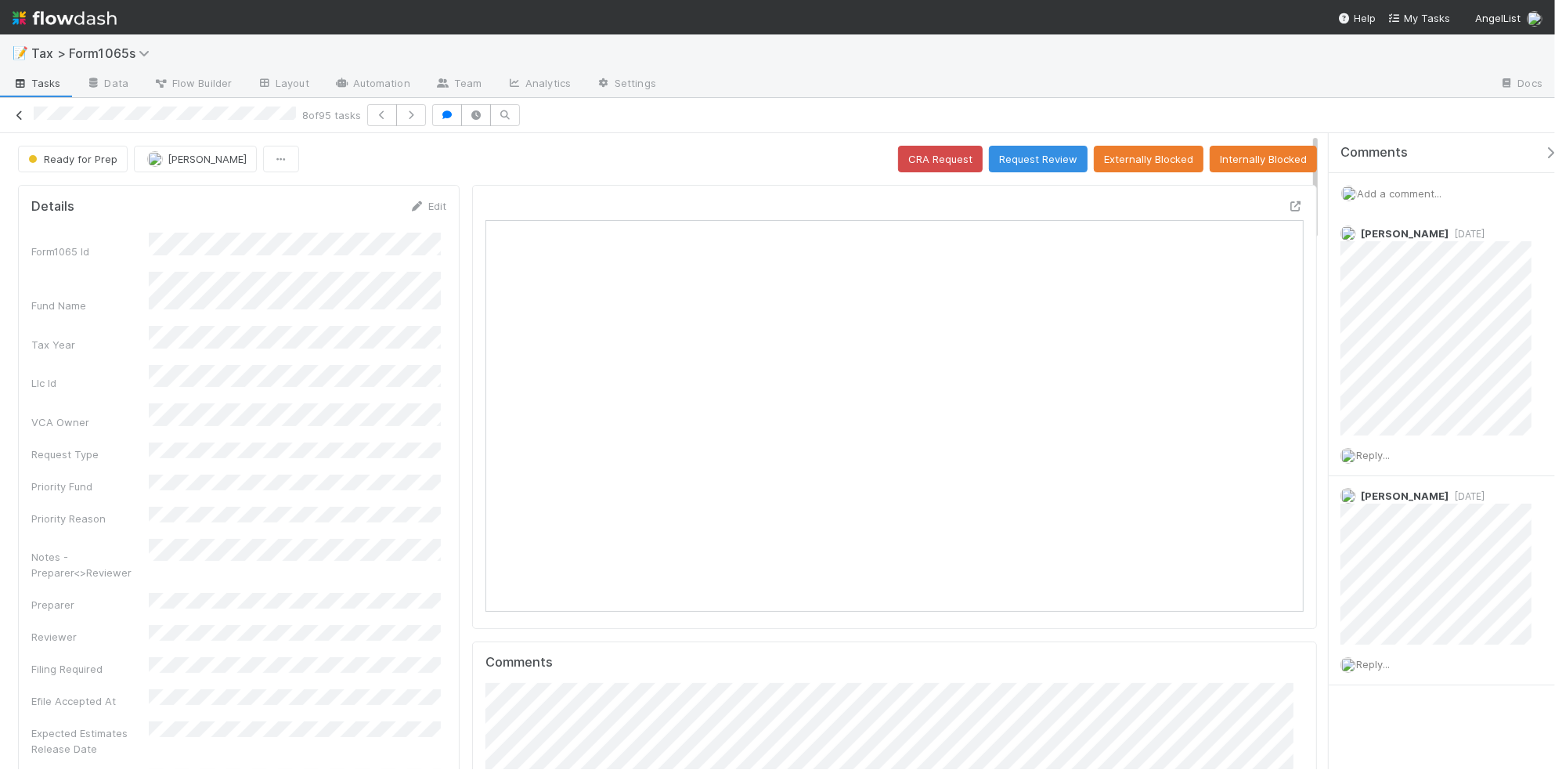
click at [20, 112] on icon at bounding box center [20, 115] width 16 height 10
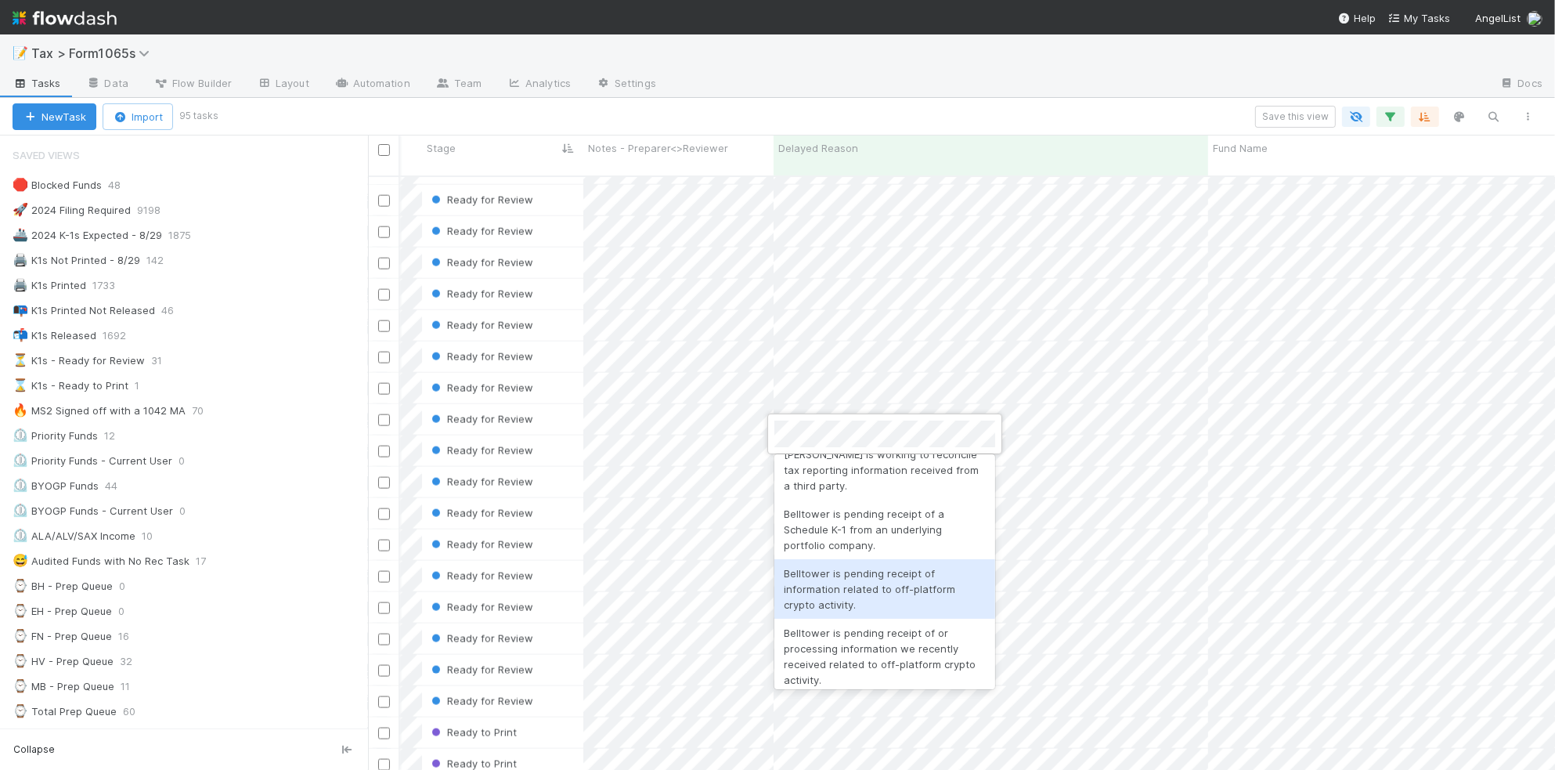
scroll to position [632, 0]
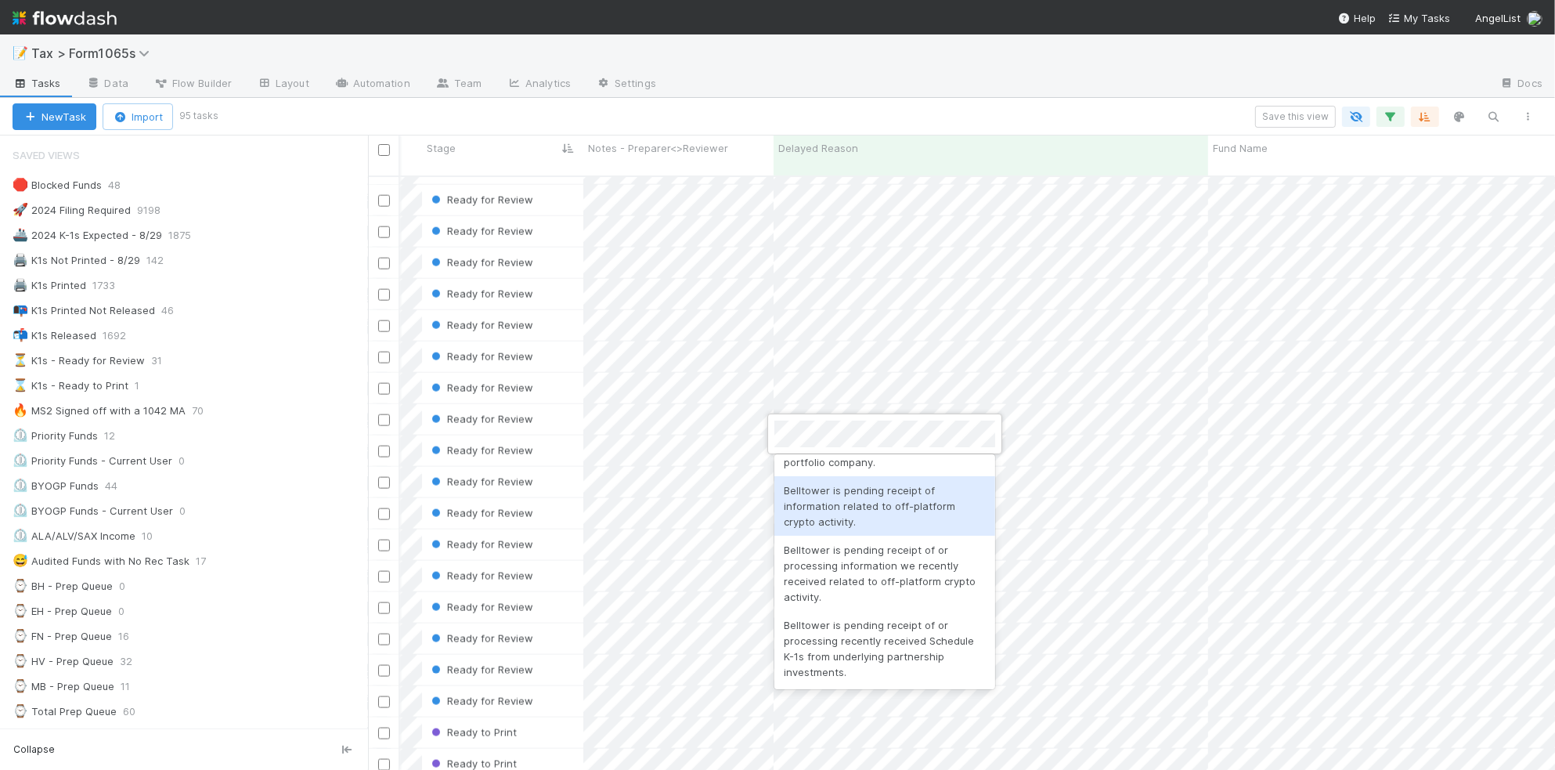
click at [824, 72] on div at bounding box center [777, 385] width 1555 height 770
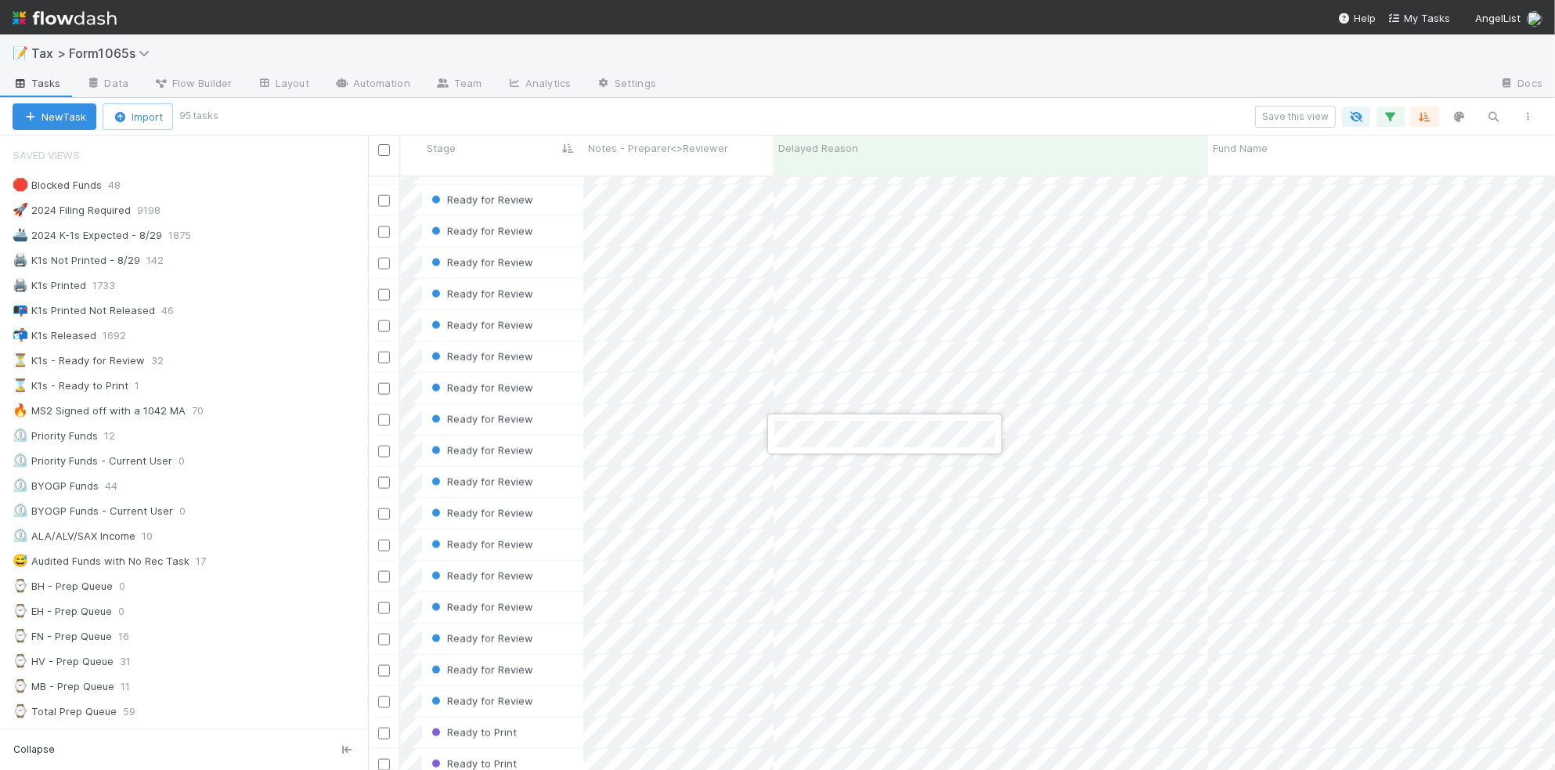
click at [846, 95] on div at bounding box center [777, 385] width 1555 height 770
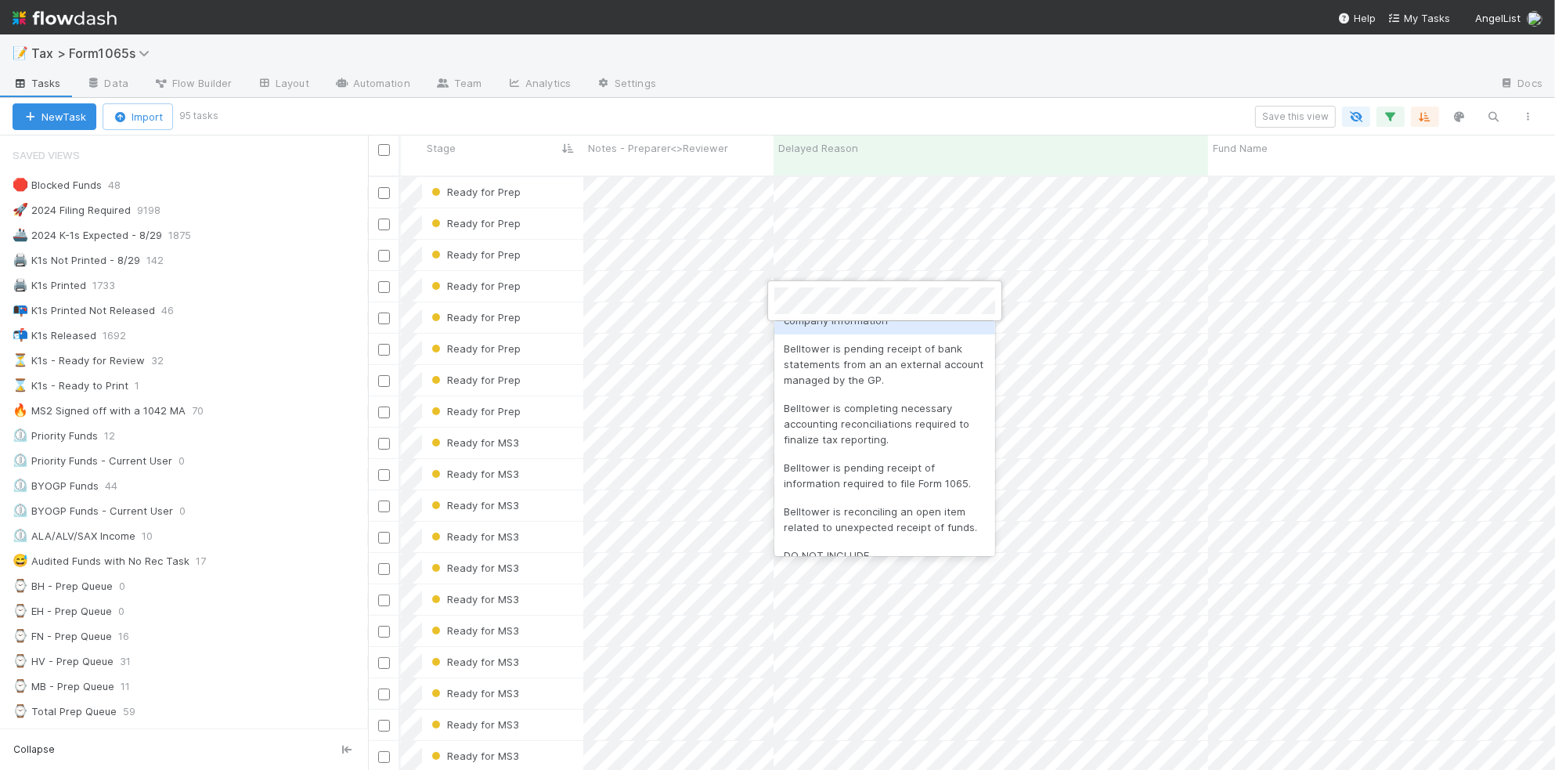
scroll to position [42, 0]
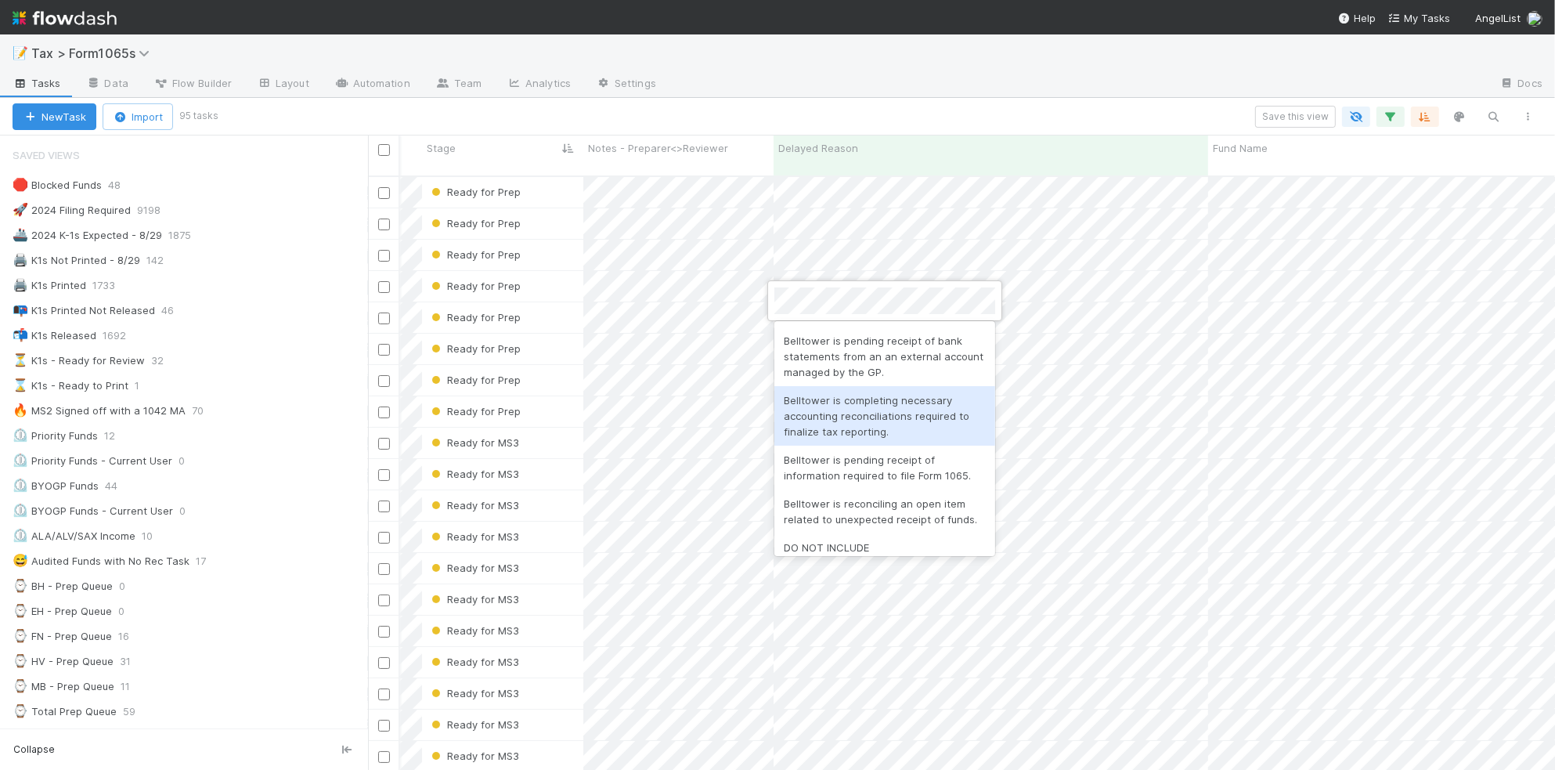
click at [926, 417] on div "Belltower is completing necessary accounting reconciliations required to finali…" at bounding box center [885, 416] width 221 height 60
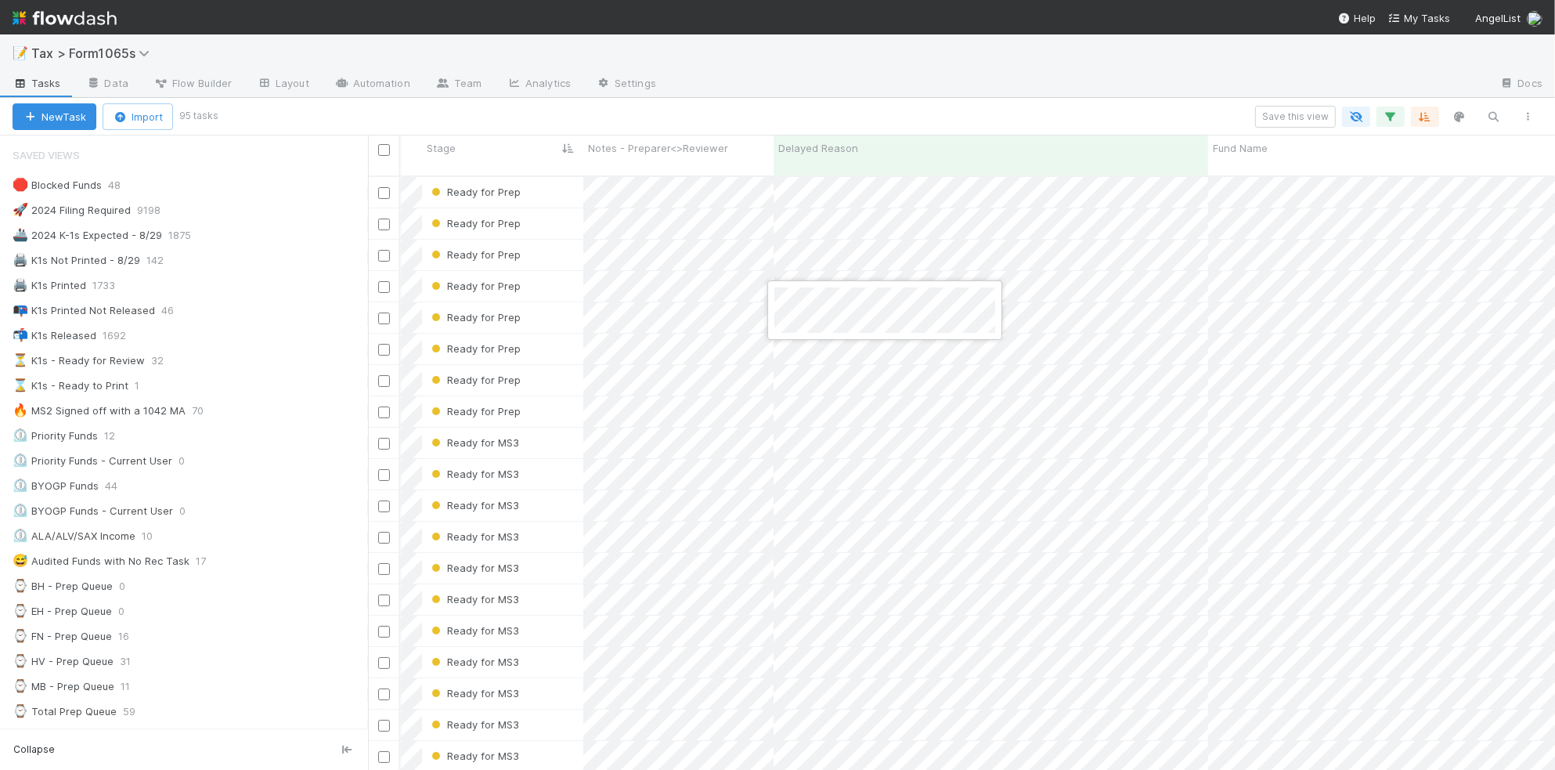
click at [847, 107] on div at bounding box center [777, 385] width 1555 height 770
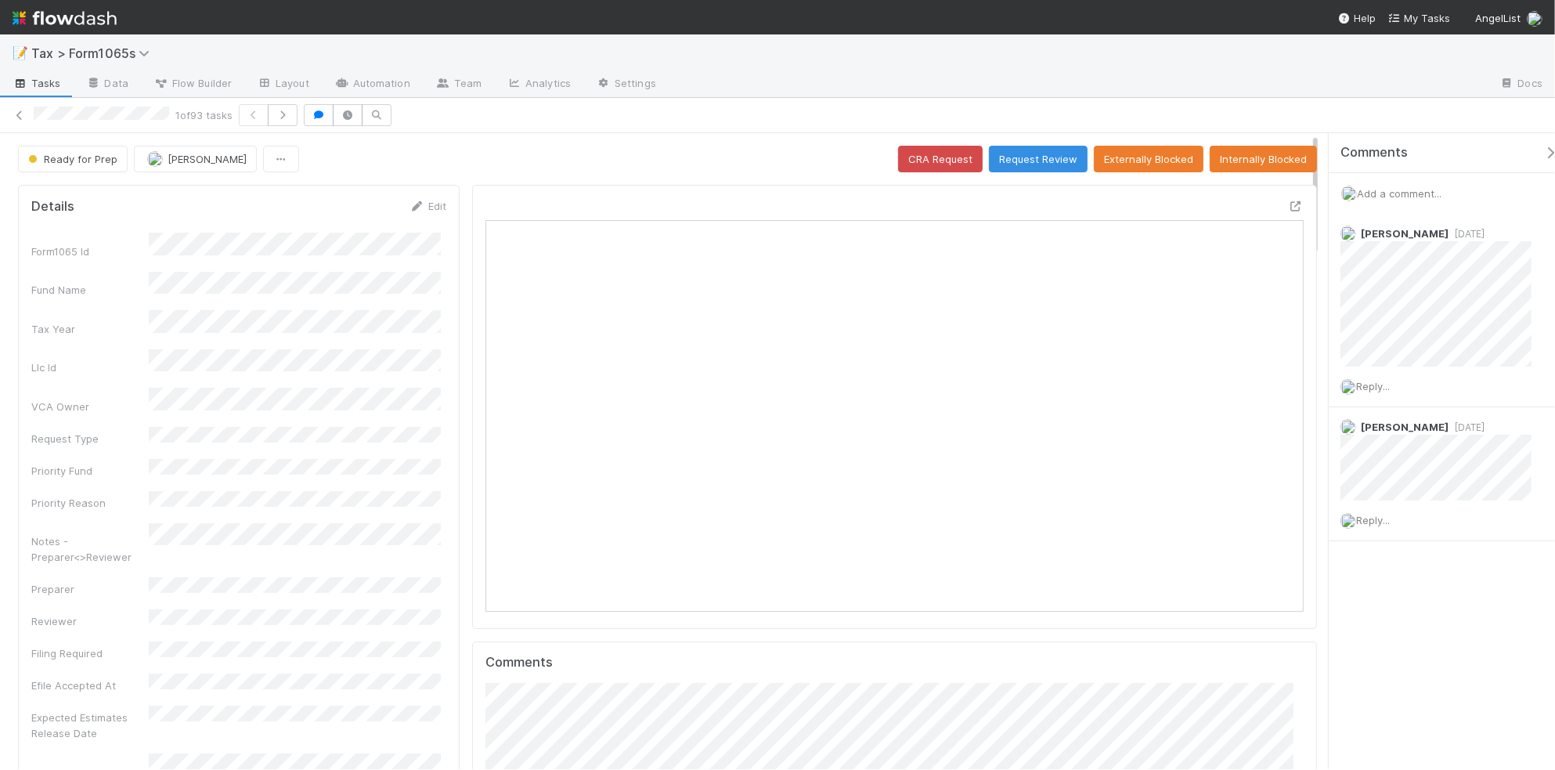
scroll to position [303, 793]
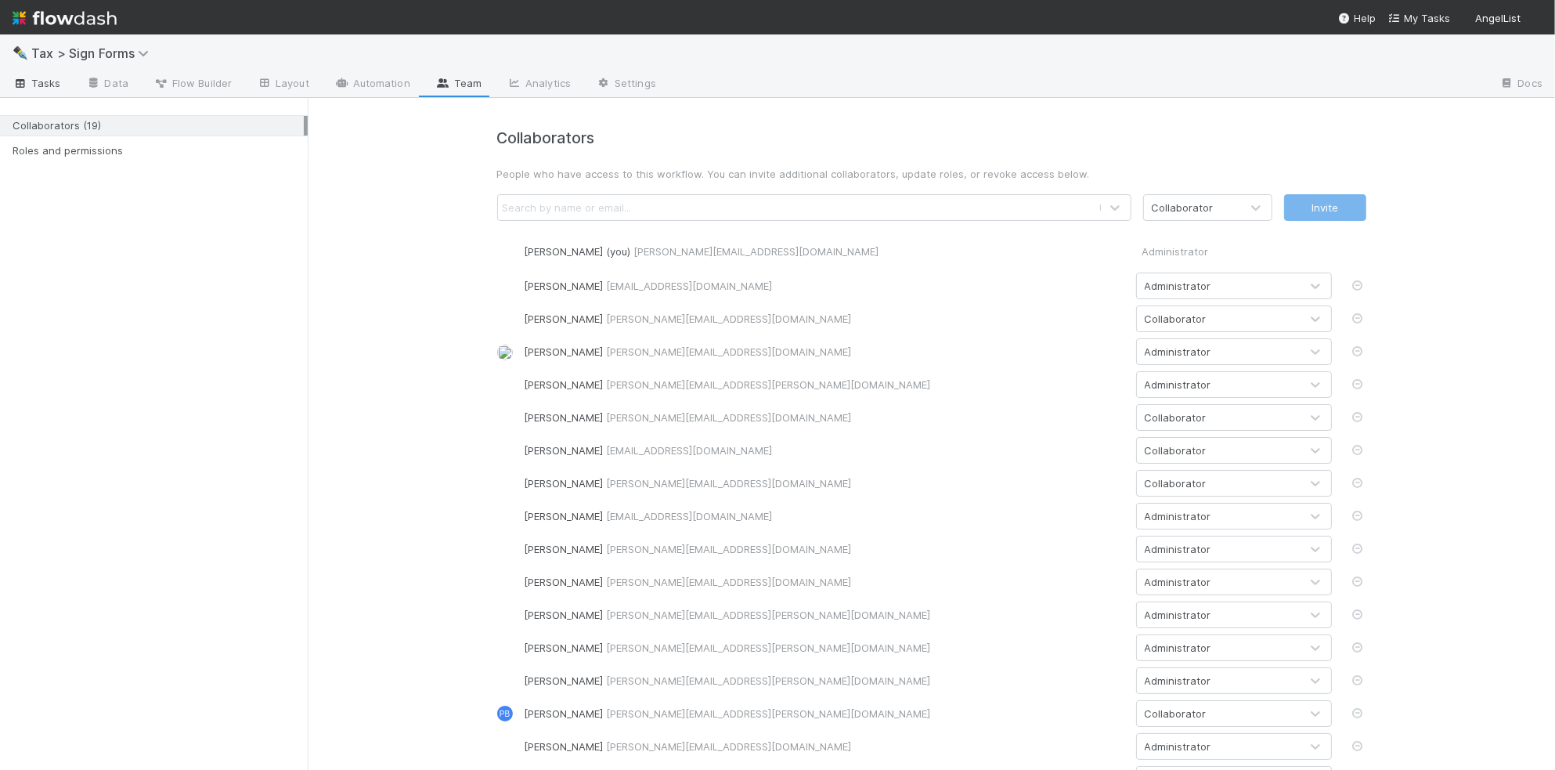
click at [49, 87] on span "Tasks" at bounding box center [37, 83] width 49 height 16
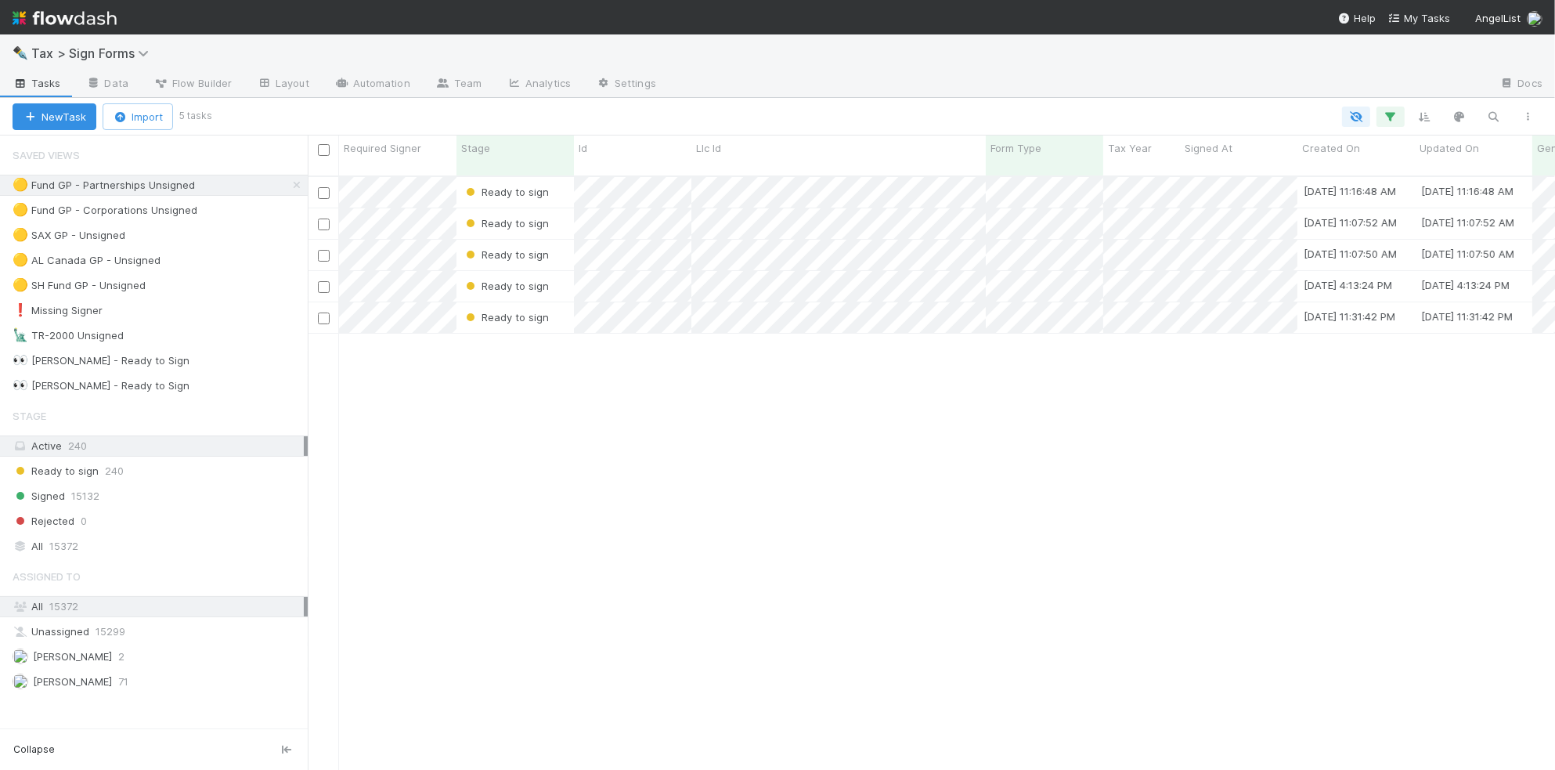
scroll to position [591, 1232]
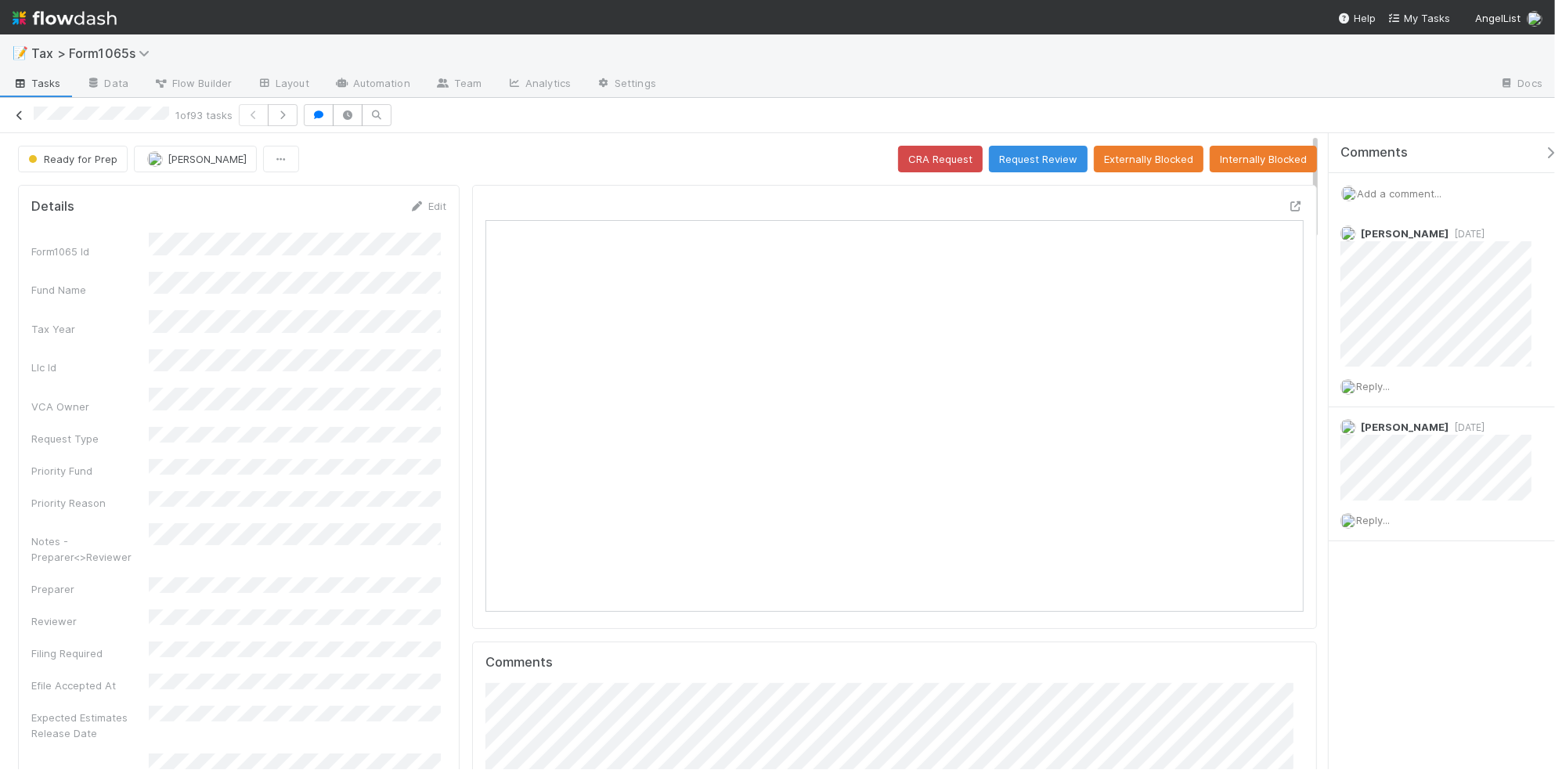
click at [23, 115] on icon at bounding box center [20, 115] width 16 height 10
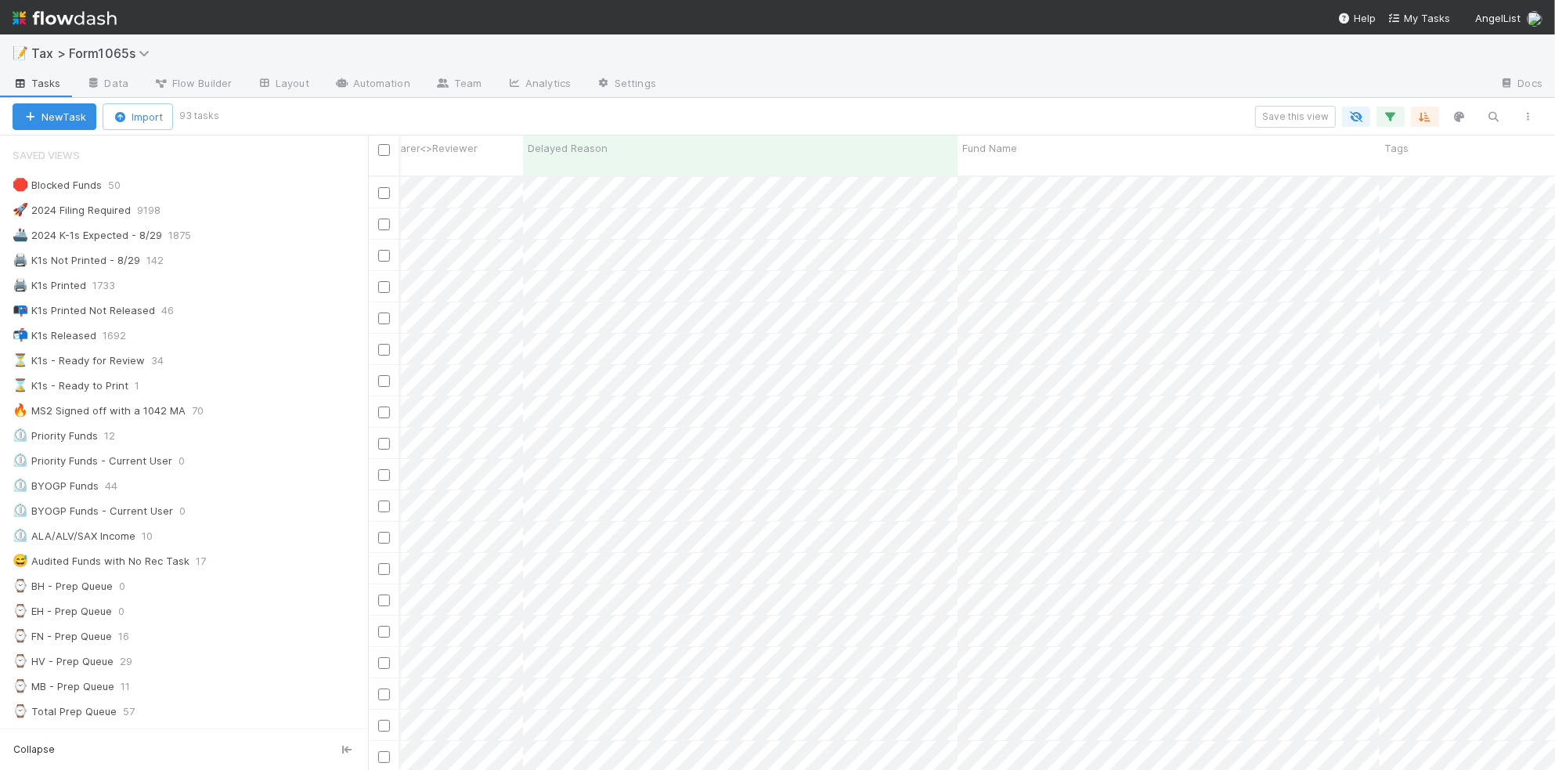
scroll to position [0, 479]
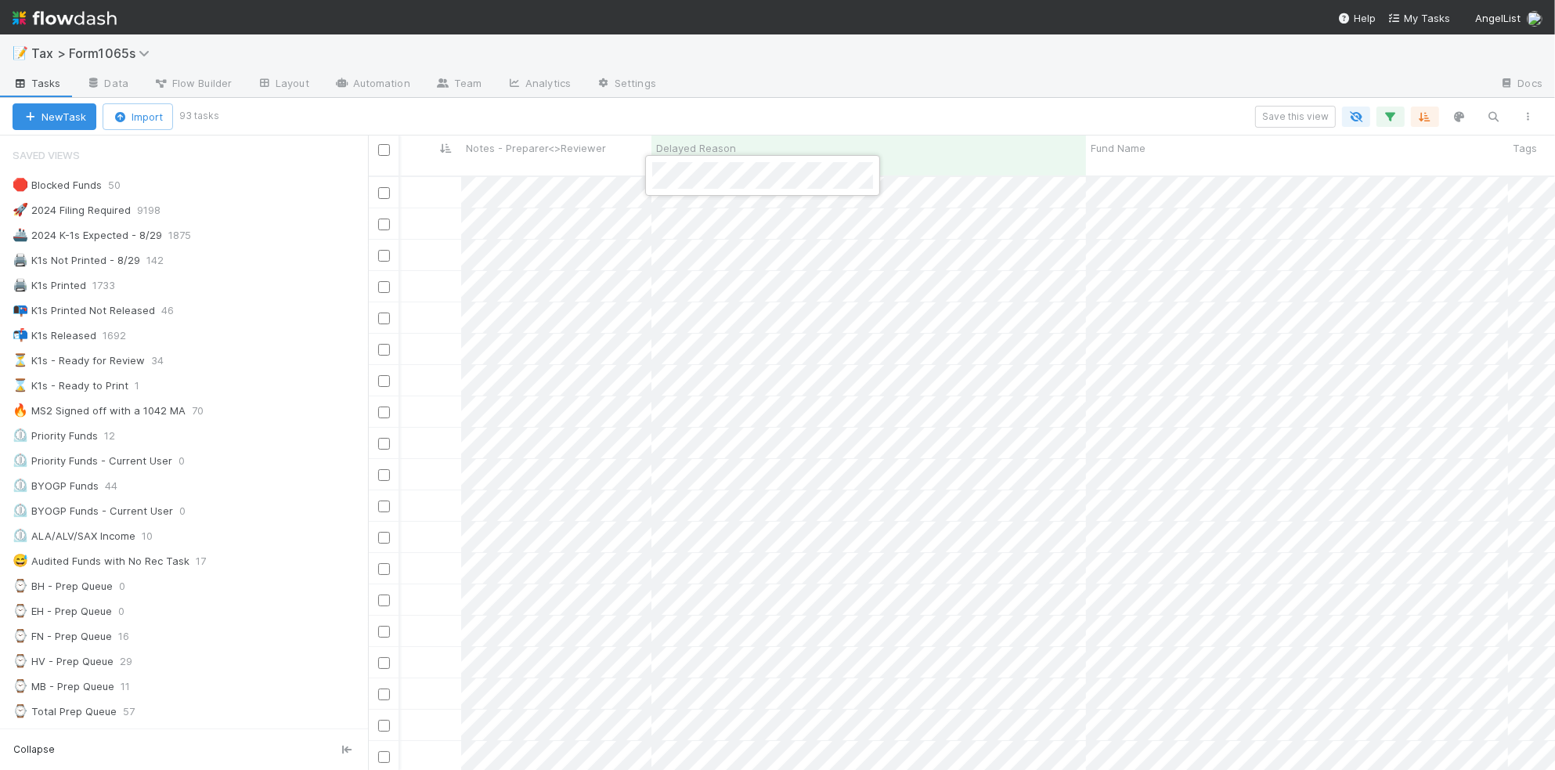
click at [392, 180] on div at bounding box center [777, 385] width 1555 height 770
click at [382, 187] on input "checkbox" at bounding box center [384, 193] width 12 height 12
click at [386, 250] on input "checkbox" at bounding box center [384, 256] width 12 height 12
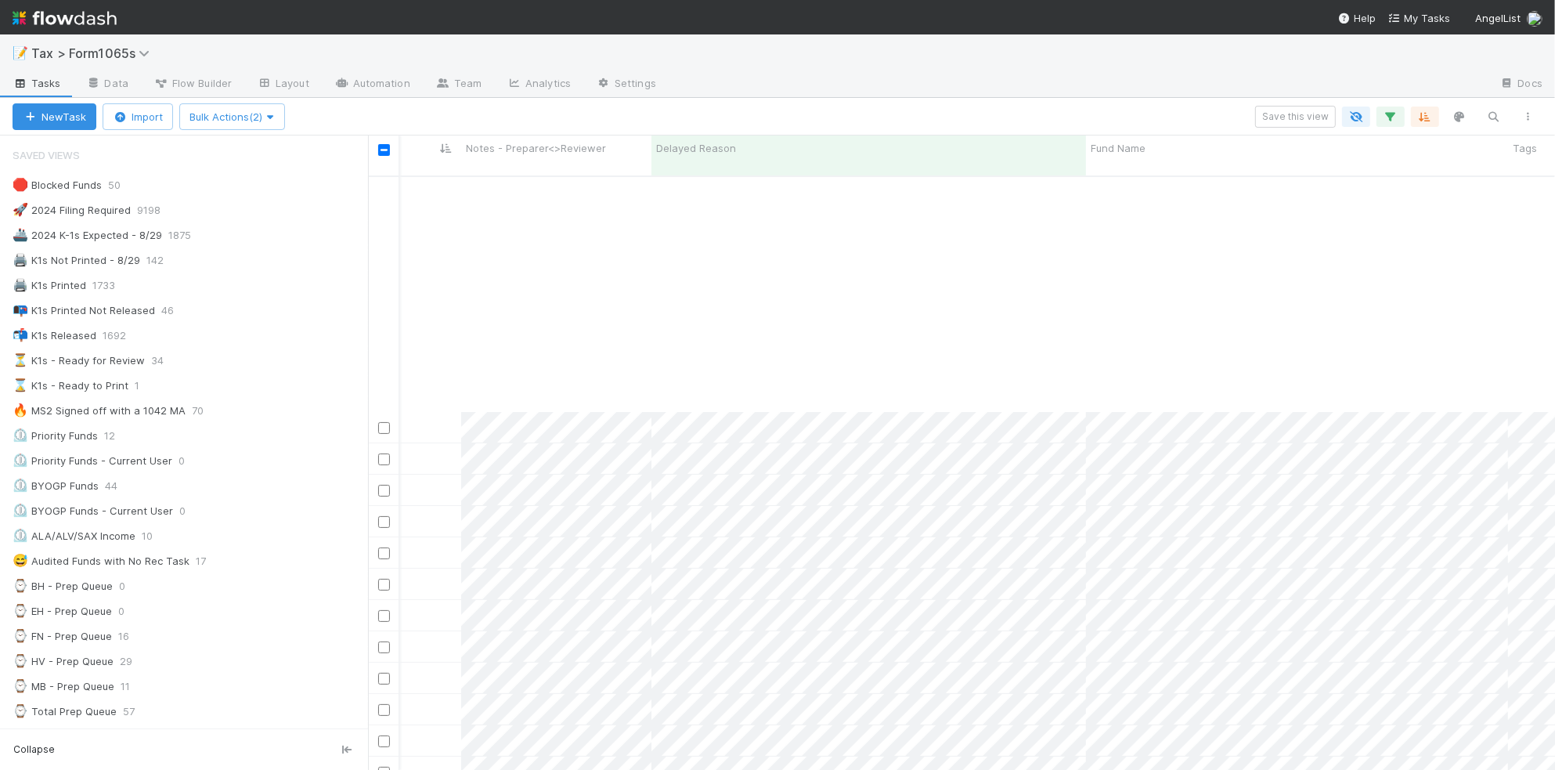
scroll to position [685, 479]
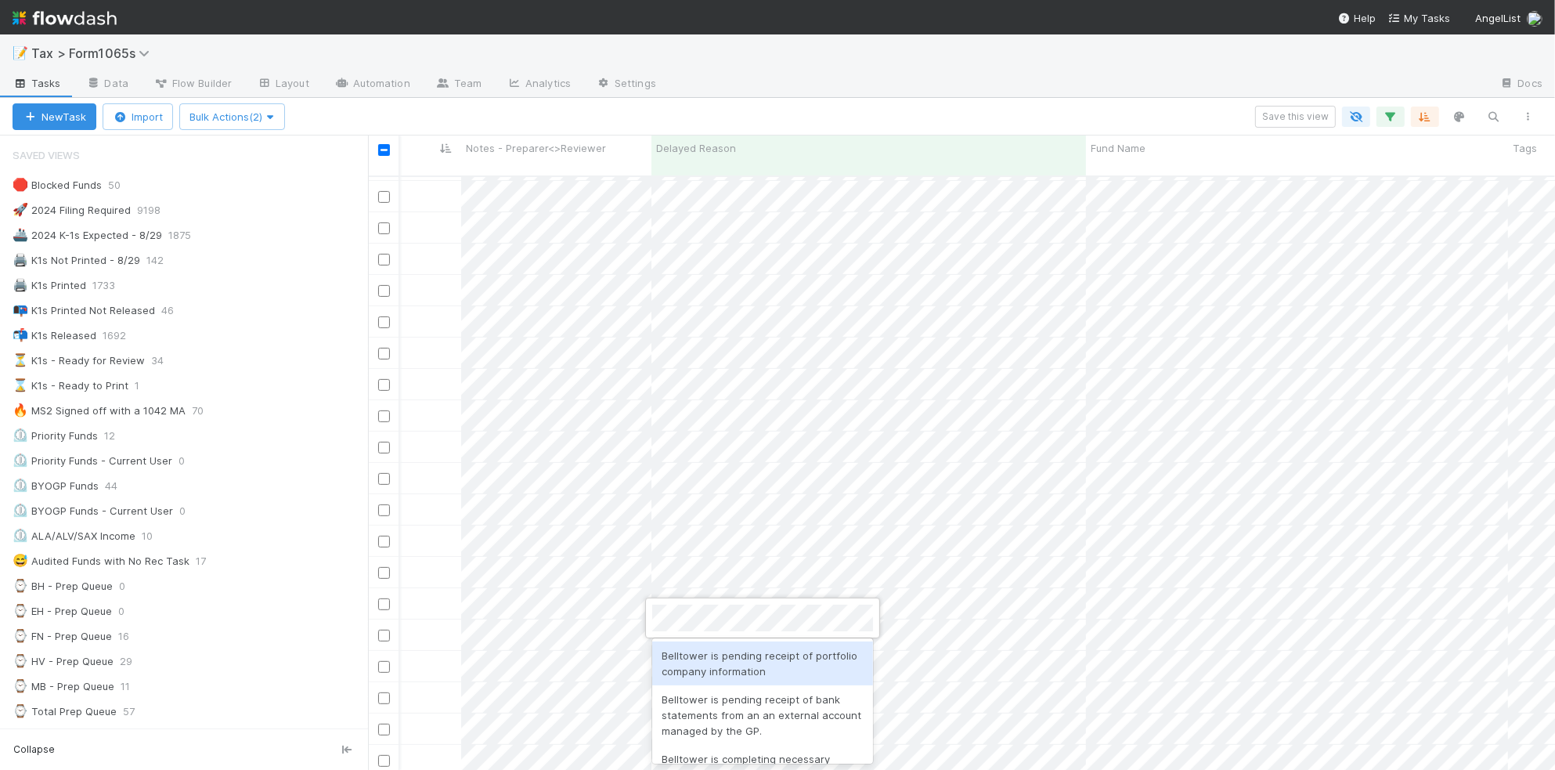
click at [822, 666] on div "Belltower is pending receipt of portfolio company information" at bounding box center [762, 663] width 221 height 44
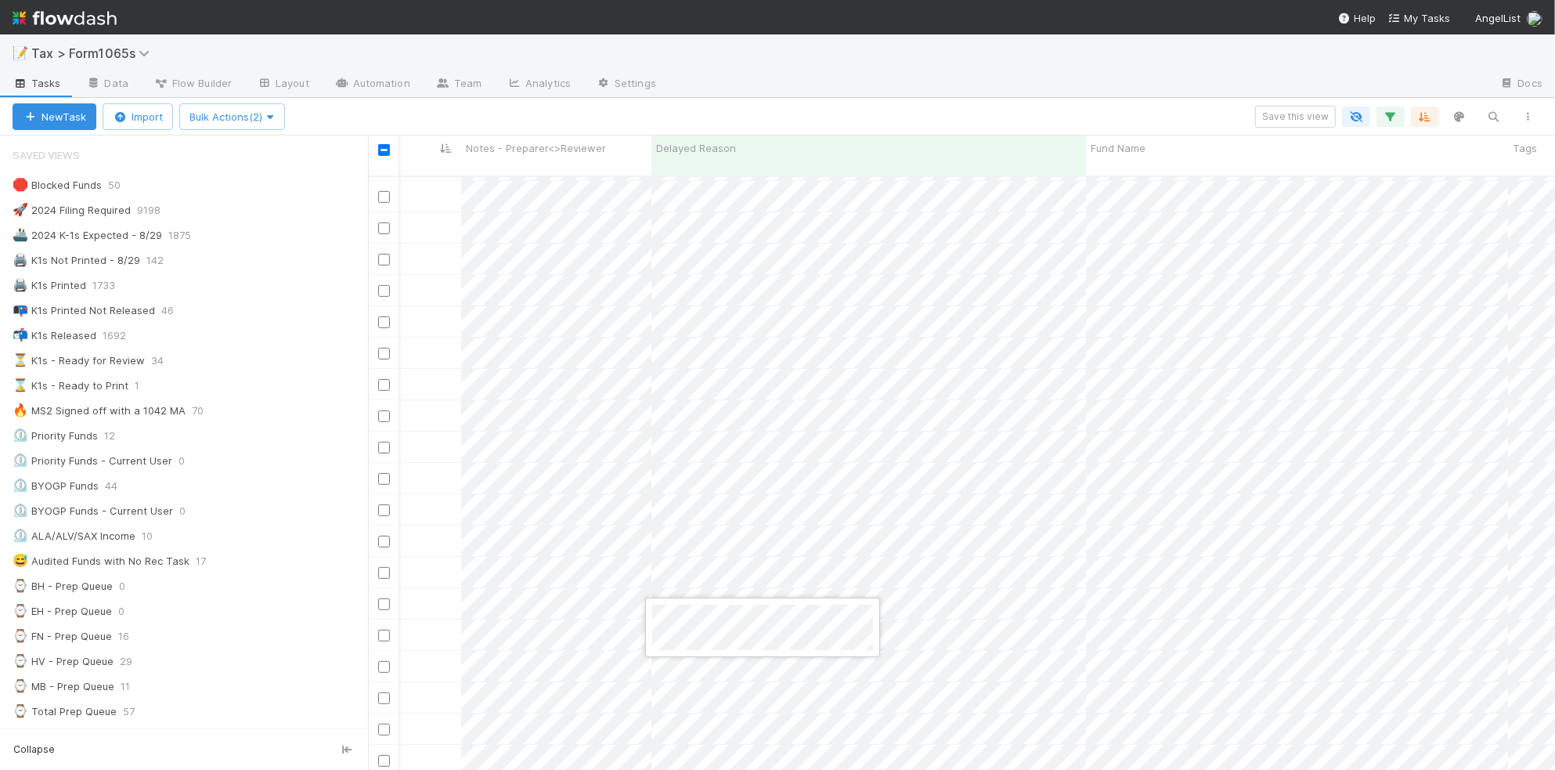
click at [670, 107] on div at bounding box center [777, 385] width 1555 height 770
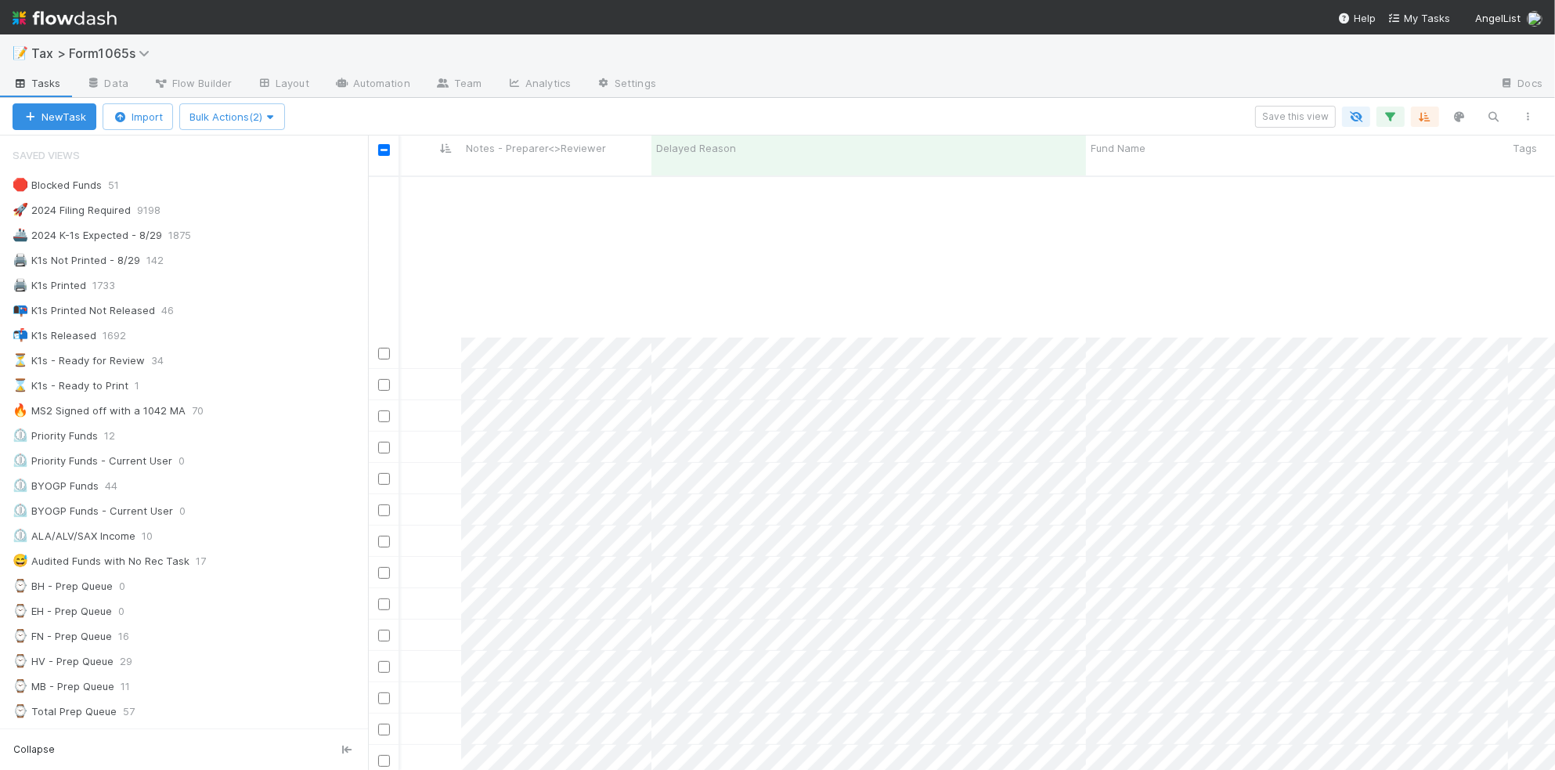
scroll to position [881, 479]
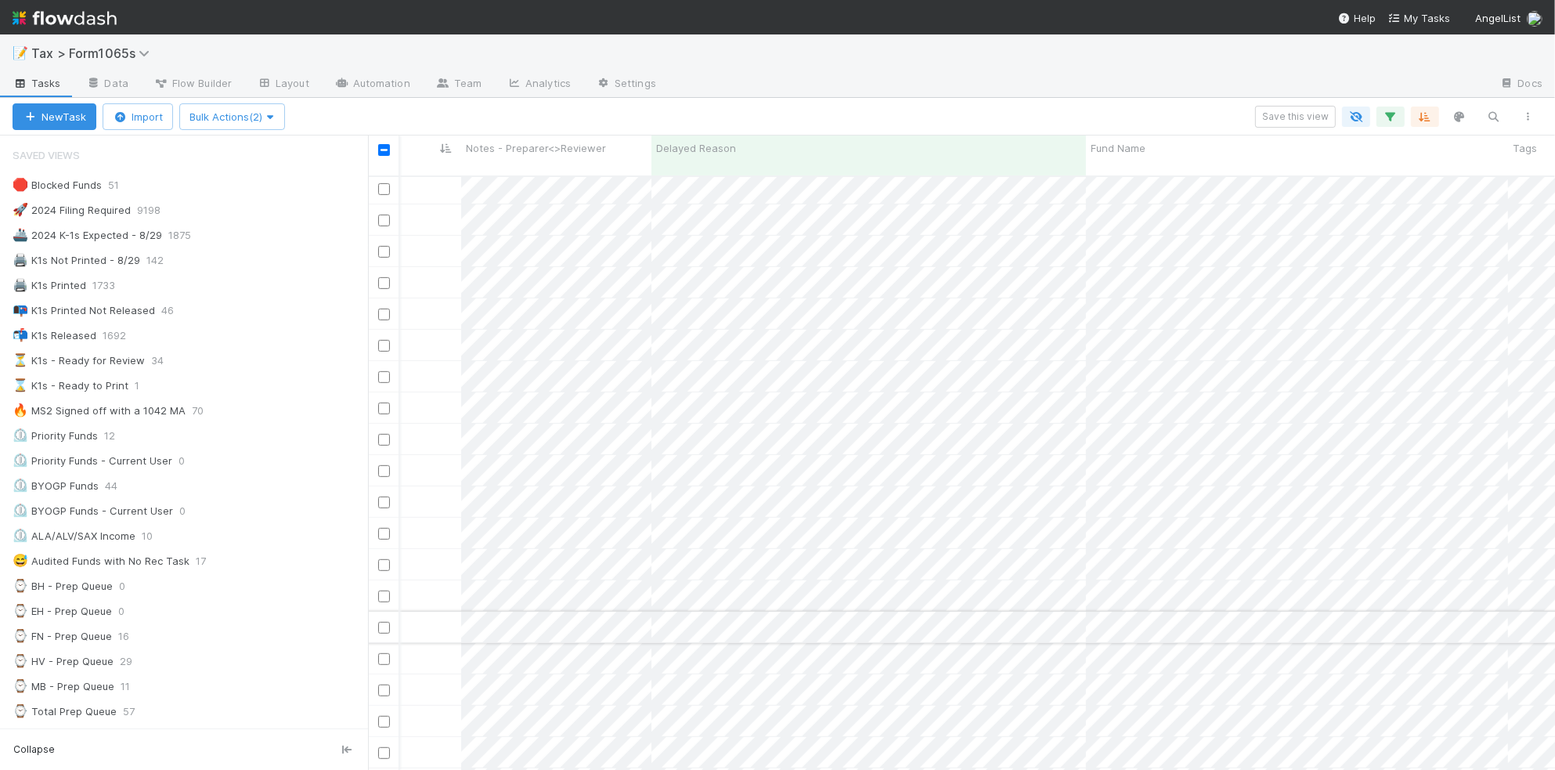
click at [384, 622] on input "checkbox" at bounding box center [384, 628] width 12 height 12
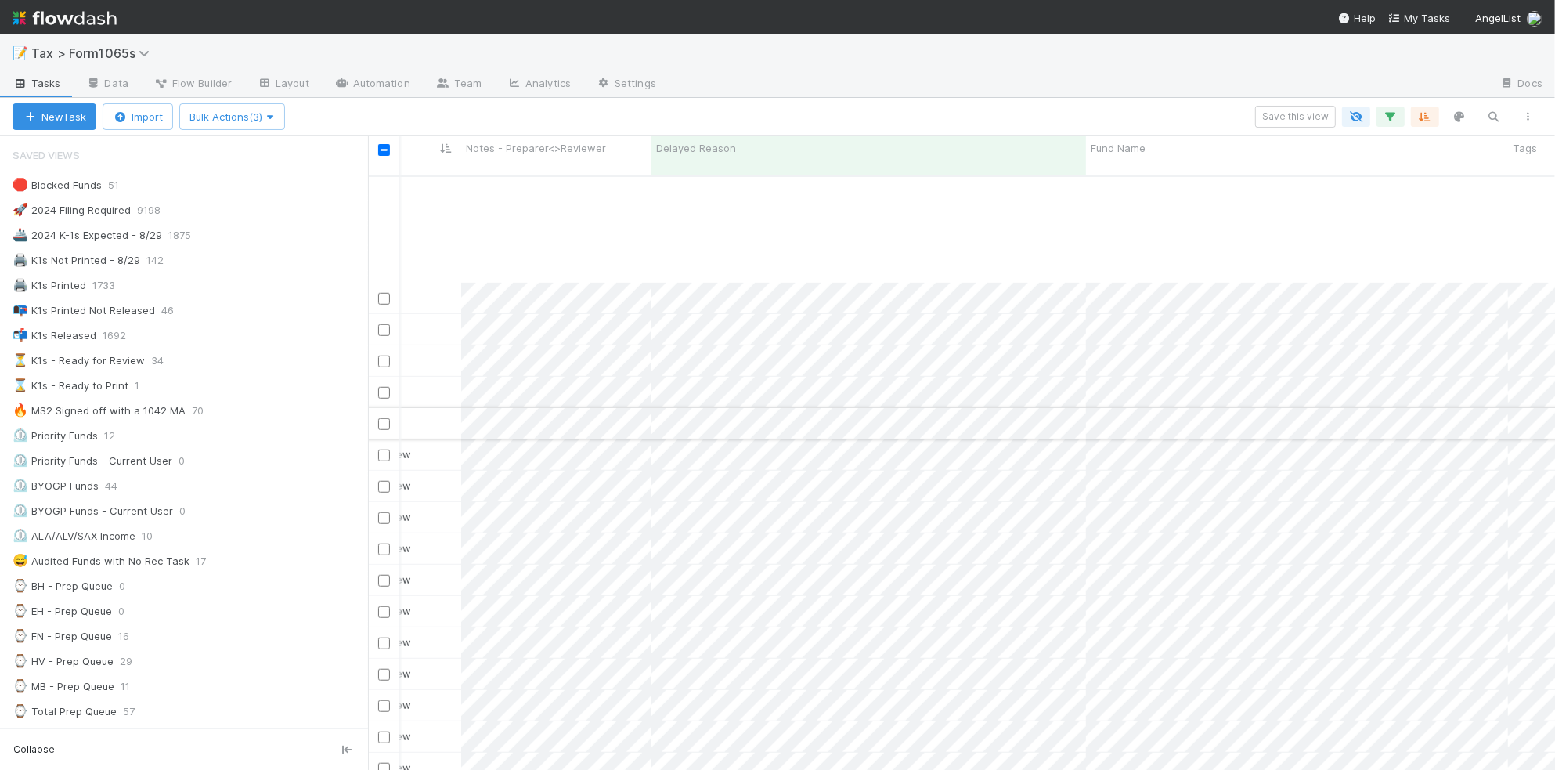
scroll to position [1468, 479]
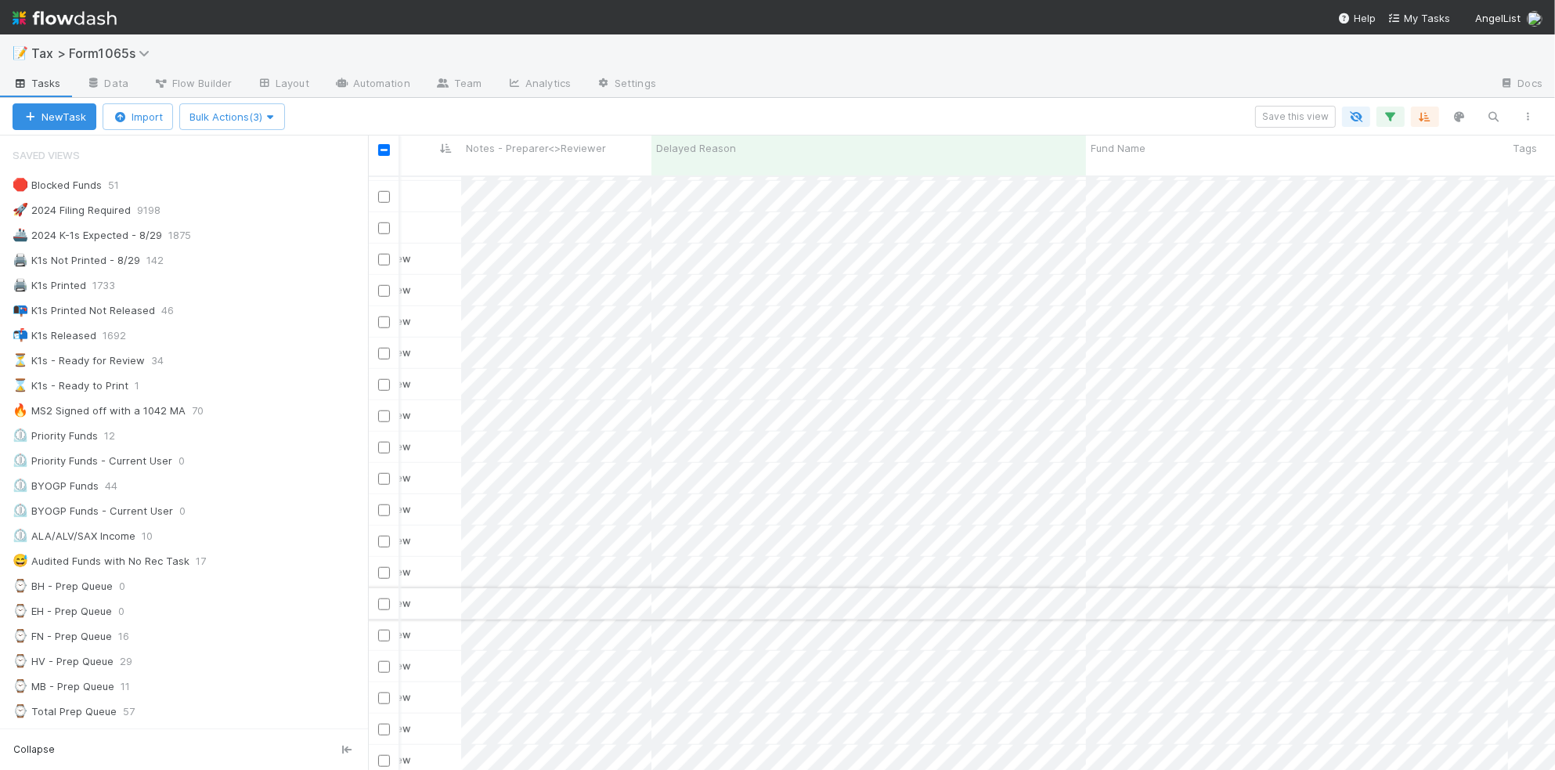
click at [385, 598] on input "checkbox" at bounding box center [384, 604] width 12 height 12
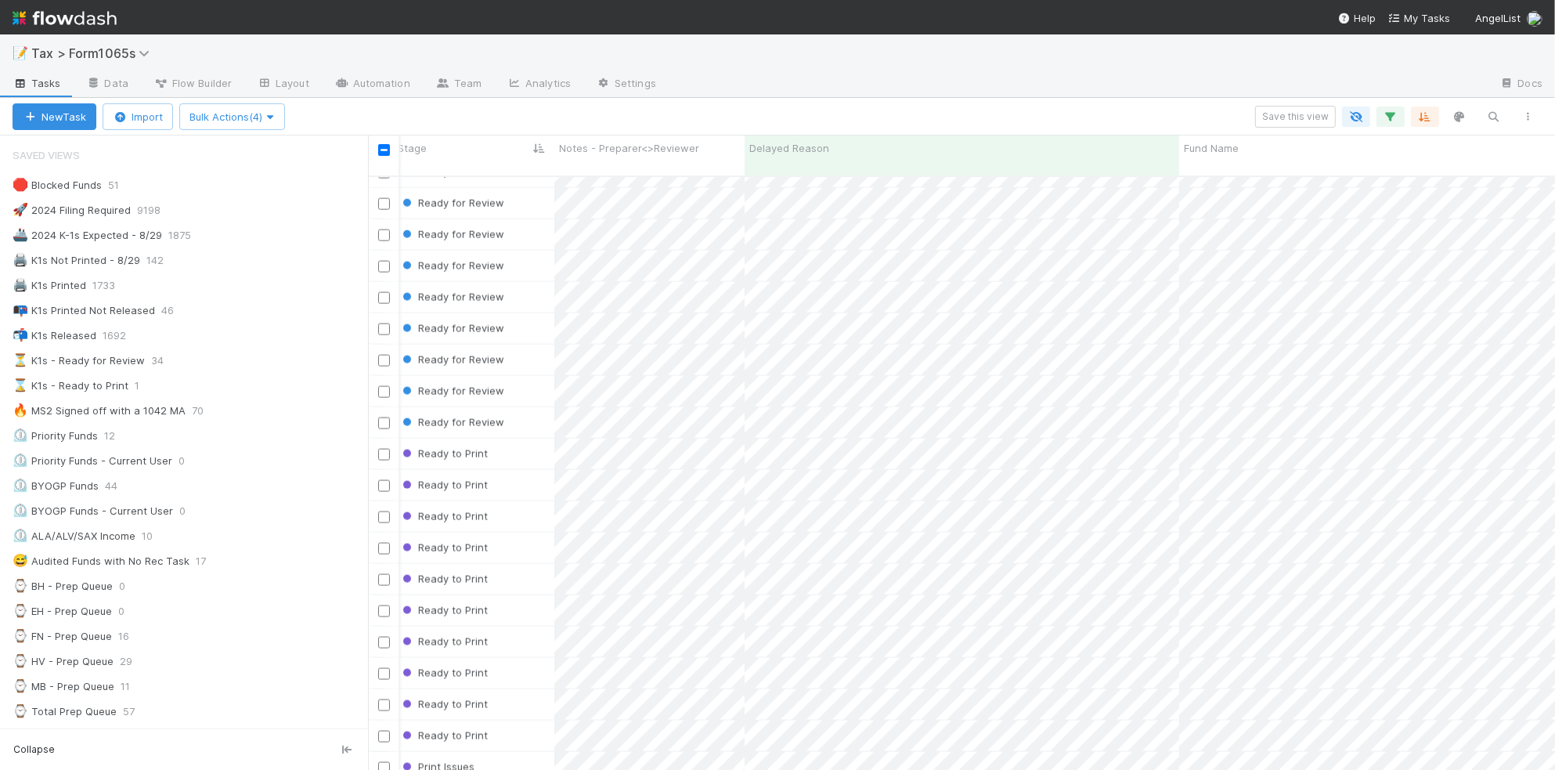
scroll to position [2291, 572]
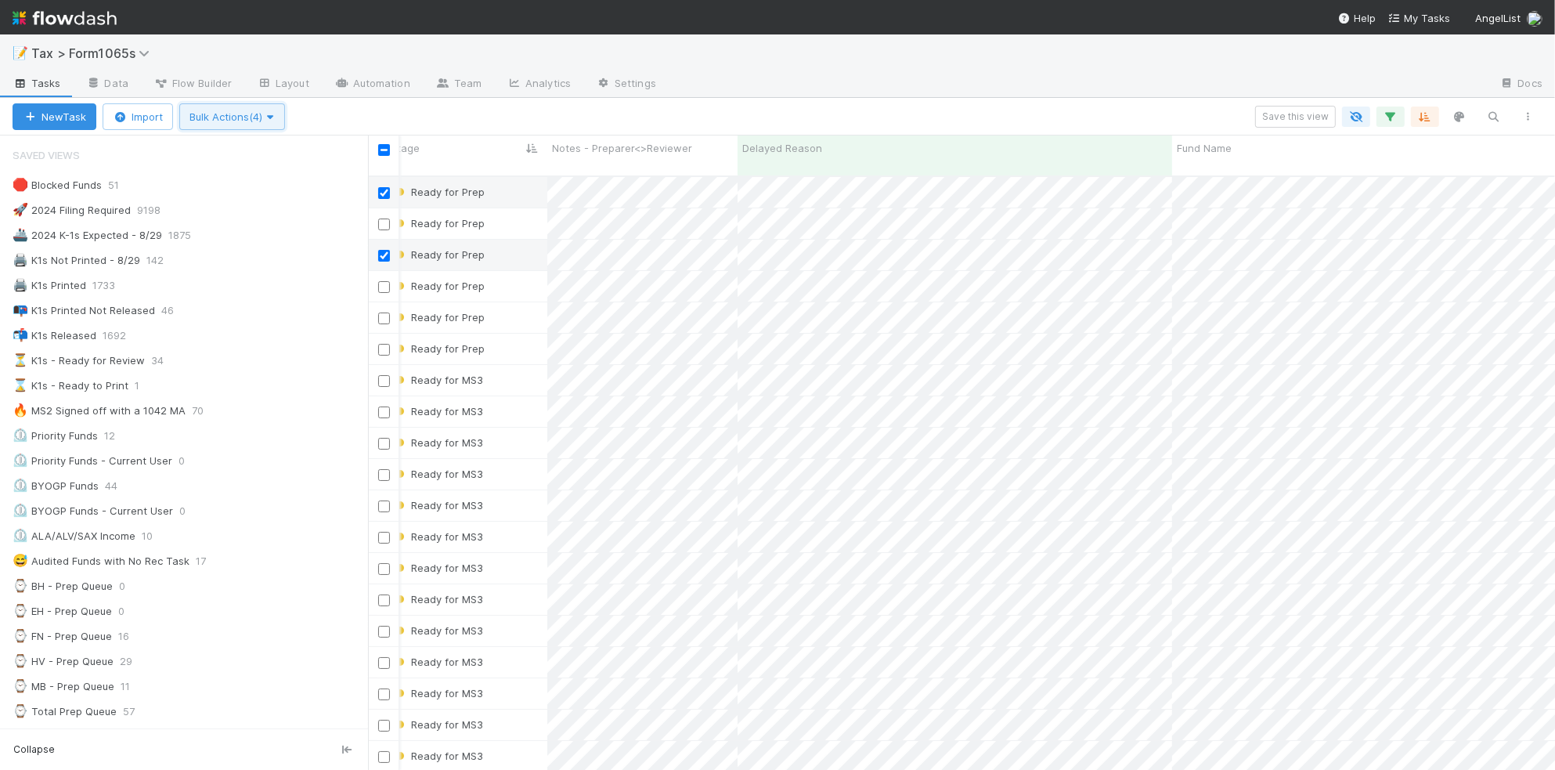
click at [262, 125] on button "Bulk Actions (4)" at bounding box center [232, 116] width 106 height 27
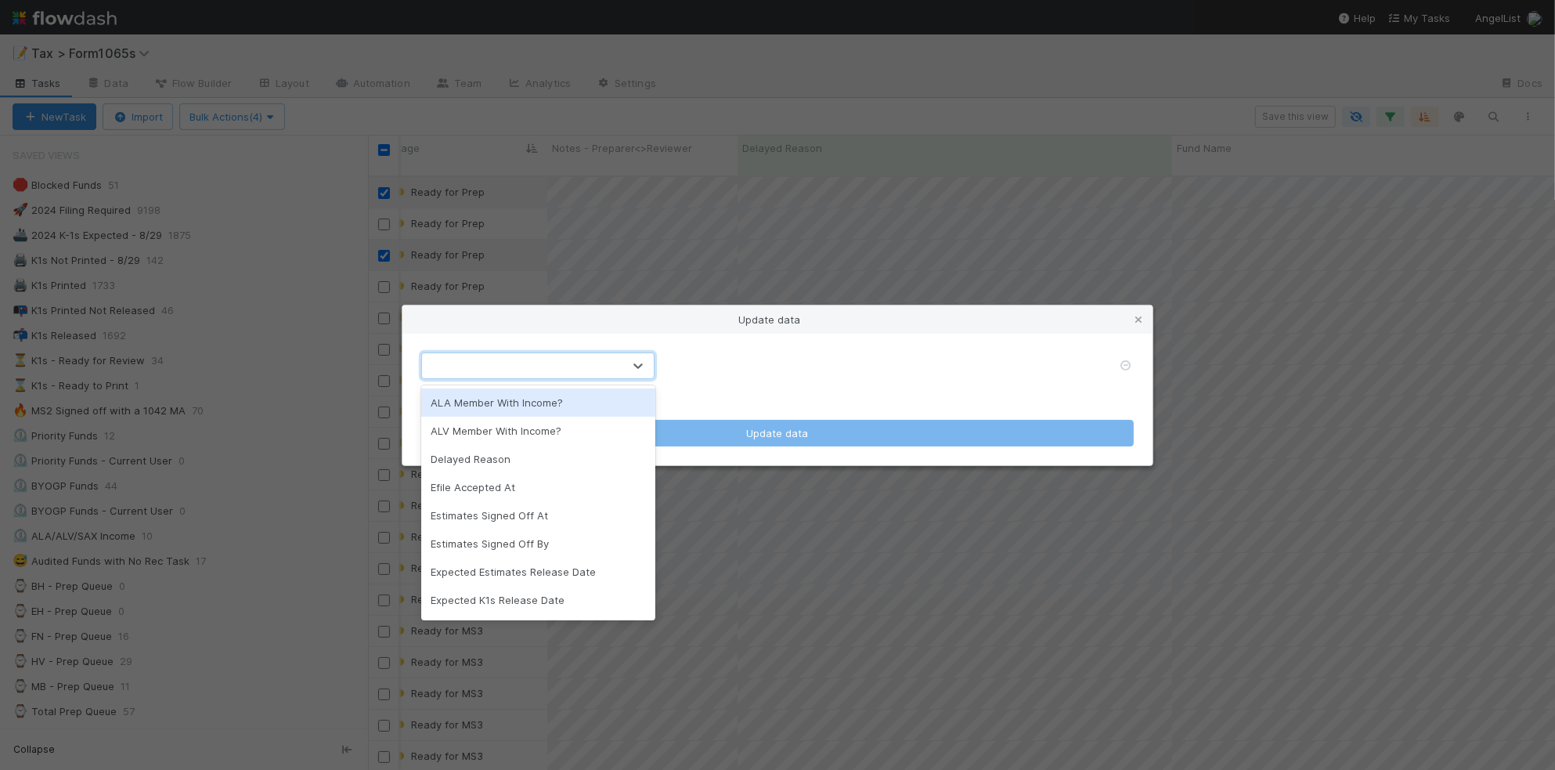
click at [541, 365] on div at bounding box center [522, 365] width 200 height 25
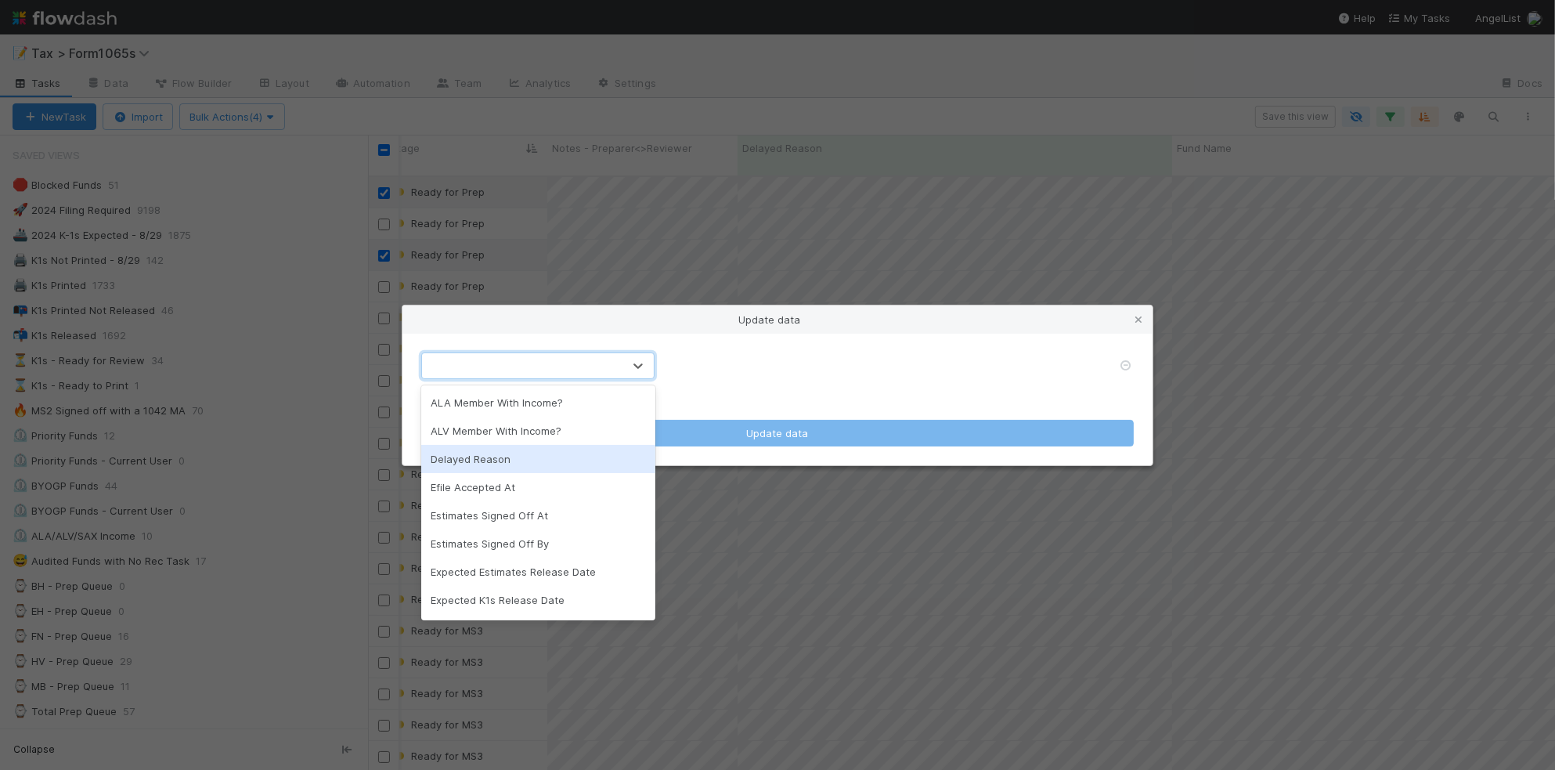
click at [556, 468] on div "Delayed Reason" at bounding box center [537, 459] width 233 height 28
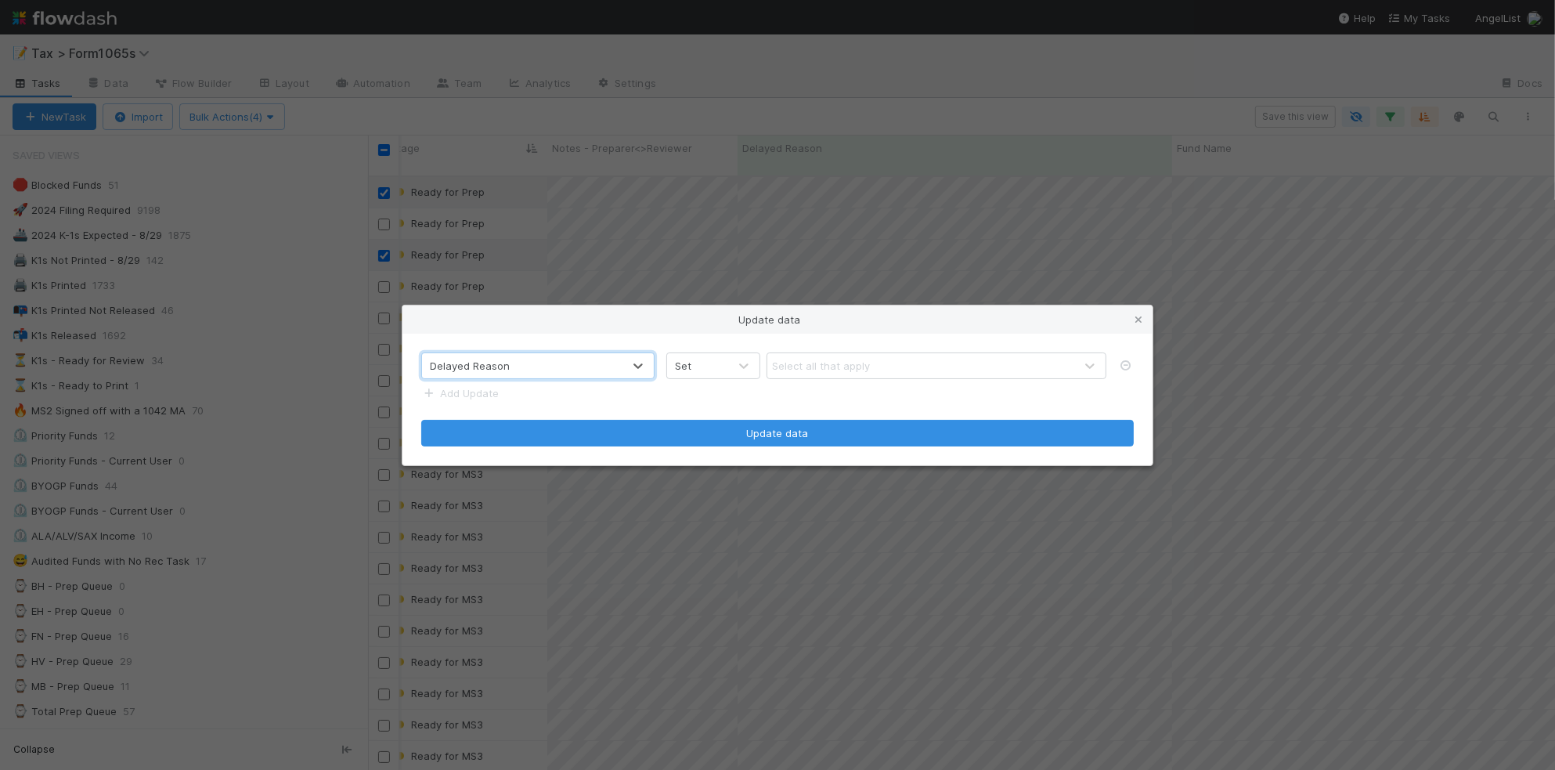
click at [839, 368] on div "Select all that apply" at bounding box center [821, 366] width 98 height 16
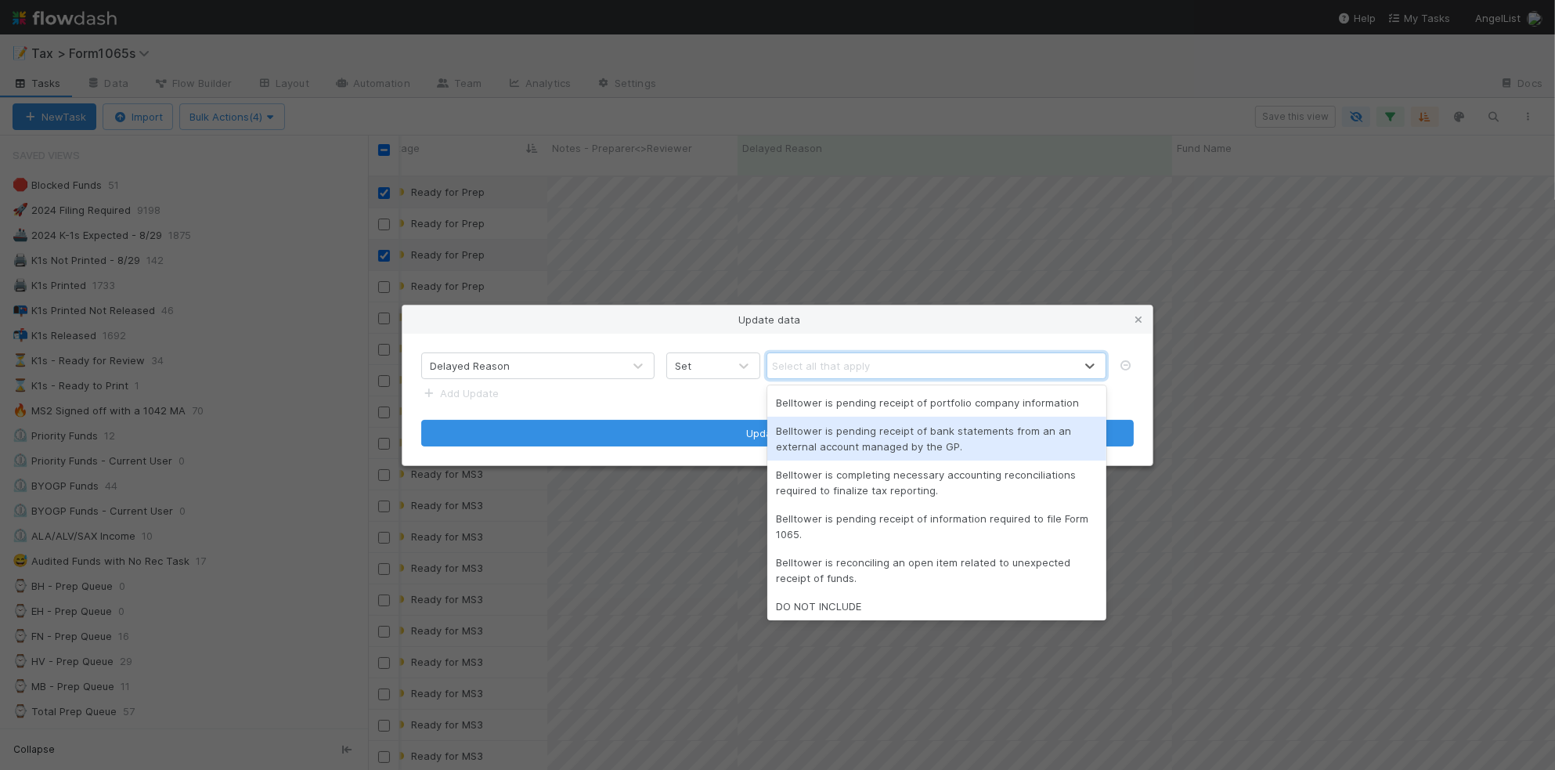
scroll to position [16, 0]
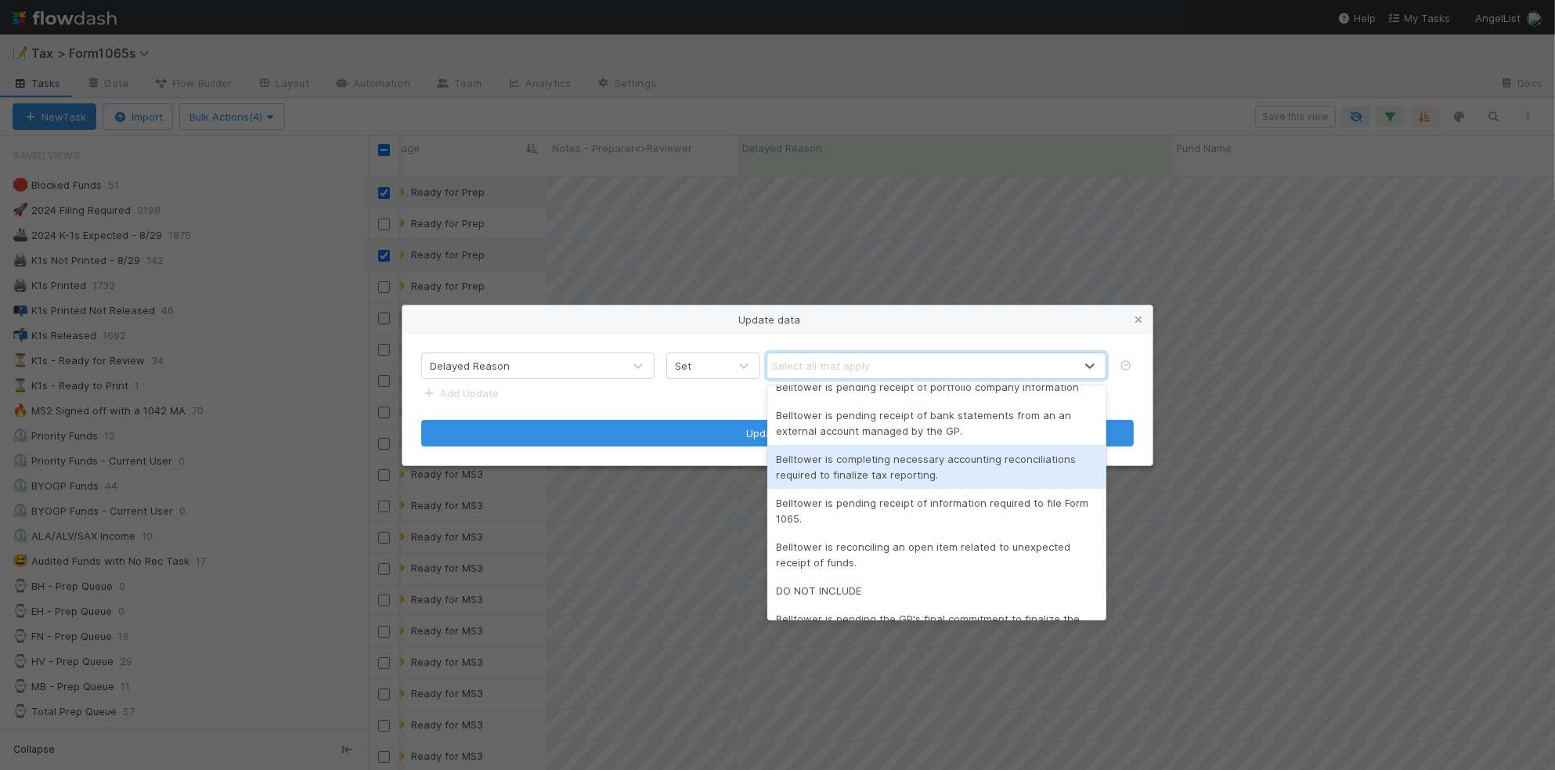
click at [1042, 461] on div "Belltower is completing necessary accounting reconciliations required to finali…" at bounding box center [937, 467] width 339 height 44
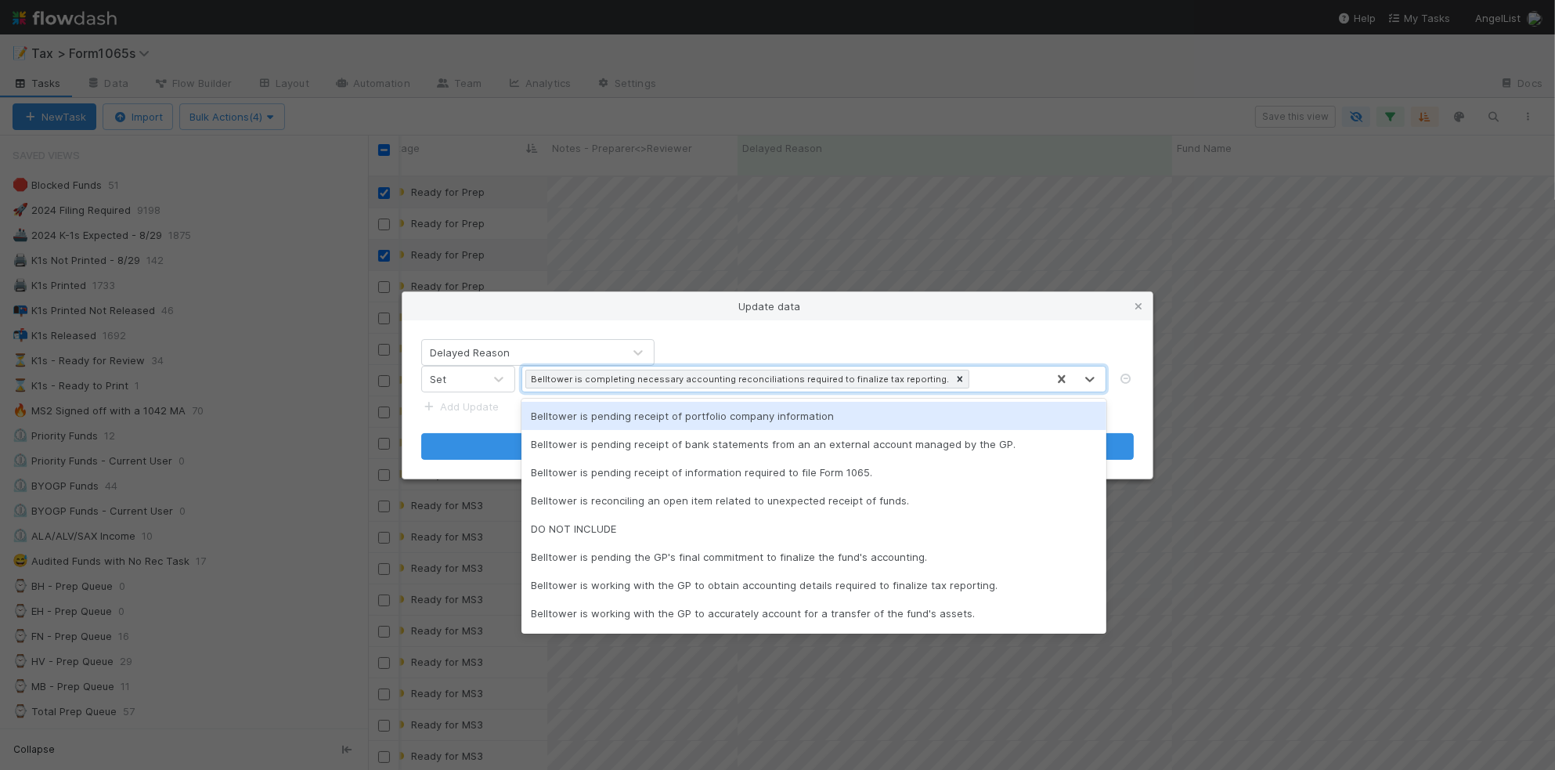
click at [981, 374] on div "Belltower is completing necessary accounting reconciliations required to finali…" at bounding box center [784, 379] width 524 height 25
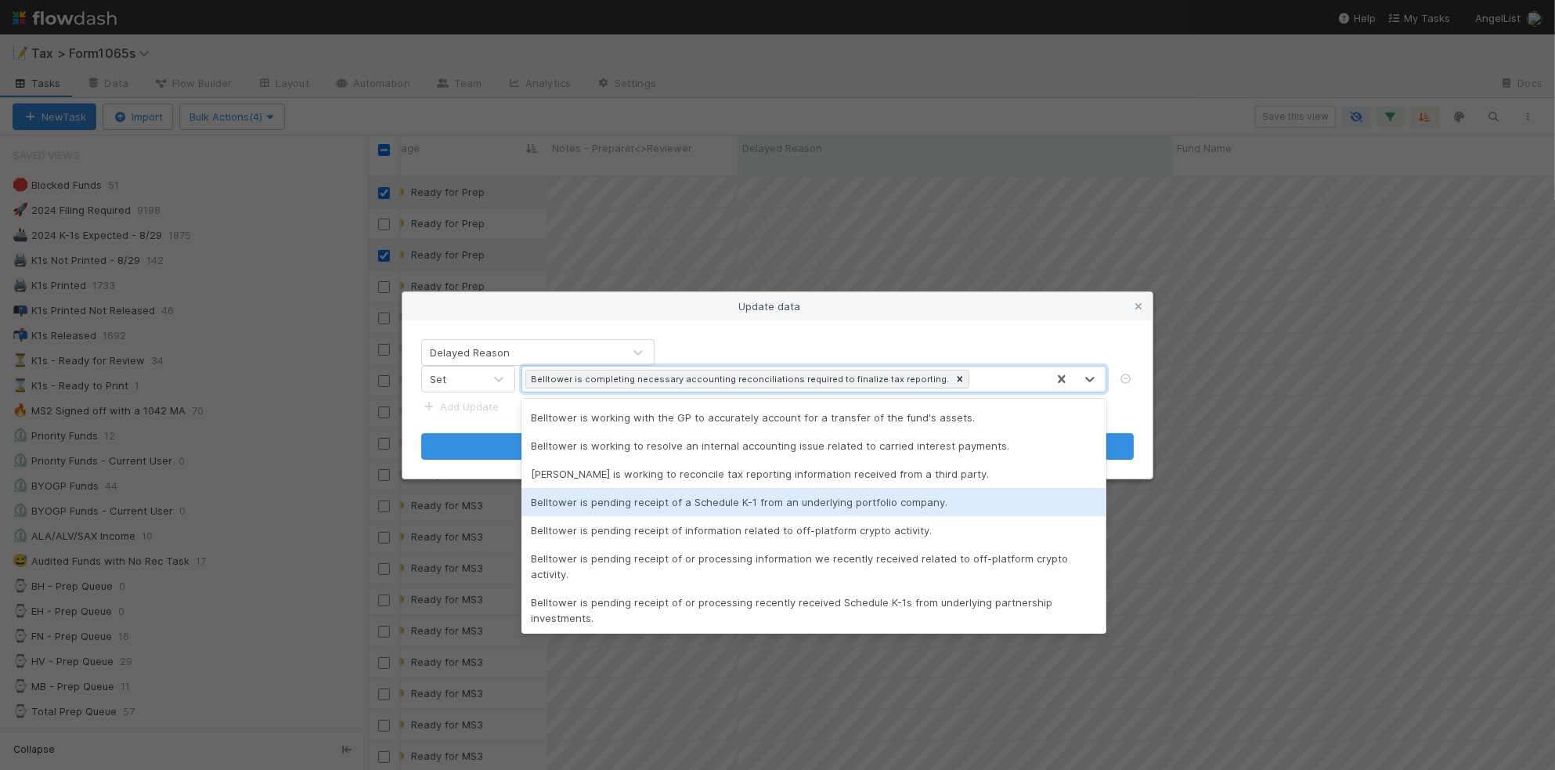
scroll to position [197, 0]
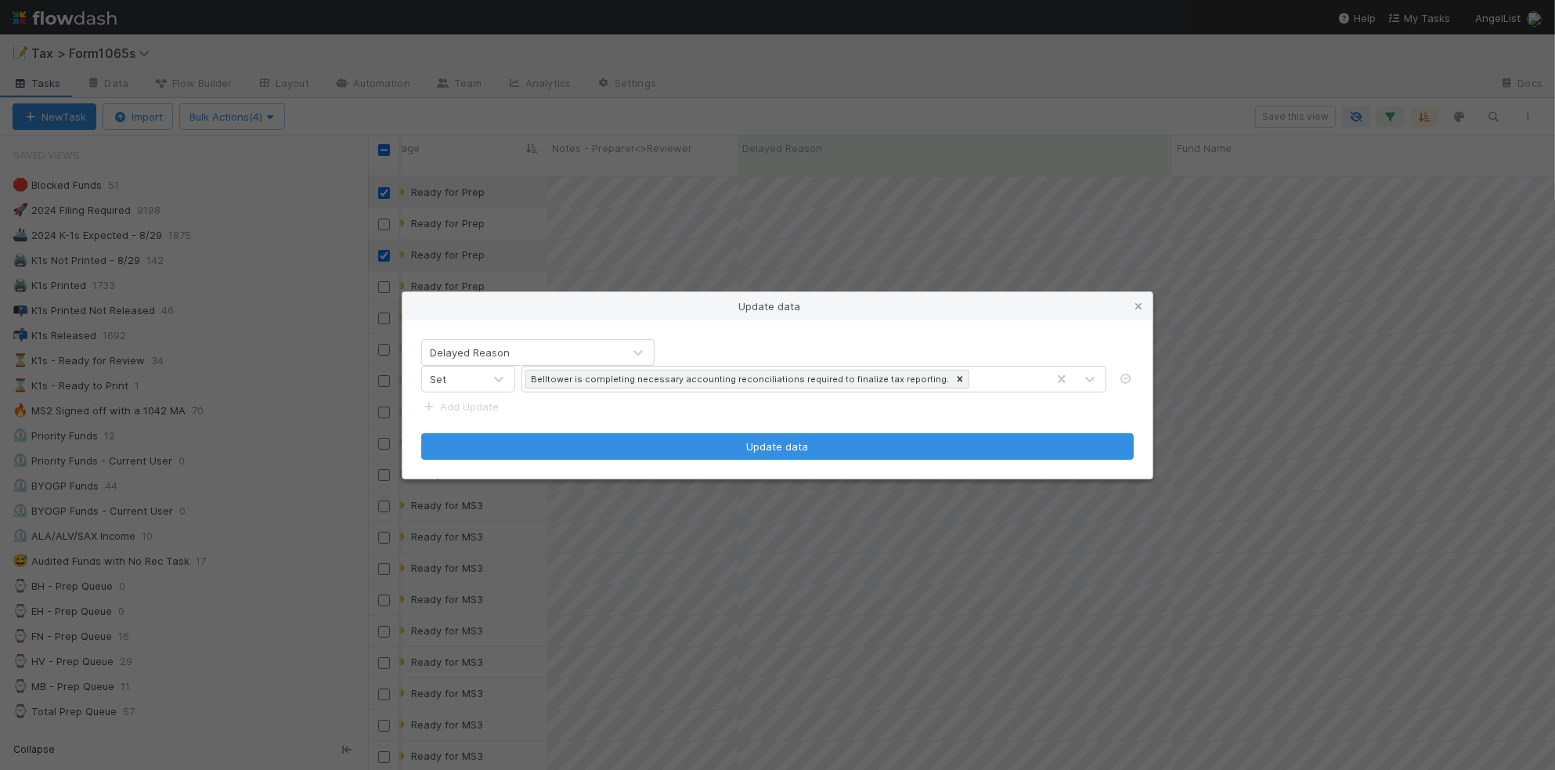
click at [1046, 335] on div "Delayed Reason Set Belltower is completing necessary accounting reconciliations…" at bounding box center [778, 399] width 750 height 158
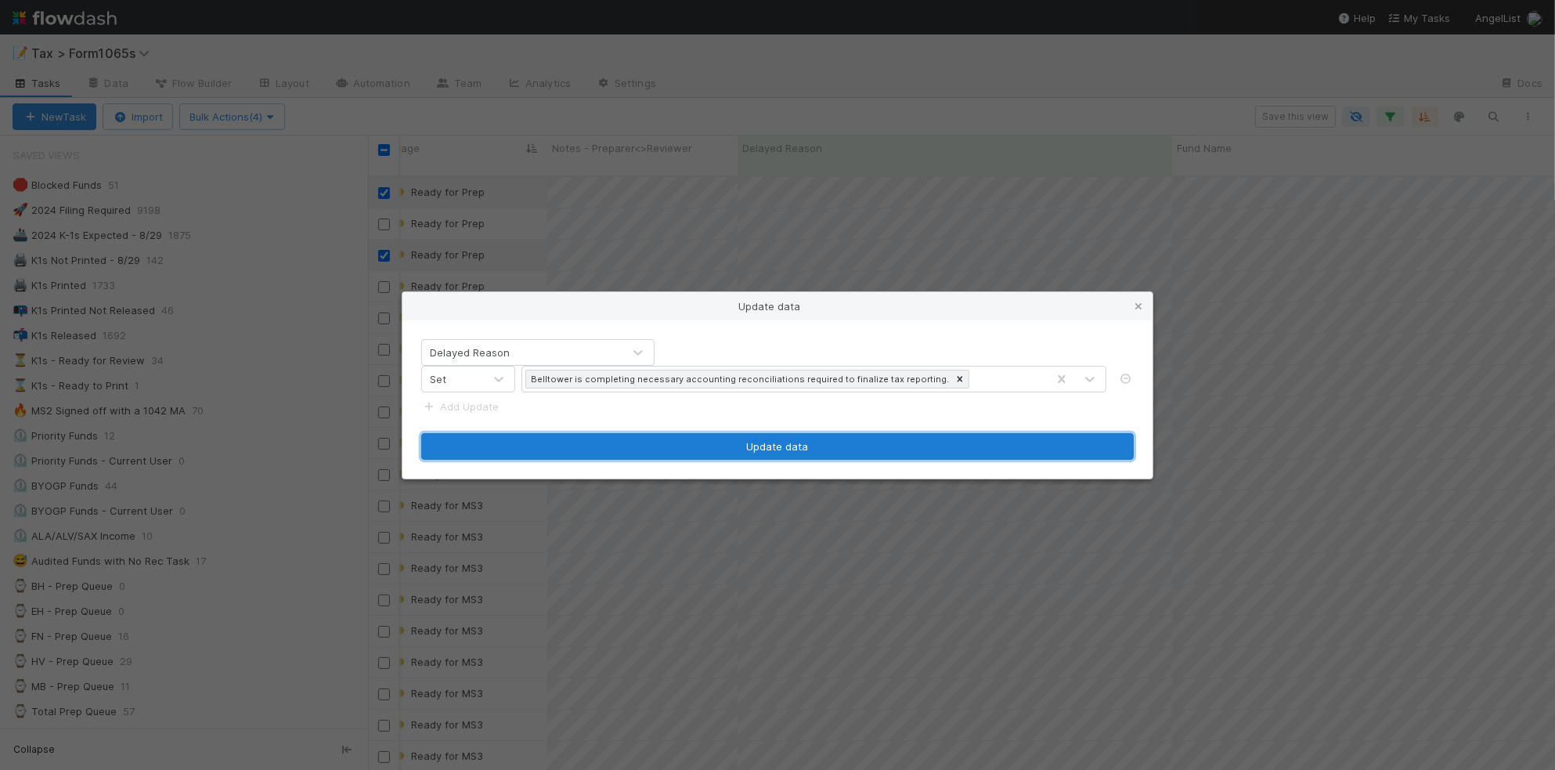
click at [778, 442] on button "Update data" at bounding box center [777, 446] width 713 height 27
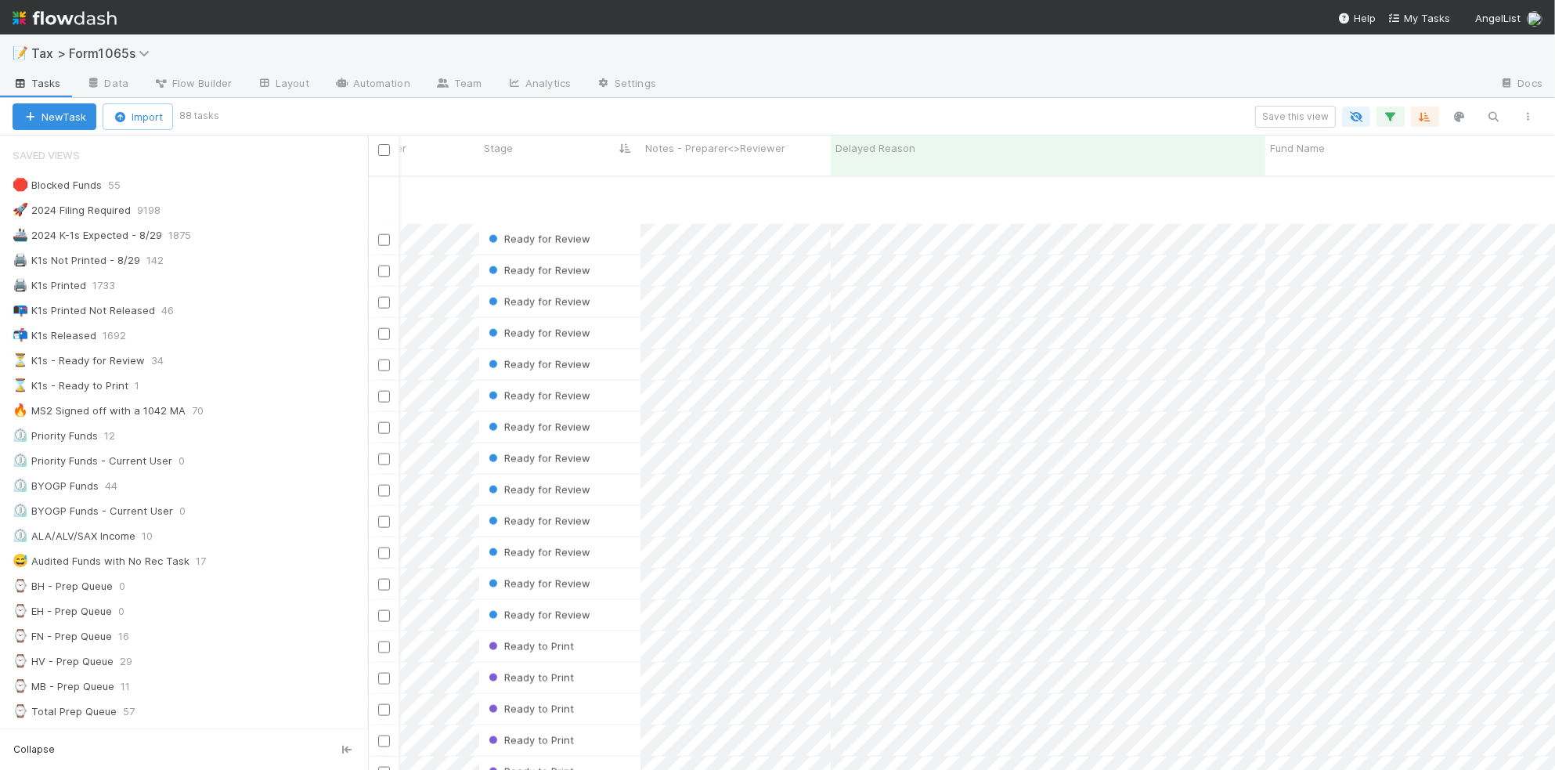
scroll to position [2154, 300]
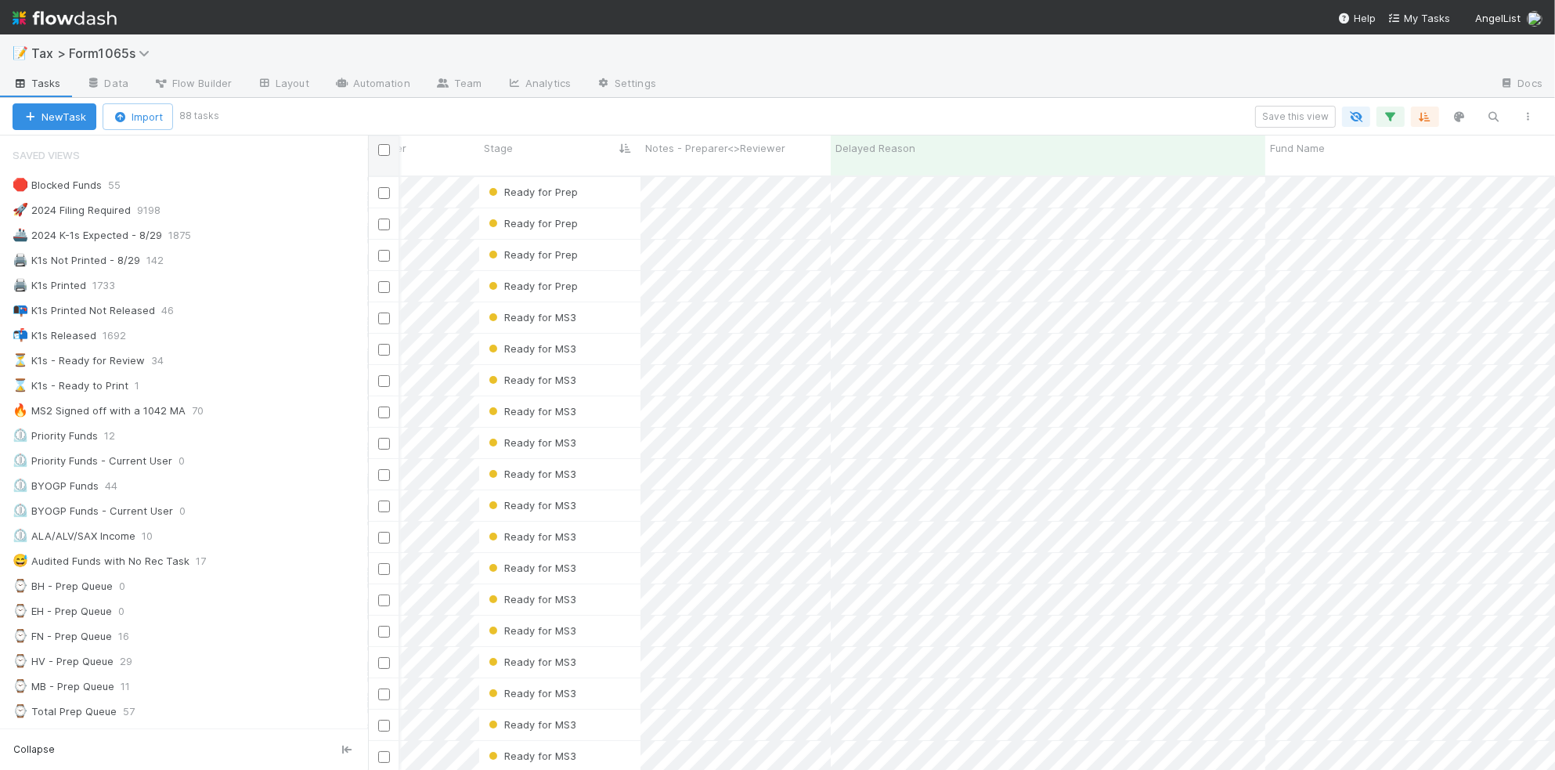
click at [384, 153] on input "checkbox" at bounding box center [384, 150] width 12 height 12
checkbox input "true"
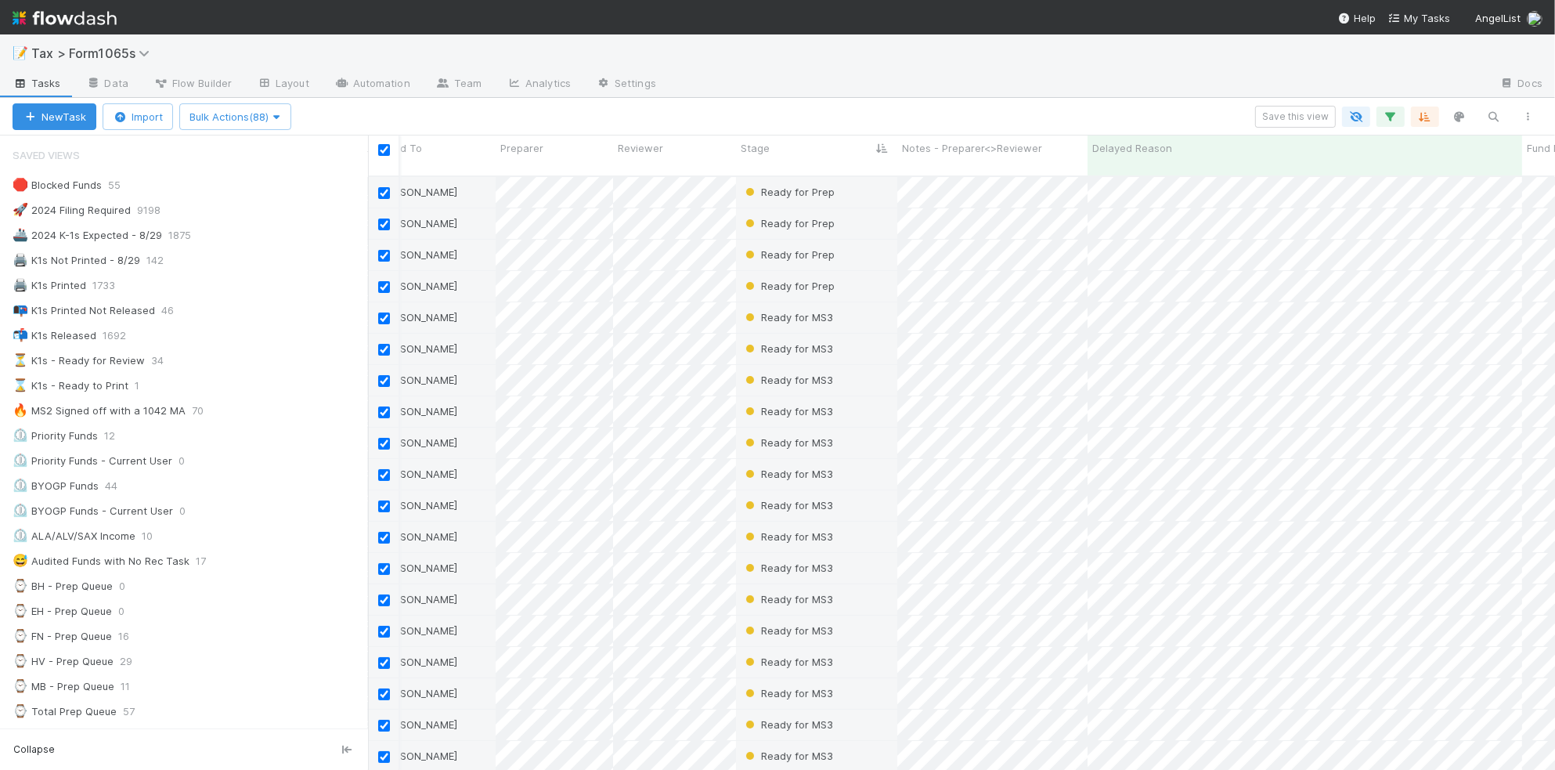
scroll to position [0, 135]
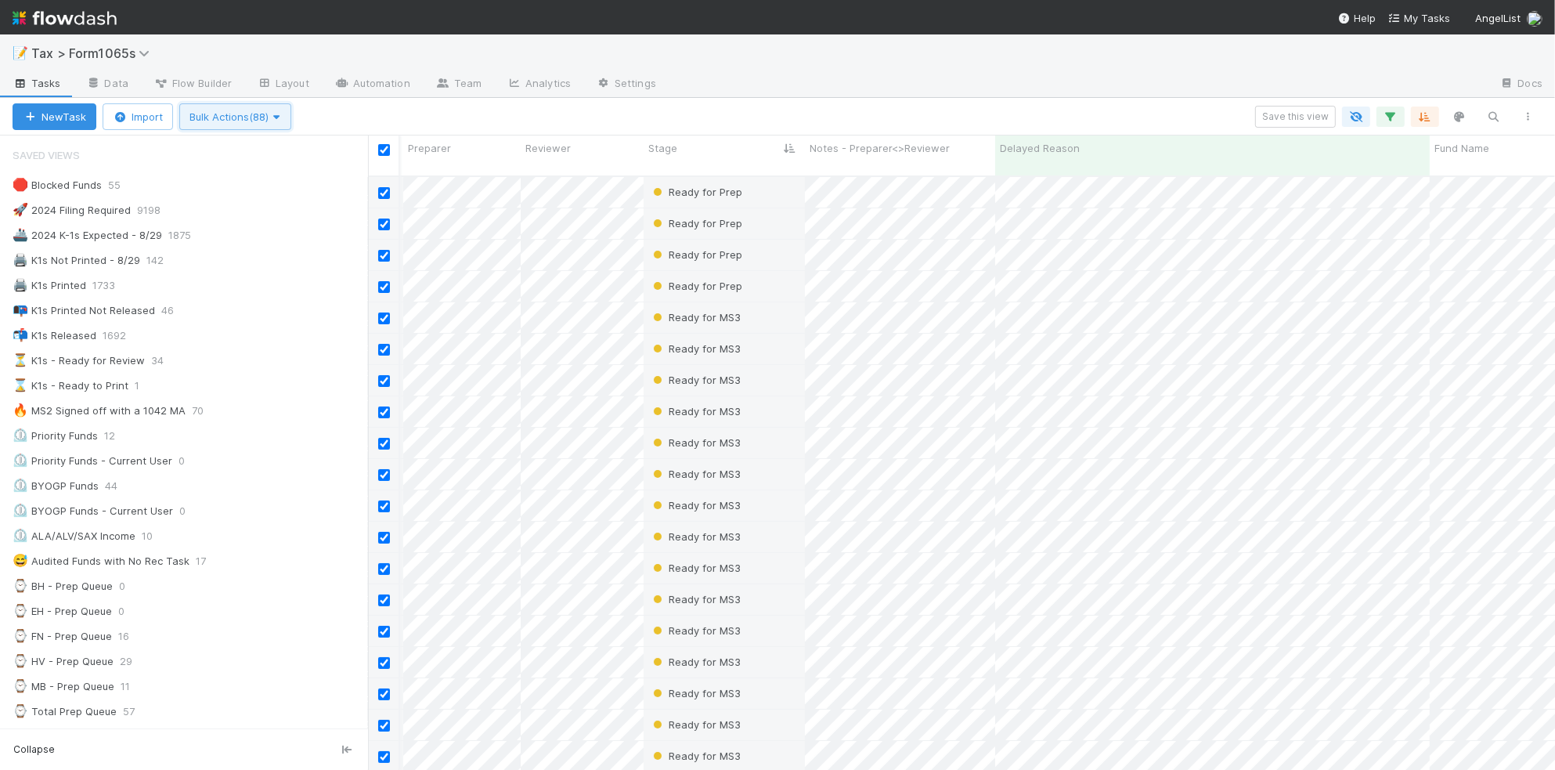
click at [235, 121] on span "Bulk Actions (88)" at bounding box center [236, 116] width 92 height 13
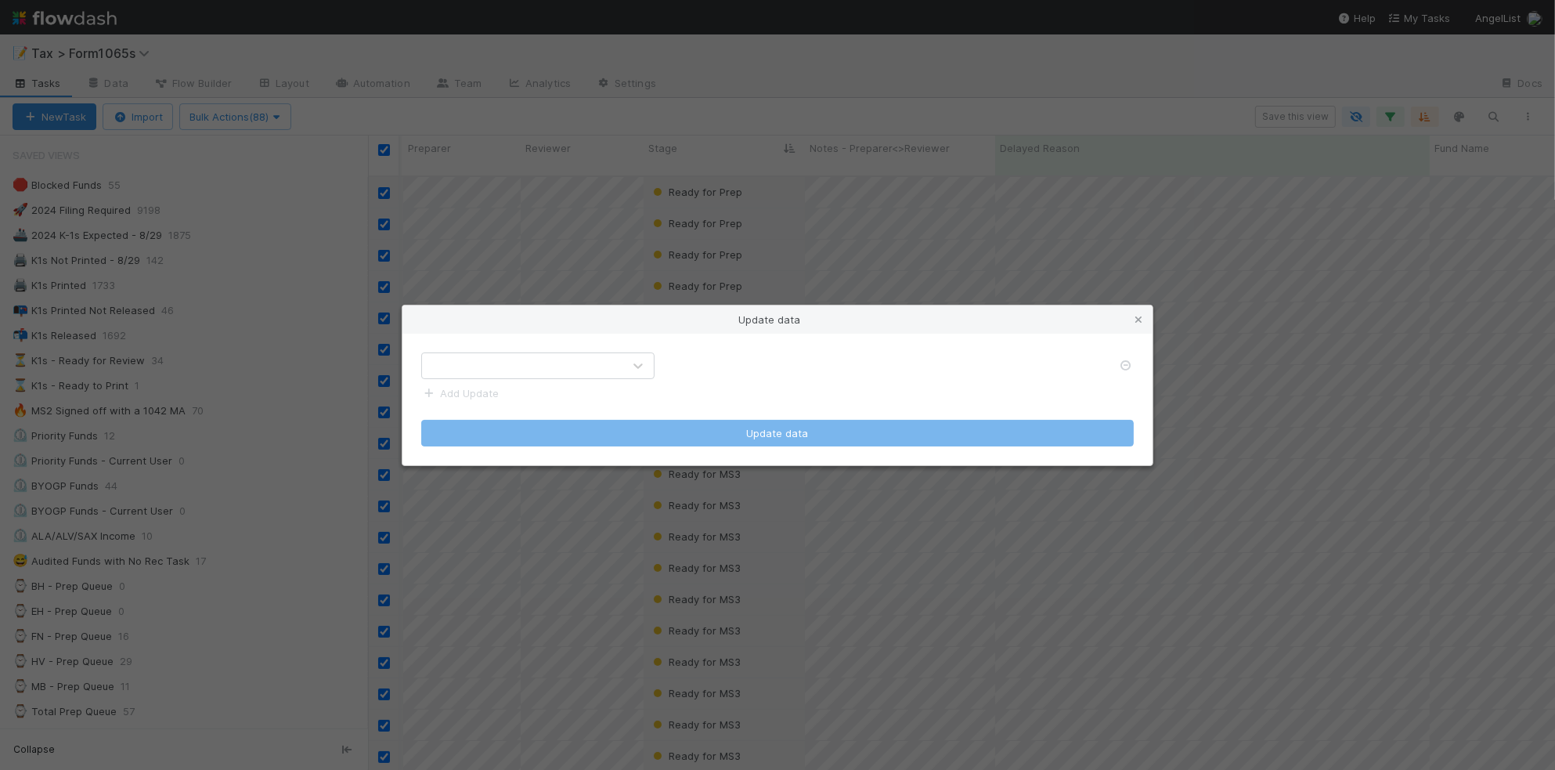
click at [570, 370] on div at bounding box center [522, 365] width 200 height 25
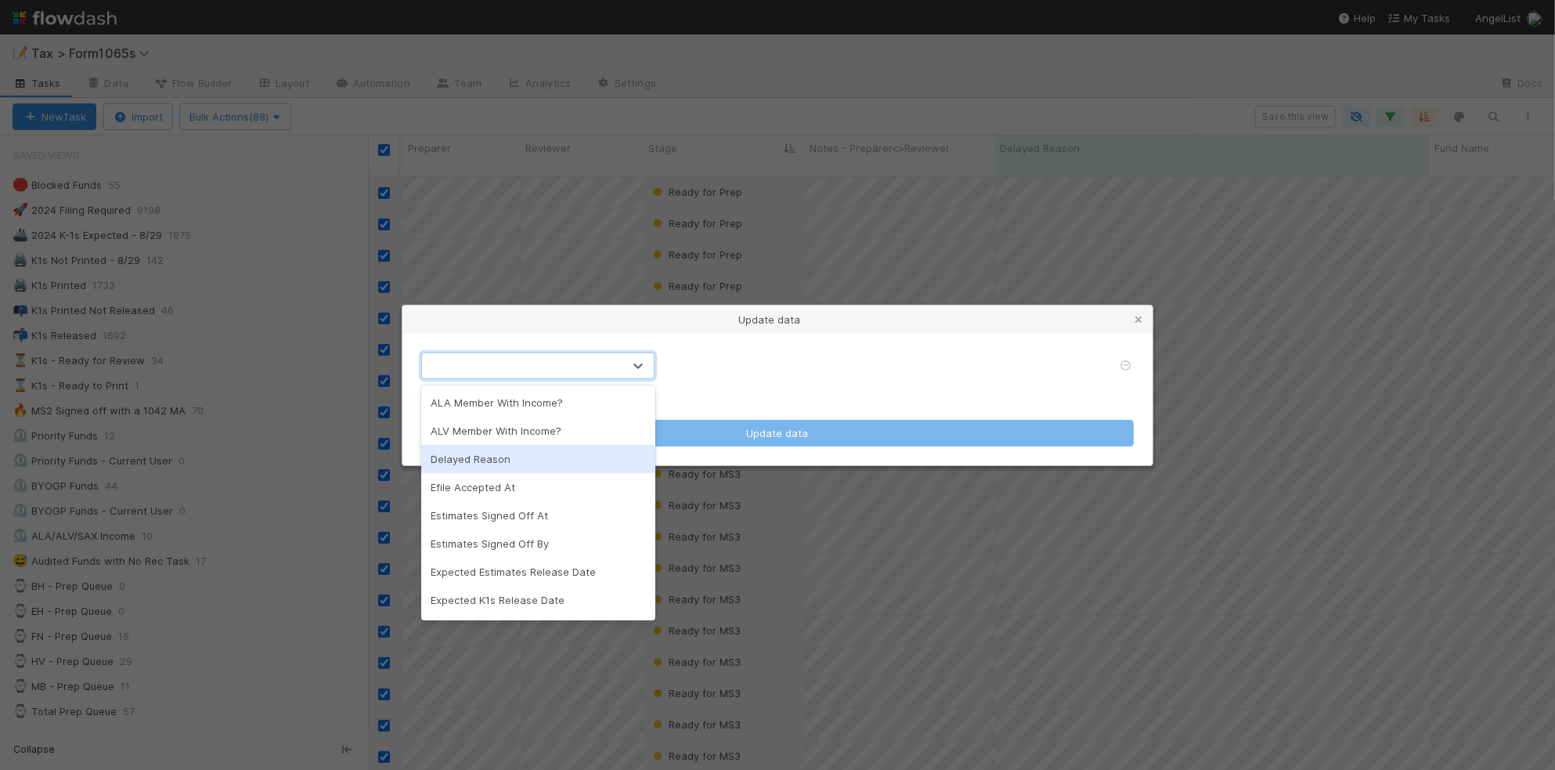
click at [576, 467] on div "Delayed Reason" at bounding box center [537, 459] width 233 height 28
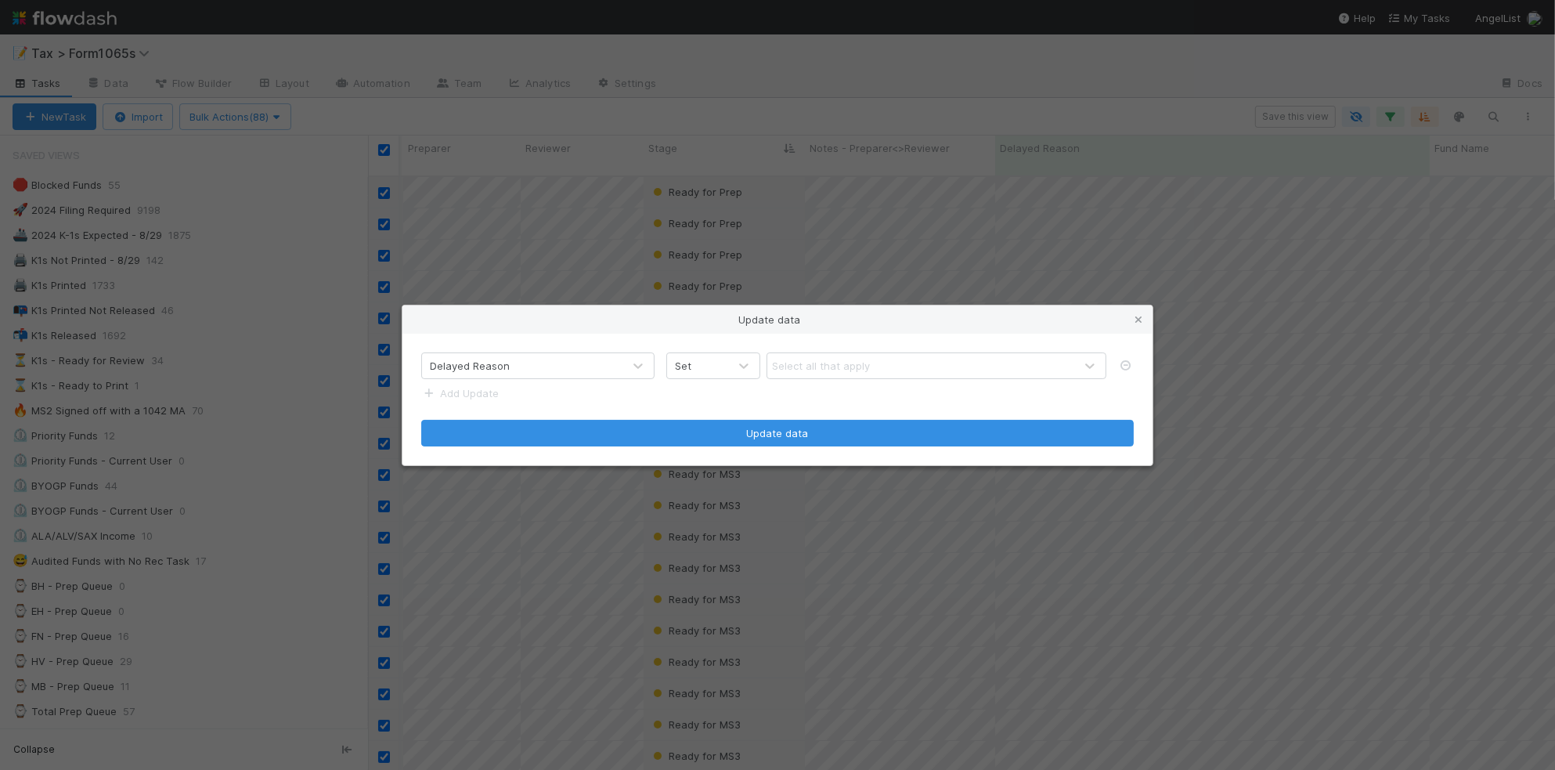
click at [905, 349] on div "Delayed Reason Set Select all that apply Add Update Update data" at bounding box center [778, 400] width 750 height 132
click at [899, 373] on div "Select all that apply" at bounding box center [921, 365] width 307 height 25
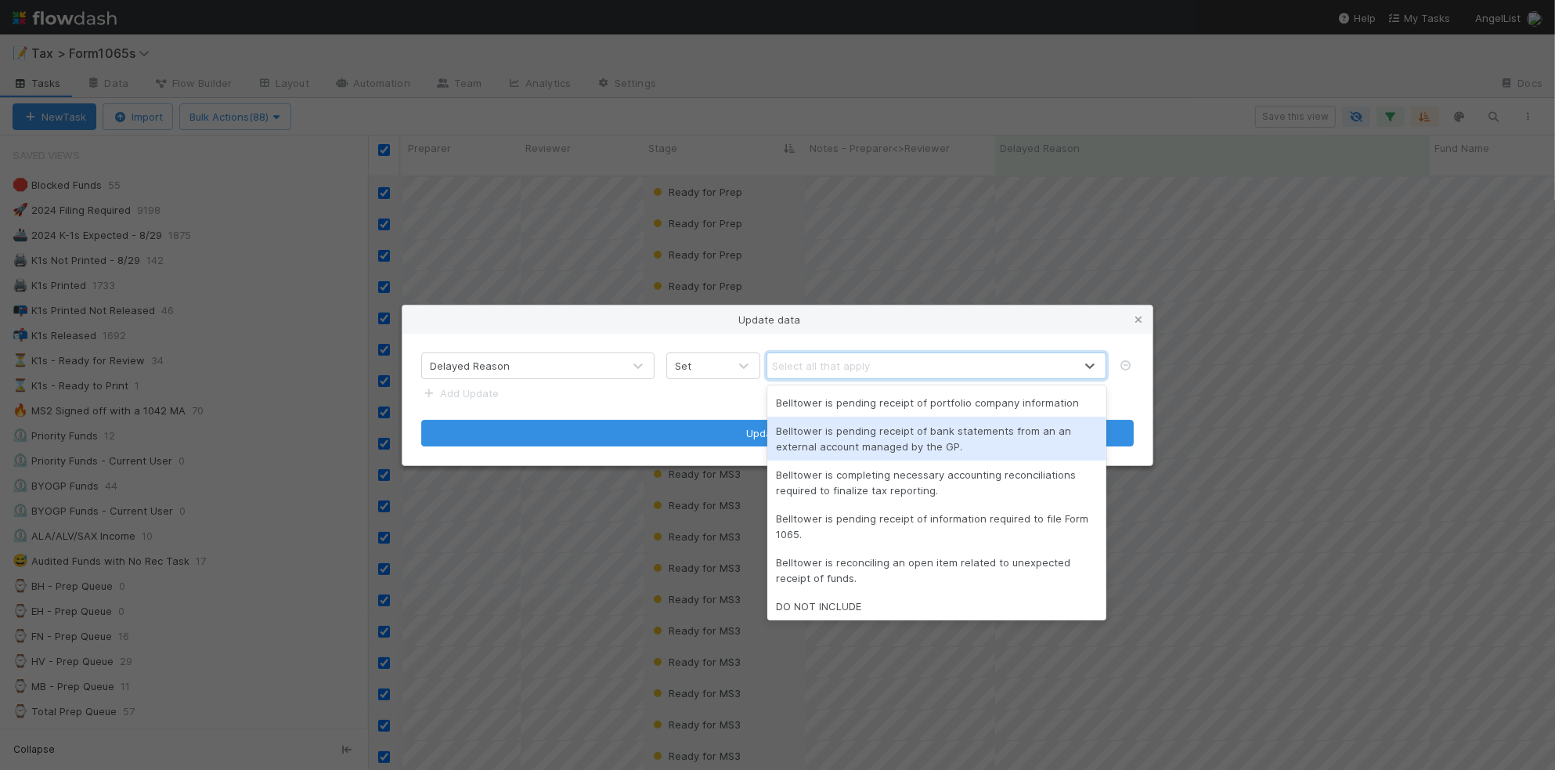
click at [826, 72] on div "Update data Delayed Reason Set option Belltower is pending receipt of bank stat…" at bounding box center [777, 385] width 1555 height 770
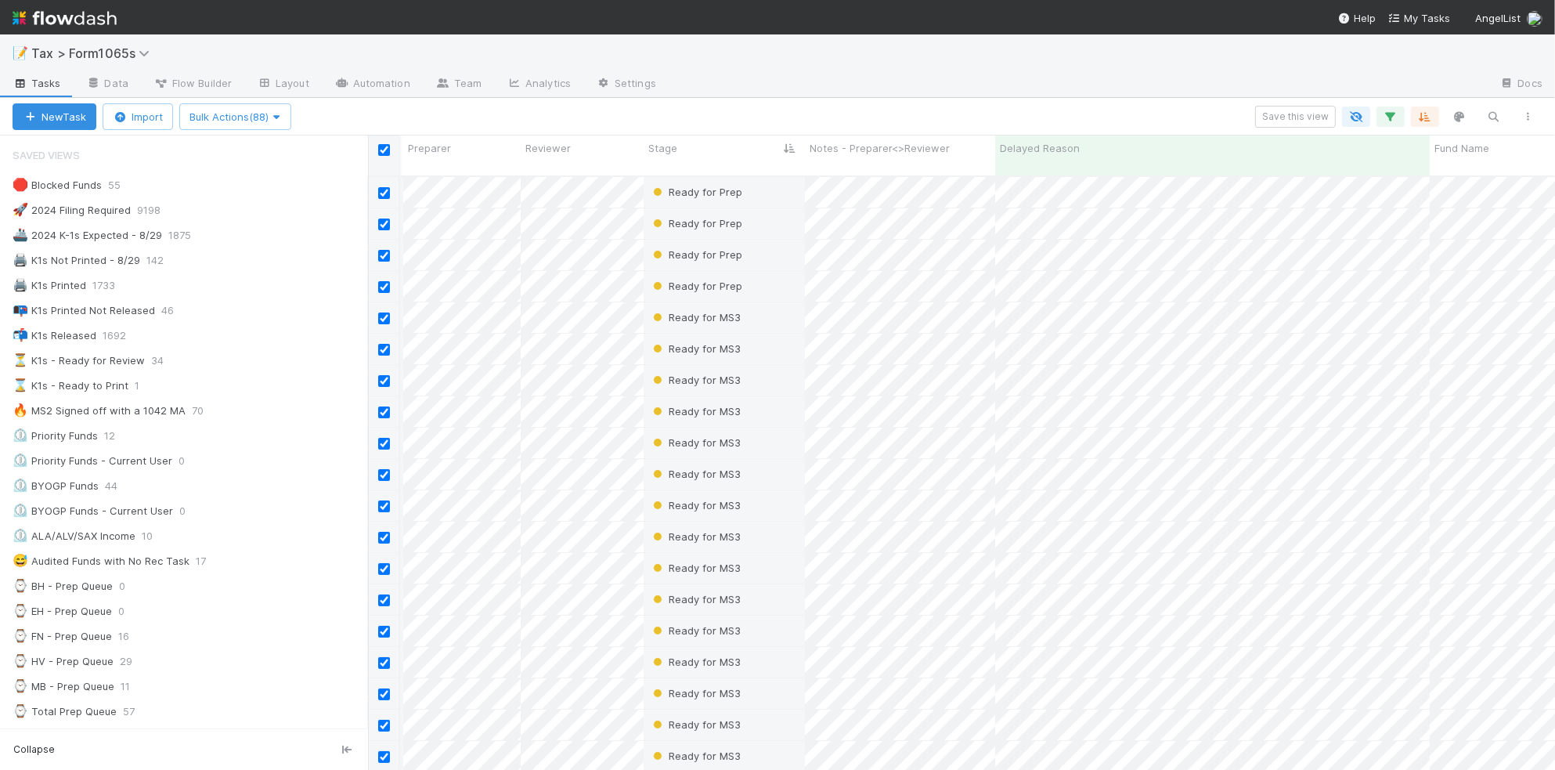
click at [381, 154] on input "checkbox" at bounding box center [384, 150] width 12 height 12
checkbox input "false"
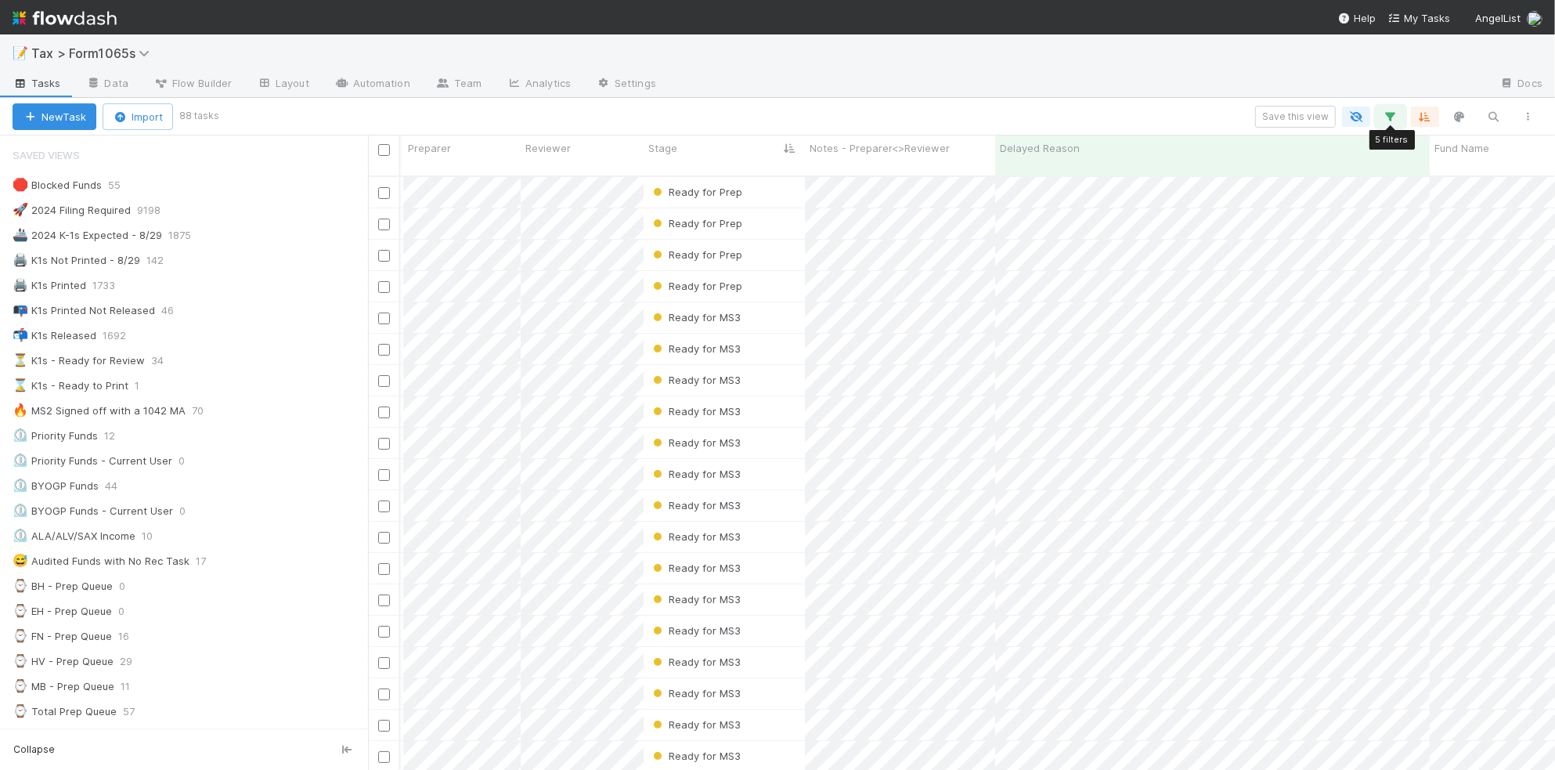
click at [1382, 122] on button "button" at bounding box center [1391, 117] width 28 height 20
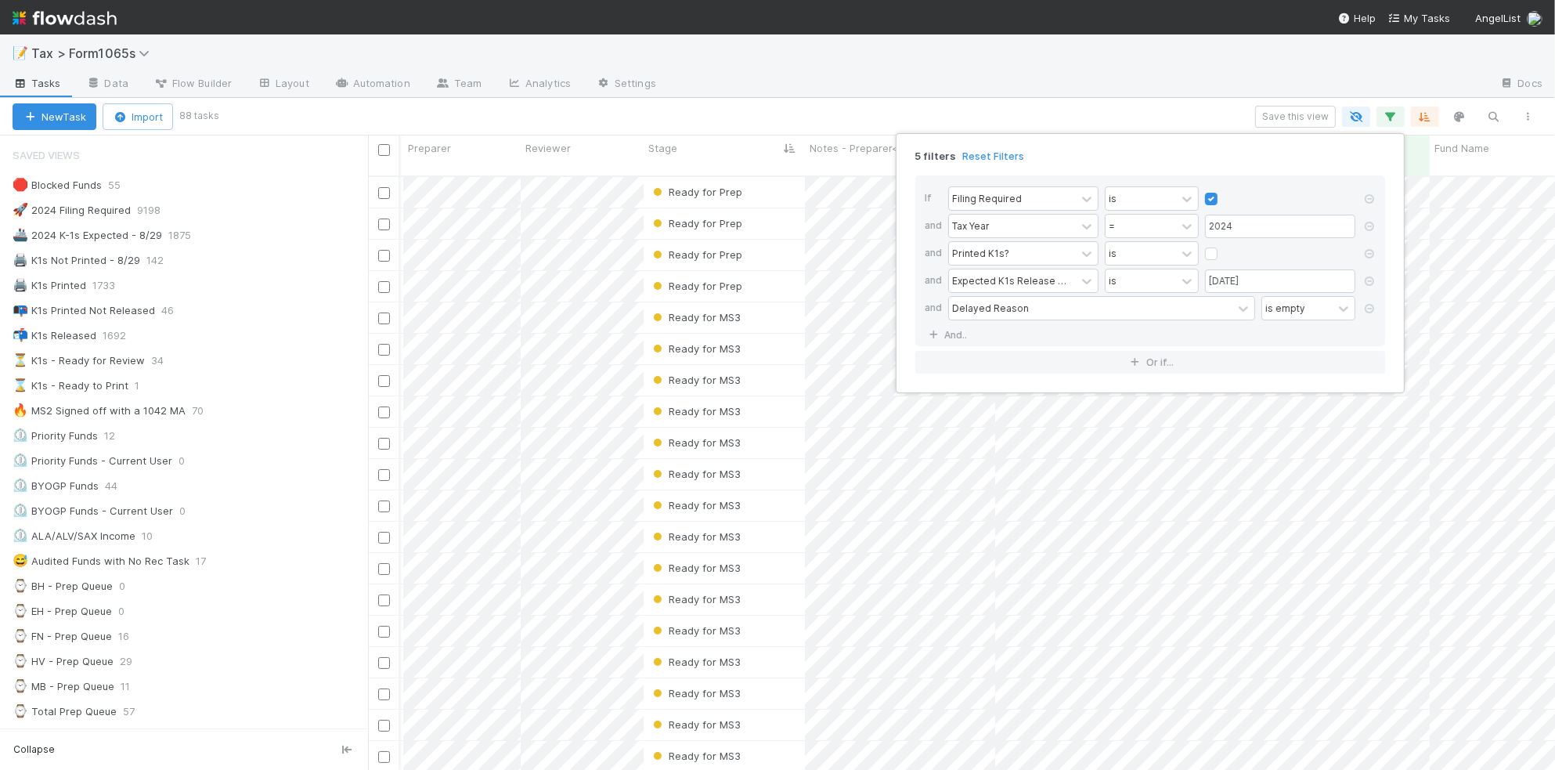
click at [940, 63] on div "5 filters Reset Filters If Filing Required is and Tax Year = 2024 and Printed K…" at bounding box center [777, 385] width 1555 height 770
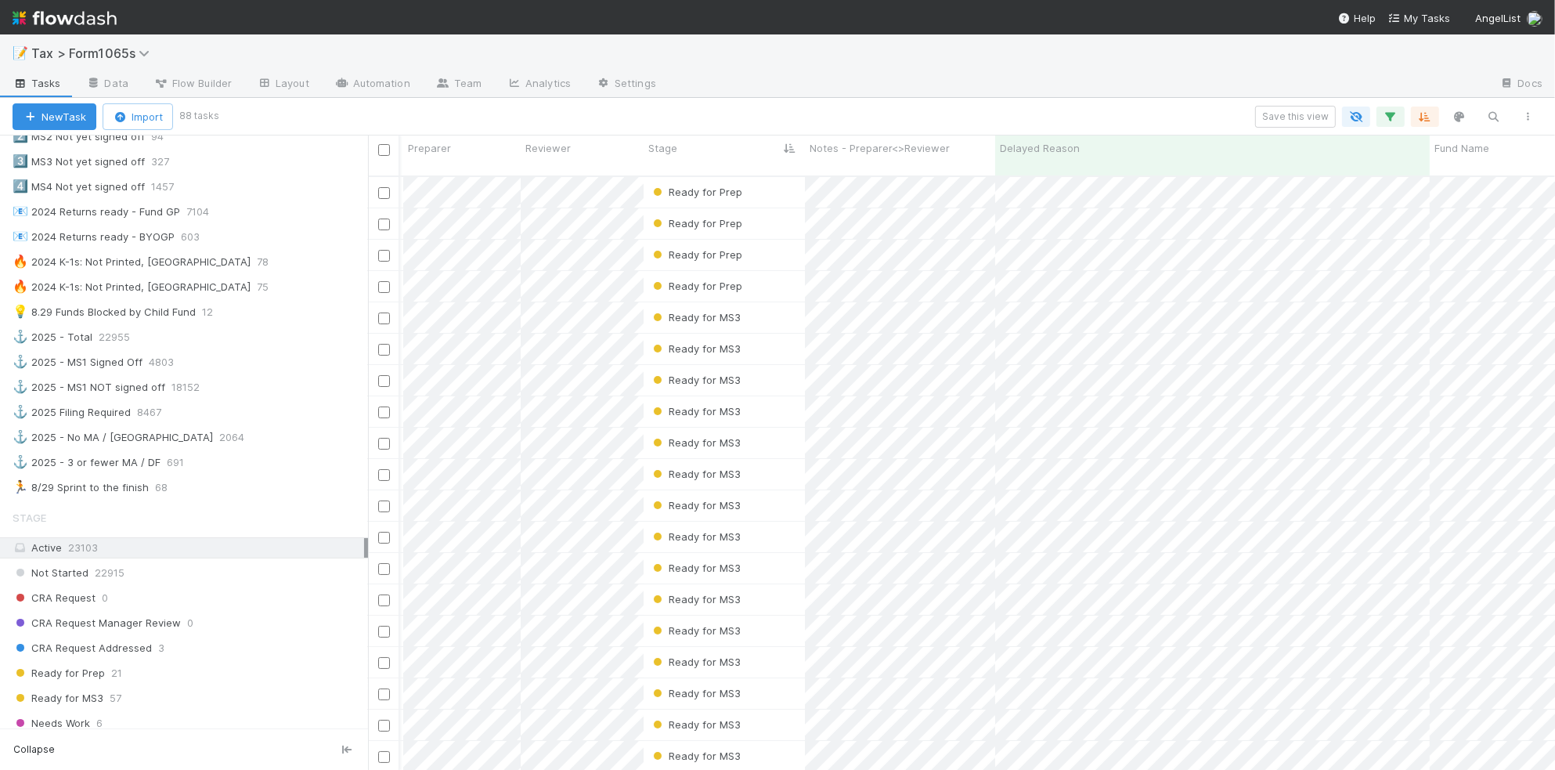
scroll to position [783, 0]
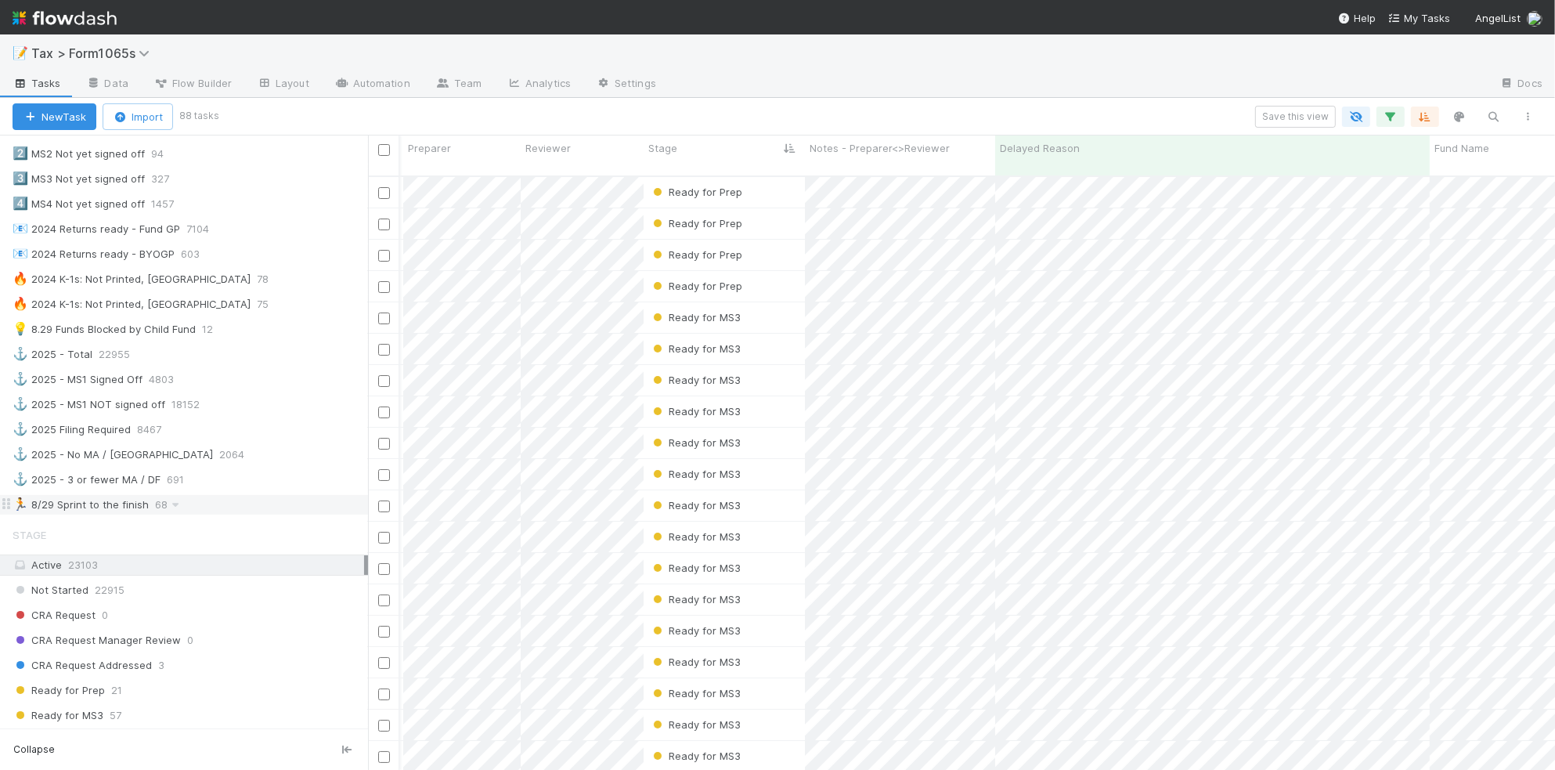
click at [236, 515] on div "🏃 8/29 Sprint to the finish 68" at bounding box center [191, 505] width 356 height 20
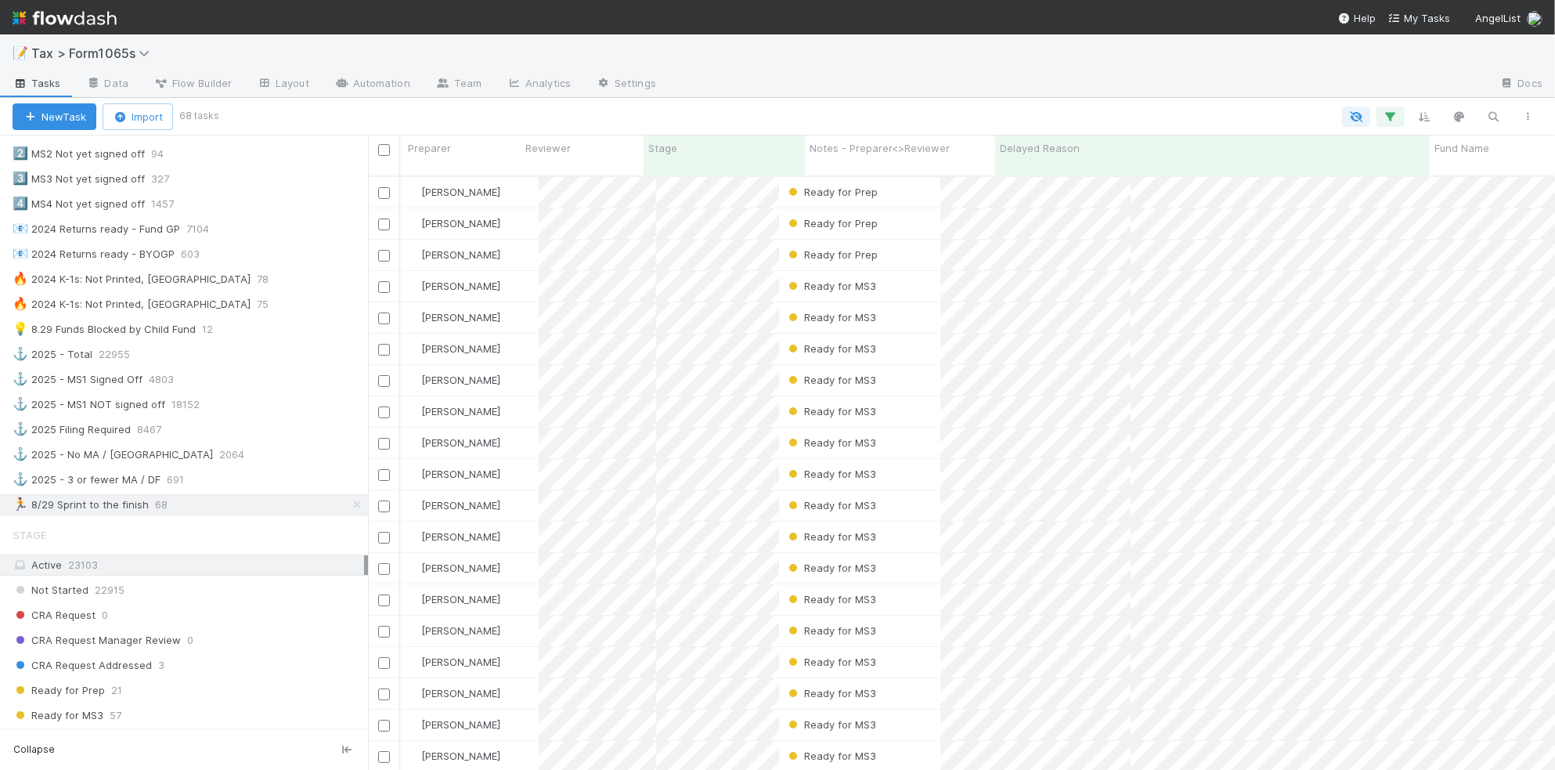
scroll to position [591, 1172]
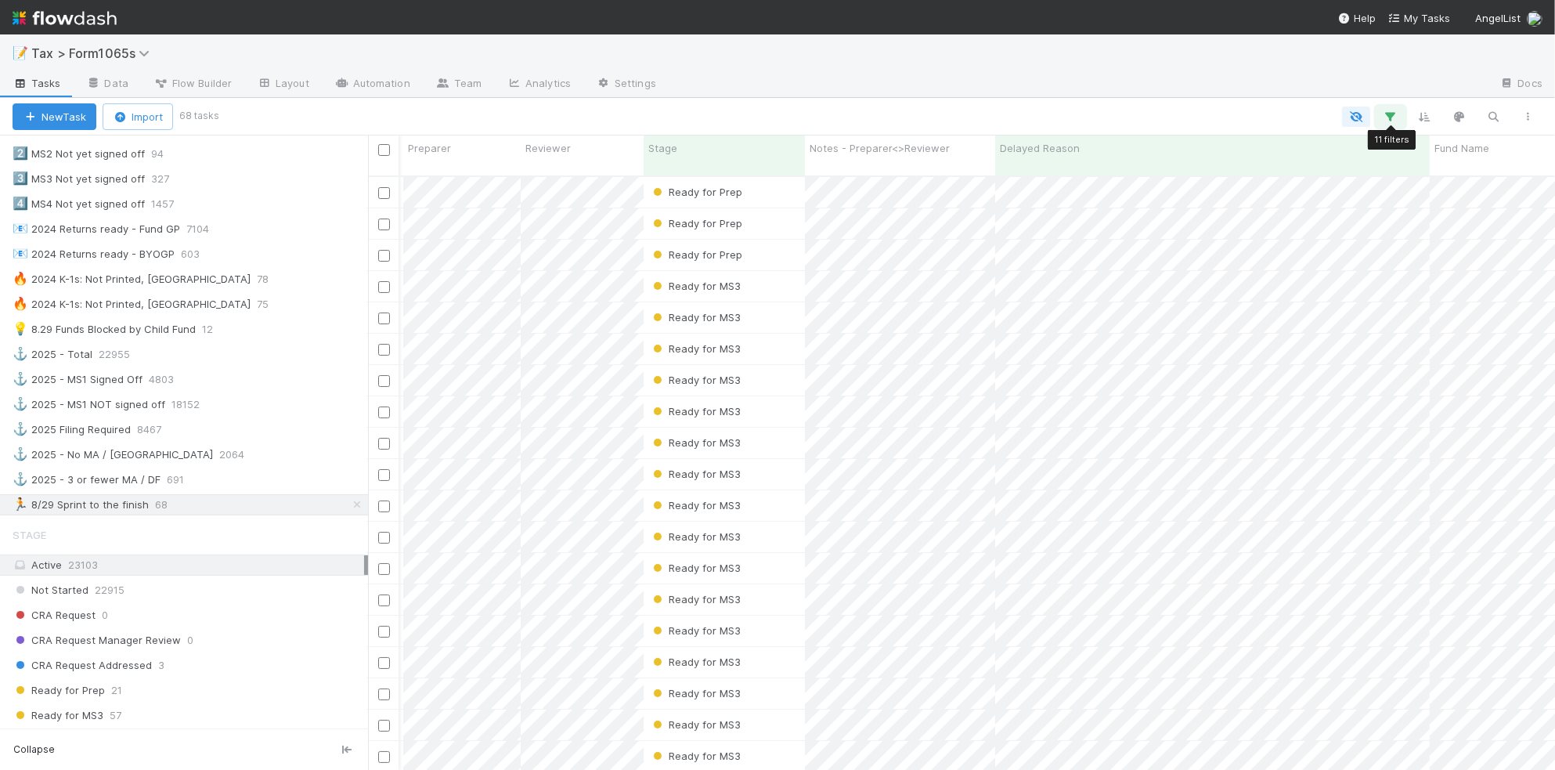
click at [1392, 120] on icon "button" at bounding box center [1391, 117] width 16 height 14
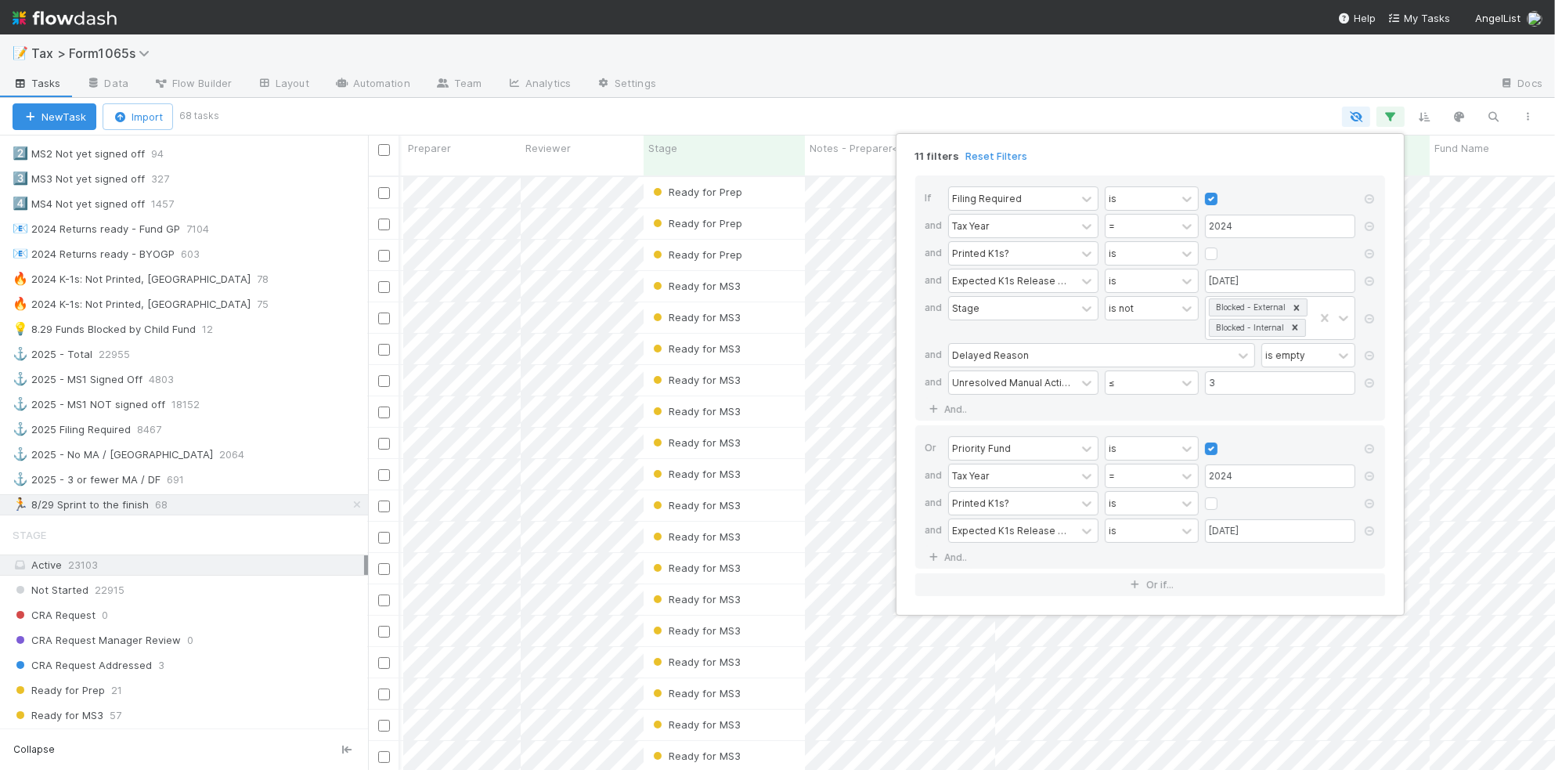
click at [1066, 87] on div "11 filters Reset Filters If Filing Required is and Tax Year = 2024 and Printed …" at bounding box center [777, 385] width 1555 height 770
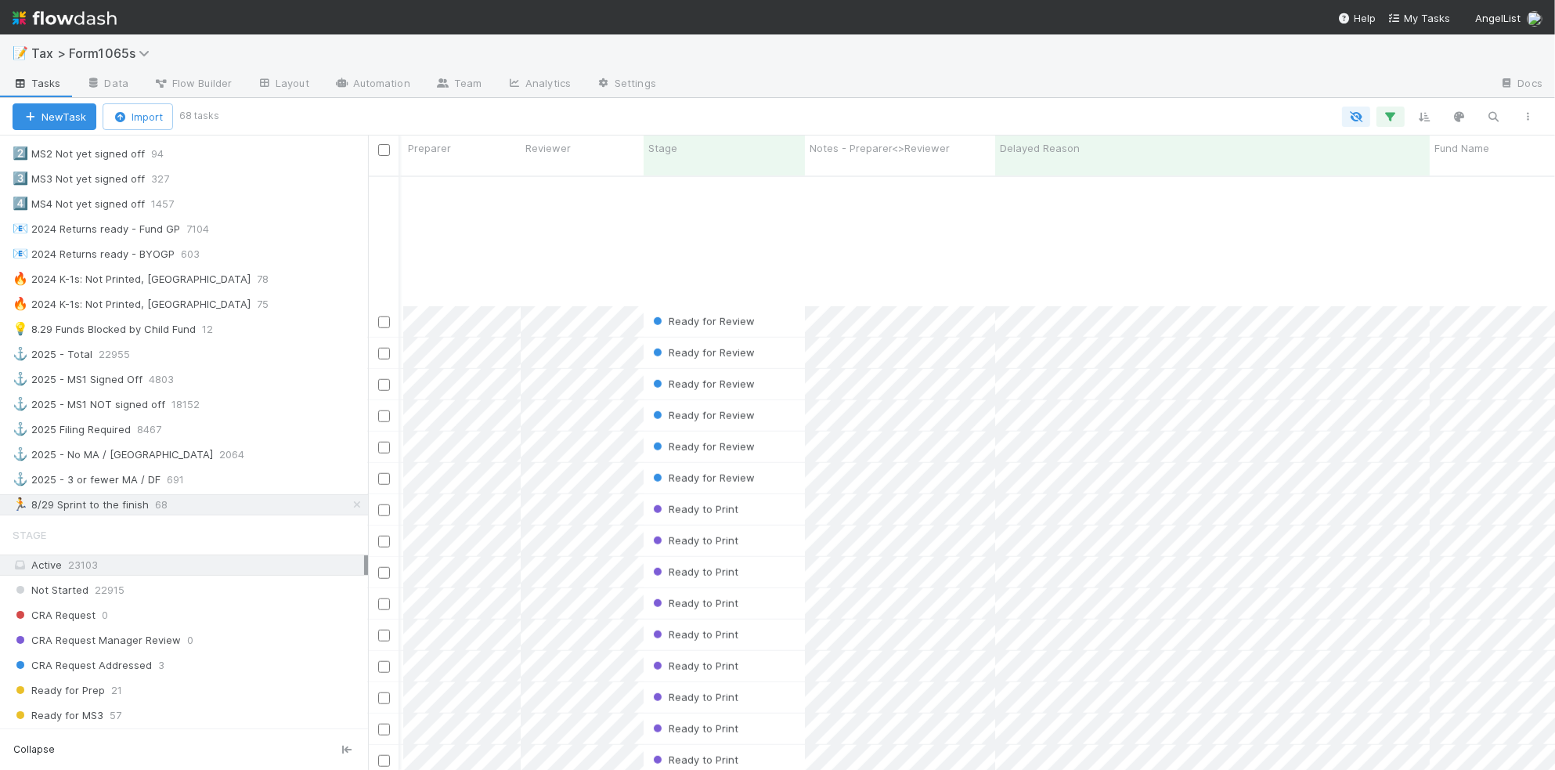
scroll to position [1539, 135]
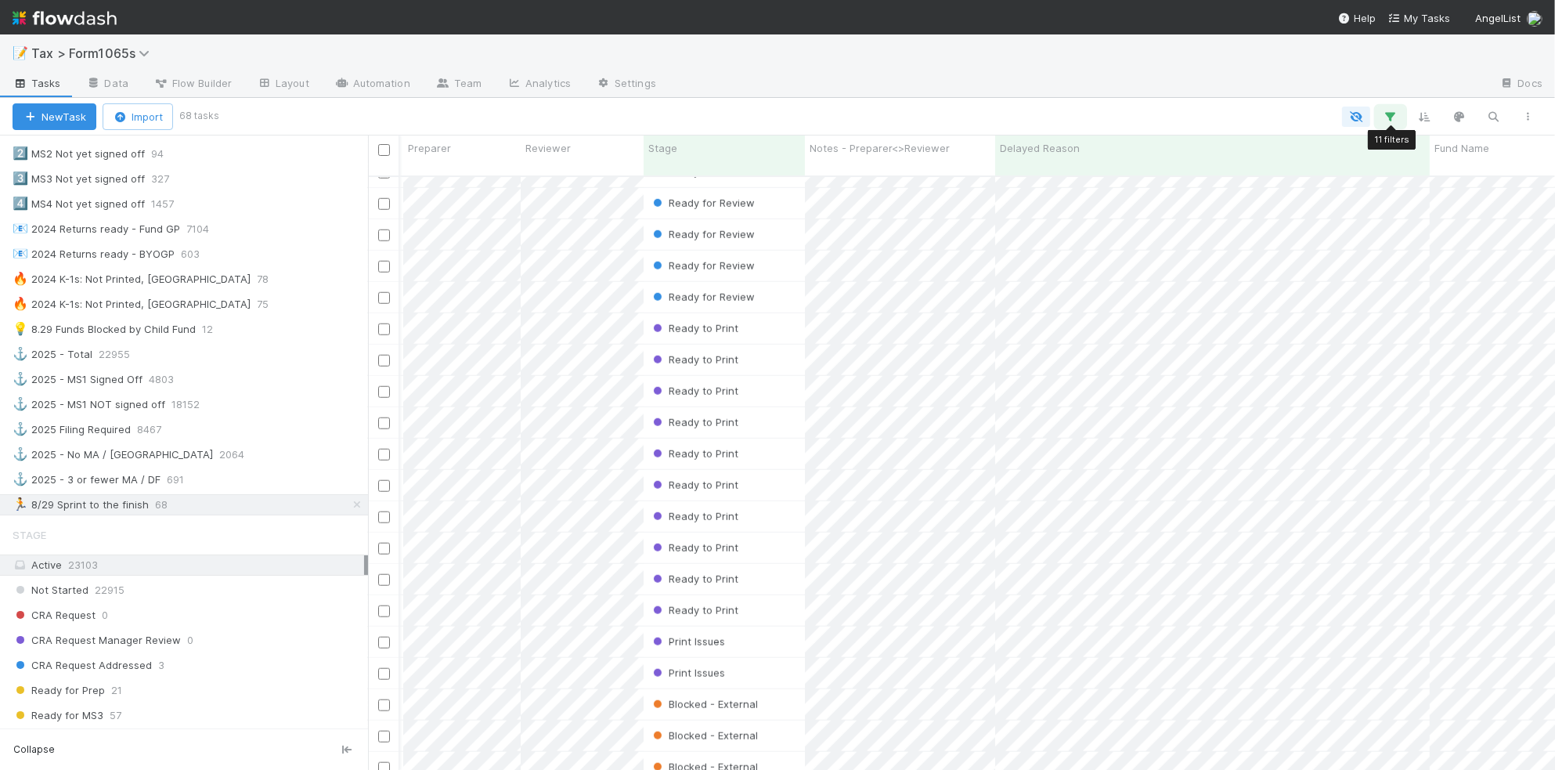
click at [1391, 114] on icon "button" at bounding box center [1391, 117] width 16 height 14
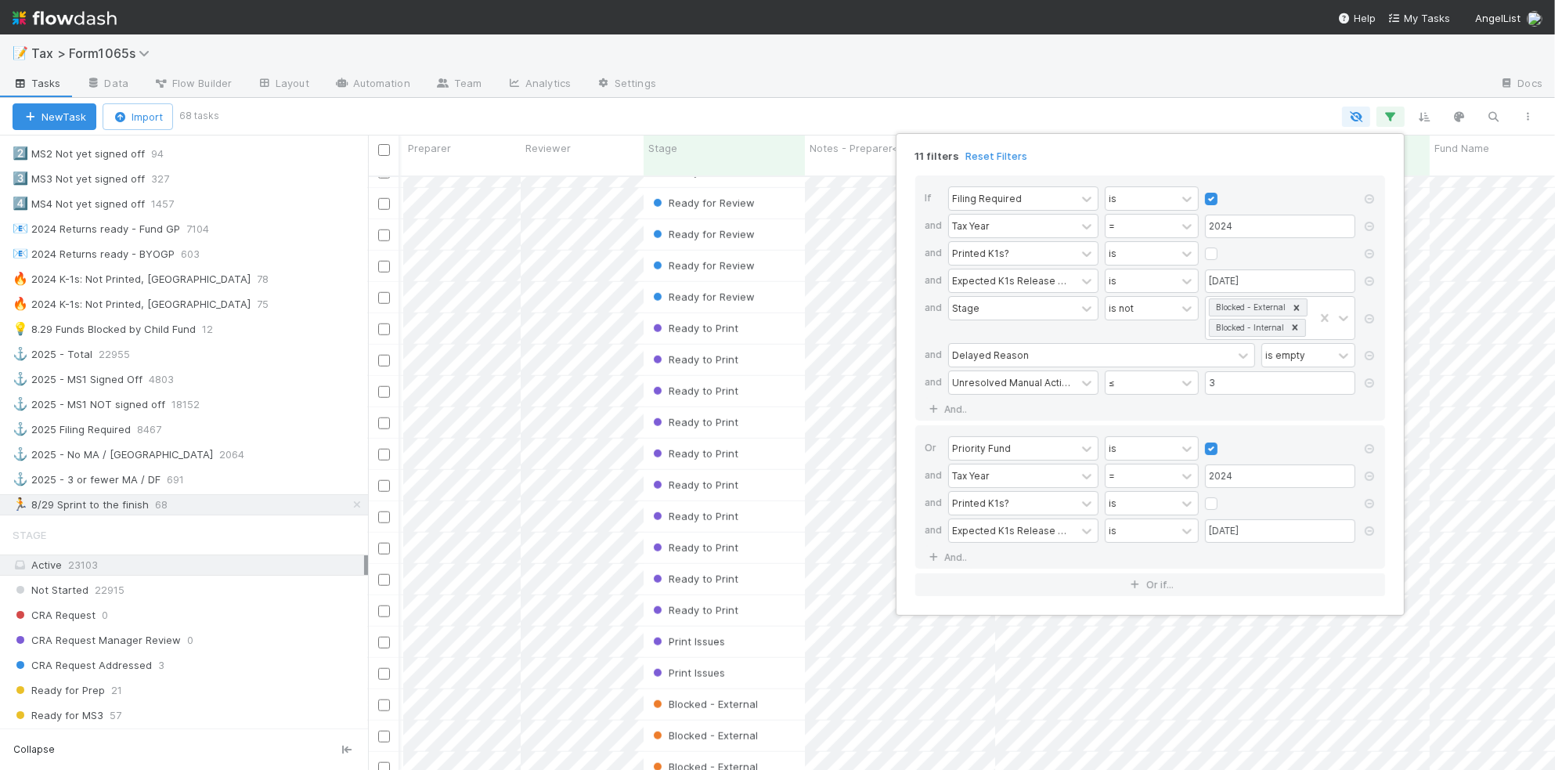
click at [1073, 102] on div "11 filters Reset Filters If Filing Required is and Tax Year = 2024 and Printed …" at bounding box center [777, 385] width 1555 height 770
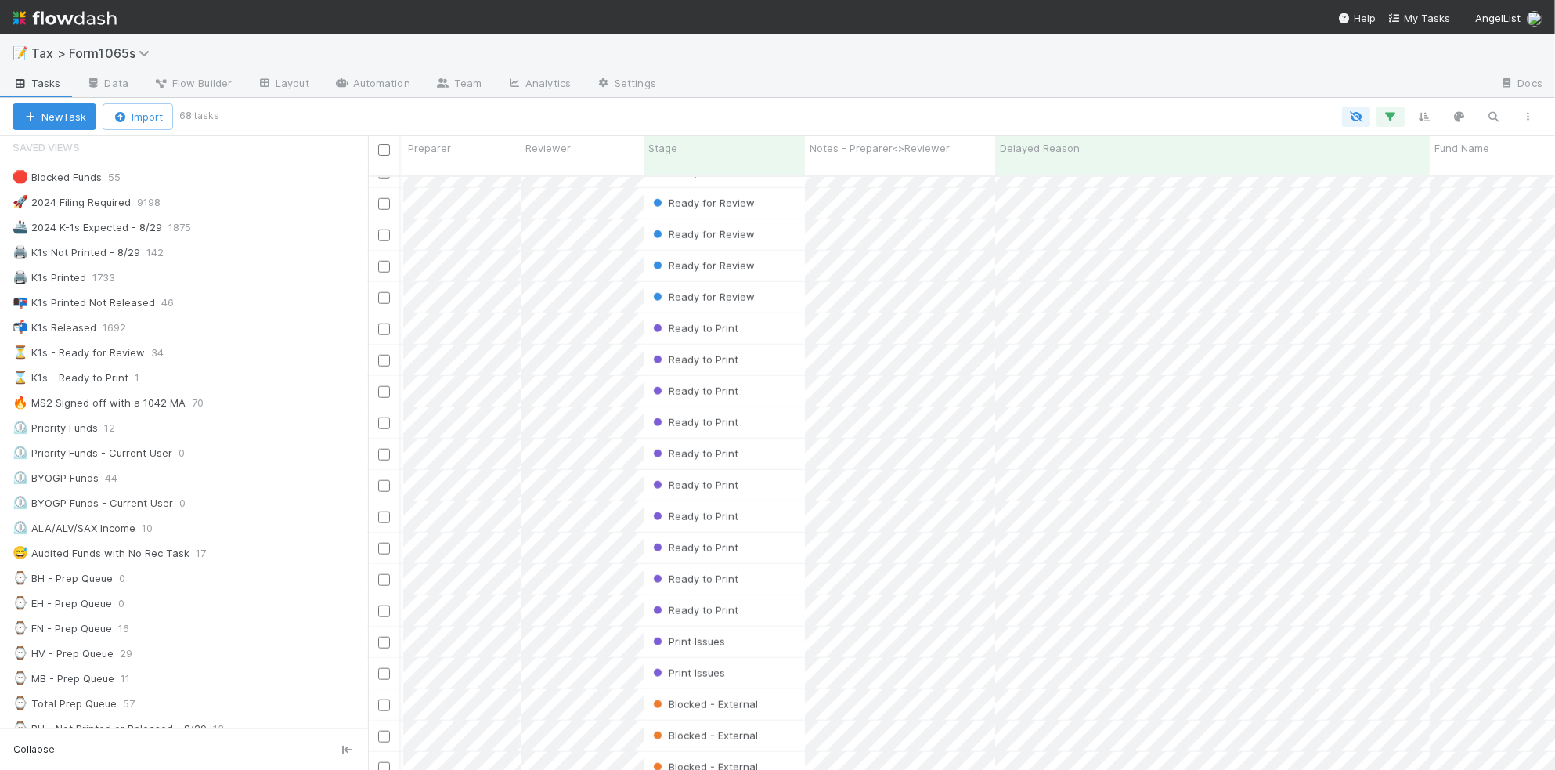
scroll to position [0, 0]
click at [385, 147] on input "checkbox" at bounding box center [384, 150] width 12 height 12
checkbox input "true"
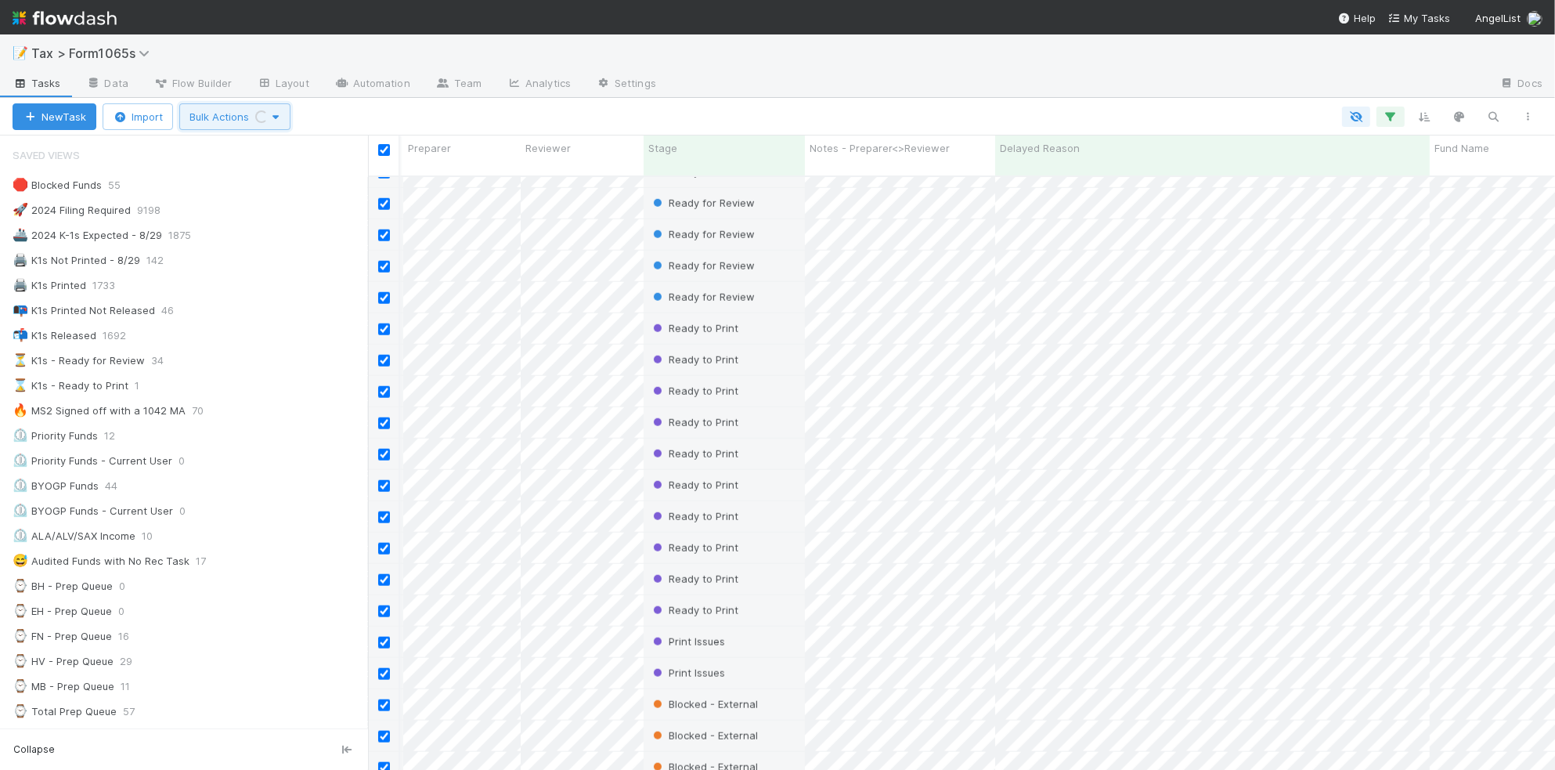
click at [229, 120] on span "Bulk Actions Loading..." at bounding box center [235, 116] width 91 height 13
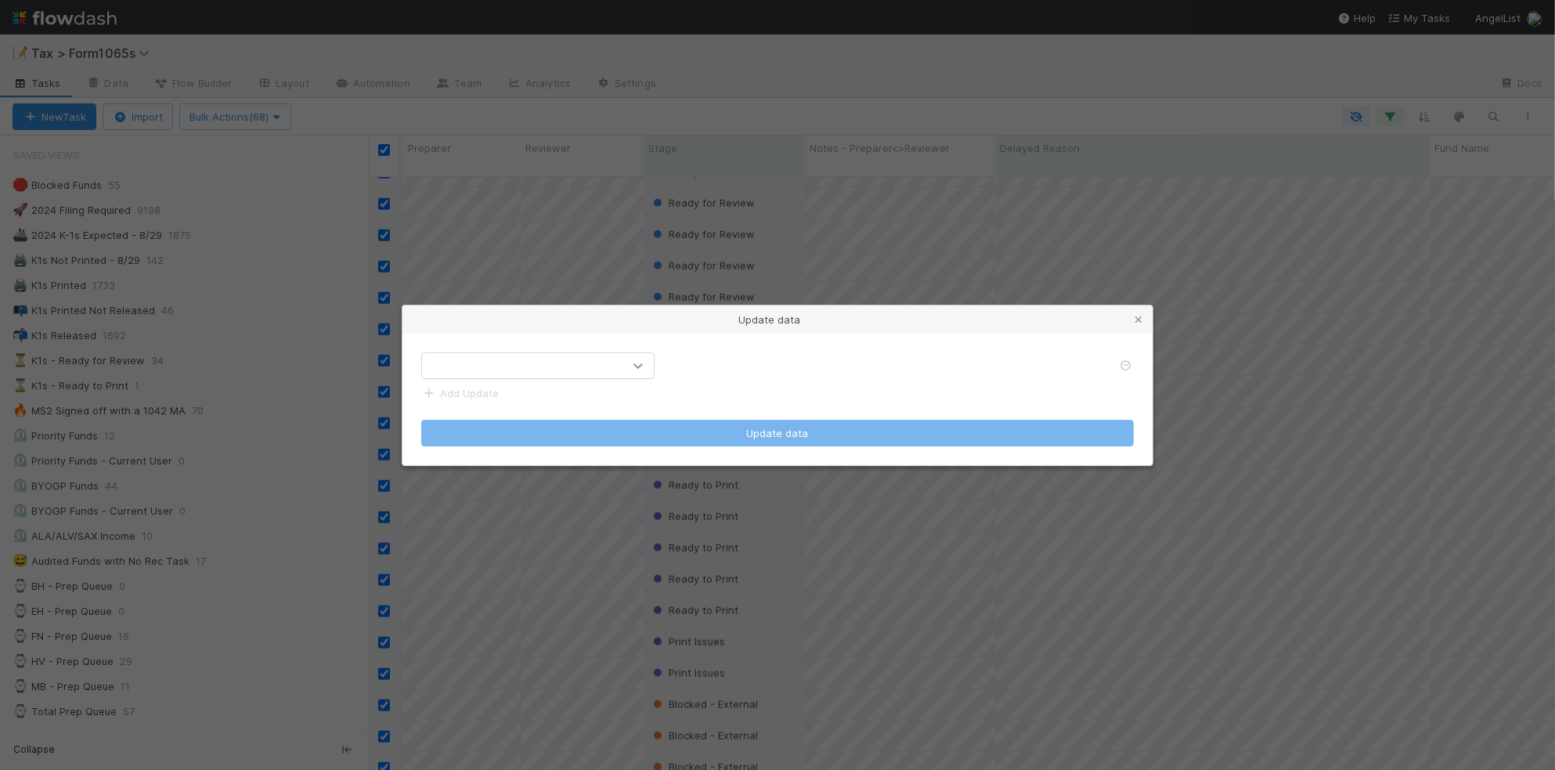
click at [625, 367] on div at bounding box center [638, 366] width 28 height 16
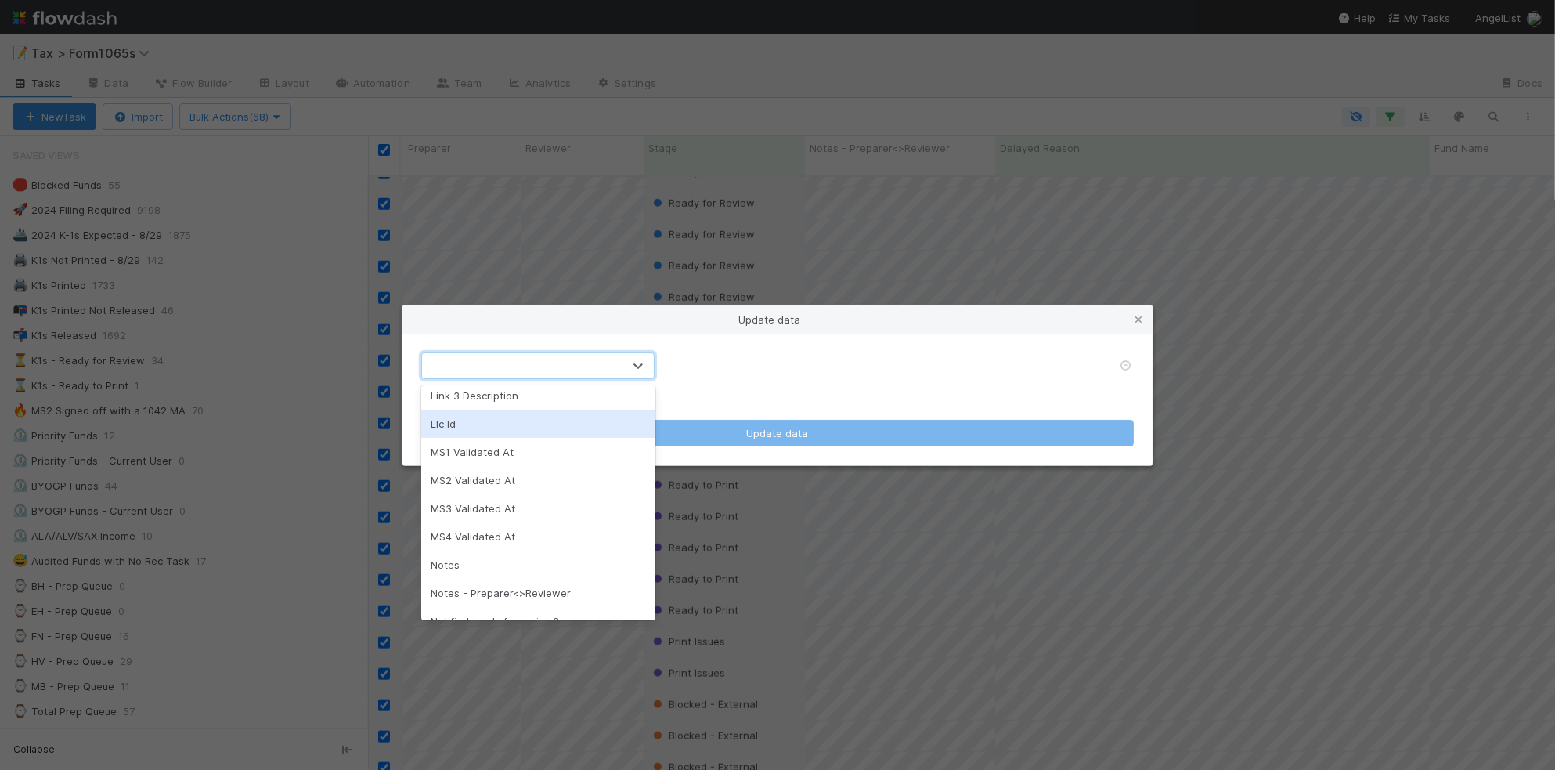
scroll to position [979, 0]
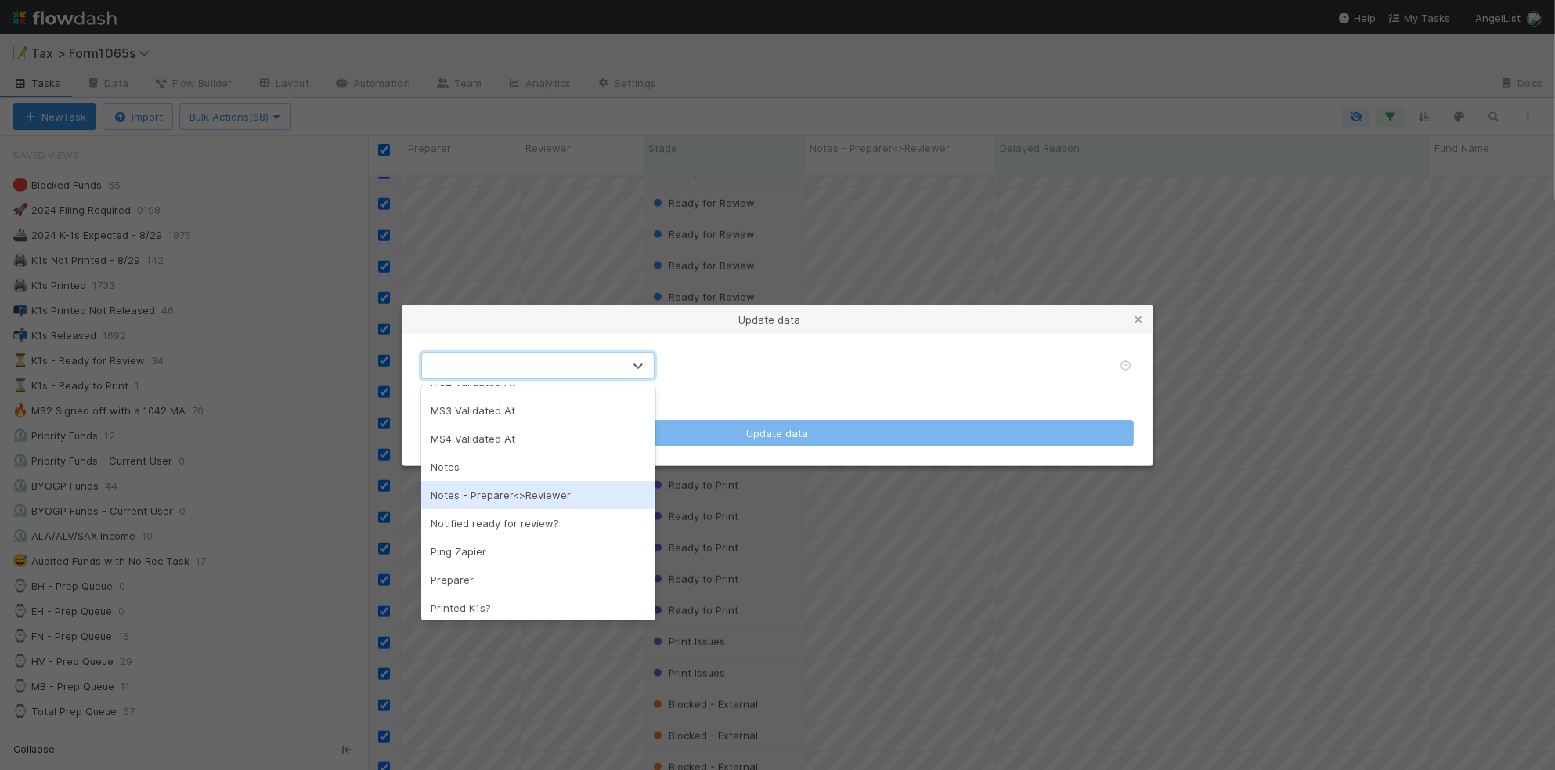
click at [568, 505] on div "Notes - Preparer<>Reviewer" at bounding box center [537, 495] width 233 height 28
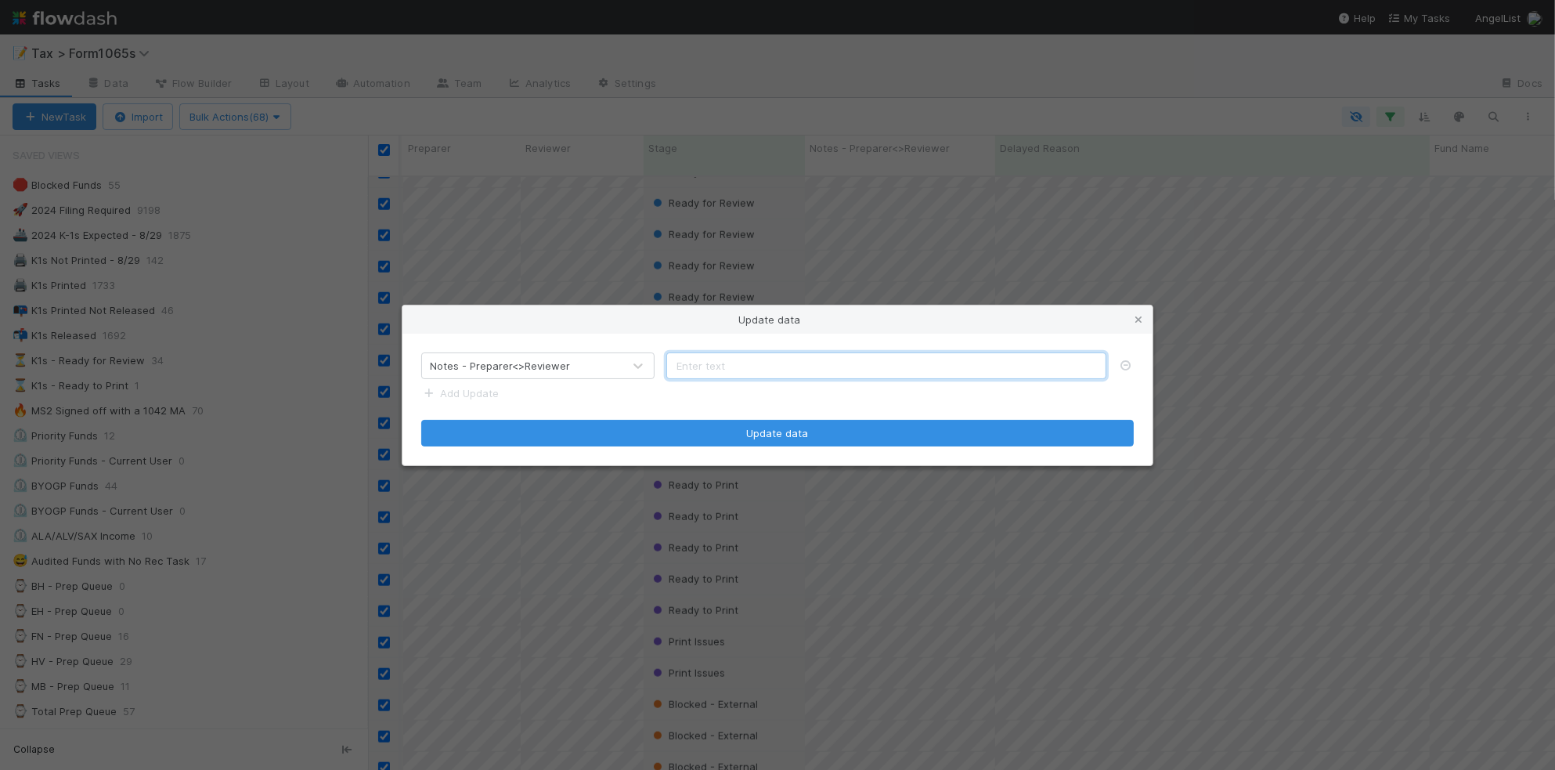
click at [734, 372] on input "text" at bounding box center [886, 365] width 440 height 27
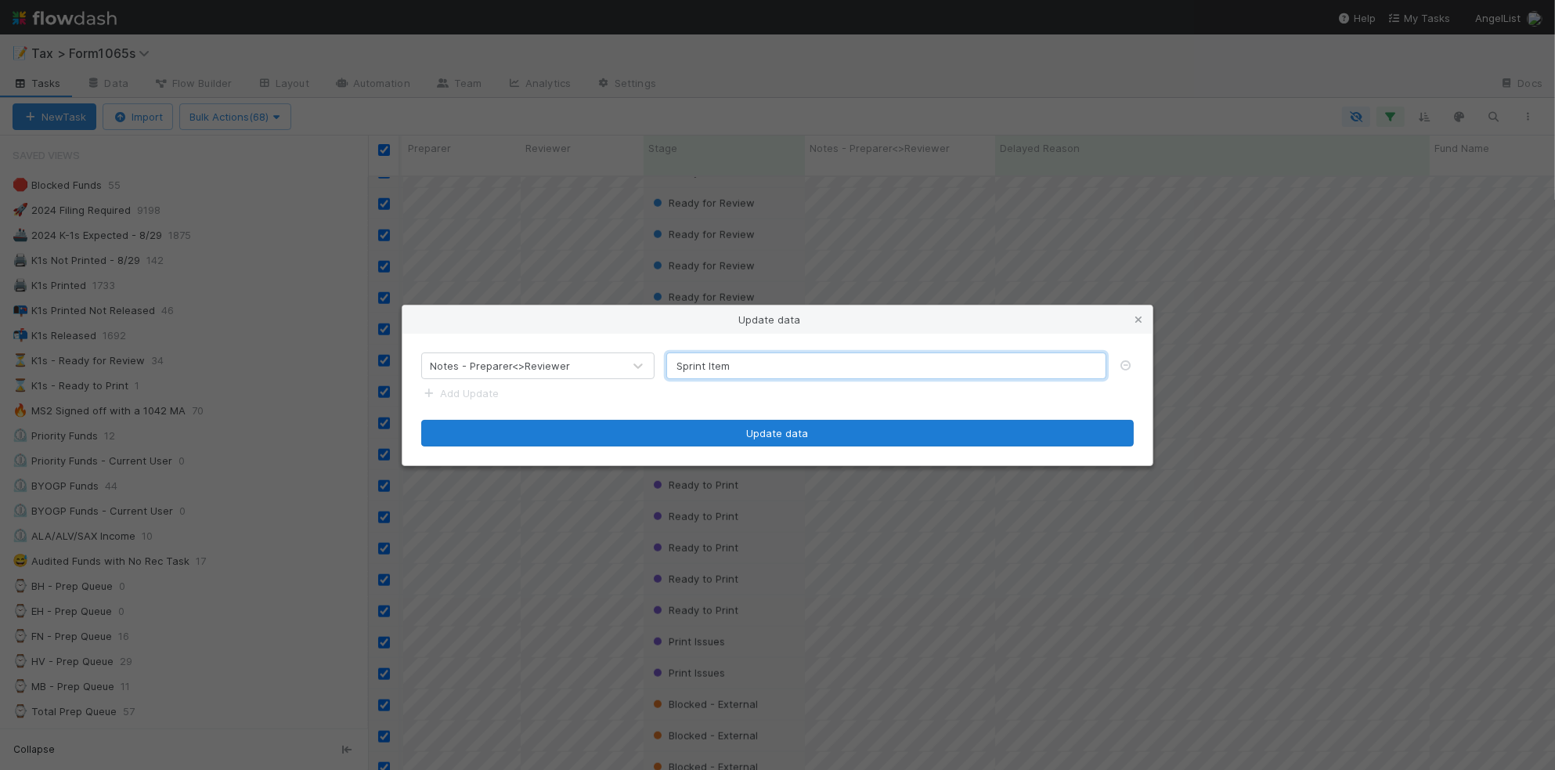
type input "Sprint Item"
click at [768, 437] on button "Update data" at bounding box center [777, 433] width 713 height 27
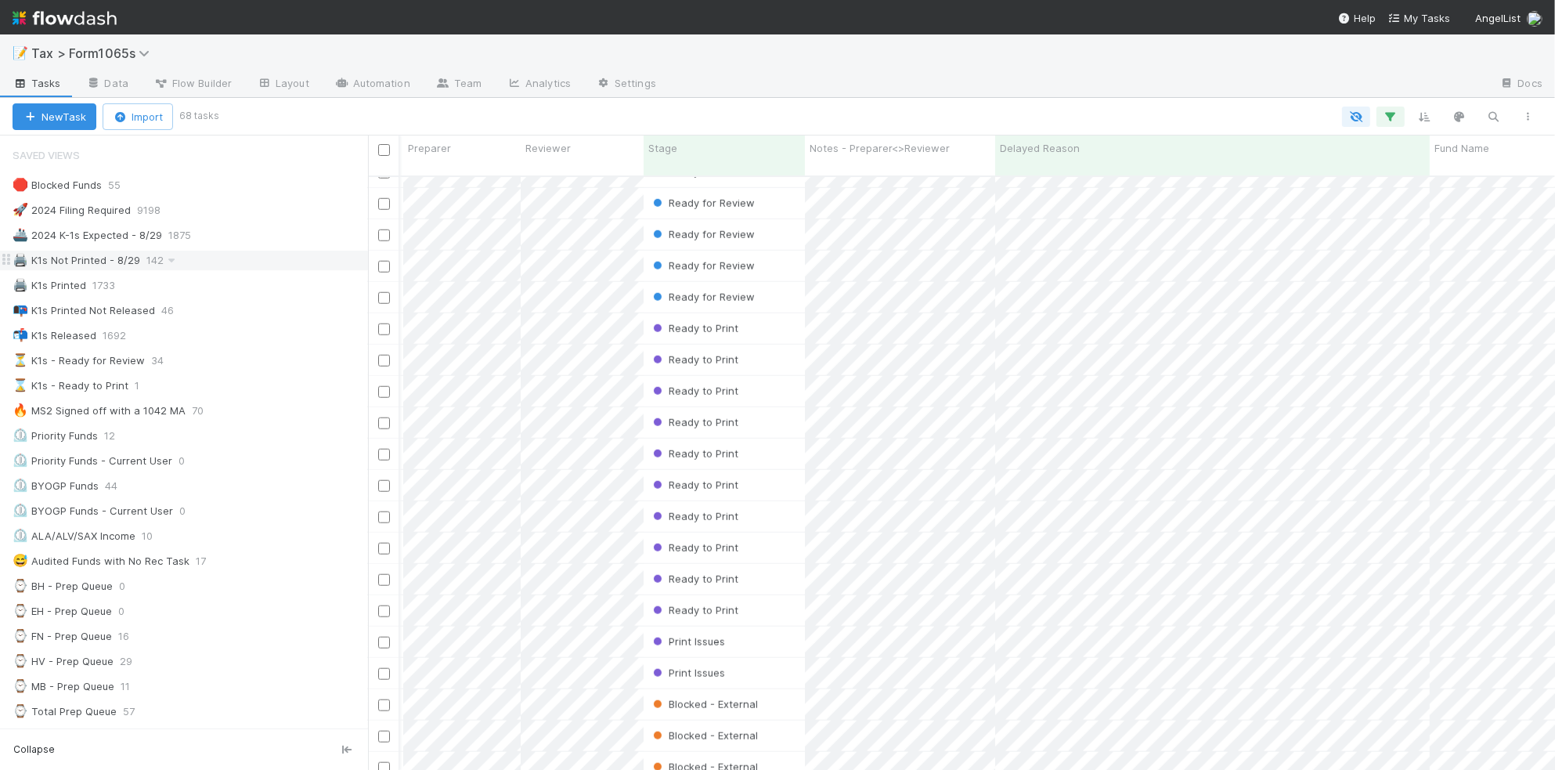
click at [236, 262] on div "🖨️ K1s Not Printed - 8/29 142" at bounding box center [191, 261] width 356 height 20
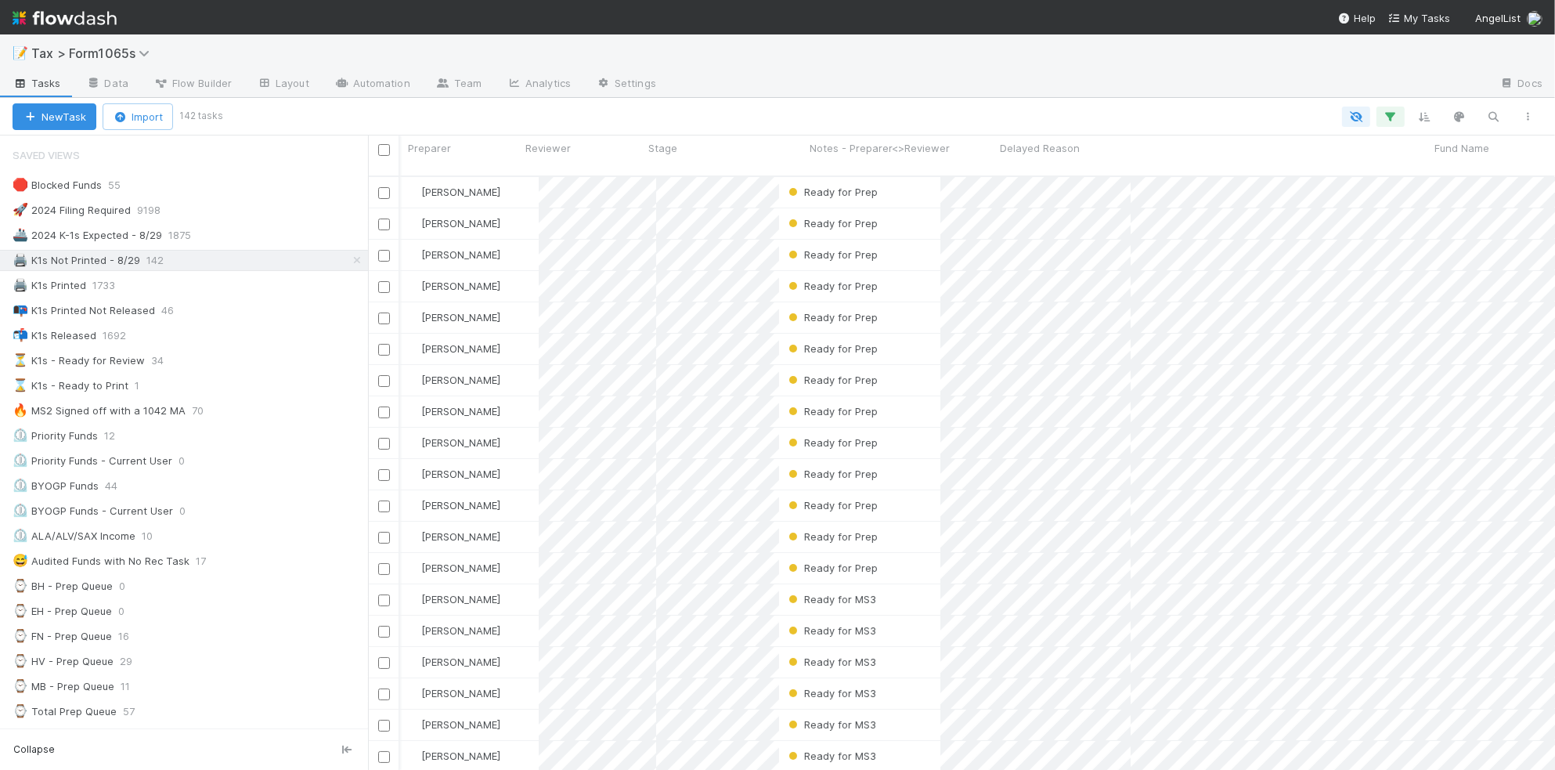
scroll to position [591, 1172]
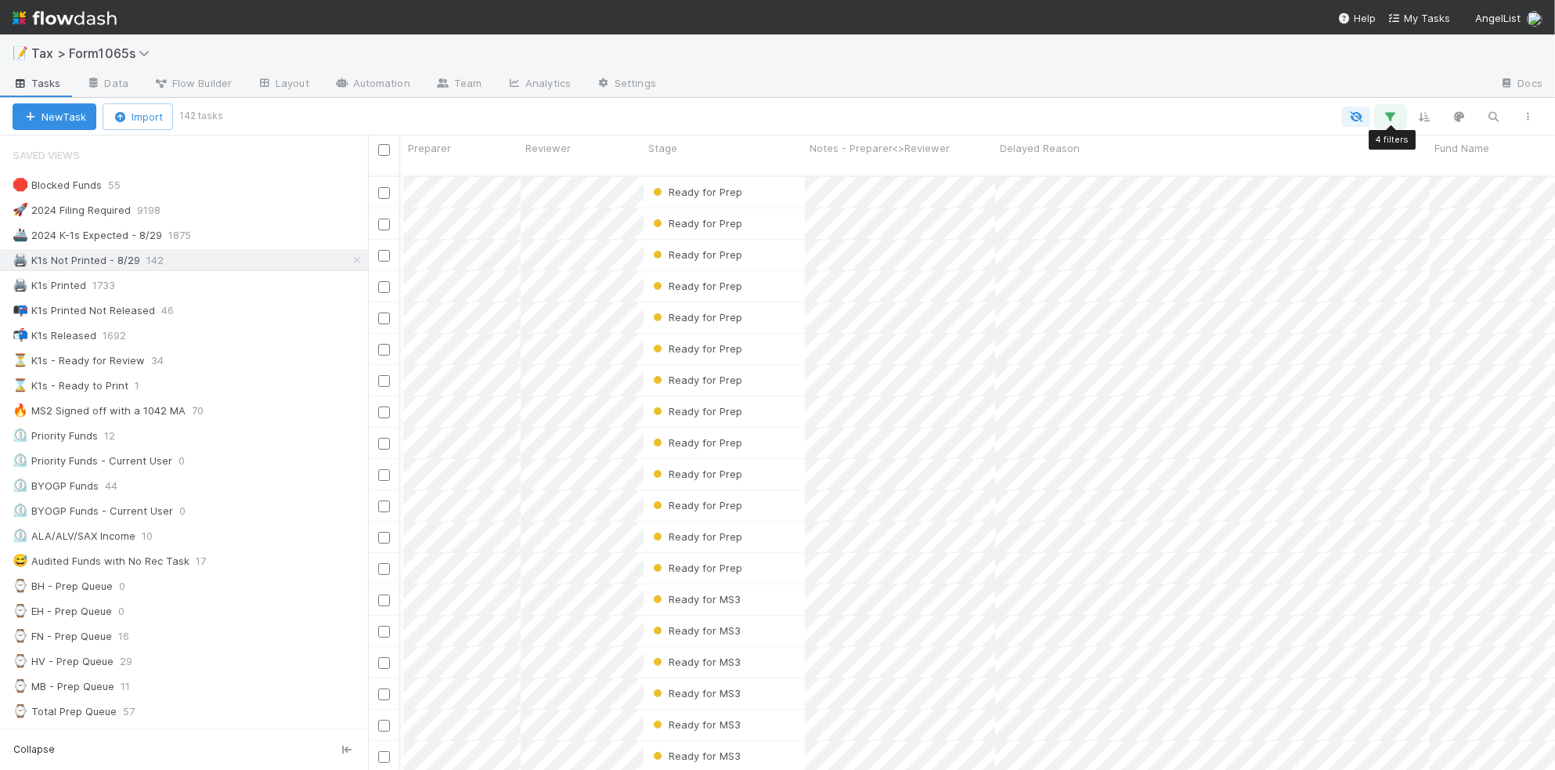
click at [1389, 120] on icon "button" at bounding box center [1391, 117] width 16 height 14
click at [953, 309] on link "And.." at bounding box center [949, 307] width 49 height 23
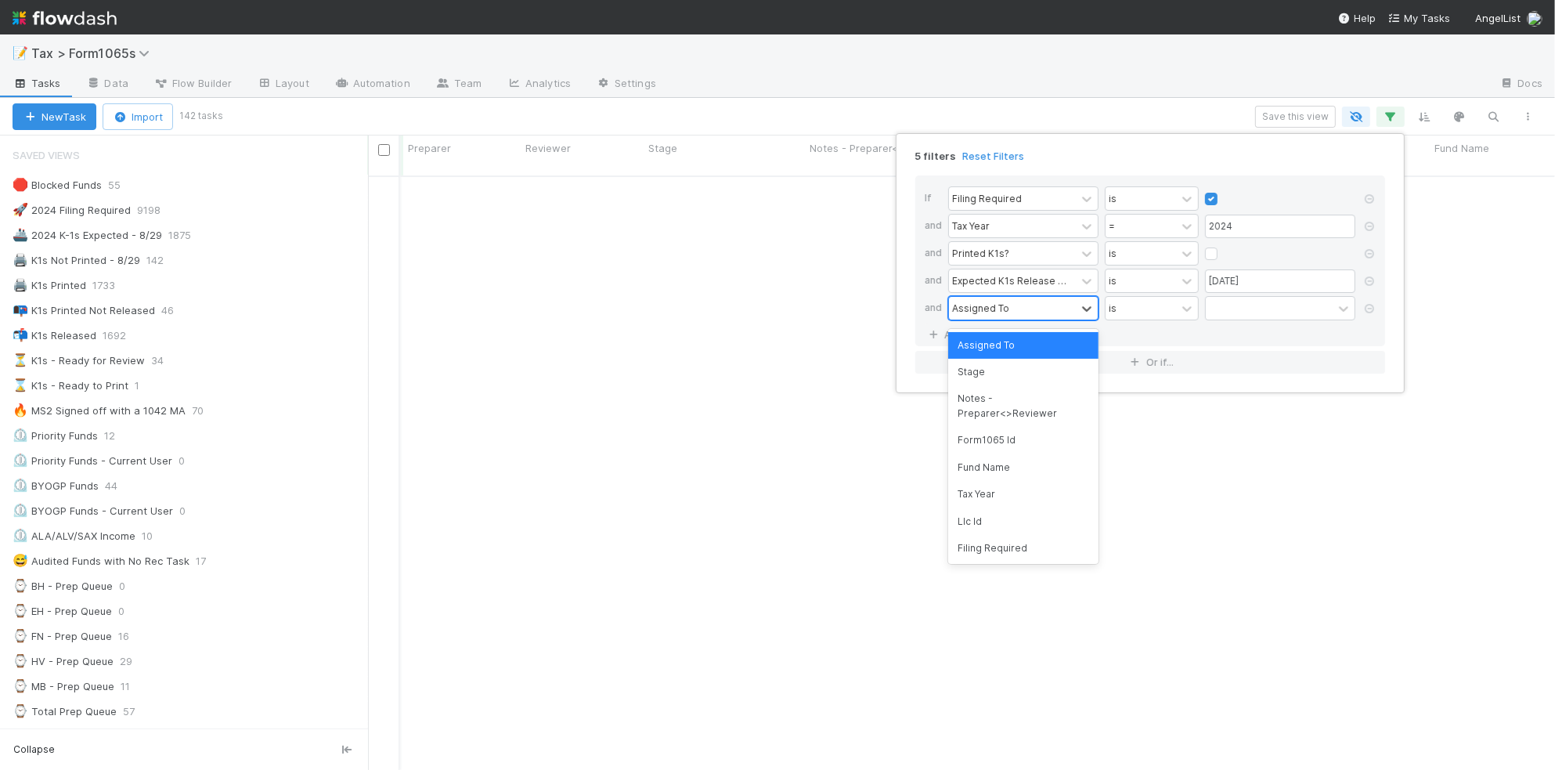
click at [1017, 306] on div "Assigned To" at bounding box center [1012, 308] width 127 height 23
type input "s"
type input "dela"
click at [1040, 345] on div "Delayed Reason" at bounding box center [1023, 345] width 150 height 27
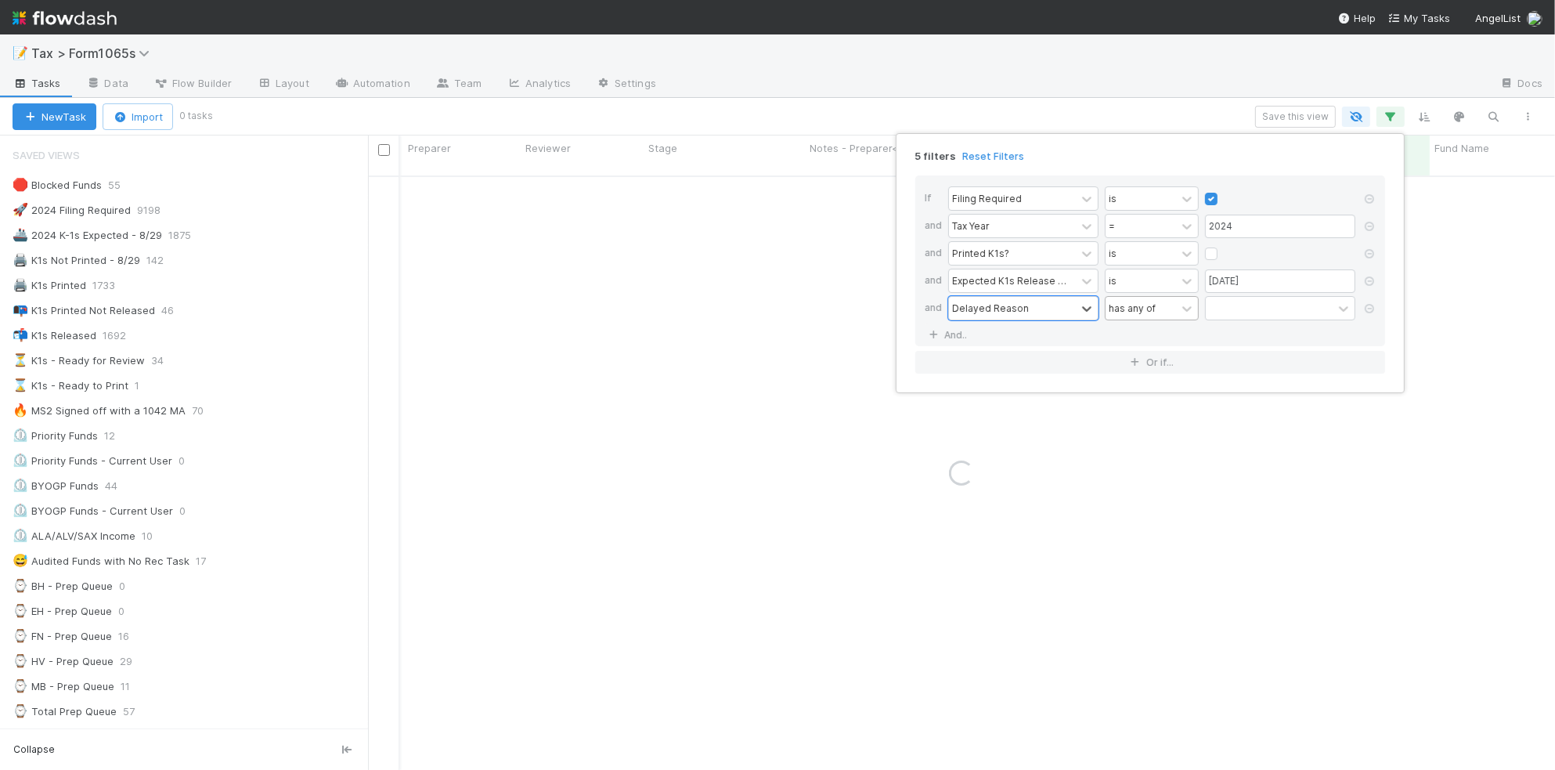
click at [1157, 318] on div "has any of" at bounding box center [1141, 308] width 70 height 23
click at [1164, 448] on div "is empty" at bounding box center [1152, 452] width 94 height 27
click at [946, 341] on link "And.." at bounding box center [949, 334] width 49 height 23
click at [985, 338] on div "Assigned To" at bounding box center [980, 335] width 57 height 14
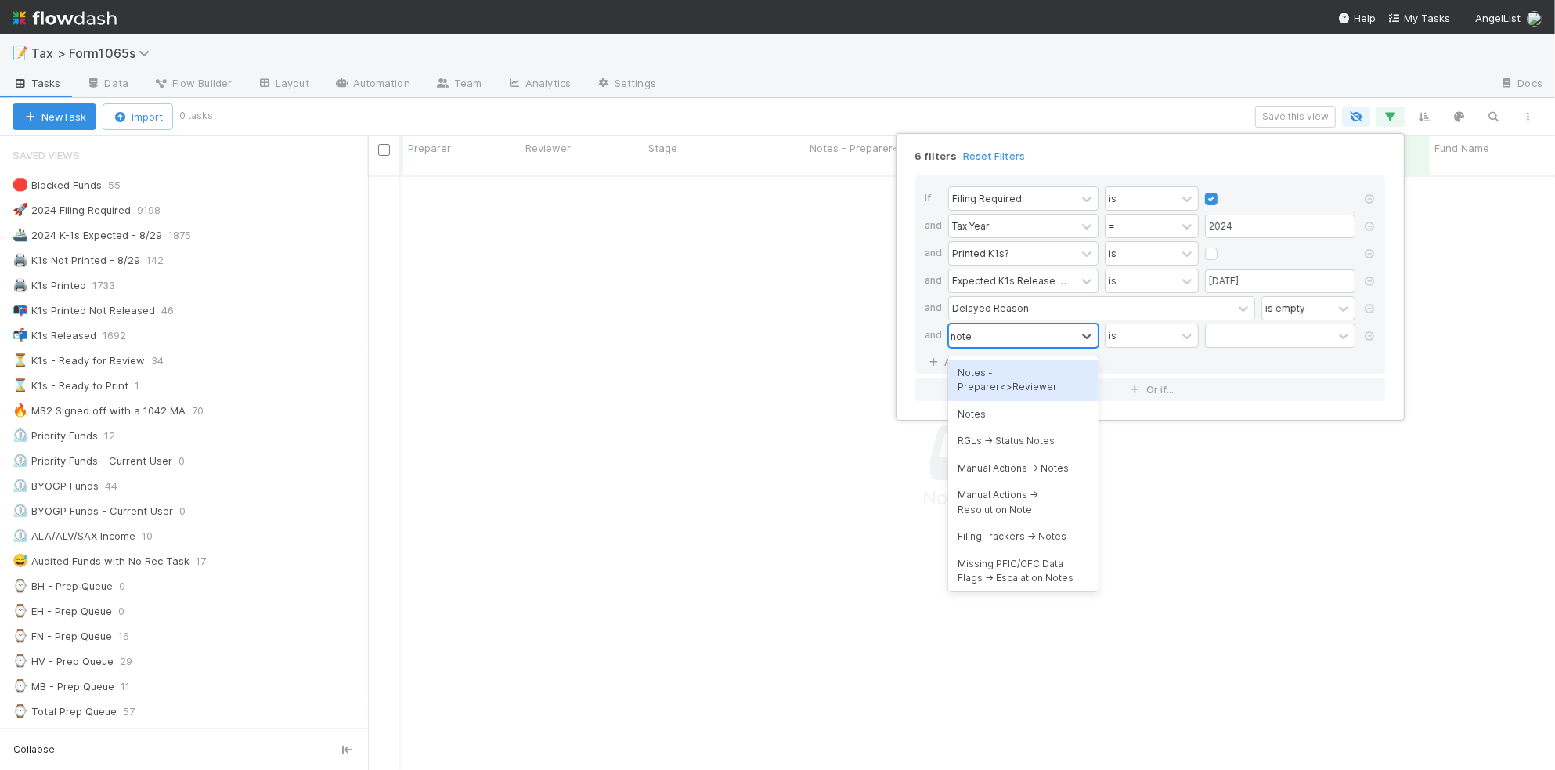
type input "notes"
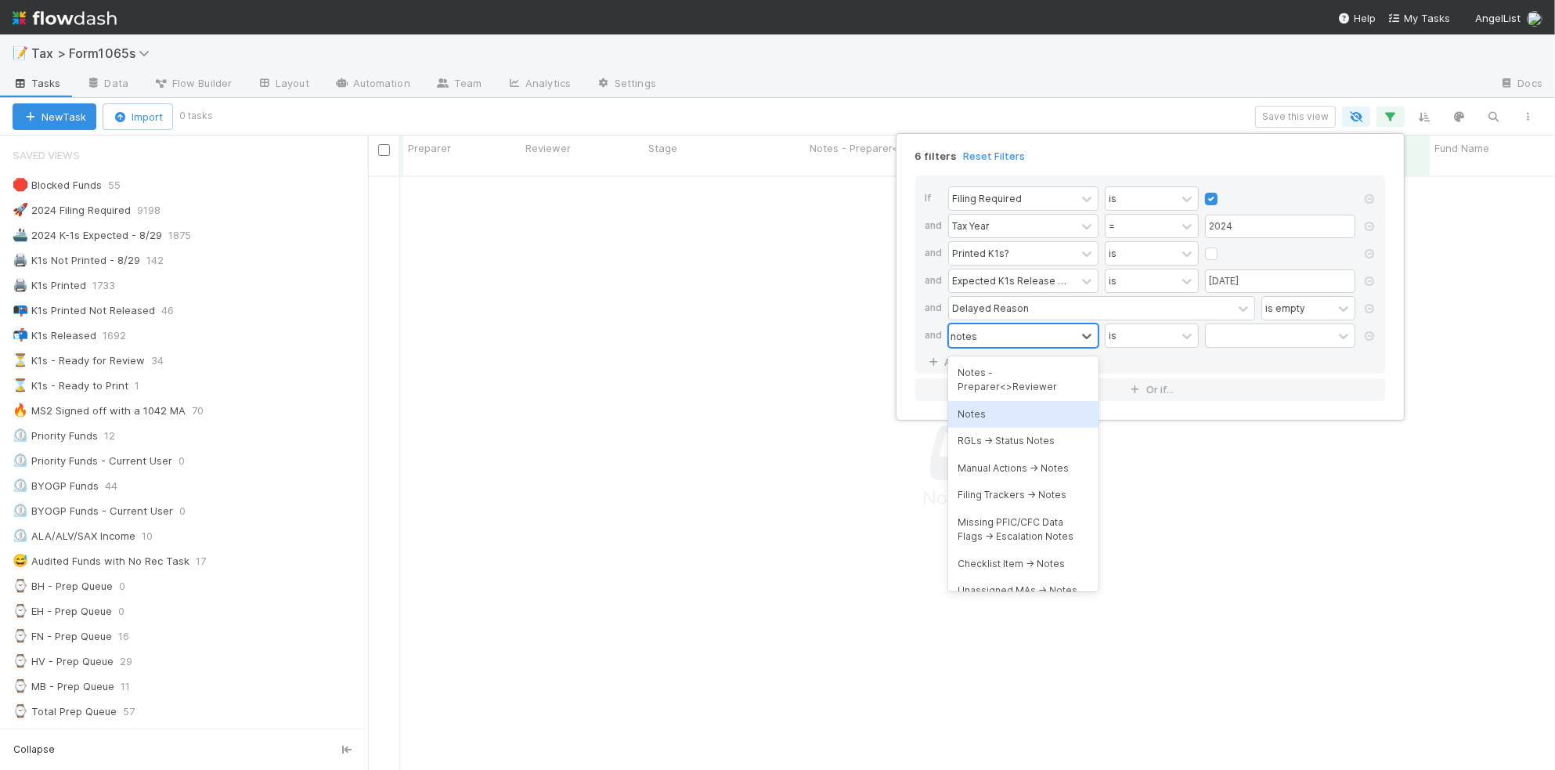
click at [1009, 408] on div "Notes" at bounding box center [1023, 414] width 150 height 27
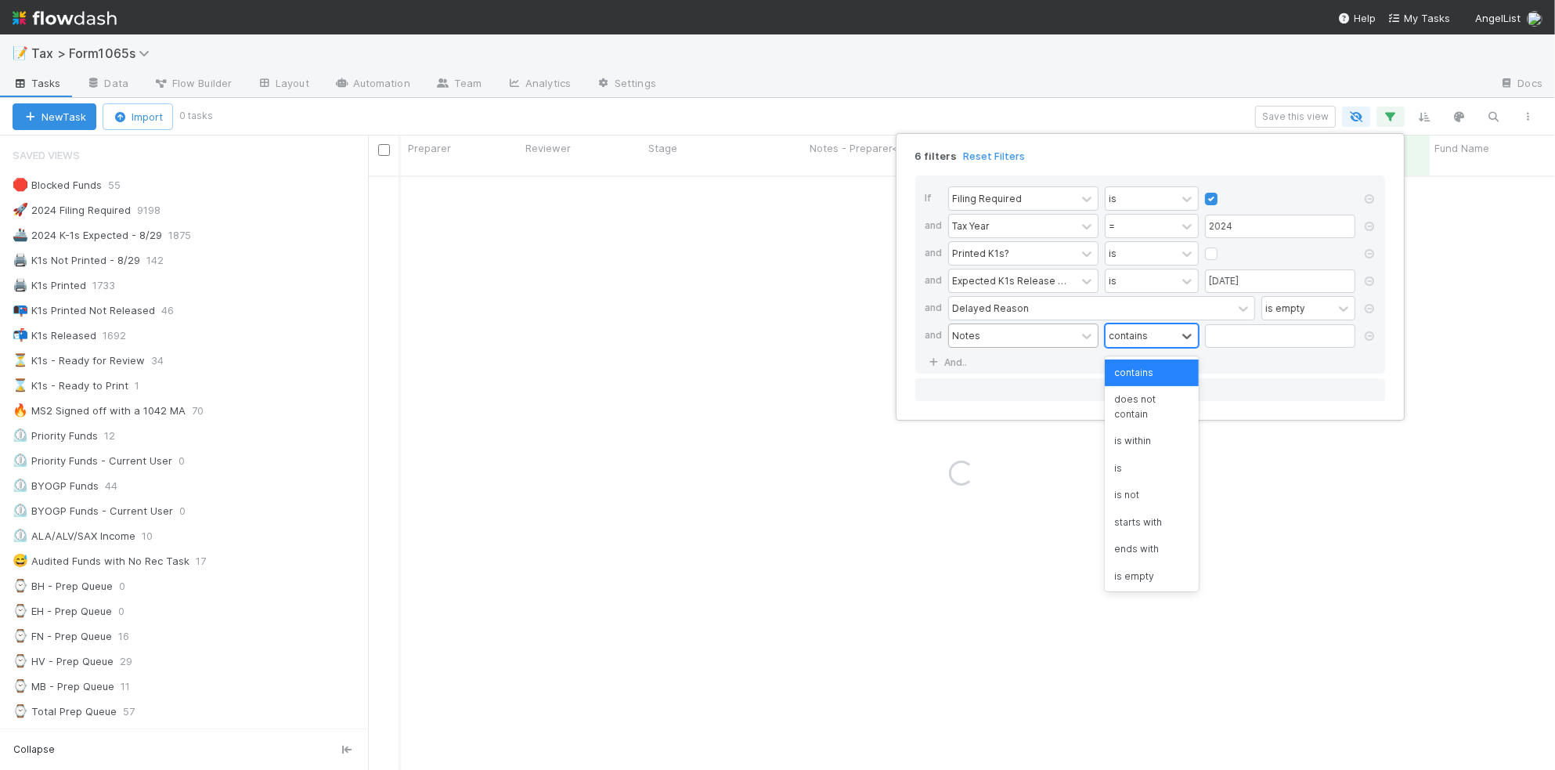
click at [1137, 330] on div "contains" at bounding box center [1128, 335] width 39 height 14
drag, startPoint x: 1154, startPoint y: 401, endPoint x: 1212, endPoint y: 368, distance: 67.3
click at [1155, 402] on div "does not contain" at bounding box center [1152, 407] width 94 height 42
click at [1247, 338] on input "text" at bounding box center [1280, 335] width 150 height 23
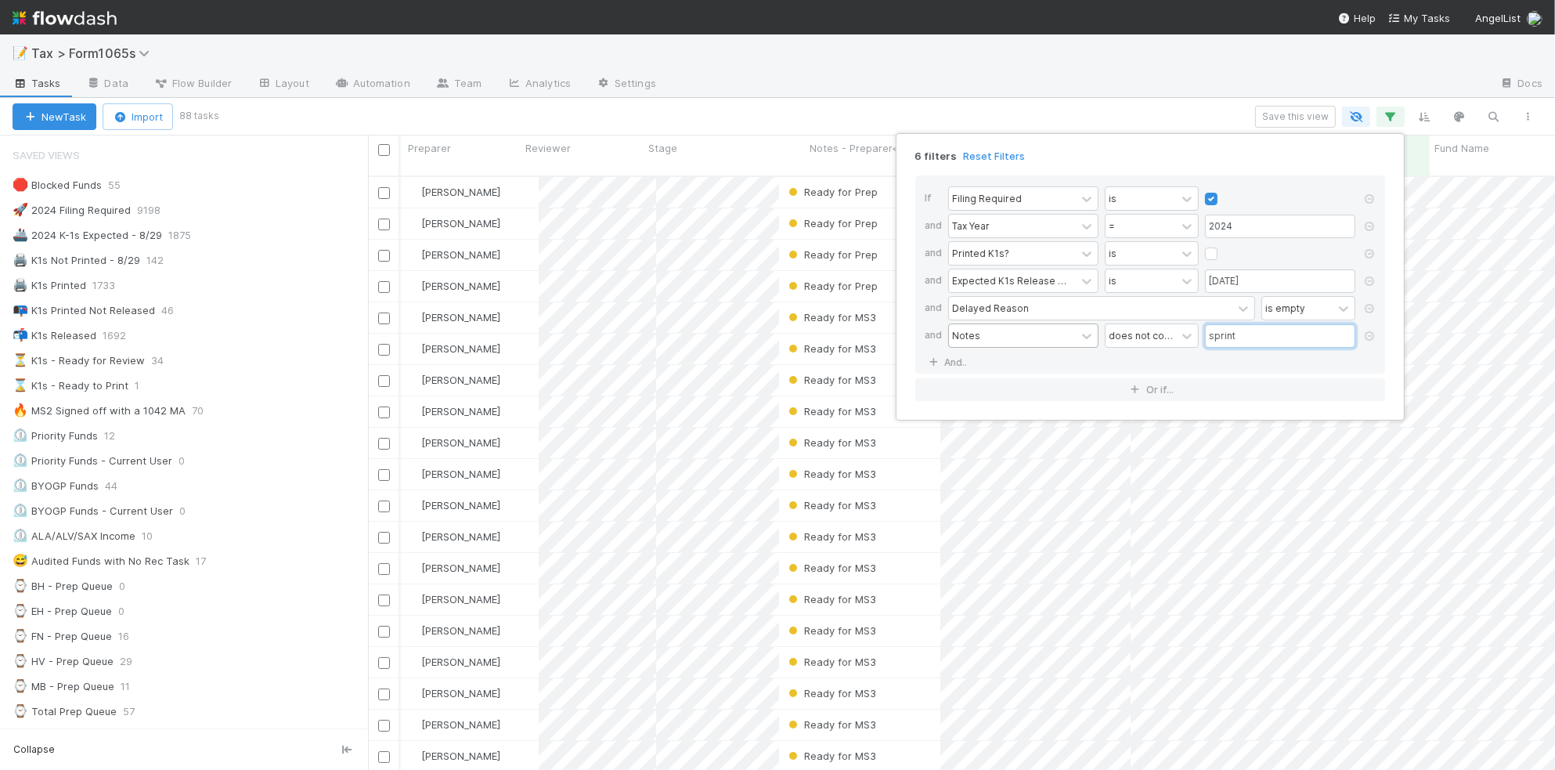
scroll to position [591, 1172]
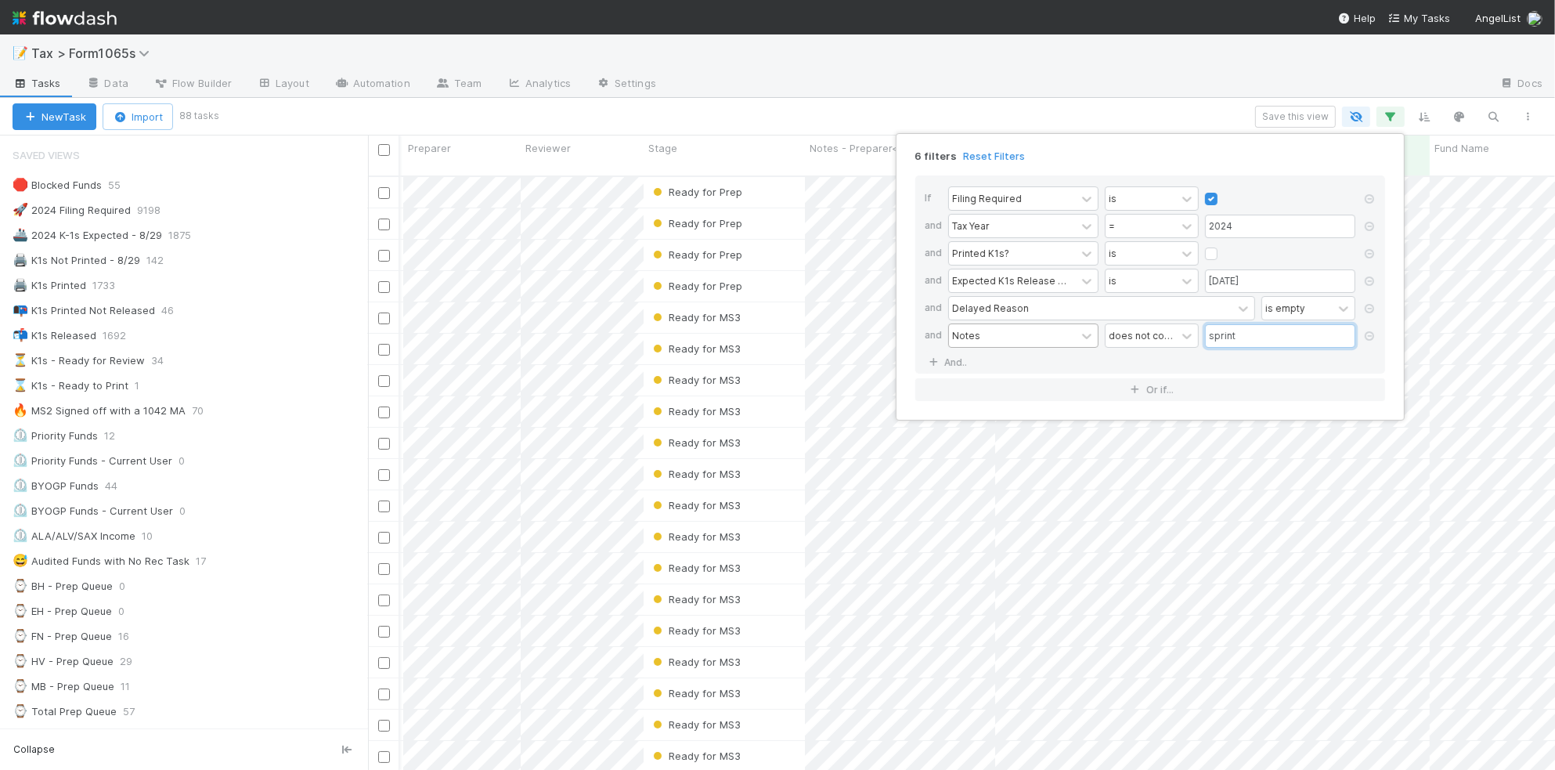
type input "sprint"
click at [814, 96] on div "6 filters Reset Filters If Filing Required is and Tax Year = 2024 and Printed K…" at bounding box center [777, 385] width 1555 height 770
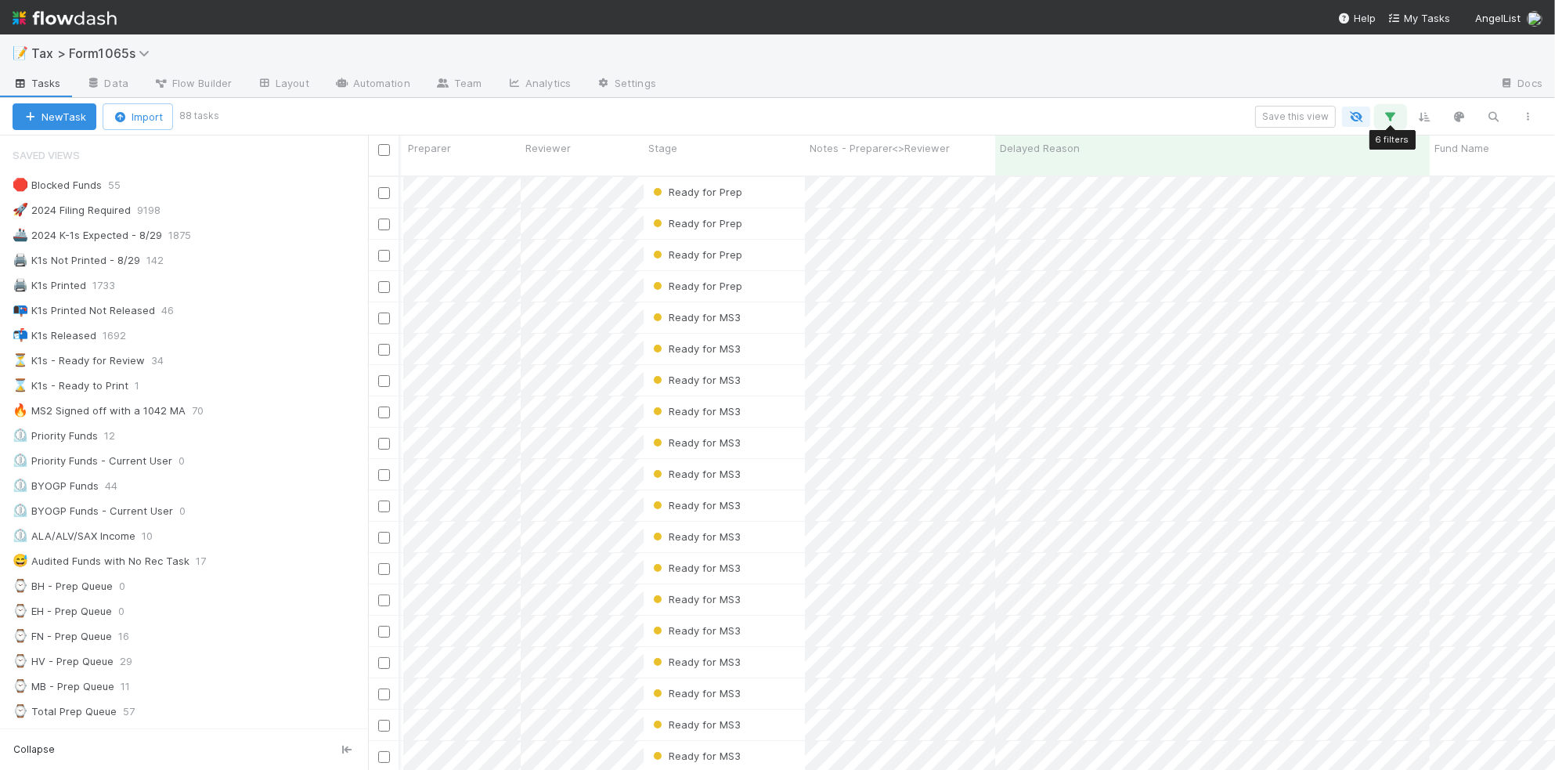
click at [1392, 119] on icon "button" at bounding box center [1391, 117] width 16 height 14
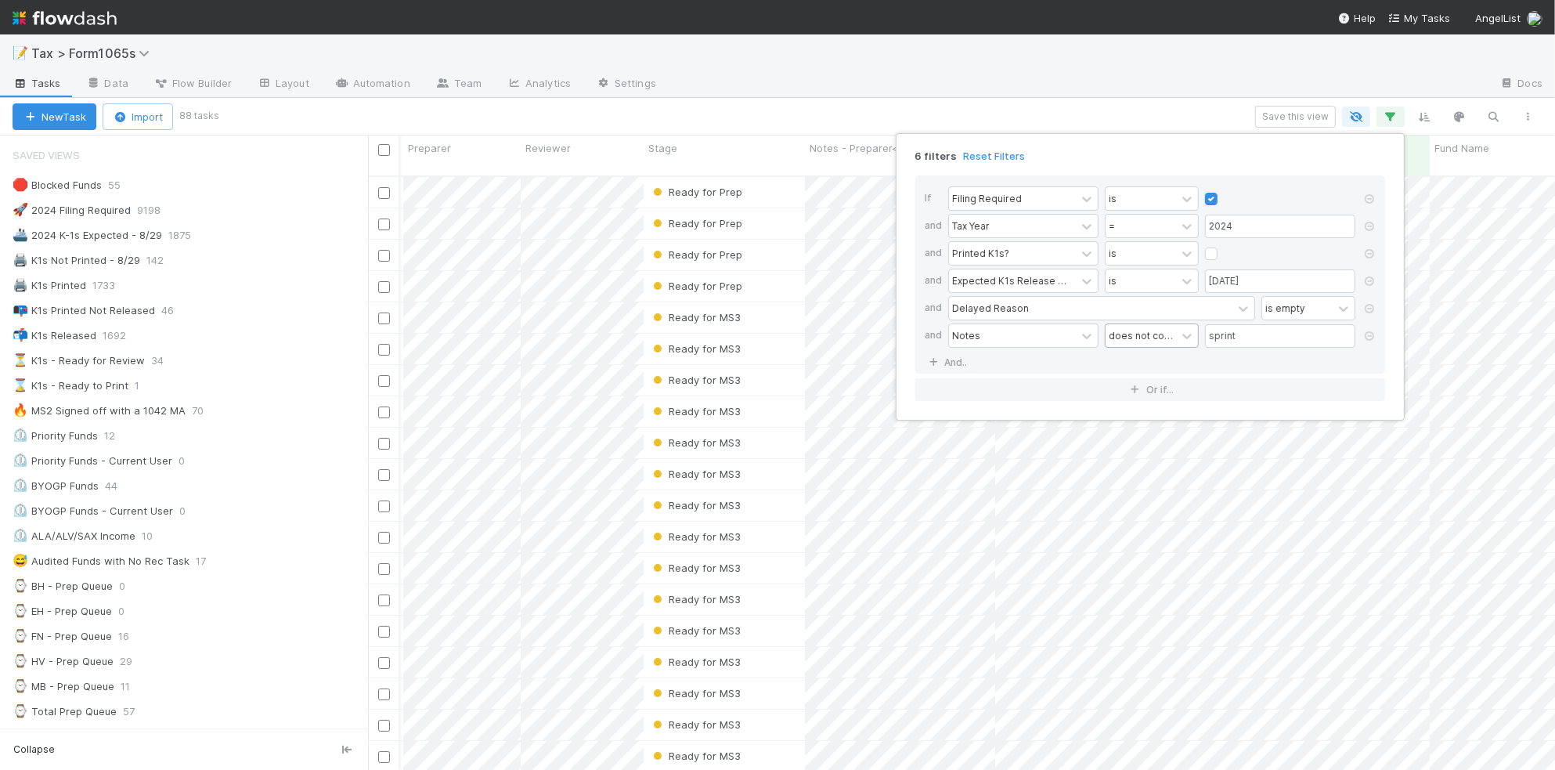
click at [1161, 338] on div "does not contain" at bounding box center [1141, 335] width 64 height 14
click at [1255, 341] on input "sprint" at bounding box center [1280, 335] width 150 height 23
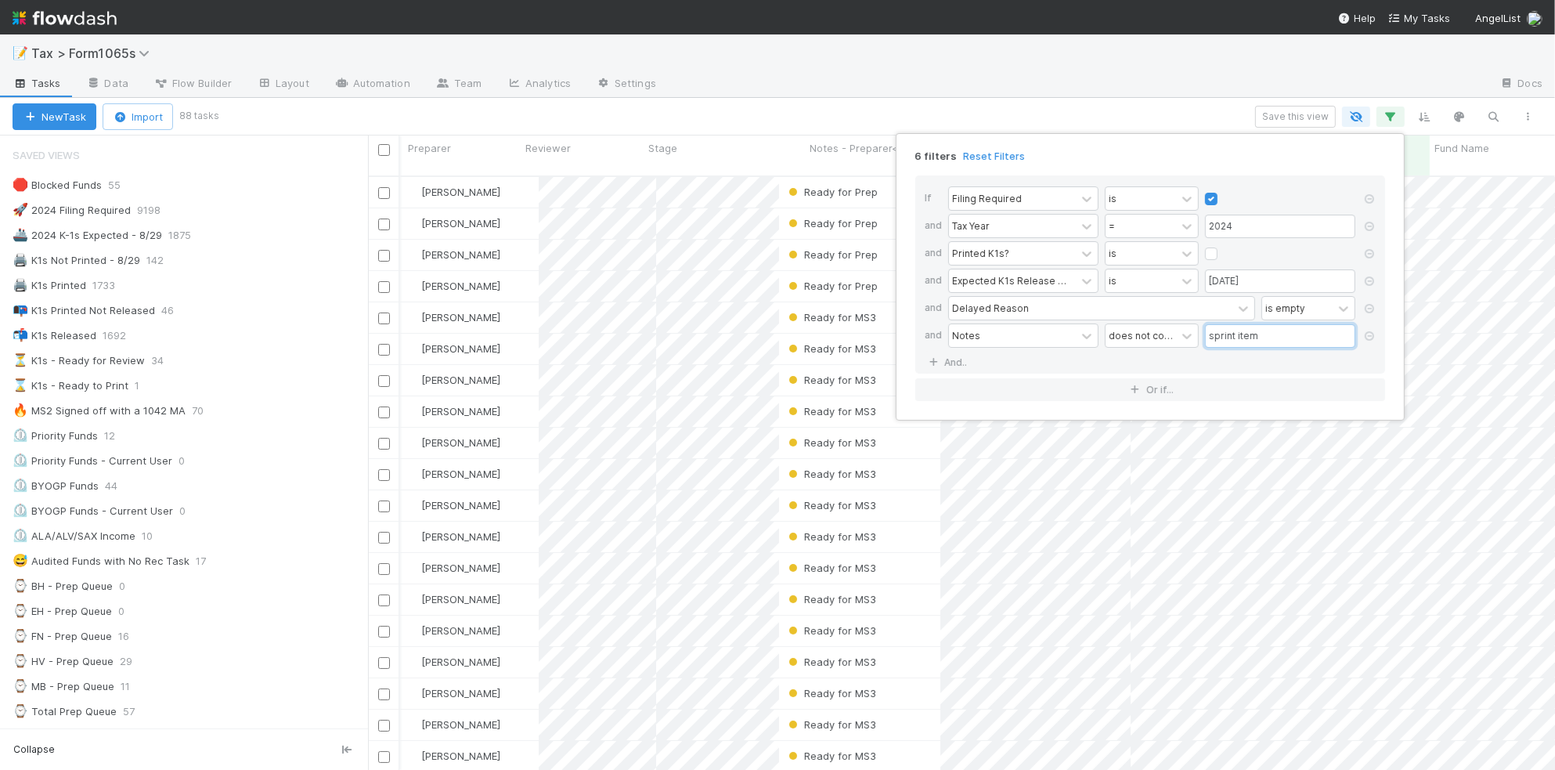
scroll to position [591, 1172]
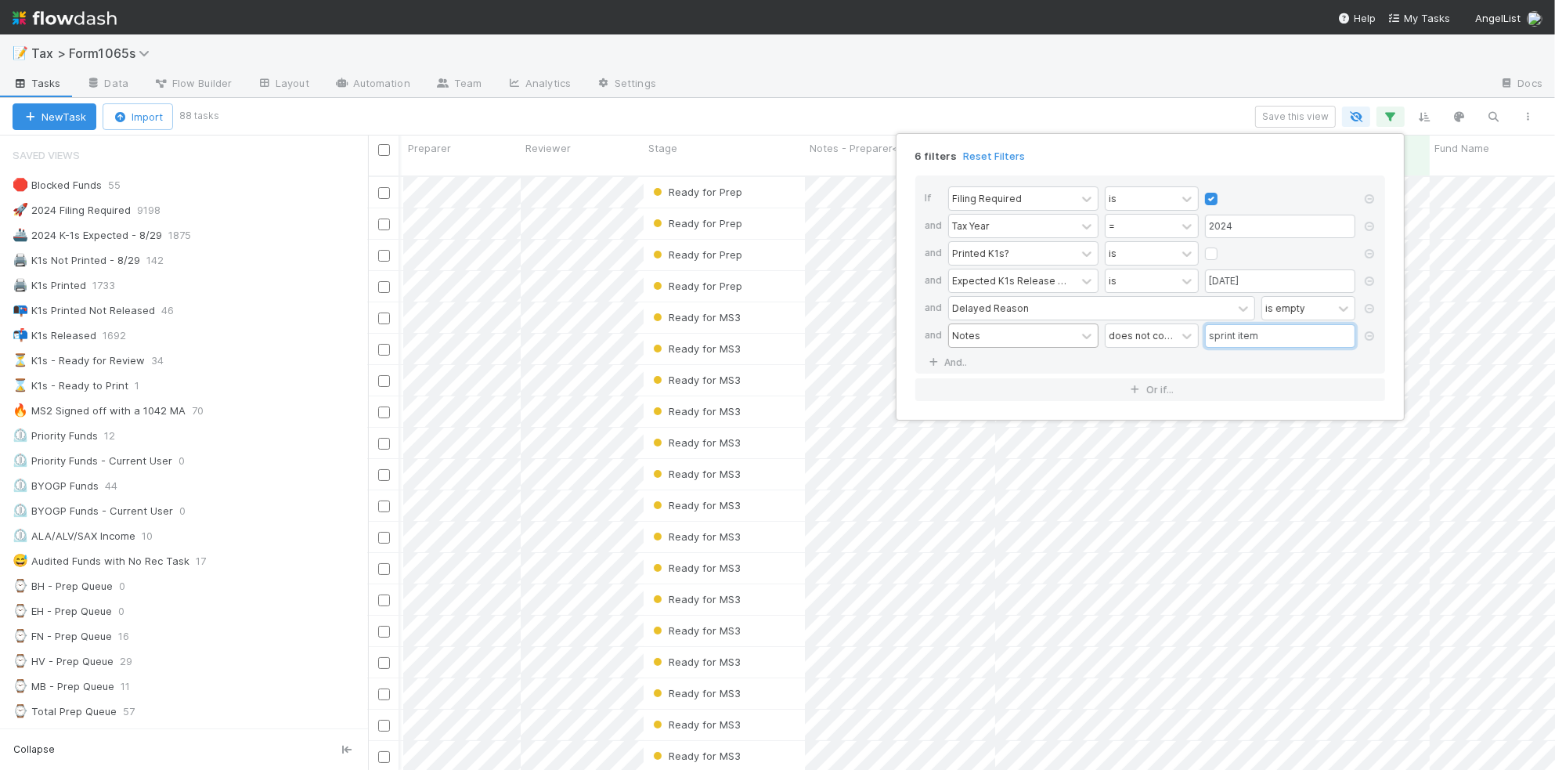
type input "sprint item"
click at [1006, 343] on div "Notes" at bounding box center [1012, 335] width 127 height 23
click at [1042, 433] on div "Notes - Preparer<>Reviewer" at bounding box center [1023, 435] width 150 height 42
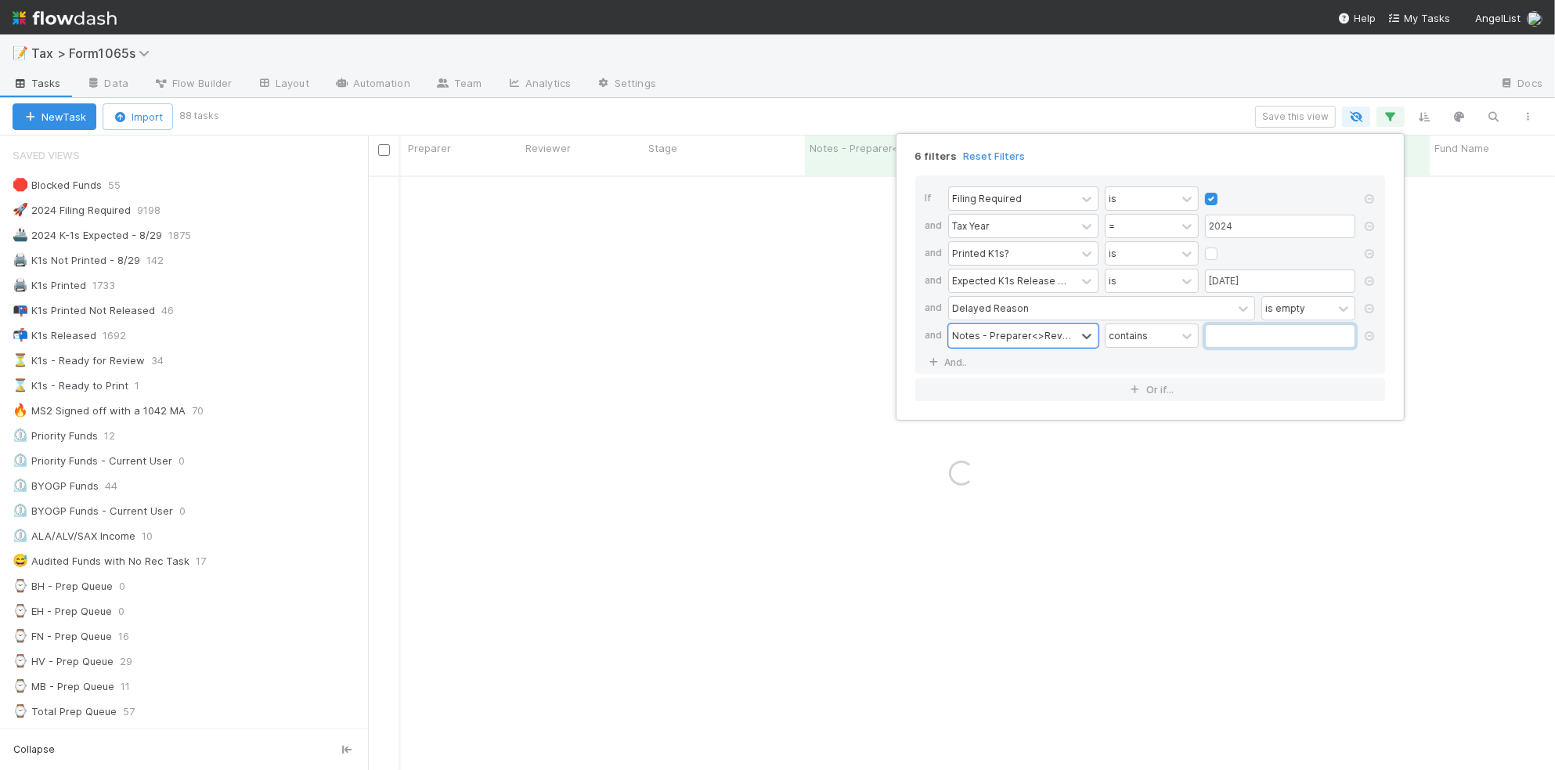
click at [1255, 335] on input "text" at bounding box center [1280, 335] width 150 height 23
click at [1168, 341] on div "contains" at bounding box center [1141, 335] width 70 height 23
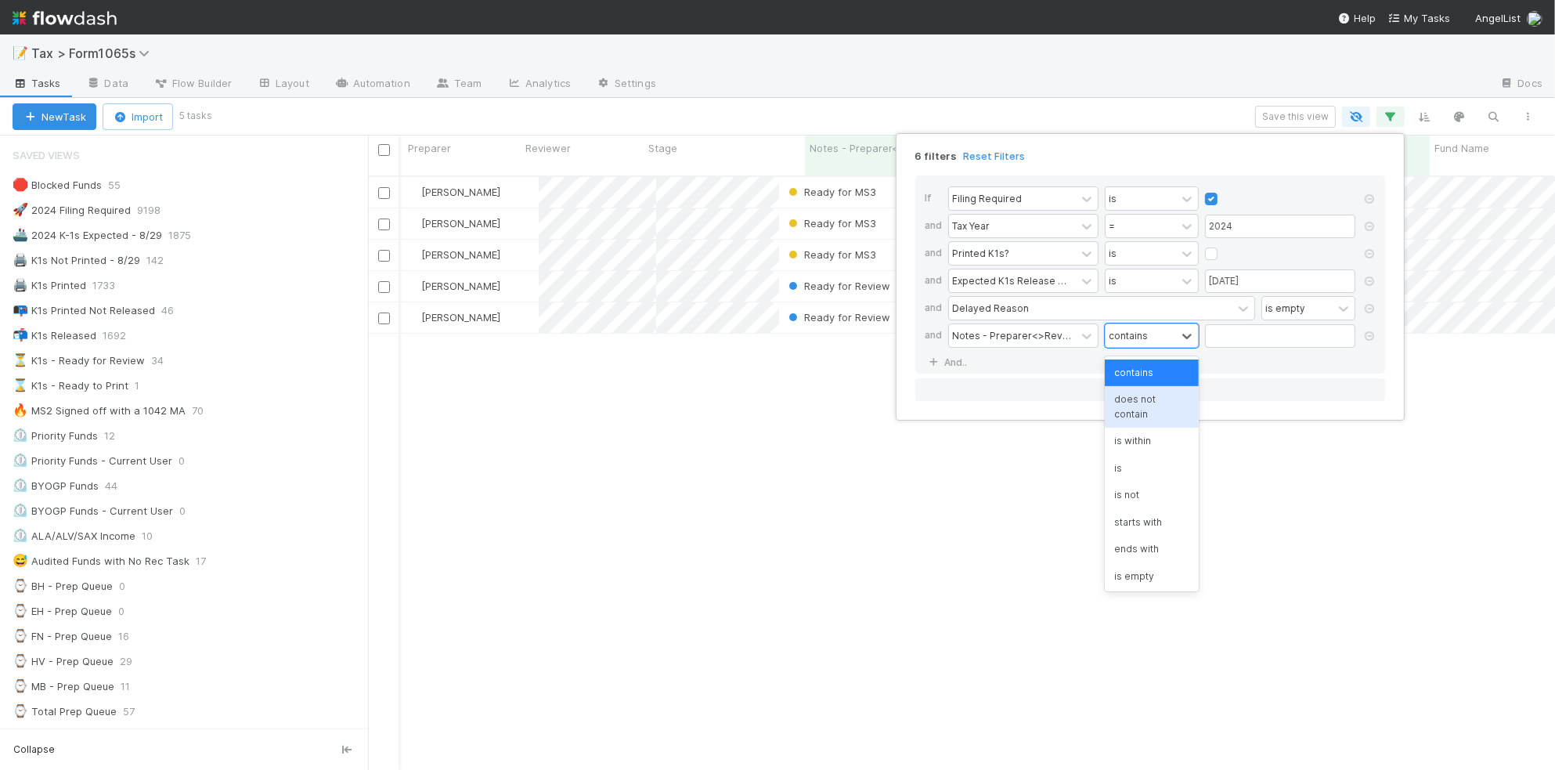
scroll to position [591, 1172]
click at [1179, 388] on div "contains does not contain is within is is not starts with ends with is empty is…" at bounding box center [1152, 473] width 94 height 235
click at [1180, 388] on div "does not contain" at bounding box center [1152, 407] width 94 height 42
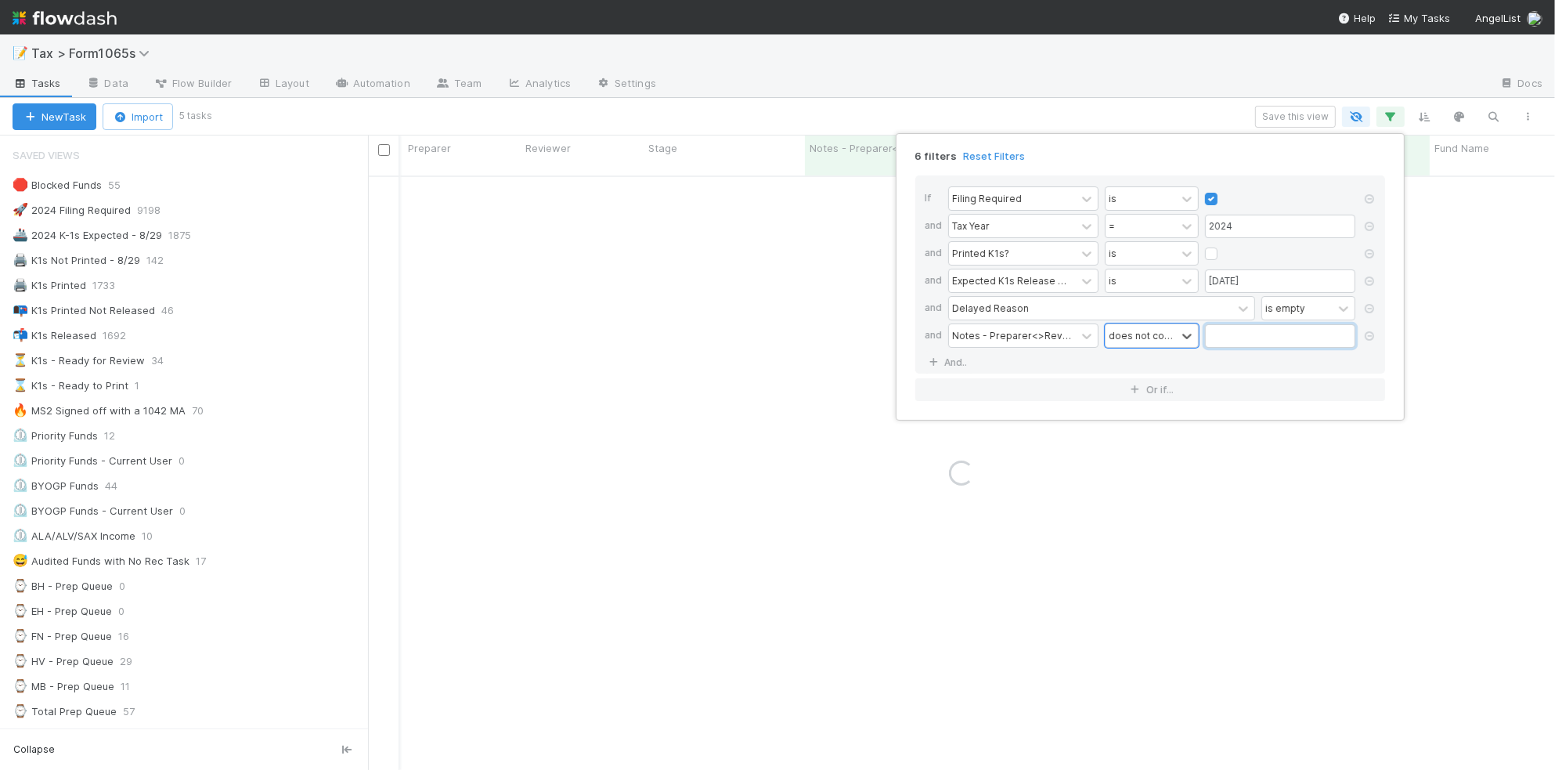
click at [1251, 334] on input "text" at bounding box center [1280, 335] width 150 height 23
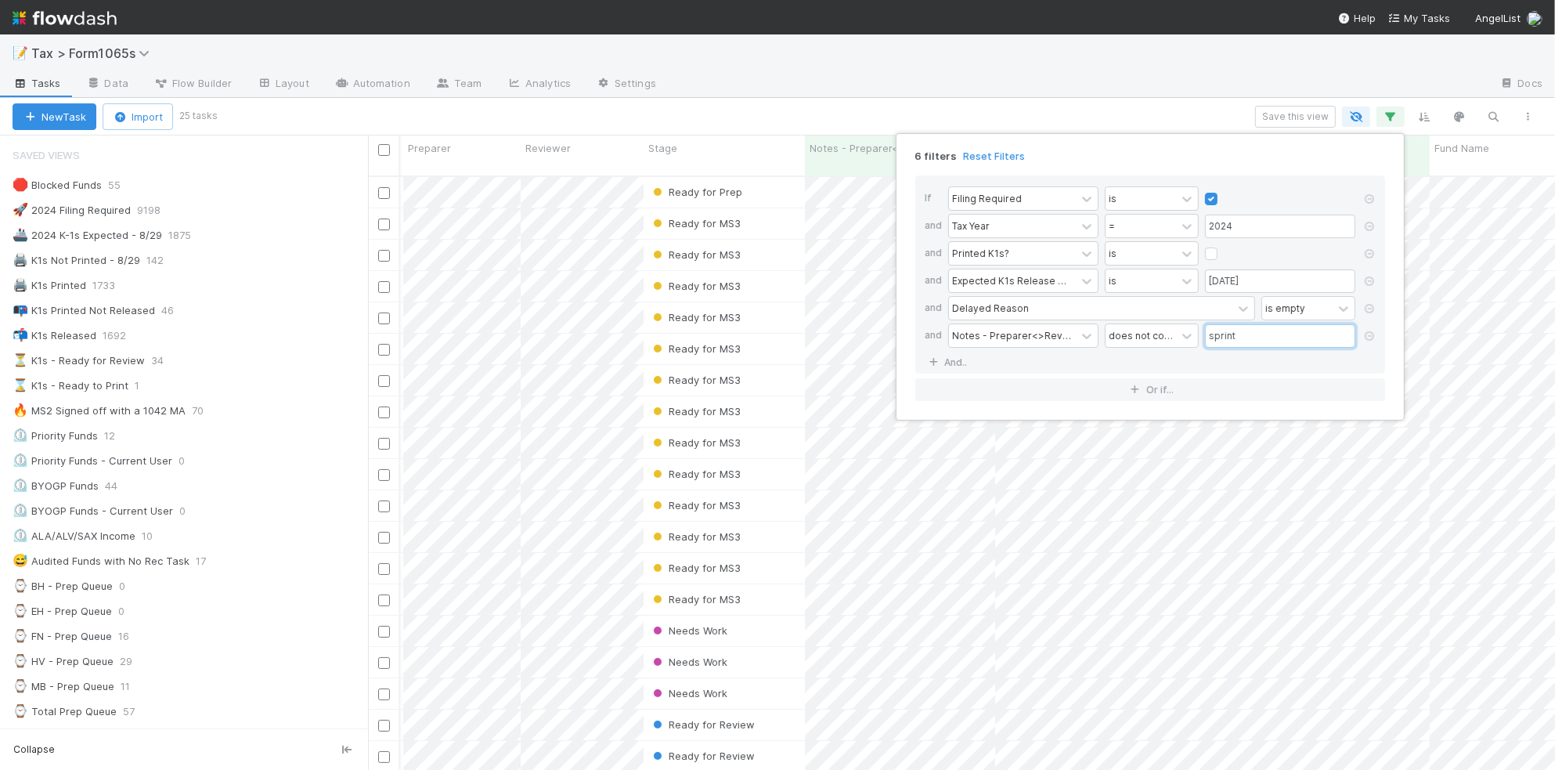
type input "sprint"
click at [764, 110] on div "6 filters Reset Filters If Filing Required is and Tax Year = 2024 and Printed K…" at bounding box center [777, 385] width 1555 height 770
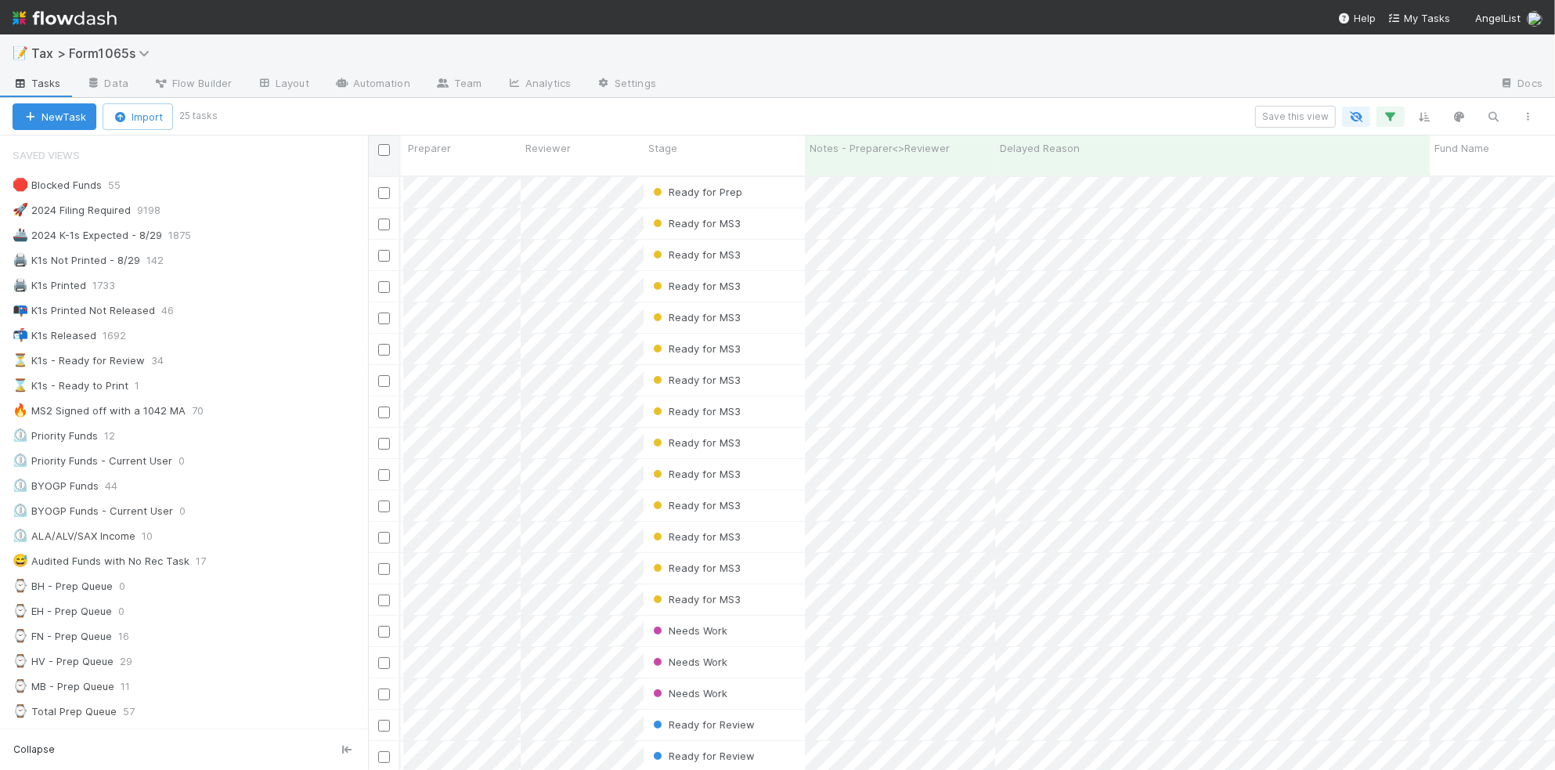
click at [385, 153] on input "checkbox" at bounding box center [384, 150] width 12 height 12
checkbox input "true"
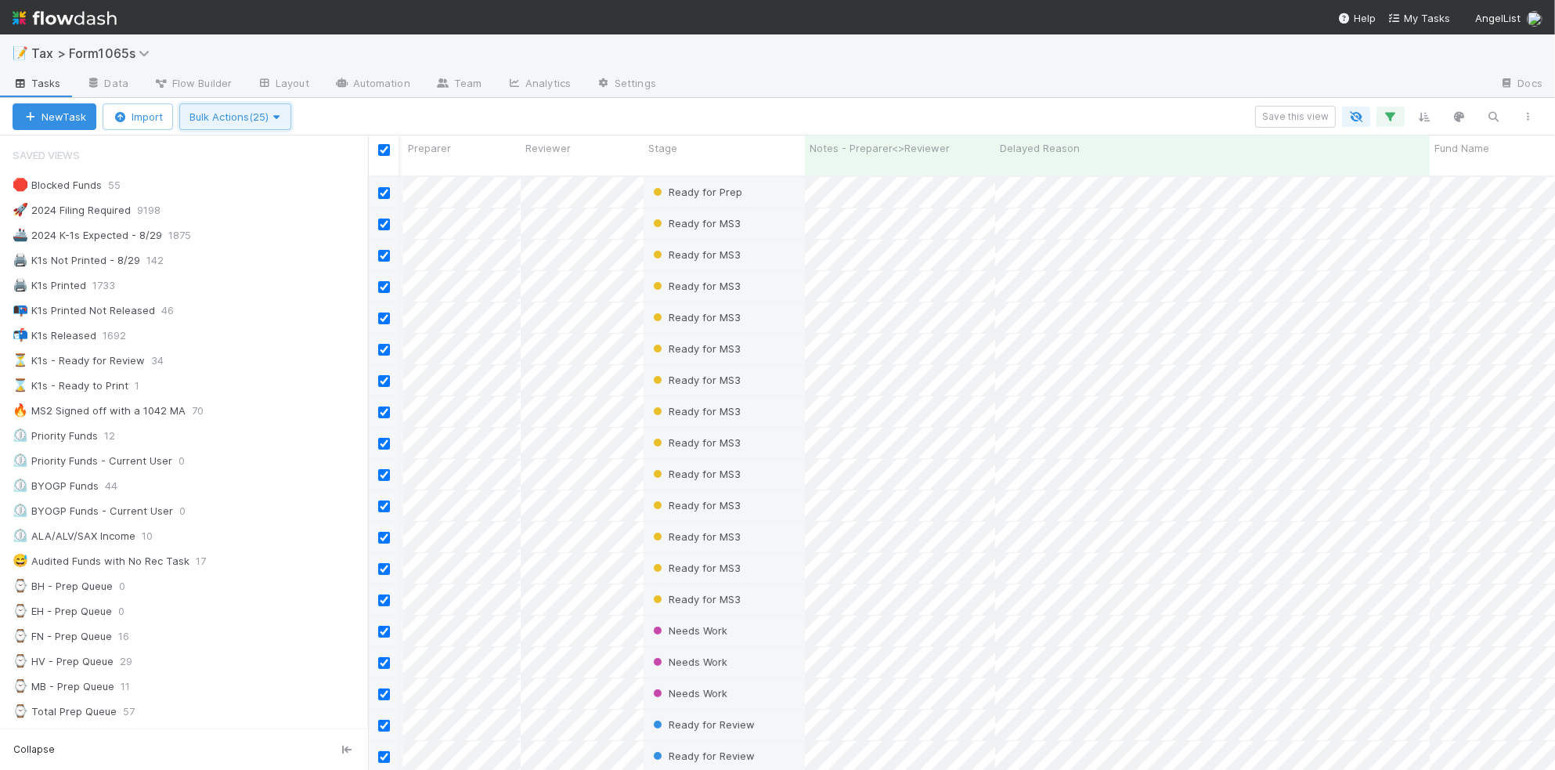
click at [258, 116] on span "Bulk Actions (25)" at bounding box center [236, 116] width 92 height 13
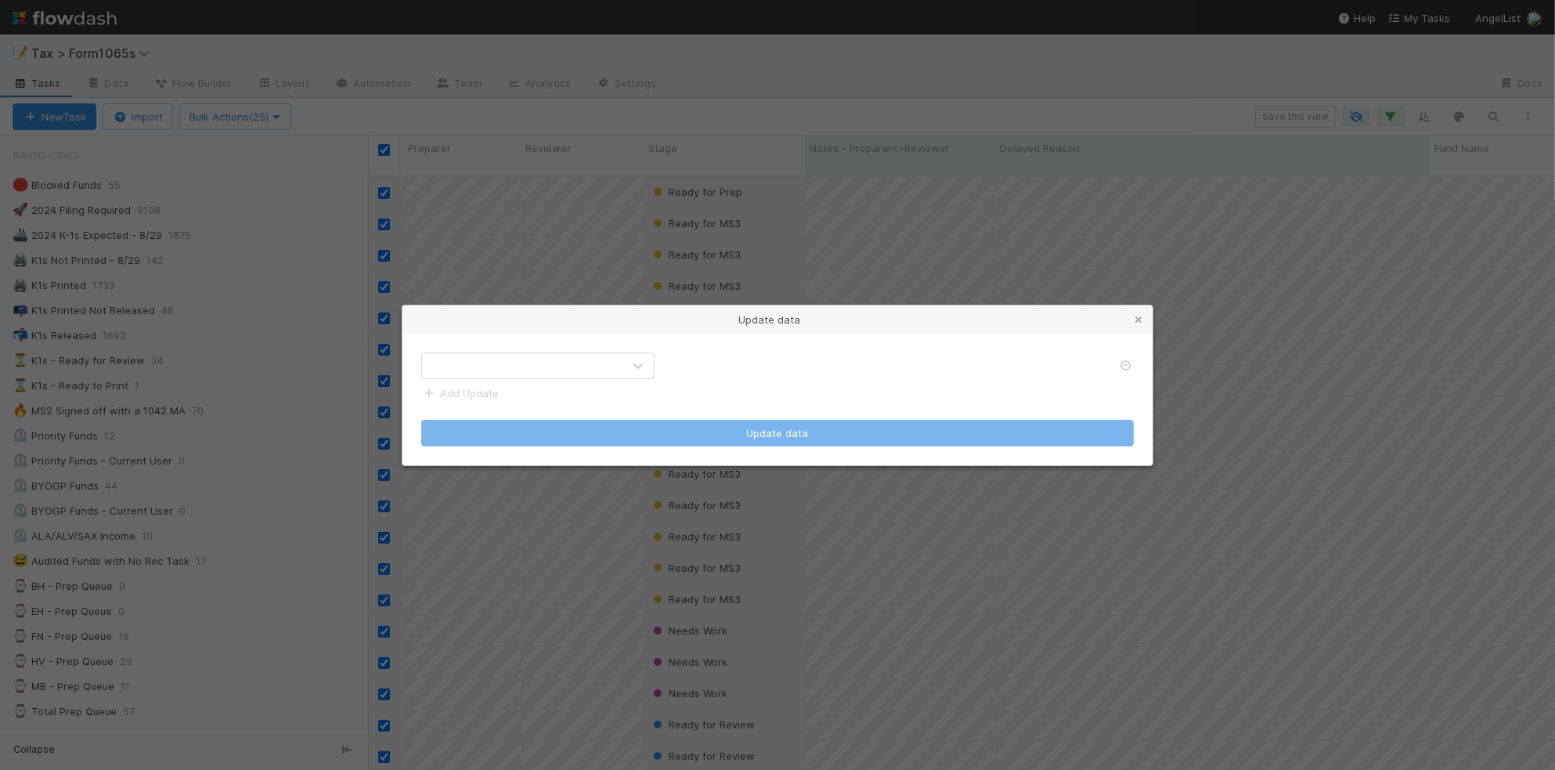
click at [513, 362] on div at bounding box center [522, 365] width 200 height 25
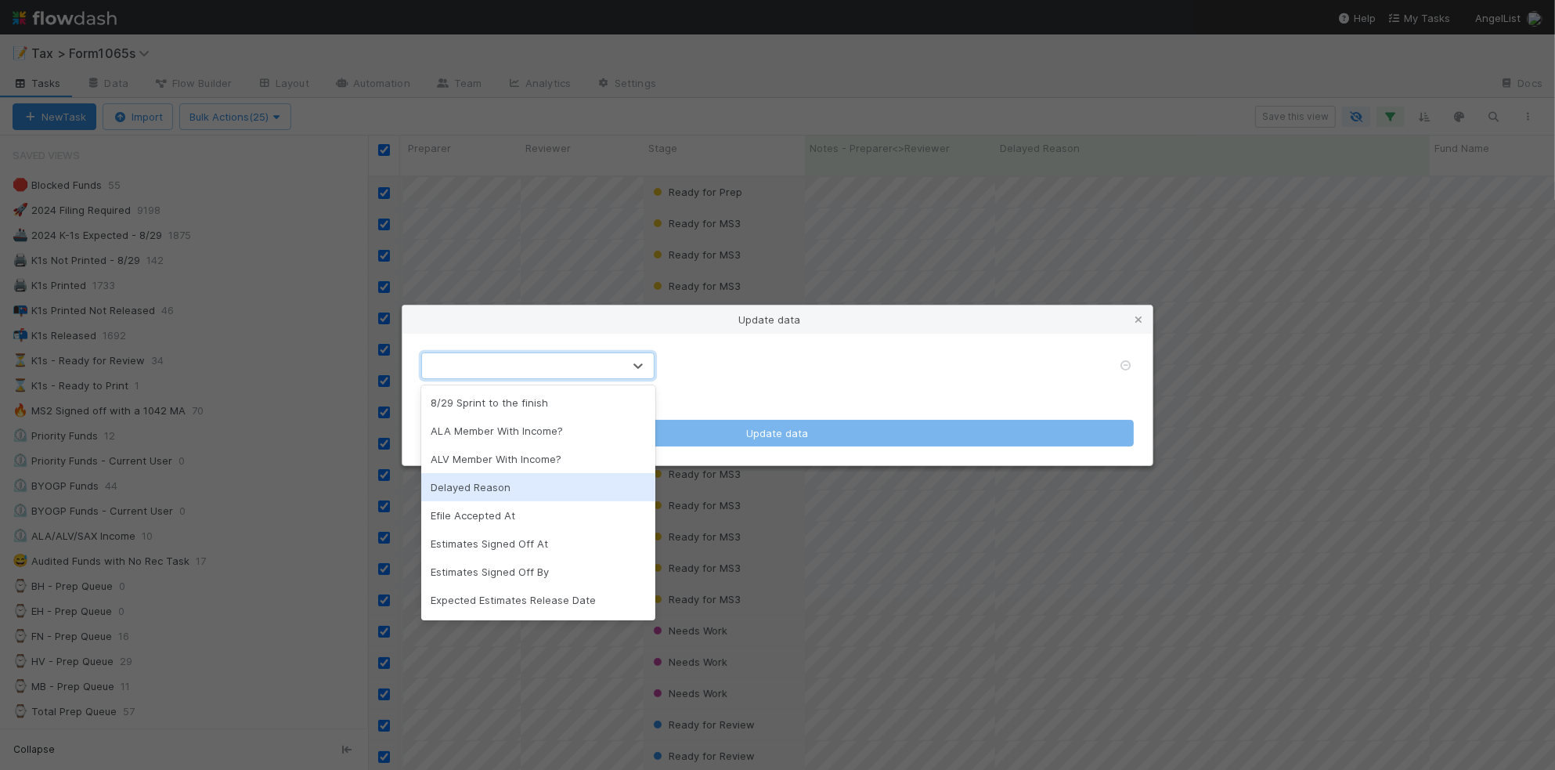
click at [550, 490] on div "Delayed Reason" at bounding box center [537, 487] width 233 height 28
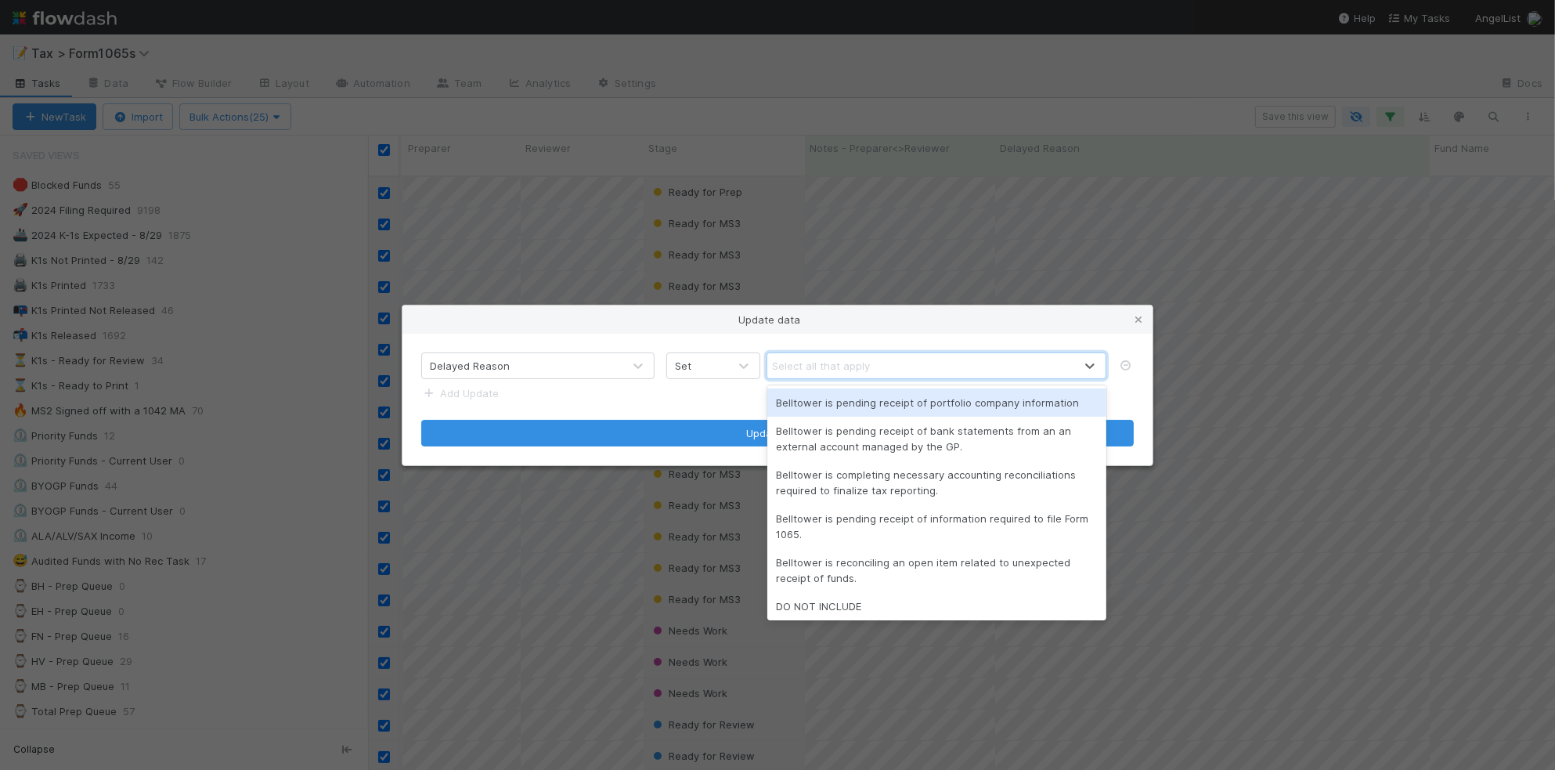
click at [879, 366] on div "Select all that apply" at bounding box center [921, 365] width 307 height 25
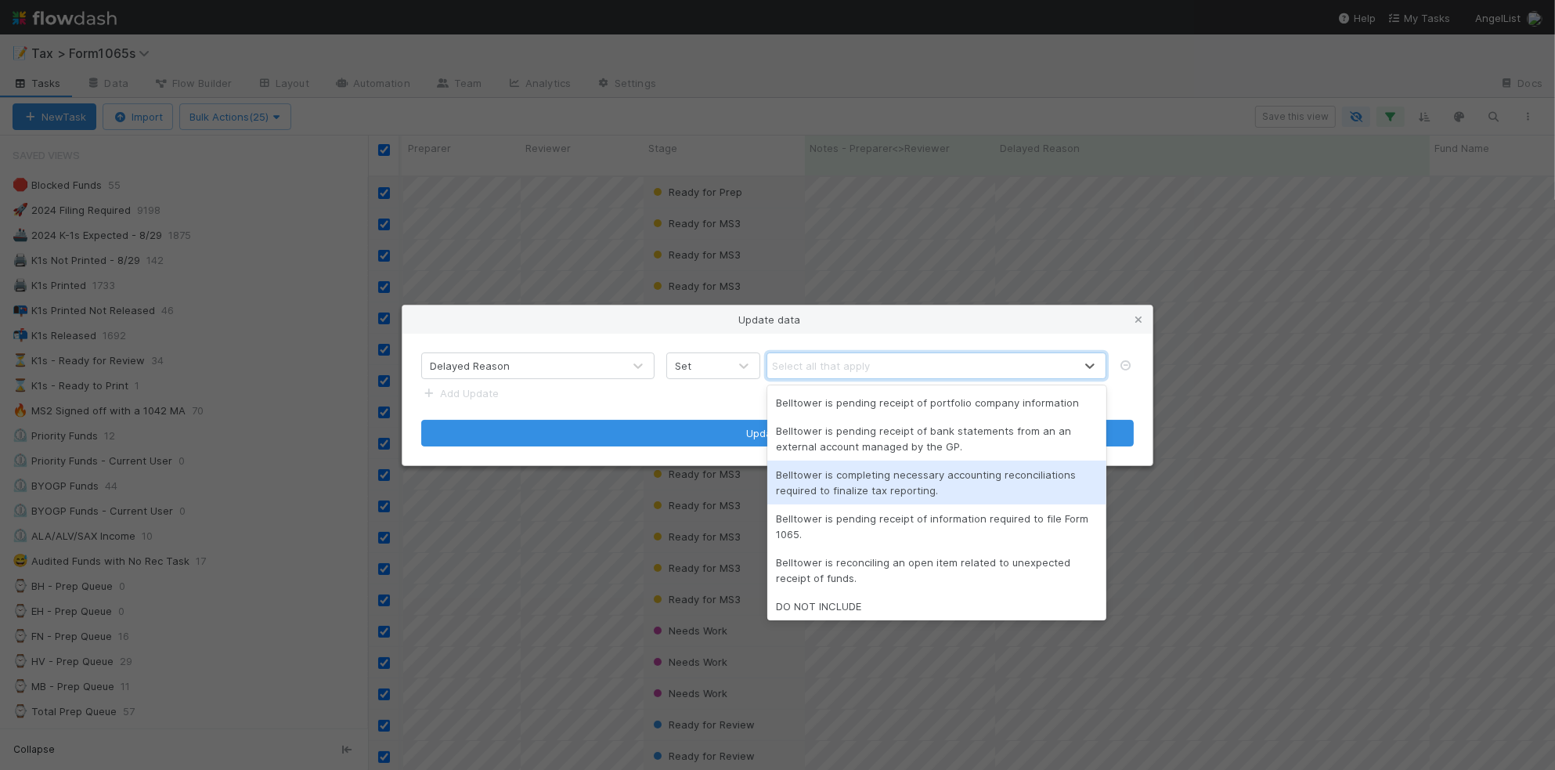
click at [1030, 489] on div "Belltower is completing necessary accounting reconciliations required to finali…" at bounding box center [937, 483] width 339 height 44
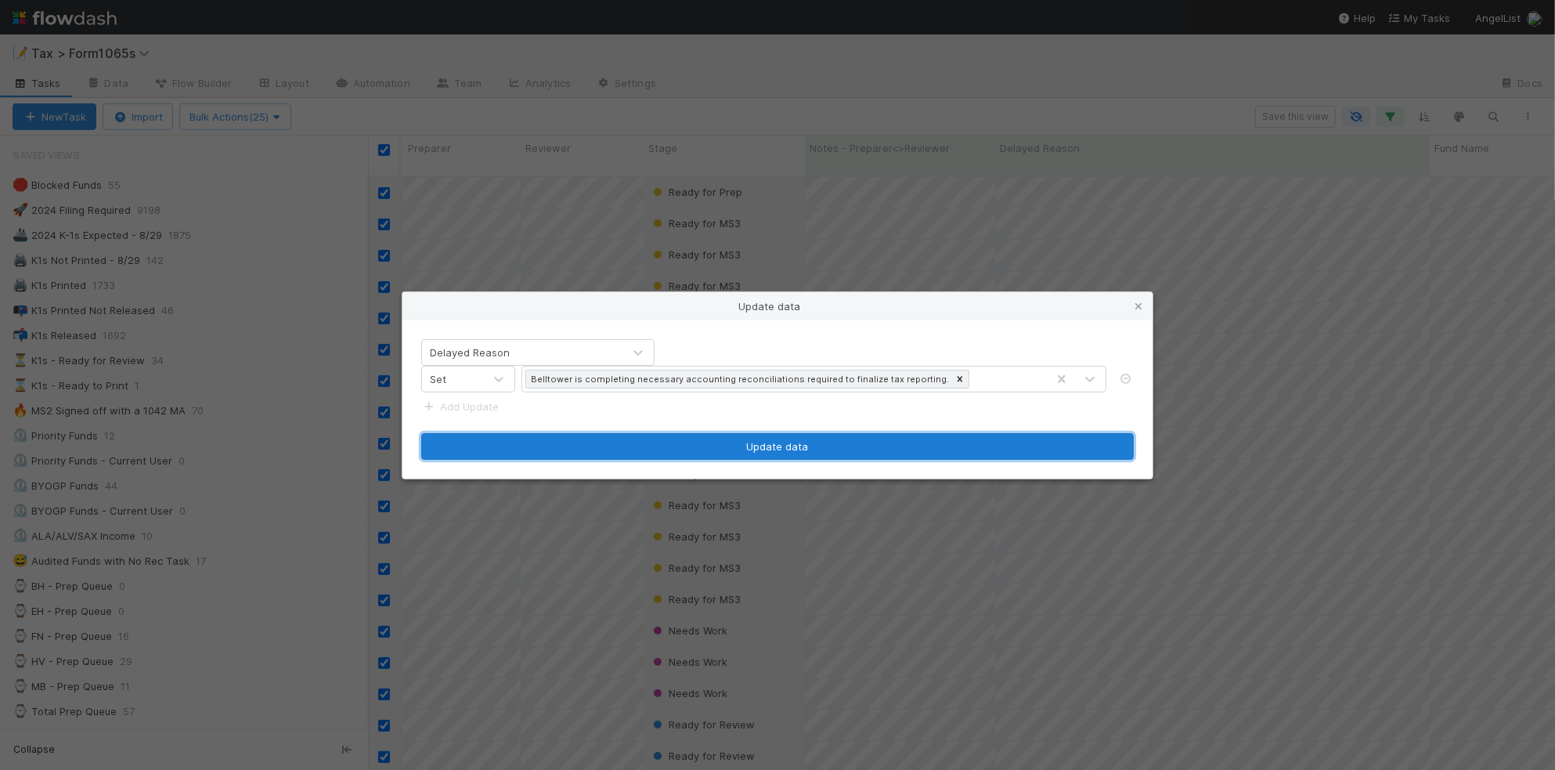
click at [933, 448] on button "Update data" at bounding box center [777, 446] width 713 height 27
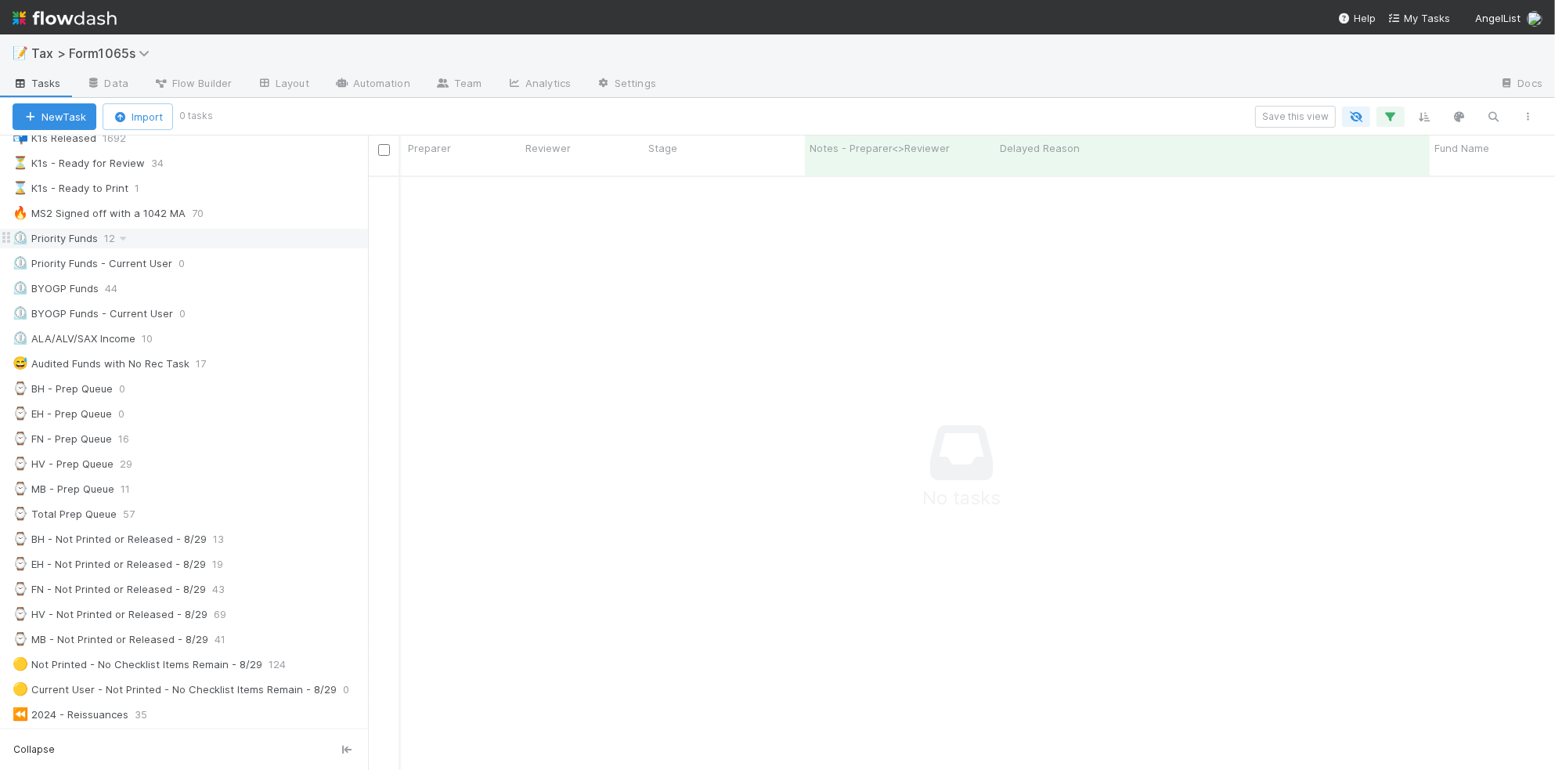
scroll to position [0, 0]
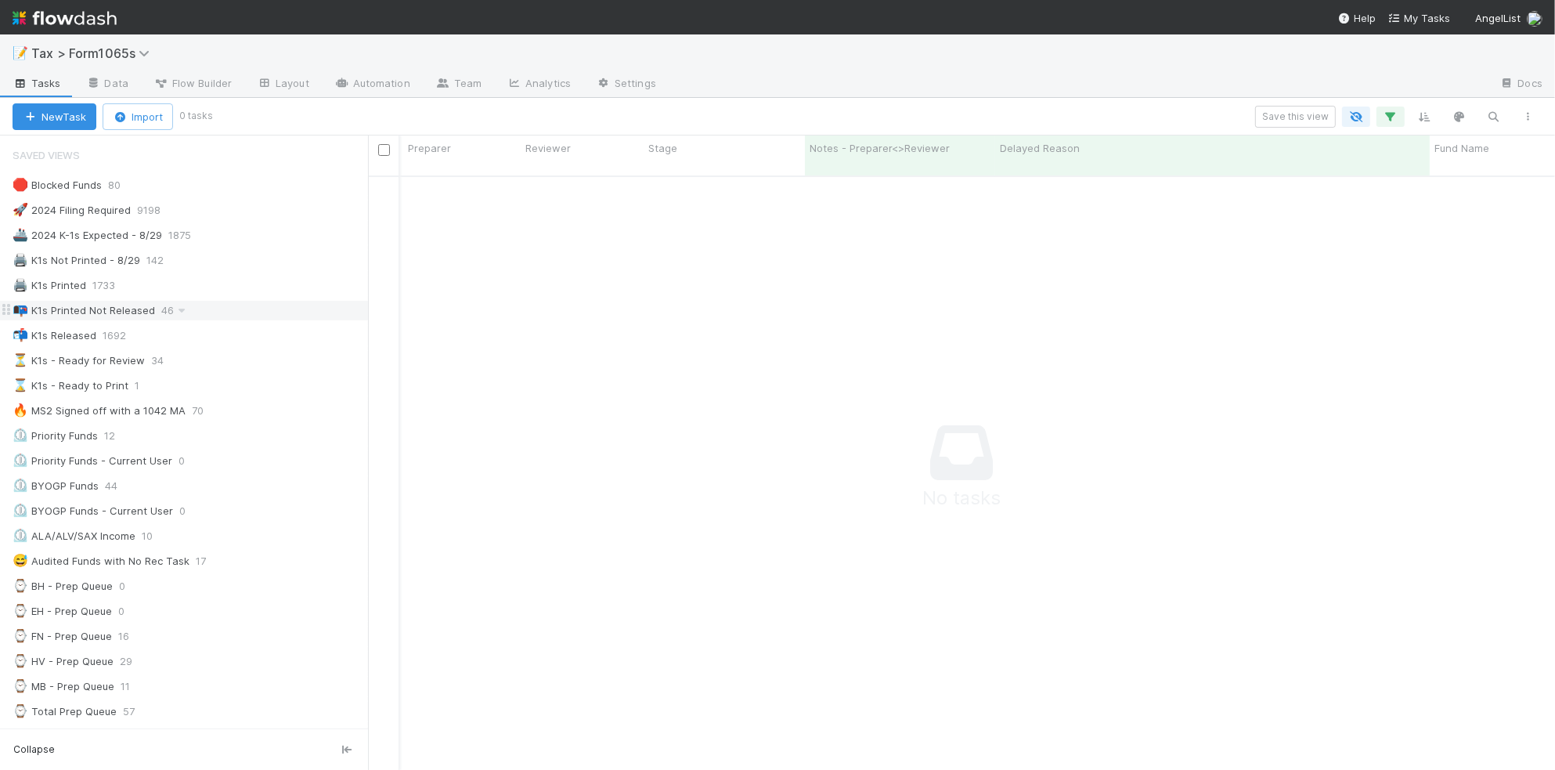
click at [193, 314] on div "📭 K1s Printed Not Released 46" at bounding box center [191, 311] width 356 height 20
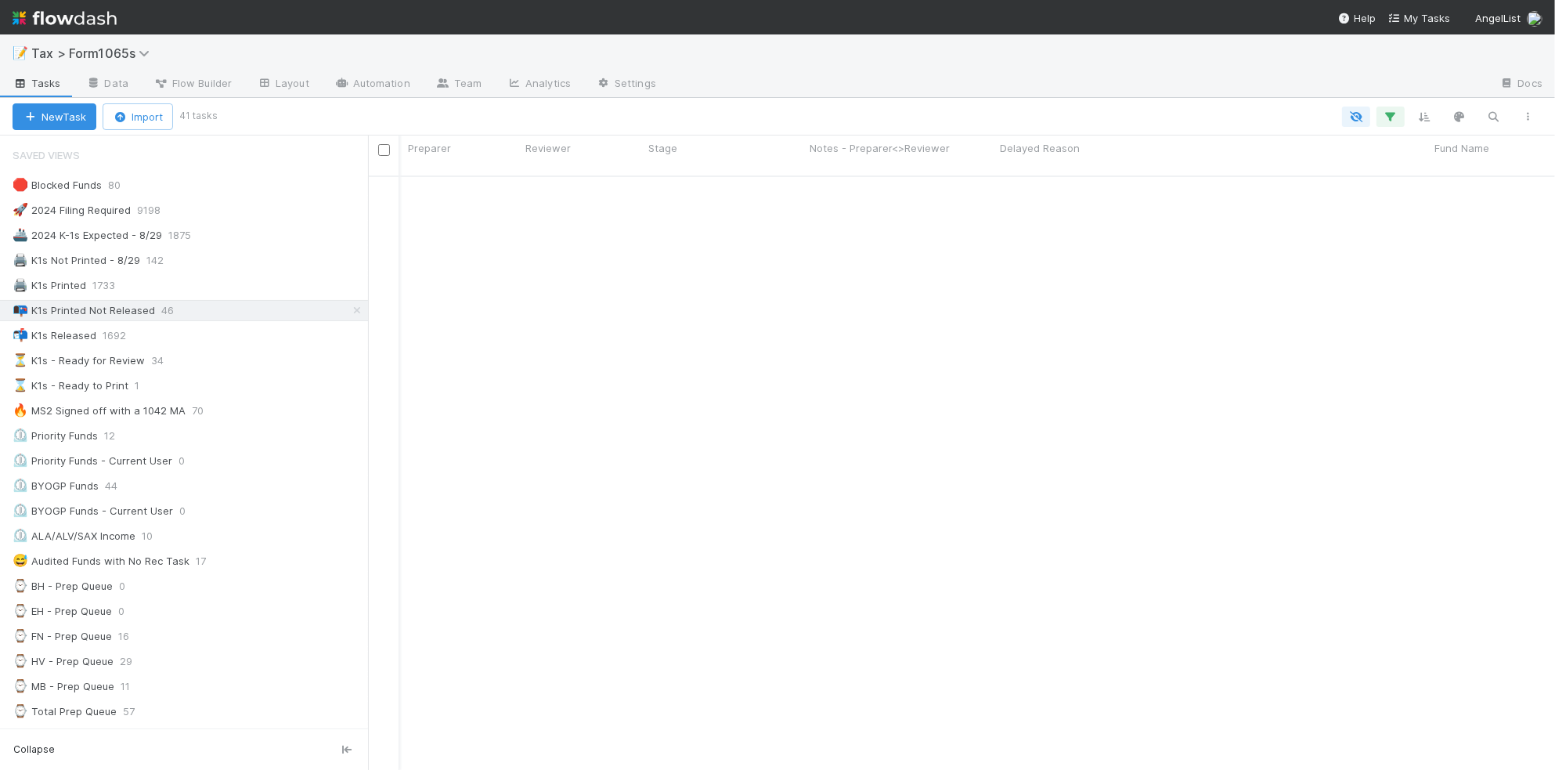
scroll to position [693, 135]
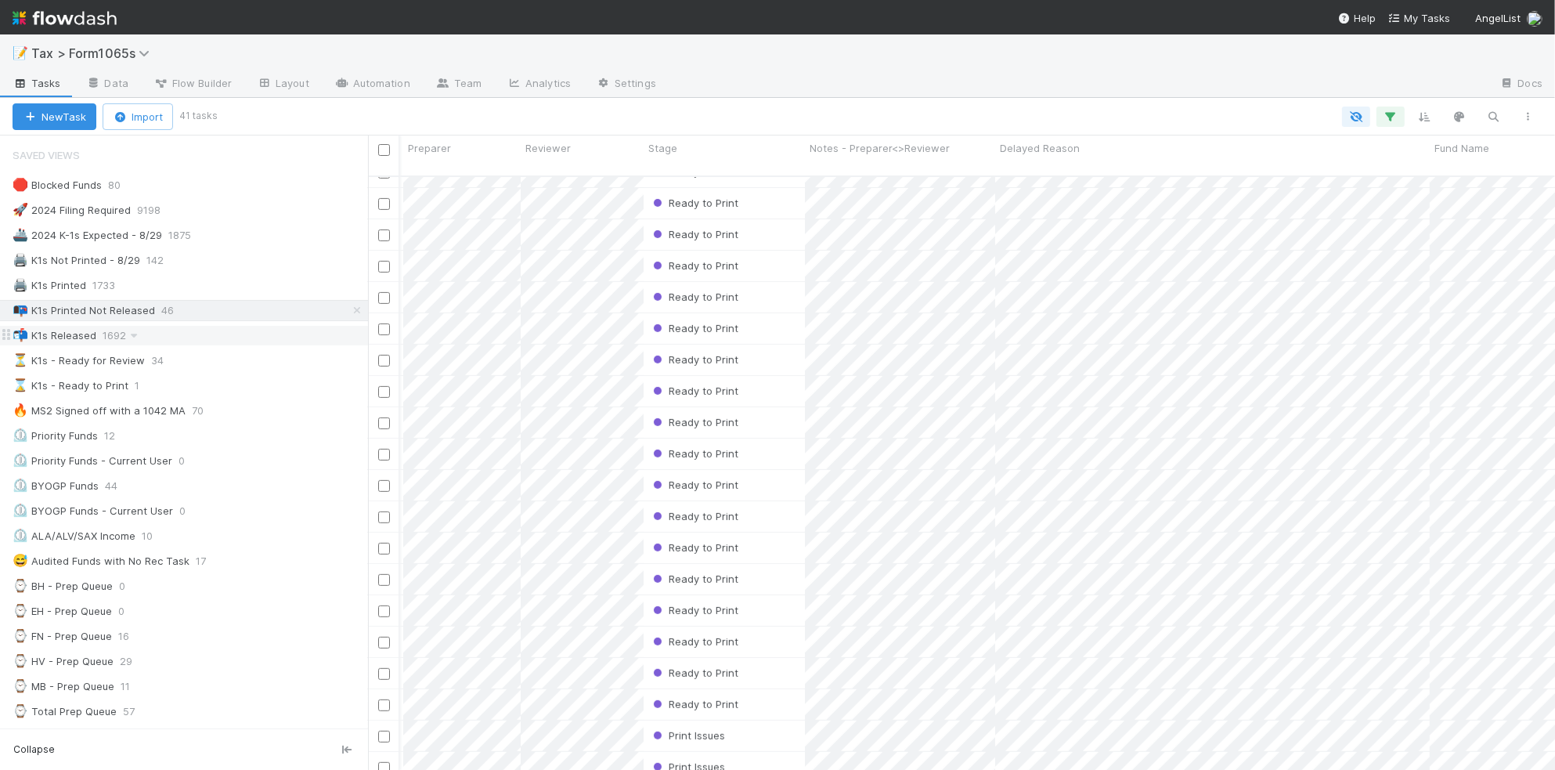
click at [222, 330] on div "📬 K1s Released 1692" at bounding box center [191, 336] width 356 height 20
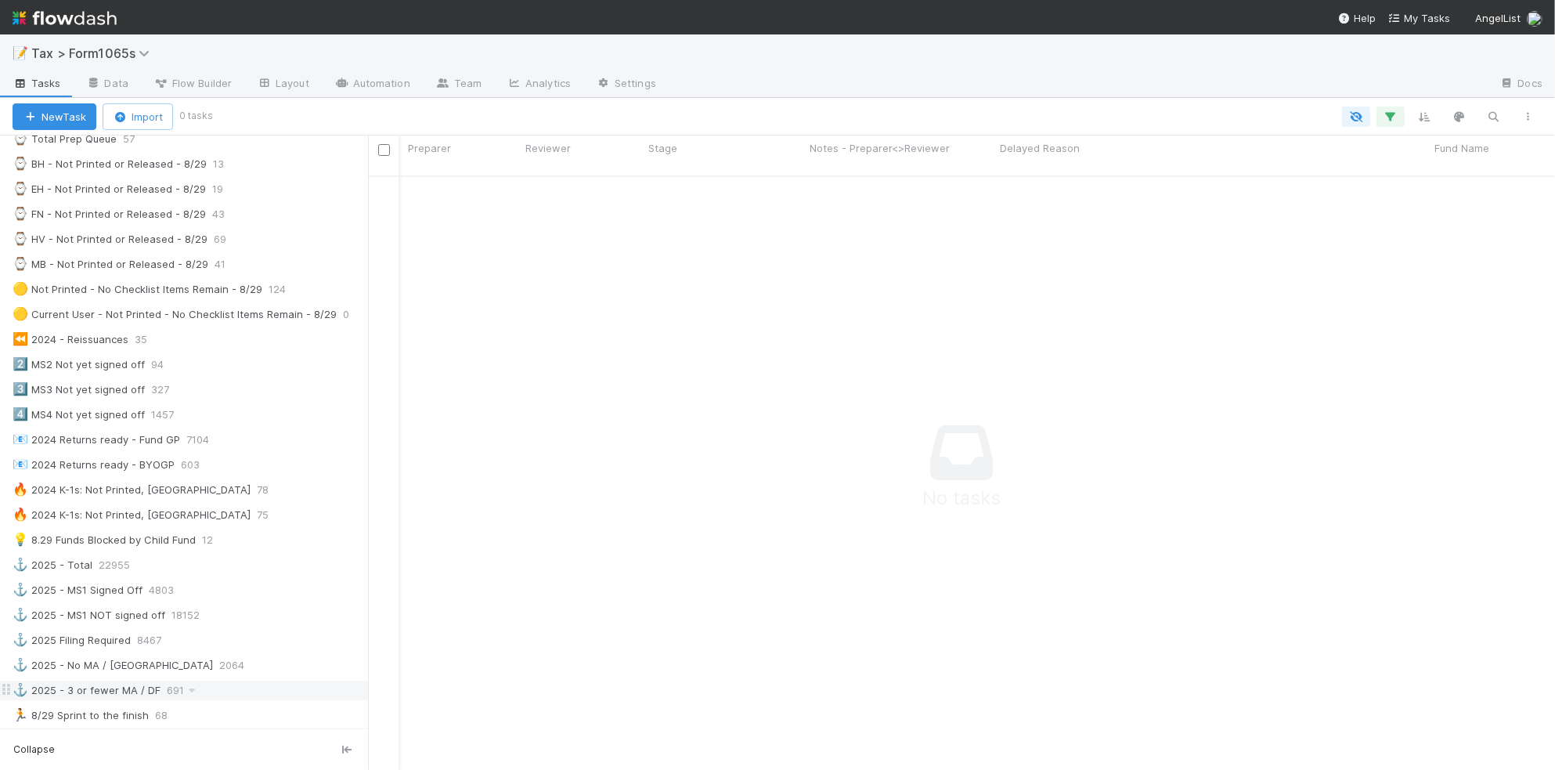
scroll to position [685, 0]
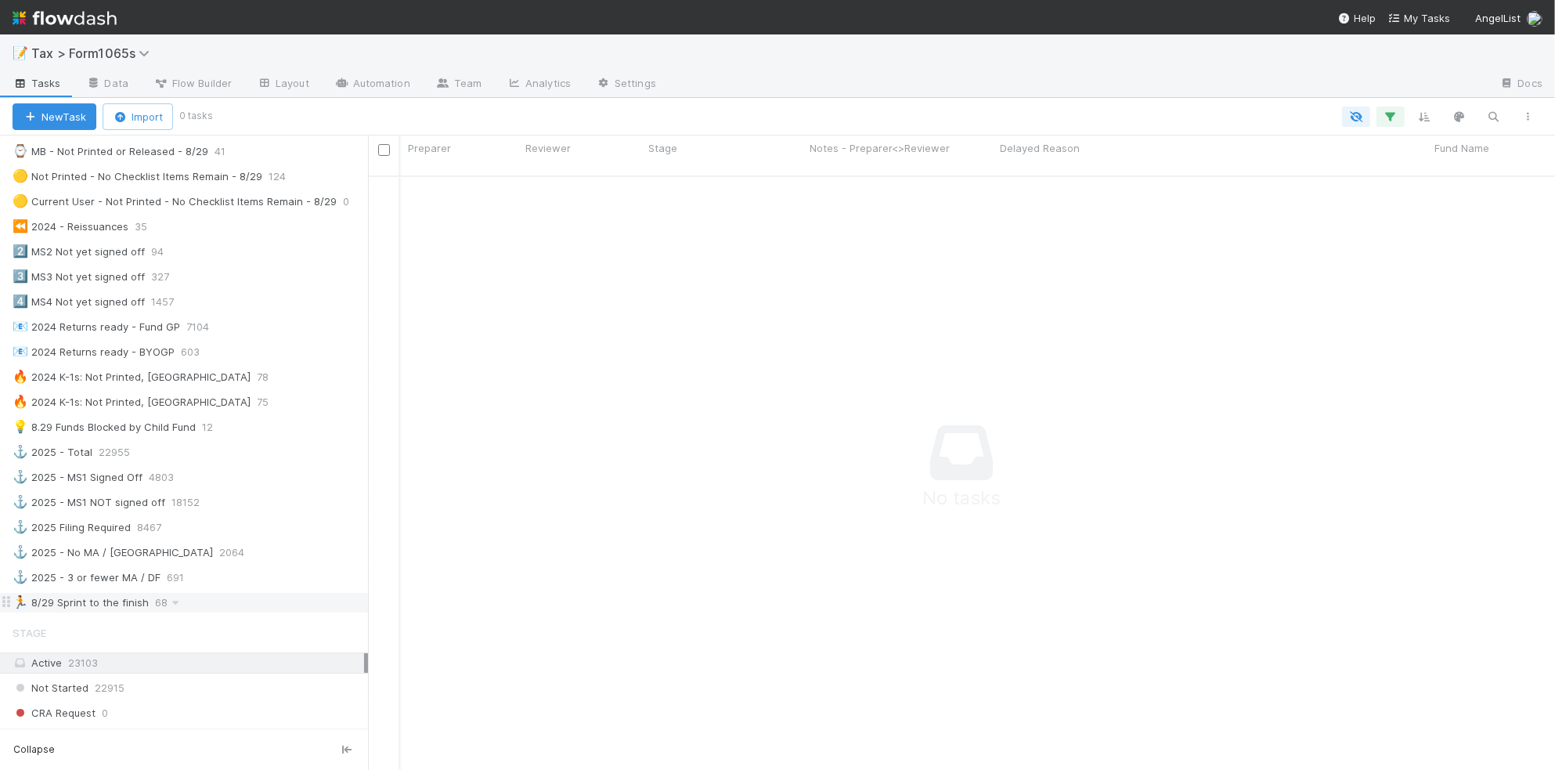
click at [253, 612] on div "🏃 8/29 Sprint to the finish 68" at bounding box center [191, 603] width 356 height 20
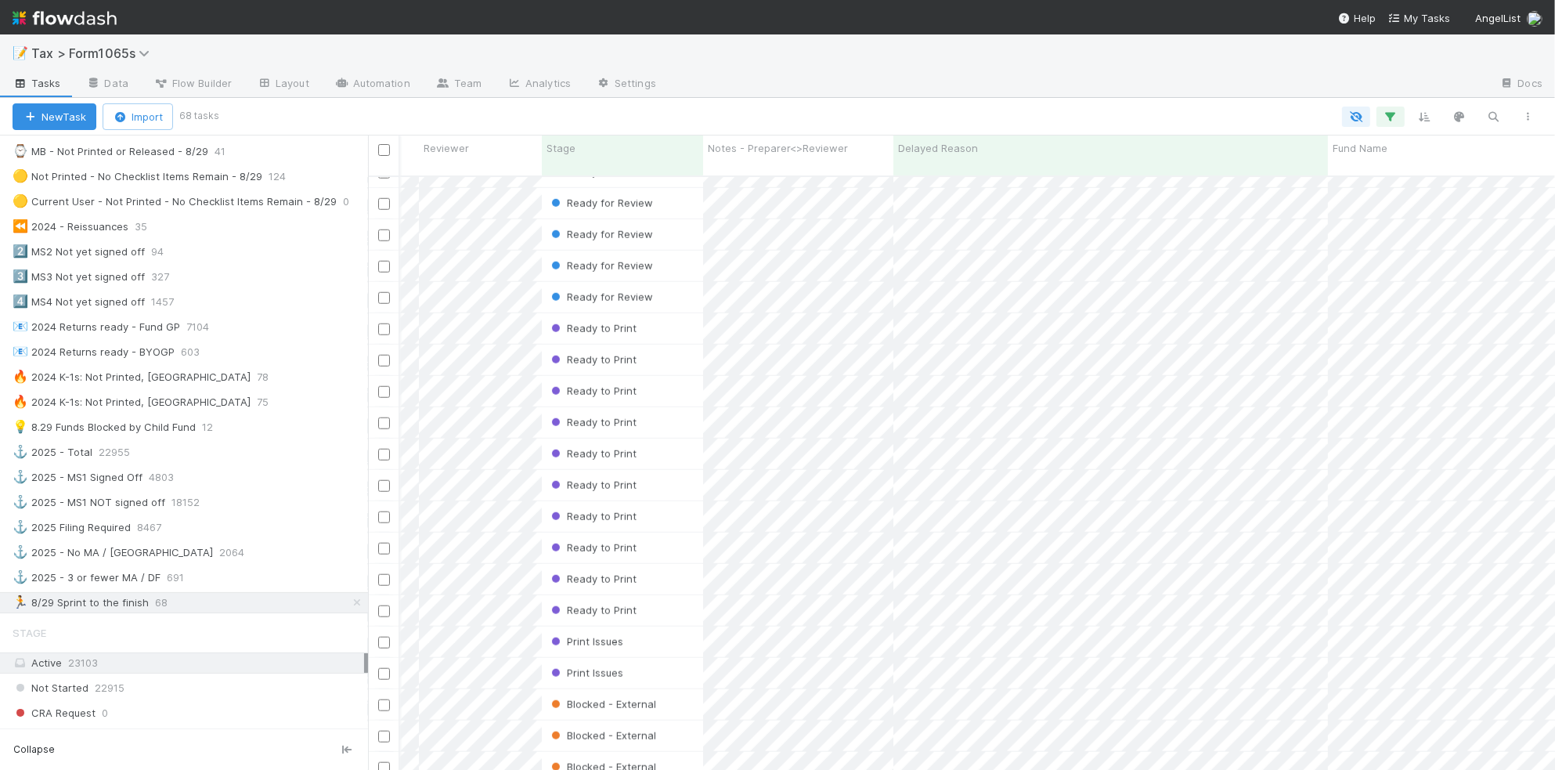
scroll to position [1539, 223]
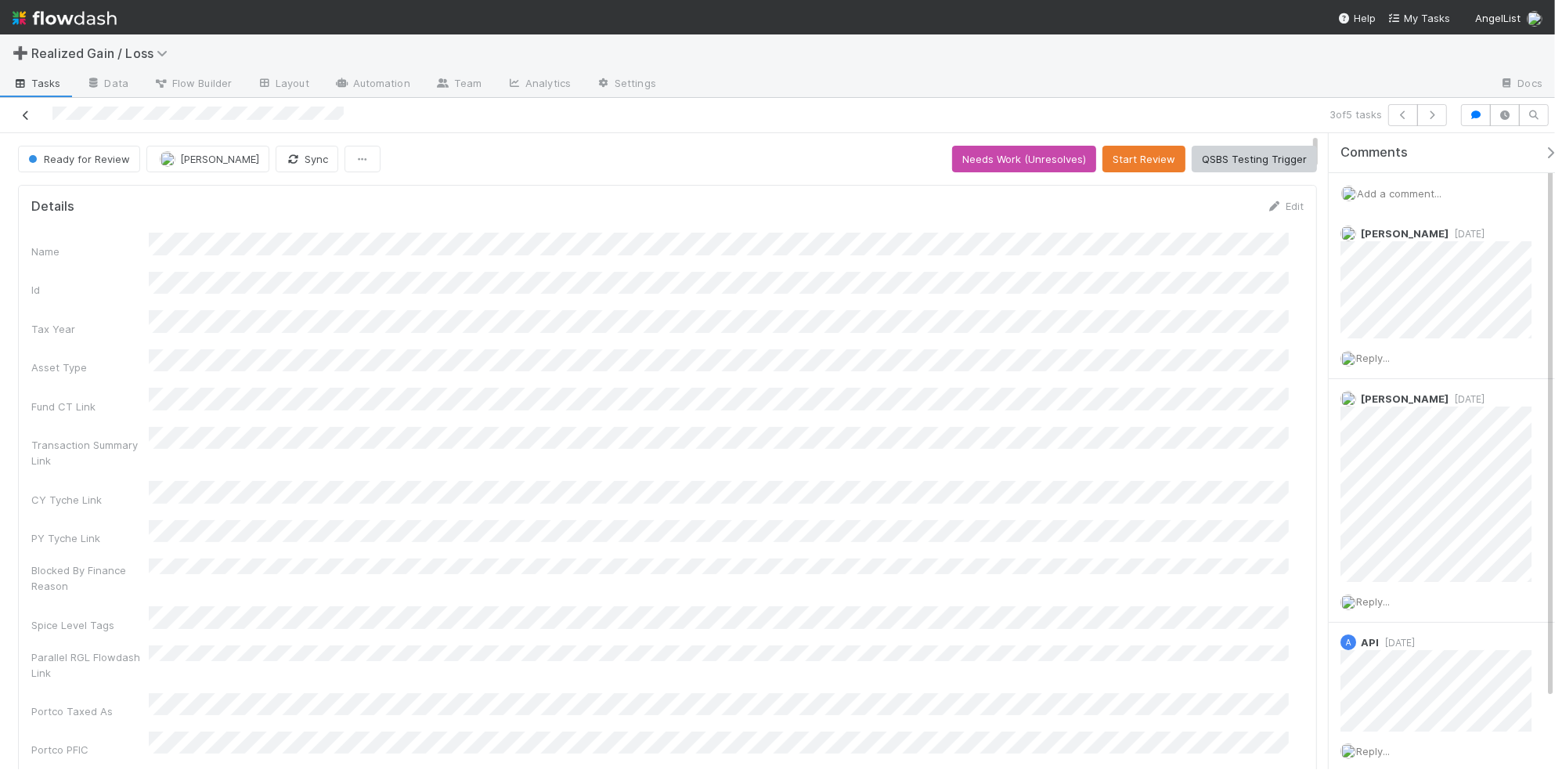
click at [30, 112] on icon at bounding box center [26, 115] width 16 height 10
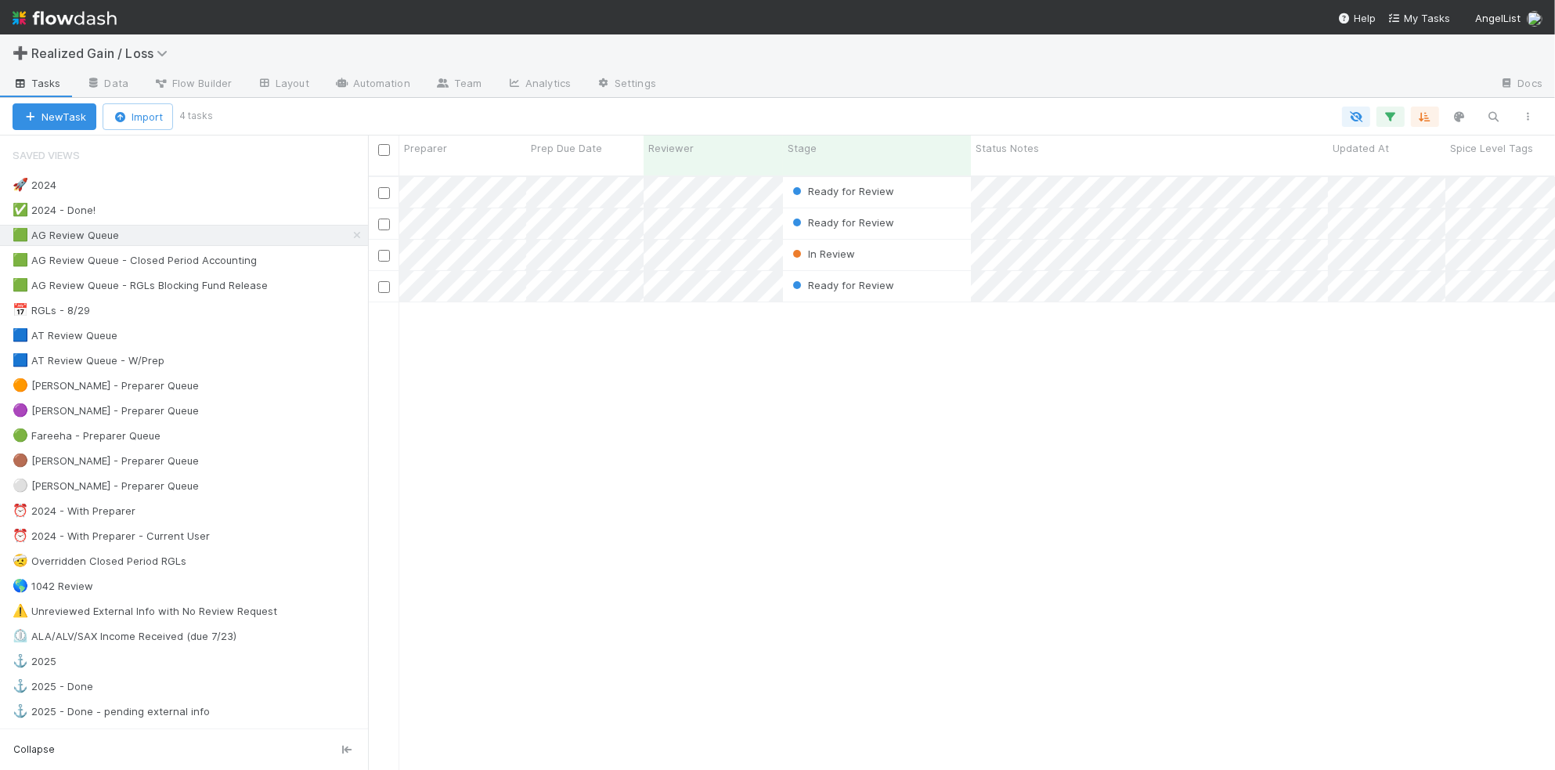
scroll to position [591, 1172]
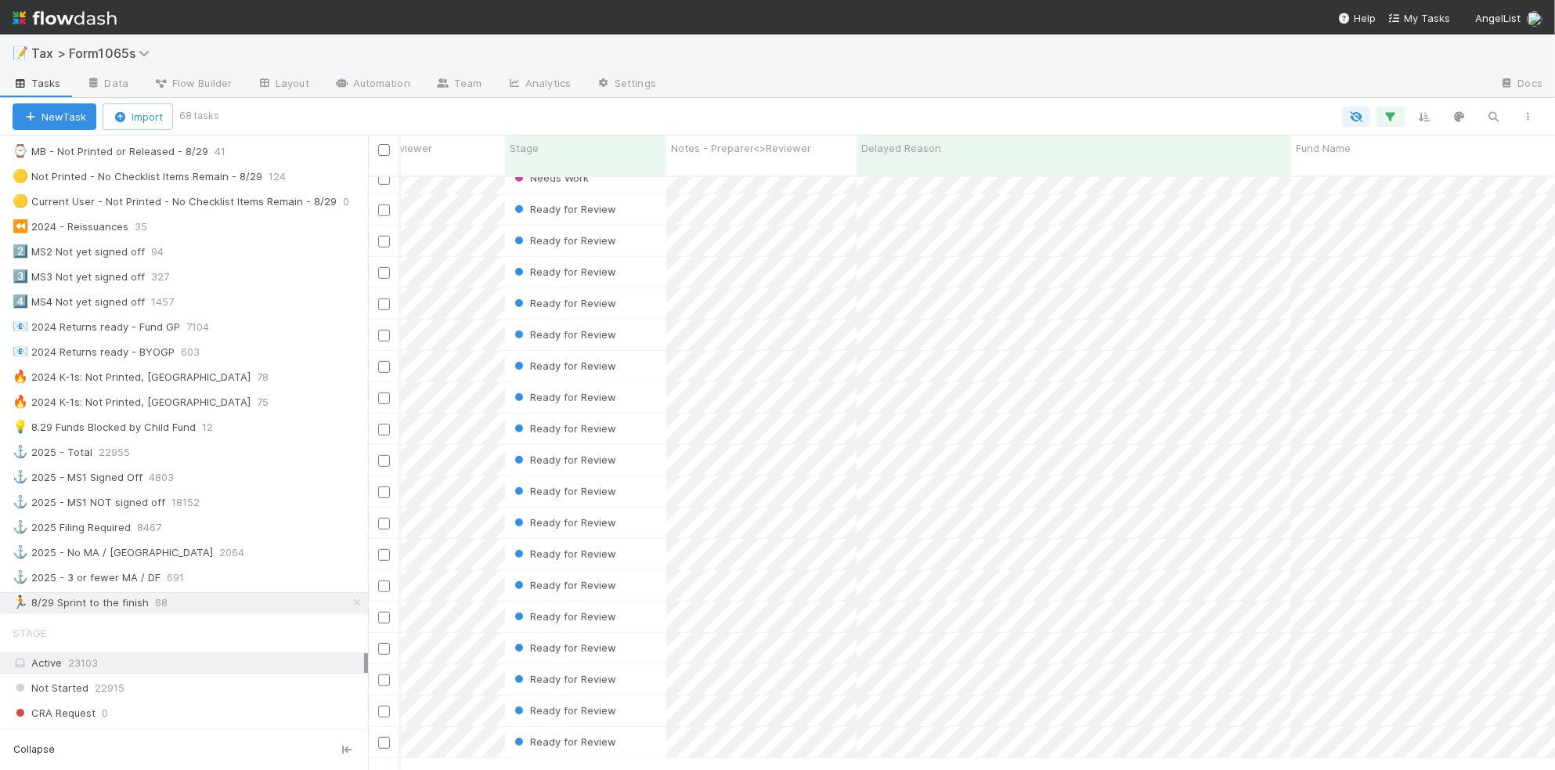
scroll to position [854, 274]
click at [560, 764] on div at bounding box center [777, 385] width 1555 height 770
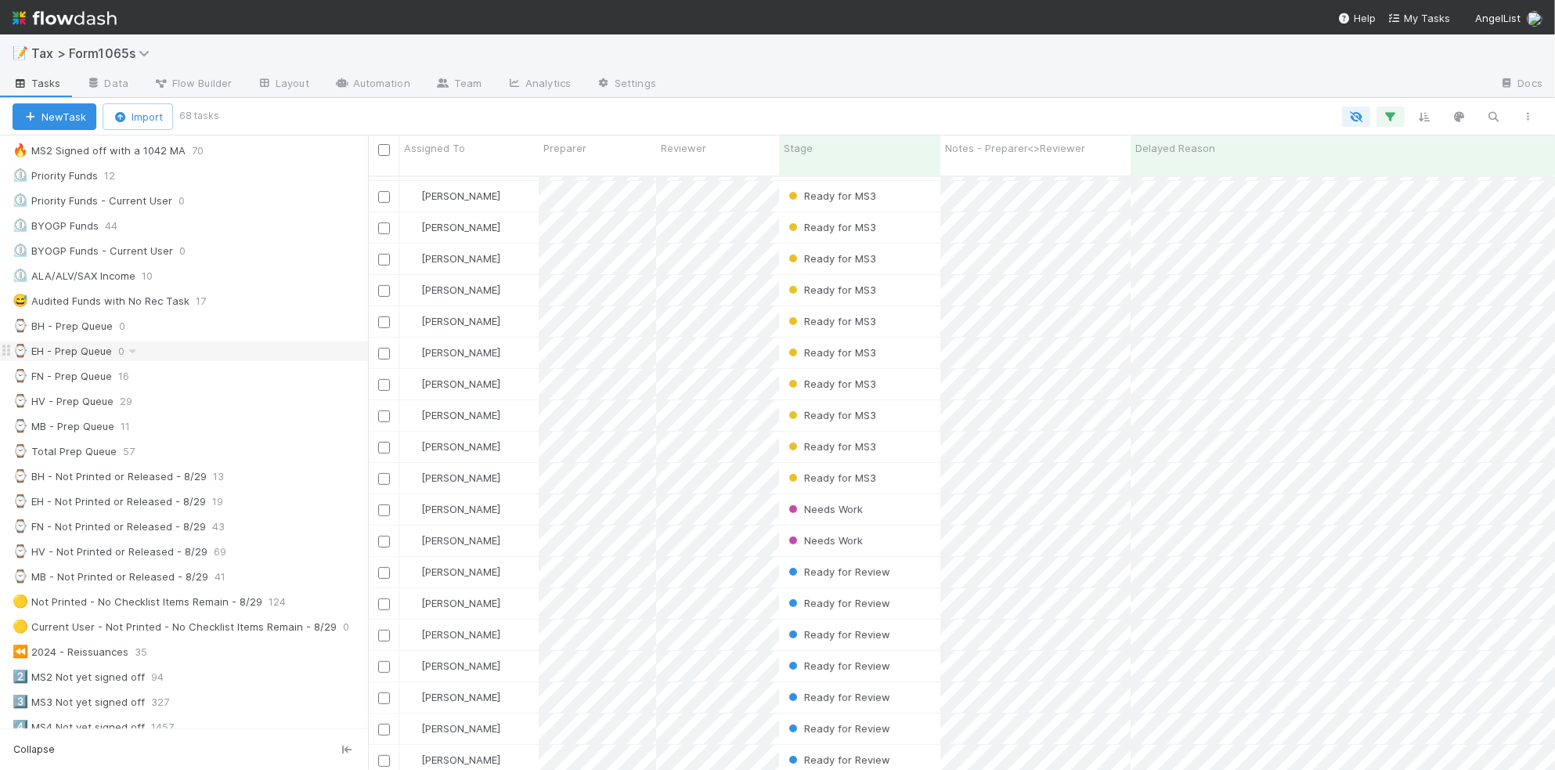
scroll to position [257, 0]
click at [256, 590] on div "⌚ MB - Not Printed or Released - 8/29 41" at bounding box center [191, 580] width 356 height 20
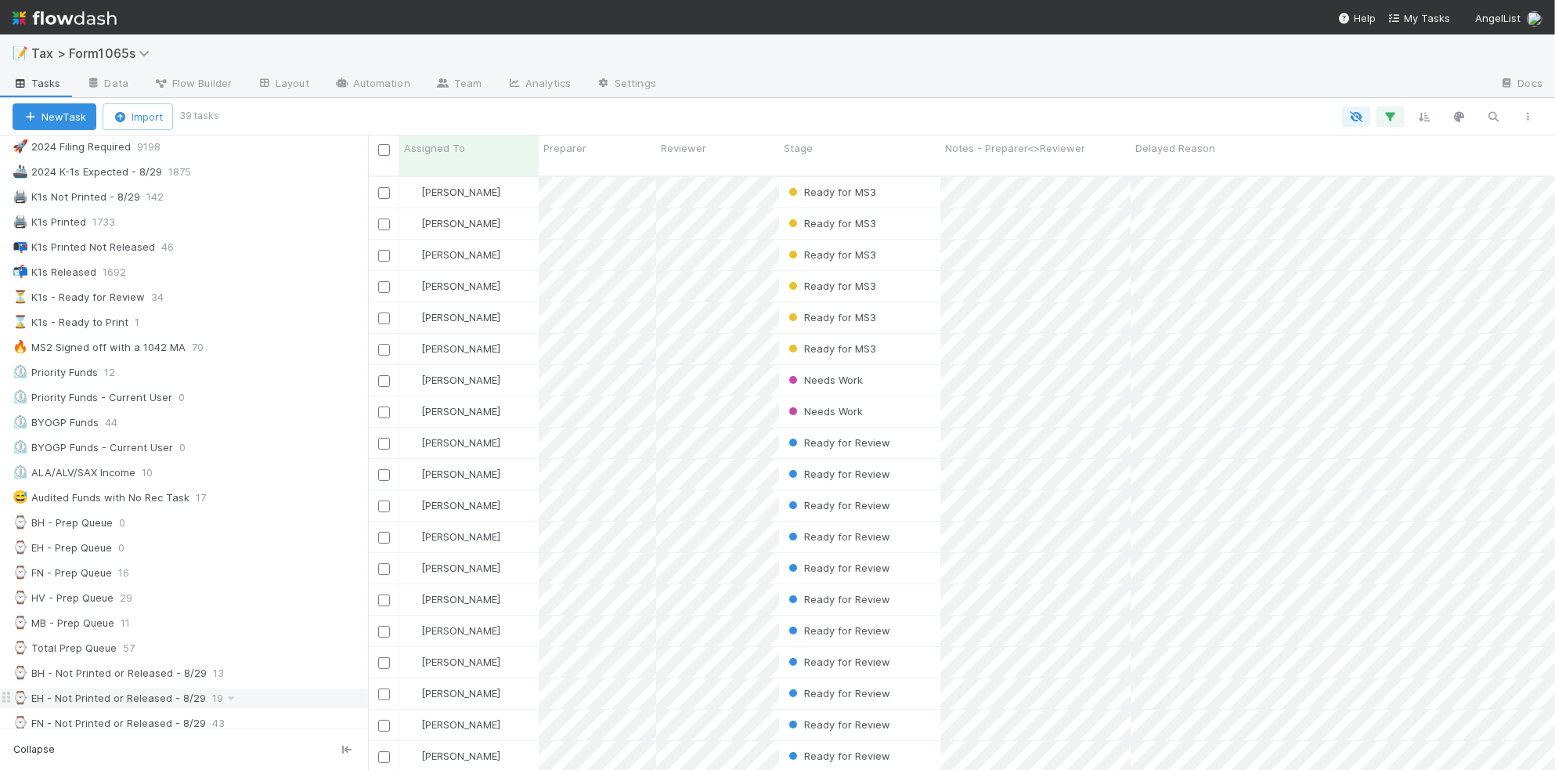
scroll to position [61, 0]
click at [205, 485] on div "⏲️ ALA/ALV/SAX Income 10" at bounding box center [191, 475] width 356 height 20
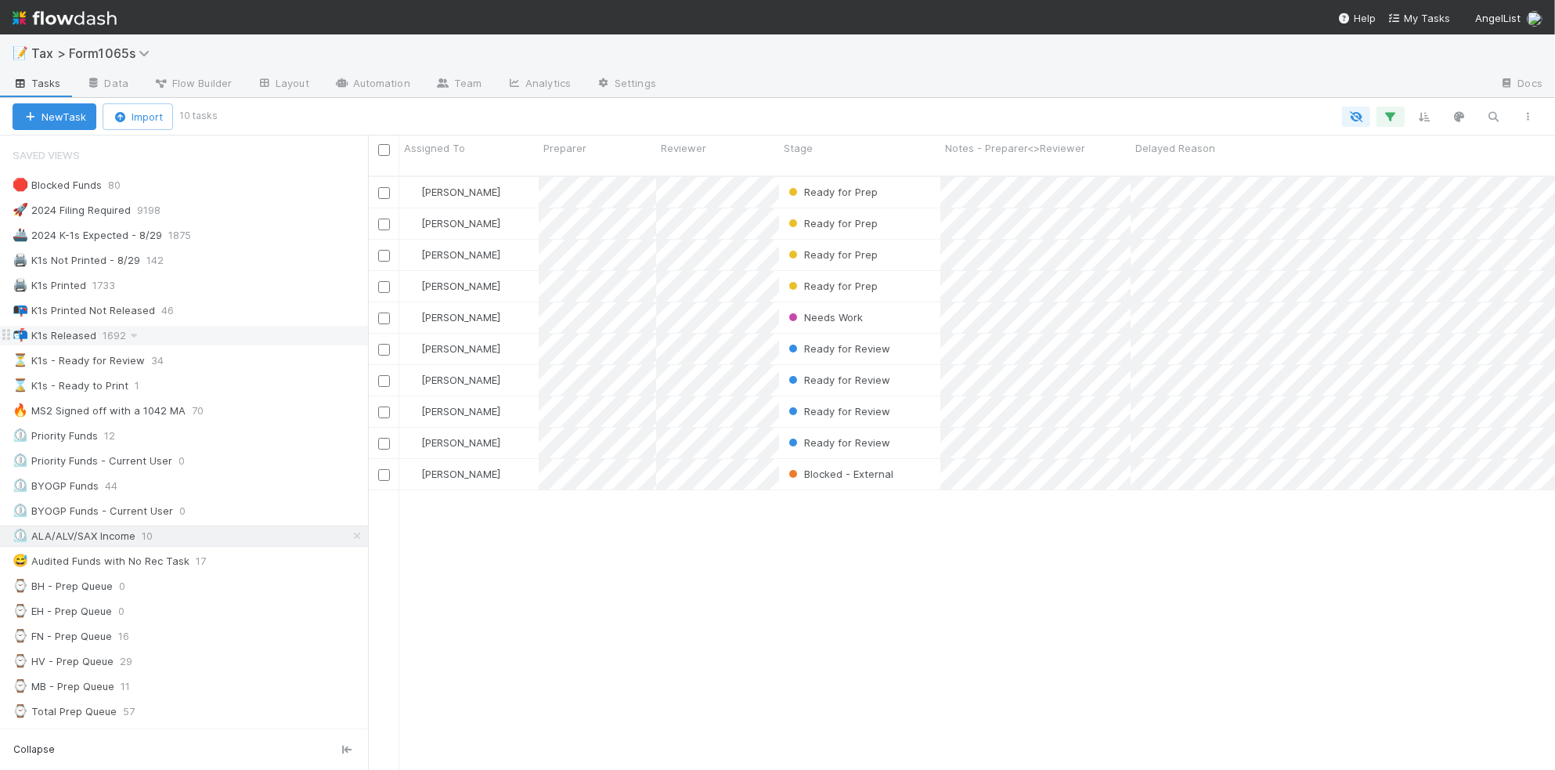
click at [218, 330] on div "📬 K1s Released 1692" at bounding box center [191, 336] width 356 height 20
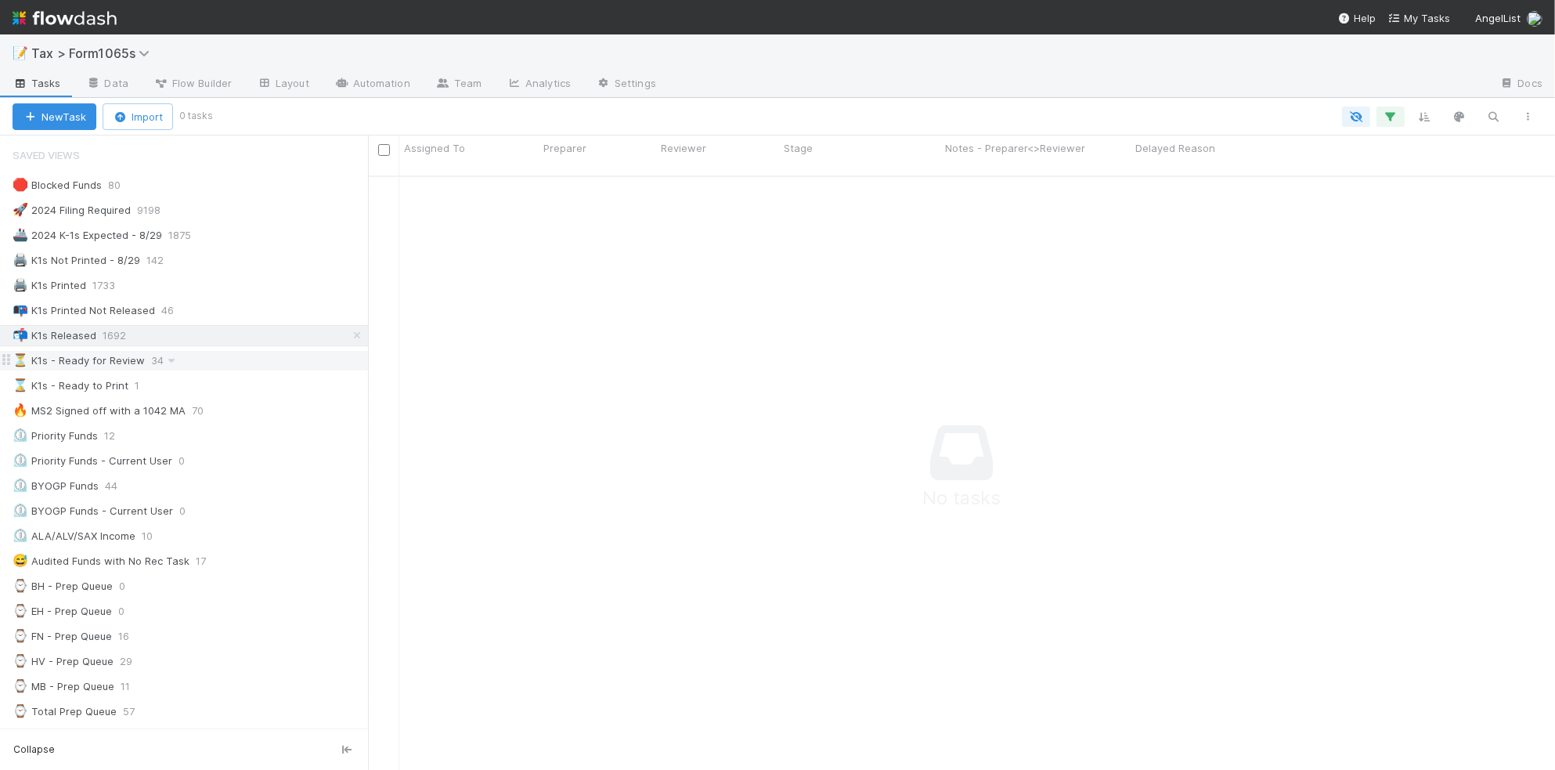
scroll to position [576, 1158]
click at [256, 393] on div "⌛ K1s - Ready to Print 1" at bounding box center [191, 386] width 356 height 20
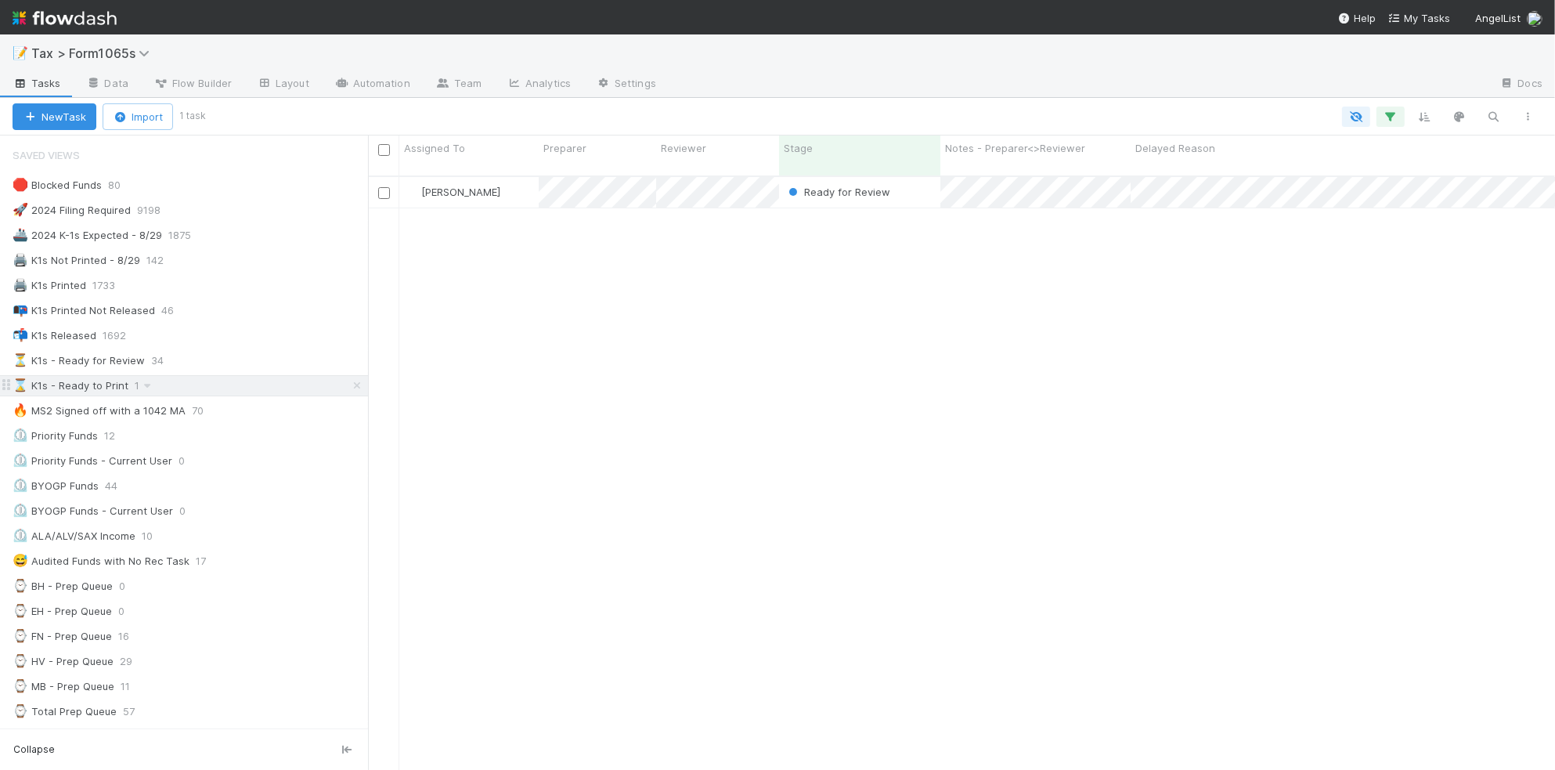
scroll to position [591, 1172]
click at [224, 495] on div "⏲️ BYOGP Funds 44" at bounding box center [191, 486] width 356 height 20
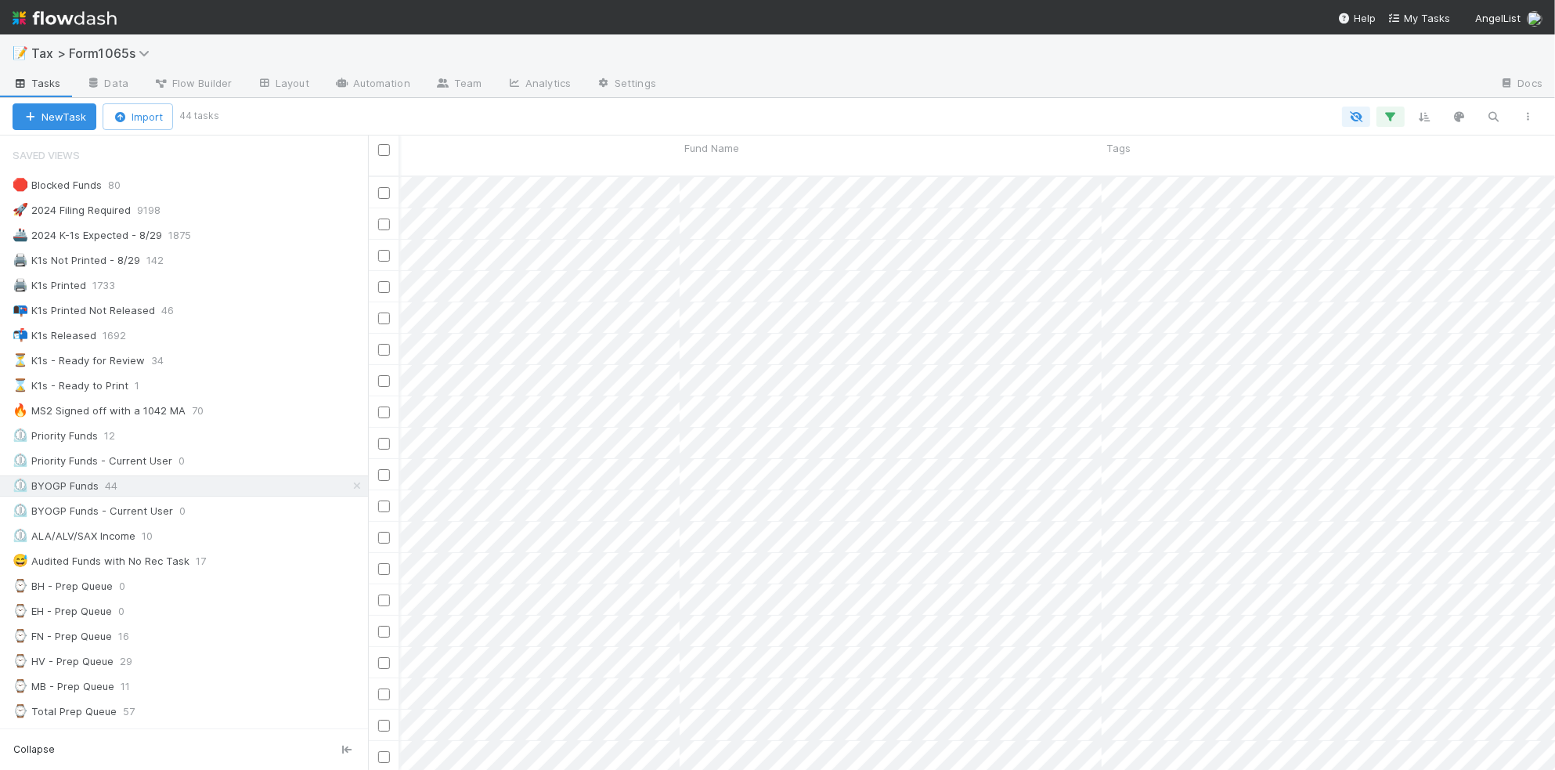
scroll to position [0, 1356]
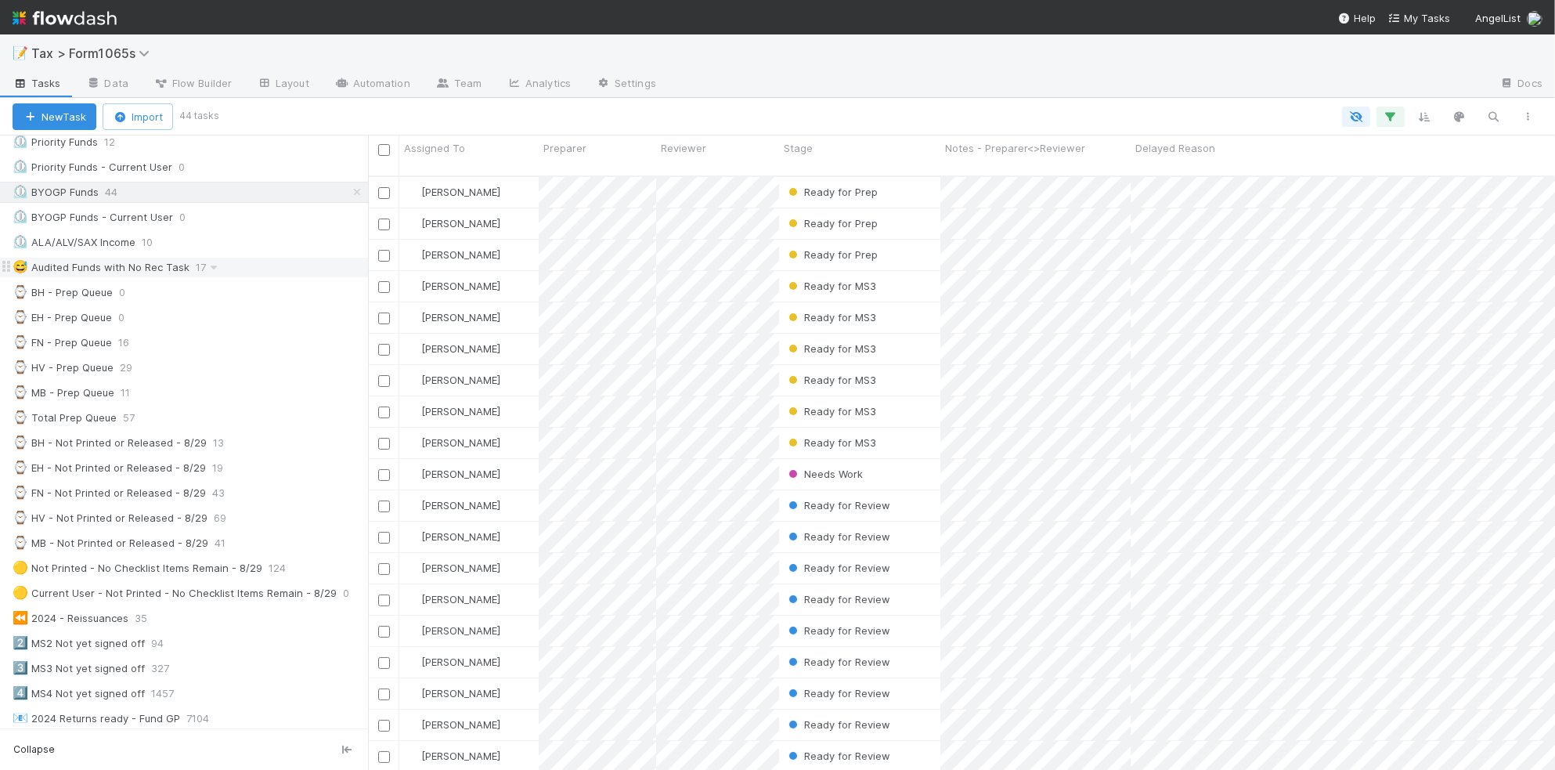
click at [280, 271] on div "😅 Audited Funds with No Rec Task 17" at bounding box center [191, 268] width 356 height 20
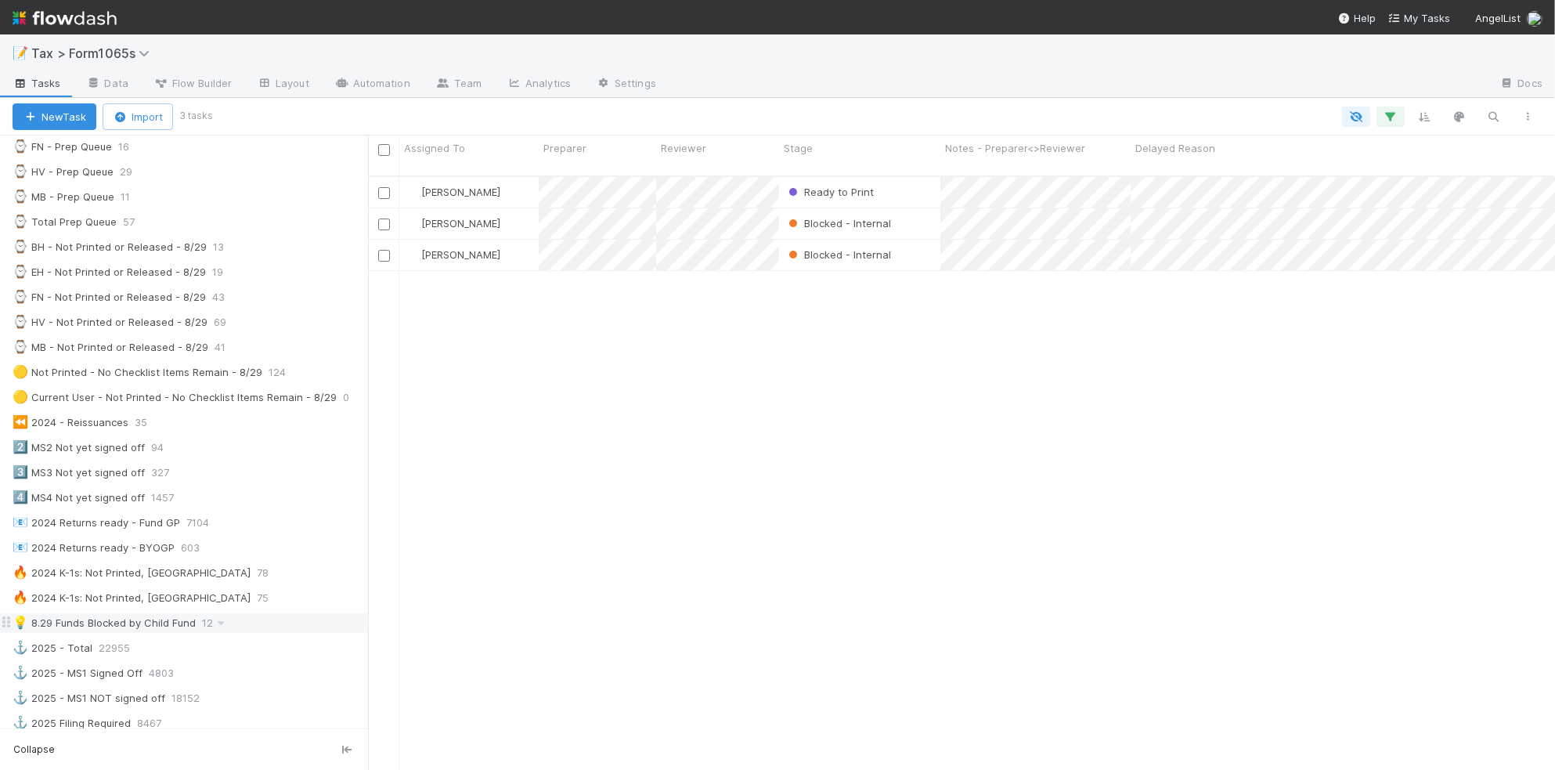
click at [294, 633] on div "💡 8.29 Funds Blocked by Child Fund 12" at bounding box center [191, 623] width 356 height 20
